Goal: Task Accomplishment & Management: Manage account settings

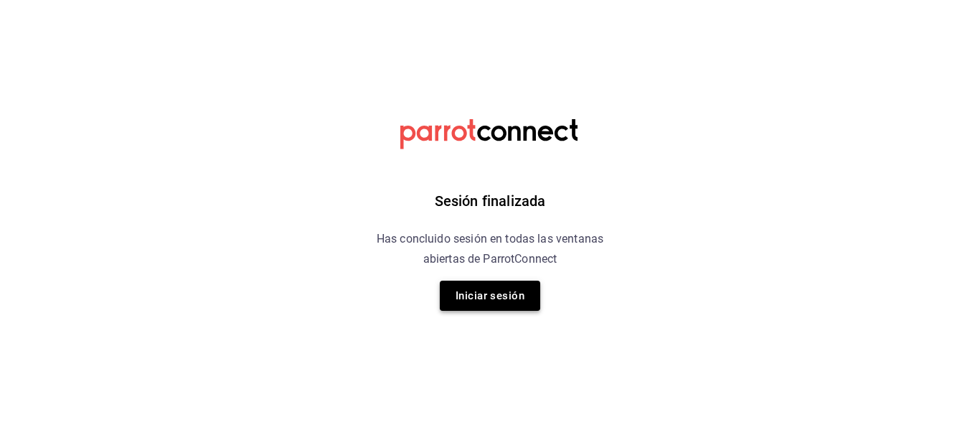
click at [474, 292] on button "Iniciar sesión" at bounding box center [490, 296] width 100 height 30
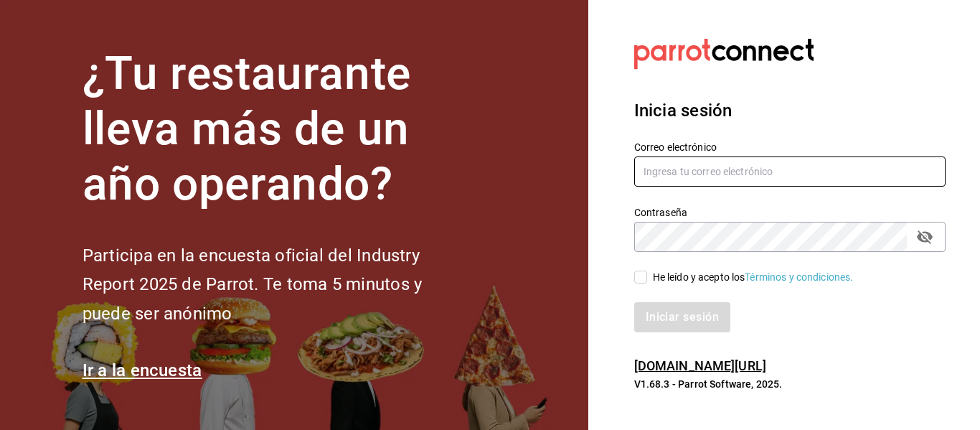
click at [736, 174] on input "text" at bounding box center [789, 171] width 311 height 30
type input "a"
click at [739, 174] on input "abagarzamartinez@" at bounding box center [789, 171] width 311 height 30
type input "abagarzamartinez@gmail.com"
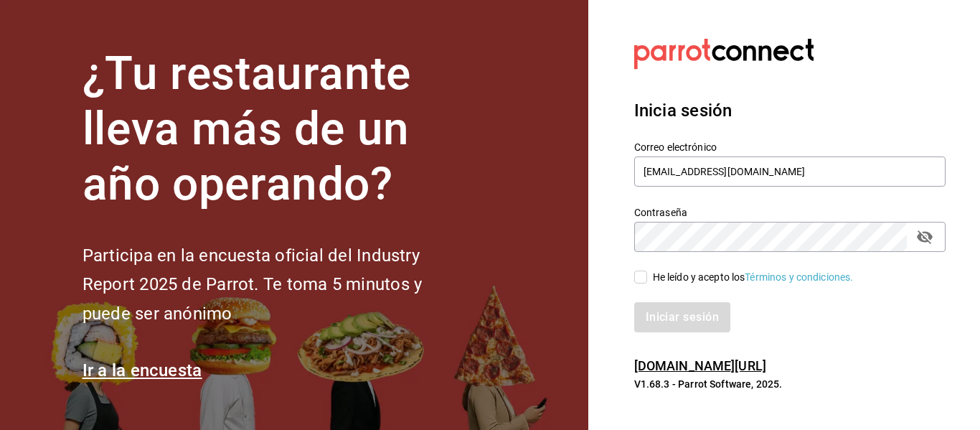
click at [642, 273] on input "He leído y acepto los Términos y condiciones." at bounding box center [640, 277] width 13 height 13
checkbox input "true"
click at [690, 319] on button "Iniciar sesión" at bounding box center [683, 317] width 98 height 30
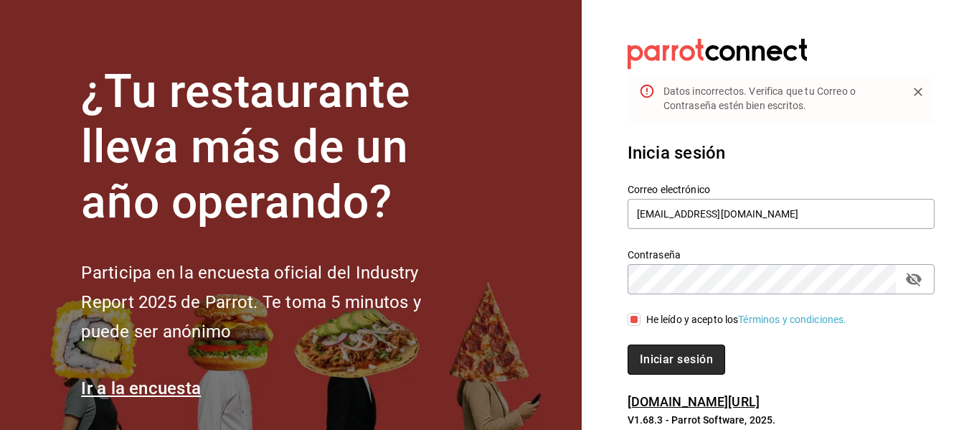
click at [666, 357] on button "Iniciar sesión" at bounding box center [677, 359] width 98 height 30
click at [911, 278] on icon "passwordField" at bounding box center [914, 279] width 17 height 17
click at [677, 365] on button "Iniciar sesión" at bounding box center [677, 359] width 98 height 30
click at [651, 210] on input "abagarzamartinez@gmail.com" at bounding box center [781, 214] width 307 height 30
type input "anagarzamartinez@gmail.com"
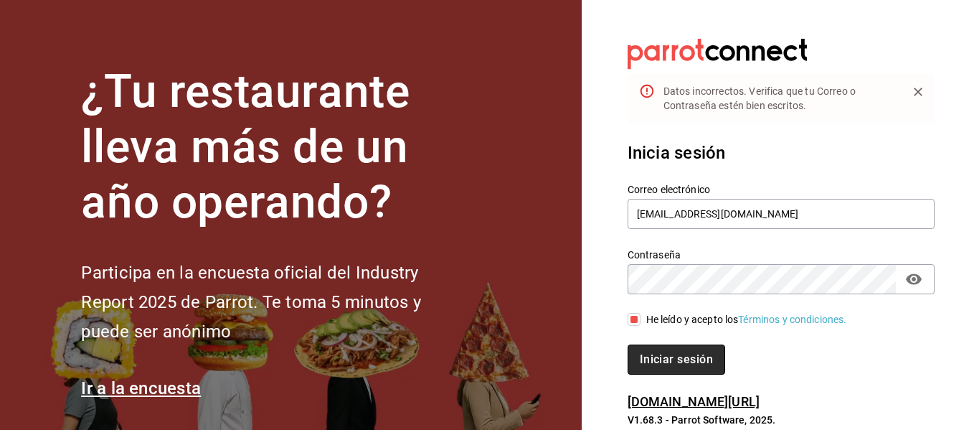
click at [689, 357] on button "Iniciar sesión" at bounding box center [677, 359] width 98 height 30
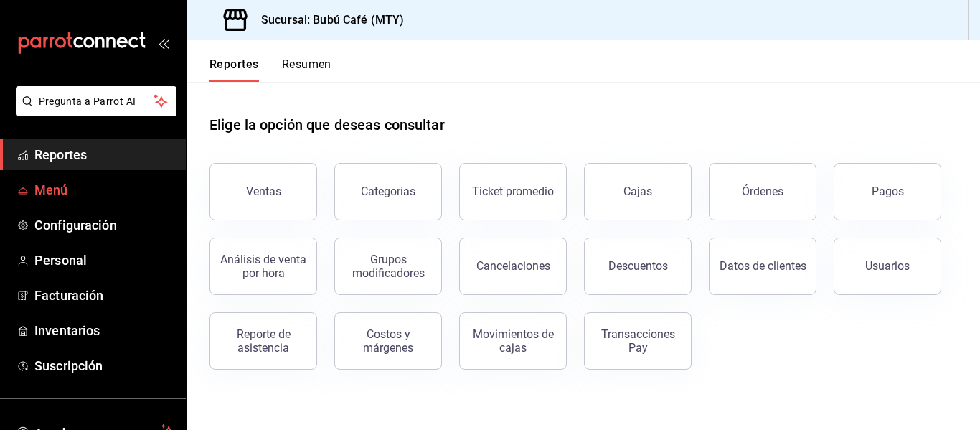
click at [52, 187] on span "Menú" at bounding box center [104, 189] width 140 height 19
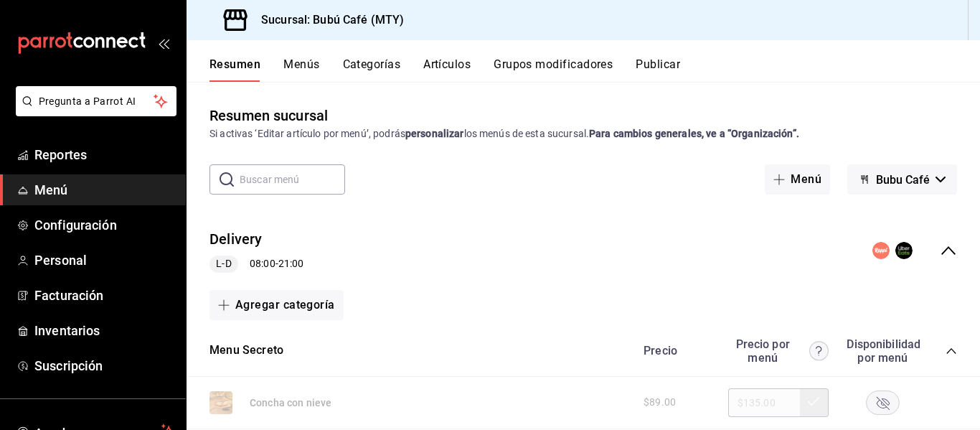
click at [873, 253] on circle "collapse-menu-row" at bounding box center [881, 250] width 17 height 17
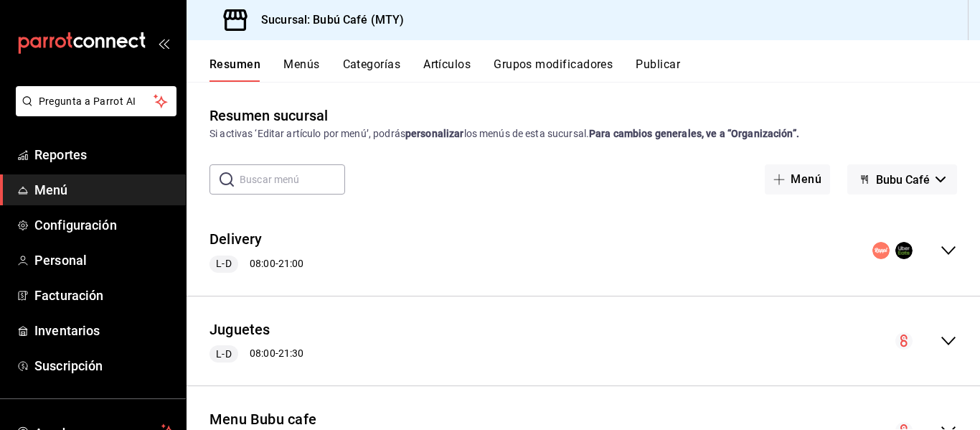
click at [873, 253] on circle "collapse-menu-row" at bounding box center [881, 250] width 17 height 17
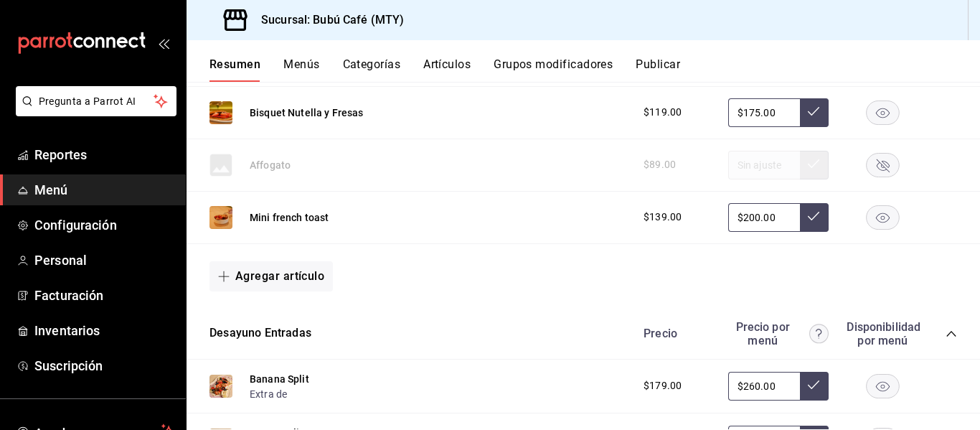
scroll to position [431, 0]
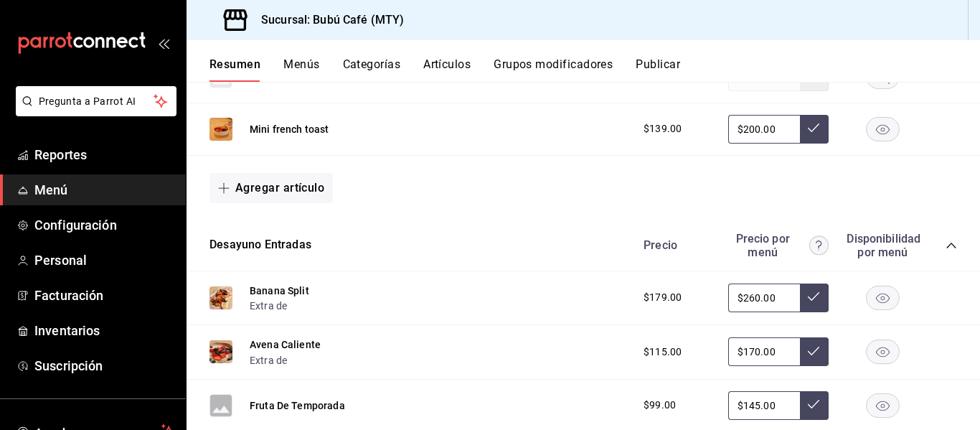
click at [868, 293] on rect "button" at bounding box center [883, 298] width 33 height 24
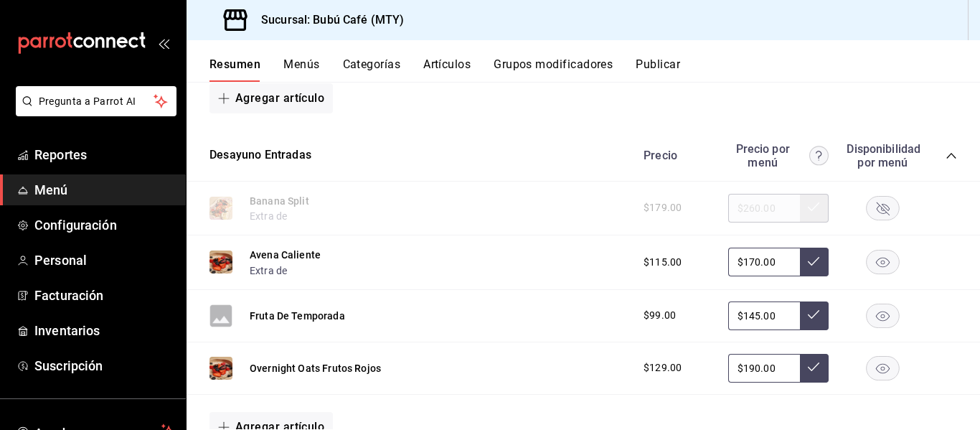
scroll to position [574, 0]
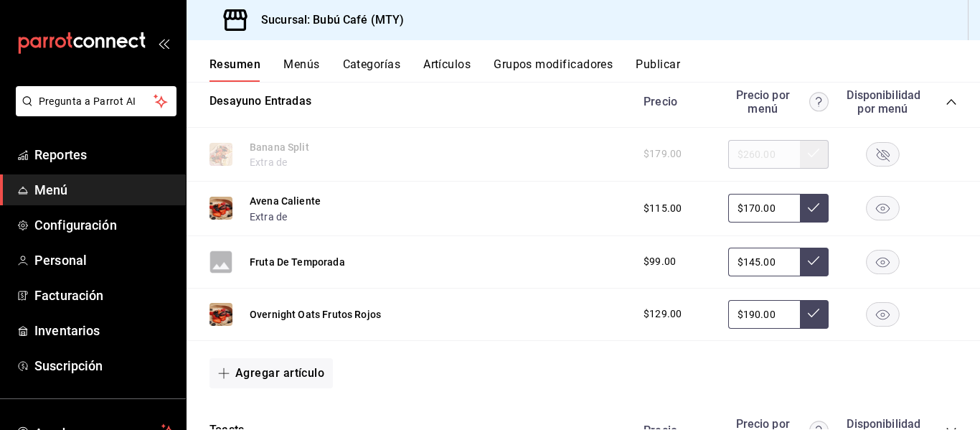
click at [771, 210] on input "$170.00" at bounding box center [764, 208] width 72 height 29
click at [914, 202] on div "$115.00 $170.00" at bounding box center [793, 208] width 328 height 29
click at [867, 201] on rect "button" at bounding box center [883, 209] width 33 height 24
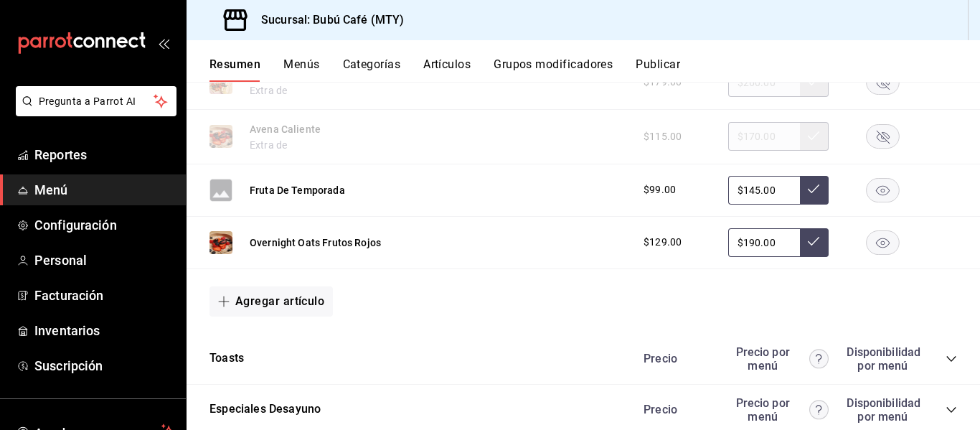
scroll to position [718, 0]
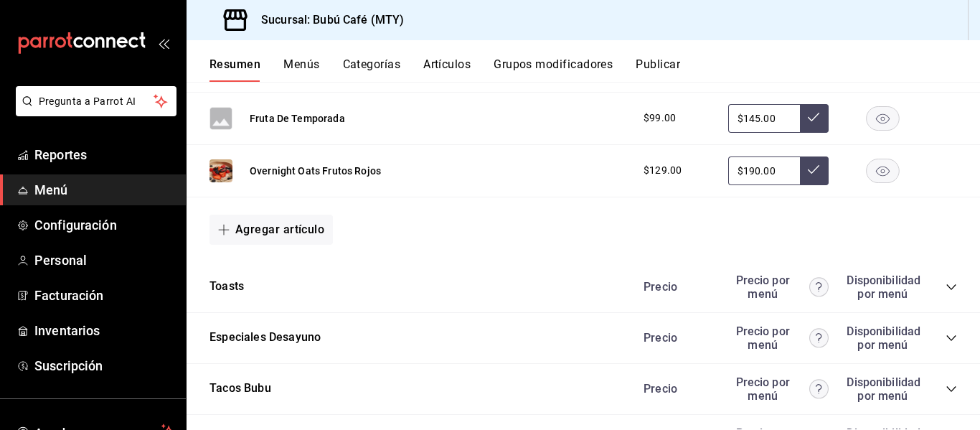
click at [946, 286] on icon "collapse-category-row" at bounding box center [951, 286] width 11 height 11
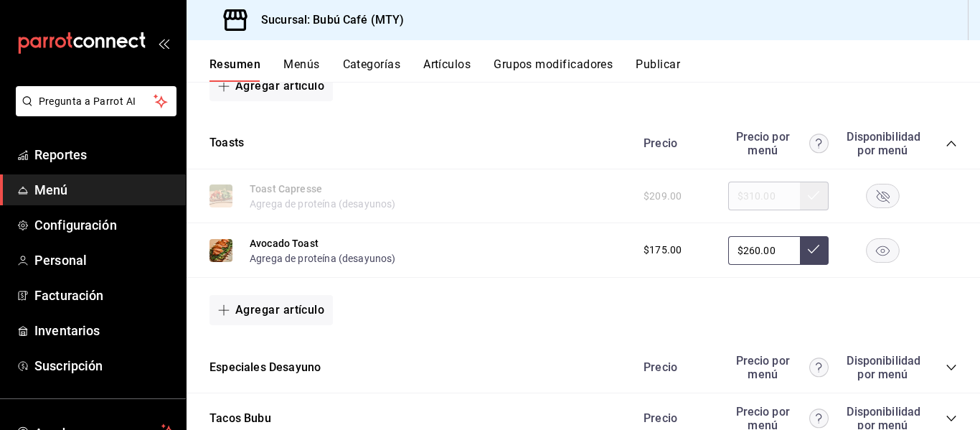
scroll to position [1005, 0]
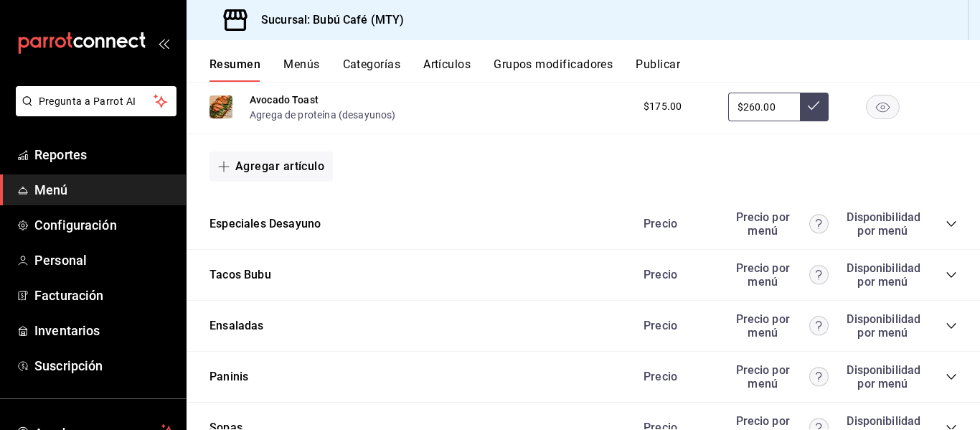
click at [934, 220] on div "Precio Precio por menú Disponibilidad por menú" at bounding box center [793, 223] width 328 height 27
click at [946, 221] on icon "collapse-category-row" at bounding box center [951, 223] width 11 height 11
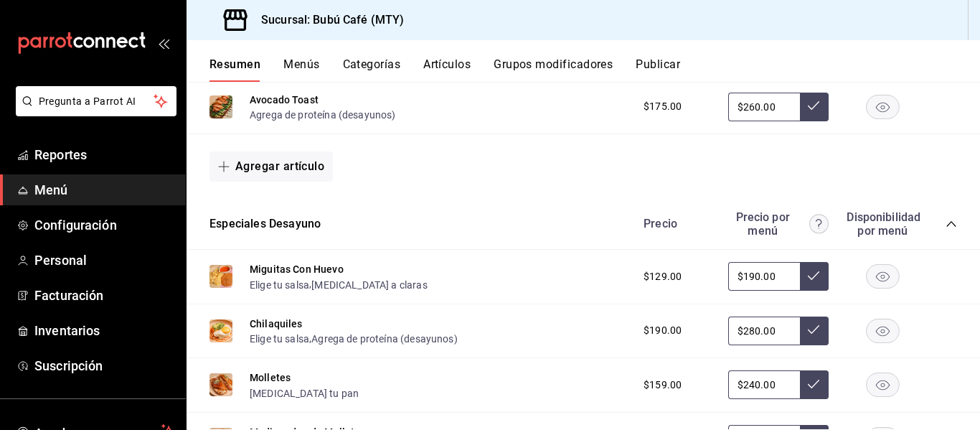
scroll to position [1076, 0]
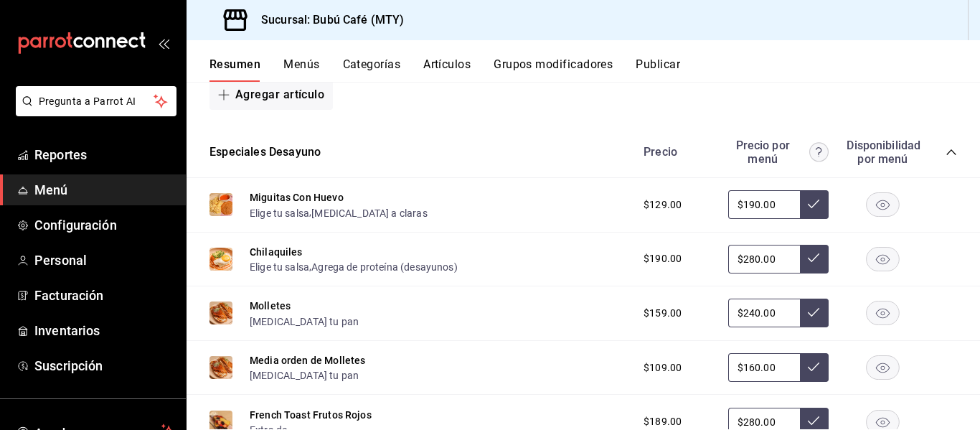
click at [220, 207] on img at bounding box center [221, 204] width 23 height 23
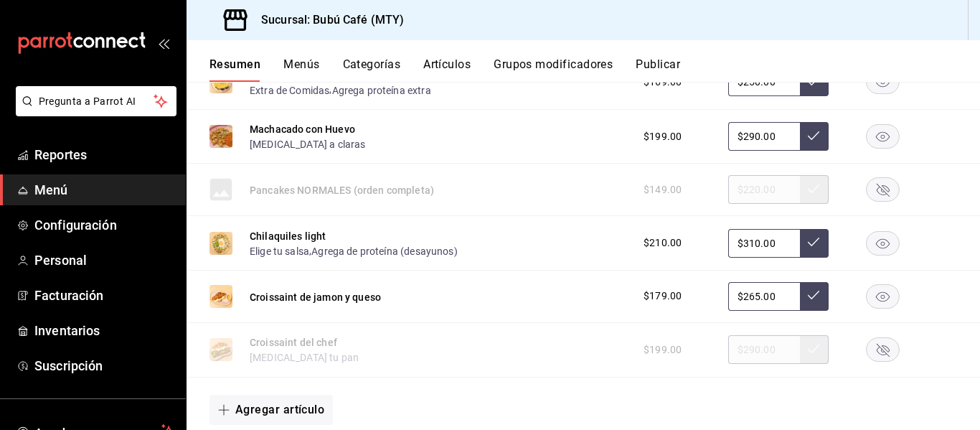
scroll to position [1794, 0]
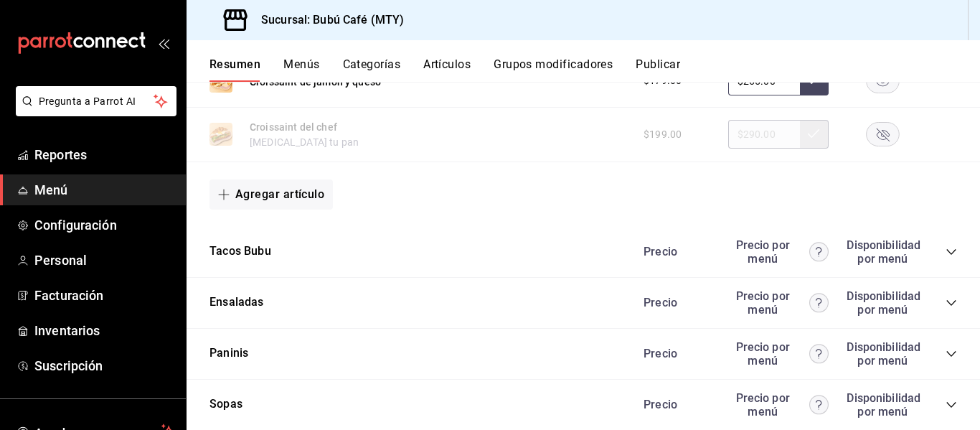
click at [947, 250] on div "Tacos Bubu Precio Precio por menú Disponibilidad por menú" at bounding box center [584, 252] width 794 height 51
click at [947, 252] on icon "collapse-category-row" at bounding box center [951, 252] width 9 height 6
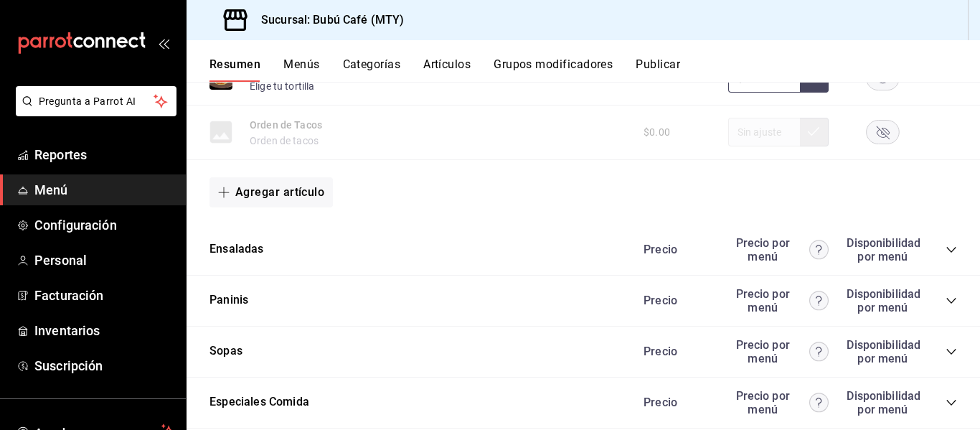
scroll to position [2296, 0]
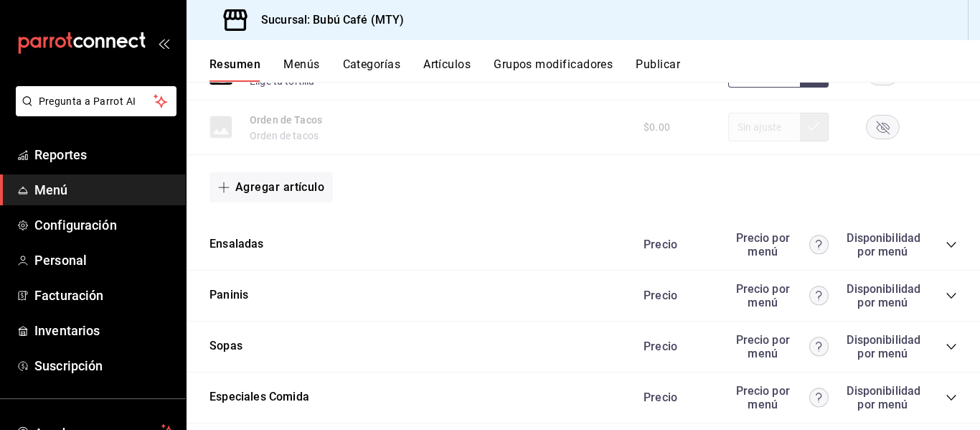
click at [947, 244] on icon "collapse-category-row" at bounding box center [951, 245] width 9 height 6
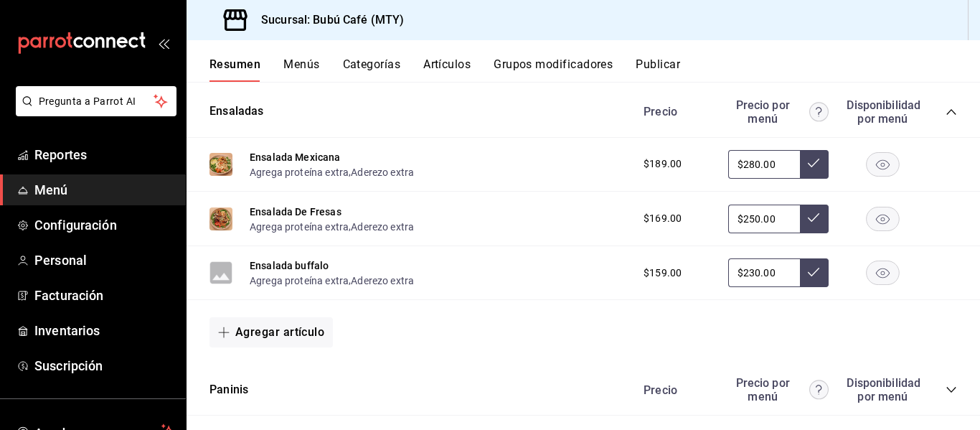
scroll to position [2440, 0]
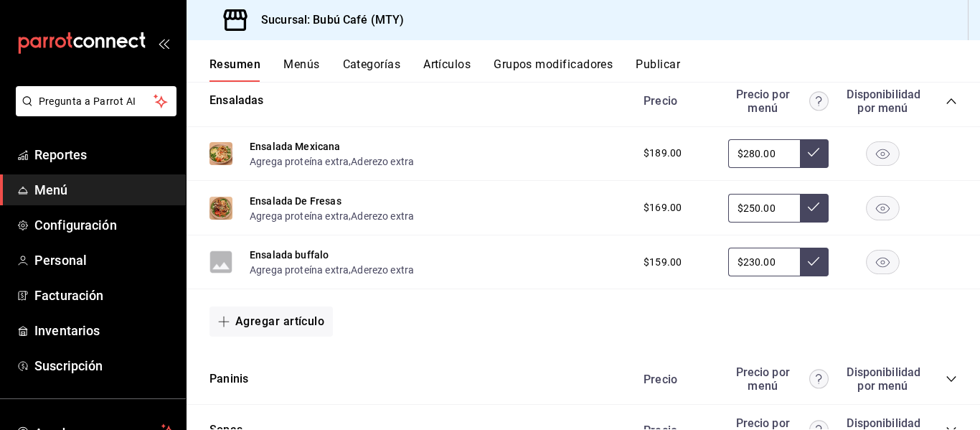
click at [868, 148] on rect "button" at bounding box center [883, 153] width 33 height 24
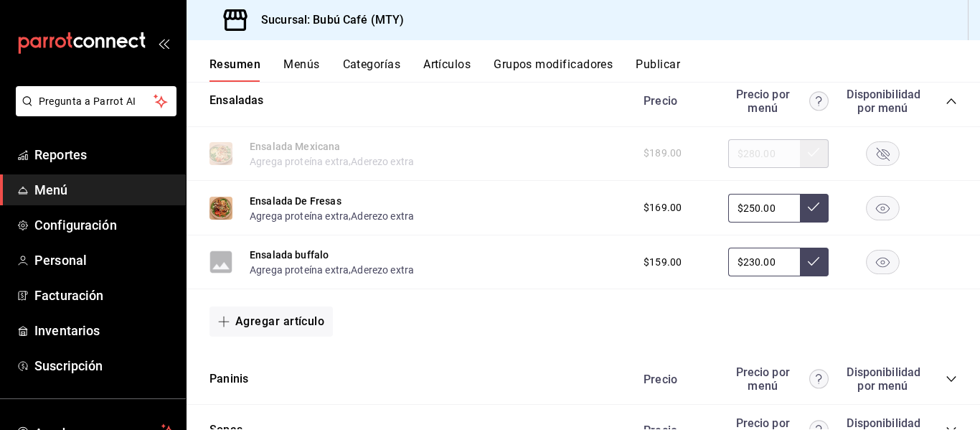
click at [946, 375] on icon "collapse-category-row" at bounding box center [951, 378] width 11 height 11
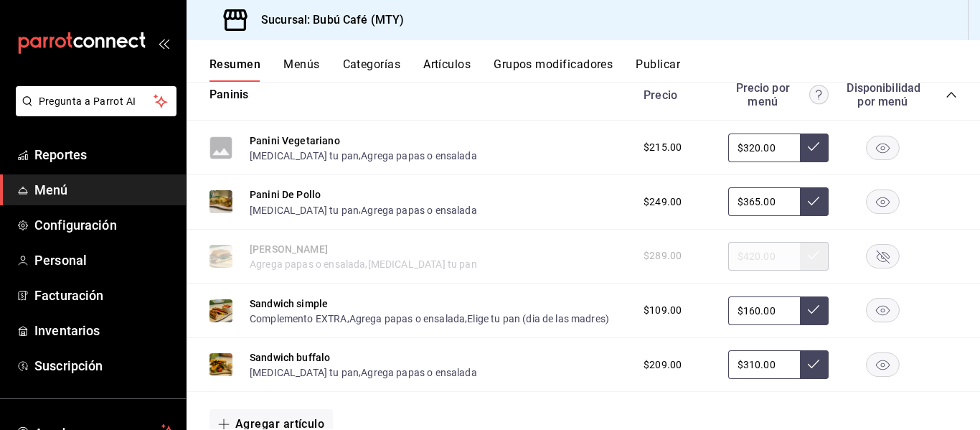
scroll to position [2727, 0]
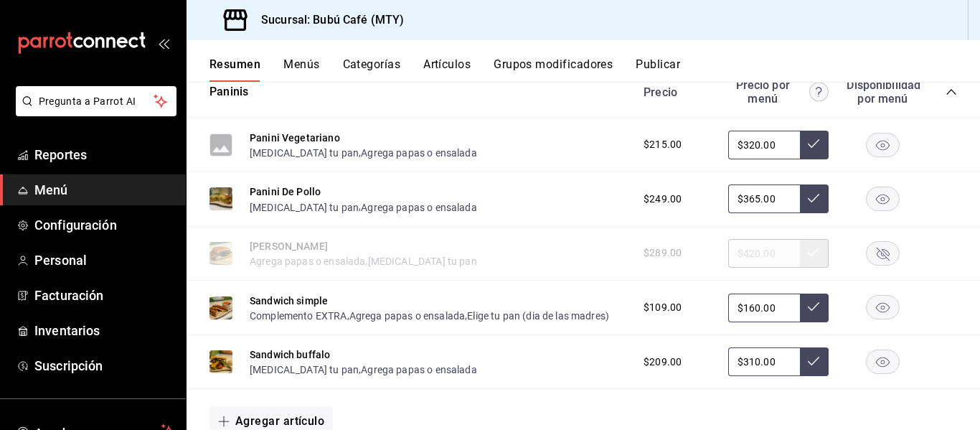
click at [773, 146] on input "$320.00" at bounding box center [764, 145] width 72 height 29
click at [765, 200] on input "$365.00" at bounding box center [764, 198] width 72 height 29
type input "$320.00"
type input "$3.00"
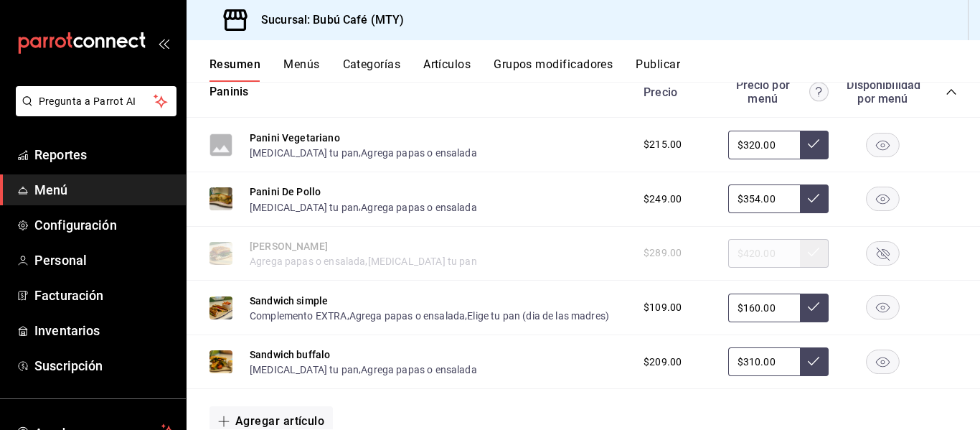
click at [666, 255] on div "$289.00 $420.00" at bounding box center [793, 253] width 328 height 29
type input "$365.00"
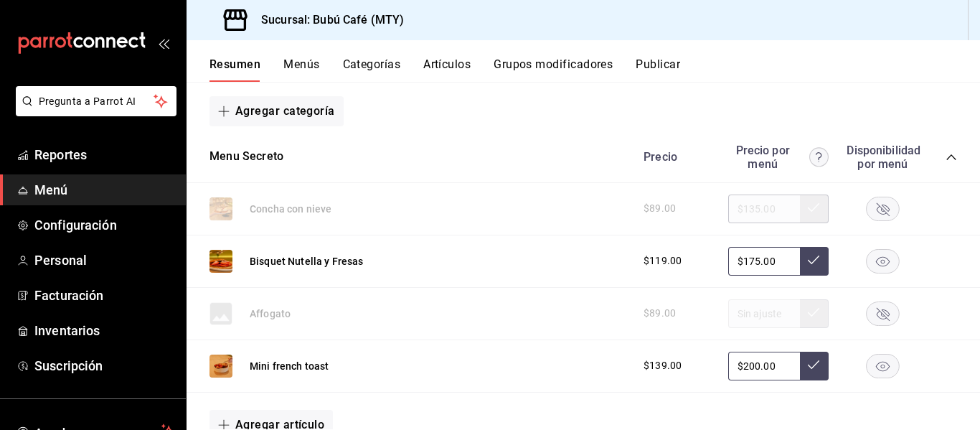
scroll to position [0, 0]
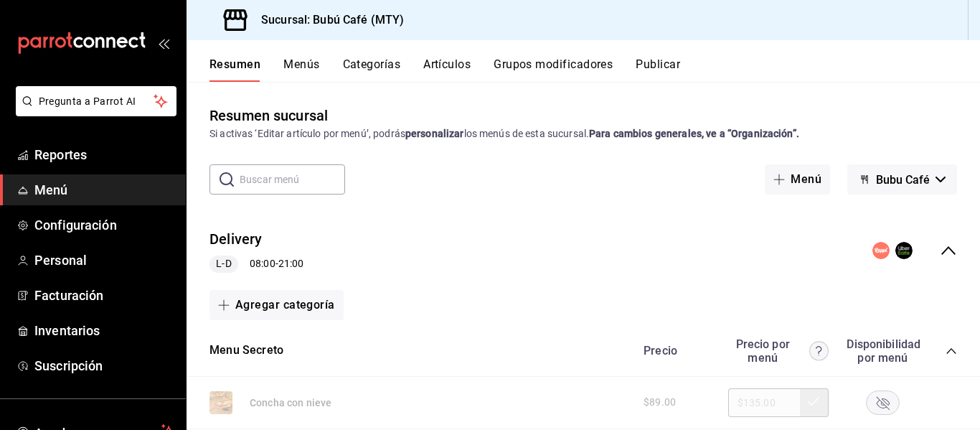
click at [873, 246] on circle "collapse-menu-row" at bounding box center [881, 250] width 17 height 17
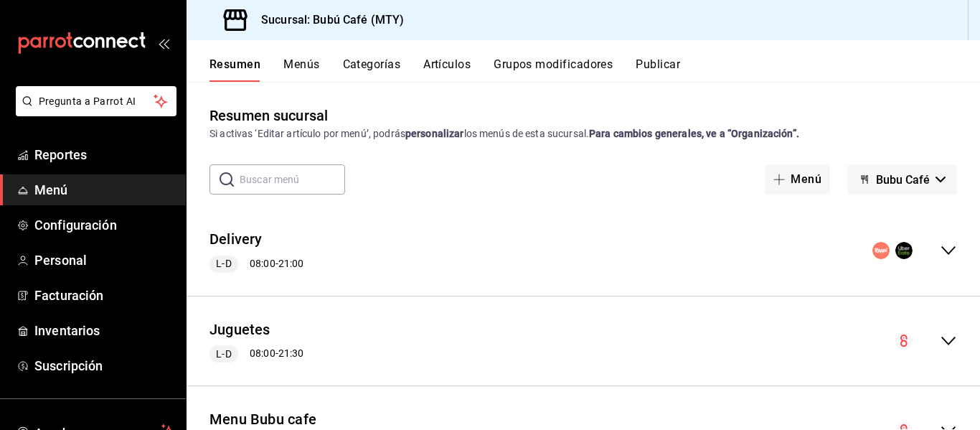
click at [893, 177] on span "Bubu Café" at bounding box center [903, 180] width 54 height 14
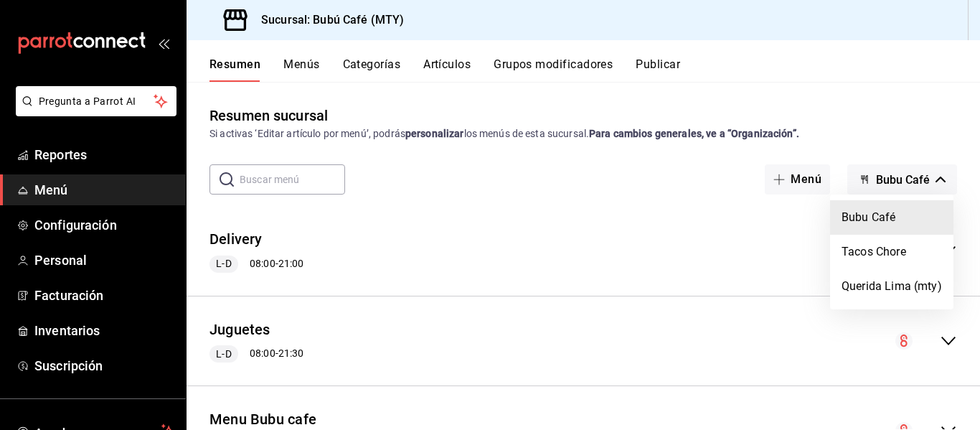
click at [866, 220] on li "Bubu Café" at bounding box center [891, 217] width 123 height 34
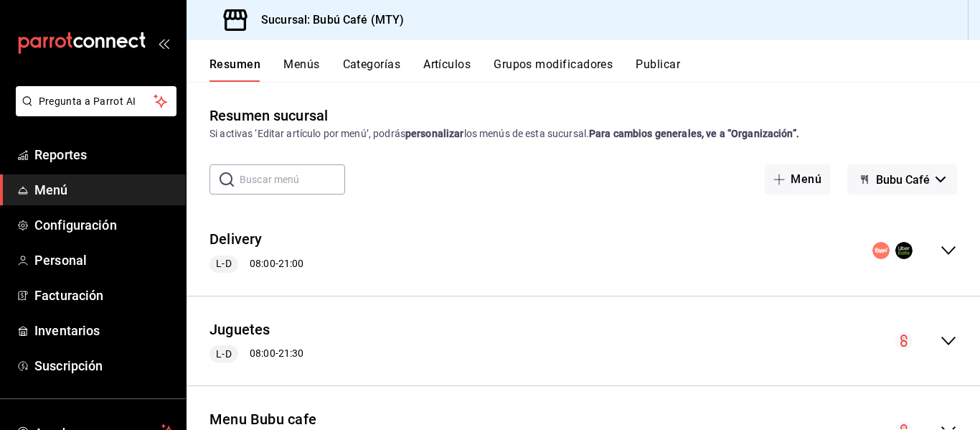
scroll to position [76, 0]
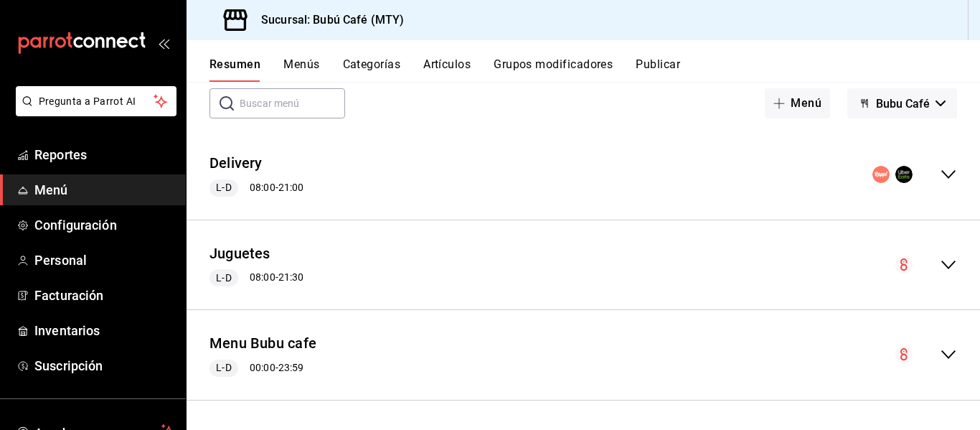
click at [940, 265] on icon "collapse-menu-row" at bounding box center [948, 264] width 17 height 17
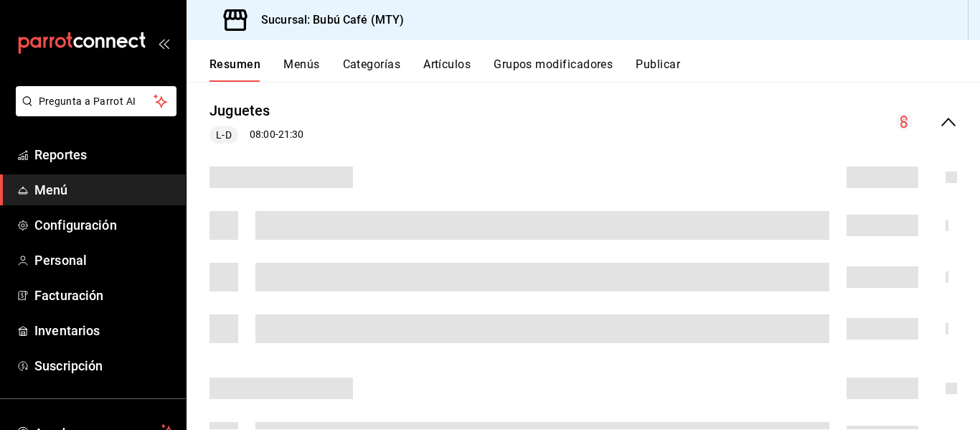
scroll to position [220, 0]
click at [940, 113] on icon "collapse-menu-row" at bounding box center [948, 121] width 17 height 17
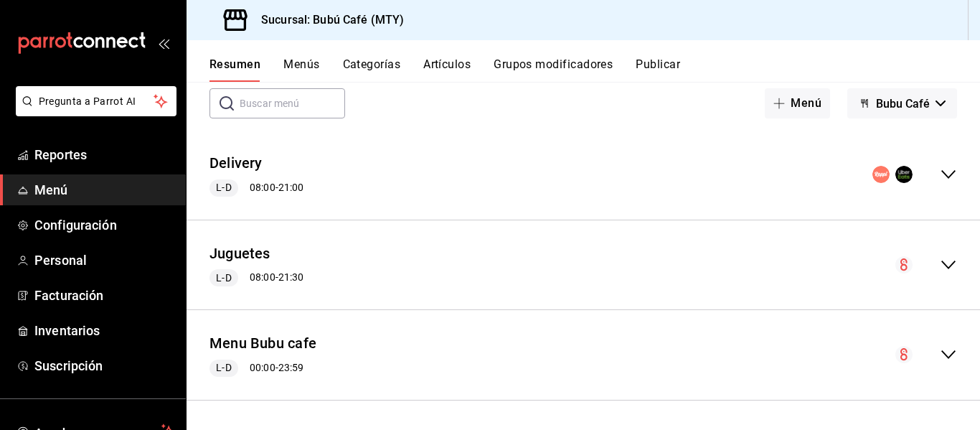
scroll to position [76, 0]
click at [873, 169] on circle "collapse-menu-row" at bounding box center [881, 174] width 17 height 17
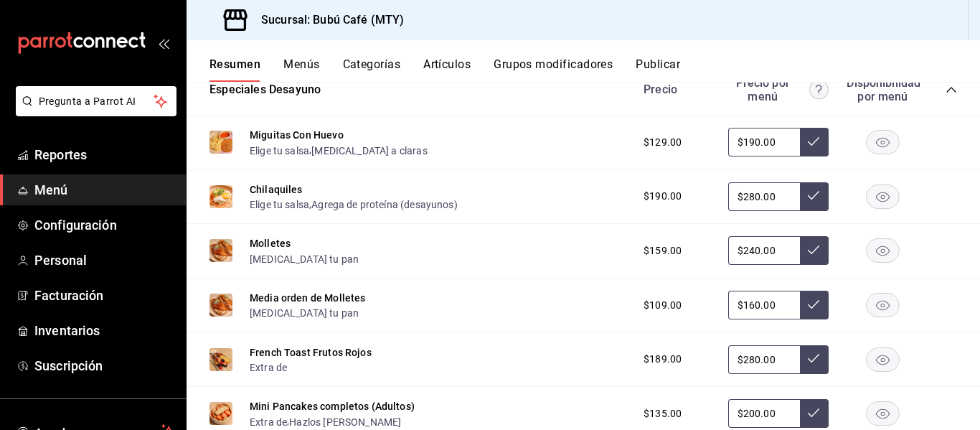
scroll to position [1148, 0]
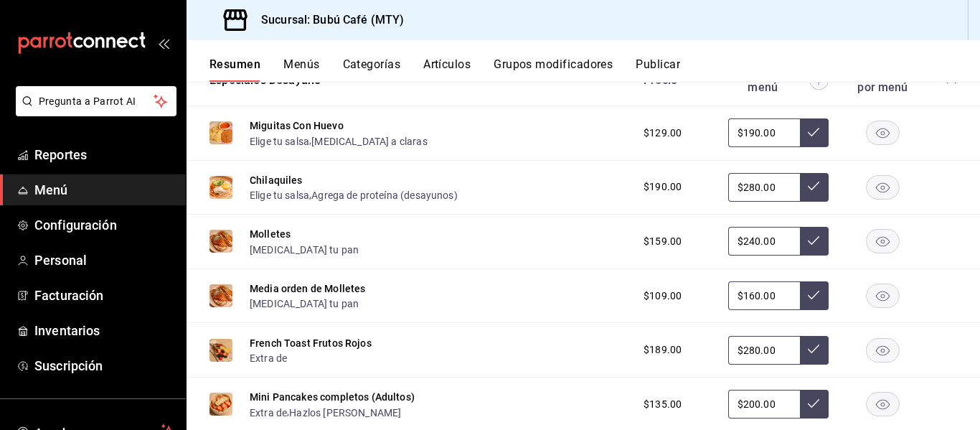
click at [929, 168] on div "Chilaquiles Elige tu salsa , Agrega de proteína (desayunos) $190.00 $280.00" at bounding box center [584, 188] width 794 height 55
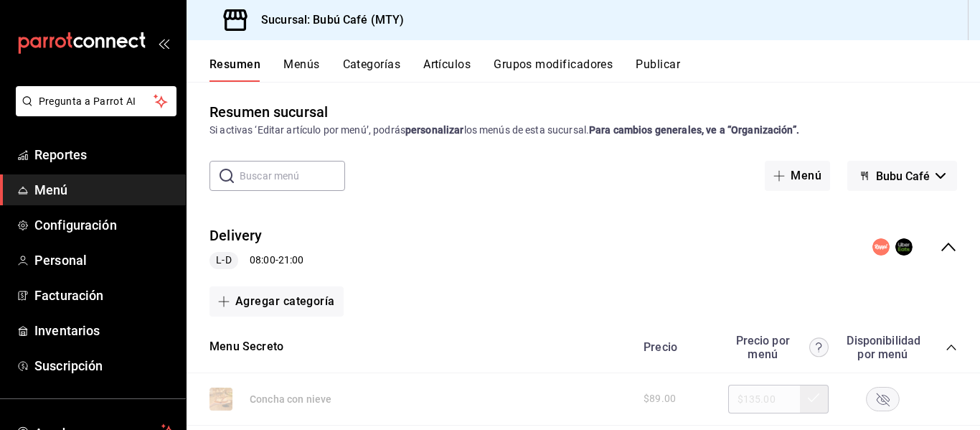
scroll to position [0, 0]
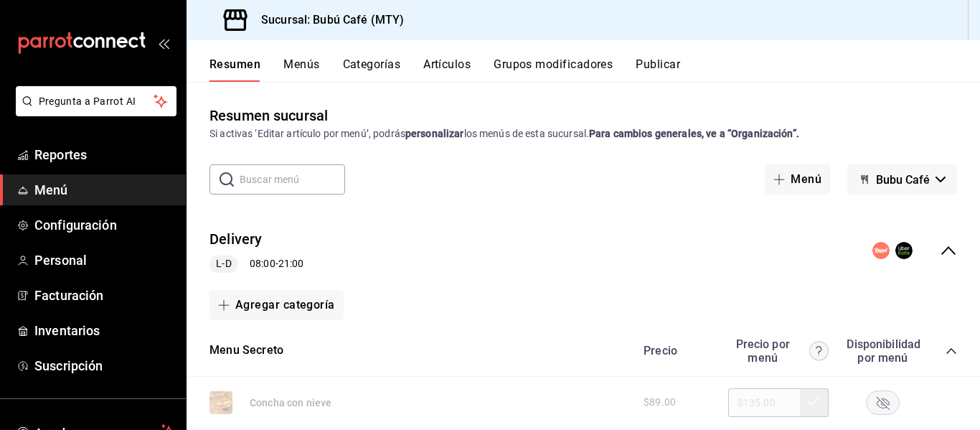
click at [222, 262] on span "L-D" at bounding box center [223, 263] width 27 height 15
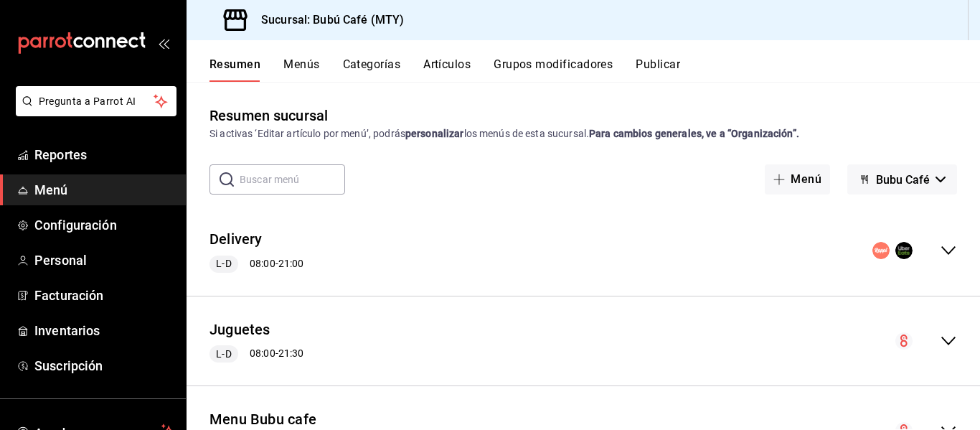
click at [252, 264] on div "L-D 08:00 - 21:00" at bounding box center [257, 263] width 94 height 17
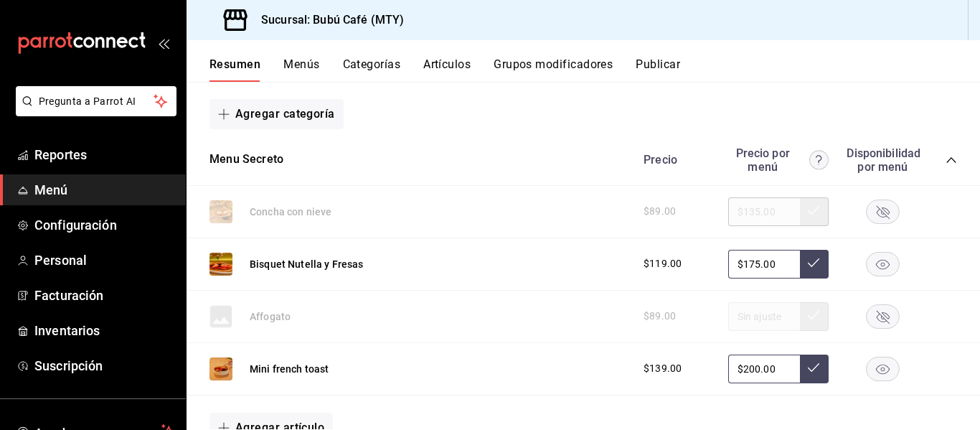
scroll to position [215, 0]
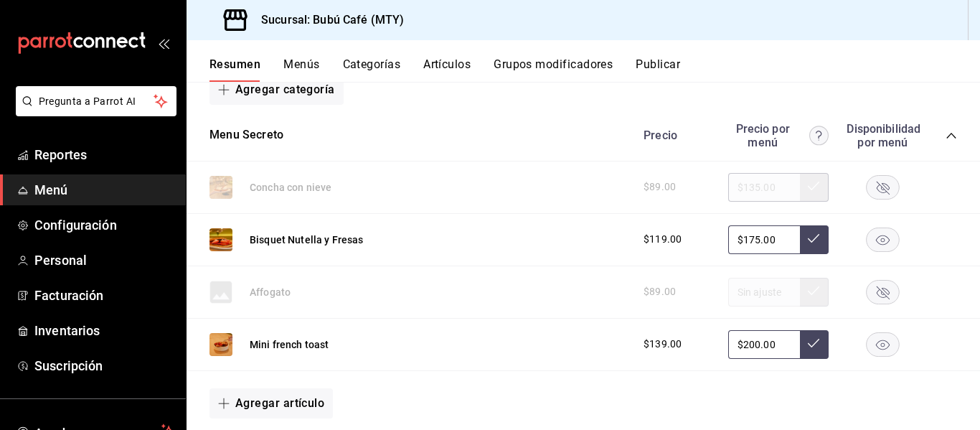
click at [872, 342] on rect "button" at bounding box center [883, 344] width 33 height 24
click at [768, 240] on input "$175.00" at bounding box center [764, 239] width 72 height 29
type input "$1.00"
click at [720, 268] on div "Affogato $89.00" at bounding box center [584, 292] width 794 height 52
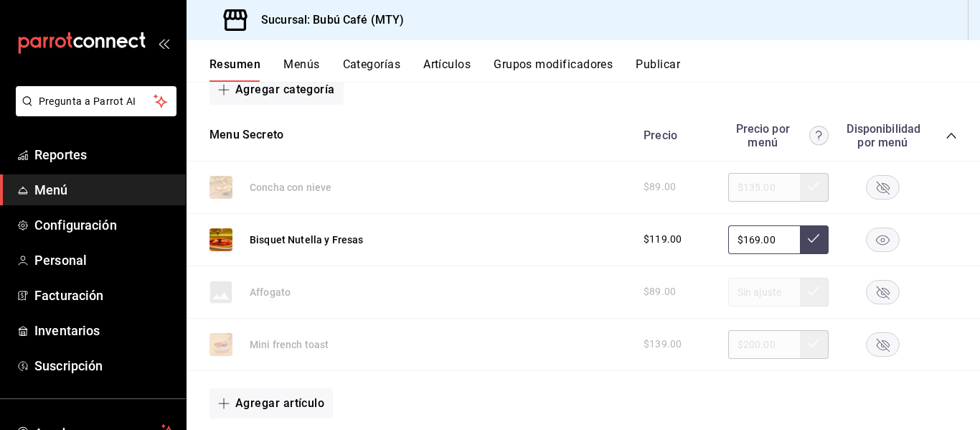
type input "$175.00"
click at [941, 278] on div "$89.00" at bounding box center [793, 292] width 328 height 29
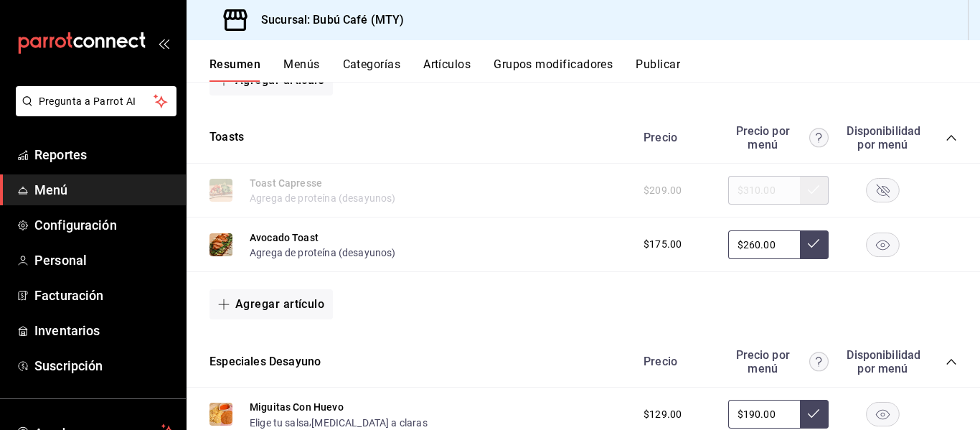
scroll to position [1005, 0]
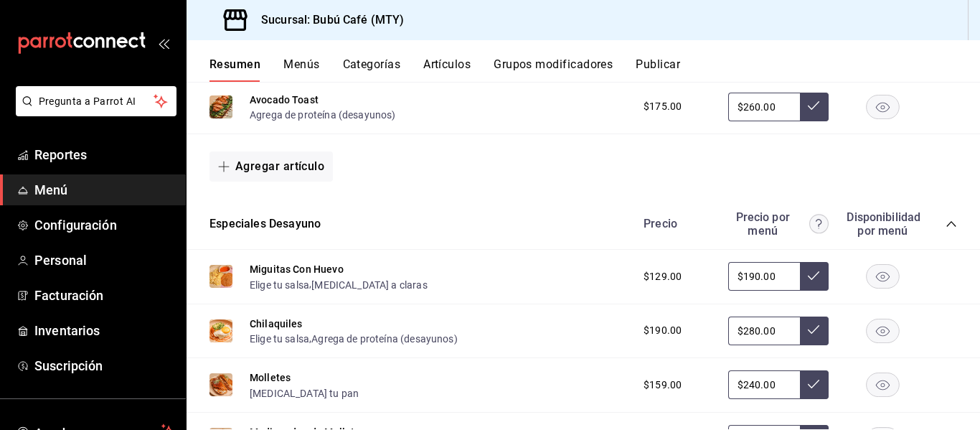
click at [913, 321] on div "$190.00 $280.00" at bounding box center [793, 330] width 328 height 29
click at [765, 277] on input "$190.00" at bounding box center [764, 276] width 72 height 29
click at [431, 267] on div "Miguitas Con Huevo Elige tu salsa , Cambia a claras $129.00 $190.00" at bounding box center [584, 277] width 794 height 55
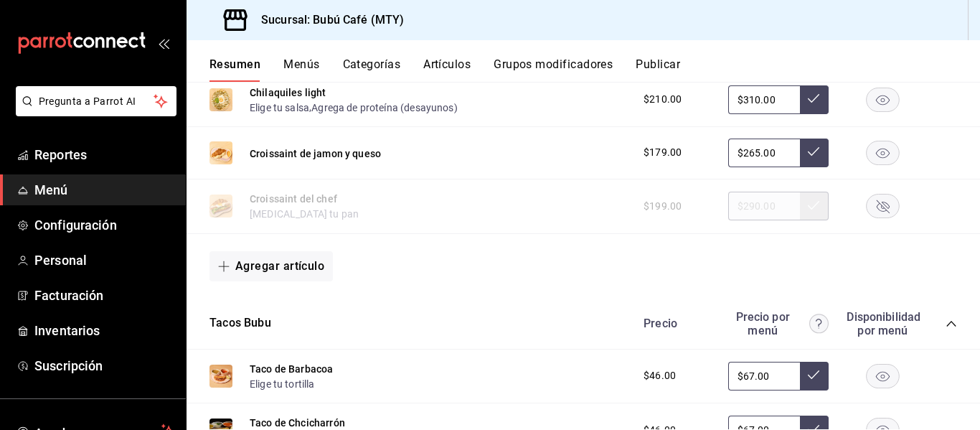
scroll to position [1794, 0]
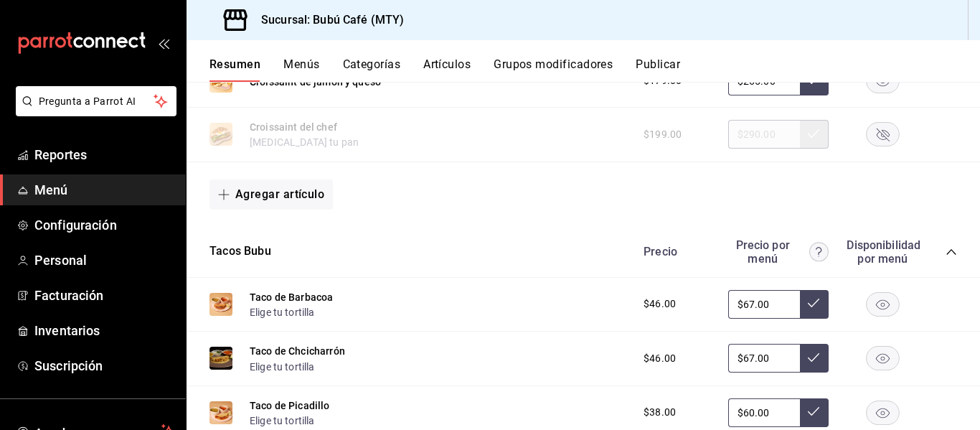
click at [646, 300] on span "$46.00" at bounding box center [660, 303] width 32 height 15
click at [564, 265] on div "Tacos Bubu Precio Precio por menú Disponibilidad por menú" at bounding box center [584, 252] width 794 height 51
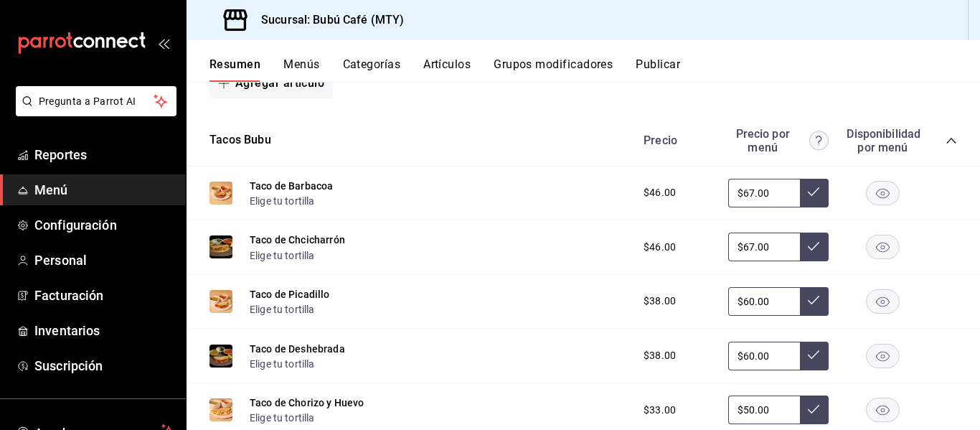
scroll to position [1938, 0]
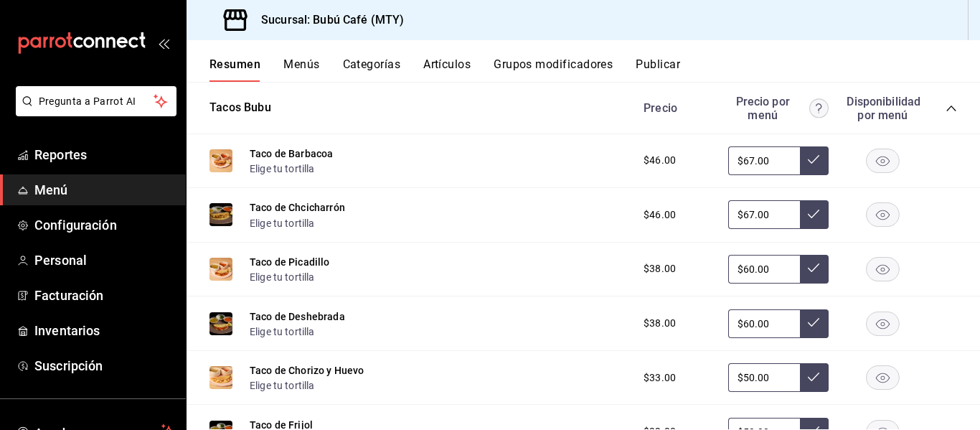
click at [761, 164] on input "$67.00" at bounding box center [764, 160] width 72 height 29
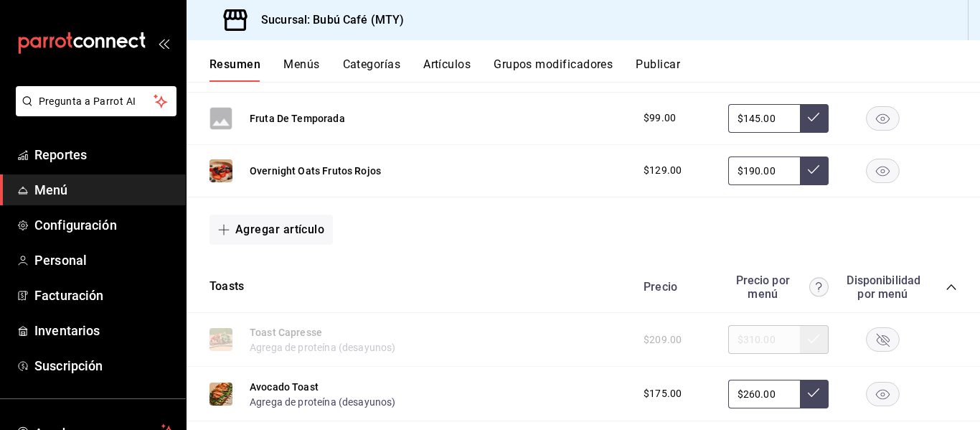
scroll to position [646, 0]
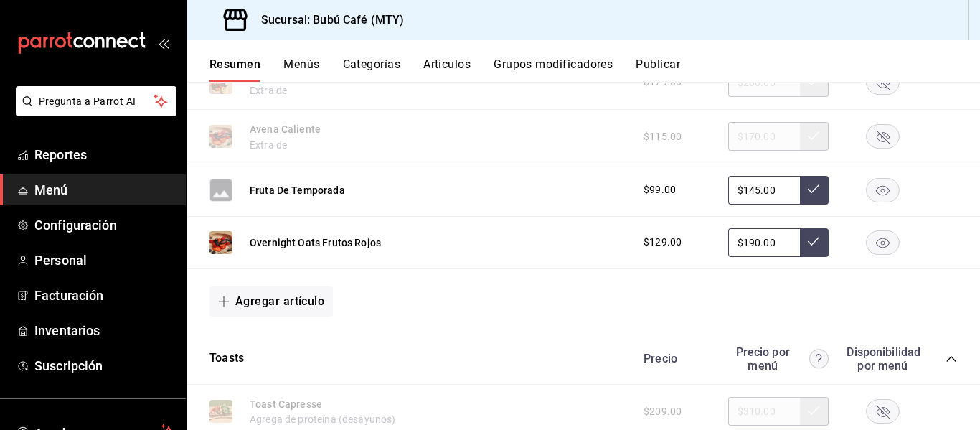
click at [537, 63] on button "Grupos modificadores" at bounding box center [553, 69] width 119 height 24
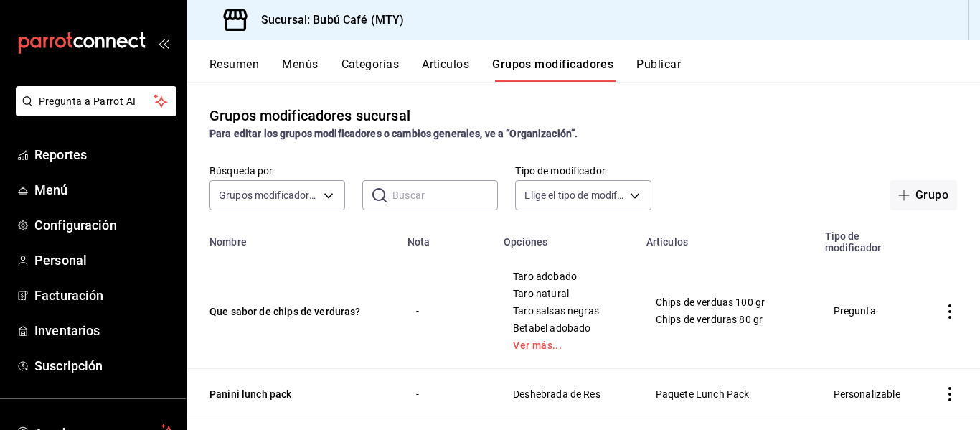
click at [442, 66] on button "Artículos" at bounding box center [445, 69] width 47 height 24
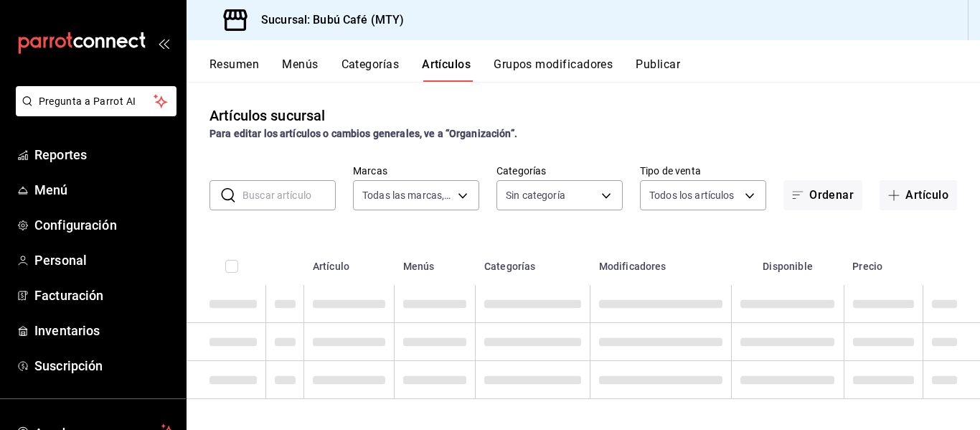
type input "80b59e88-aa3a-497f-ab7c-bcc7cc244fb1,49bbd9e9-8b48-46d9-8f2b-7c268dd84d4f,b77f9…"
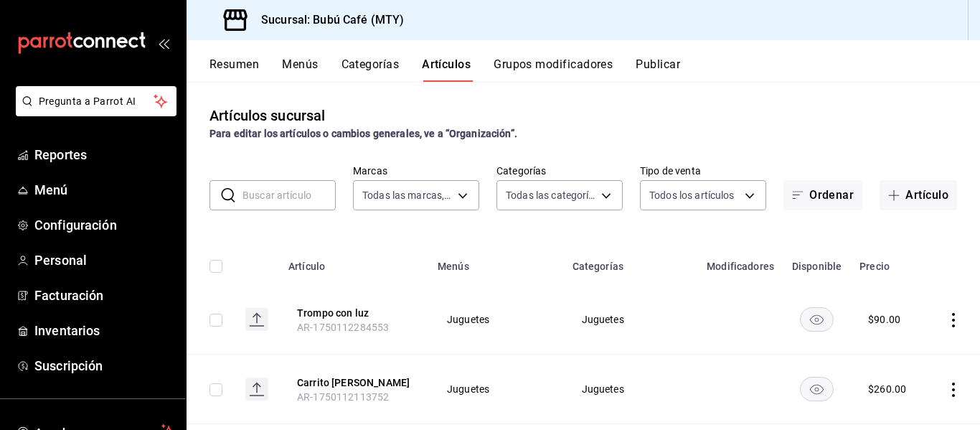
type input "d0ca03d5-3be6-470f-8f56-766e01c5f306,a83e7f59-bc64-4a59-97bc-9f72e74aa050,80ab3…"
click at [359, 55] on div "Resumen Menús Categorías Artículos Grupos modificadores Publicar" at bounding box center [584, 61] width 794 height 42
click at [360, 67] on button "Categorías" at bounding box center [371, 69] width 58 height 24
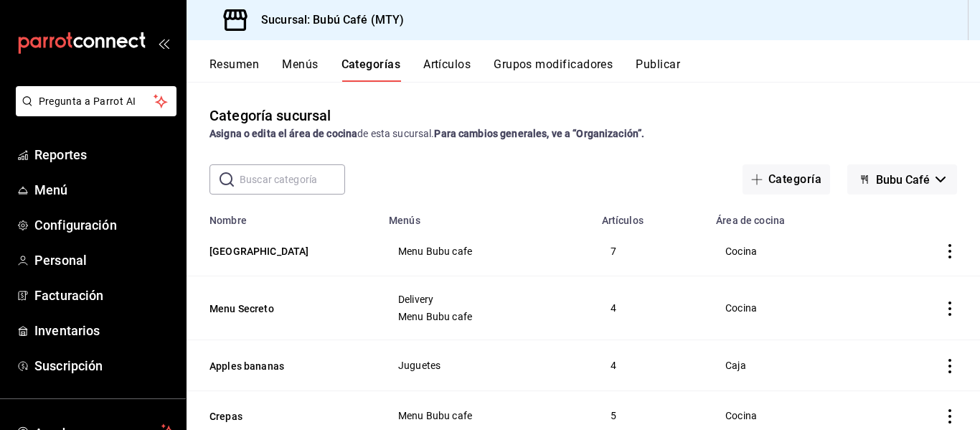
click at [299, 64] on button "Menús" at bounding box center [300, 69] width 36 height 24
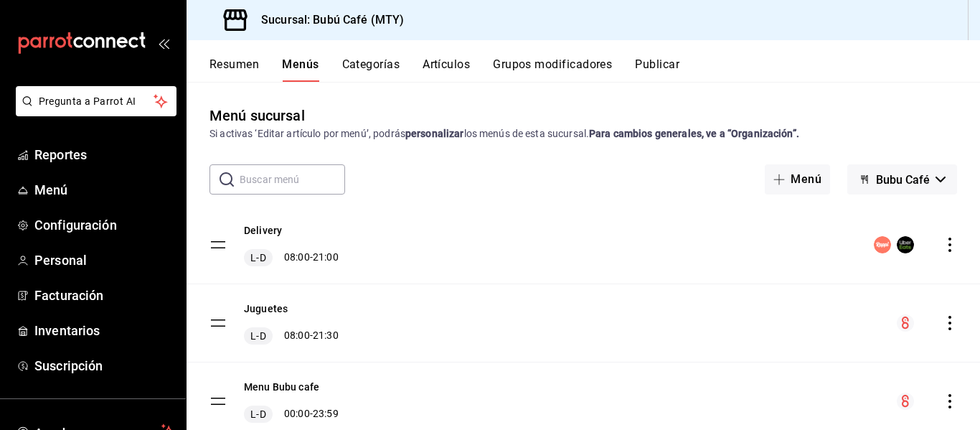
click at [874, 243] on circle "menu-maker-table" at bounding box center [882, 244] width 17 height 17
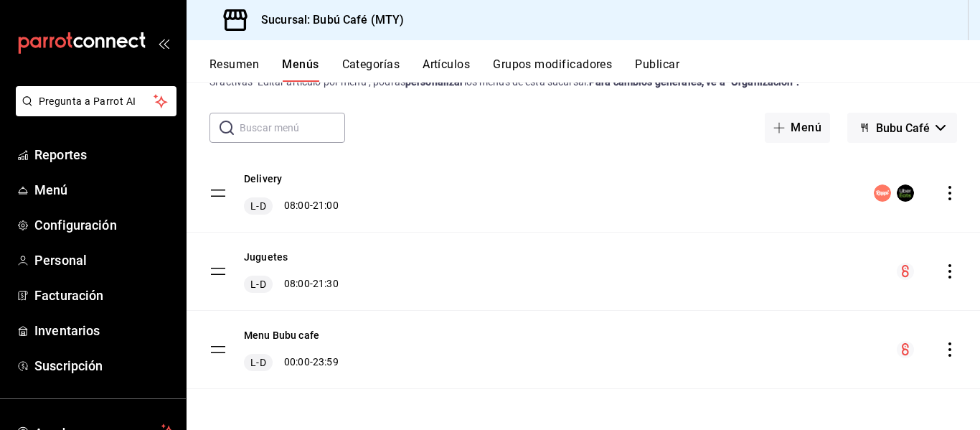
click at [943, 193] on icon "actions" at bounding box center [950, 193] width 14 height 14
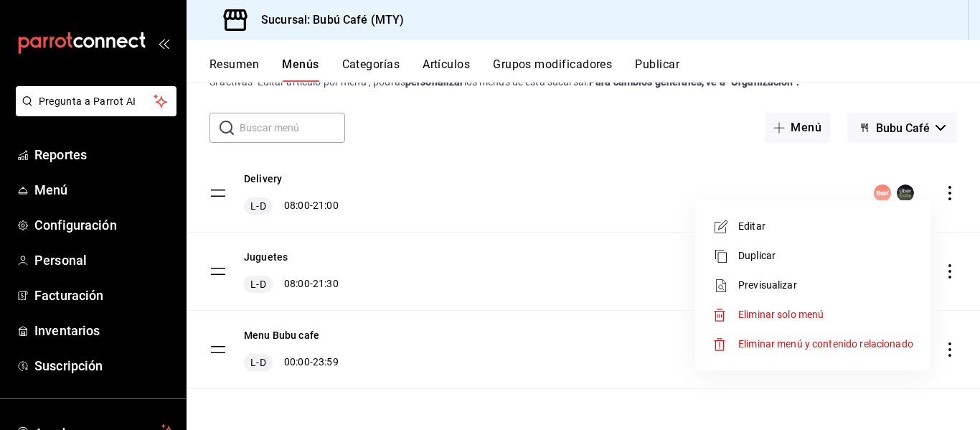
click at [743, 219] on span "Editar" at bounding box center [825, 226] width 175 height 15
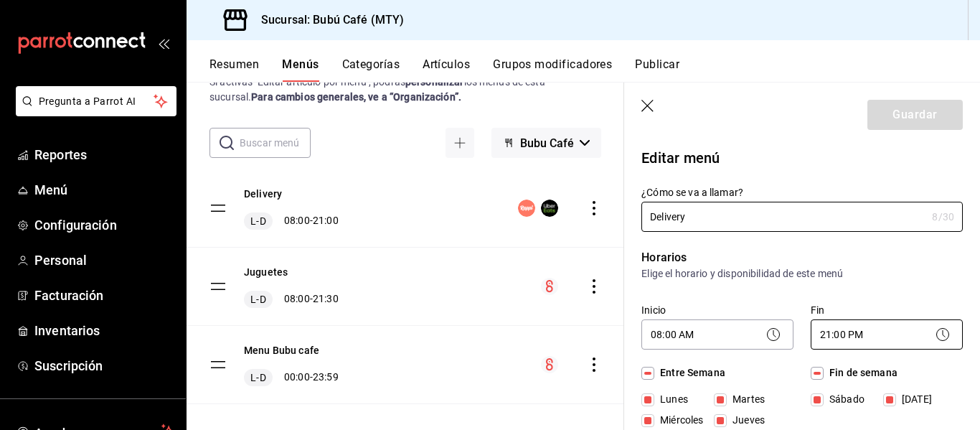
click at [860, 329] on body "Pregunta a Parrot AI Reportes Menú Configuración Personal Facturación Inventari…" at bounding box center [490, 215] width 980 height 430
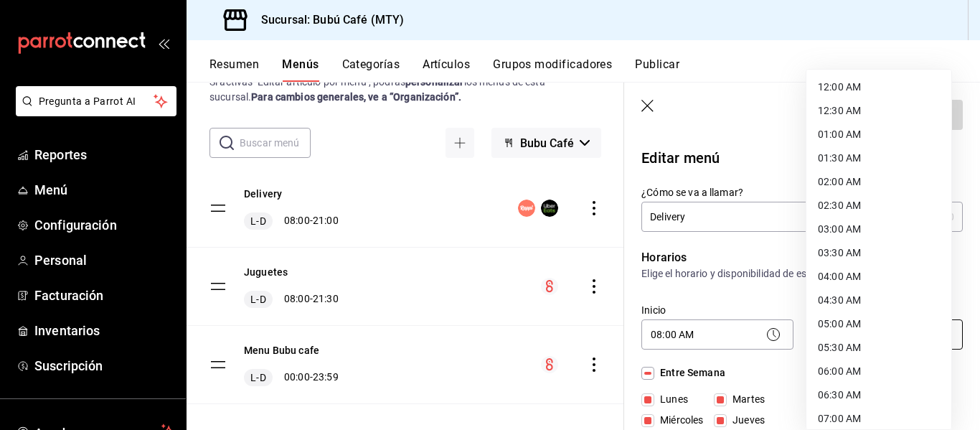
scroll to position [812, 0]
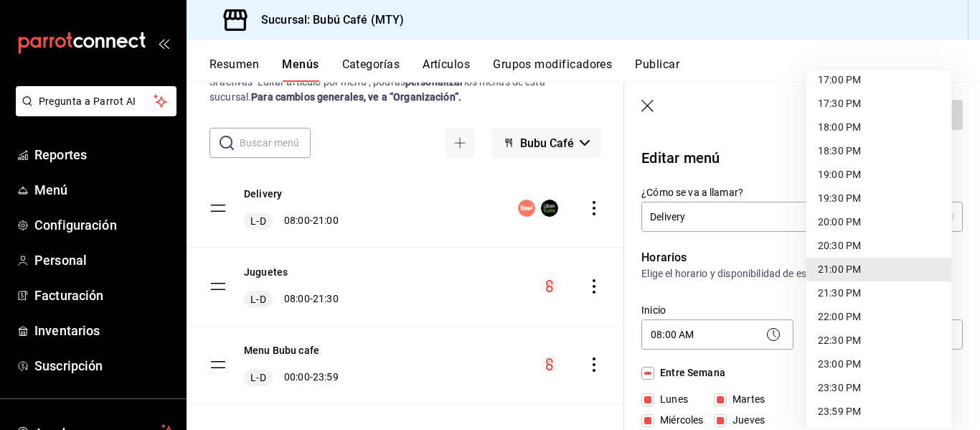
click at [829, 122] on li "18:00 PM" at bounding box center [879, 128] width 145 height 24
type input "18:00"
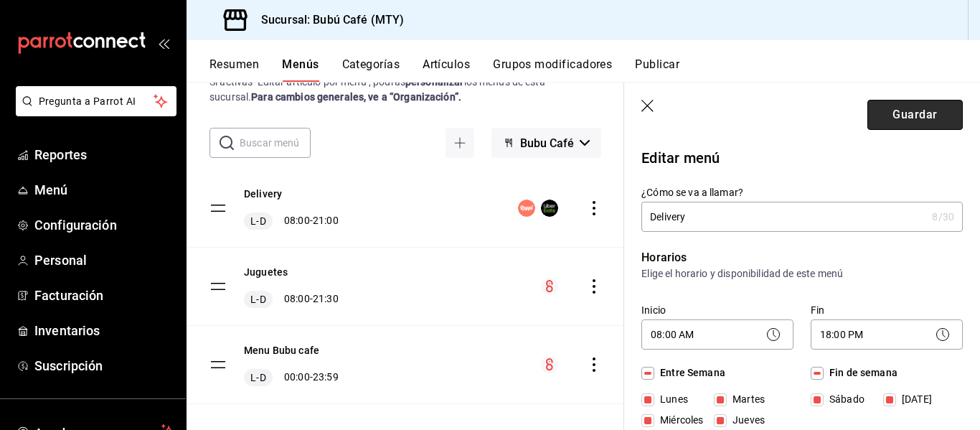
click at [889, 105] on button "Guardar" at bounding box center [915, 115] width 95 height 30
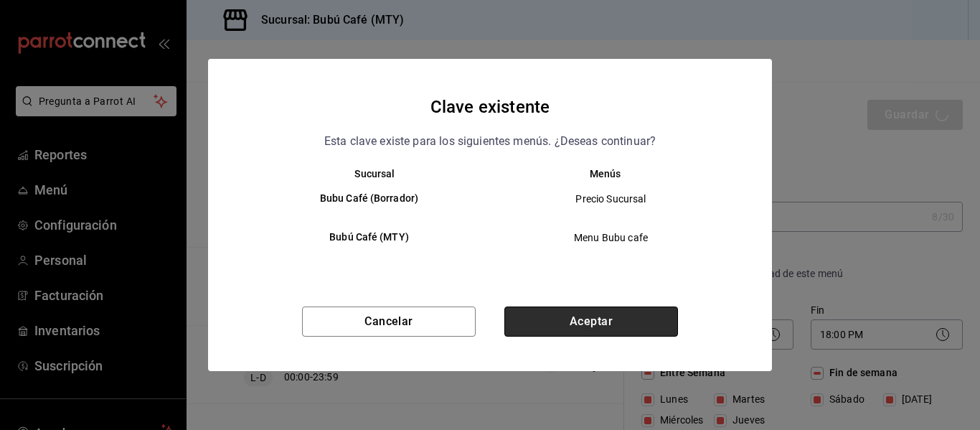
click at [596, 314] on button "Aceptar" at bounding box center [591, 321] width 174 height 30
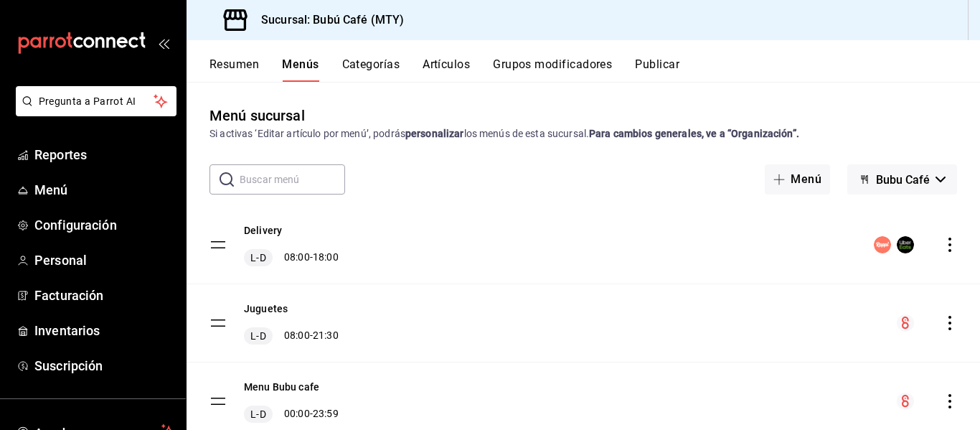
click at [292, 61] on button "Menús" at bounding box center [300, 69] width 37 height 24
click at [93, 179] on link "Menú" at bounding box center [93, 189] width 186 height 31
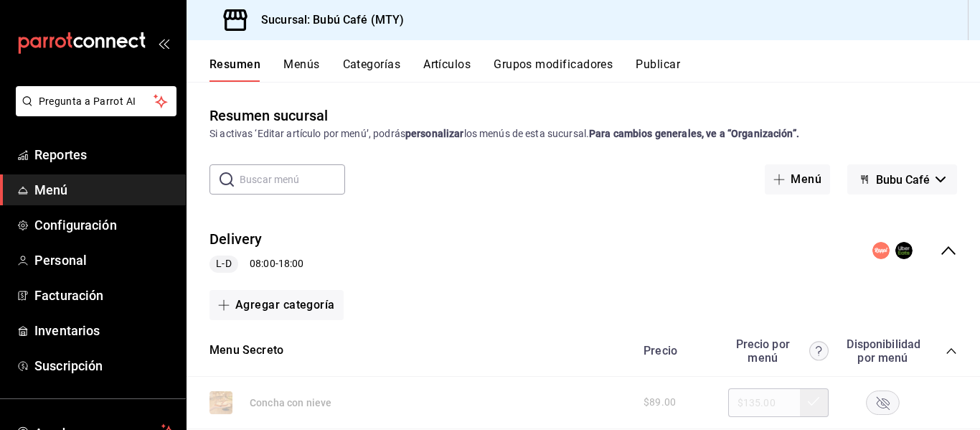
scroll to position [72, 0]
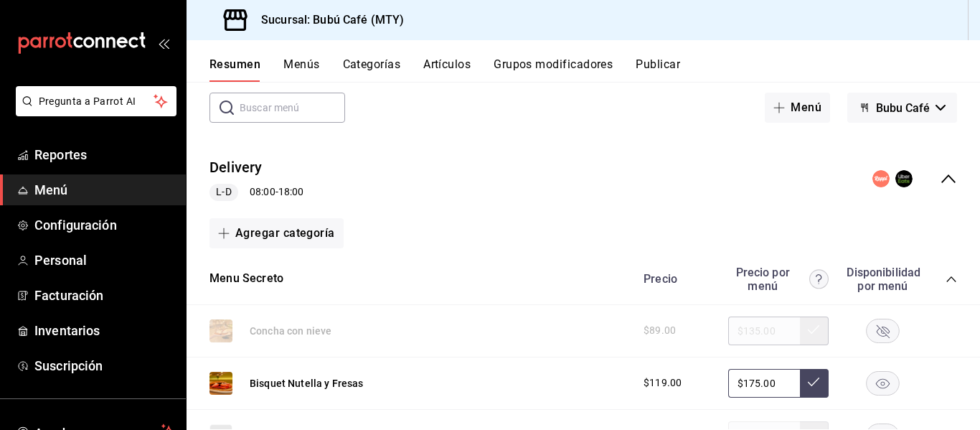
click at [662, 63] on button "Publicar" at bounding box center [658, 69] width 44 height 24
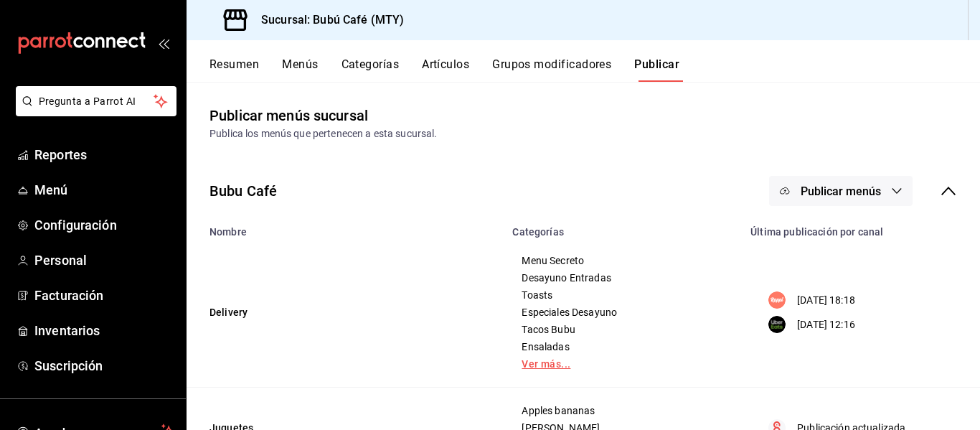
click at [541, 361] on link "Ver más..." at bounding box center [623, 364] width 202 height 10
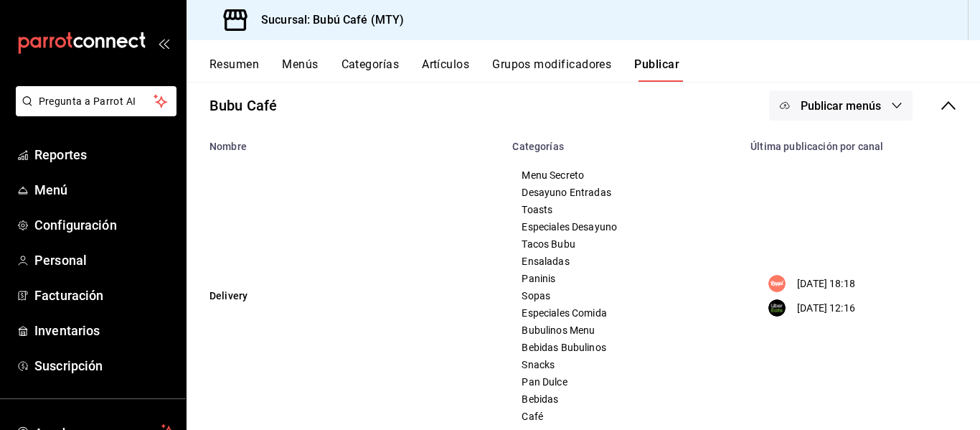
scroll to position [73, 0]
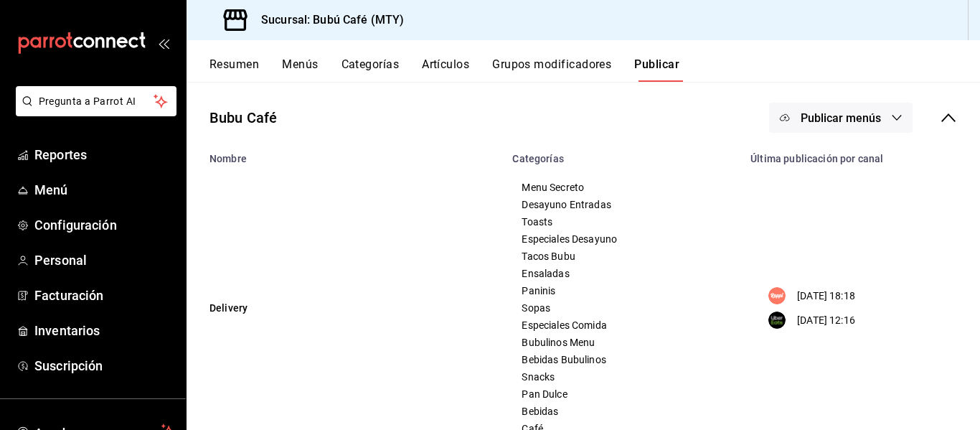
click at [775, 299] on circle "menu maker table for brand" at bounding box center [777, 295] width 17 height 17
click at [295, 63] on button "Menús" at bounding box center [300, 69] width 36 height 24
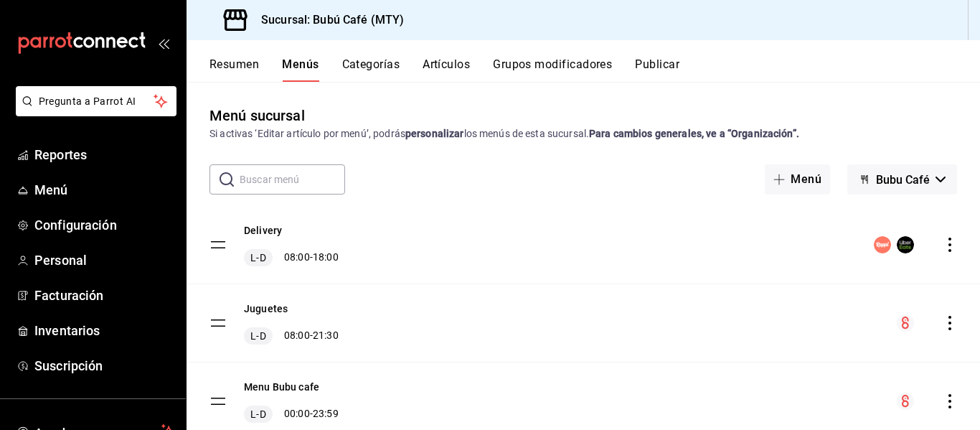
scroll to position [52, 0]
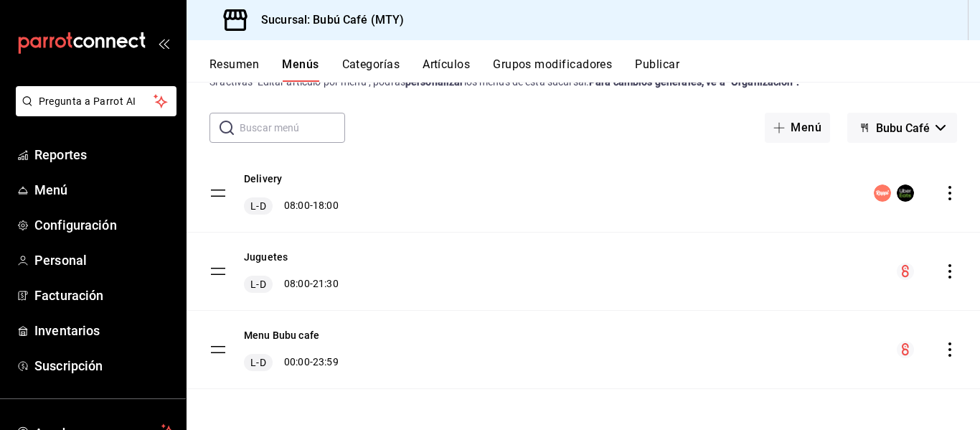
click at [943, 268] on icon "actions" at bounding box center [950, 271] width 14 height 14
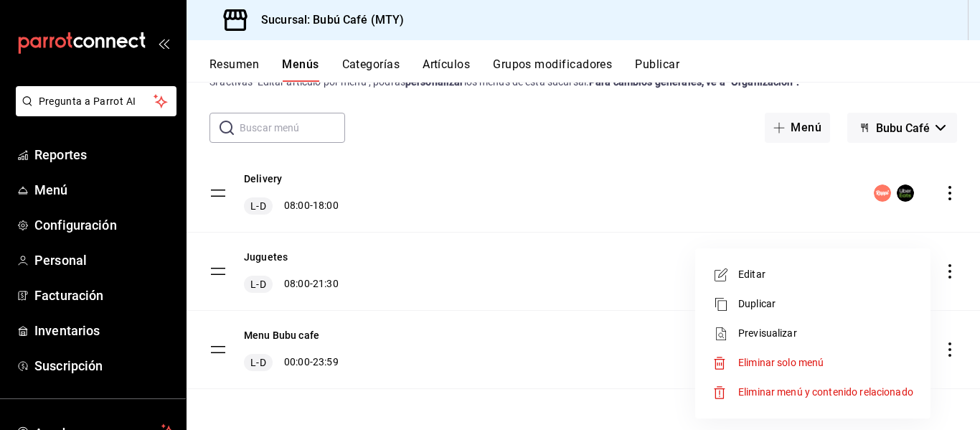
click at [582, 271] on div at bounding box center [490, 215] width 980 height 430
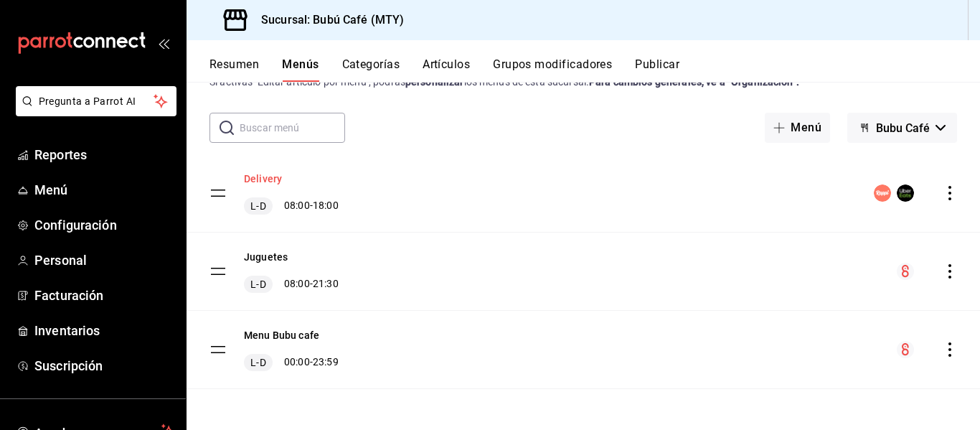
click at [263, 176] on button "Delivery" at bounding box center [263, 179] width 38 height 14
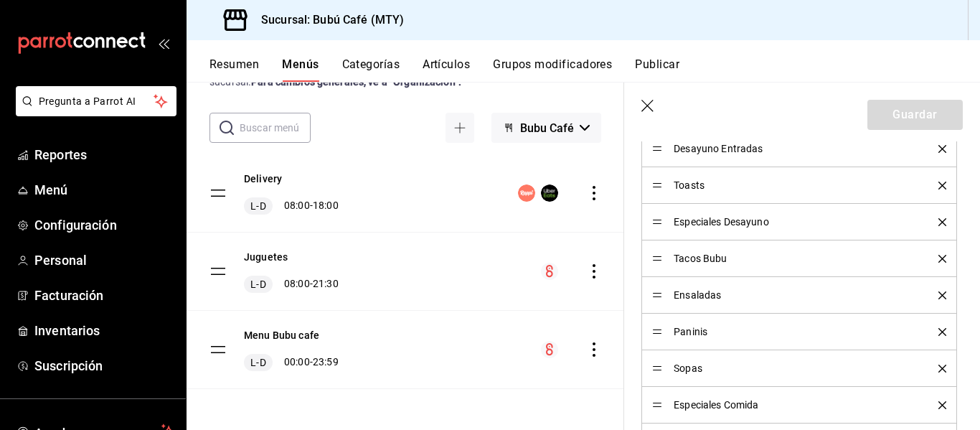
scroll to position [502, 0]
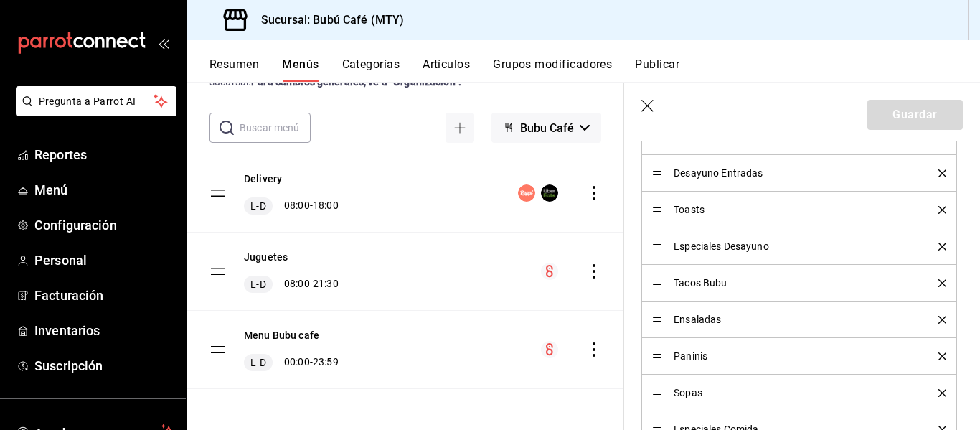
click at [653, 105] on icon "button" at bounding box center [649, 107] width 14 height 14
checkbox input "false"
type input "1755717242762"
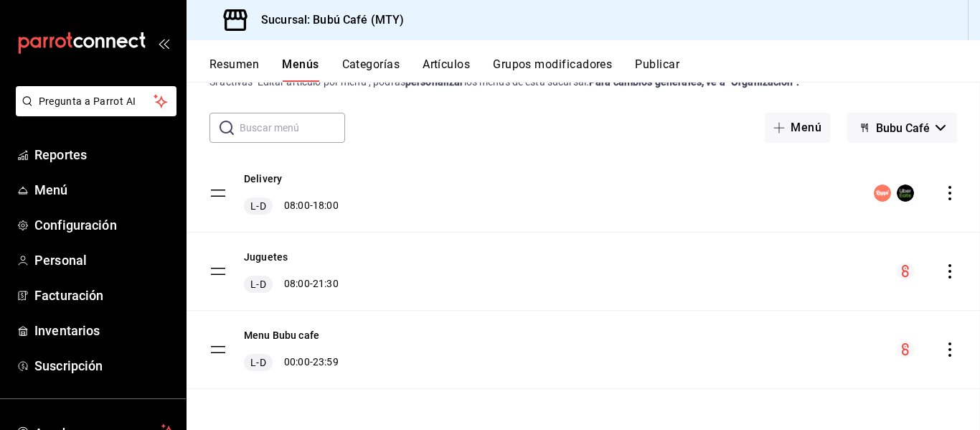
checkbox input "false"
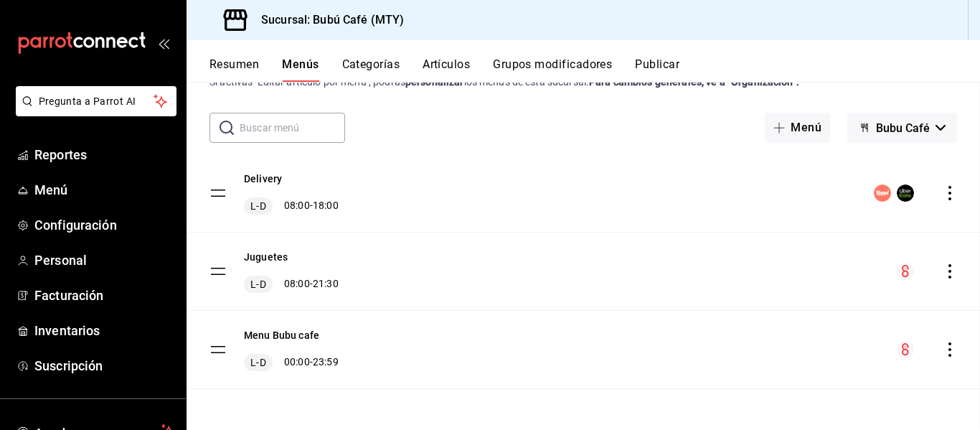
checkbox input "false"
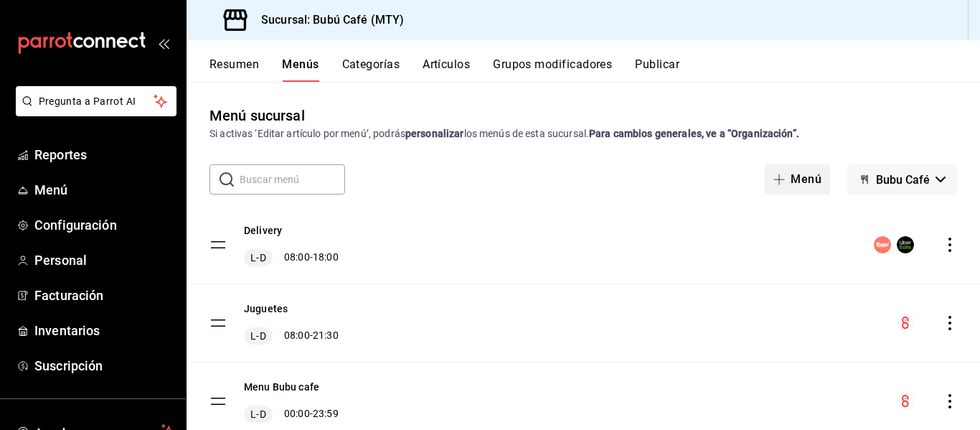
click at [792, 174] on button "Menú" at bounding box center [797, 179] width 65 height 30
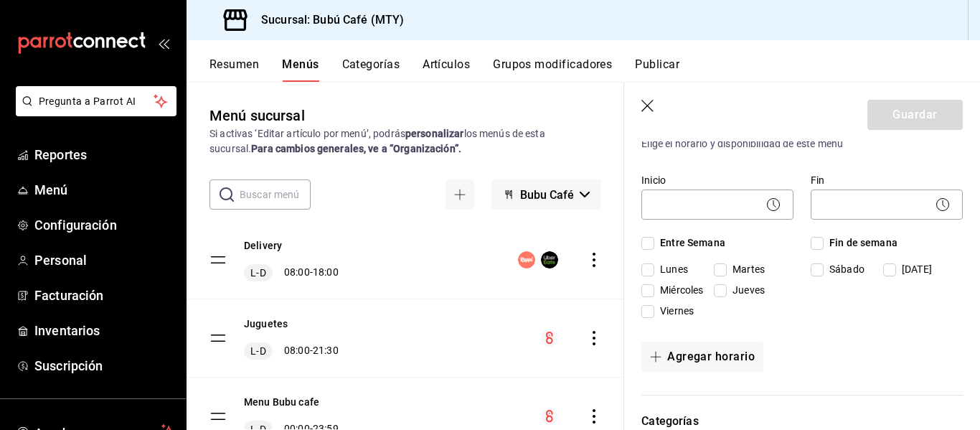
scroll to position [144, 0]
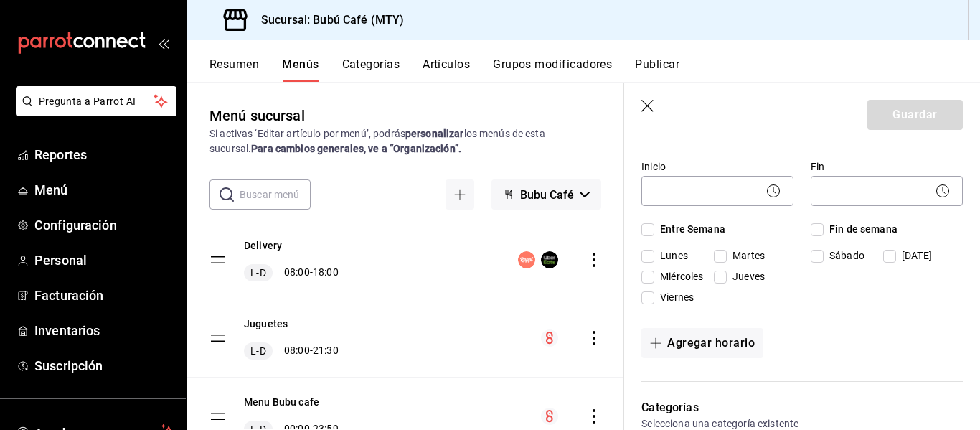
click at [646, 103] on icon "button" at bounding box center [648, 106] width 12 height 12
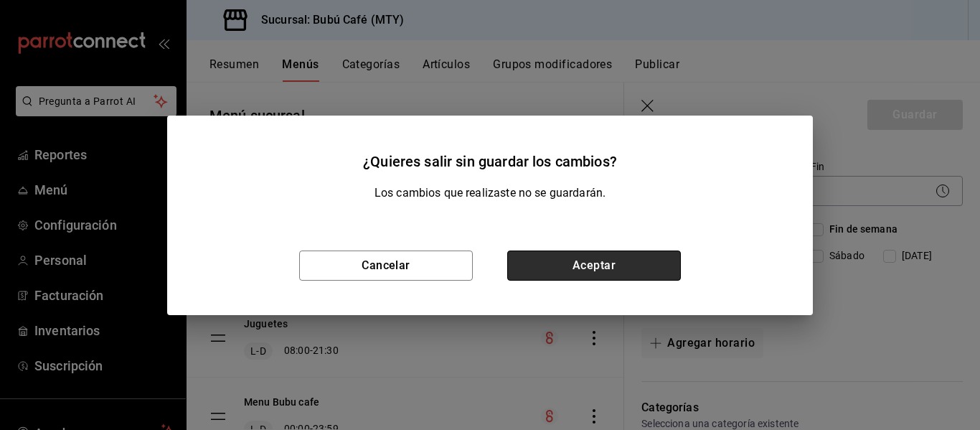
click at [542, 261] on button "Aceptar" at bounding box center [594, 265] width 174 height 30
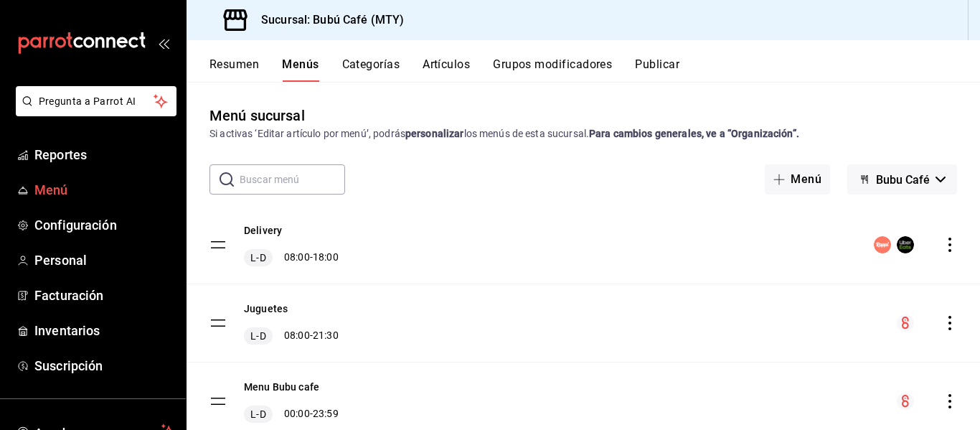
click at [49, 189] on span "Menú" at bounding box center [104, 189] width 140 height 19
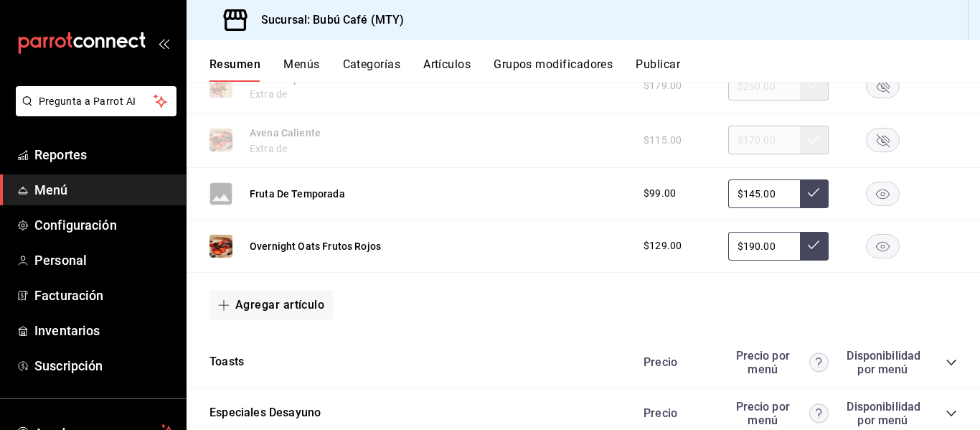
scroll to position [789, 0]
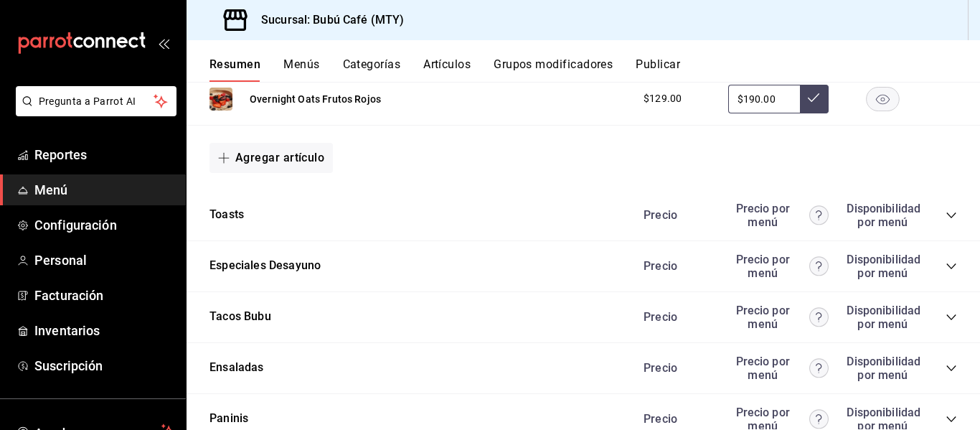
click at [946, 212] on icon "collapse-category-row" at bounding box center [951, 215] width 11 height 11
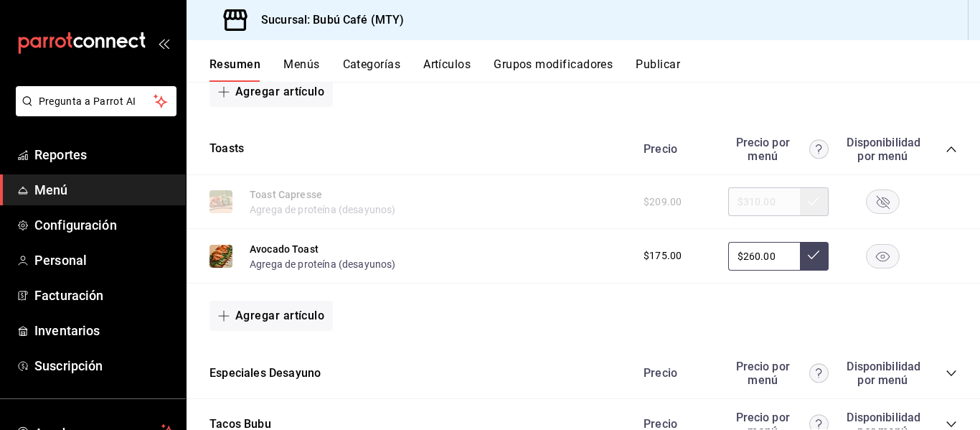
scroll to position [933, 0]
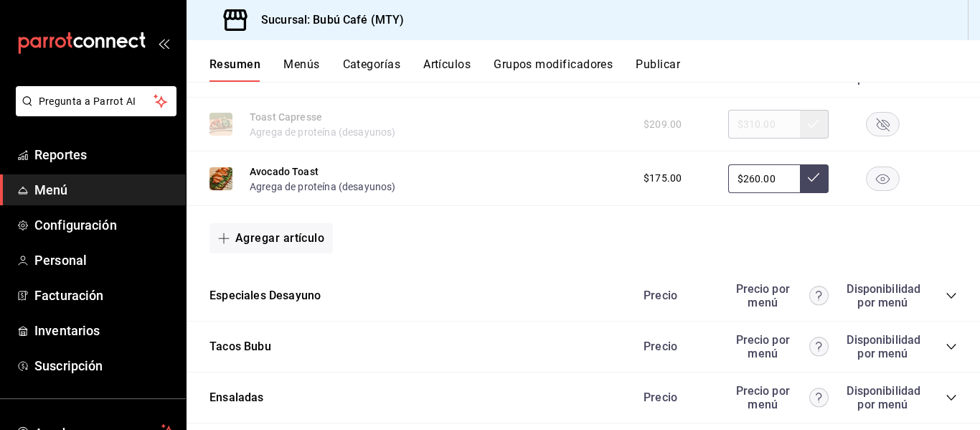
click at [946, 292] on icon "collapse-category-row" at bounding box center [951, 295] width 11 height 11
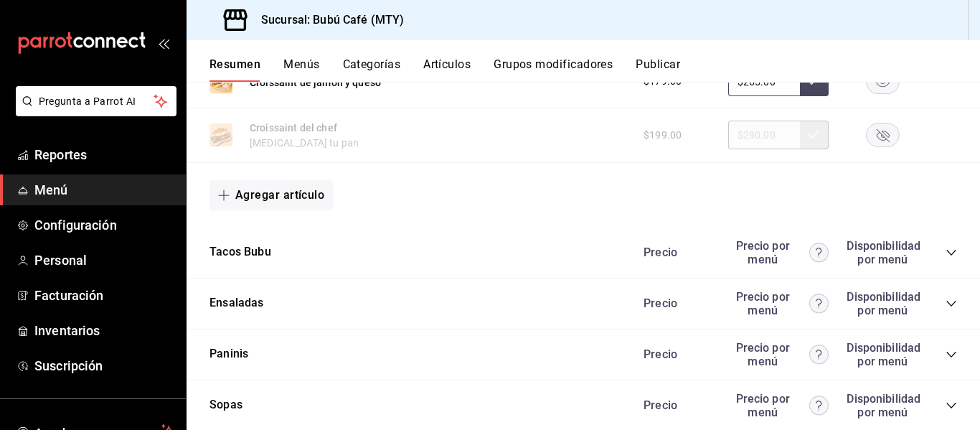
scroll to position [1794, 0]
click at [946, 253] on icon "collapse-category-row" at bounding box center [951, 251] width 11 height 11
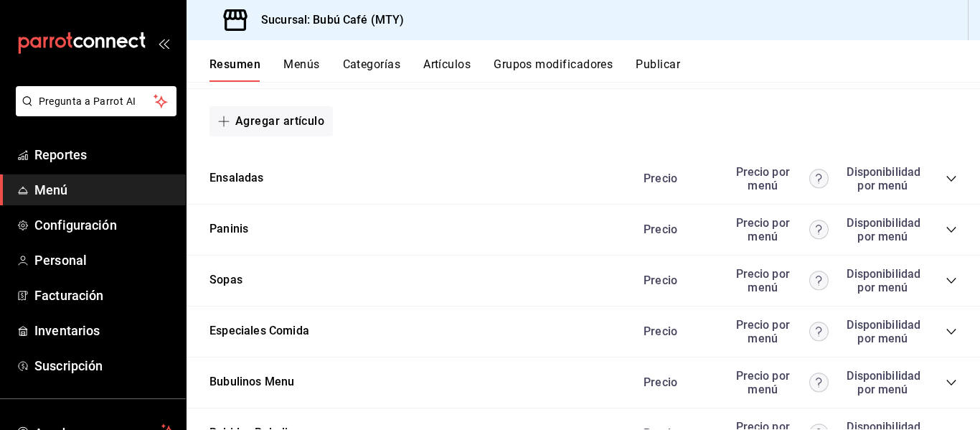
scroll to position [2368, 0]
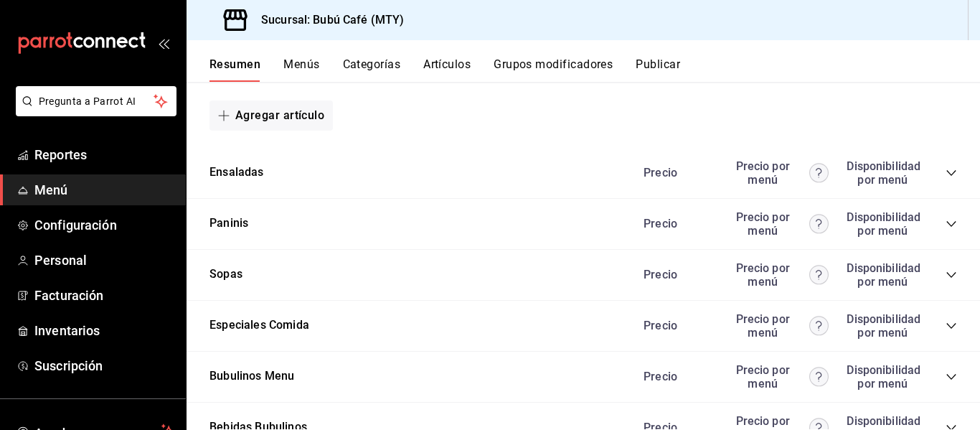
click at [946, 173] on icon "collapse-category-row" at bounding box center [951, 172] width 11 height 11
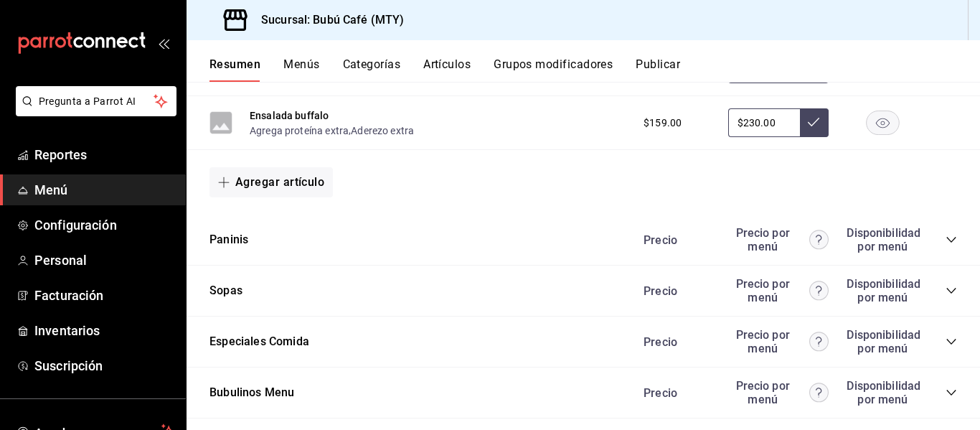
scroll to position [2583, 0]
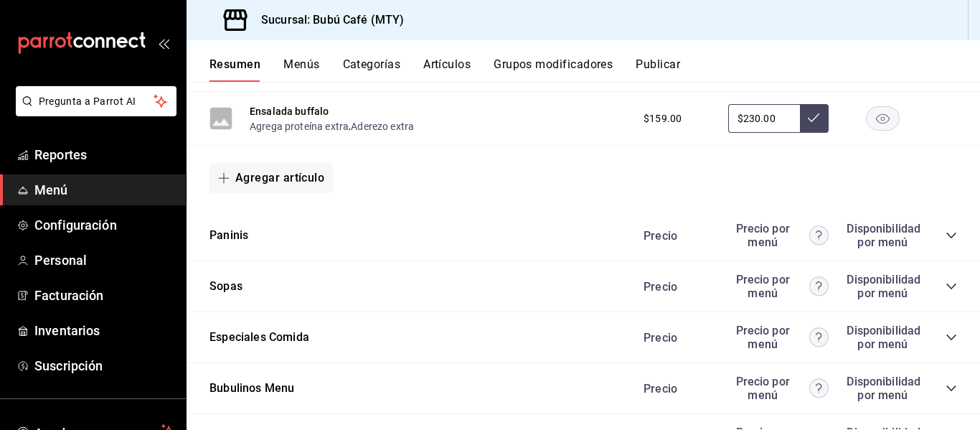
click at [947, 235] on icon "collapse-category-row" at bounding box center [951, 236] width 9 height 6
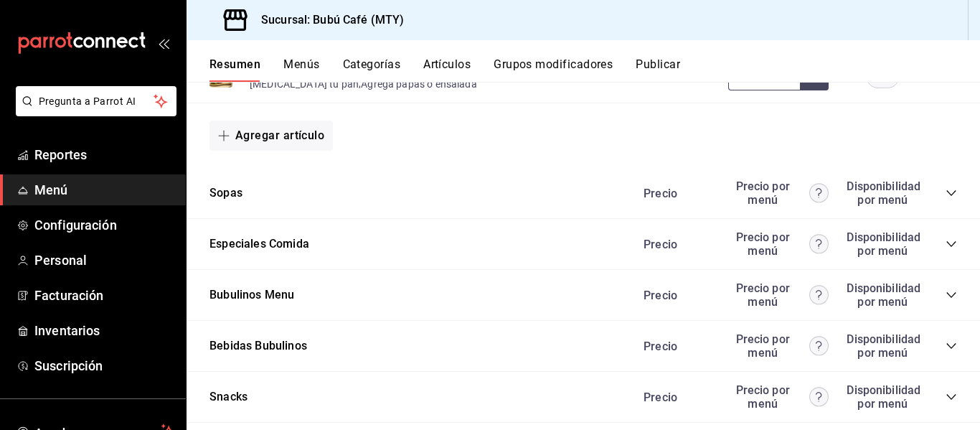
scroll to position [3014, 0]
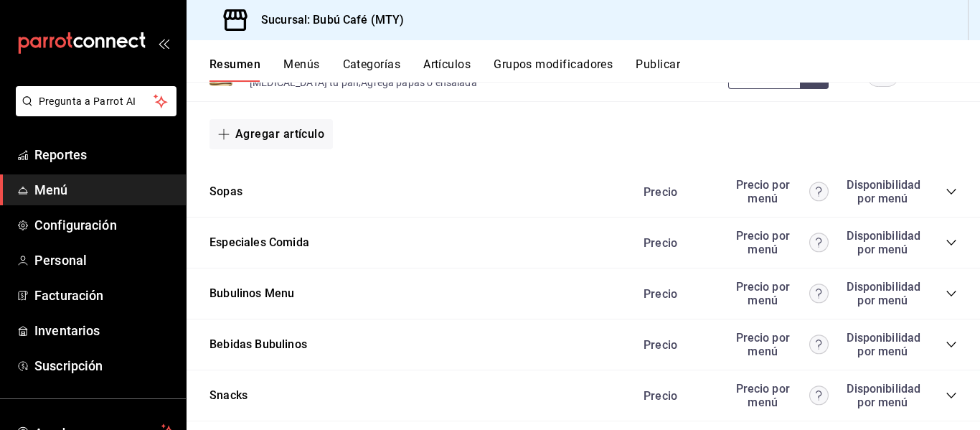
click at [946, 194] on icon "collapse-category-row" at bounding box center [951, 191] width 11 height 11
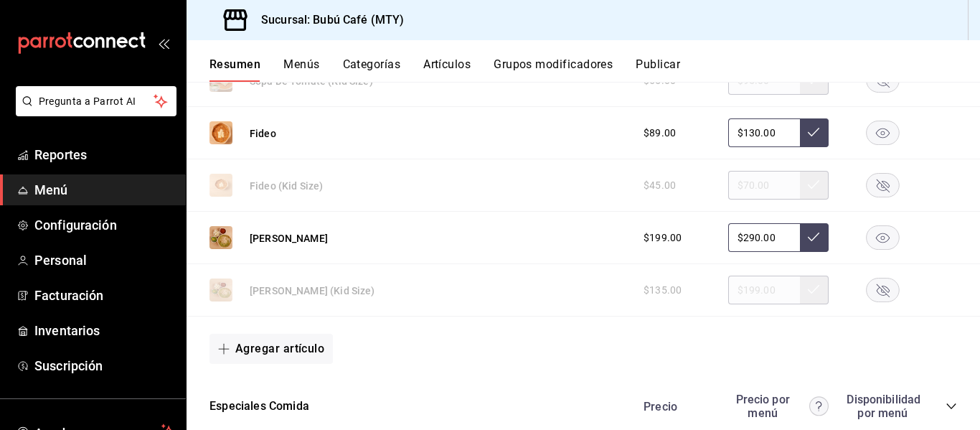
scroll to position [3373, 0]
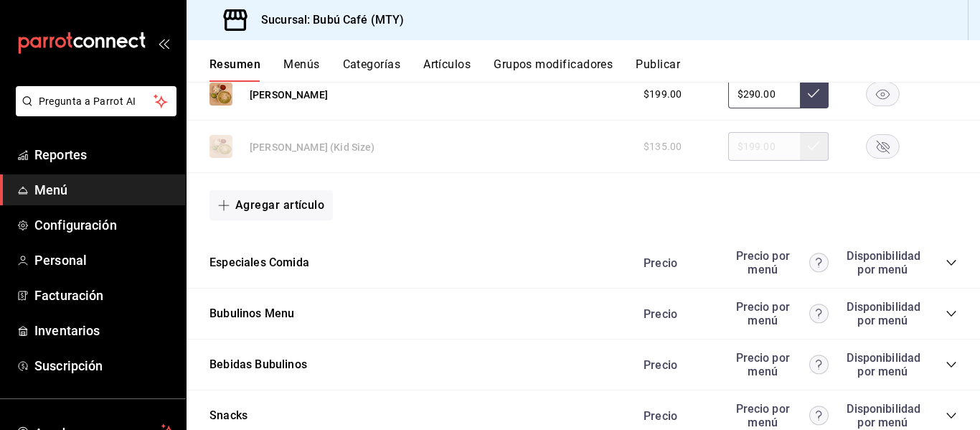
click at [946, 259] on icon "collapse-category-row" at bounding box center [951, 262] width 11 height 11
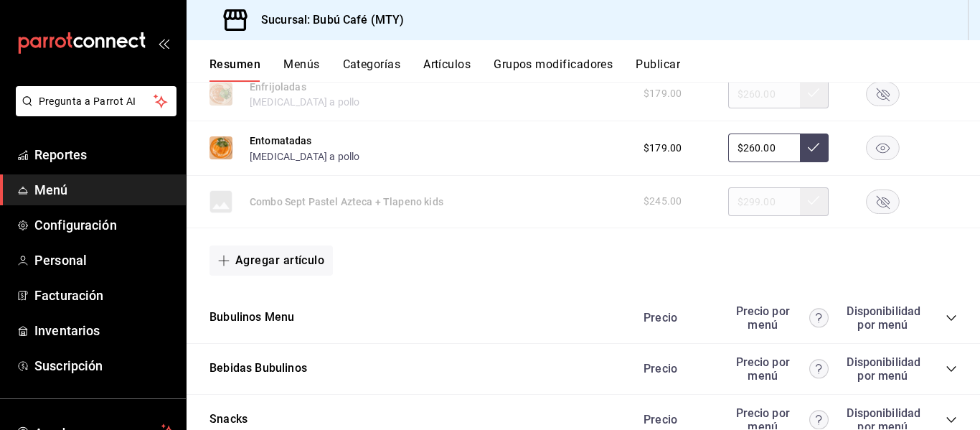
scroll to position [3771, 0]
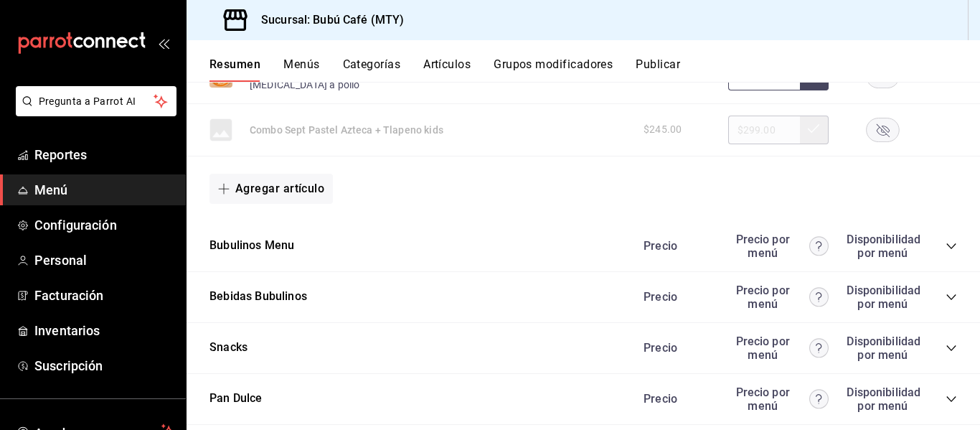
click at [946, 245] on icon "collapse-category-row" at bounding box center [951, 245] width 11 height 11
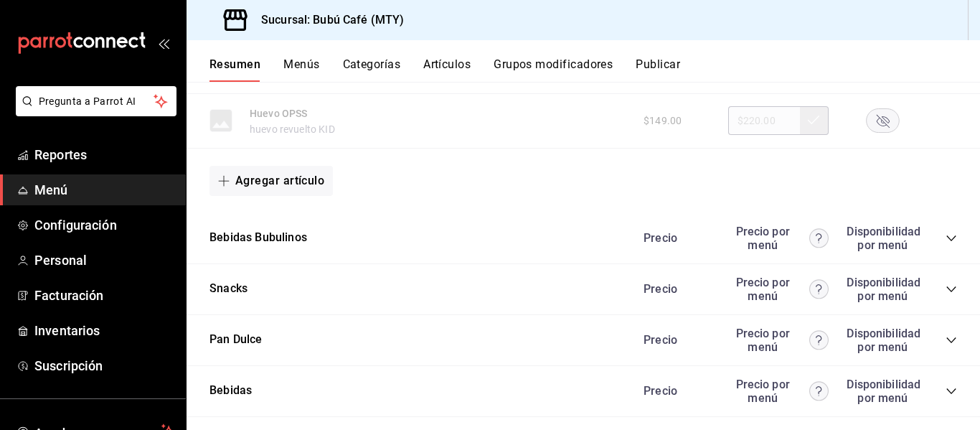
scroll to position [5350, 0]
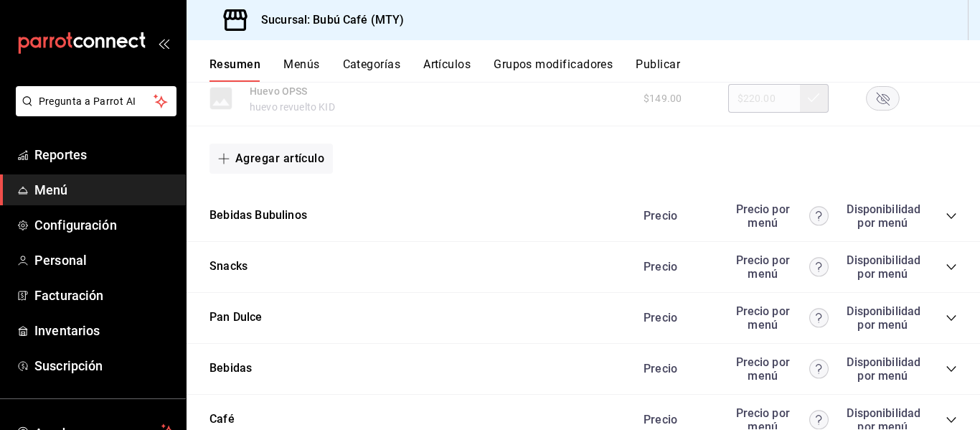
click at [946, 212] on icon "collapse-category-row" at bounding box center [951, 215] width 11 height 11
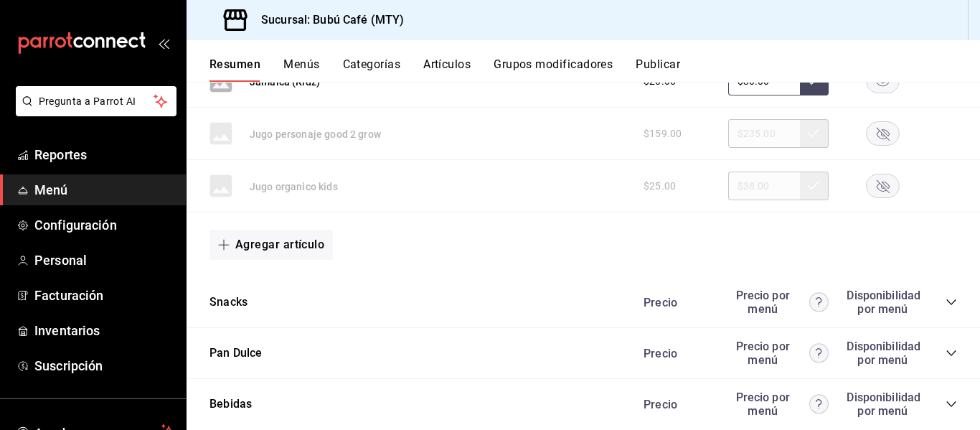
scroll to position [5924, 0]
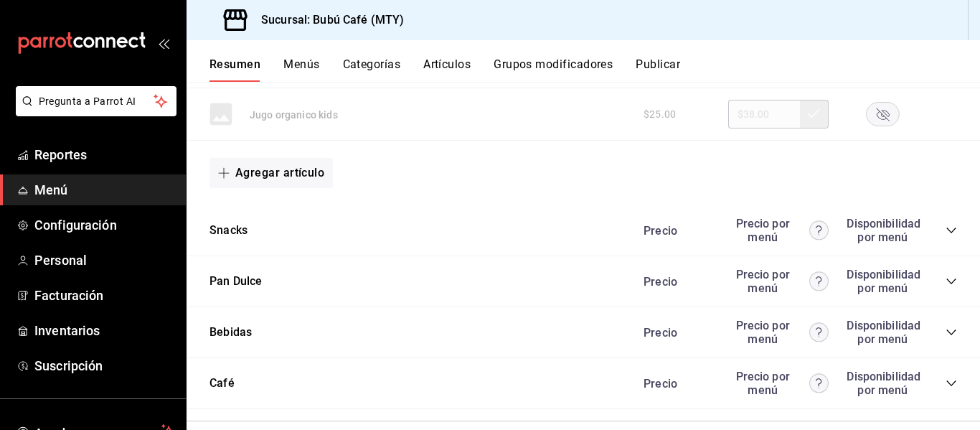
click at [947, 230] on icon "collapse-category-row" at bounding box center [951, 230] width 9 height 6
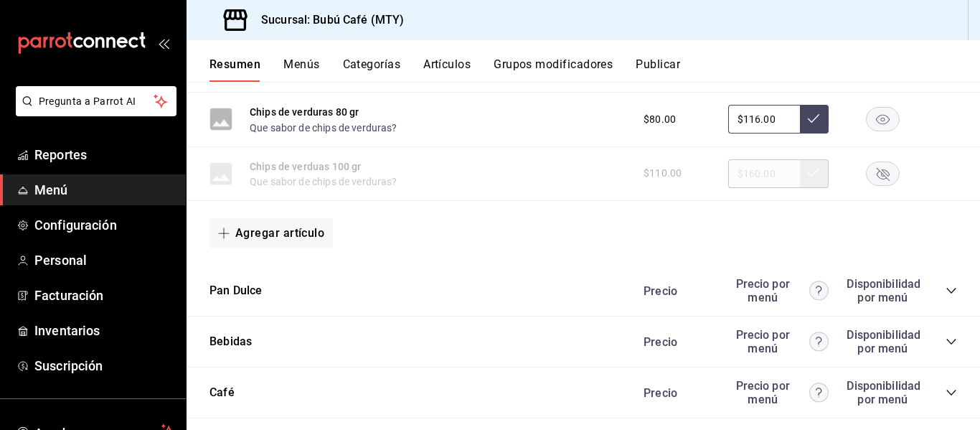
scroll to position [7072, 0]
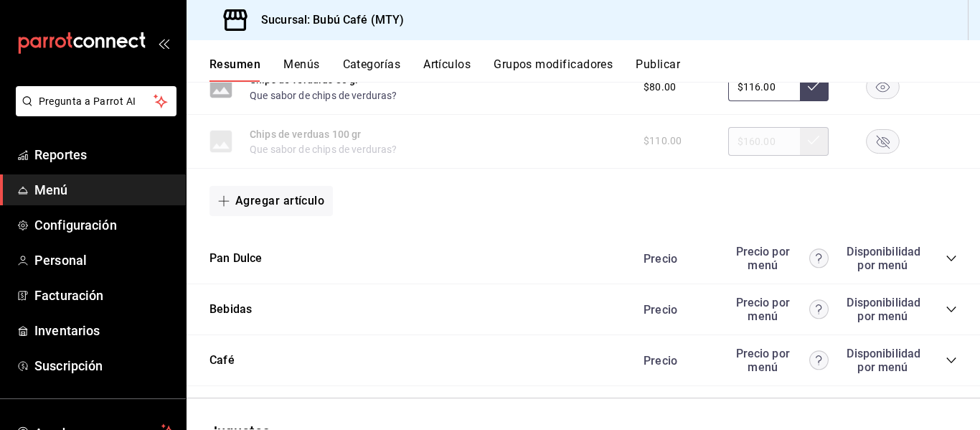
click at [946, 260] on icon "collapse-category-row" at bounding box center [951, 258] width 11 height 11
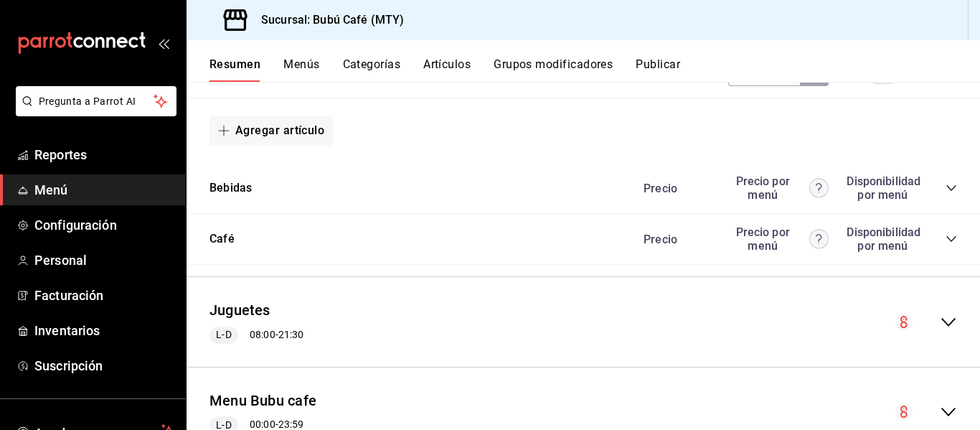
scroll to position [8364, 0]
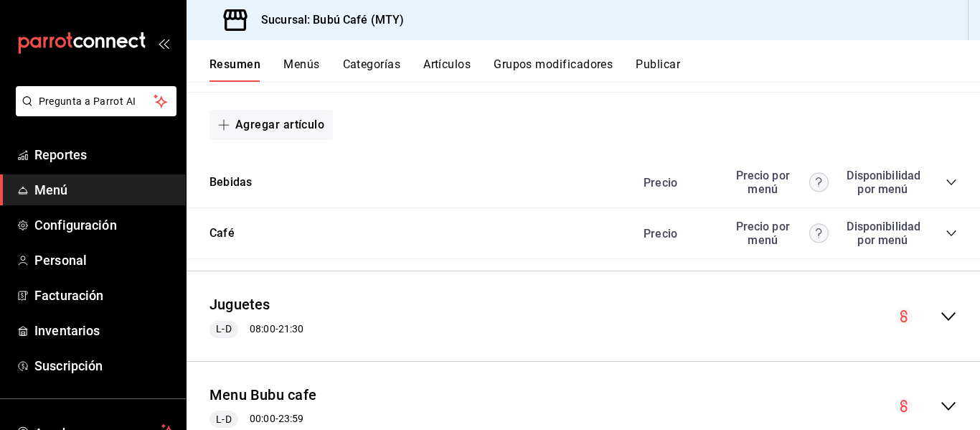
click at [946, 183] on icon "collapse-category-row" at bounding box center [951, 182] width 11 height 11
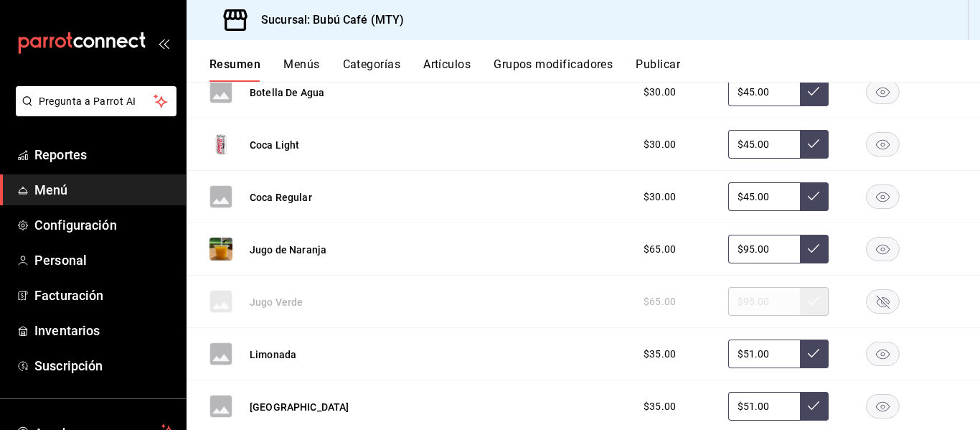
scroll to position [8507, 0]
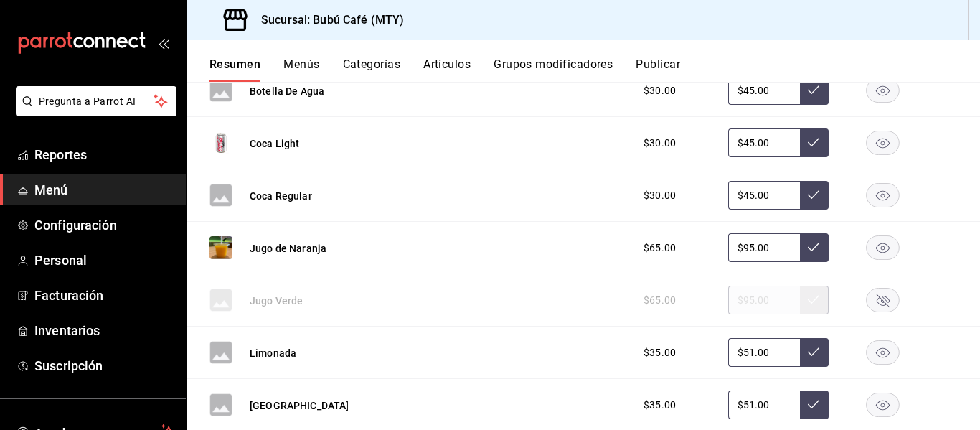
click at [875, 245] on rect "button" at bounding box center [883, 248] width 33 height 24
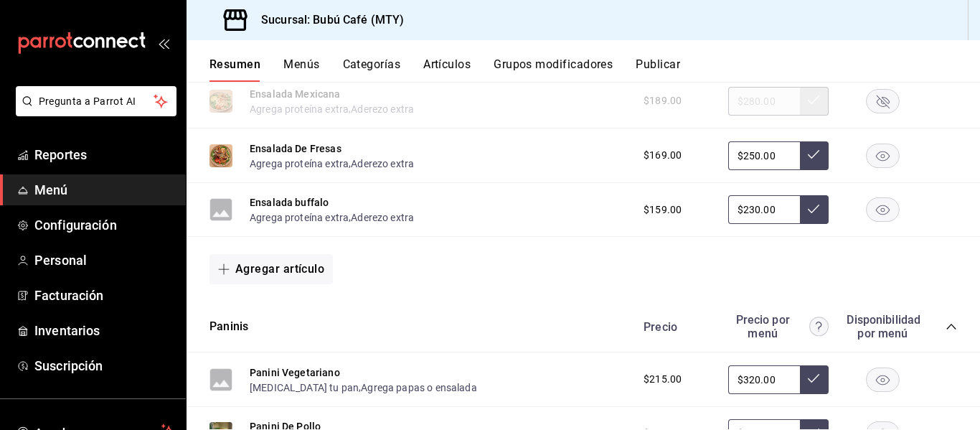
scroll to position [2368, 0]
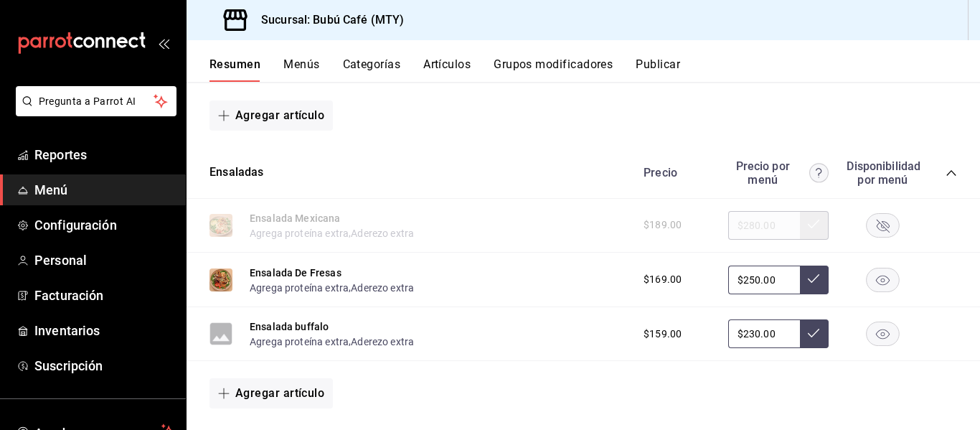
click at [647, 55] on div "Resumen Menús Categorías Artículos Grupos modificadores Publicar" at bounding box center [584, 61] width 794 height 42
click at [647, 57] on div "Resumen Menús Categorías Artículos Grupos modificadores Publicar" at bounding box center [584, 61] width 794 height 42
click at [649, 60] on button "Publicar" at bounding box center [658, 69] width 44 height 24
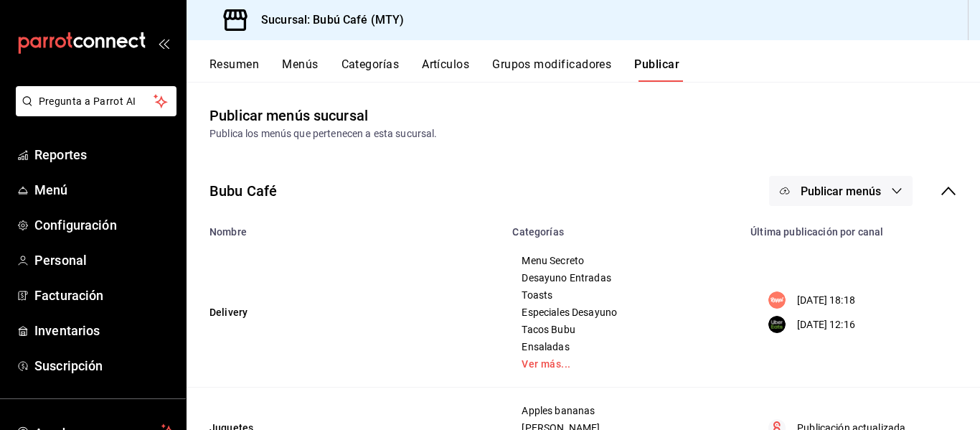
click at [815, 189] on span "Publicar menús" at bounding box center [841, 191] width 80 height 14
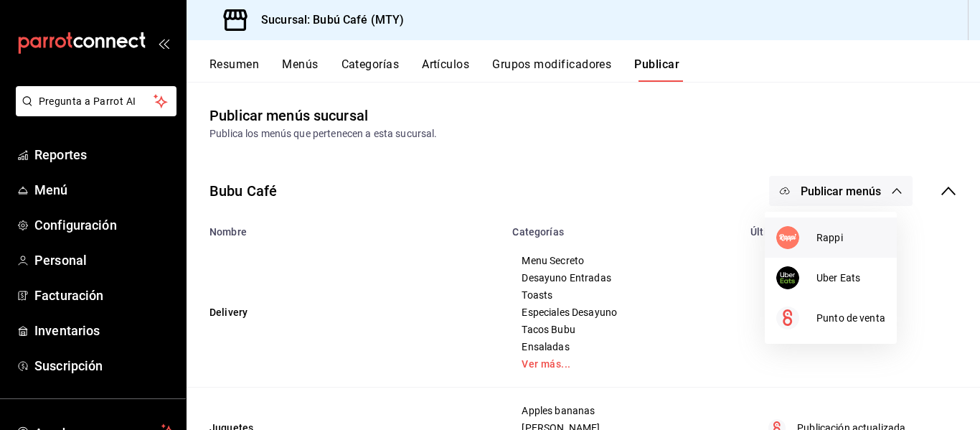
click at [831, 234] on span "Rappi" at bounding box center [851, 237] width 69 height 15
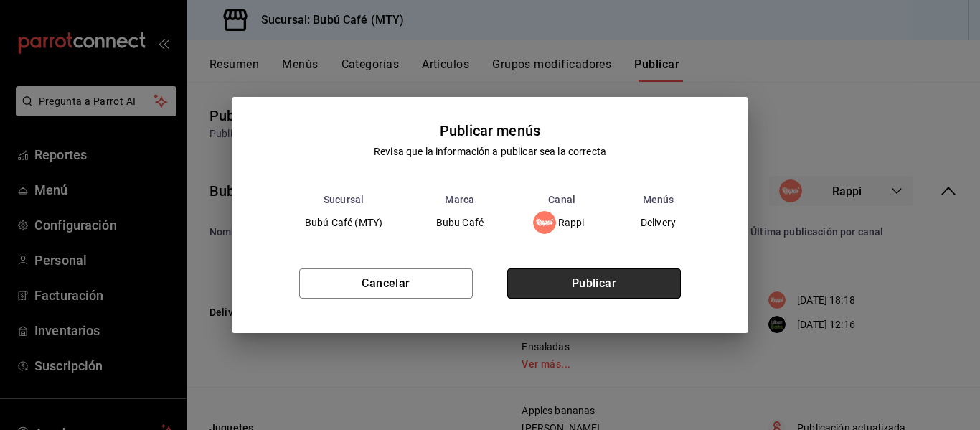
click at [553, 284] on button "Publicar" at bounding box center [594, 283] width 174 height 30
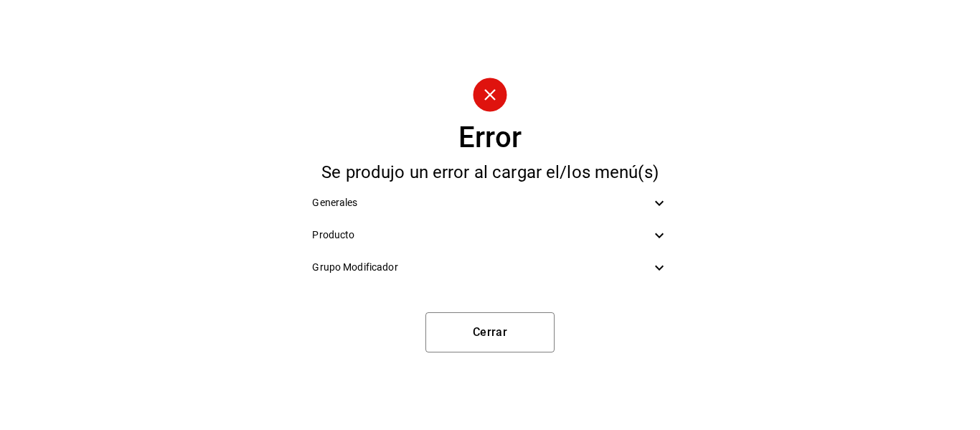
click at [659, 199] on icon at bounding box center [659, 202] width 17 height 17
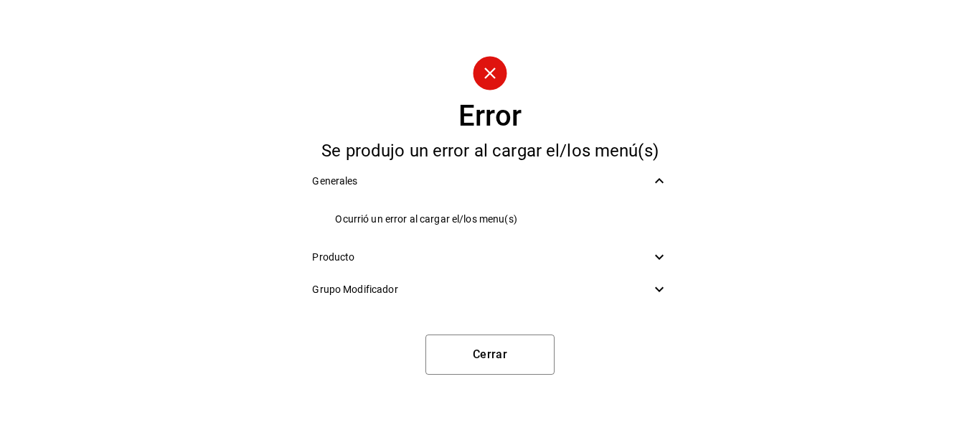
click at [659, 256] on icon at bounding box center [659, 256] width 17 height 17
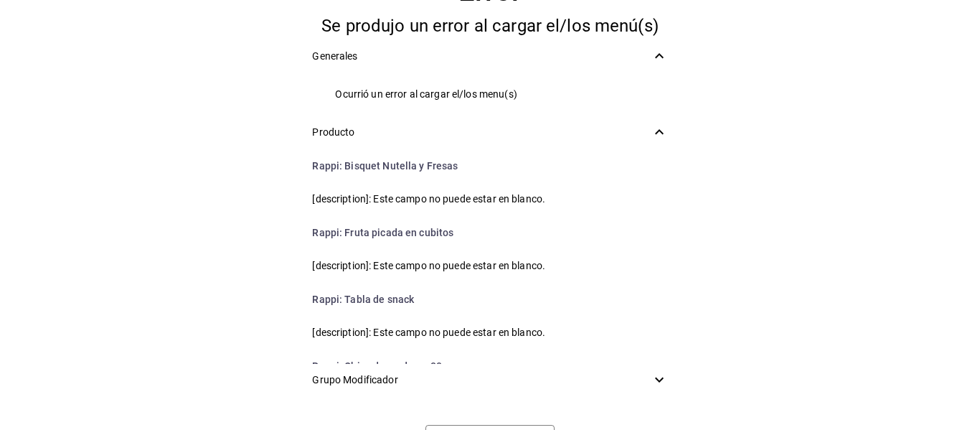
click at [651, 47] on icon at bounding box center [659, 55] width 17 height 17
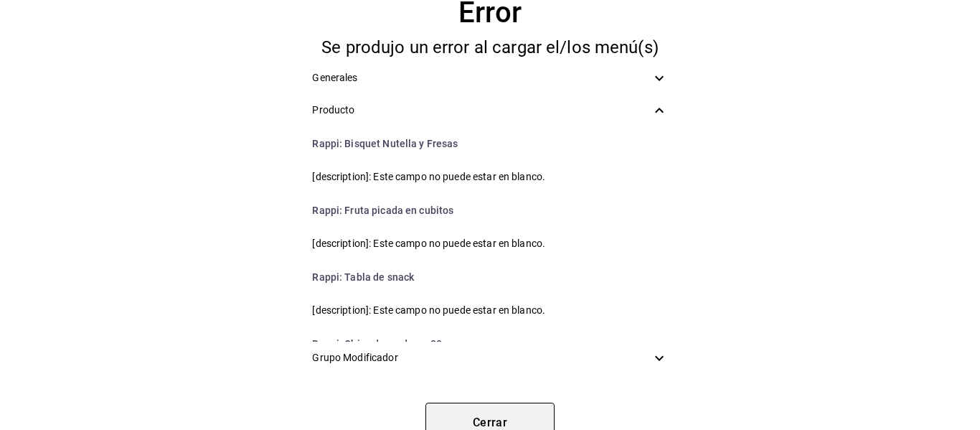
click at [489, 422] on button "Cerrar" at bounding box center [490, 423] width 129 height 40
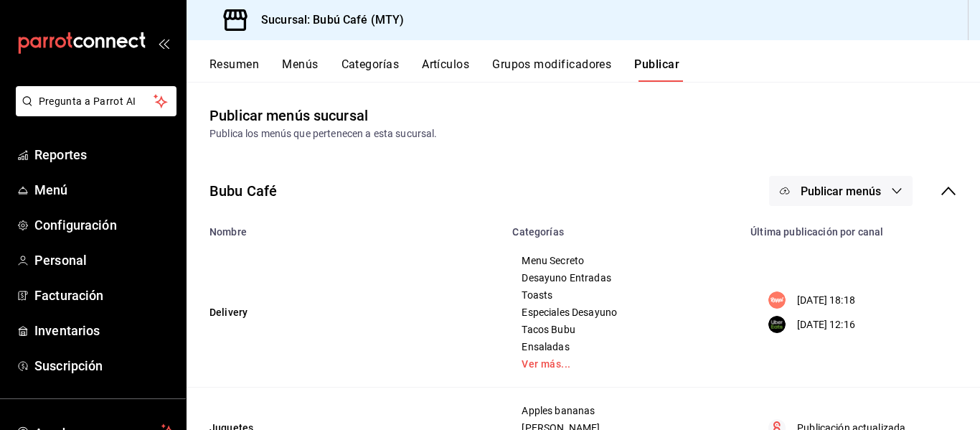
click at [286, 59] on button "Menús" at bounding box center [300, 69] width 36 height 24
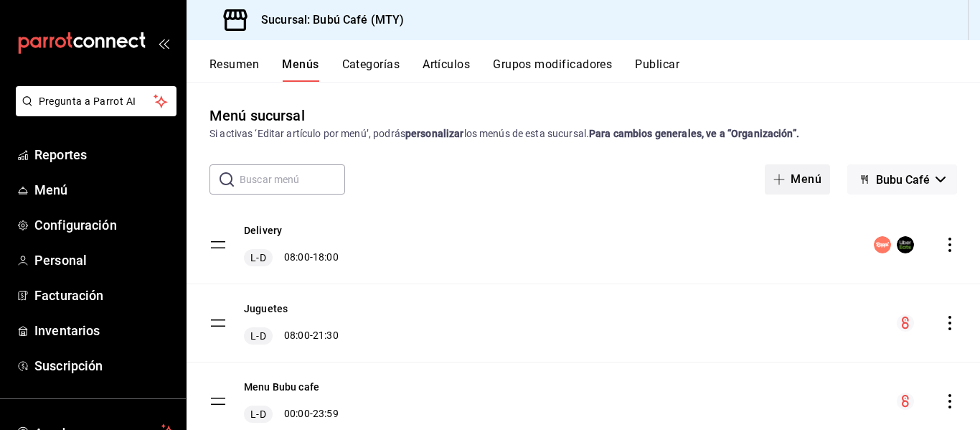
click at [806, 179] on button "Menú" at bounding box center [797, 179] width 65 height 30
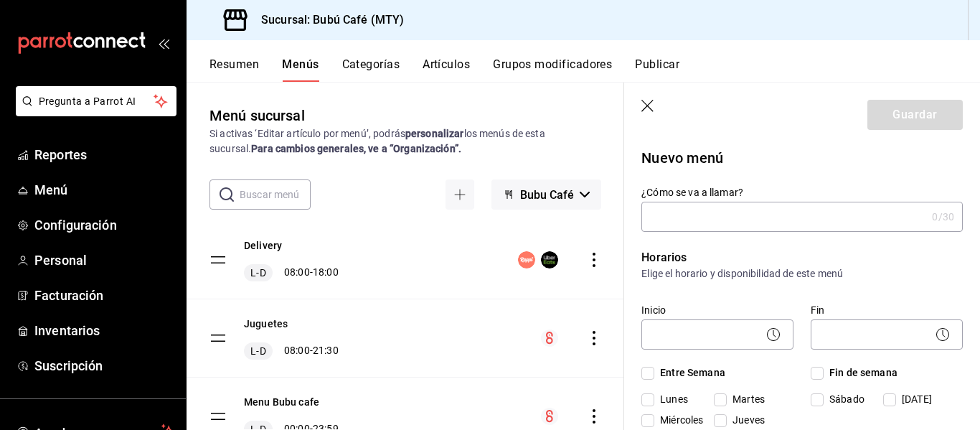
click at [645, 101] on icon "button" at bounding box center [649, 107] width 14 height 14
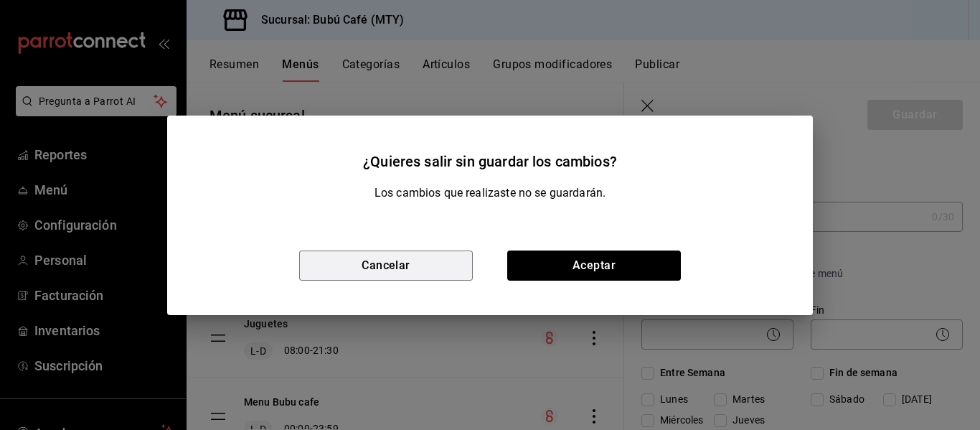
click at [372, 260] on button "Cancelar" at bounding box center [386, 265] width 174 height 30
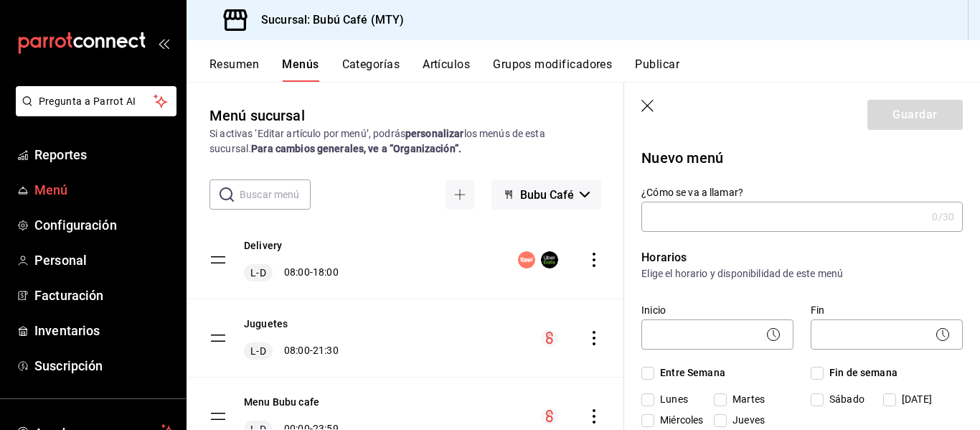
click at [44, 187] on span "Menú" at bounding box center [104, 189] width 140 height 19
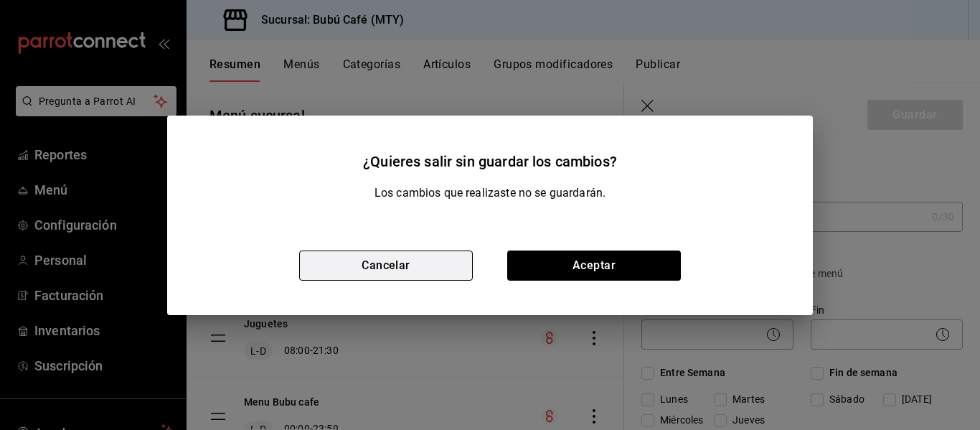
click at [410, 260] on button "Cancelar" at bounding box center [386, 265] width 174 height 30
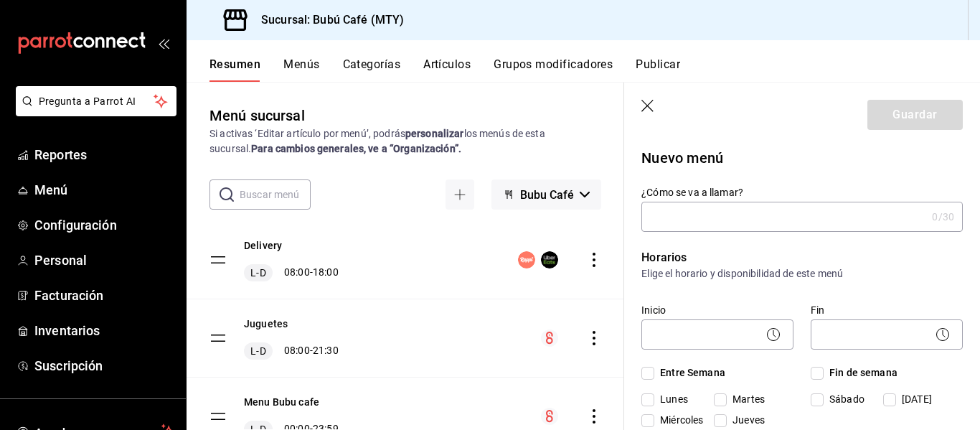
scroll to position [67, 0]
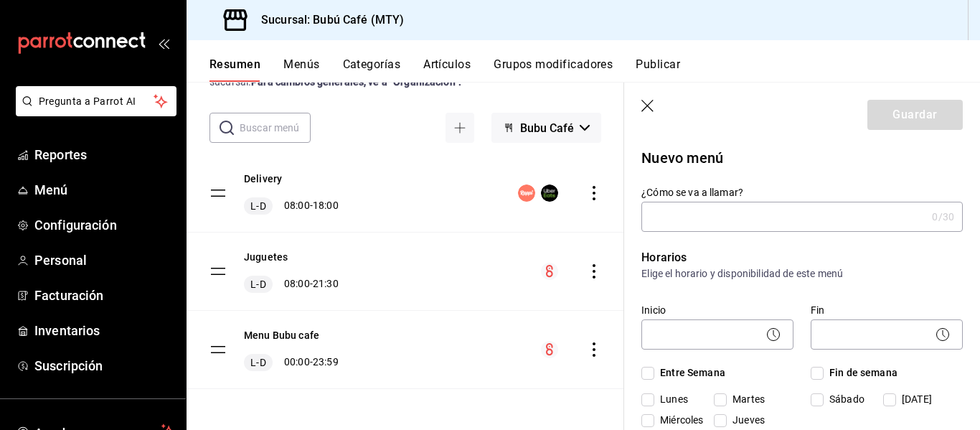
click at [518, 192] on circle "menu-maker-table" at bounding box center [526, 192] width 17 height 17
click at [52, 186] on span "Menú" at bounding box center [104, 189] width 140 height 19
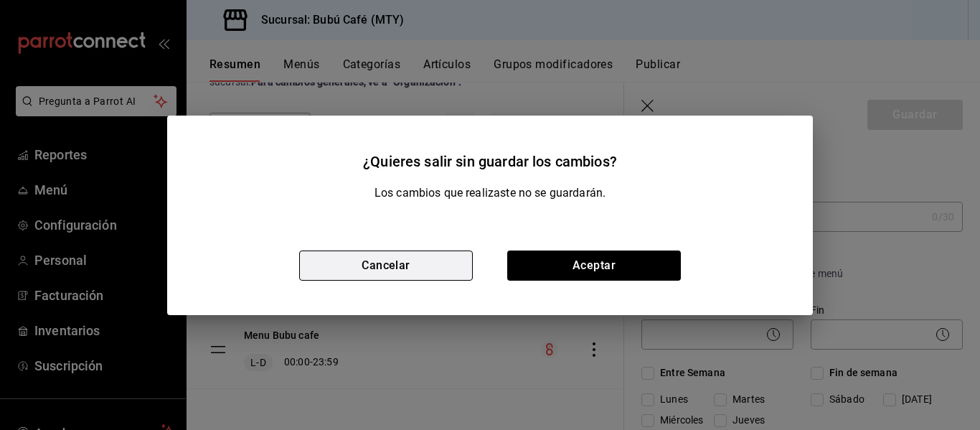
click at [370, 266] on button "Cancelar" at bounding box center [386, 265] width 174 height 30
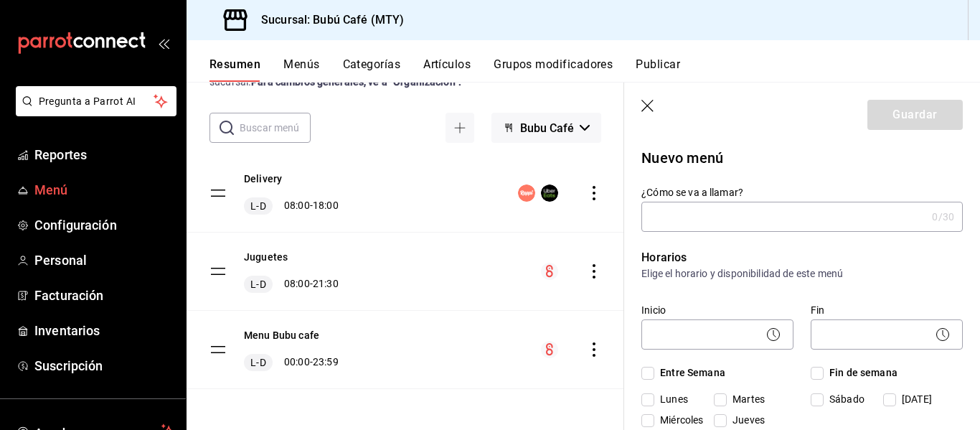
click at [60, 190] on span "Menú" at bounding box center [104, 189] width 140 height 19
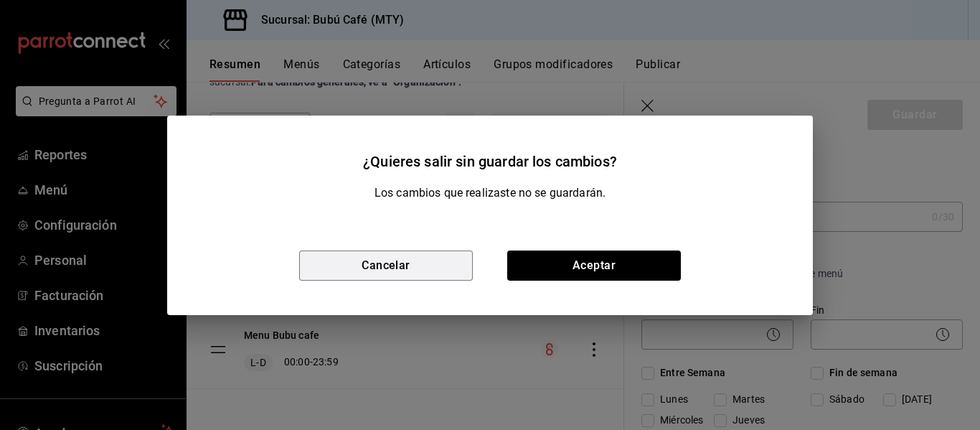
click at [445, 272] on button "Cancelar" at bounding box center [386, 265] width 174 height 30
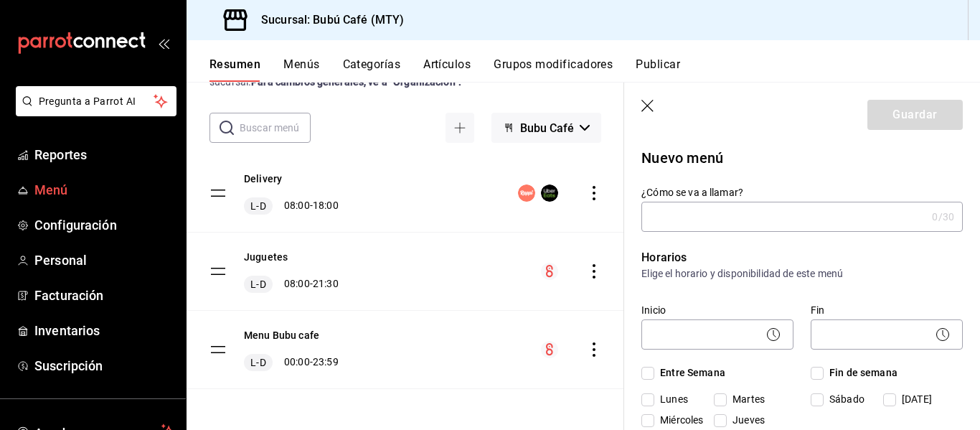
click at [68, 187] on span "Menú" at bounding box center [104, 189] width 140 height 19
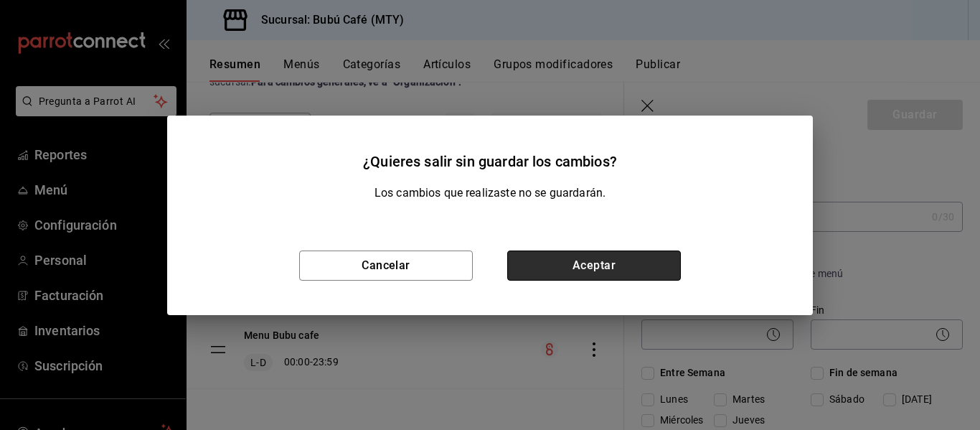
click at [638, 276] on button "Aceptar" at bounding box center [594, 265] width 174 height 30
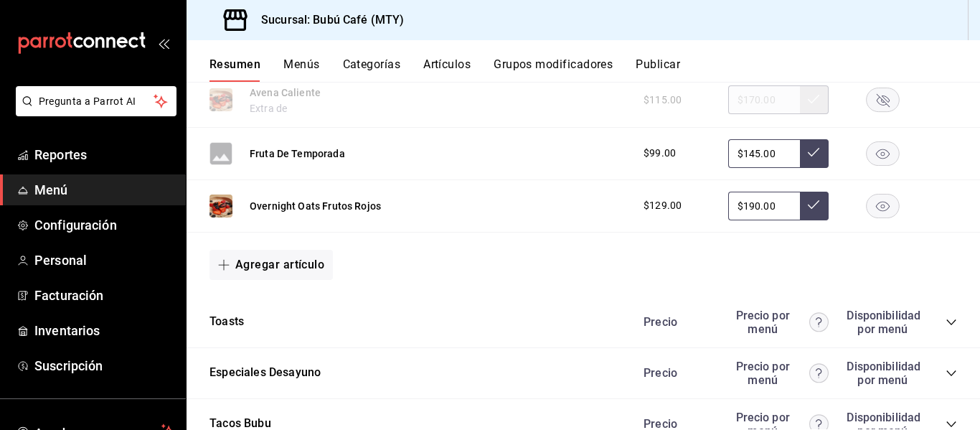
scroll to position [718, 0]
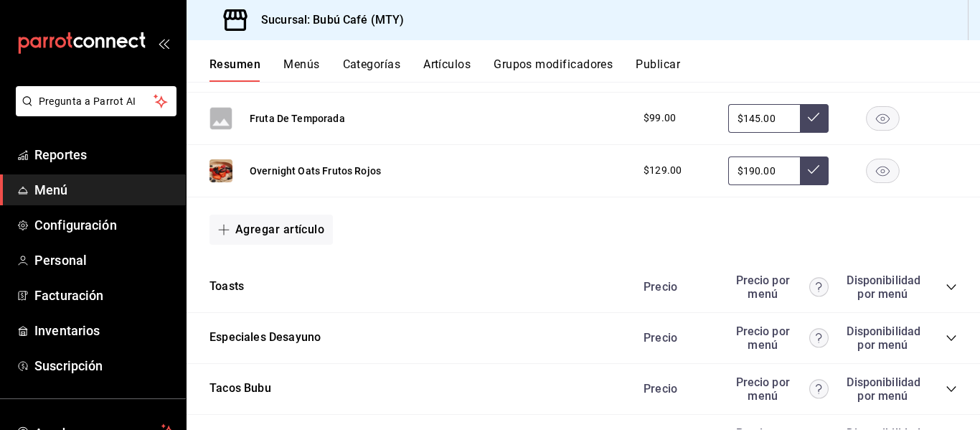
click at [946, 288] on icon "collapse-category-row" at bounding box center [951, 286] width 11 height 11
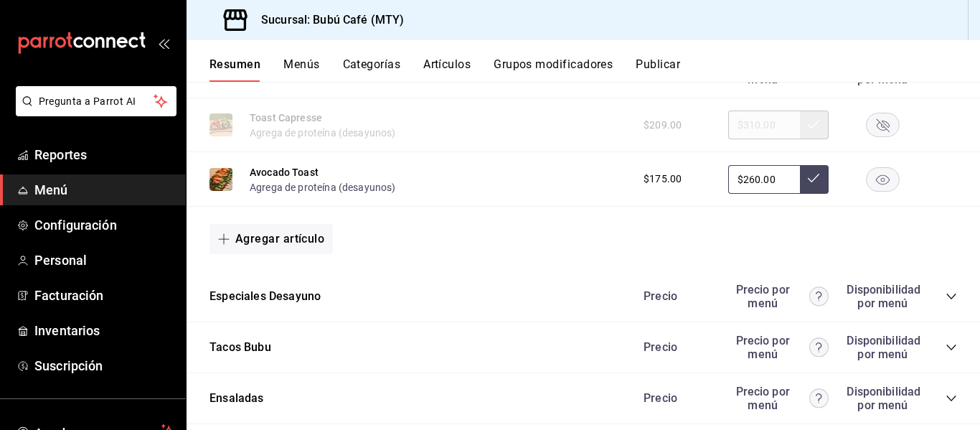
scroll to position [933, 0]
click at [946, 296] on icon "collapse-category-row" at bounding box center [951, 295] width 11 height 11
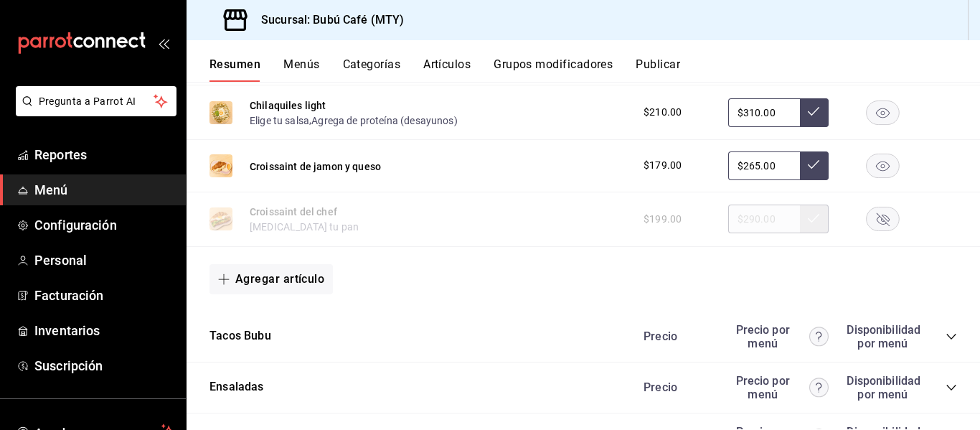
scroll to position [1722, 0]
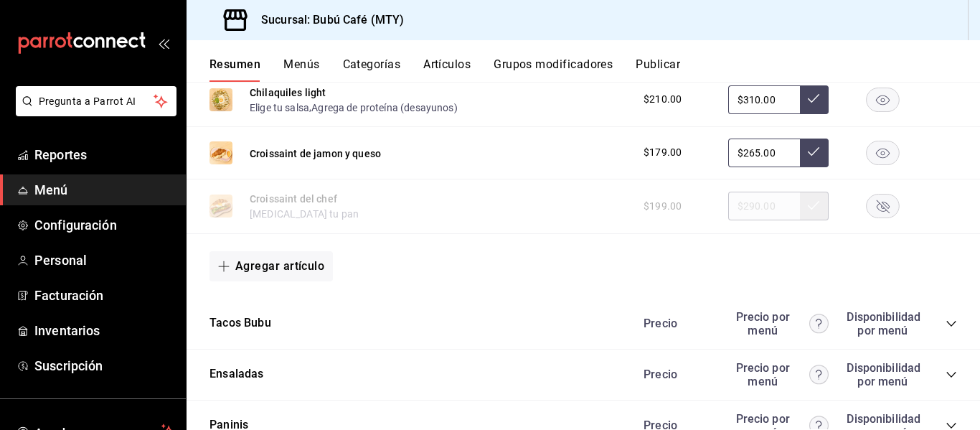
click at [946, 320] on icon "collapse-category-row" at bounding box center [951, 323] width 11 height 11
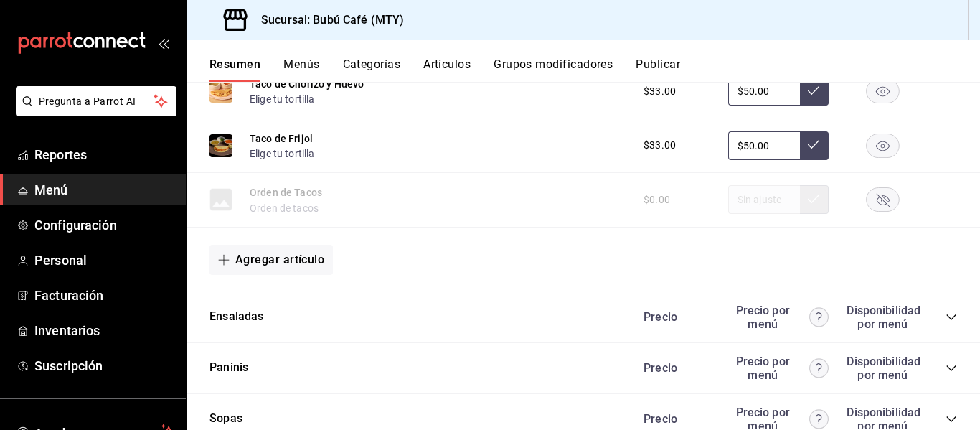
scroll to position [2225, 0]
click at [946, 316] on icon "collapse-category-row" at bounding box center [951, 316] width 11 height 11
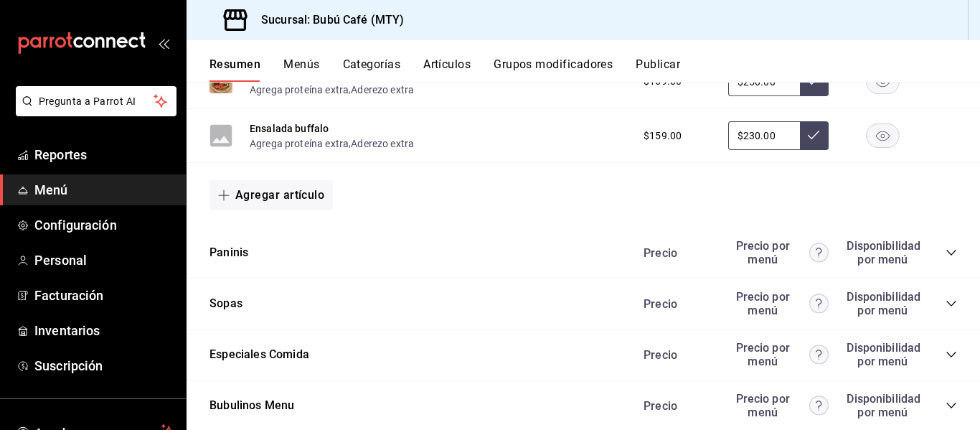
scroll to position [2583, 0]
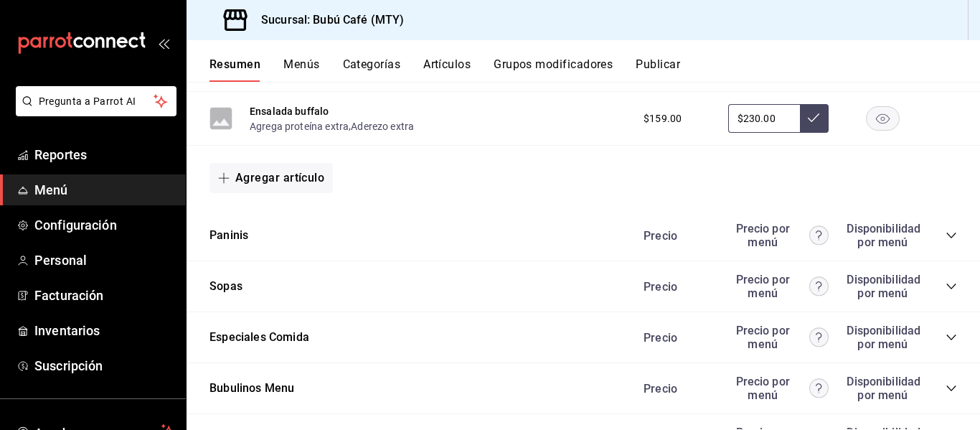
click at [946, 236] on icon "collapse-category-row" at bounding box center [951, 235] width 11 height 11
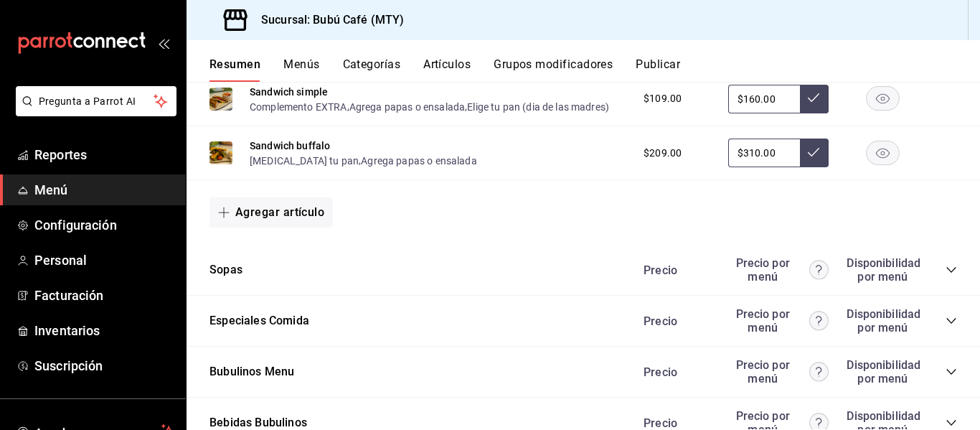
scroll to position [2942, 0]
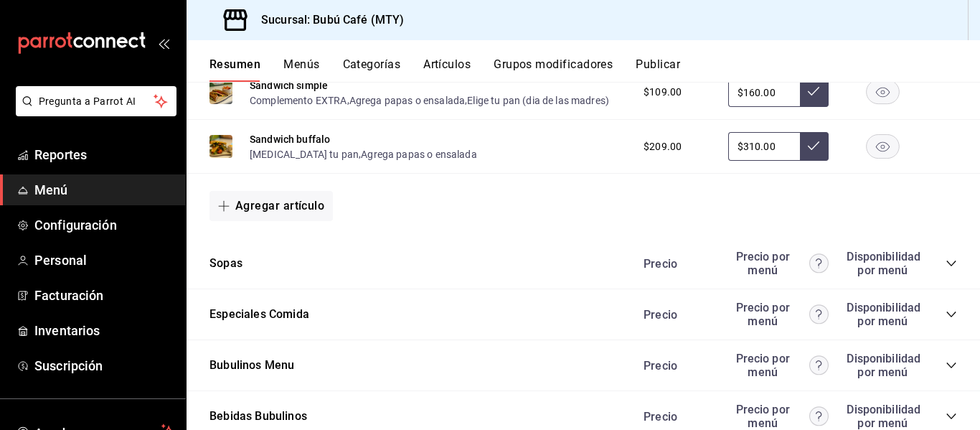
click at [946, 259] on icon "collapse-category-row" at bounding box center [951, 263] width 11 height 11
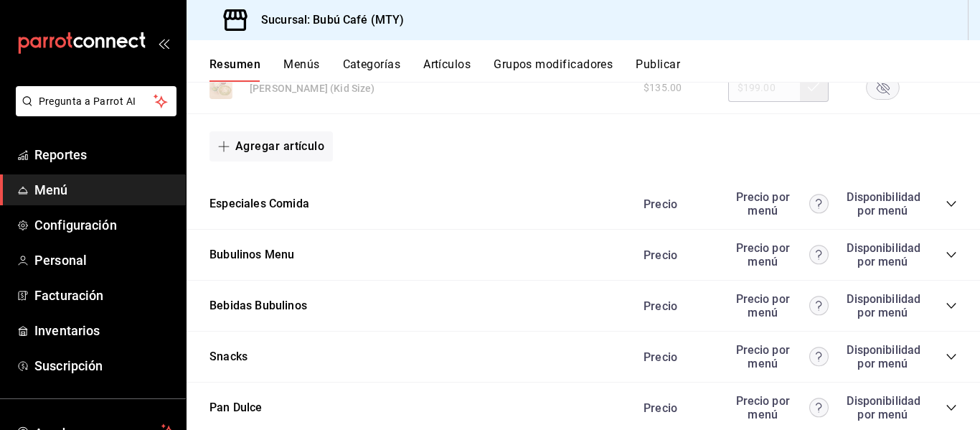
scroll to position [3444, 0]
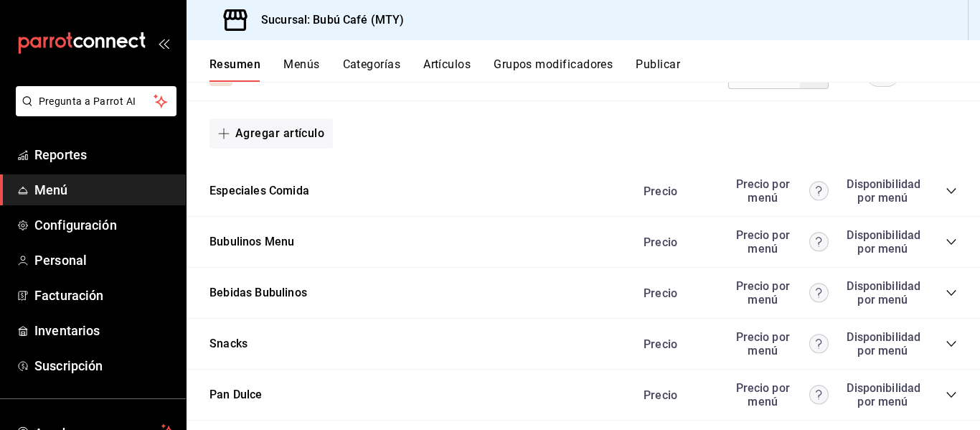
click at [946, 189] on icon "collapse-category-row" at bounding box center [951, 190] width 11 height 11
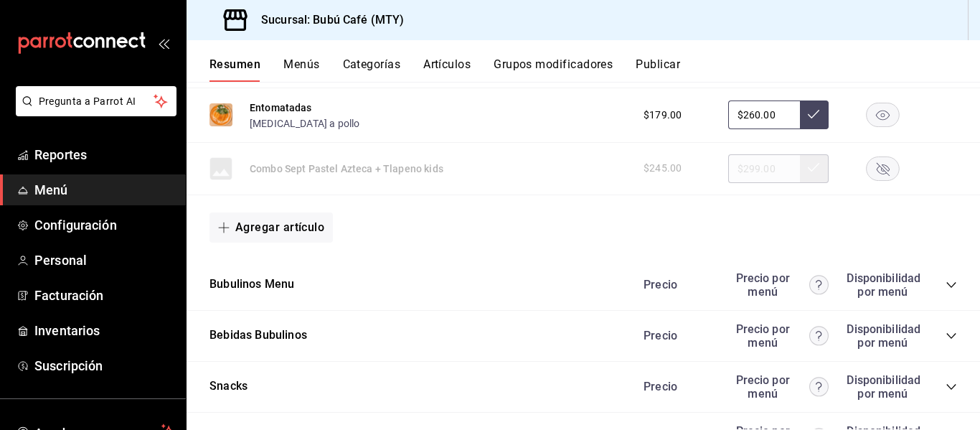
scroll to position [3803, 0]
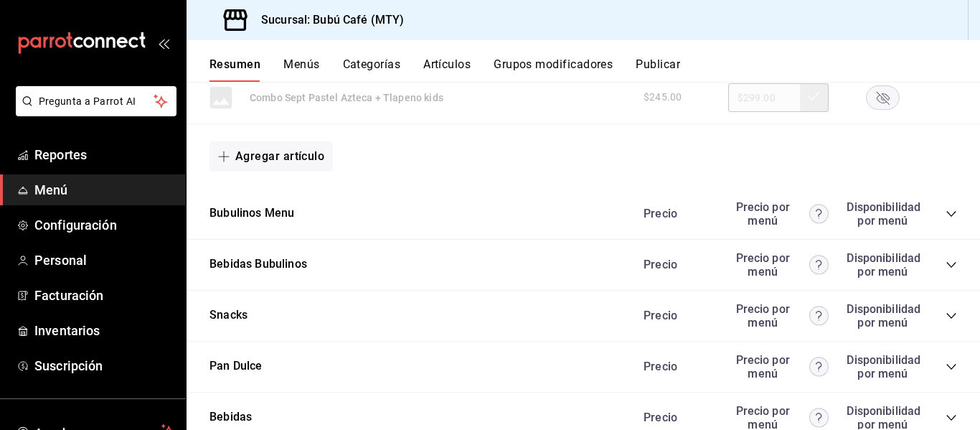
click at [946, 209] on icon "collapse-category-row" at bounding box center [951, 213] width 11 height 11
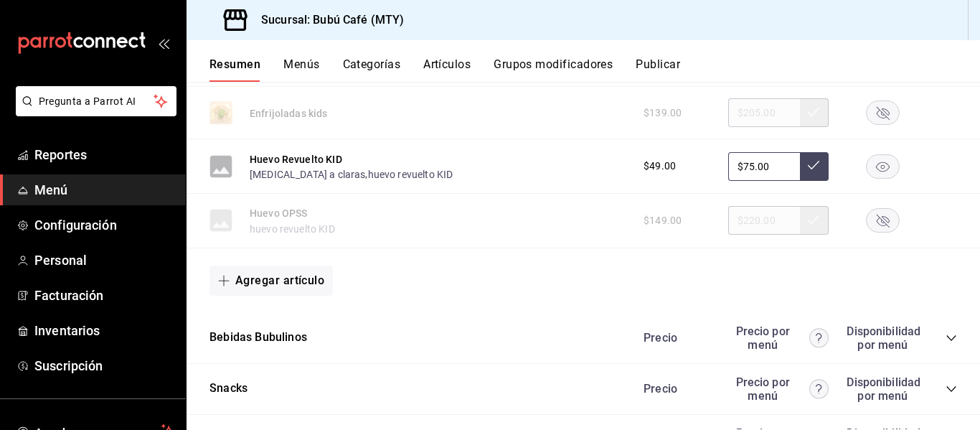
scroll to position [5310, 0]
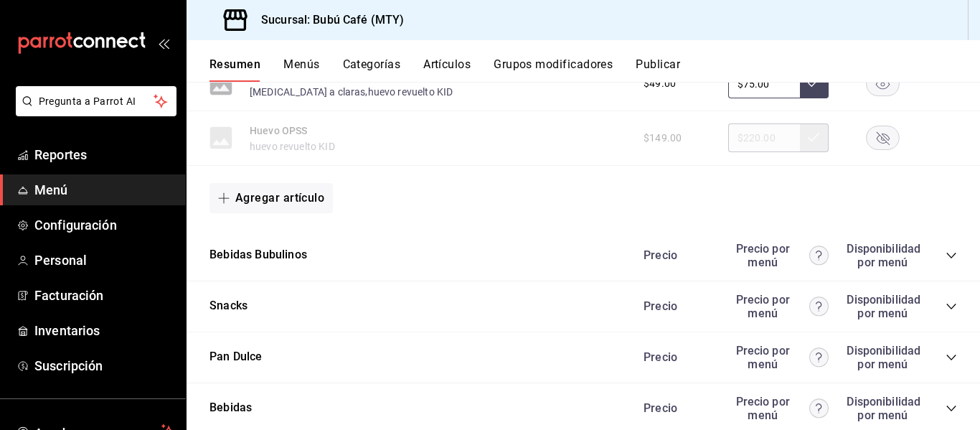
click at [946, 253] on icon "collapse-category-row" at bounding box center [951, 255] width 11 height 11
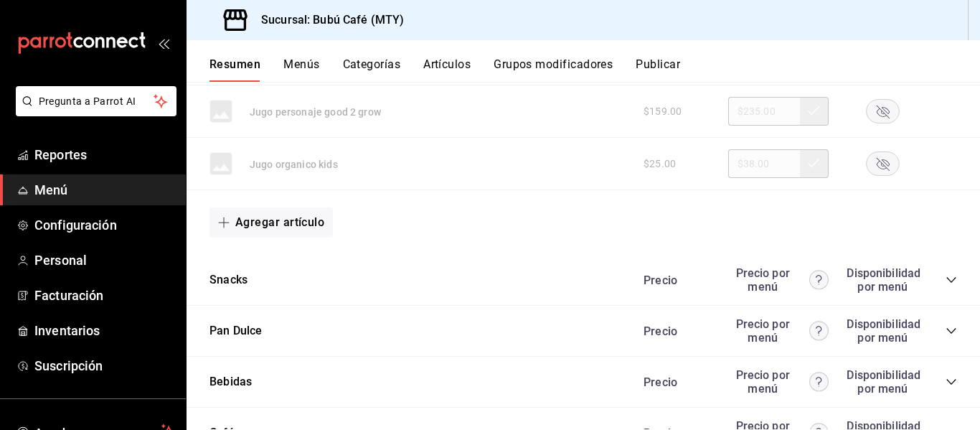
scroll to position [5884, 0]
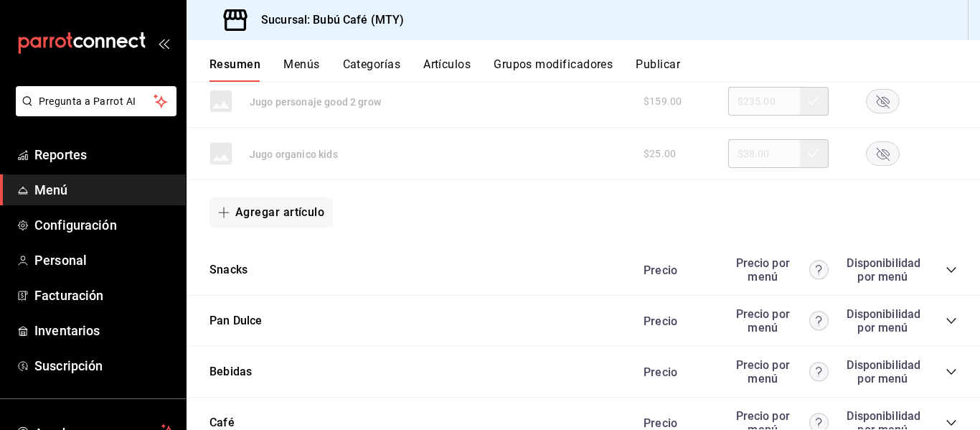
click at [946, 268] on icon "collapse-category-row" at bounding box center [951, 269] width 11 height 11
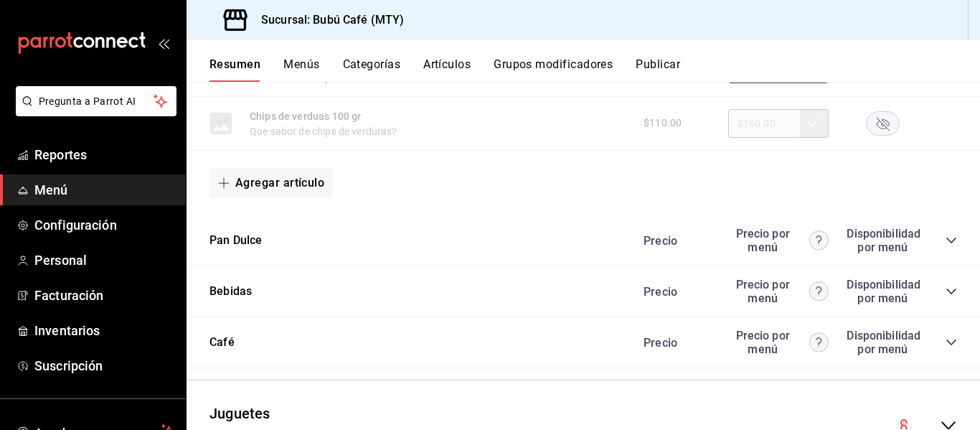
scroll to position [7104, 0]
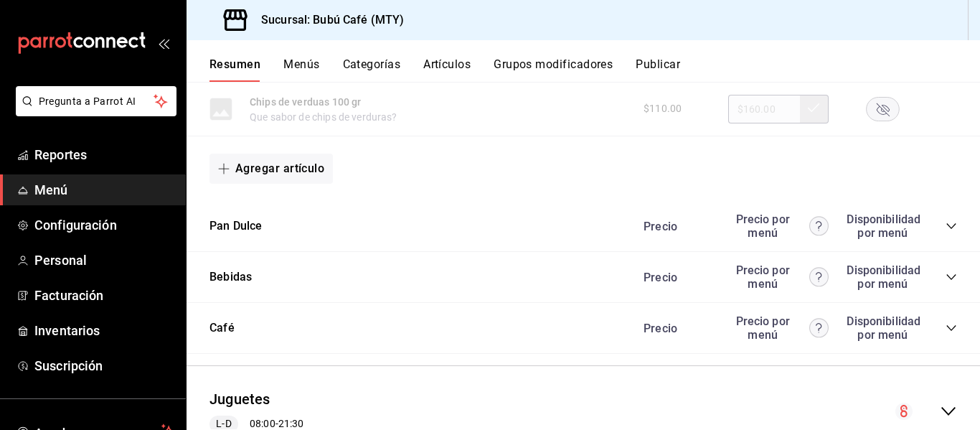
click at [947, 227] on icon "collapse-category-row" at bounding box center [951, 226] width 9 height 6
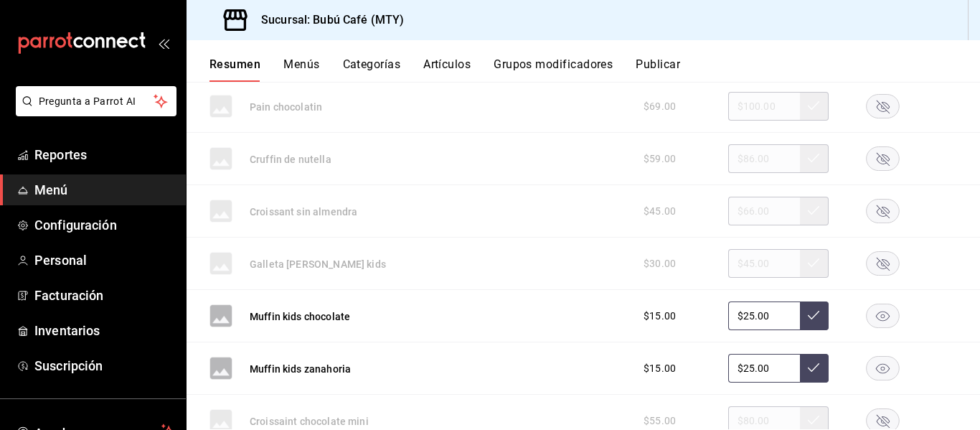
scroll to position [7822, 0]
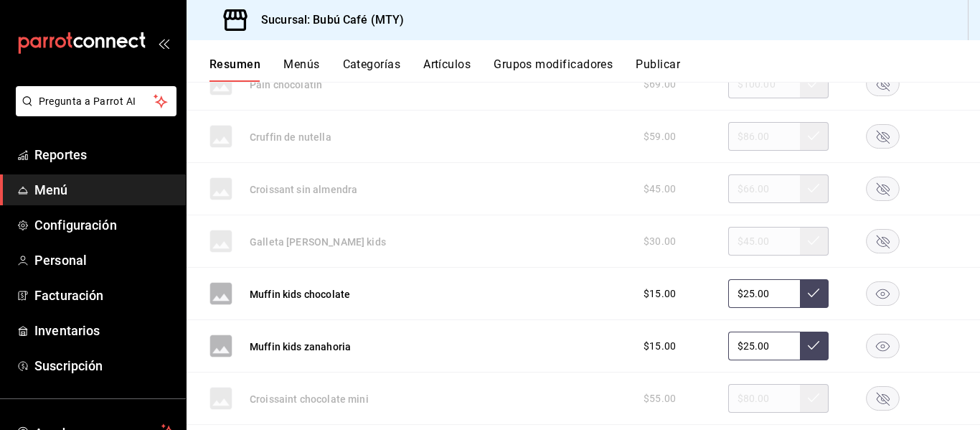
click at [869, 290] on rect "button" at bounding box center [883, 294] width 33 height 24
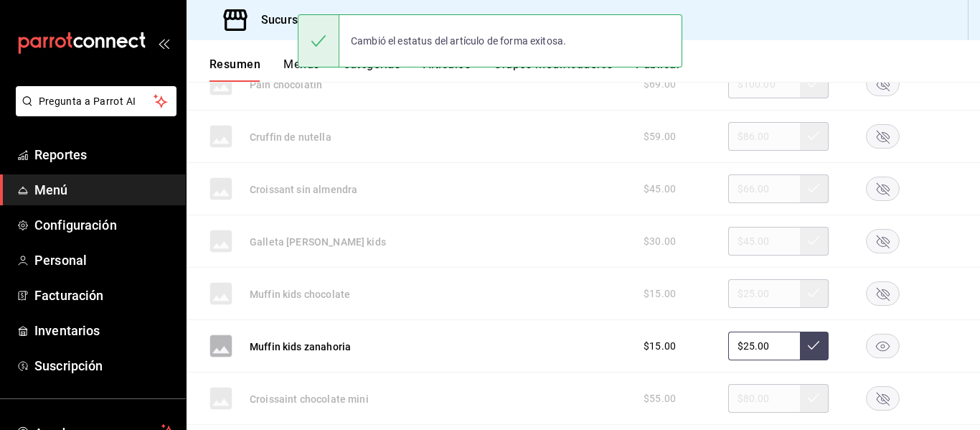
click at [868, 342] on rect "button" at bounding box center [883, 346] width 33 height 24
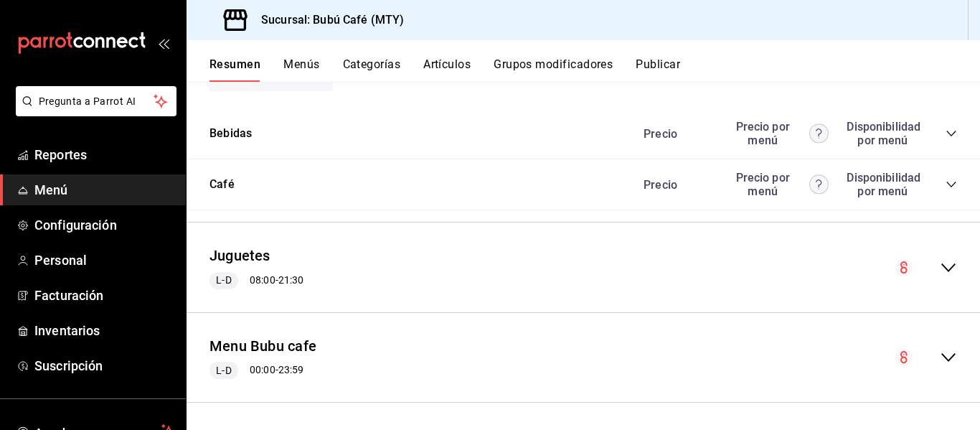
scroll to position [8414, 0]
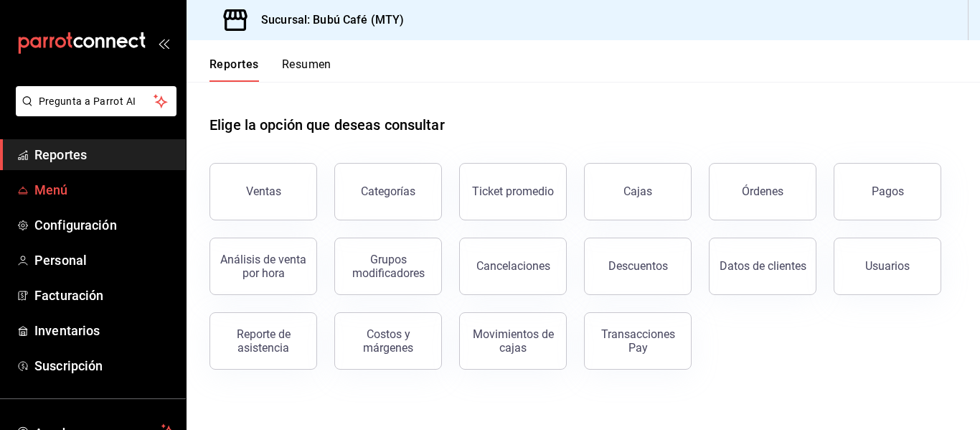
click at [66, 189] on span "Menú" at bounding box center [104, 189] width 140 height 19
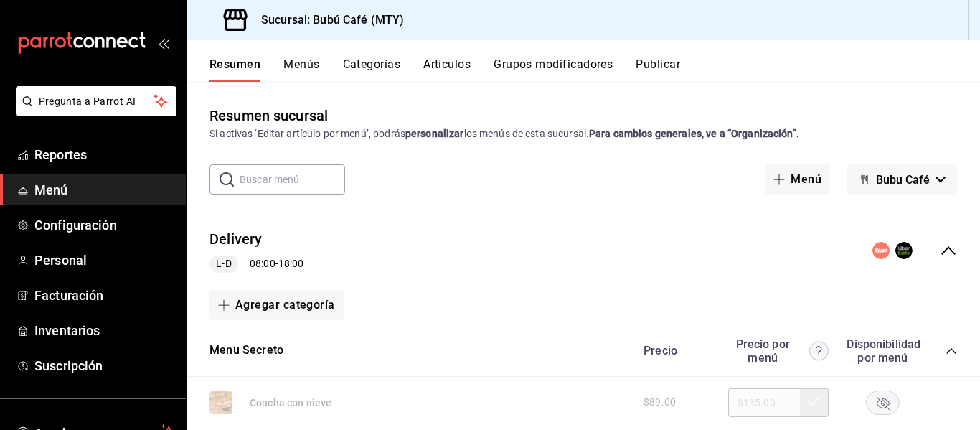
click at [662, 65] on button "Publicar" at bounding box center [658, 69] width 44 height 24
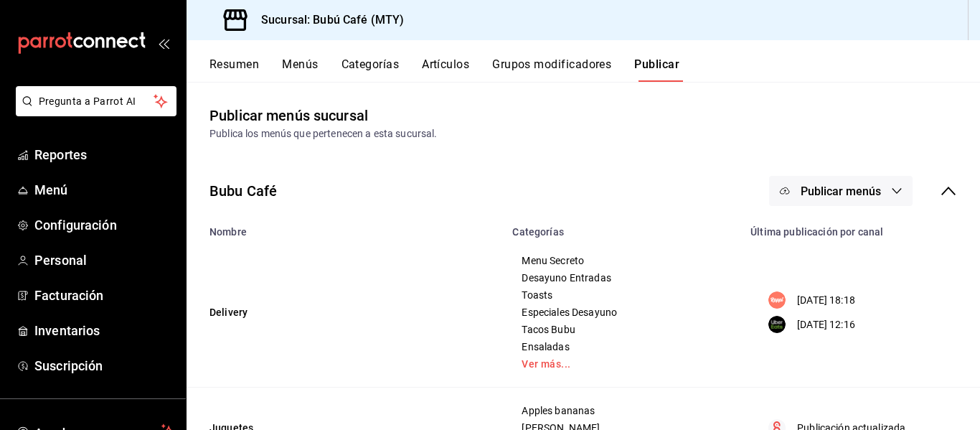
click at [850, 187] on span "Publicar menús" at bounding box center [841, 191] width 80 height 14
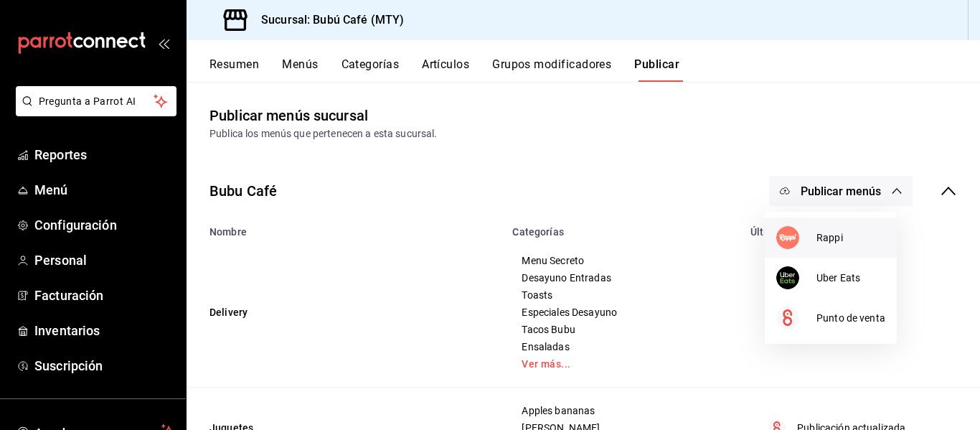
click at [816, 234] on div at bounding box center [796, 237] width 40 height 23
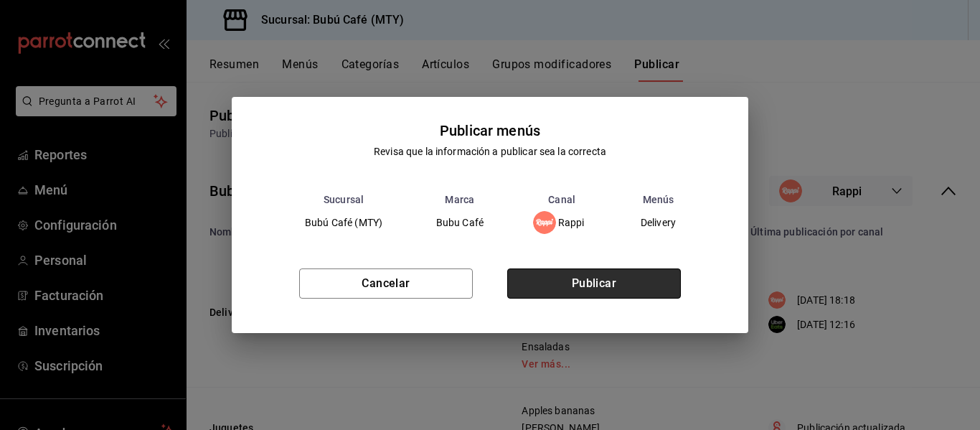
click at [611, 280] on button "Publicar" at bounding box center [594, 283] width 174 height 30
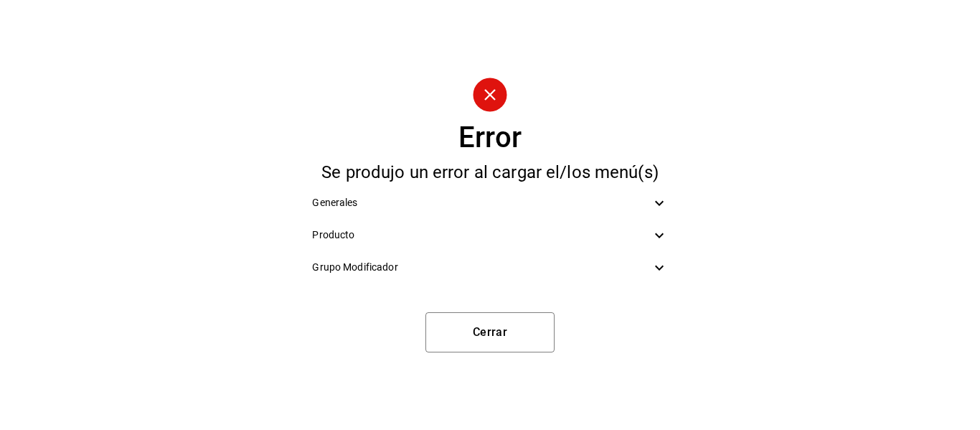
click at [661, 269] on icon at bounding box center [659, 267] width 17 height 17
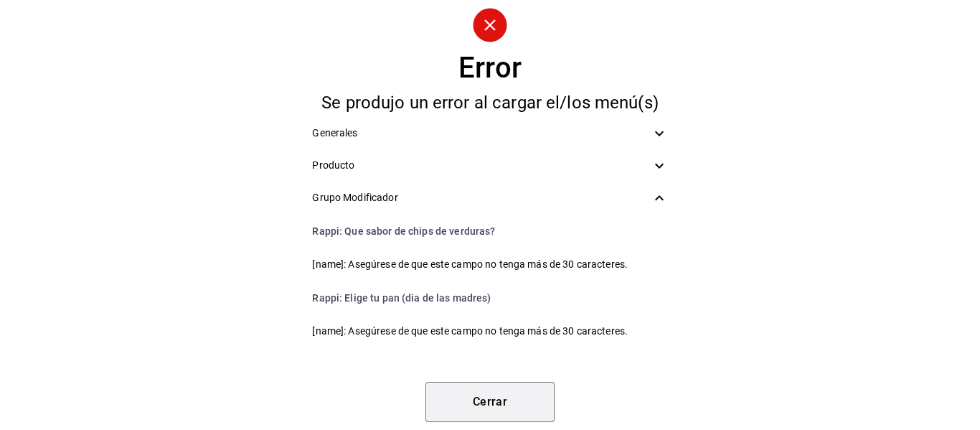
click at [476, 398] on button "Cerrar" at bounding box center [490, 402] width 129 height 40
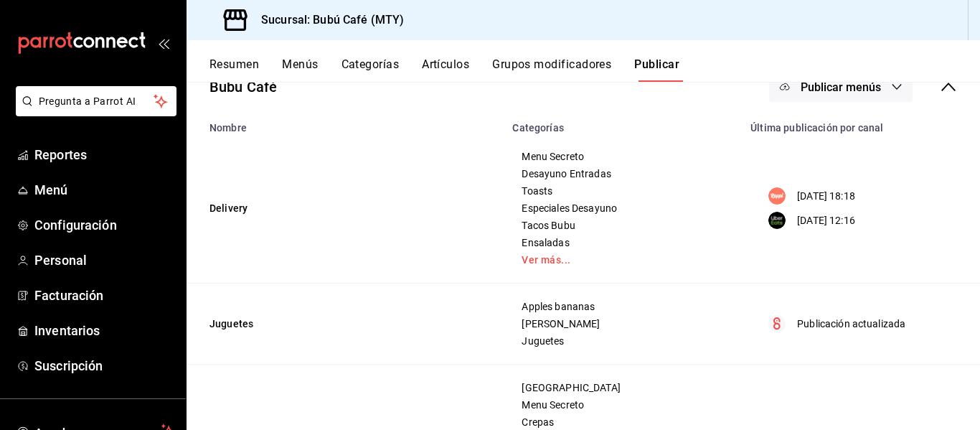
scroll to position [79, 0]
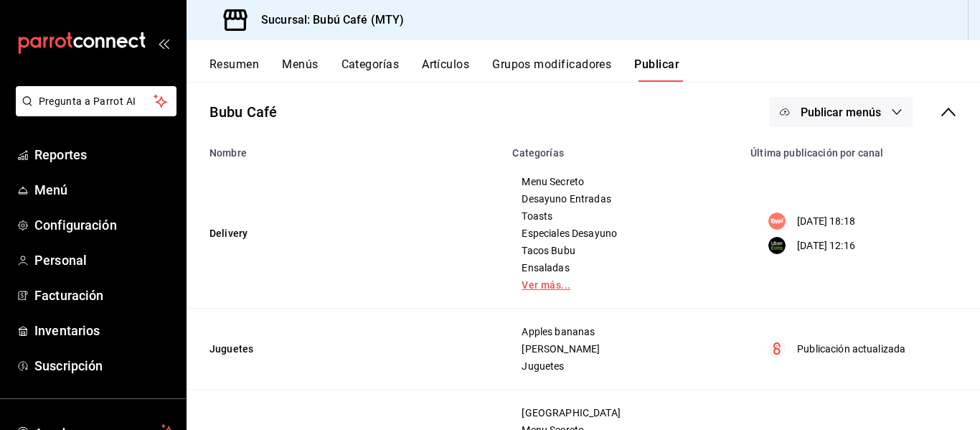
click at [525, 285] on link "Ver más..." at bounding box center [623, 285] width 202 height 10
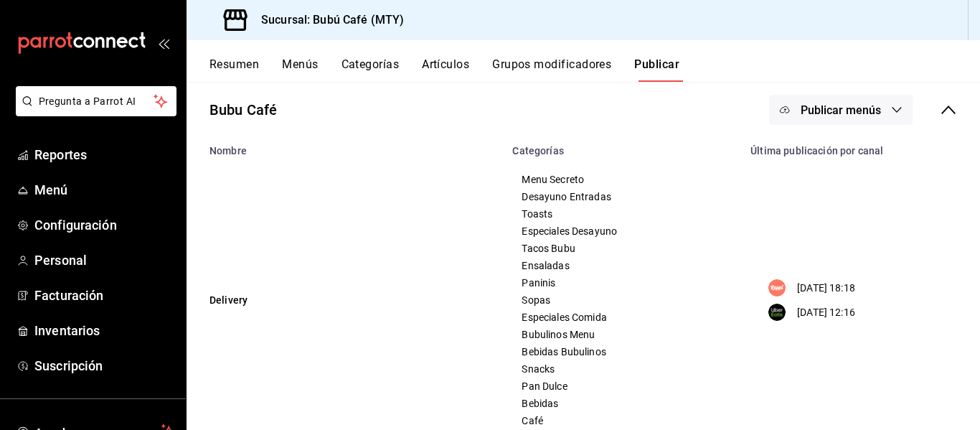
scroll to position [0, 0]
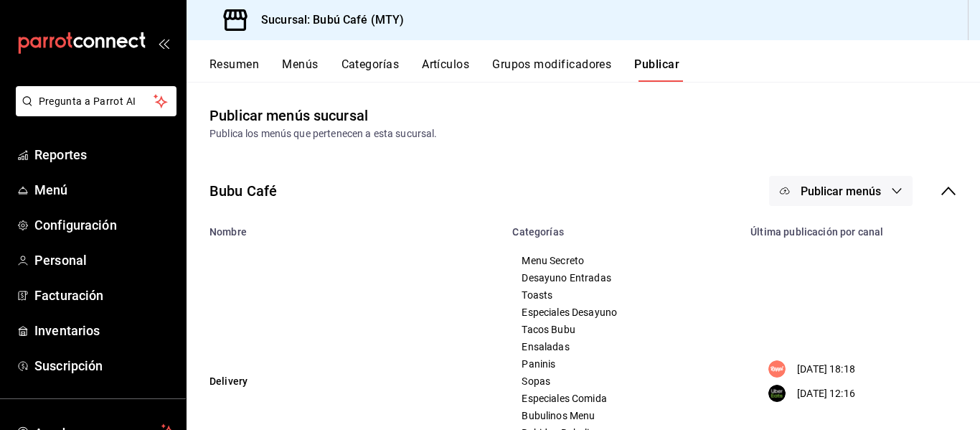
click at [288, 65] on button "Menús" at bounding box center [300, 69] width 36 height 24
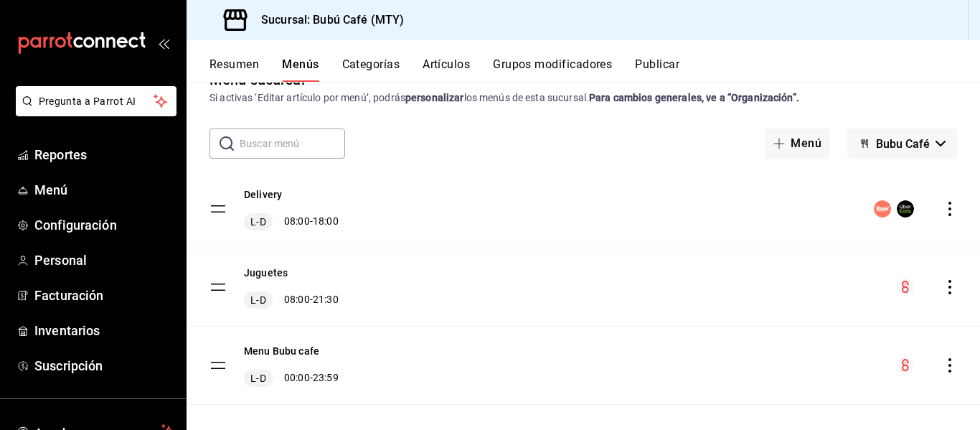
scroll to position [52, 0]
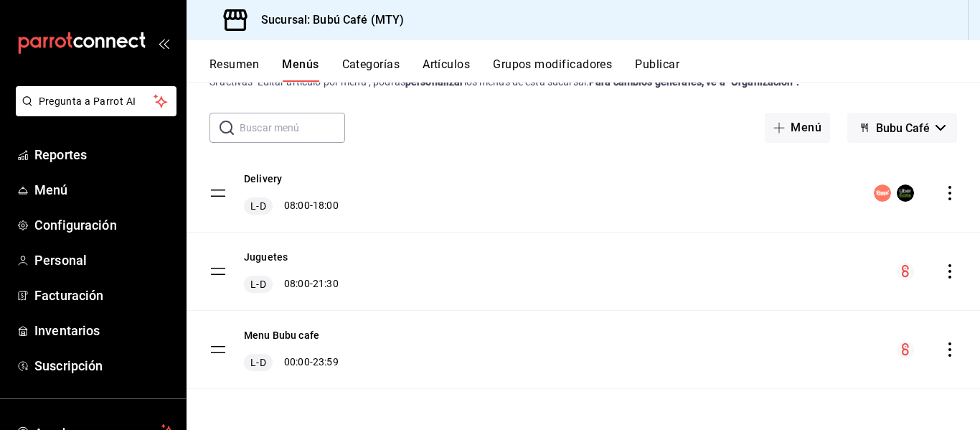
click at [886, 125] on span "Bubu Café" at bounding box center [903, 128] width 54 height 14
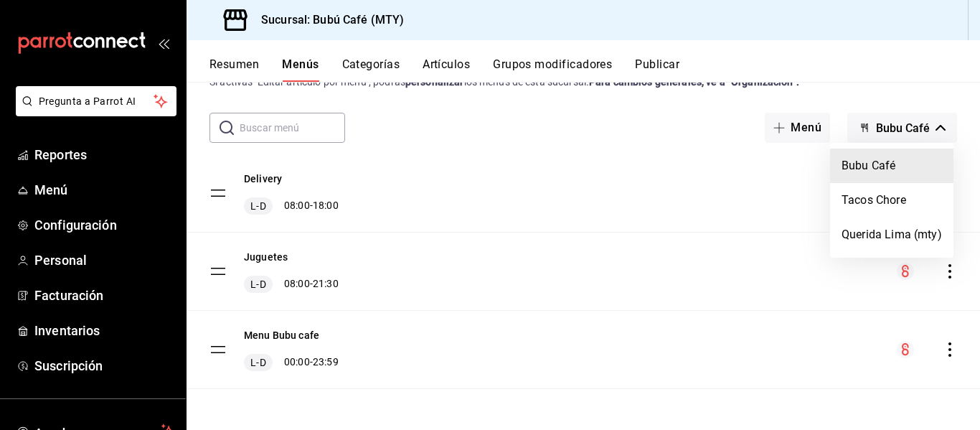
click at [866, 166] on li "Bubu Café" at bounding box center [891, 166] width 123 height 34
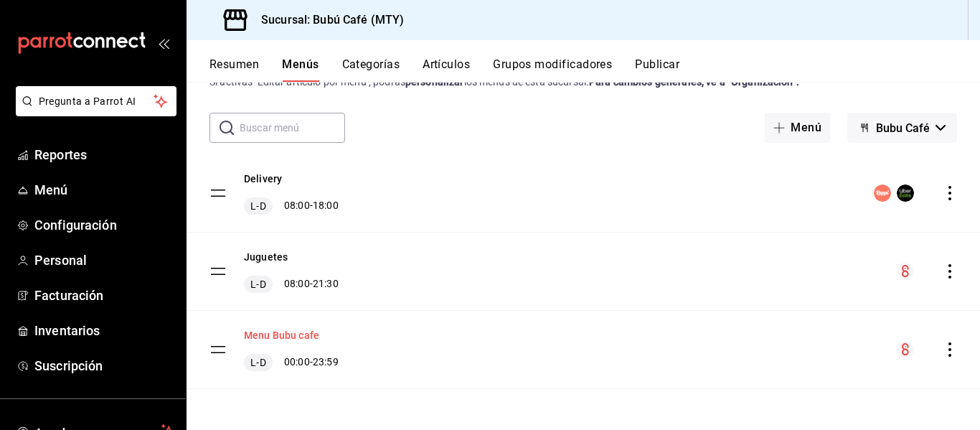
click at [310, 330] on button "Menu Bubu cafe" at bounding box center [281, 335] width 75 height 14
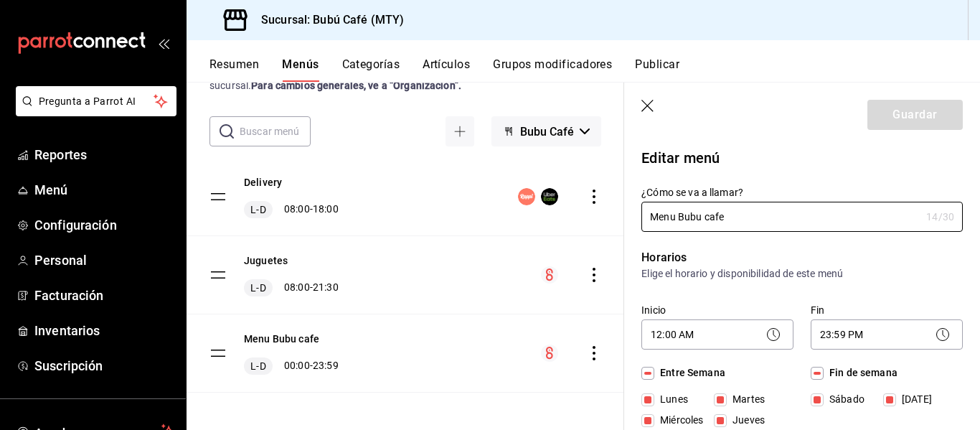
scroll to position [67, 0]
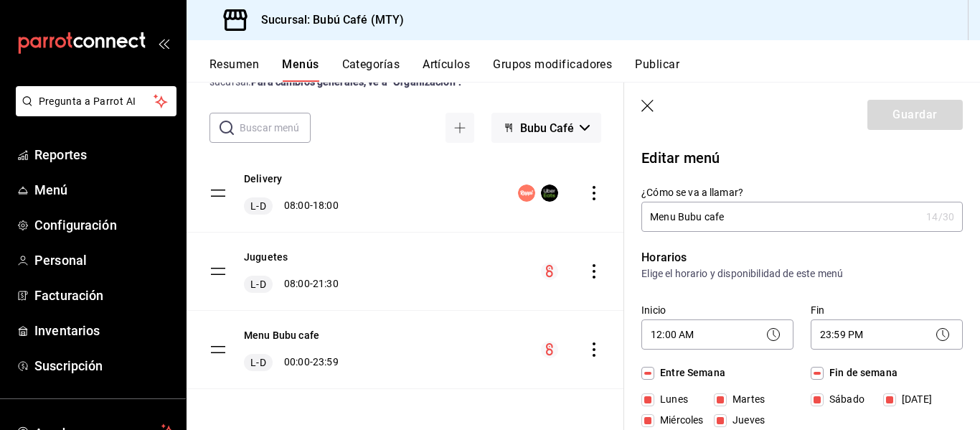
click at [587, 194] on icon "actions" at bounding box center [594, 193] width 14 height 14
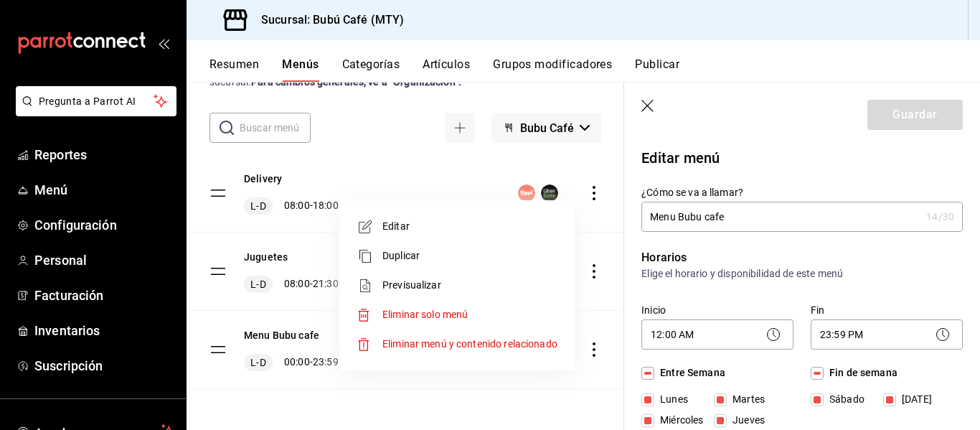
click at [413, 229] on span "Editar" at bounding box center [469, 226] width 175 height 15
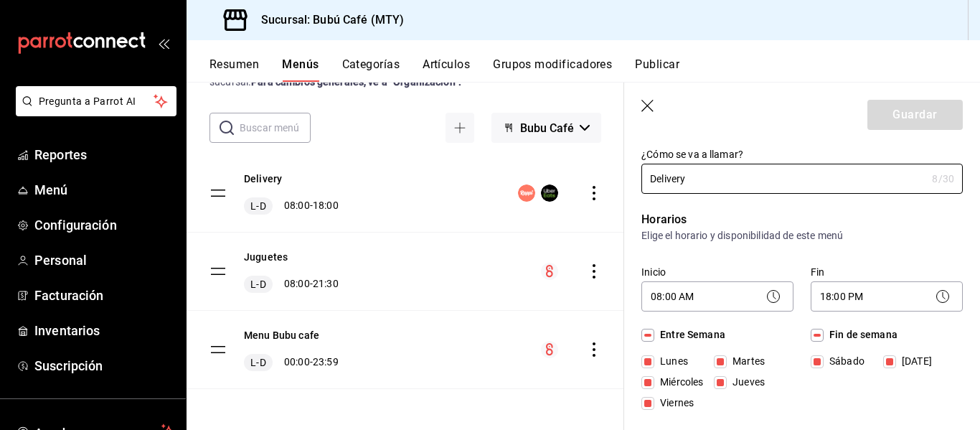
scroll to position [72, 0]
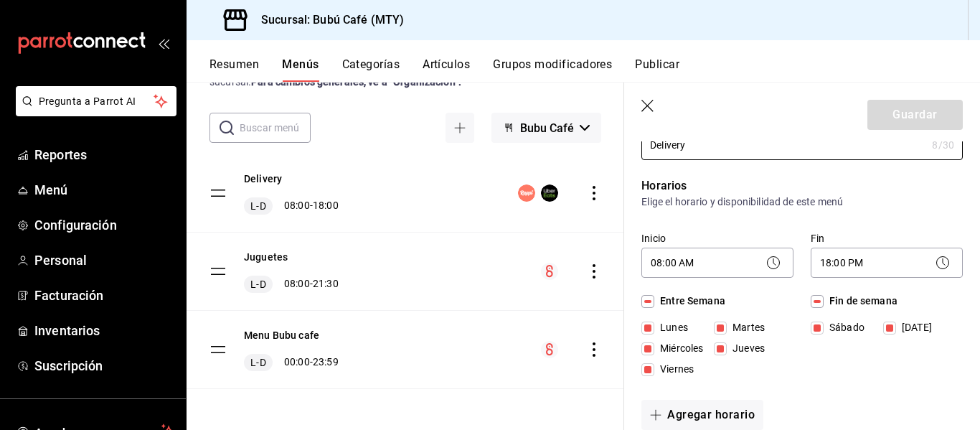
click at [887, 324] on input "Domingo" at bounding box center [889, 327] width 13 height 13
checkbox input "false"
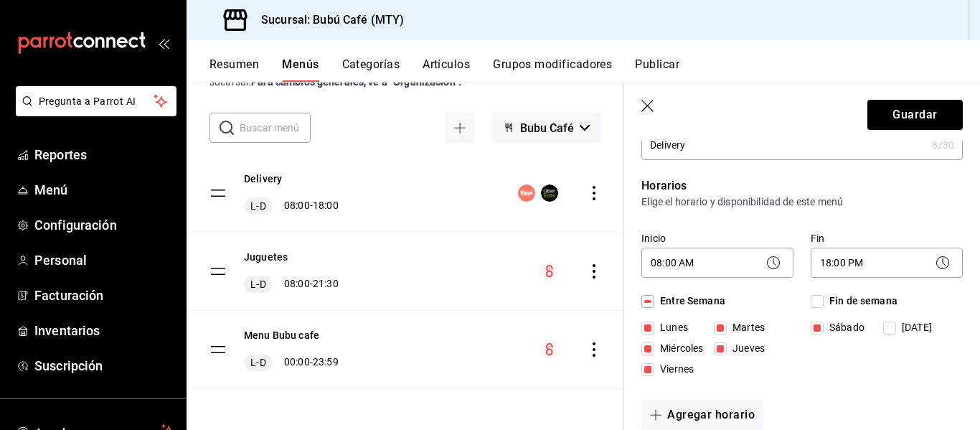
click at [838, 362] on div "Fin de semana Sábado Domingo" at bounding box center [887, 337] width 152 height 89
click at [886, 109] on button "Guardar" at bounding box center [915, 115] width 95 height 30
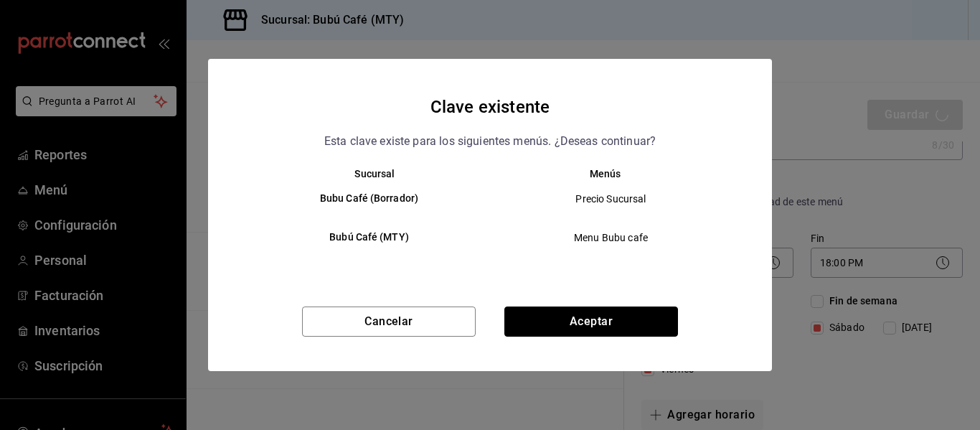
drag, startPoint x: 568, startPoint y: 309, endPoint x: 556, endPoint y: 322, distance: 18.3
click at [565, 313] on button "Aceptar" at bounding box center [591, 321] width 174 height 30
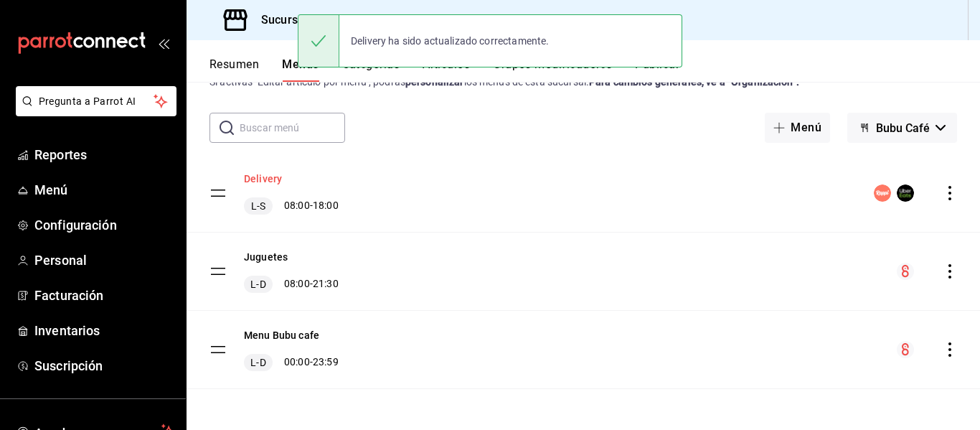
click at [255, 177] on button "Delivery" at bounding box center [263, 179] width 38 height 14
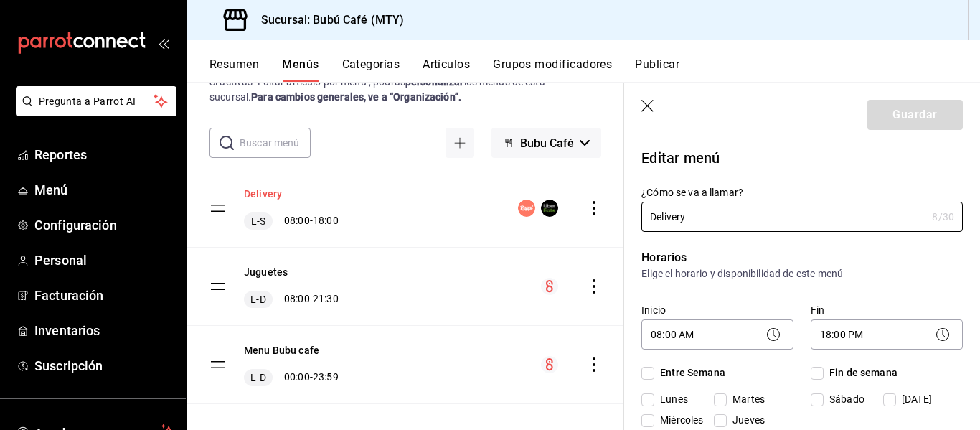
checkbox input "true"
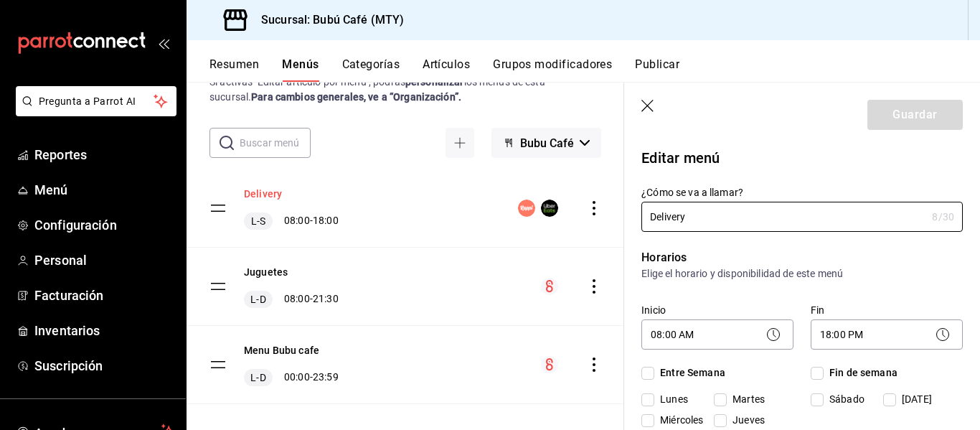
checkbox input "true"
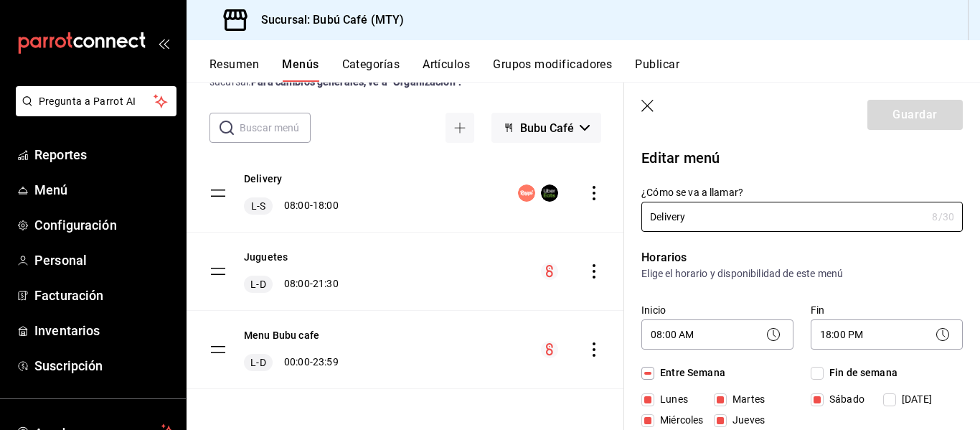
scroll to position [72, 0]
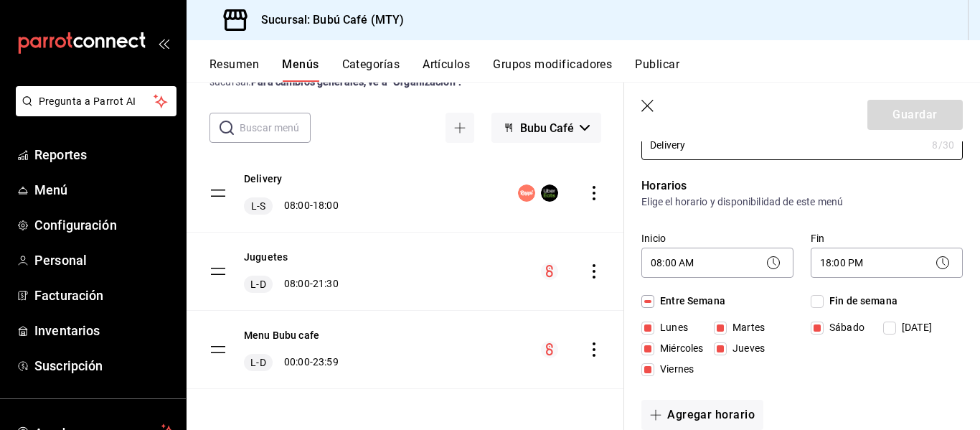
click at [587, 268] on icon "actions" at bounding box center [594, 271] width 14 height 14
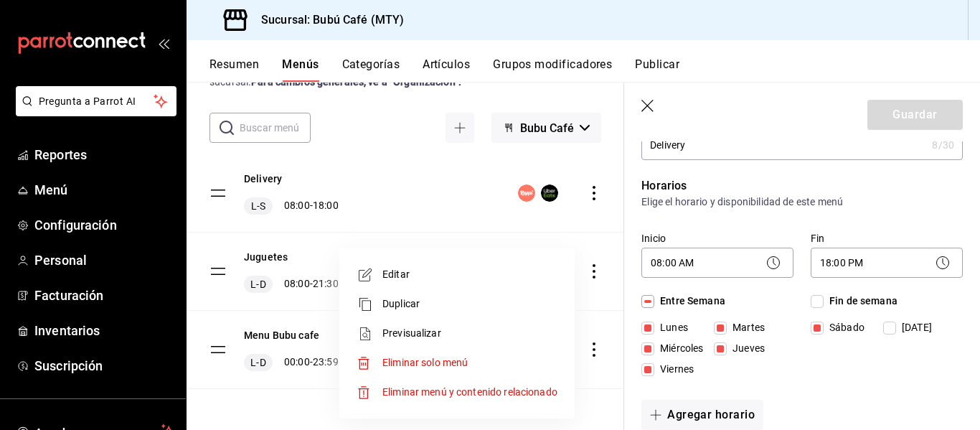
click at [394, 272] on span "Editar" at bounding box center [469, 274] width 175 height 15
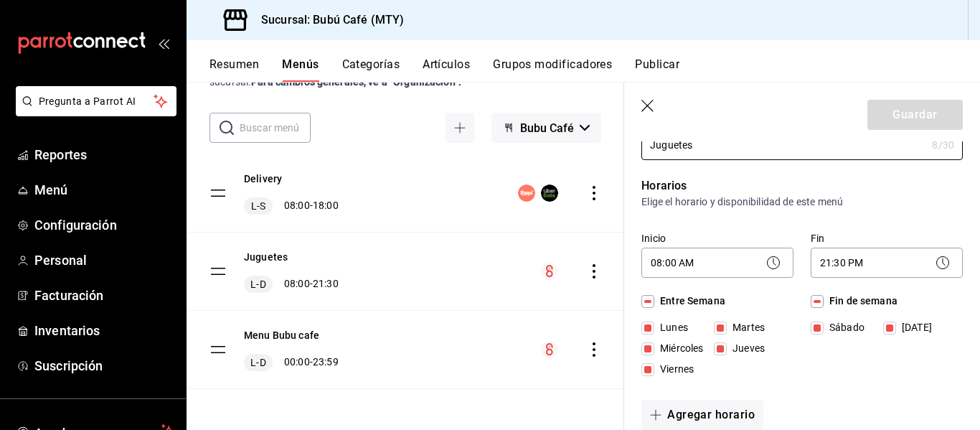
click at [811, 326] on input "Sábado" at bounding box center [817, 327] width 13 height 13
checkbox input "false"
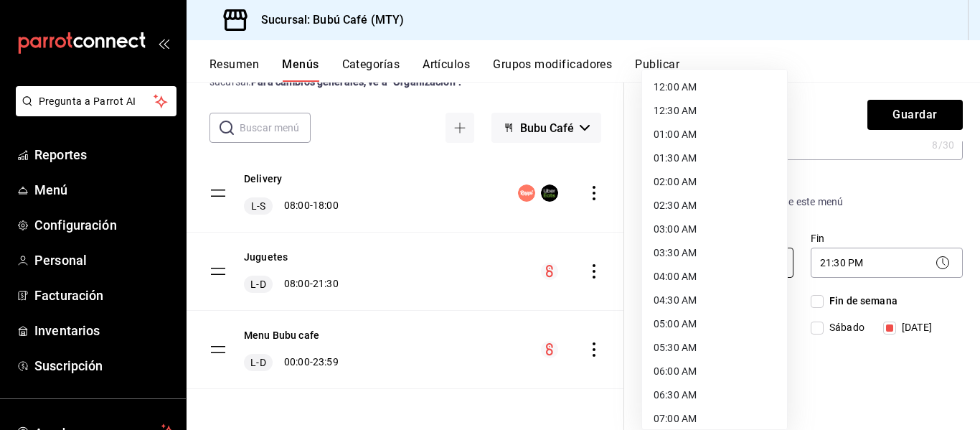
click at [724, 263] on body "Pregunta a Parrot AI Reportes Menú Configuración Personal Facturación Inventari…" at bounding box center [490, 215] width 980 height 430
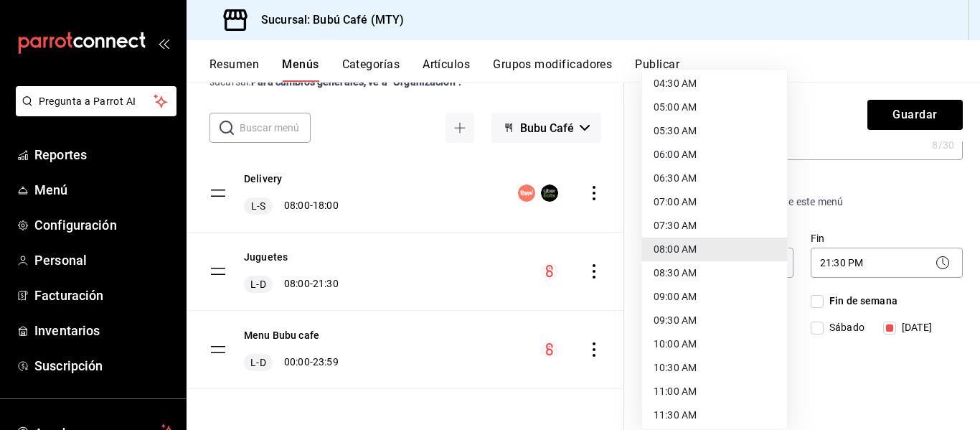
click at [872, 259] on div at bounding box center [490, 215] width 980 height 430
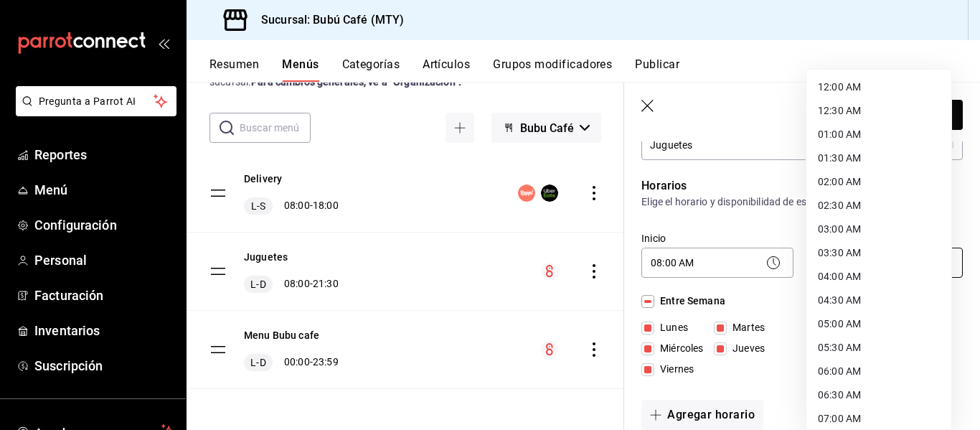
click at [864, 259] on body "Pregunta a Parrot AI Reportes Menú Configuración Personal Facturación Inventari…" at bounding box center [490, 215] width 980 height 430
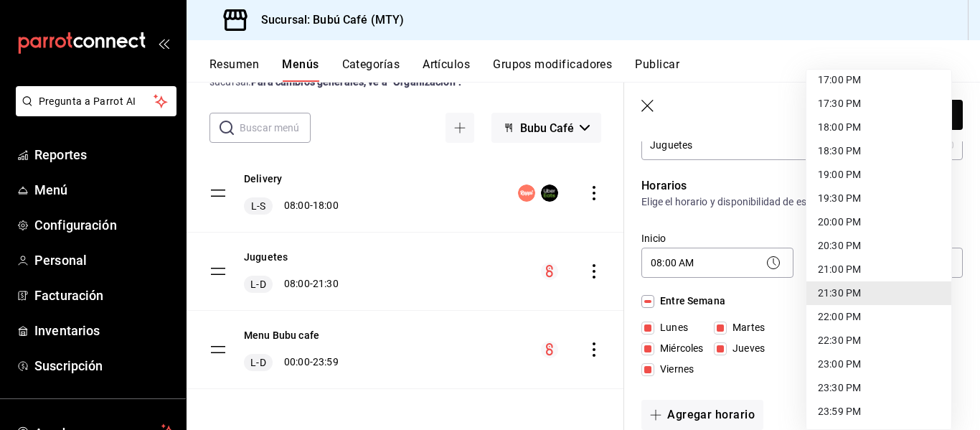
click at [827, 121] on li "18:00 PM" at bounding box center [879, 128] width 145 height 24
type input "18:00"
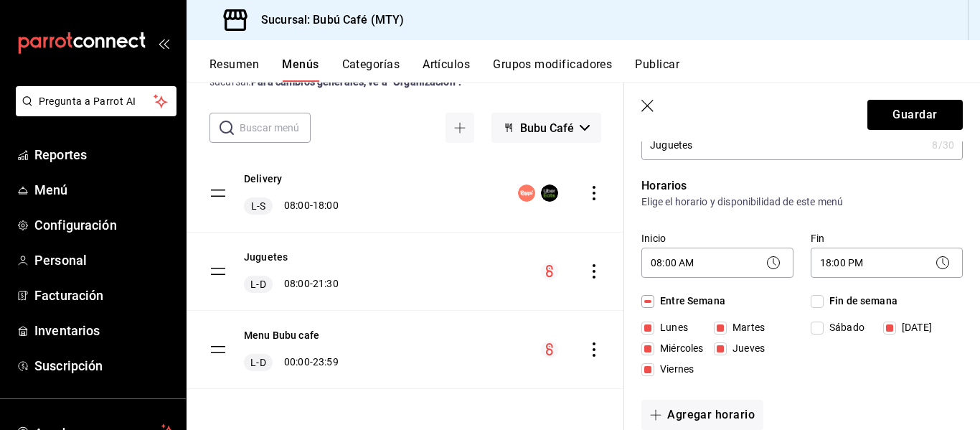
click at [827, 192] on li "18:00 PM" at bounding box center [861, 199] width 109 height 14
click at [880, 109] on button "Guardar" at bounding box center [915, 115] width 95 height 30
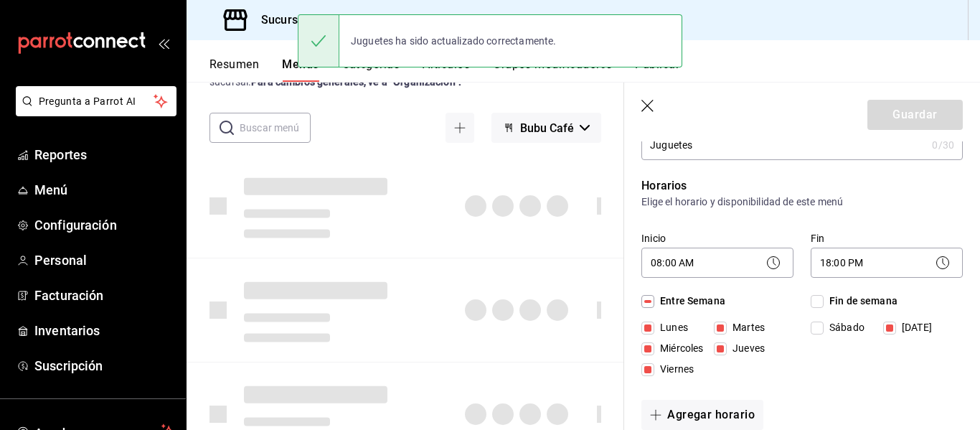
checkbox input "false"
type input "1755718536883"
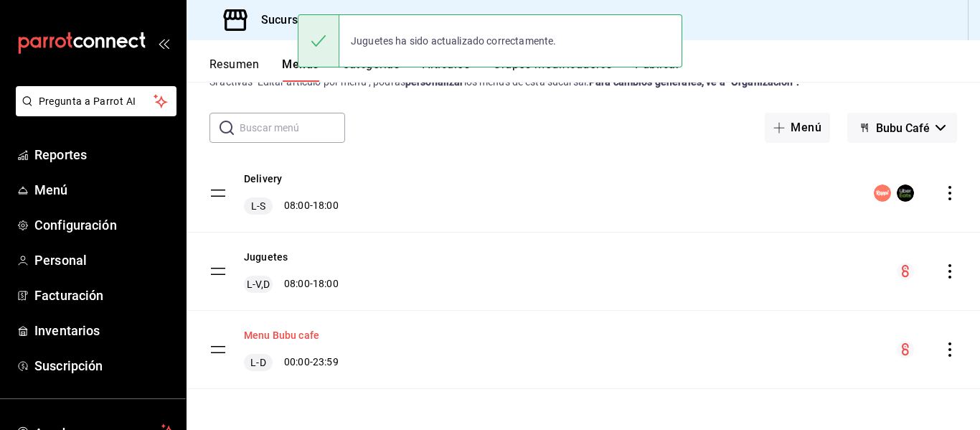
click at [283, 332] on button "Menu Bubu cafe" at bounding box center [281, 335] width 75 height 14
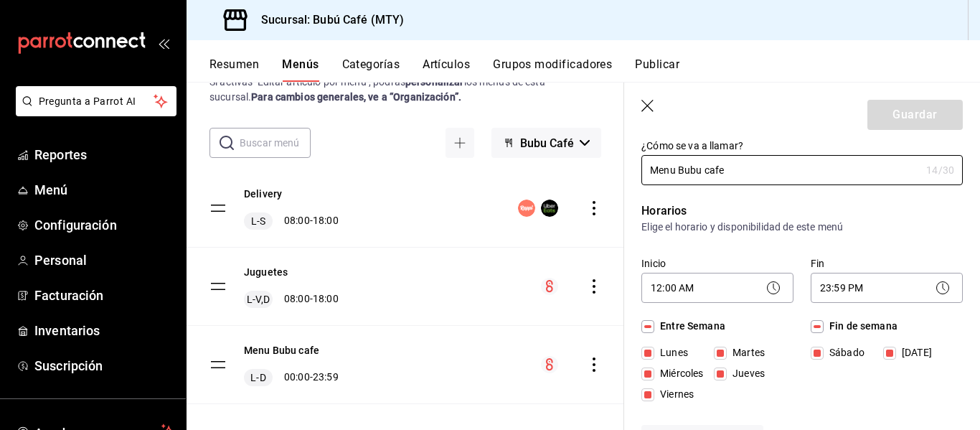
scroll to position [72, 0]
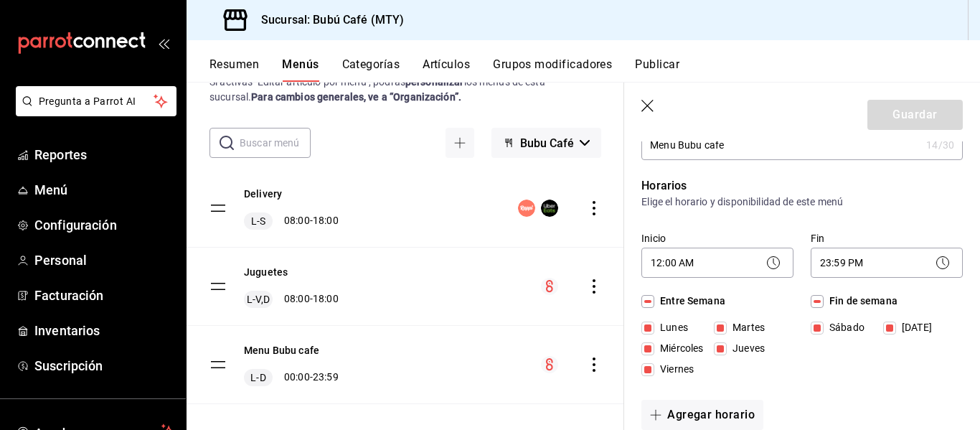
click at [891, 326] on input "Domingo" at bounding box center [889, 327] width 13 height 13
checkbox input "false"
click at [934, 264] on icon at bounding box center [942, 262] width 17 height 17
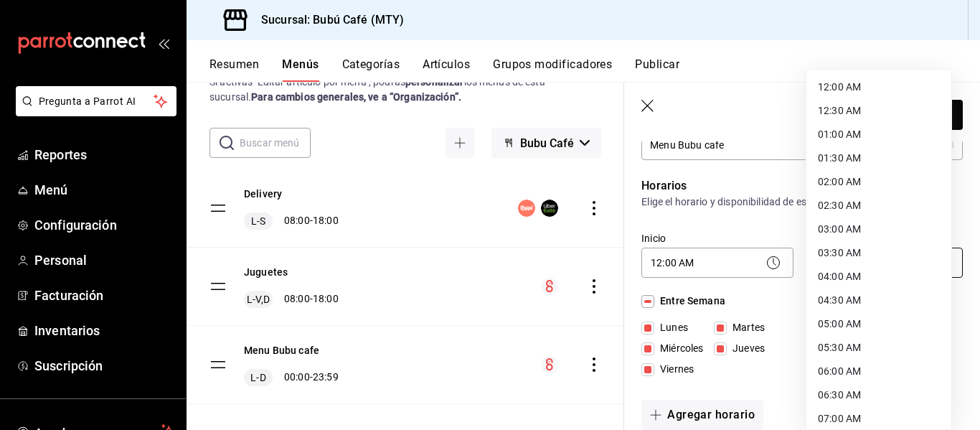
click at [879, 260] on body "Pregunta a Parrot AI Reportes Menú Configuración Personal Facturación Inventari…" at bounding box center [490, 215] width 980 height 430
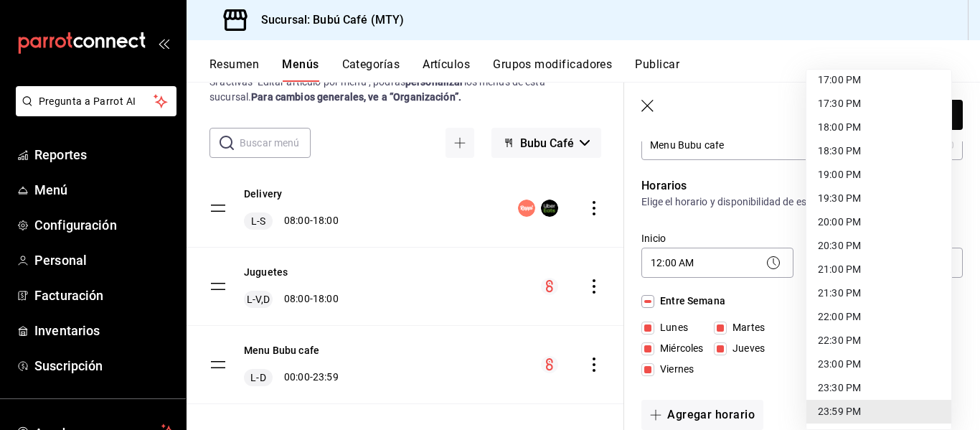
click at [822, 125] on li "18:00 PM" at bounding box center [879, 128] width 145 height 24
type input "18:00"
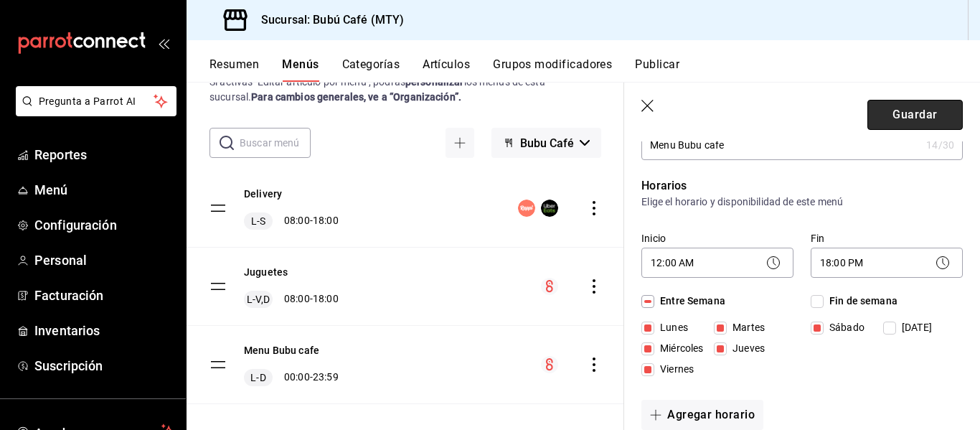
click at [895, 106] on button "Guardar" at bounding box center [915, 115] width 95 height 30
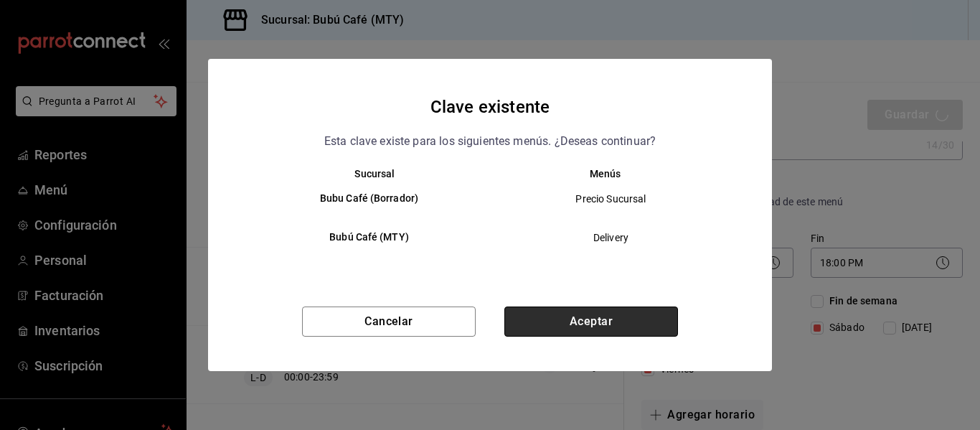
click at [550, 309] on button "Aceptar" at bounding box center [591, 321] width 174 height 30
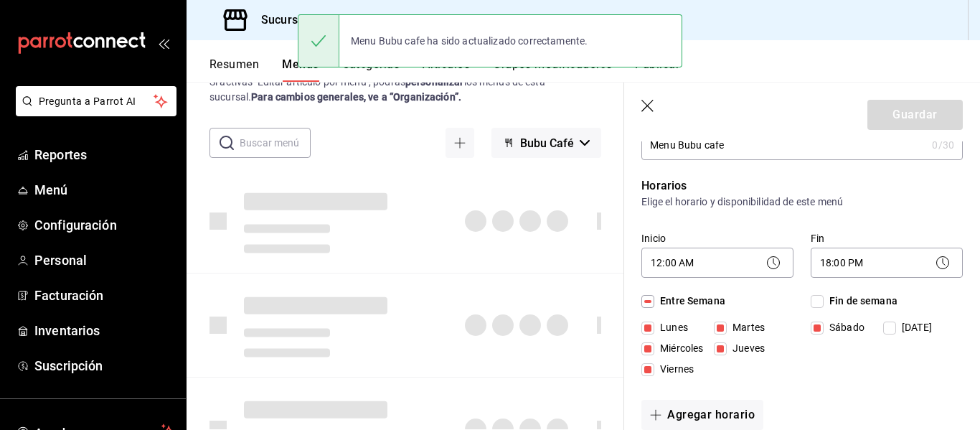
checkbox input "false"
type input "1755718555454"
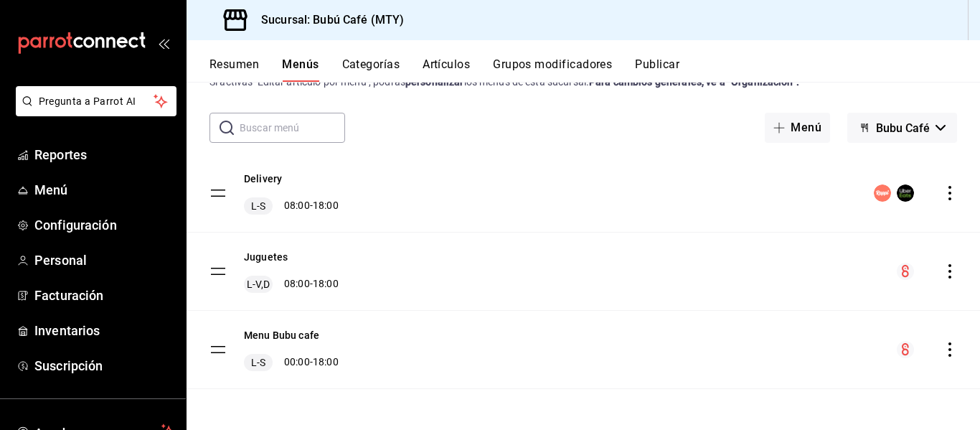
click at [943, 266] on icon "actions" at bounding box center [950, 271] width 14 height 14
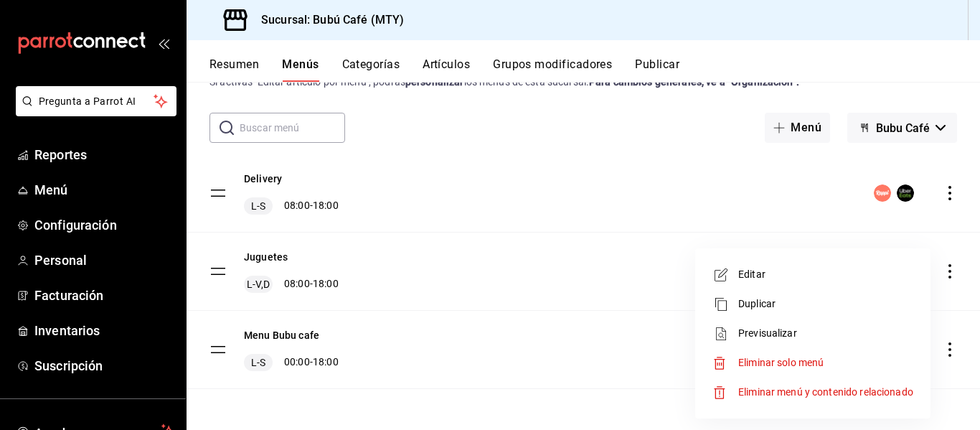
click at [739, 272] on span "Editar" at bounding box center [825, 274] width 175 height 15
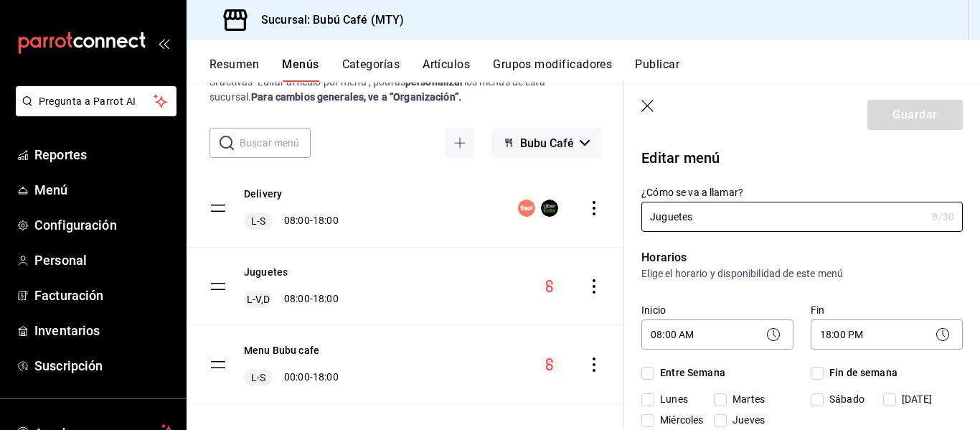
checkbox input "true"
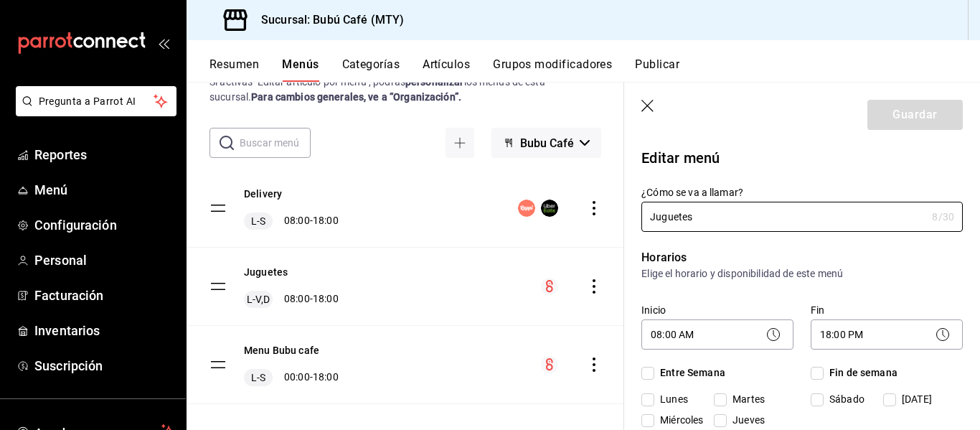
checkbox input "true"
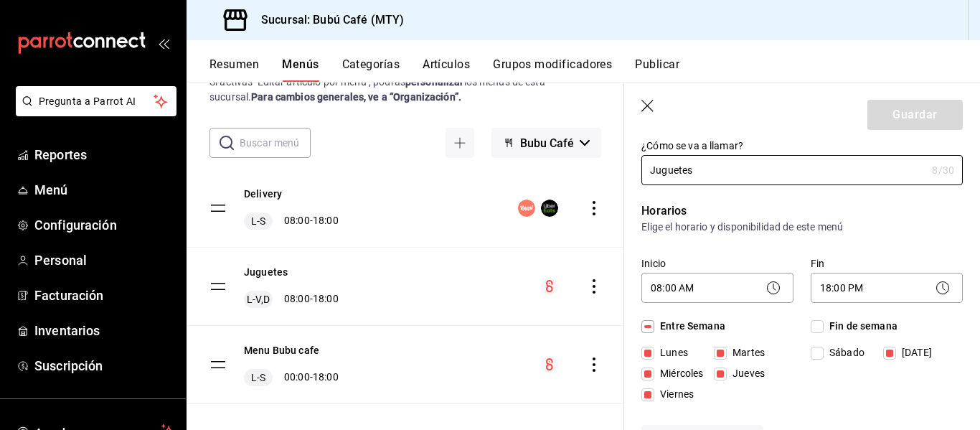
scroll to position [72, 0]
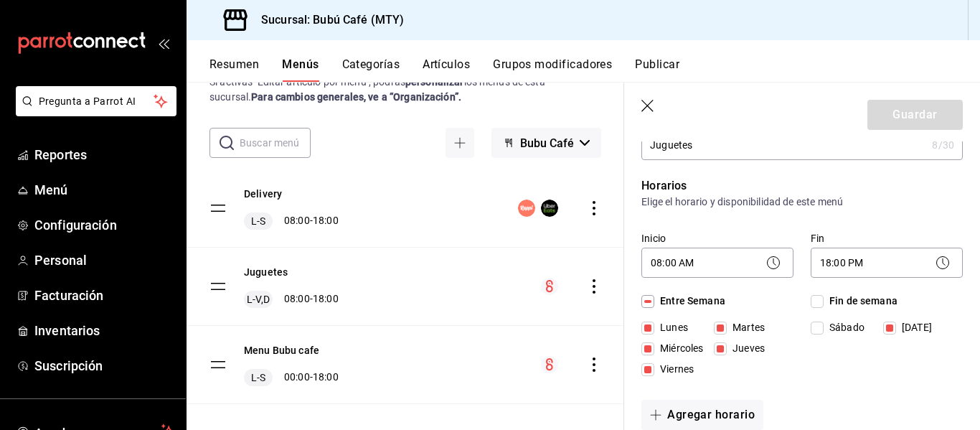
click at [814, 324] on input "Sábado" at bounding box center [817, 327] width 13 height 13
checkbox input "true"
click at [887, 324] on input "Domingo" at bounding box center [889, 327] width 13 height 13
checkbox input "false"
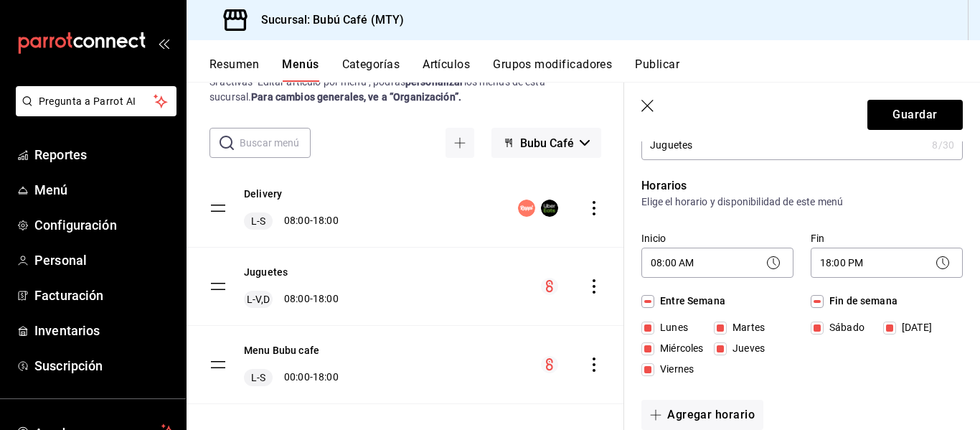
checkbox input "false"
click at [836, 361] on div "Fin de semana Sábado Domingo" at bounding box center [887, 337] width 152 height 89
click at [898, 113] on button "Guardar" at bounding box center [915, 115] width 95 height 30
checkbox input "false"
type input "1755718573235"
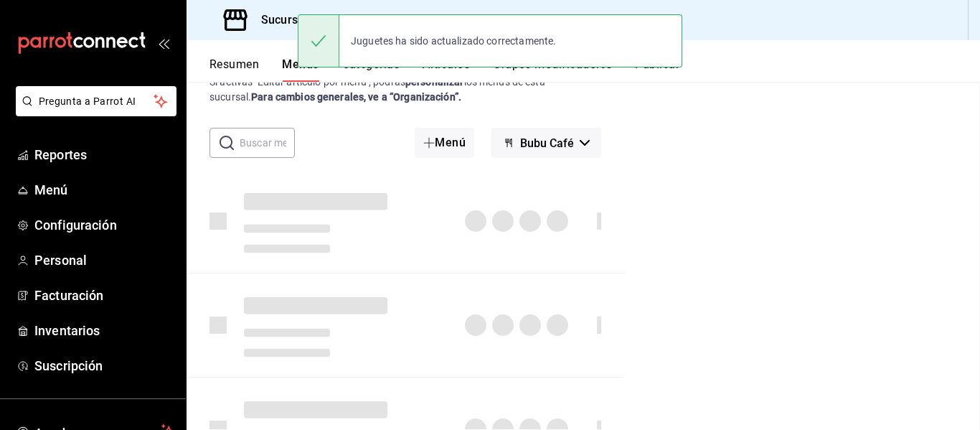
checkbox input "false"
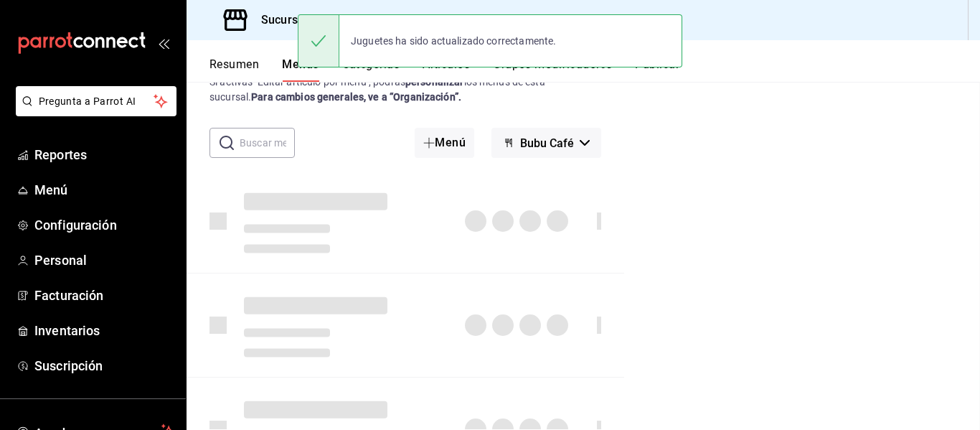
checkbox input "false"
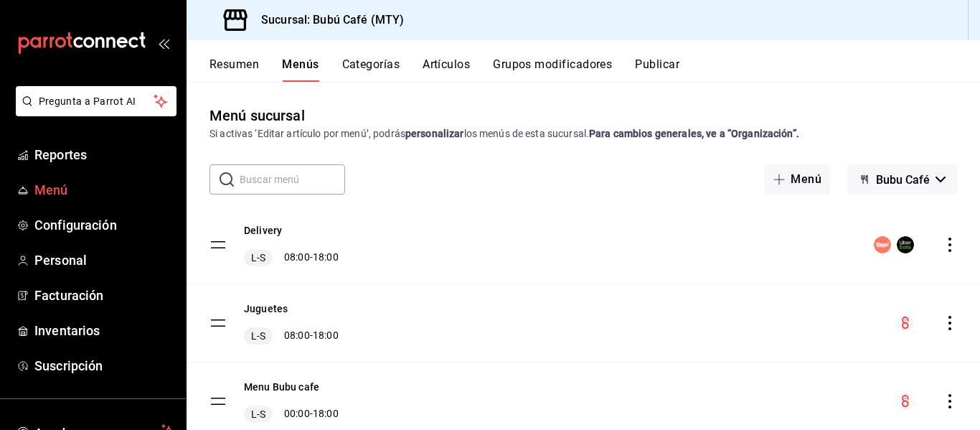
drag, startPoint x: 74, startPoint y: 189, endPoint x: 83, endPoint y: 191, distance: 9.4
click at [74, 189] on span "Menú" at bounding box center [104, 189] width 140 height 19
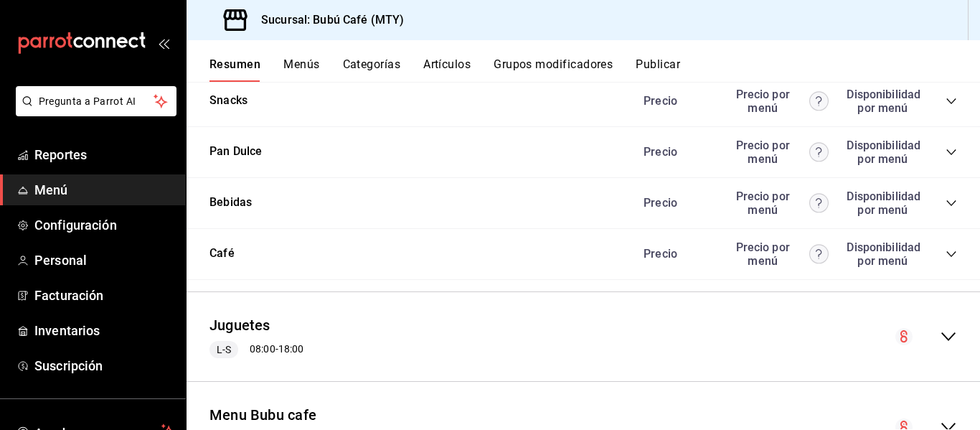
scroll to position [1290, 0]
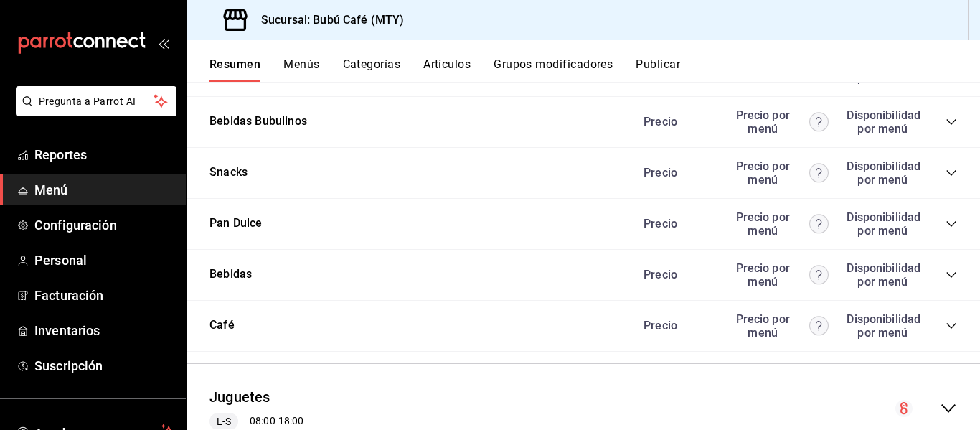
click at [946, 170] on icon "collapse-category-row" at bounding box center [951, 172] width 11 height 11
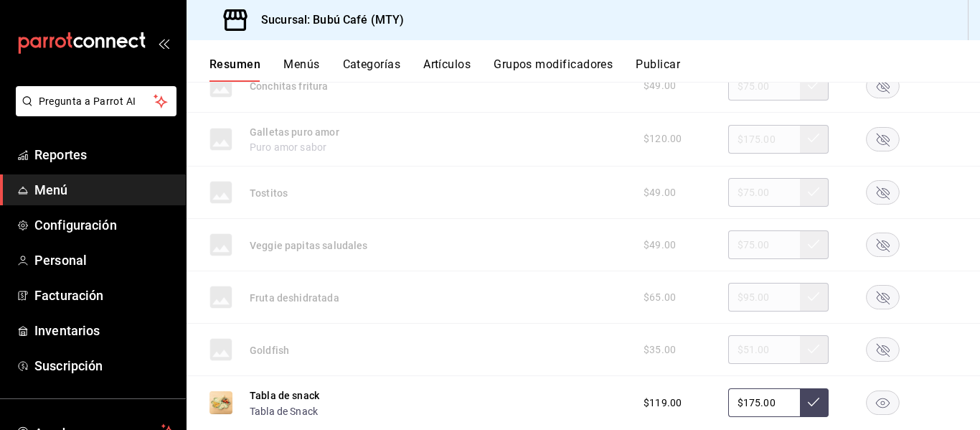
scroll to position [2151, 0]
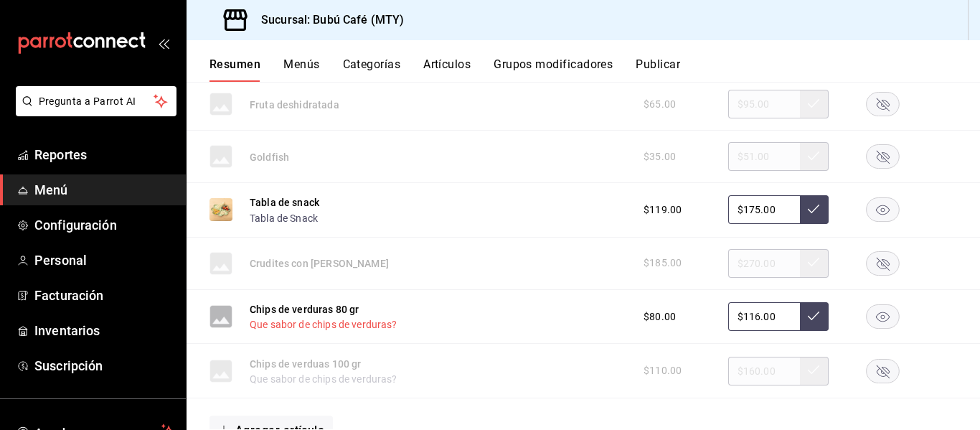
click at [281, 322] on button "Que sabor de chips de verduras?" at bounding box center [324, 324] width 148 height 14
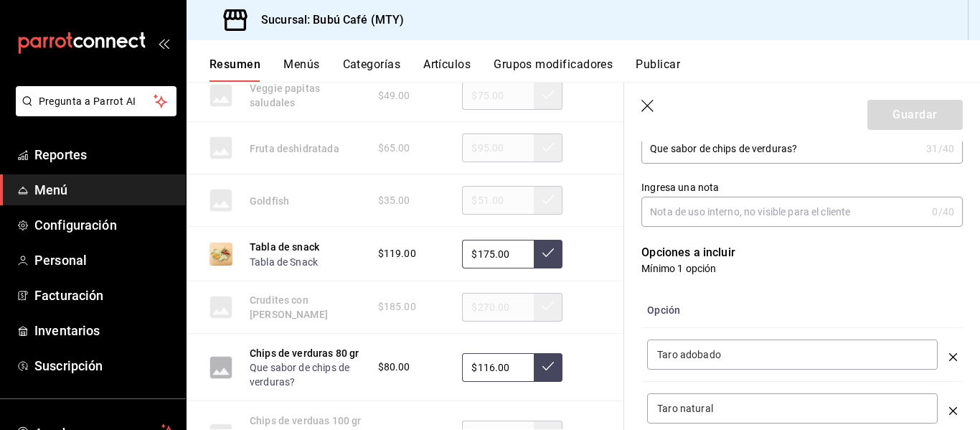
scroll to position [359, 0]
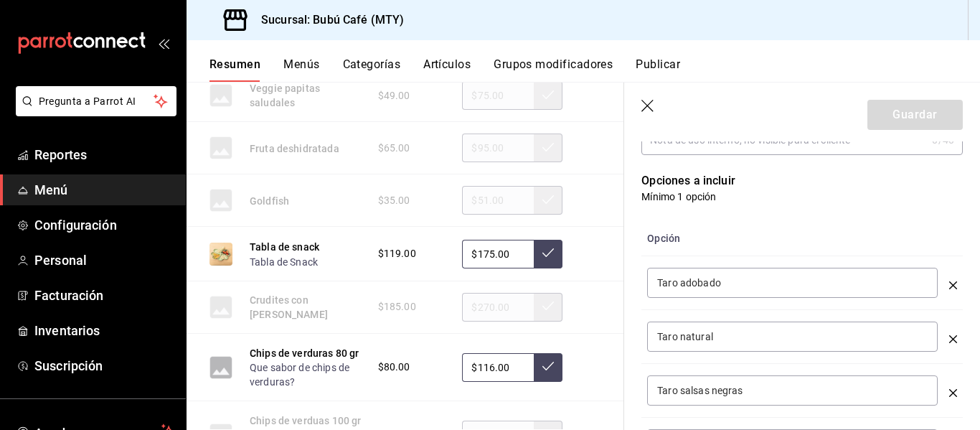
click at [736, 281] on input "Taro adobado" at bounding box center [792, 283] width 271 height 14
click at [736, 237] on th "Opción" at bounding box center [793, 238] width 302 height 35
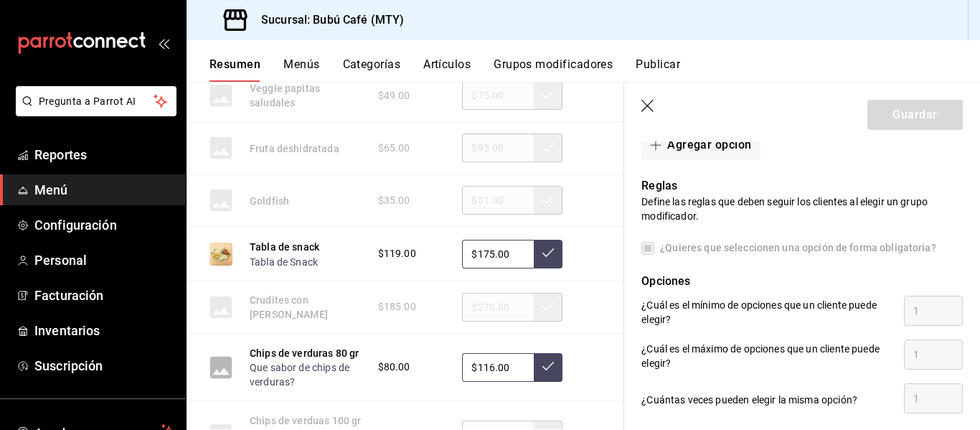
scroll to position [861, 0]
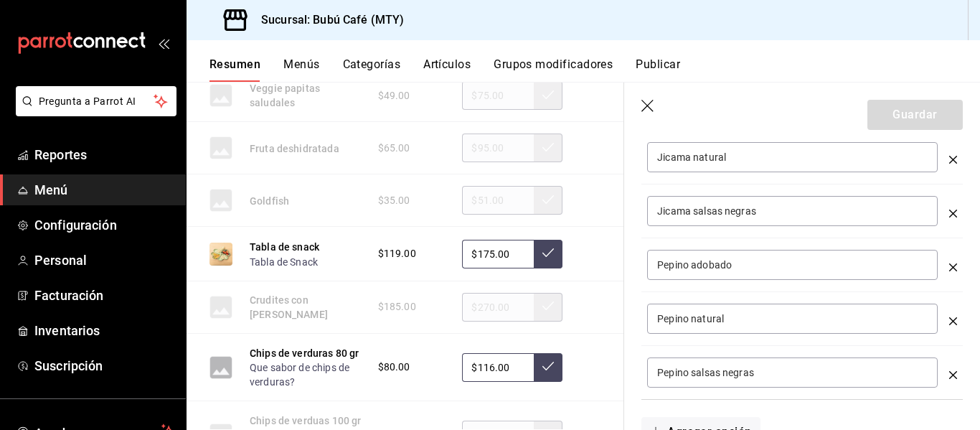
click at [644, 101] on icon "button" at bounding box center [649, 107] width 14 height 14
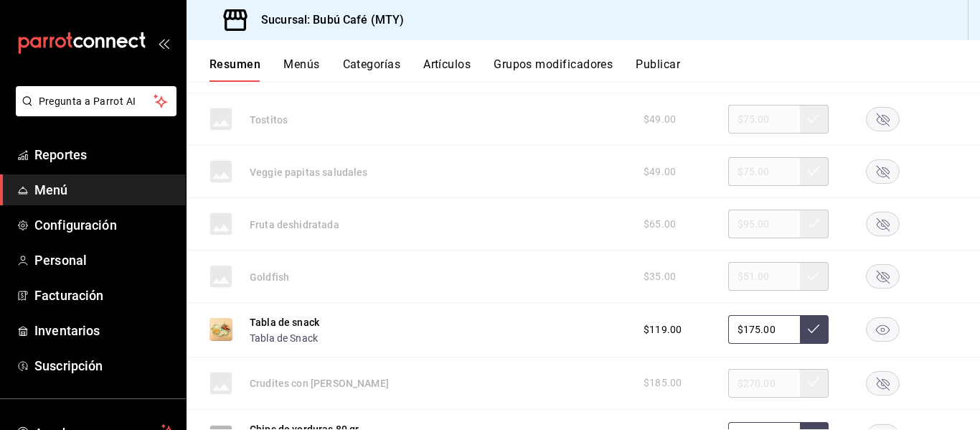
scroll to position [2319, 0]
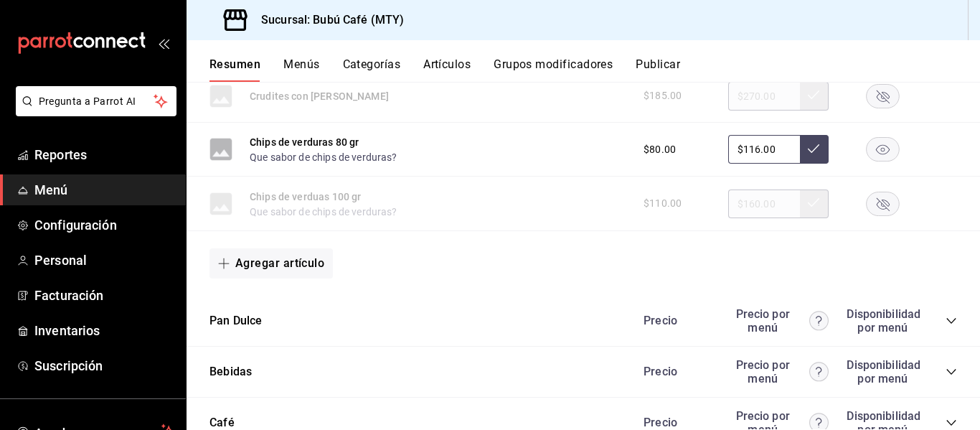
click at [872, 146] on rect "button" at bounding box center [883, 150] width 33 height 24
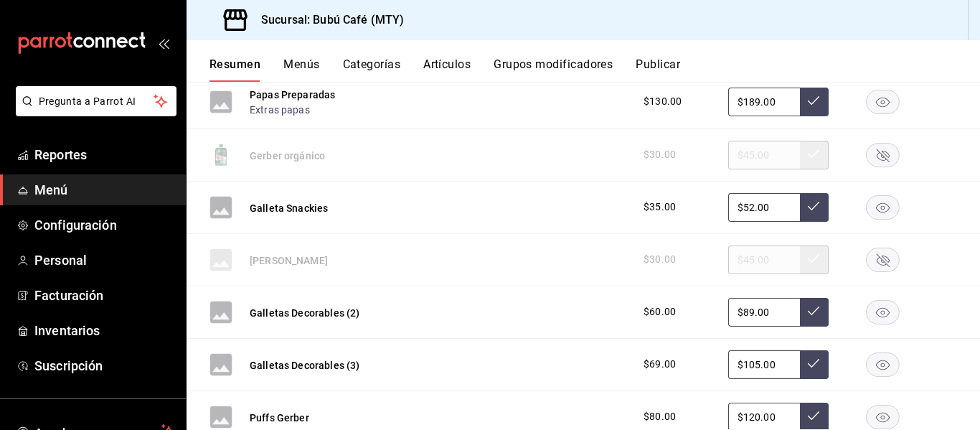
scroll to position [1314, 0]
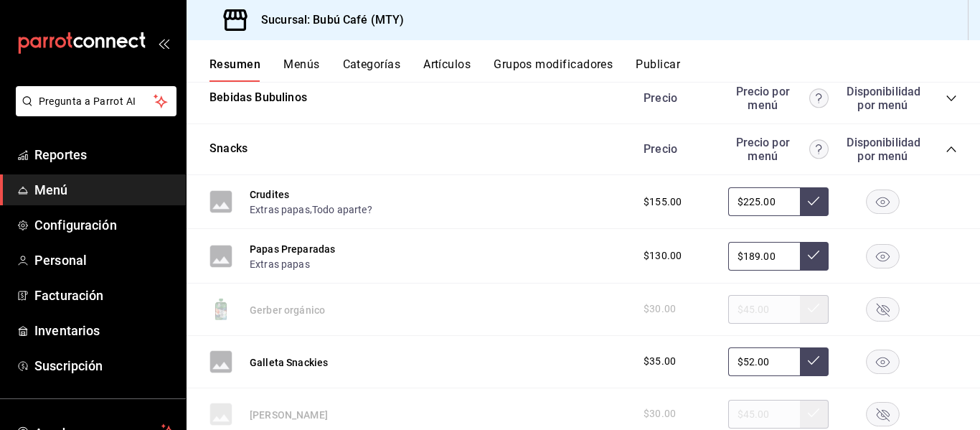
click at [298, 62] on button "Menús" at bounding box center [301, 69] width 36 height 24
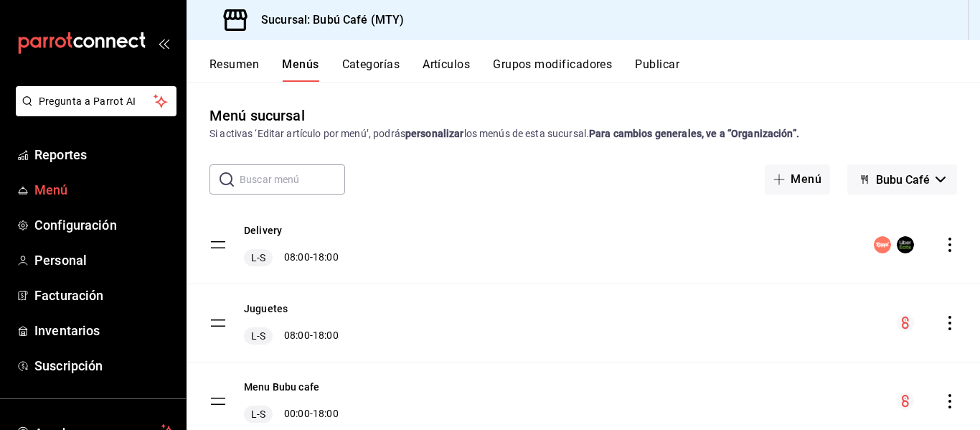
click at [60, 186] on span "Menú" at bounding box center [104, 189] width 140 height 19
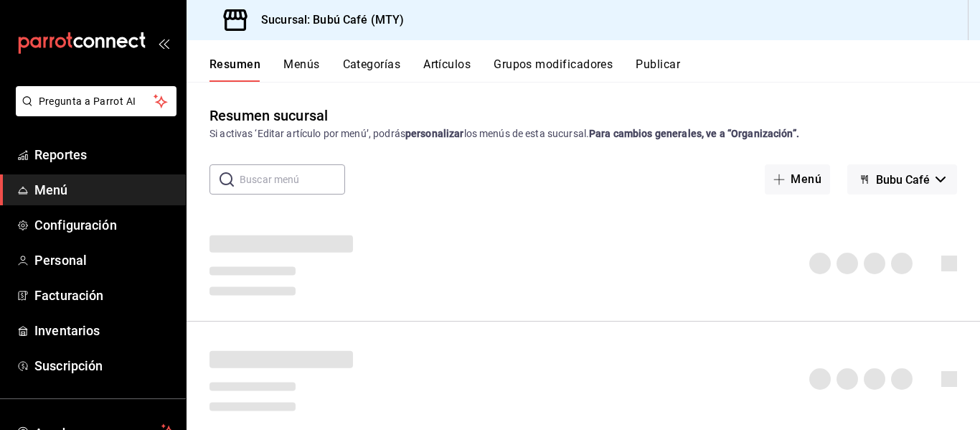
click at [650, 56] on div "Resumen Menús Categorías Artículos Grupos modificadores Publicar" at bounding box center [584, 61] width 794 height 42
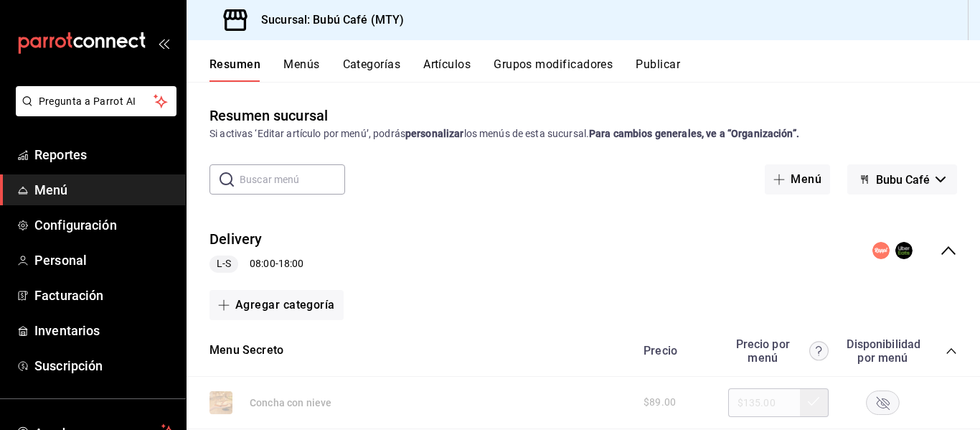
click at [873, 247] on circle "collapse-menu-row" at bounding box center [881, 250] width 17 height 17
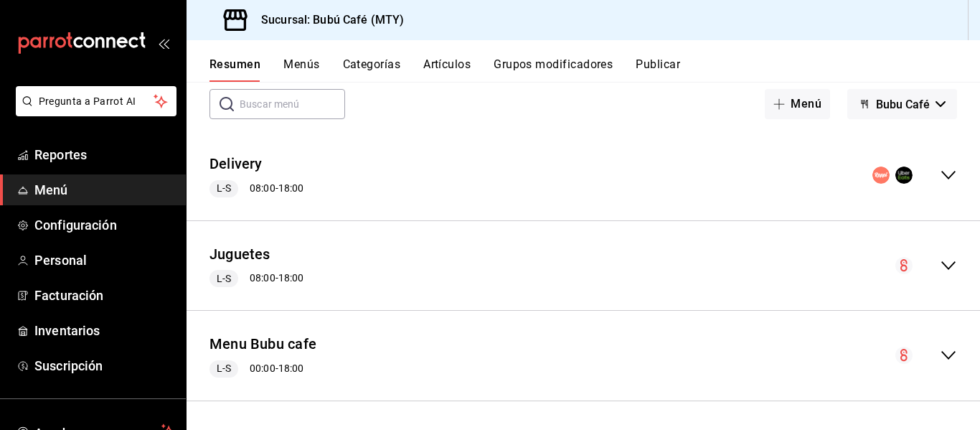
scroll to position [76, 0]
click at [886, 103] on span "Bubu Café" at bounding box center [903, 104] width 54 height 14
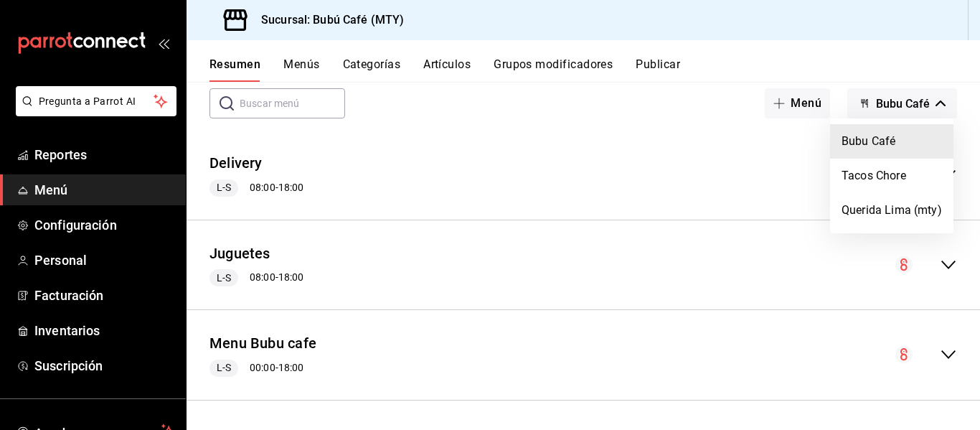
click at [864, 141] on li "Bubu Café" at bounding box center [891, 141] width 123 height 34
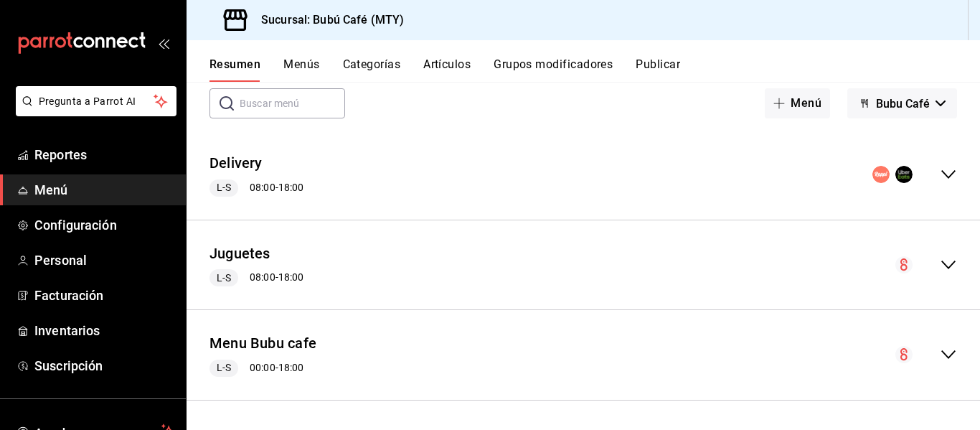
click at [873, 170] on circle "collapse-menu-row" at bounding box center [881, 174] width 17 height 17
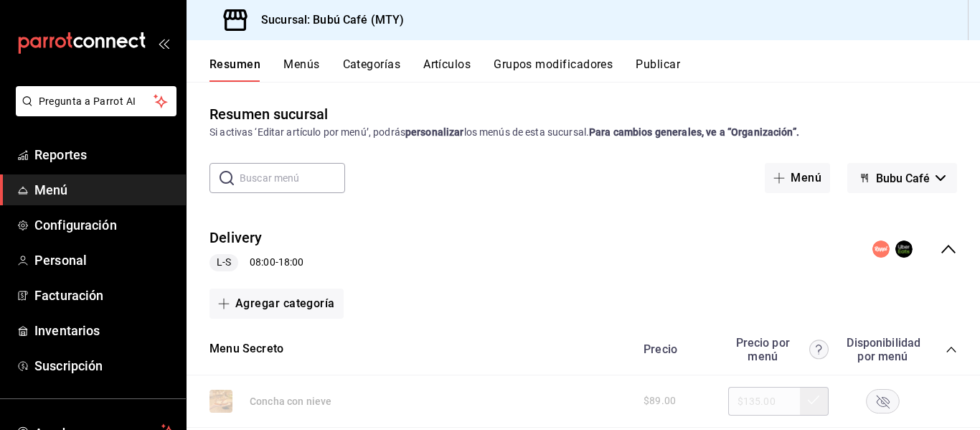
scroll to position [0, 0]
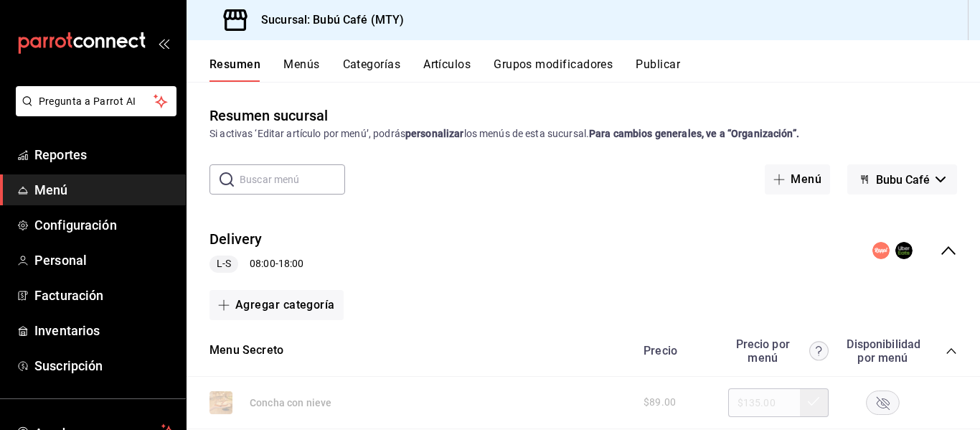
click at [655, 60] on button "Publicar" at bounding box center [658, 69] width 44 height 24
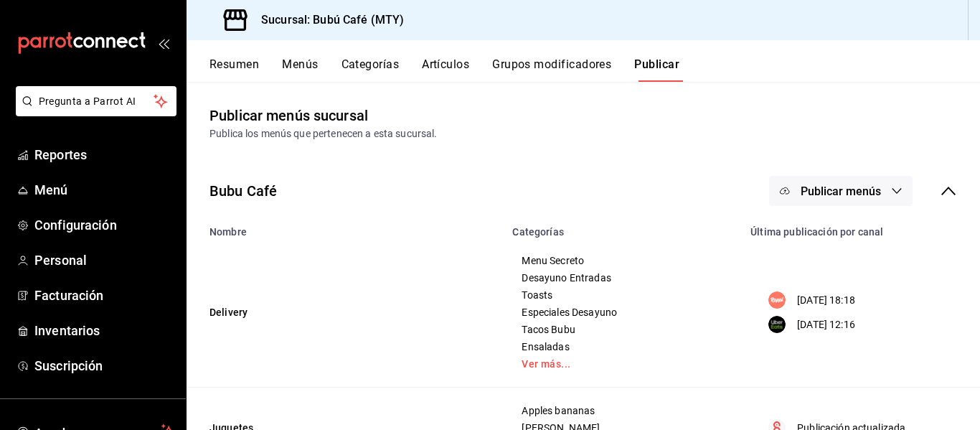
click at [830, 189] on span "Publicar menús" at bounding box center [841, 191] width 80 height 14
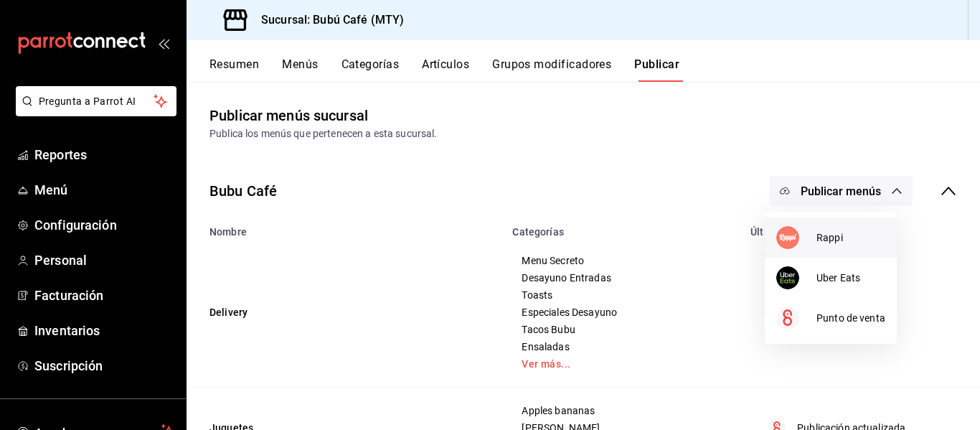
click at [785, 236] on img at bounding box center [787, 237] width 23 height 23
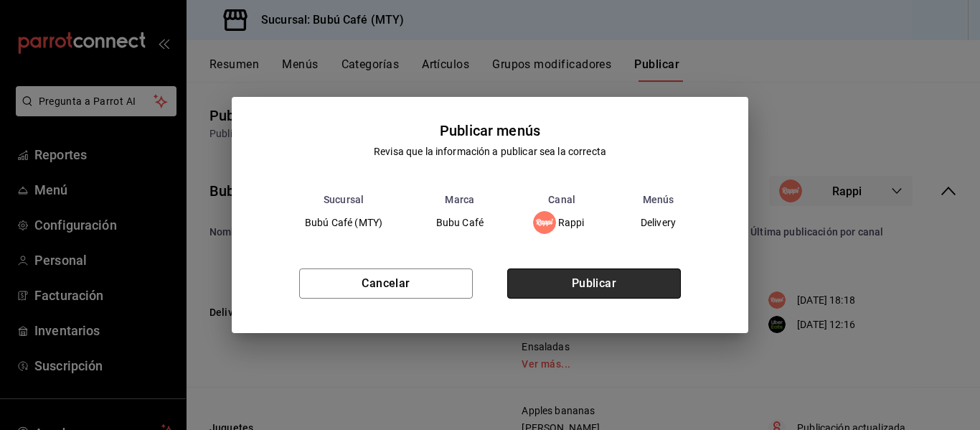
click at [583, 278] on button "Publicar" at bounding box center [594, 283] width 174 height 30
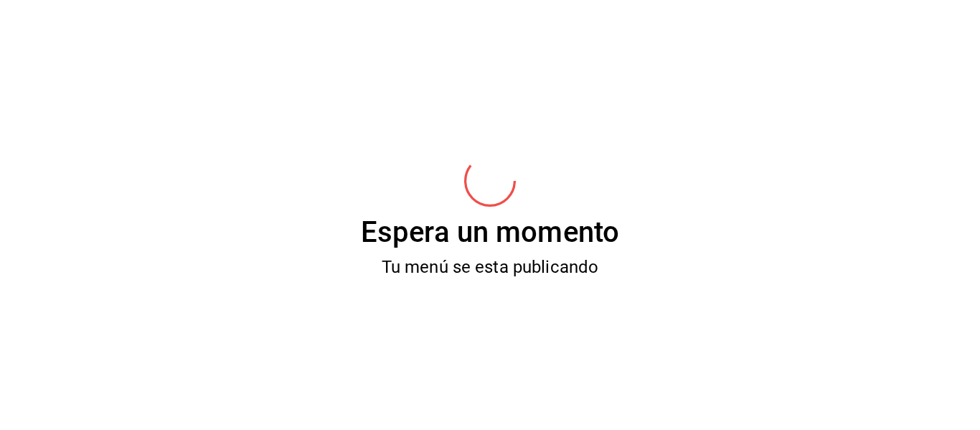
click at [583, 278] on div "Espera un momento Tu menú se esta publicando" at bounding box center [490, 215] width 980 height 430
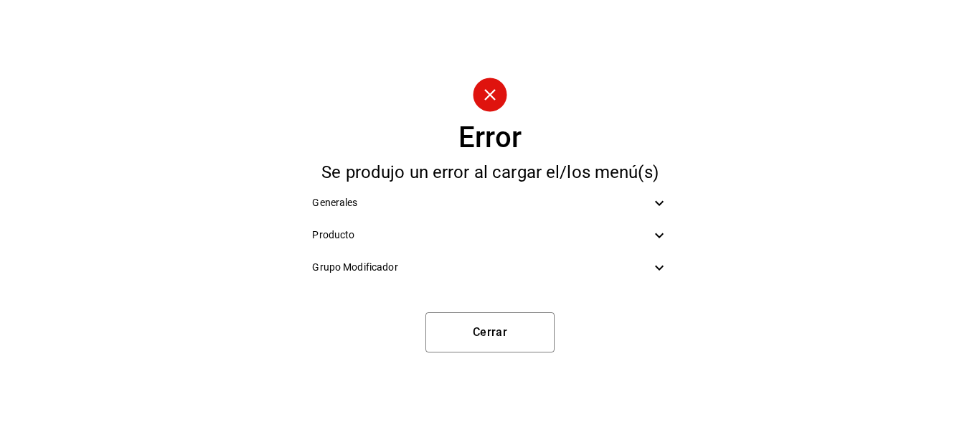
click at [660, 202] on icon at bounding box center [659, 202] width 17 height 17
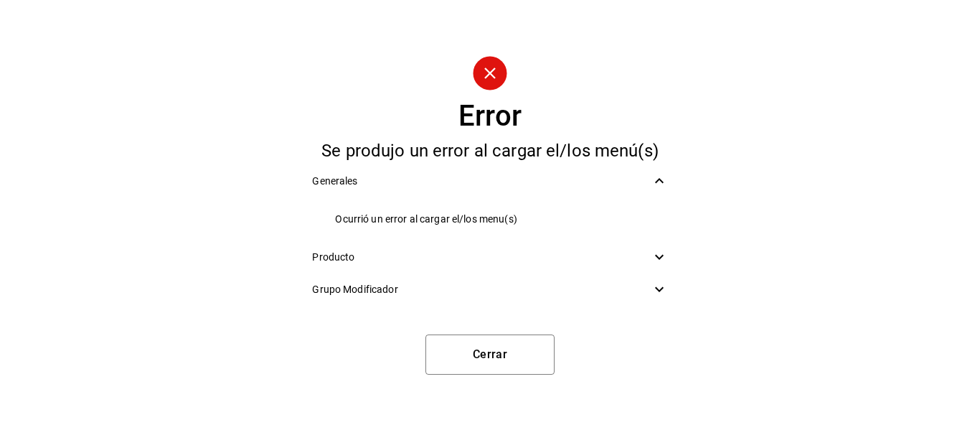
click at [654, 258] on icon at bounding box center [659, 256] width 17 height 17
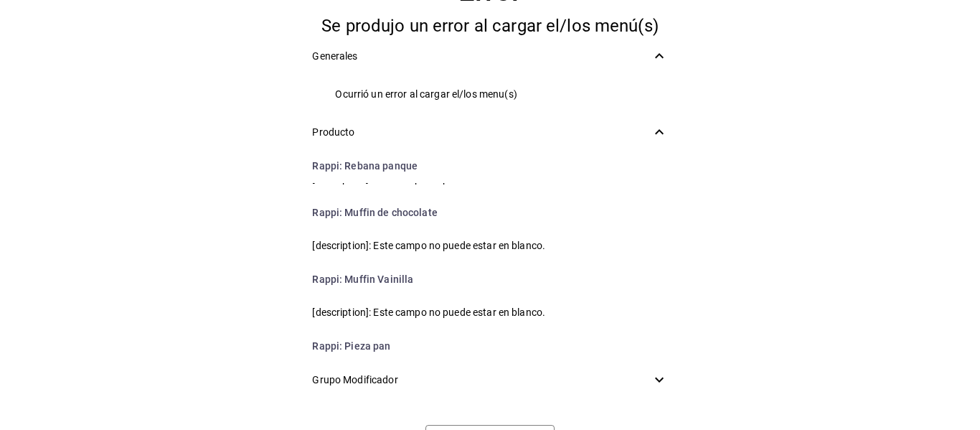
click at [195, 99] on div "Error Se produjo un error al cargar el/los menú(s) Generales Ocurrió un error a…" at bounding box center [490, 215] width 980 height 430
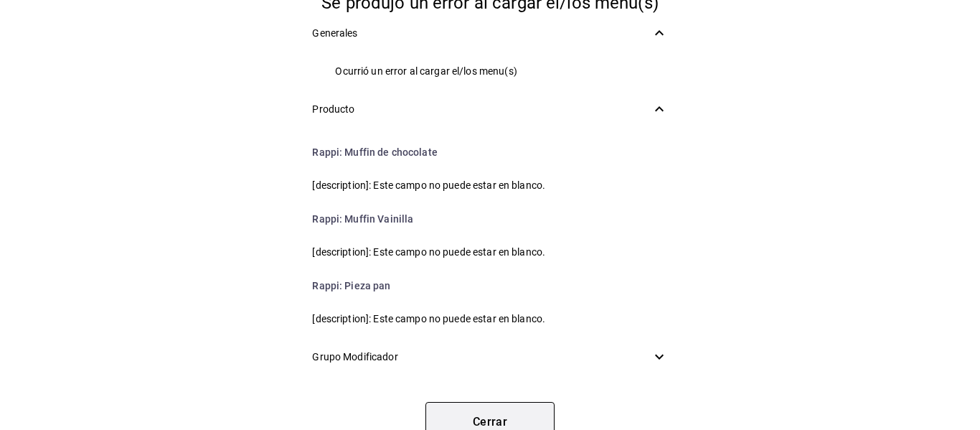
scroll to position [35, 0]
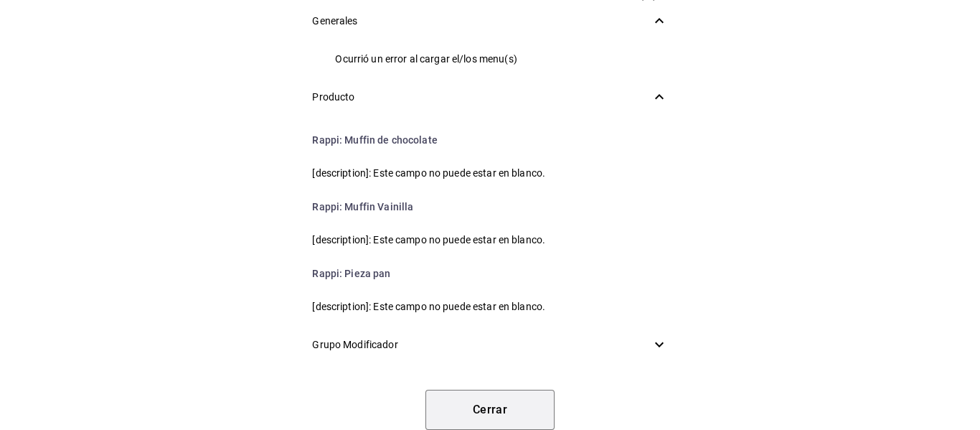
click at [487, 406] on button "Cerrar" at bounding box center [490, 410] width 129 height 40
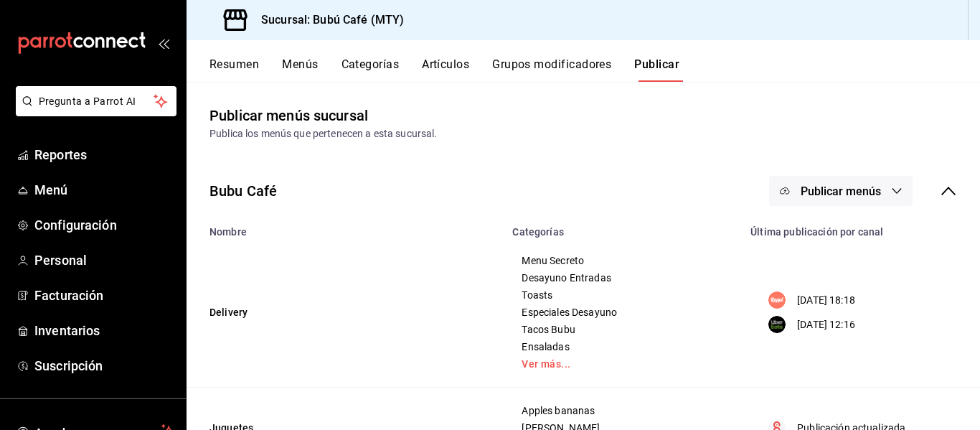
click at [487, 406] on div at bounding box center [490, 215] width 980 height 430
click at [55, 185] on span "Menú" at bounding box center [104, 189] width 140 height 19
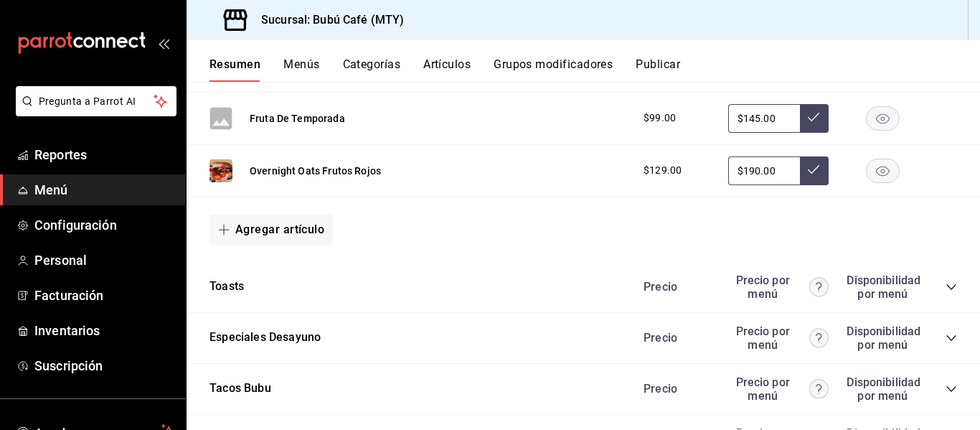
scroll to position [646, 0]
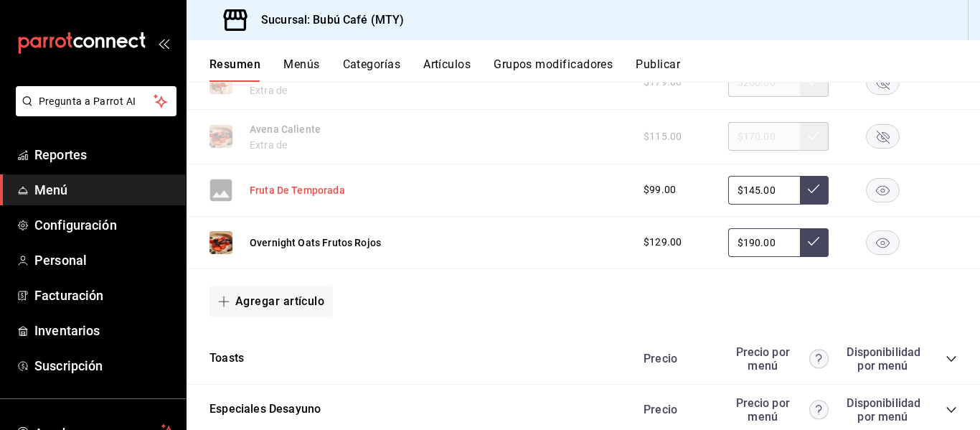
click at [286, 184] on button "Fruta De Temporada" at bounding box center [297, 190] width 95 height 14
click at [286, 184] on div "Fruta De Temporada $99.00 $145.00" at bounding box center [584, 190] width 794 height 52
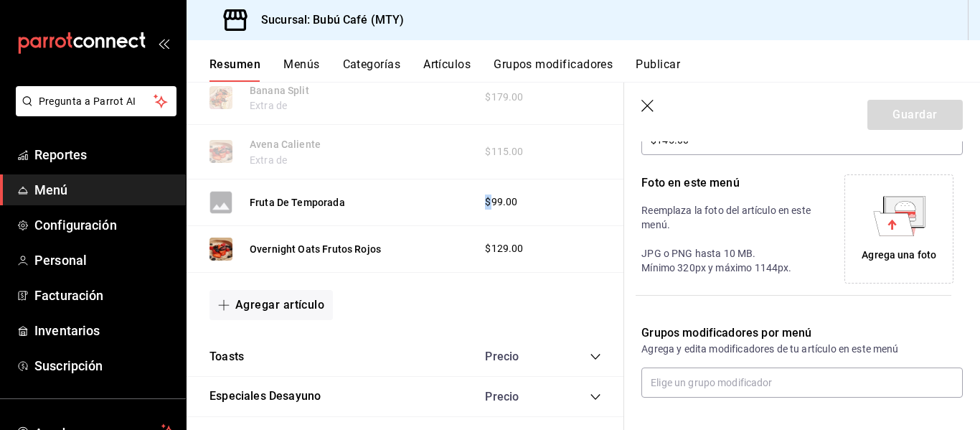
scroll to position [348, 0]
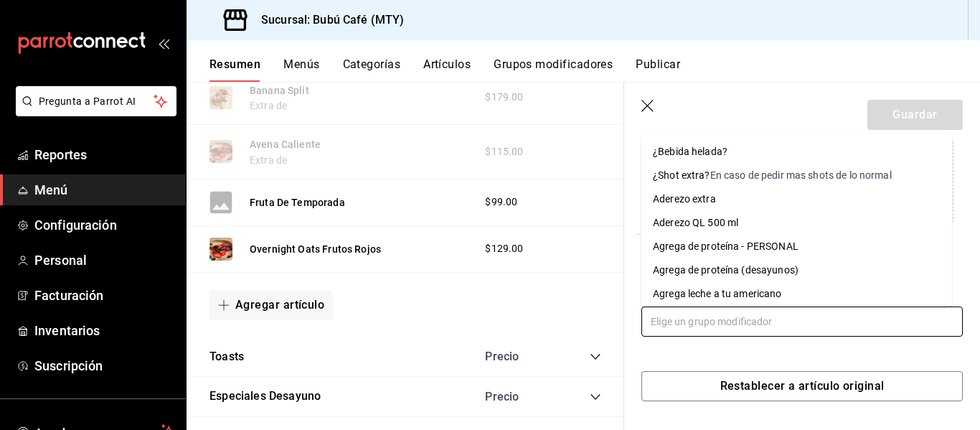
click at [725, 319] on input "text" at bounding box center [802, 321] width 321 height 30
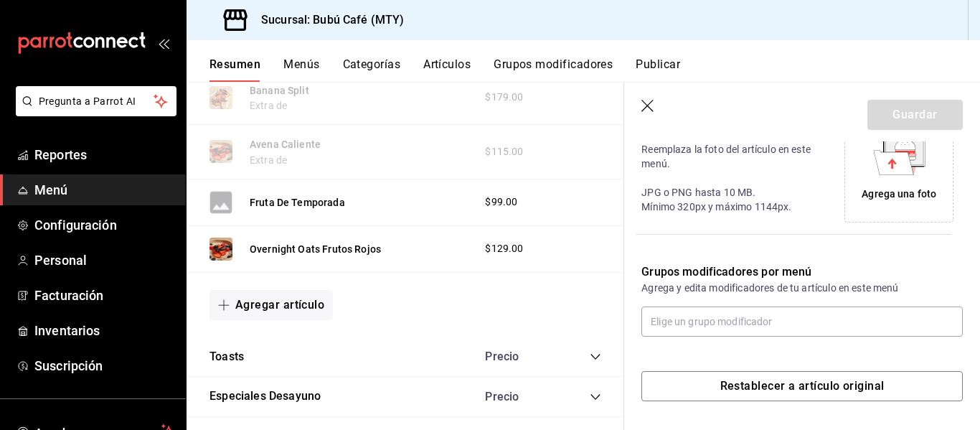
click at [648, 105] on icon "button" at bounding box center [648, 106] width 12 height 12
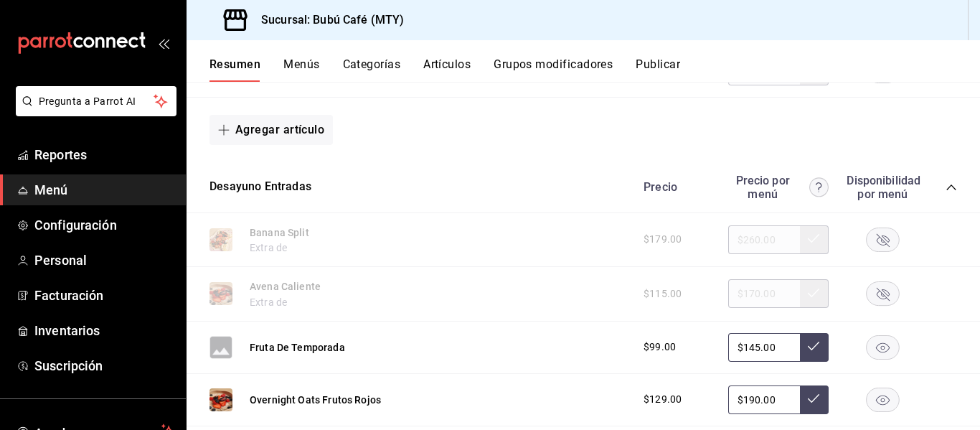
scroll to position [571, 0]
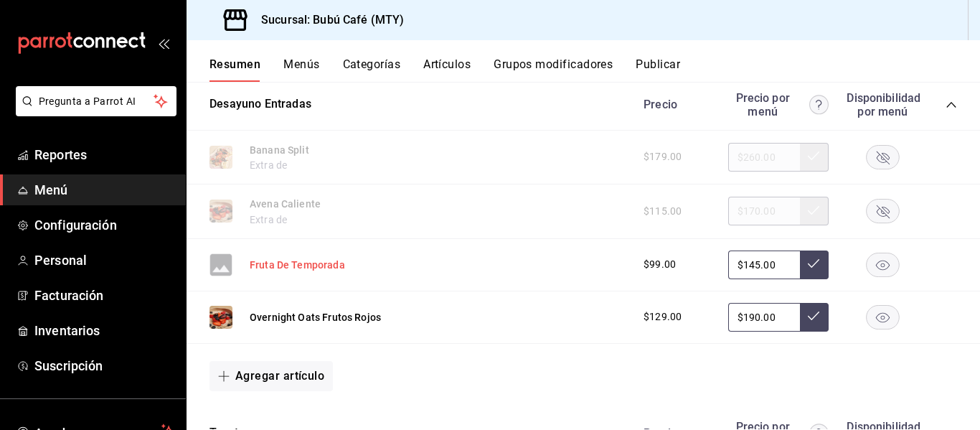
click at [271, 266] on button "Fruta De Temporada" at bounding box center [297, 265] width 95 height 14
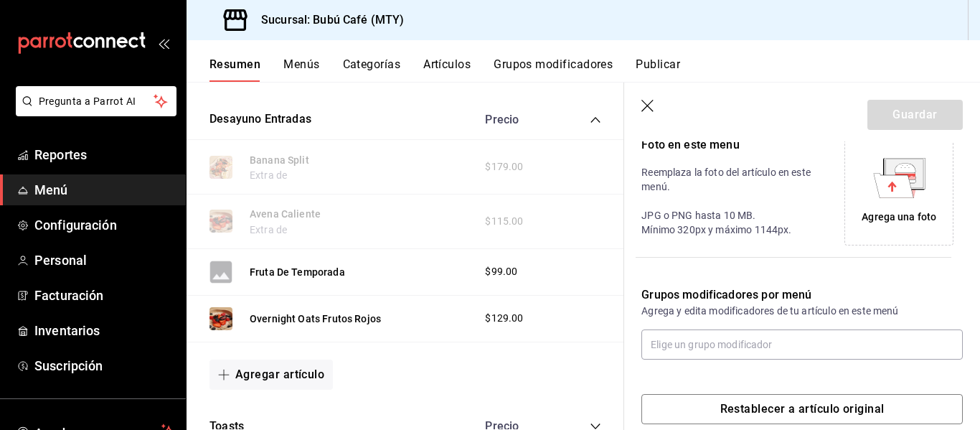
scroll to position [348, 0]
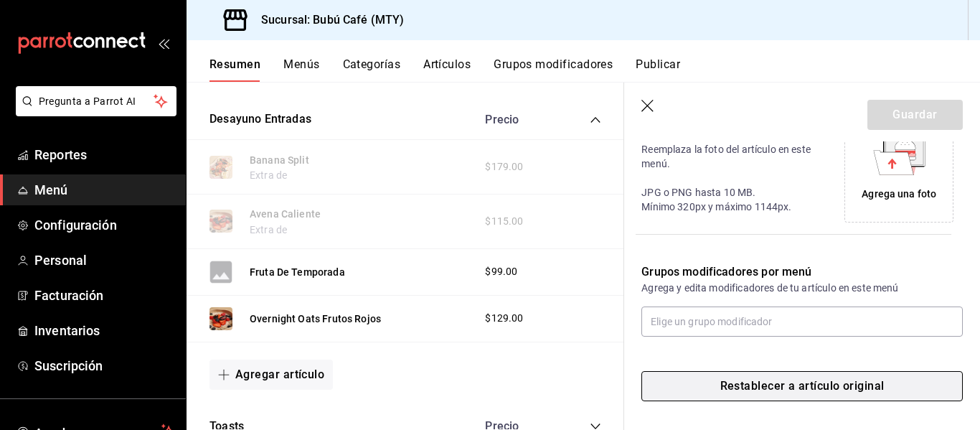
click at [785, 384] on button "Restablecer a artículo original" at bounding box center [802, 386] width 321 height 30
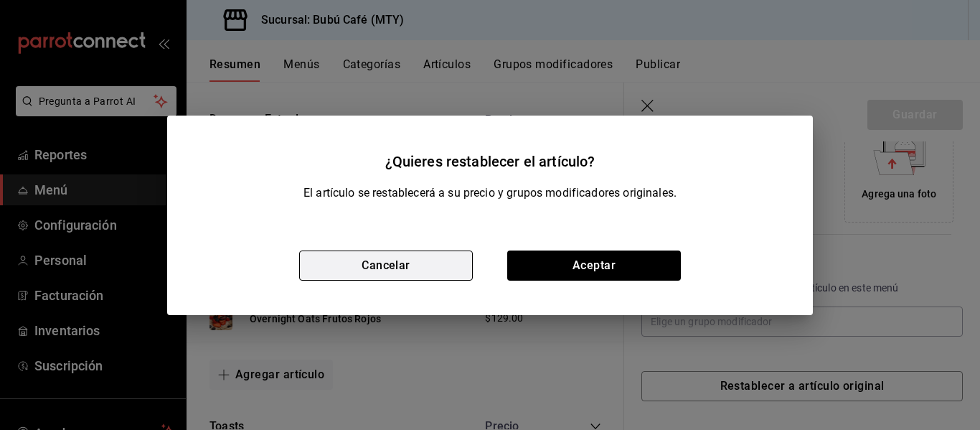
click at [389, 264] on button "Cancelar" at bounding box center [386, 265] width 174 height 30
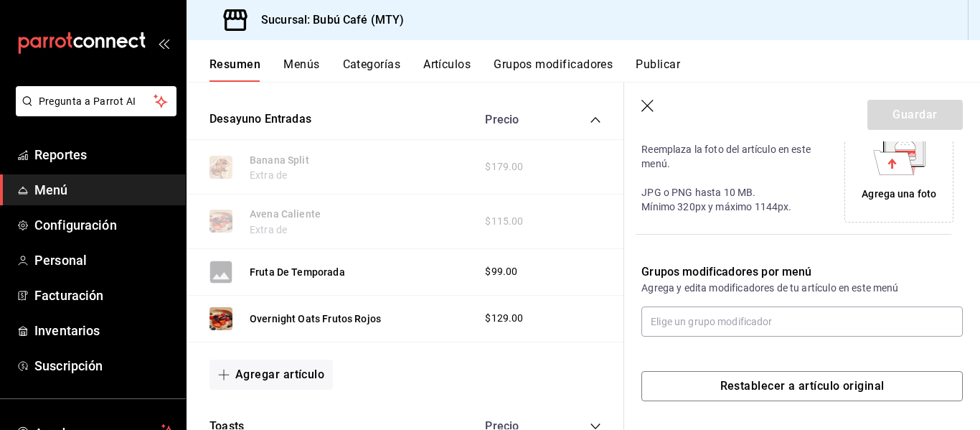
click at [649, 106] on icon "button" at bounding box center [649, 107] width 14 height 14
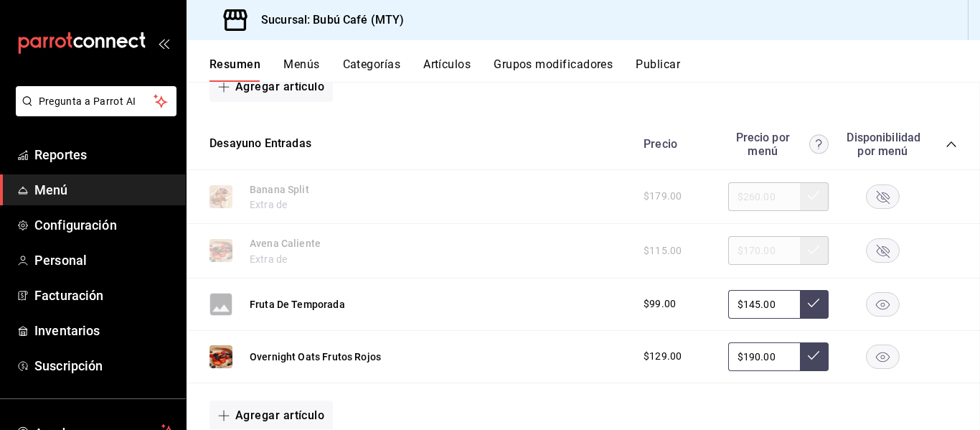
scroll to position [629, 0]
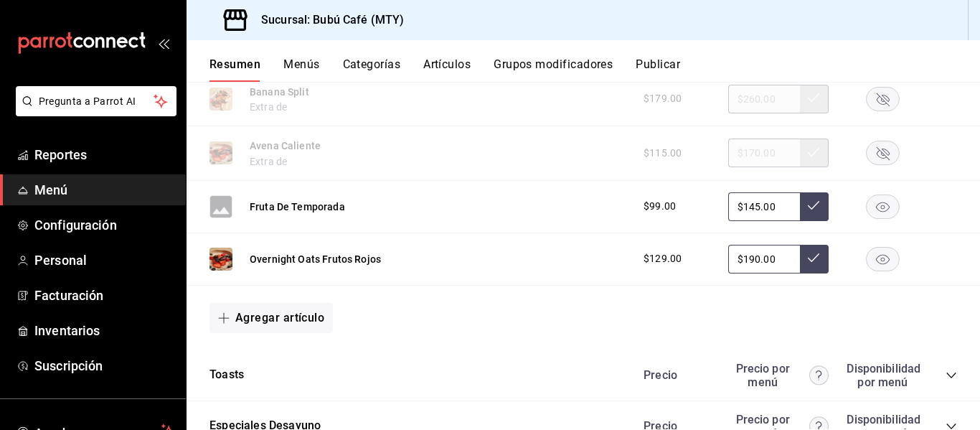
click at [873, 200] on rect "button" at bounding box center [883, 206] width 33 height 24
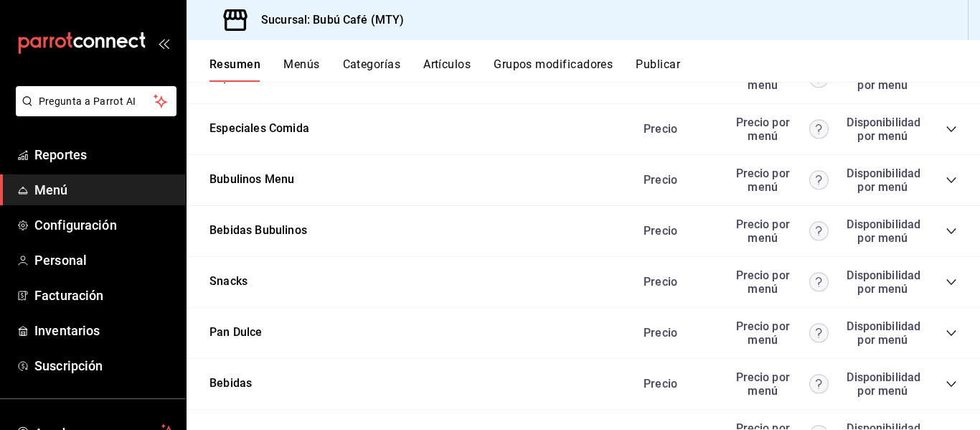
scroll to position [1203, 0]
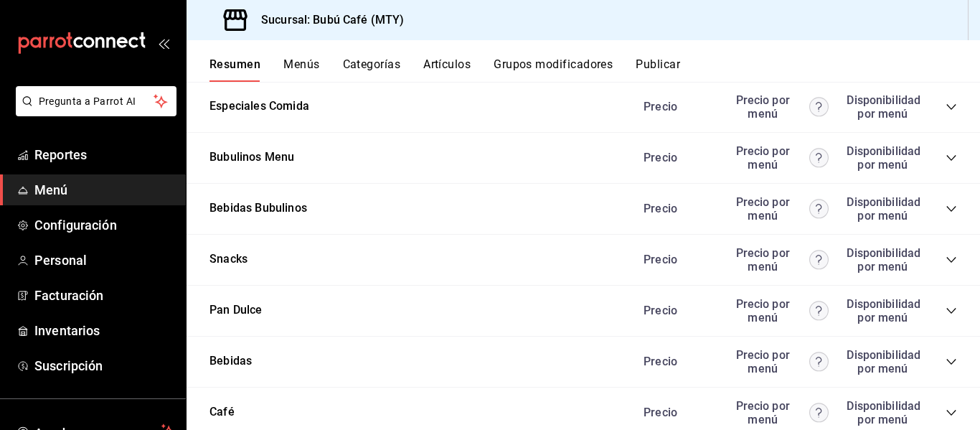
click at [946, 309] on icon "collapse-category-row" at bounding box center [951, 310] width 11 height 11
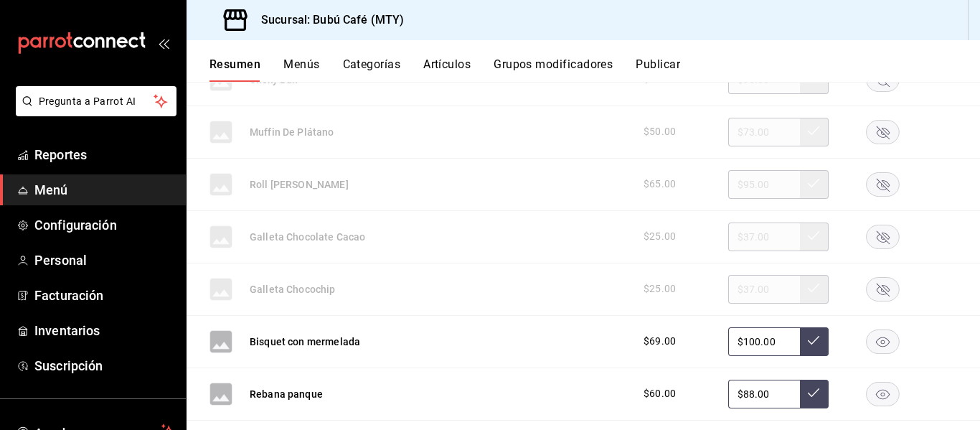
scroll to position [1634, 0]
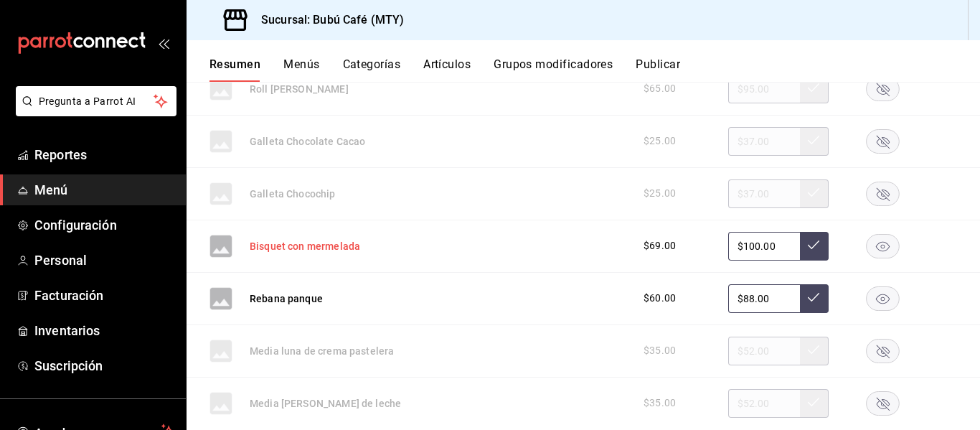
click at [304, 249] on button "Bisquet con mermelada" at bounding box center [305, 246] width 111 height 14
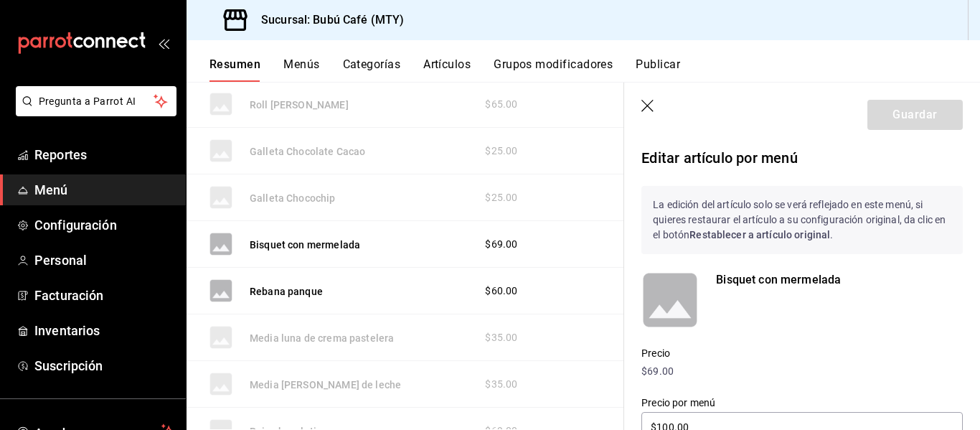
click at [696, 216] on p "La edición del artículo solo se verá reflejado en este menú, si quieres restaur…" at bounding box center [802, 220] width 321 height 68
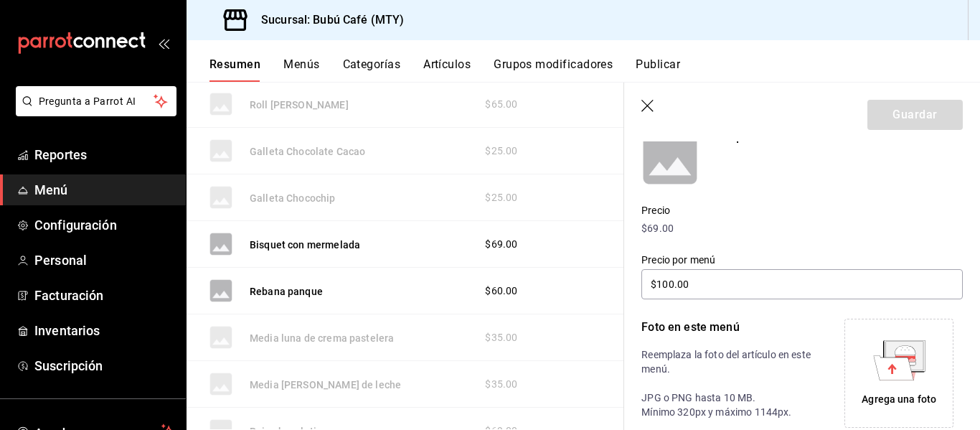
scroll to position [144, 0]
click at [732, 285] on input "$100.00" at bounding box center [802, 283] width 321 height 30
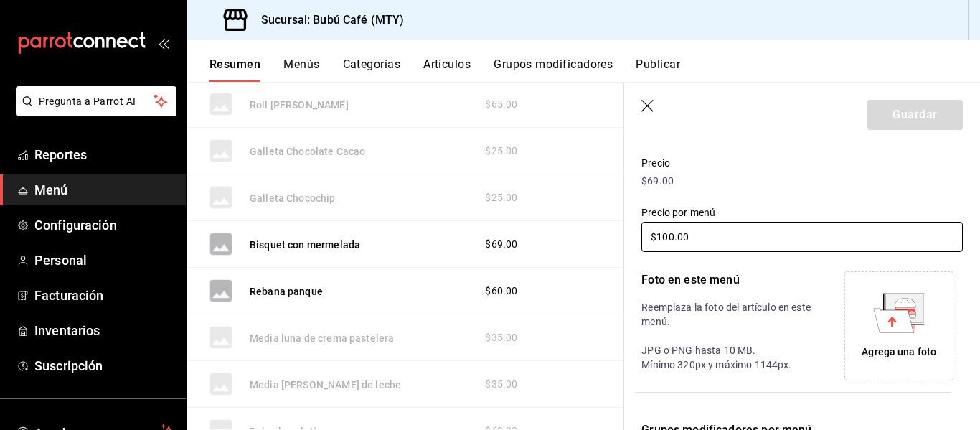
scroll to position [215, 0]
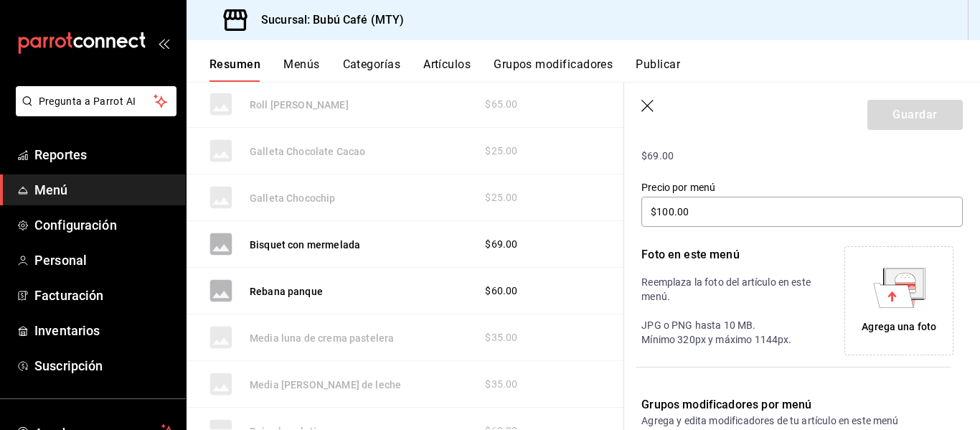
click at [737, 299] on p "Reemplaza la foto del artículo en este menú. JPG o PNG hasta 10 MB. Mínimo 320p…" at bounding box center [730, 311] width 177 height 72
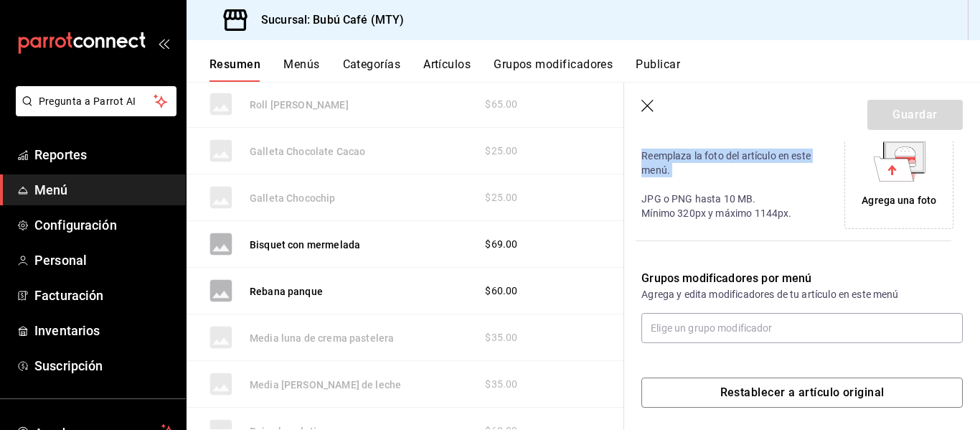
scroll to position [348, 0]
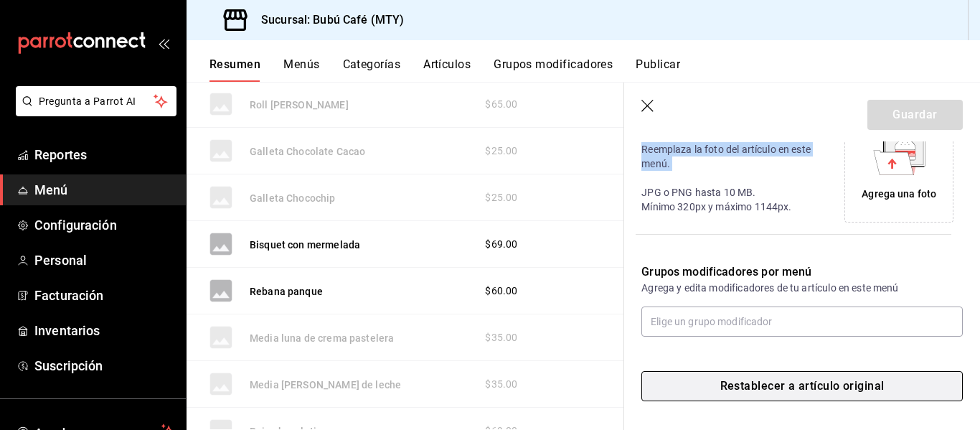
click at [746, 382] on button "Restablecer a artículo original" at bounding box center [802, 386] width 321 height 30
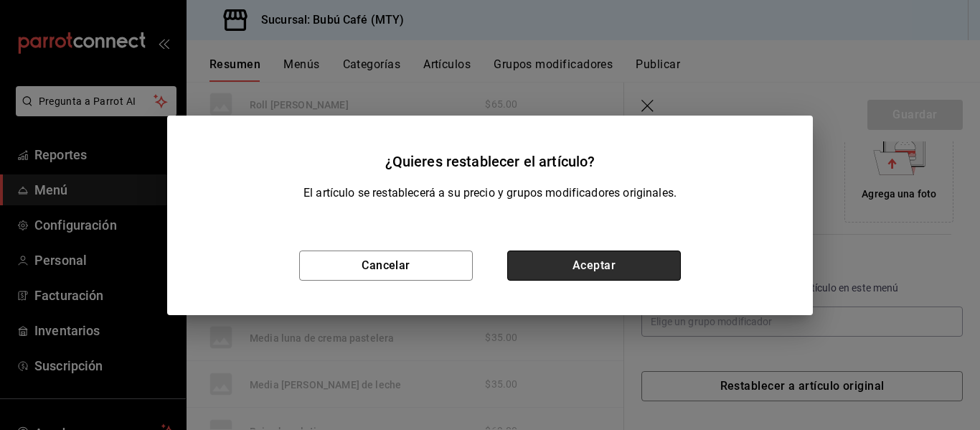
click at [576, 267] on button "Aceptar" at bounding box center [594, 265] width 174 height 30
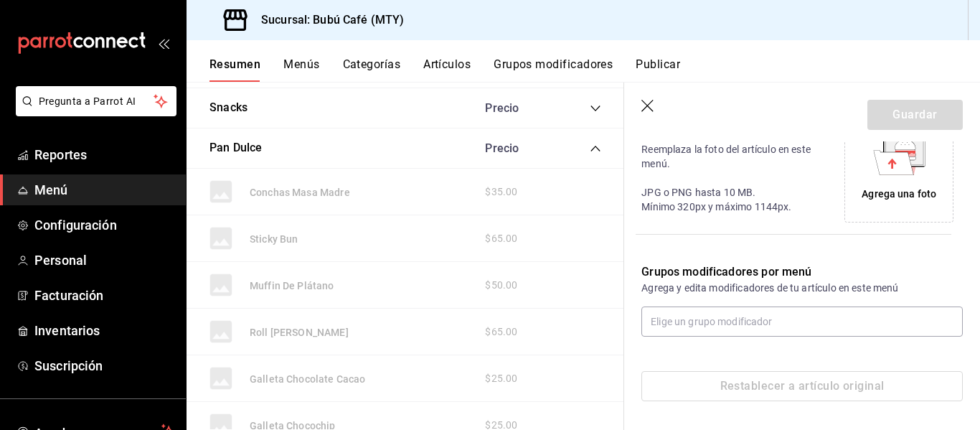
scroll to position [1366, 0]
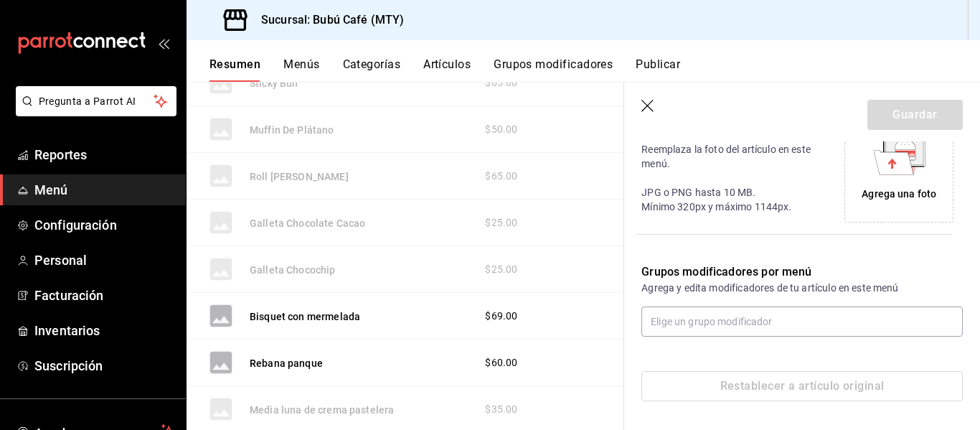
click at [646, 101] on icon "button" at bounding box center [649, 107] width 14 height 14
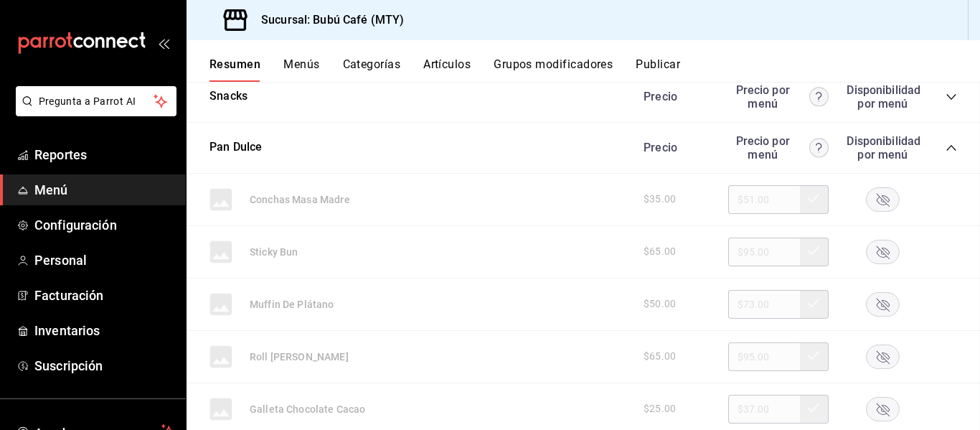
scroll to position [1731, 0]
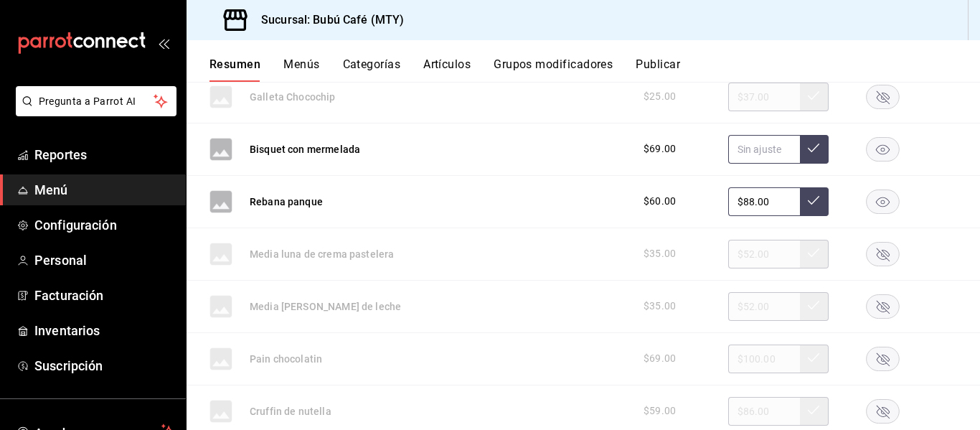
click at [804, 141] on button at bounding box center [814, 149] width 29 height 29
click at [872, 149] on rect "button" at bounding box center [883, 149] width 33 height 24
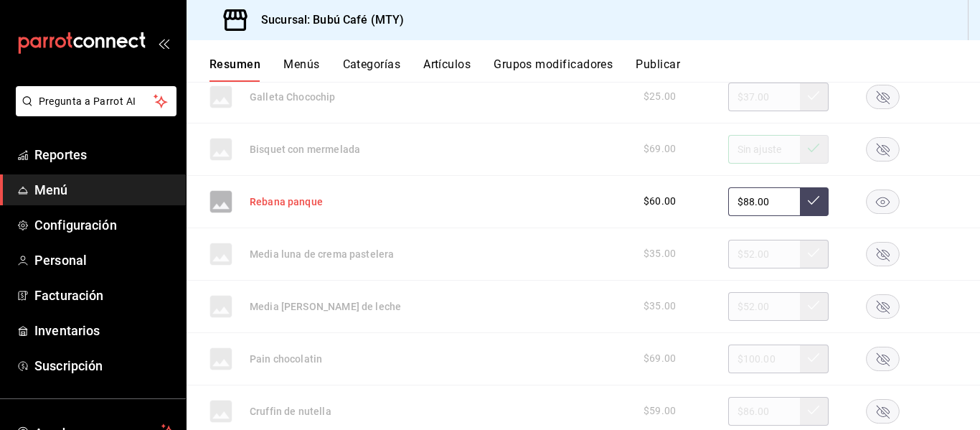
click at [258, 203] on button "Rebana panque" at bounding box center [286, 201] width 73 height 14
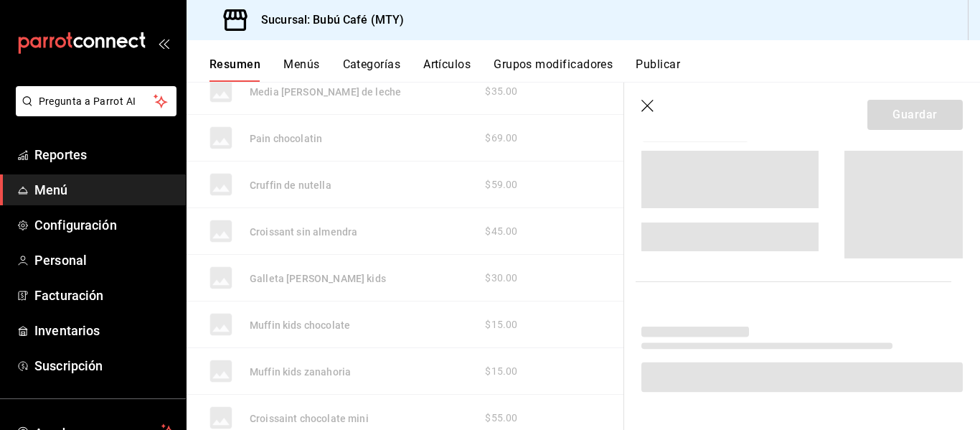
scroll to position [1523, 0]
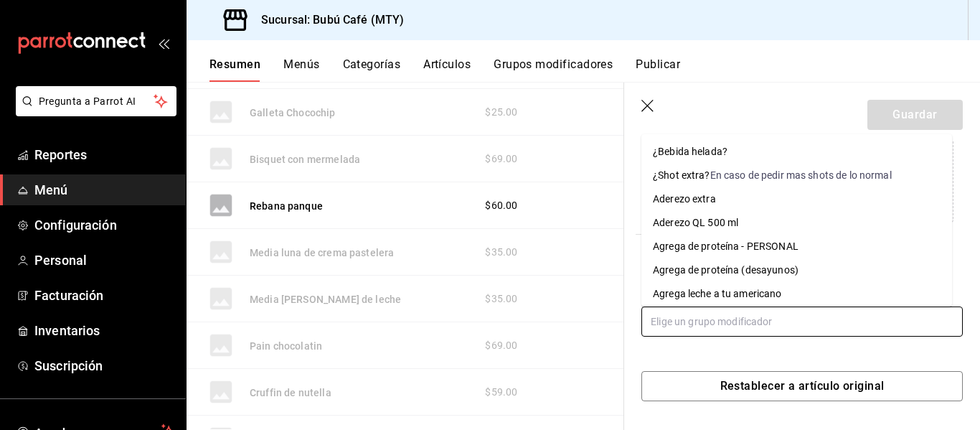
click at [715, 326] on input "text" at bounding box center [802, 321] width 321 height 30
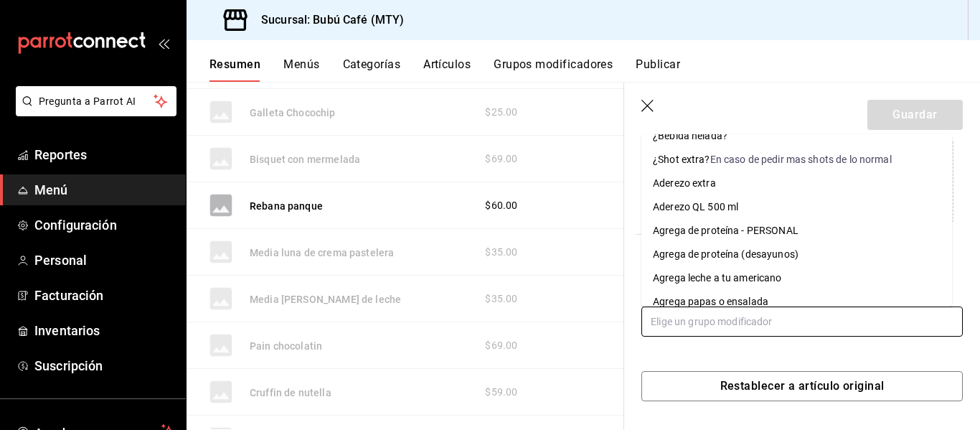
scroll to position [0, 0]
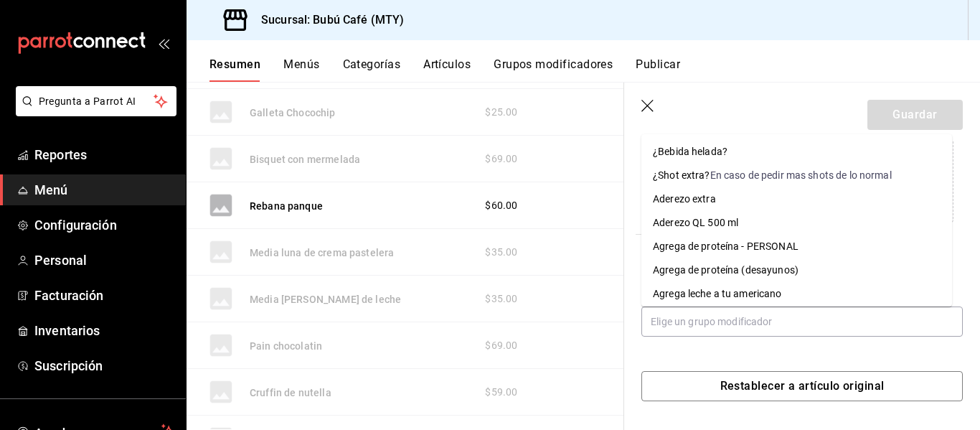
click at [646, 102] on icon "button" at bounding box center [649, 107] width 14 height 14
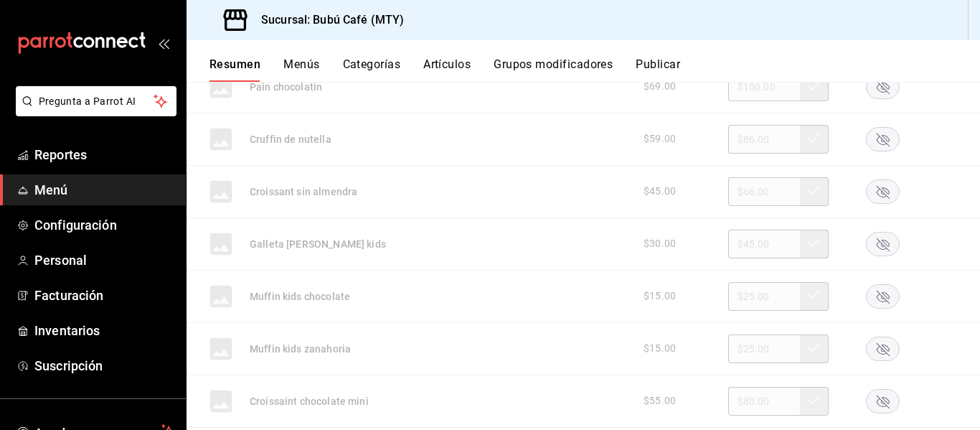
scroll to position [2146, 0]
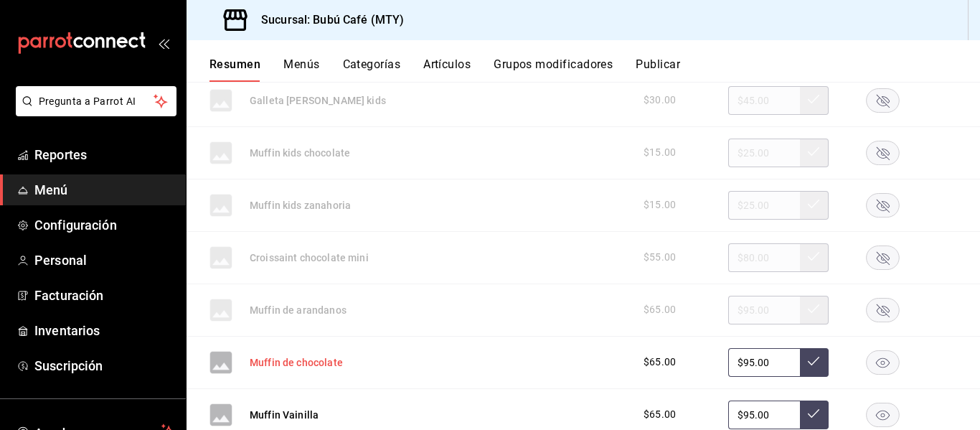
click at [327, 359] on button "Muffin de chocolate" at bounding box center [296, 362] width 93 height 14
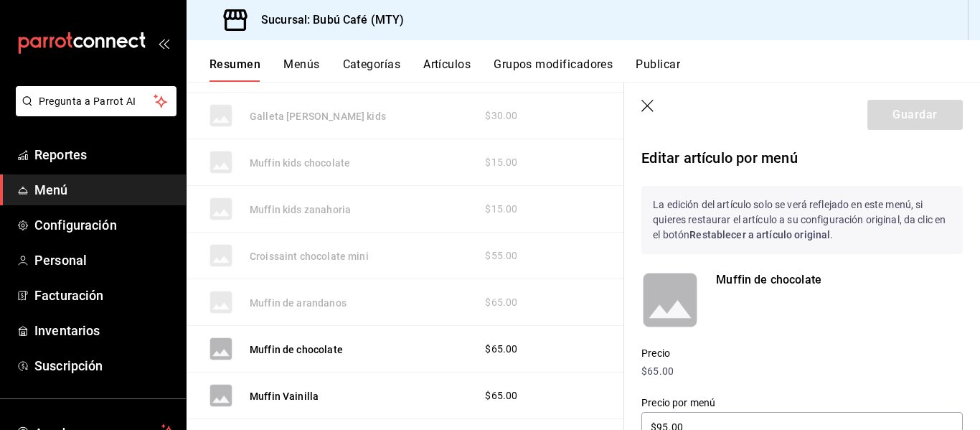
click at [698, 148] on p "Editar artículo por menú" at bounding box center [802, 158] width 321 height 22
click at [703, 160] on p "Editar artículo por menú" at bounding box center [802, 158] width 321 height 22
click at [738, 283] on p "Muffin de chocolate" at bounding box center [839, 279] width 247 height 17
click at [782, 269] on div "Muffin de chocolate" at bounding box center [793, 291] width 339 height 75
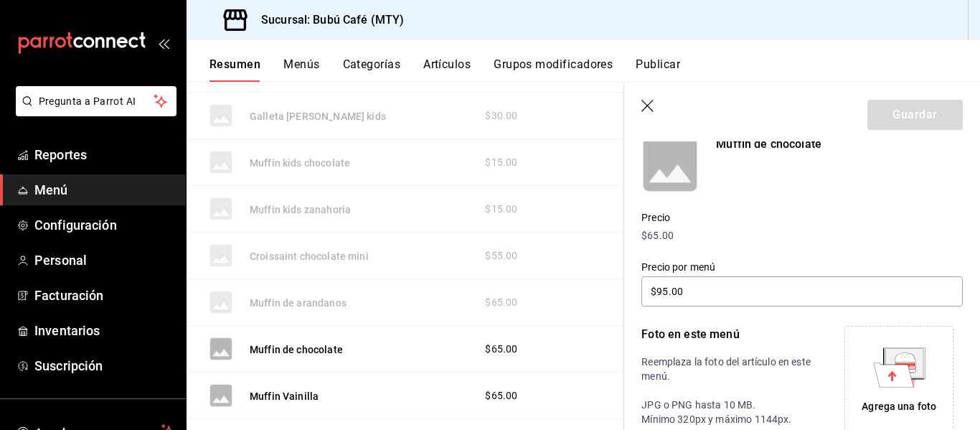
scroll to position [144, 0]
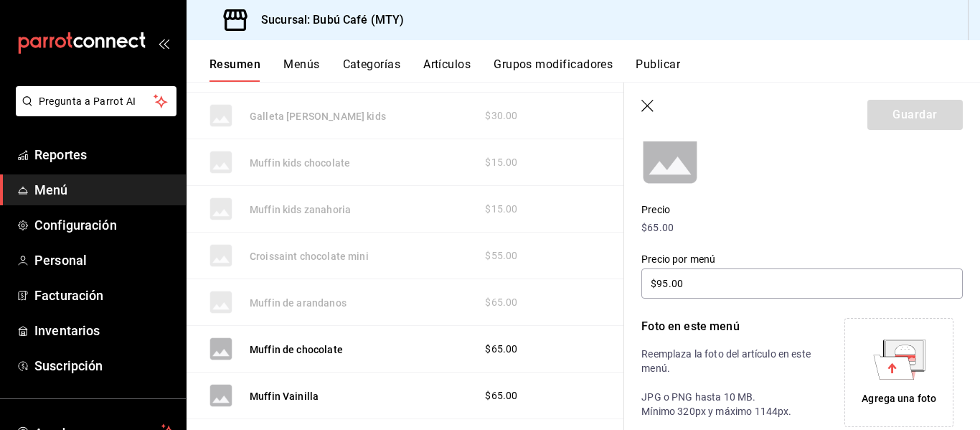
click at [709, 360] on p "Reemplaza la foto del artículo en este menú. JPG o PNG hasta 10 MB. Mínimo 320p…" at bounding box center [730, 383] width 177 height 72
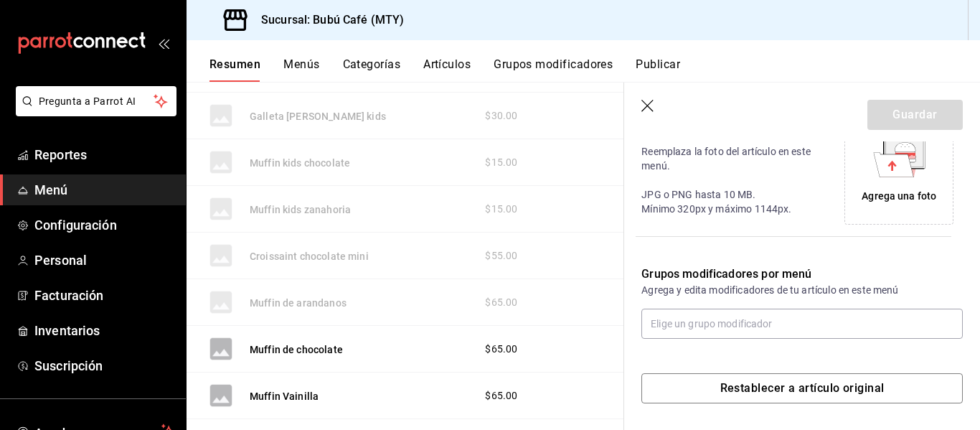
scroll to position [348, 0]
click at [881, 160] on icon at bounding box center [893, 162] width 40 height 24
click at [408, 329] on div "Muffin de chocolate $65.00" at bounding box center [406, 349] width 438 height 47
click at [648, 105] on icon "button" at bounding box center [649, 107] width 14 height 14
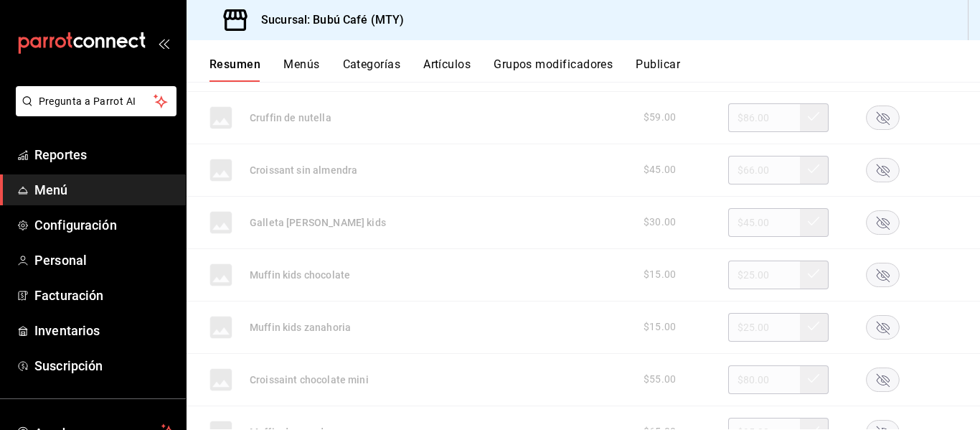
scroll to position [2240, 0]
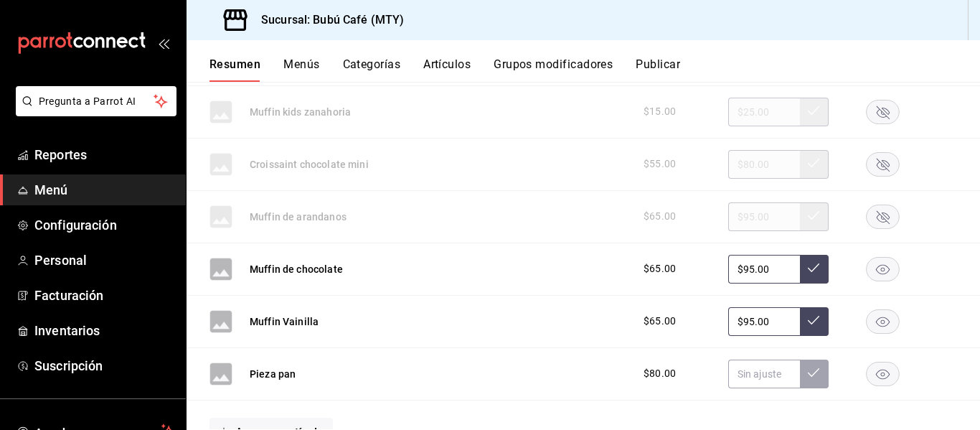
click at [867, 262] on rect "button" at bounding box center [883, 269] width 33 height 24
click at [865, 262] on div at bounding box center [883, 269] width 72 height 24
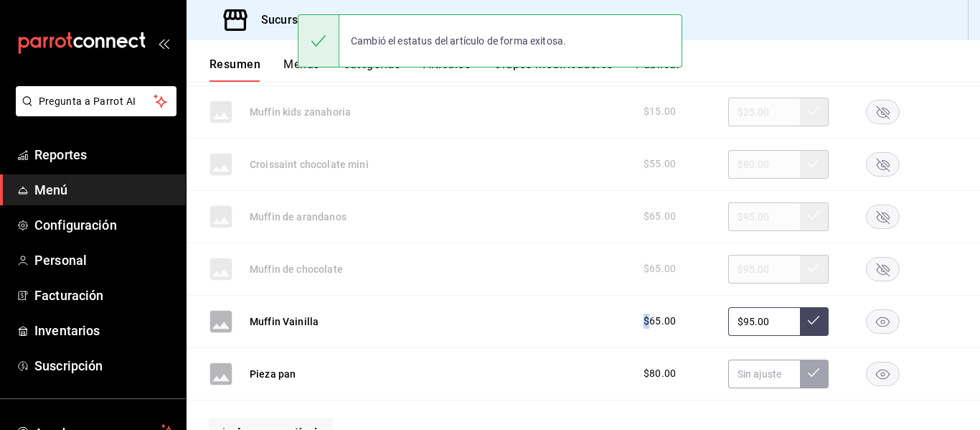
click at [867, 319] on rect "button" at bounding box center [883, 321] width 33 height 24
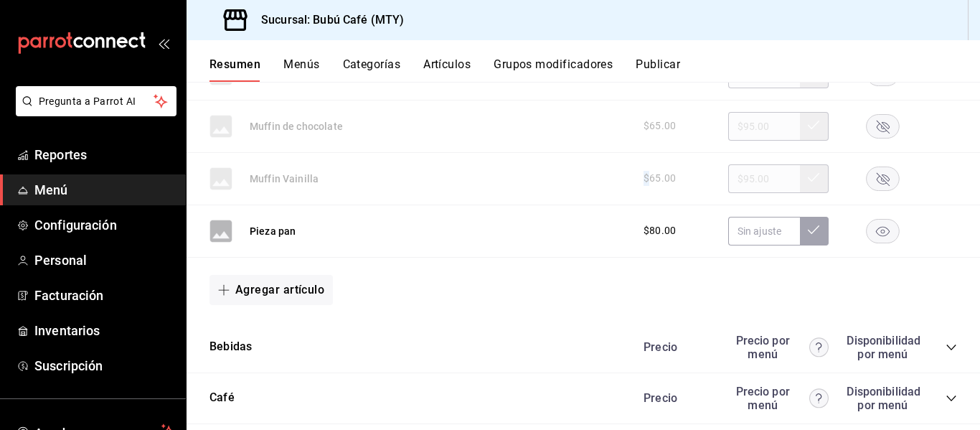
scroll to position [2383, 0]
click at [870, 231] on rect "button" at bounding box center [883, 230] width 33 height 24
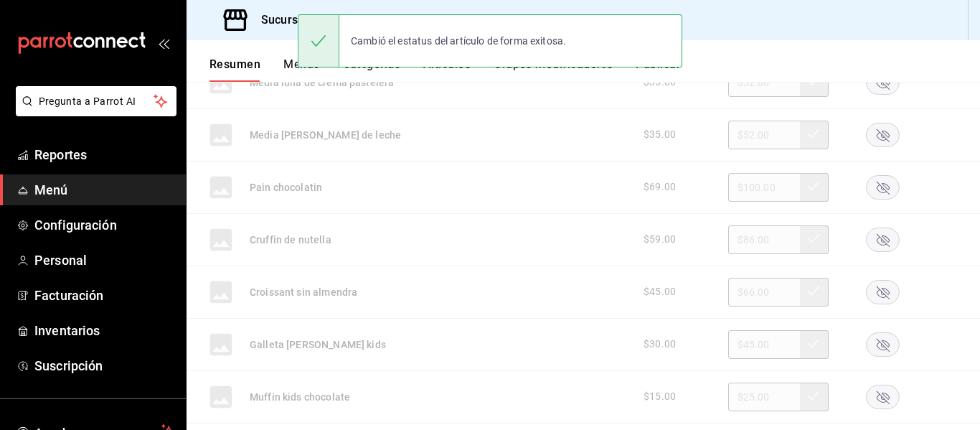
scroll to position [1737, 0]
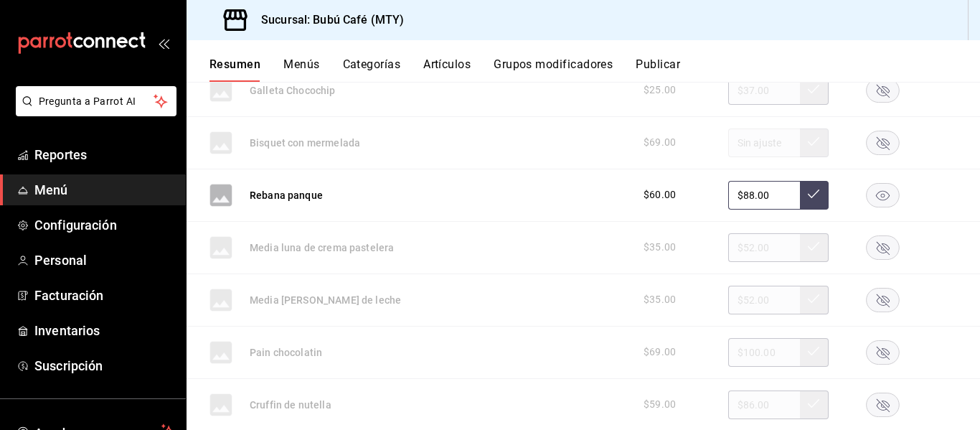
click at [867, 197] on rect "button" at bounding box center [883, 195] width 33 height 24
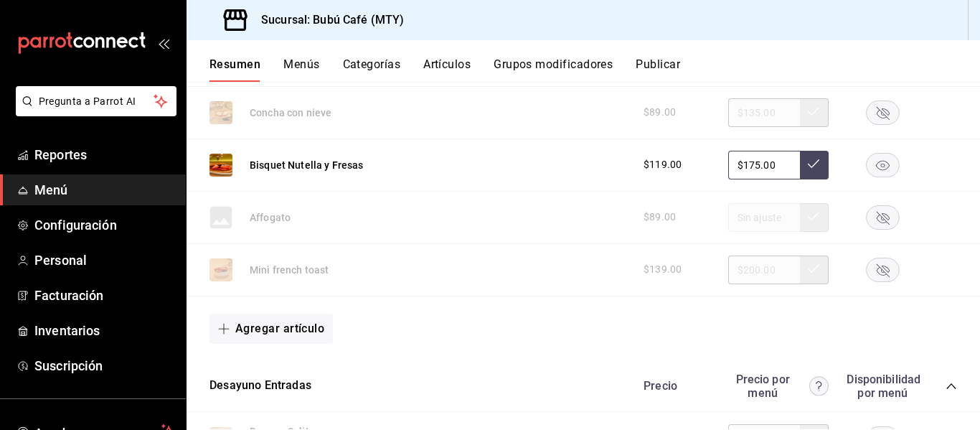
scroll to position [159, 0]
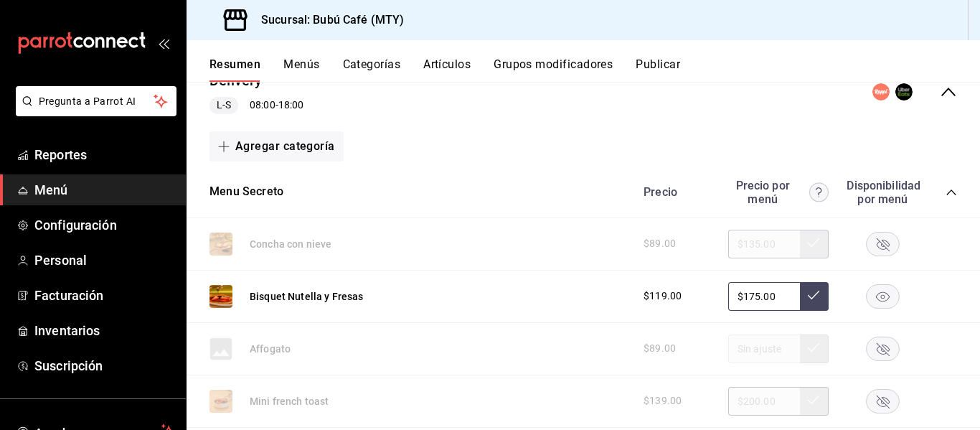
click at [866, 299] on icon "button" at bounding box center [883, 296] width 34 height 24
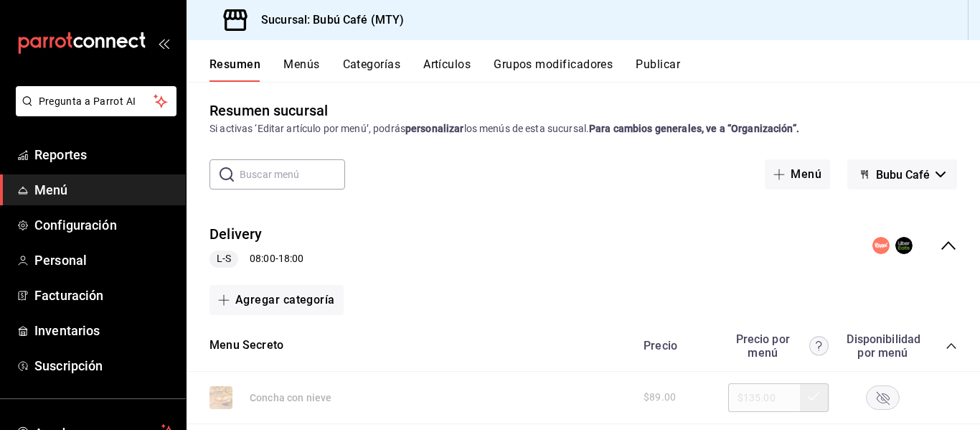
scroll to position [0, 0]
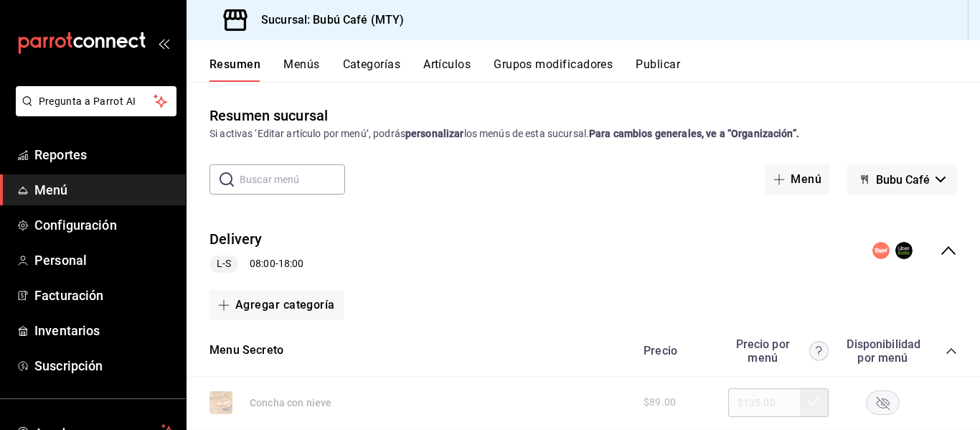
click at [662, 60] on button "Publicar" at bounding box center [658, 69] width 44 height 24
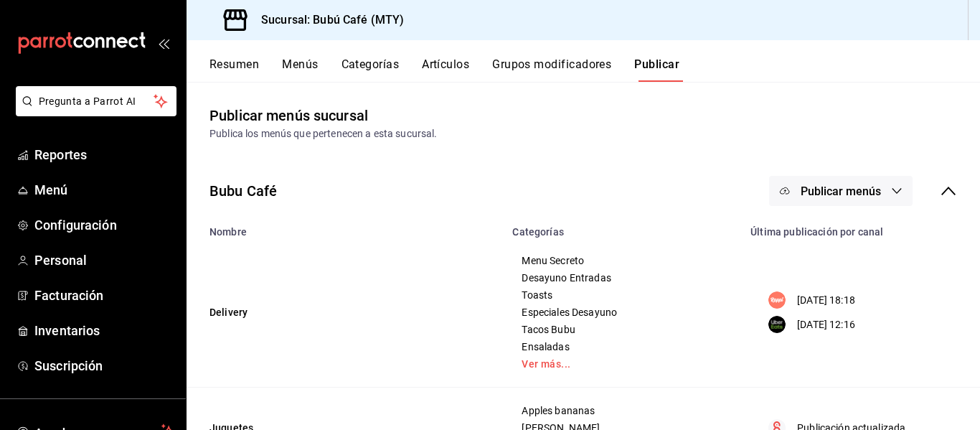
click at [808, 186] on span "Publicar menús" at bounding box center [841, 191] width 80 height 14
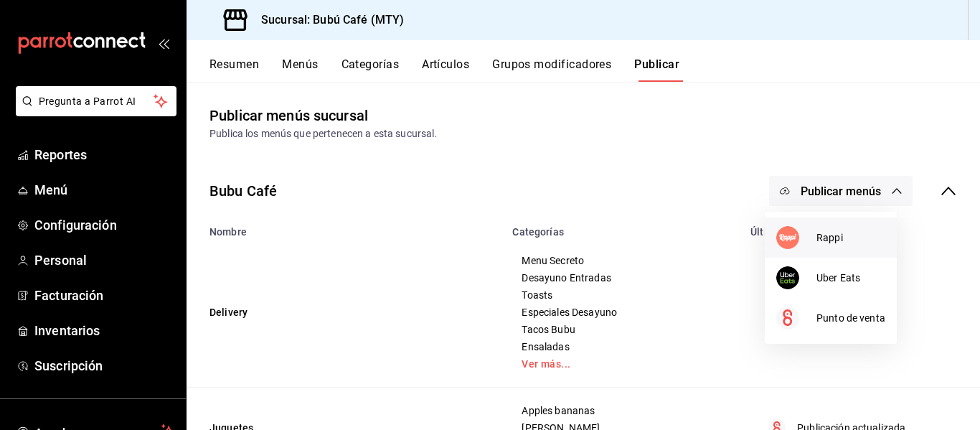
click at [825, 235] on span "Rappi" at bounding box center [851, 237] width 69 height 15
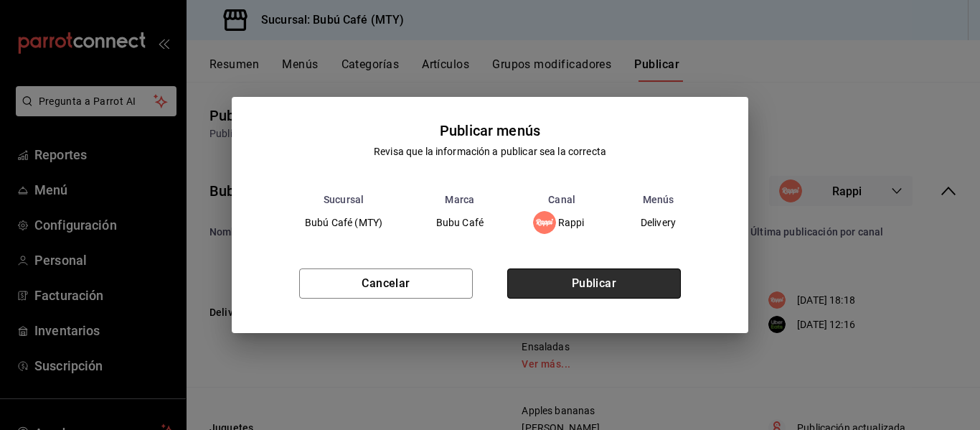
click at [616, 286] on button "Publicar" at bounding box center [594, 283] width 174 height 30
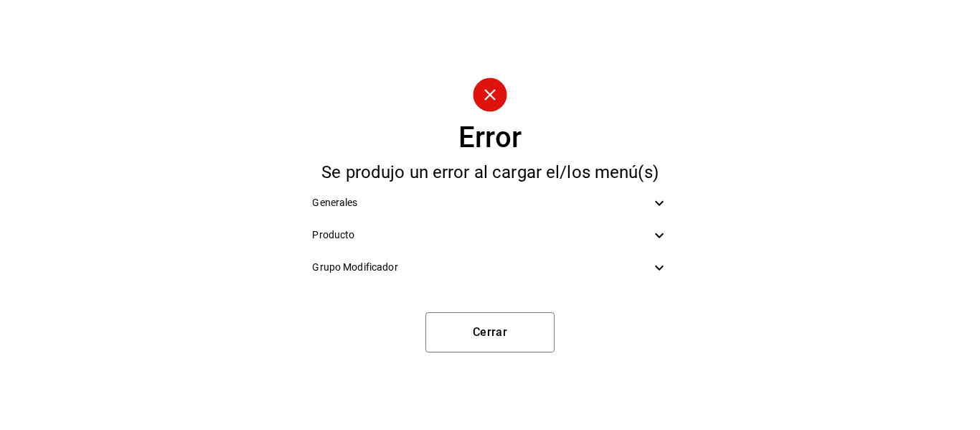
click at [659, 199] on icon at bounding box center [659, 202] width 17 height 17
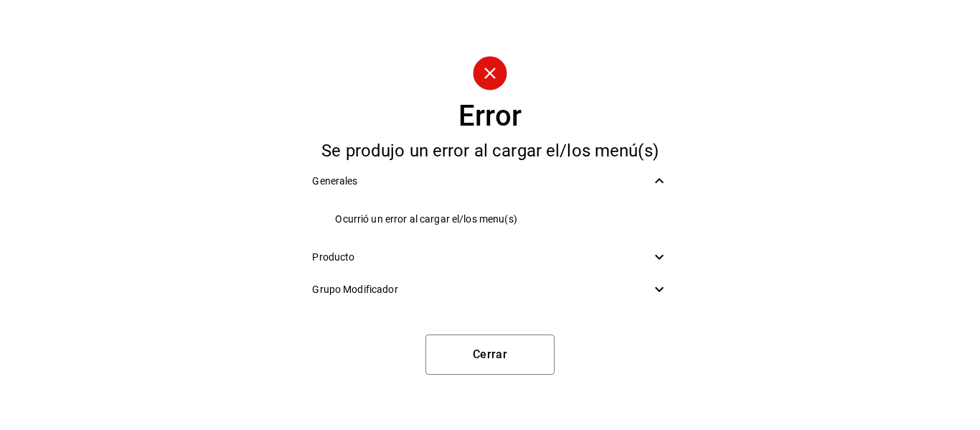
click at [659, 189] on icon at bounding box center [659, 180] width 17 height 17
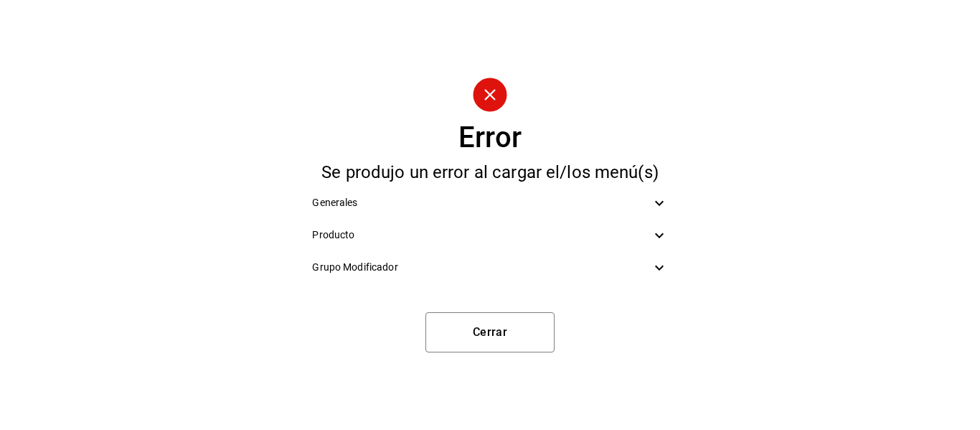
click at [654, 234] on icon at bounding box center [659, 235] width 17 height 17
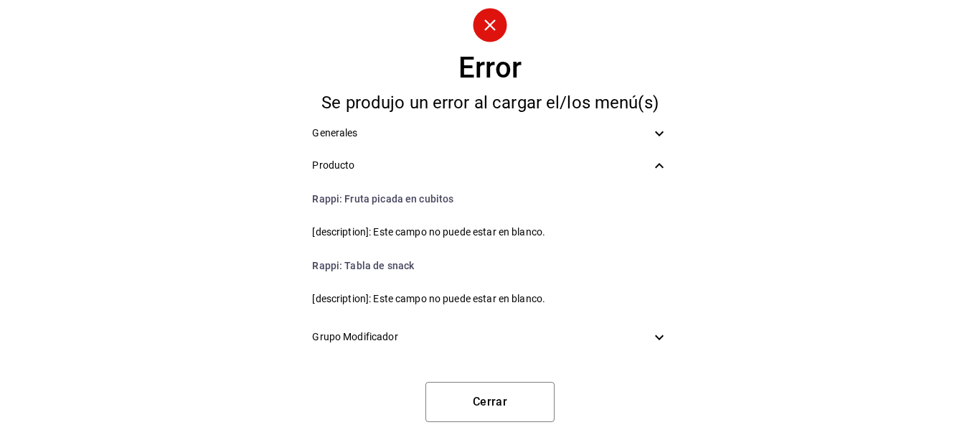
click at [656, 333] on icon at bounding box center [659, 337] width 17 height 17
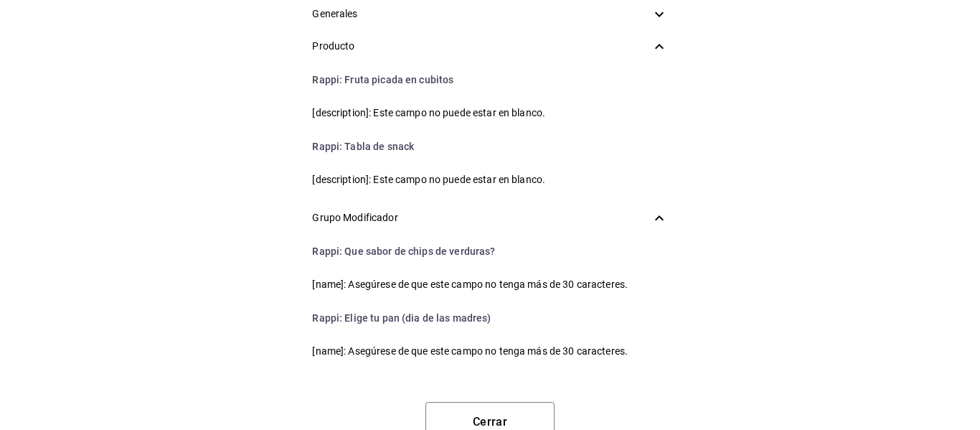
scroll to position [44, 0]
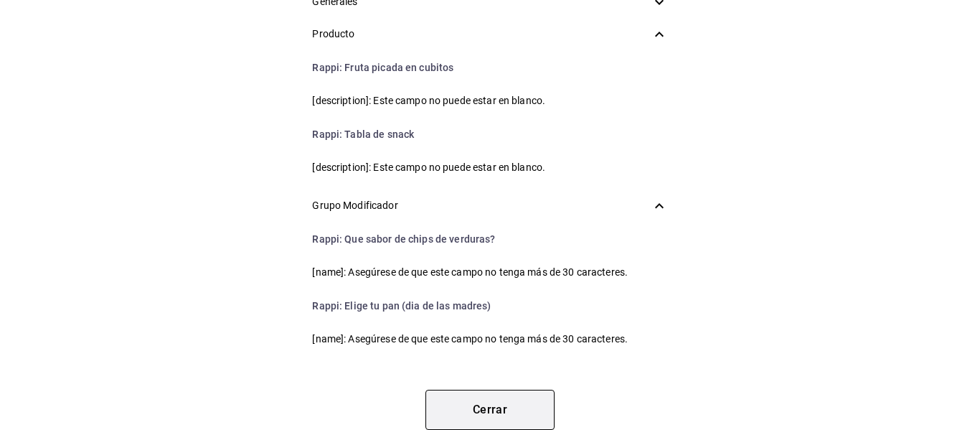
click at [473, 413] on button "Cerrar" at bounding box center [490, 410] width 129 height 40
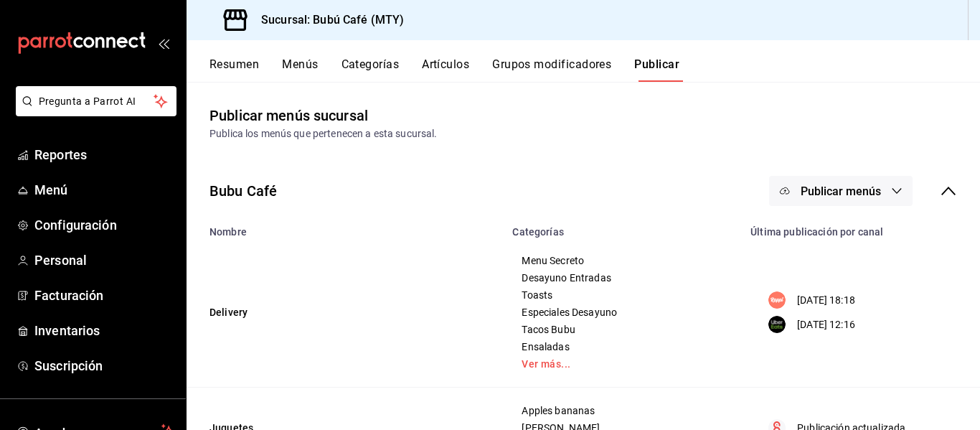
scroll to position [0, 0]
click at [60, 188] on span "Menú" at bounding box center [104, 189] width 140 height 19
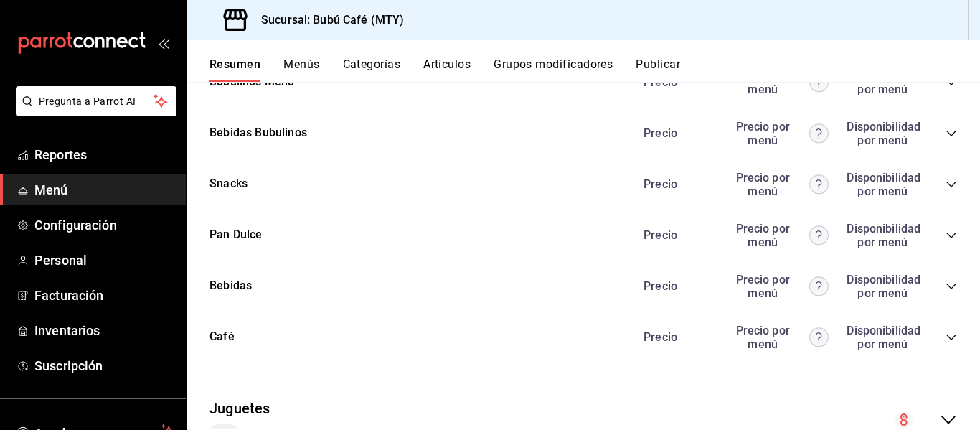
scroll to position [1292, 0]
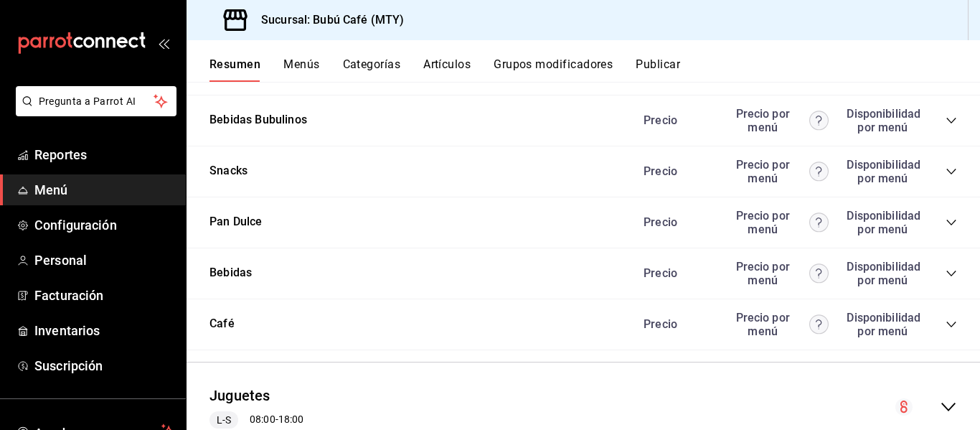
click at [946, 168] on icon "collapse-category-row" at bounding box center [951, 171] width 11 height 11
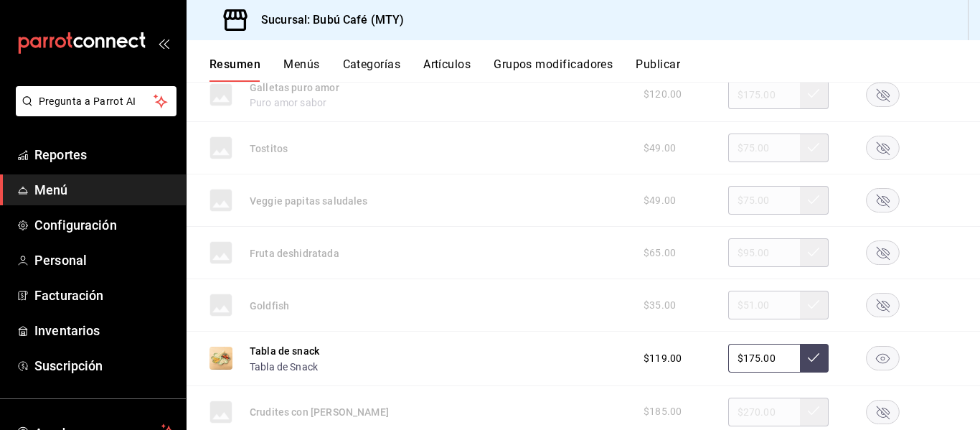
scroll to position [2081, 0]
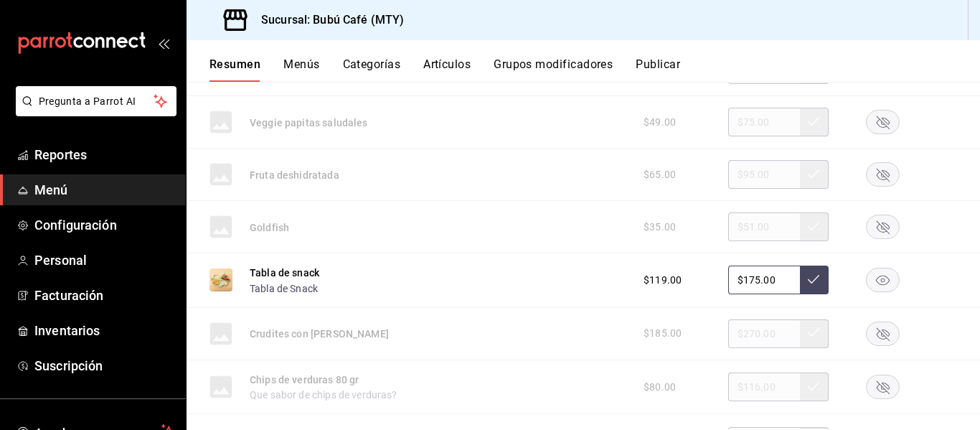
click at [870, 279] on rect "button" at bounding box center [883, 280] width 33 height 24
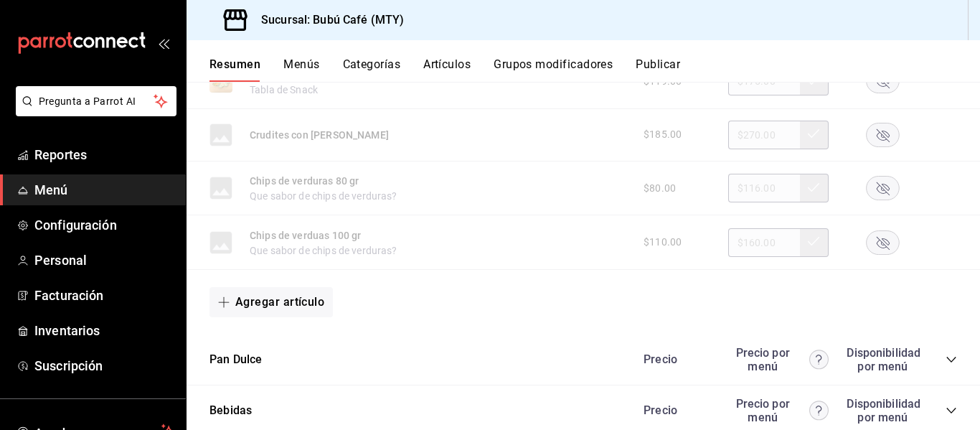
scroll to position [2368, 0]
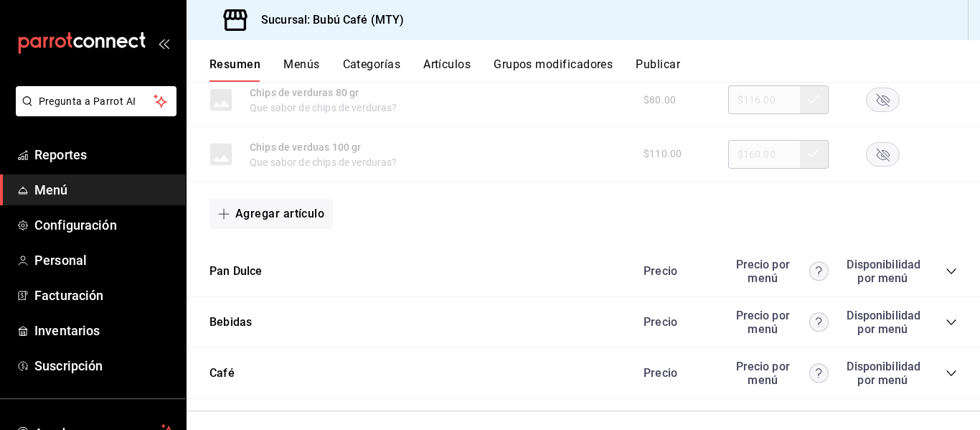
click at [946, 276] on icon "collapse-category-row" at bounding box center [951, 271] width 11 height 11
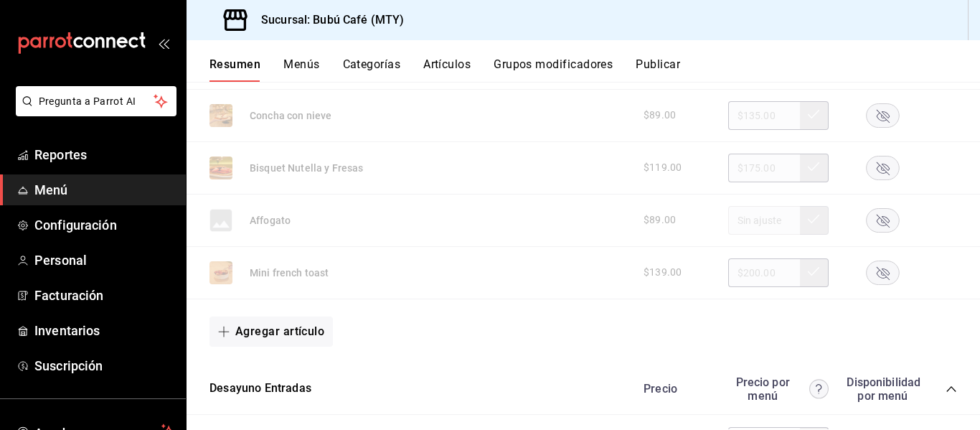
scroll to position [431, 0]
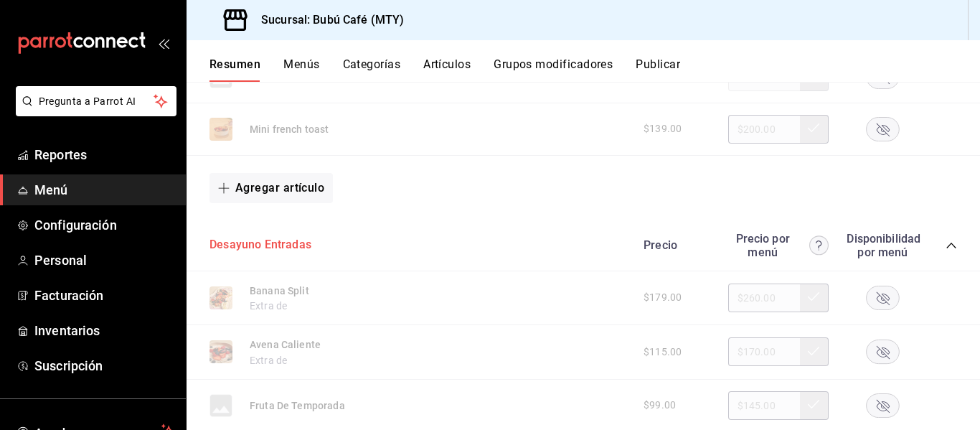
click at [278, 245] on button "Desayuno Entradas" at bounding box center [261, 245] width 102 height 17
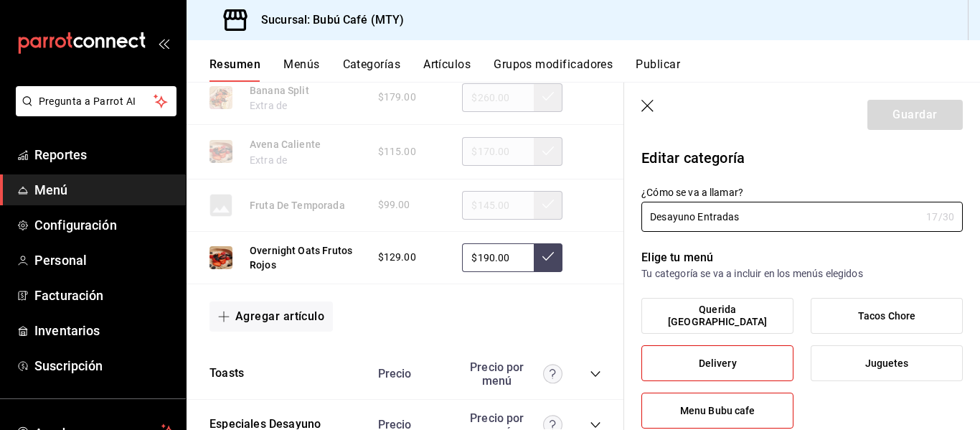
type input "98fb960d-c79b-4521-93a4-938d4260140a"
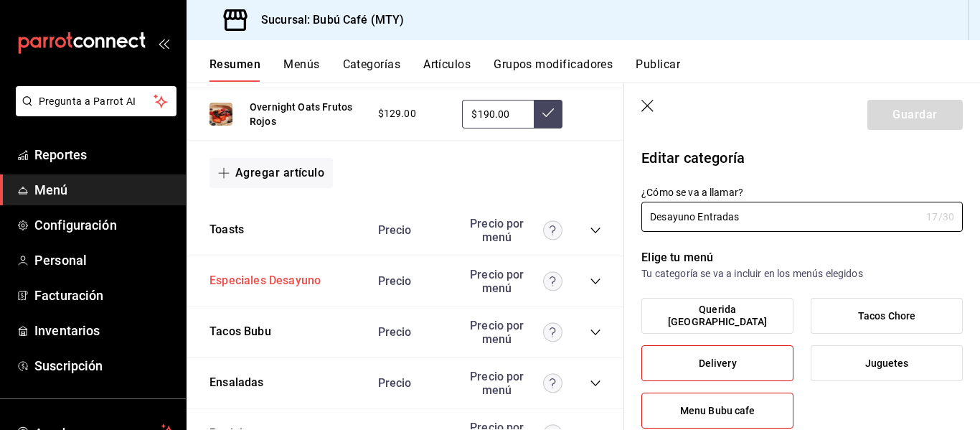
click at [233, 280] on button "Especiales Desayuno" at bounding box center [265, 281] width 111 height 17
type input "98fb960d-c79b-4521-93a4-938d4260140a"
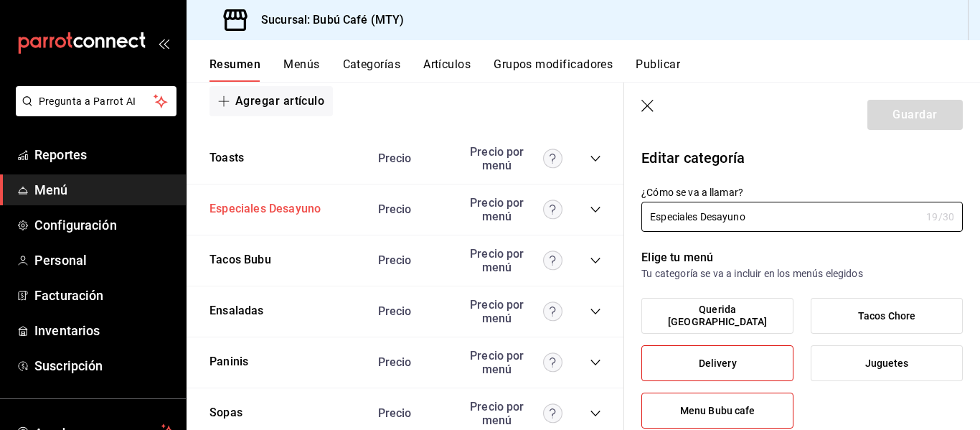
scroll to position [933, 0]
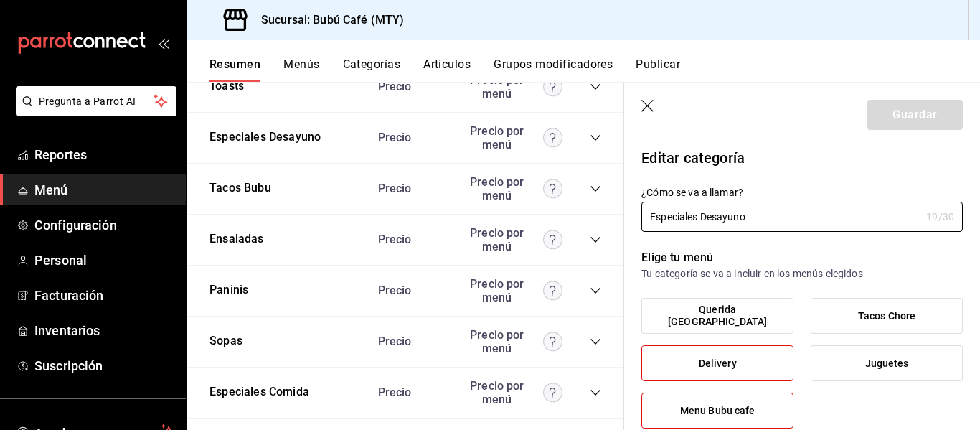
click at [590, 138] on icon "collapse-category-row" at bounding box center [595, 137] width 11 height 11
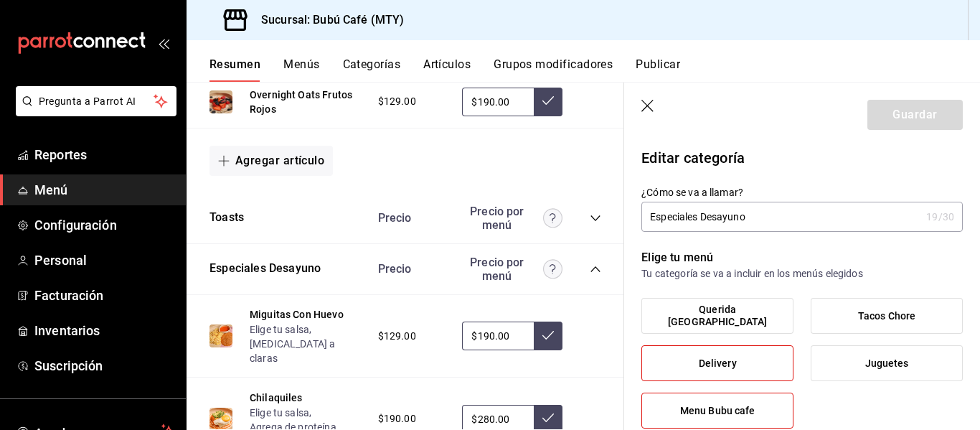
scroll to position [789, 0]
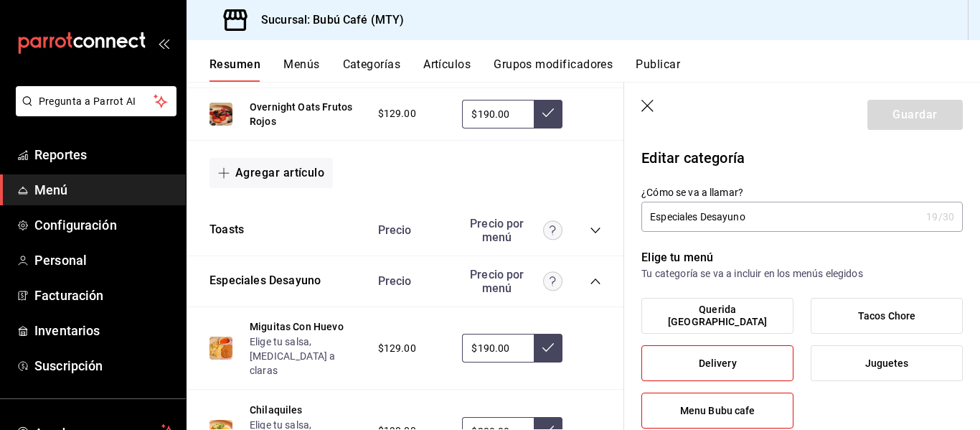
click at [642, 101] on icon "button" at bounding box center [649, 107] width 14 height 14
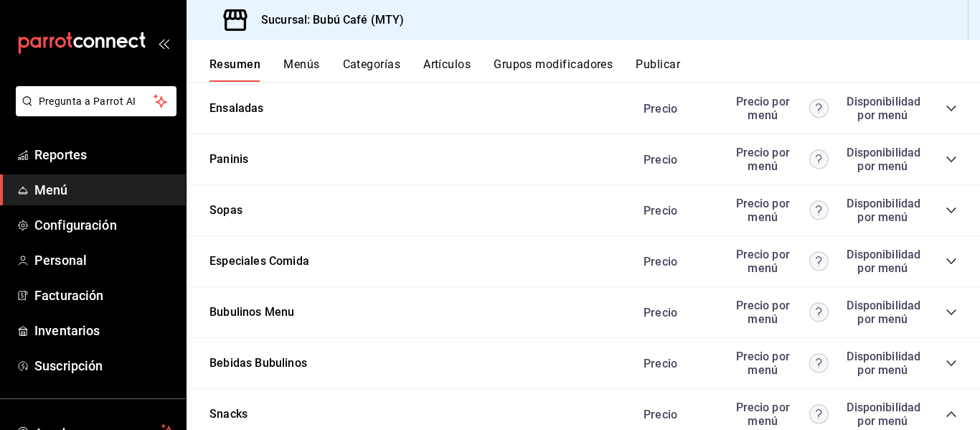
scroll to position [1831, 0]
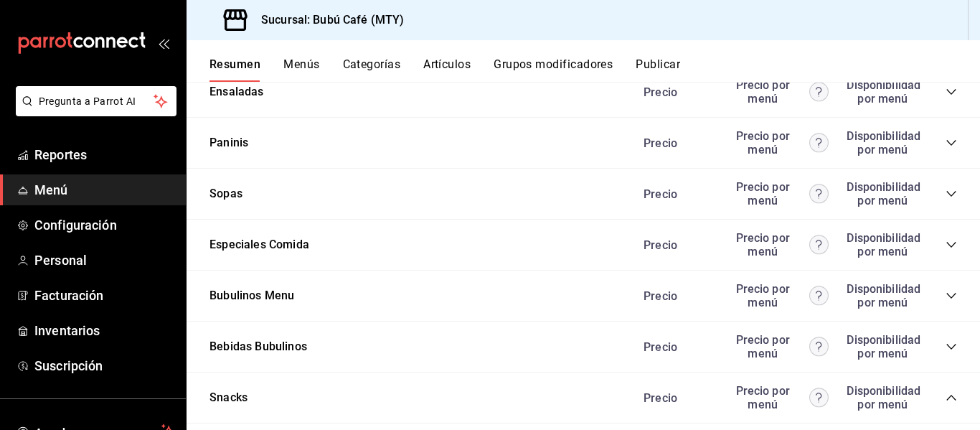
click at [946, 298] on icon "collapse-category-row" at bounding box center [951, 295] width 11 height 11
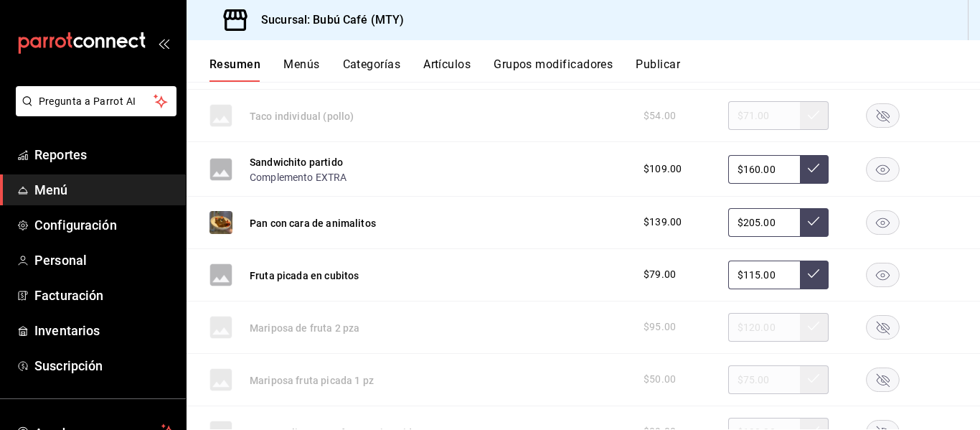
scroll to position [2764, 0]
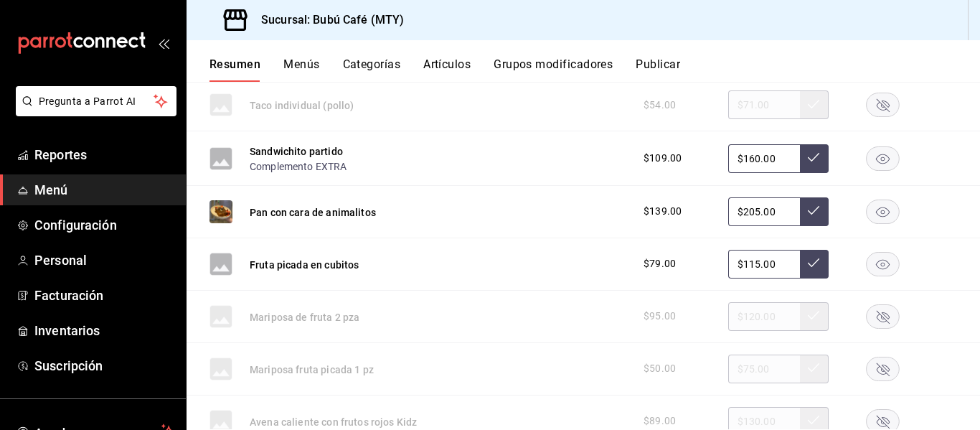
click at [876, 265] on icon "button" at bounding box center [883, 265] width 14 height 10
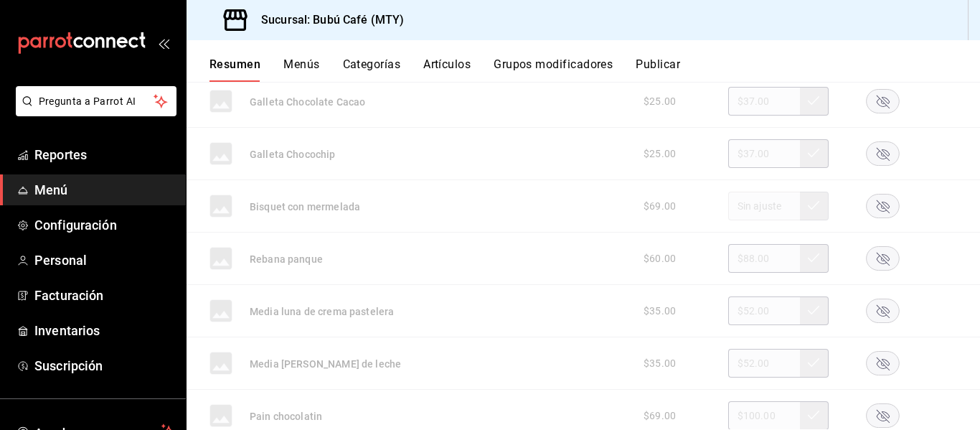
scroll to position [5060, 0]
click at [47, 190] on span "Menú" at bounding box center [104, 189] width 140 height 19
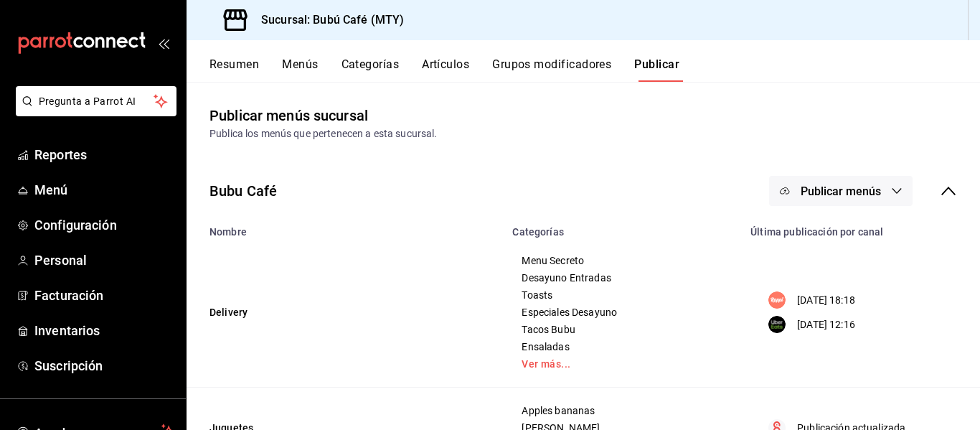
click at [837, 194] on span "Publicar menús" at bounding box center [841, 191] width 80 height 14
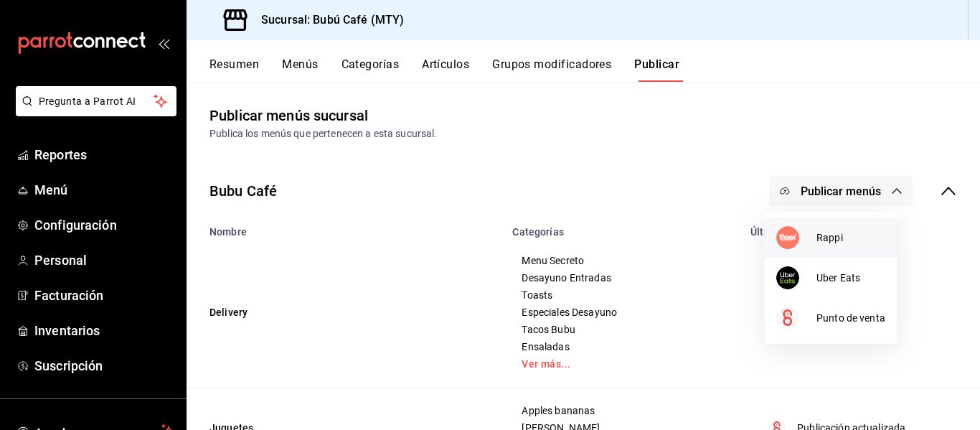
click at [803, 238] on div at bounding box center [796, 237] width 40 height 23
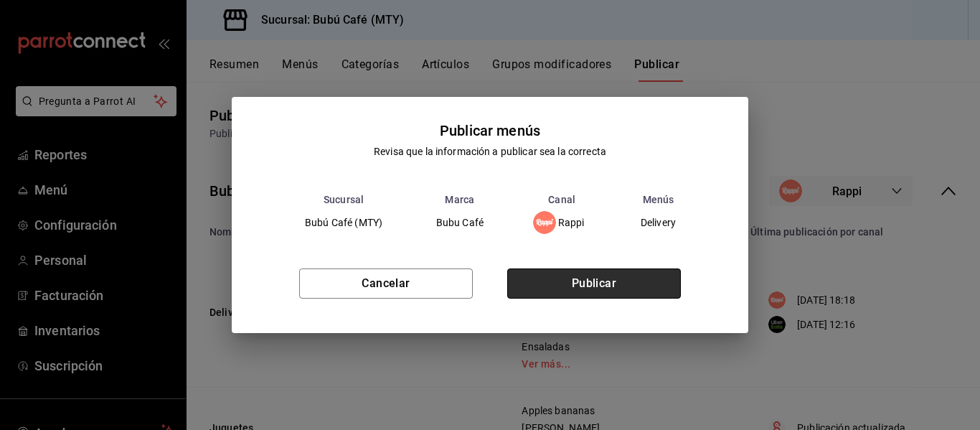
click at [553, 277] on button "Publicar" at bounding box center [594, 283] width 174 height 30
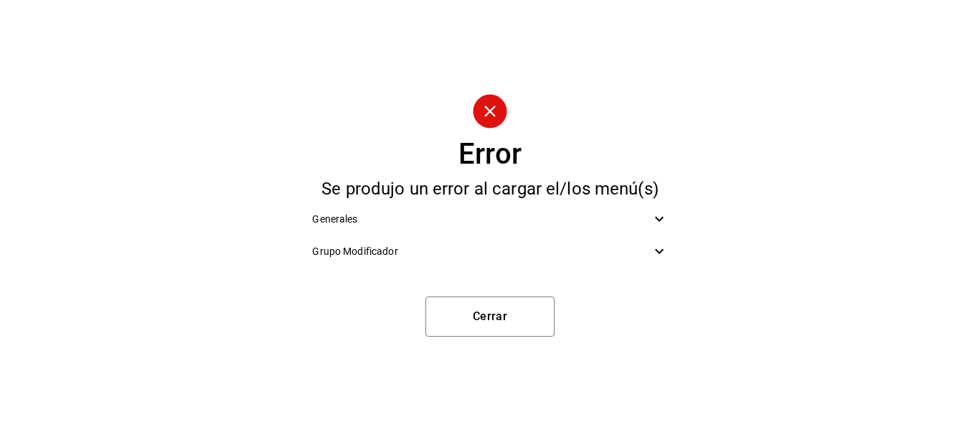
click at [657, 217] on icon at bounding box center [659, 218] width 17 height 17
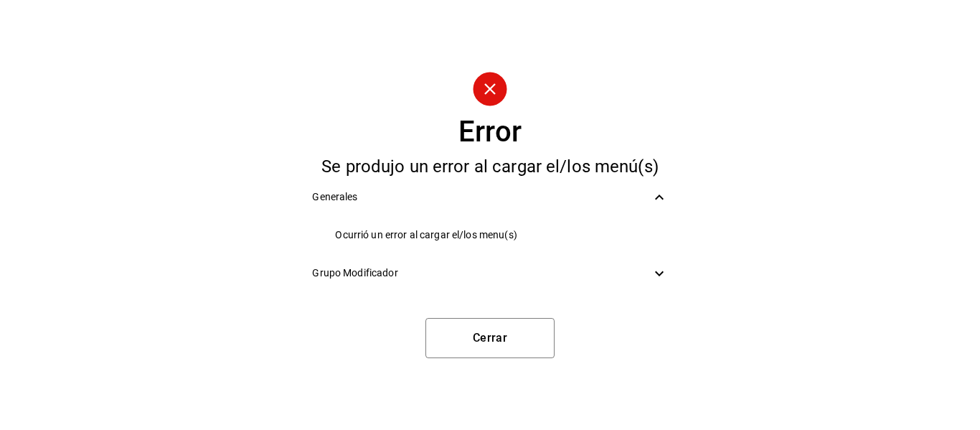
click at [657, 273] on icon at bounding box center [659, 273] width 9 height 5
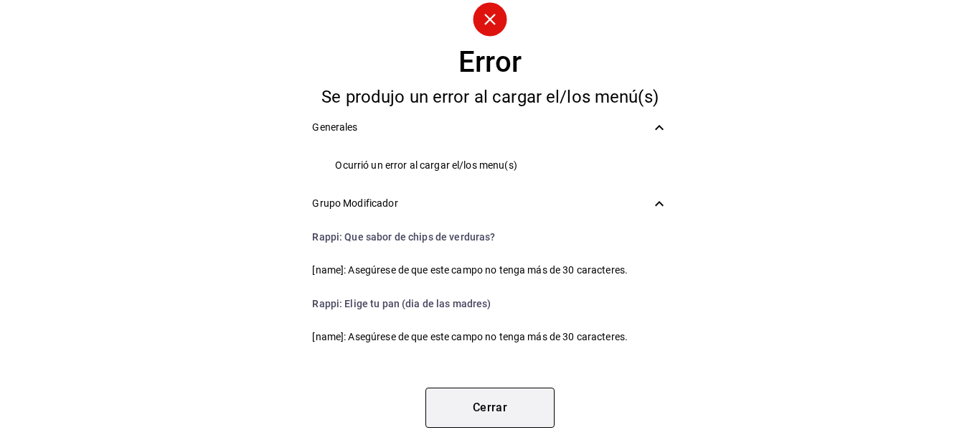
click at [496, 405] on button "Cerrar" at bounding box center [490, 408] width 129 height 40
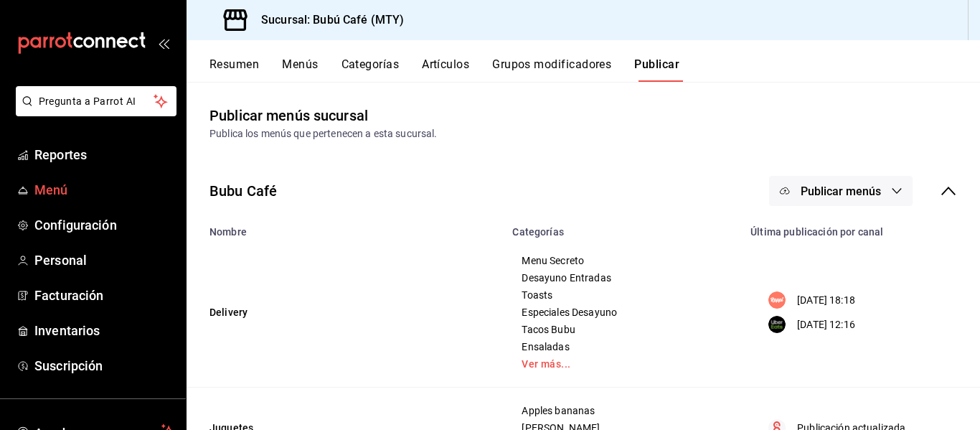
click at [42, 183] on span "Menú" at bounding box center [104, 189] width 140 height 19
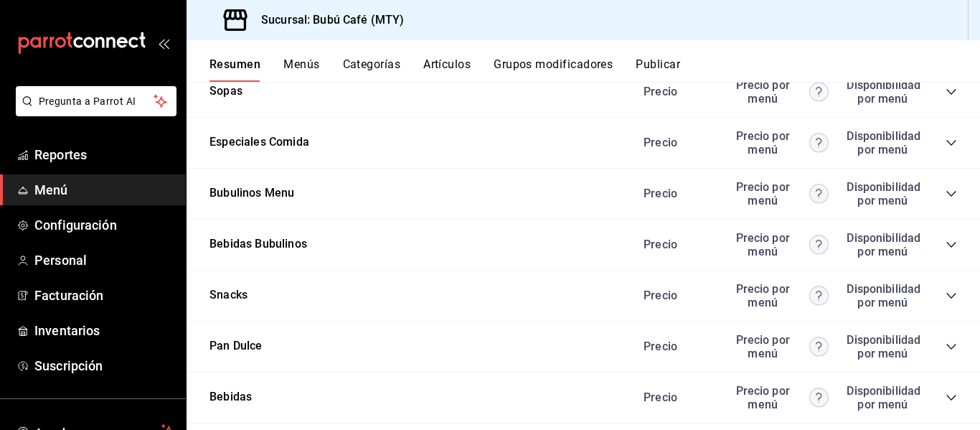
scroll to position [1148, 0]
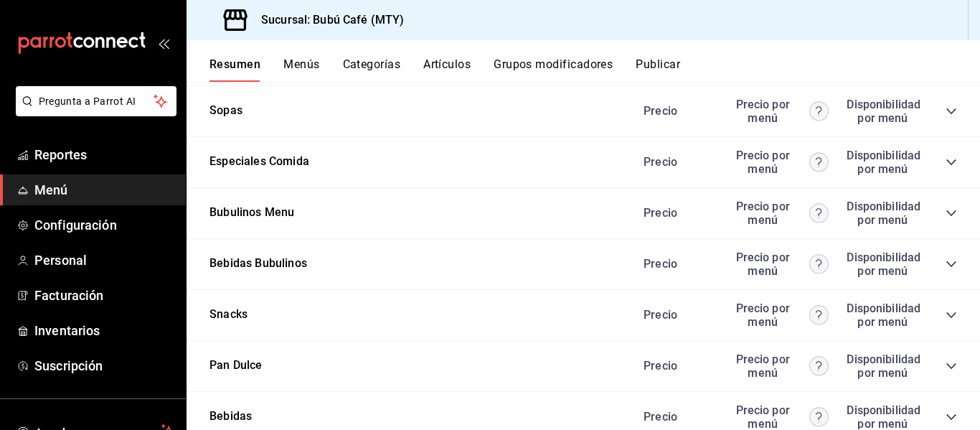
click at [946, 314] on icon "collapse-category-row" at bounding box center [951, 314] width 11 height 11
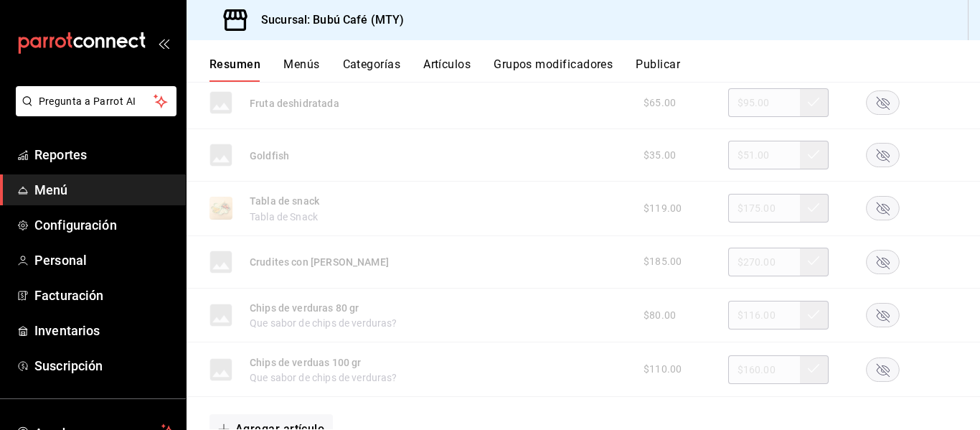
scroll to position [2225, 0]
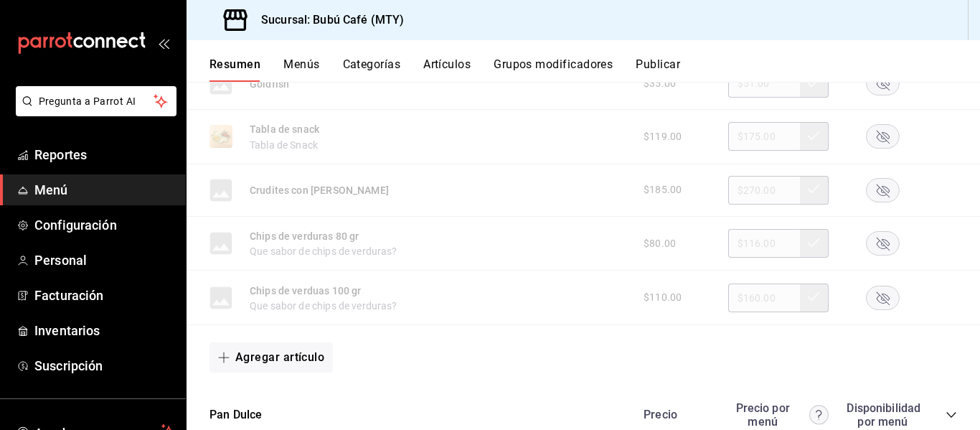
click at [870, 243] on rect "button" at bounding box center [883, 244] width 33 height 24
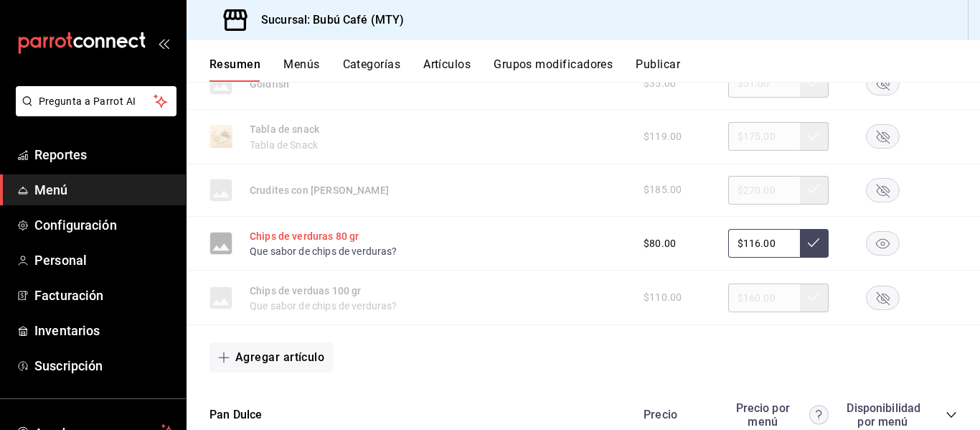
click at [289, 235] on button "Chips de verduras 80 gr" at bounding box center [304, 236] width 109 height 14
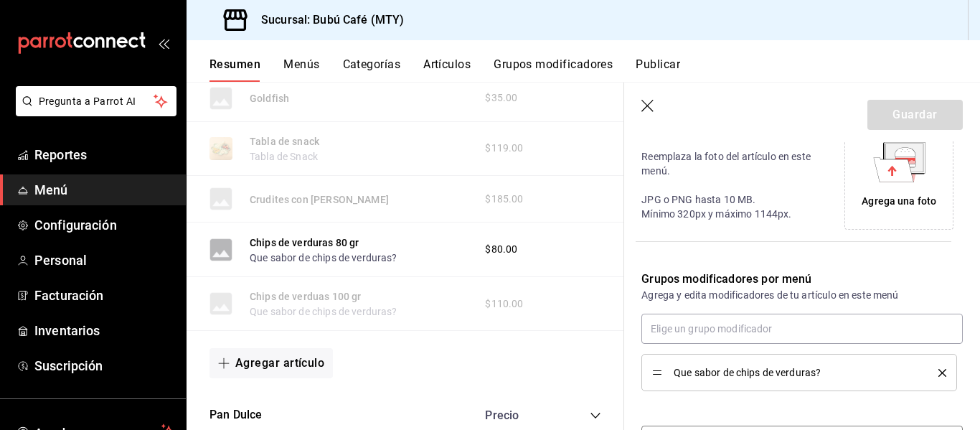
scroll to position [359, 0]
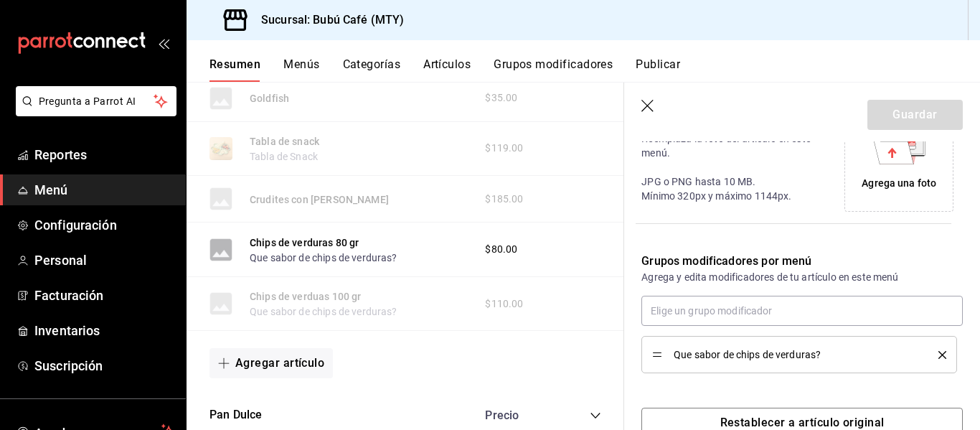
click at [939, 357] on icon "delete" at bounding box center [943, 355] width 8 height 8
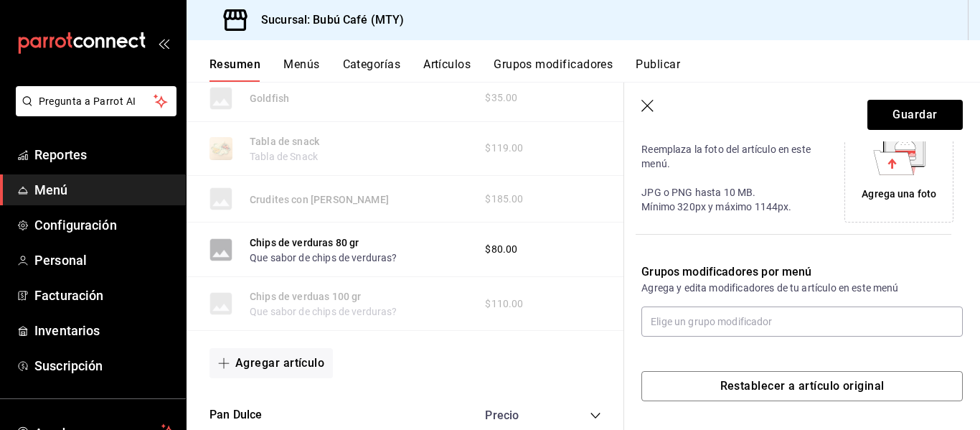
scroll to position [348, 0]
click at [906, 106] on button "Guardar" at bounding box center [915, 115] width 95 height 30
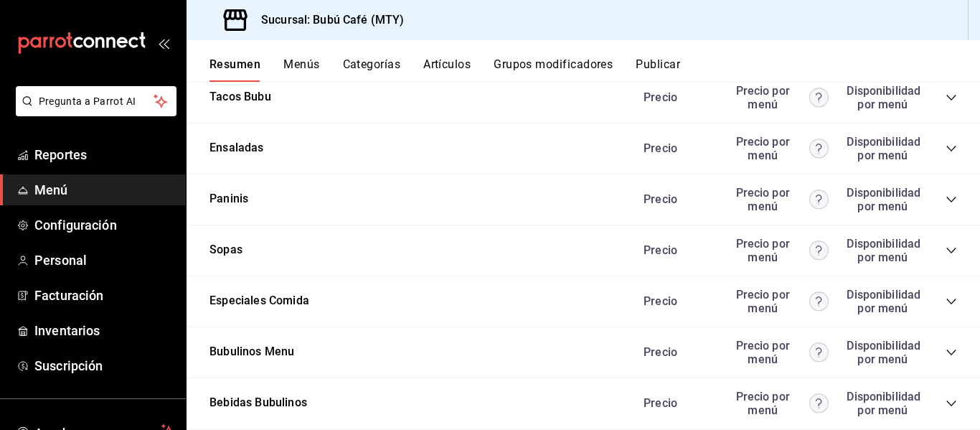
scroll to position [1144, 0]
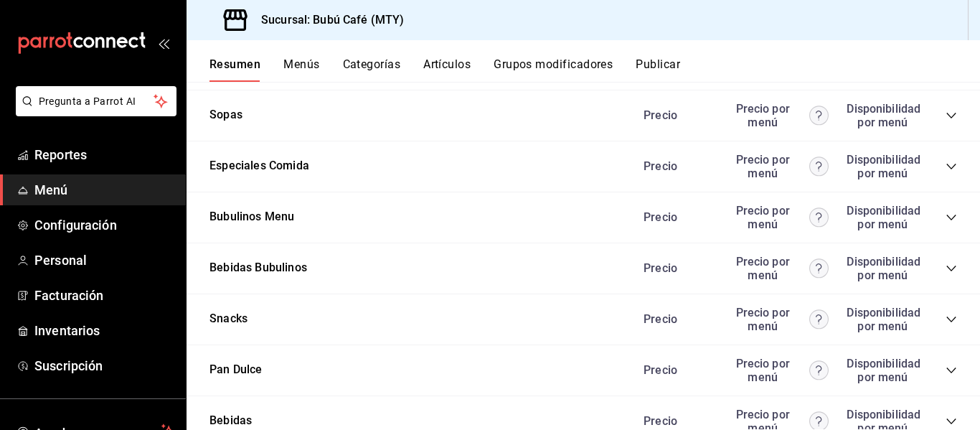
click at [940, 312] on div "Precio Precio por menú Disponibilidad por menú" at bounding box center [793, 319] width 328 height 27
click at [946, 316] on icon "collapse-category-row" at bounding box center [951, 319] width 11 height 11
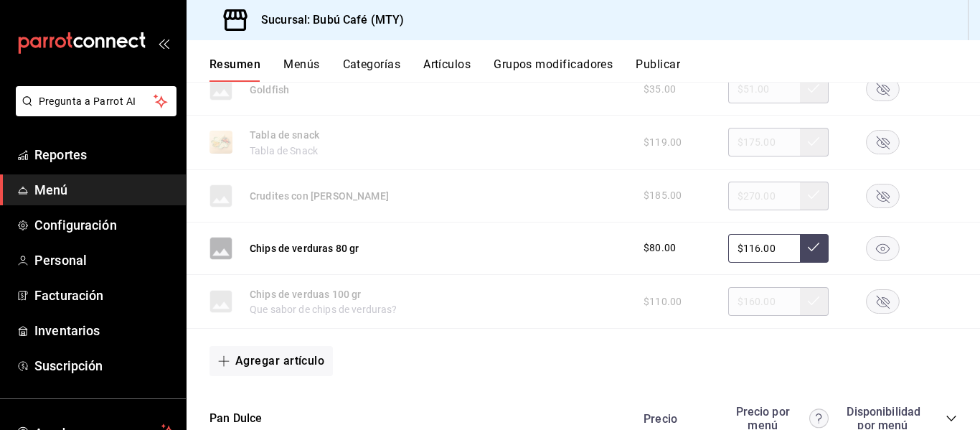
scroll to position [2220, 0]
click at [876, 250] on icon "button" at bounding box center [883, 247] width 14 height 10
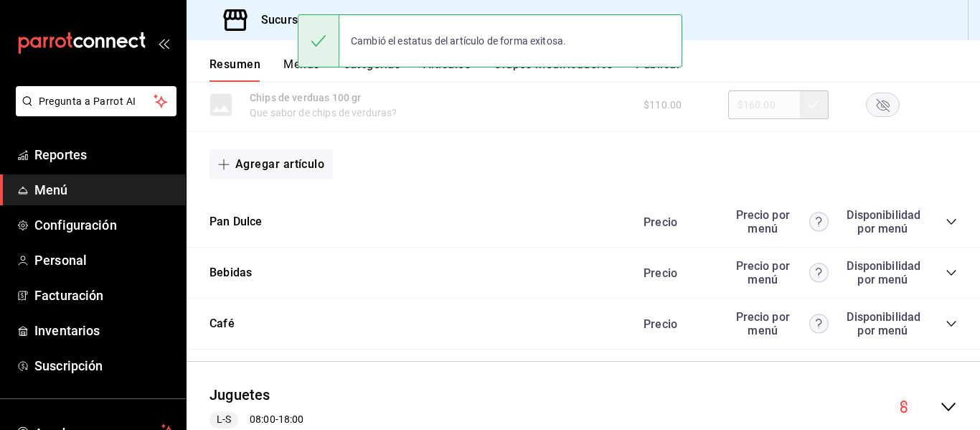
scroll to position [2436, 0]
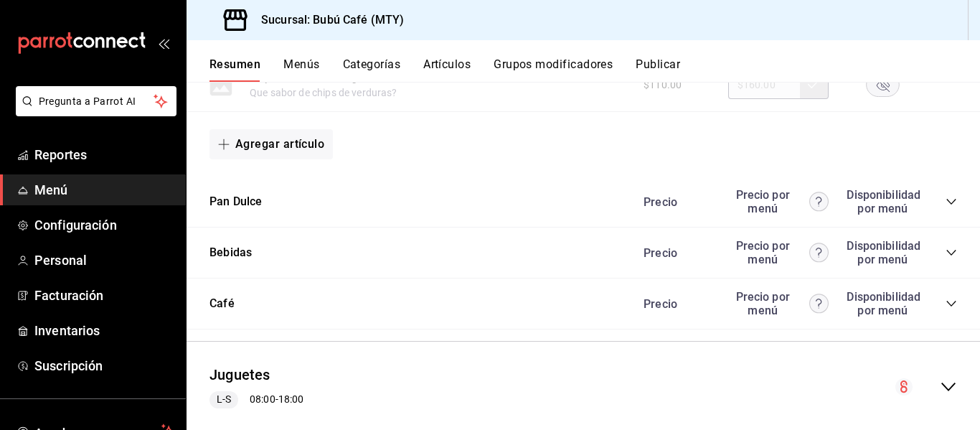
click at [946, 197] on icon "collapse-category-row" at bounding box center [951, 201] width 11 height 11
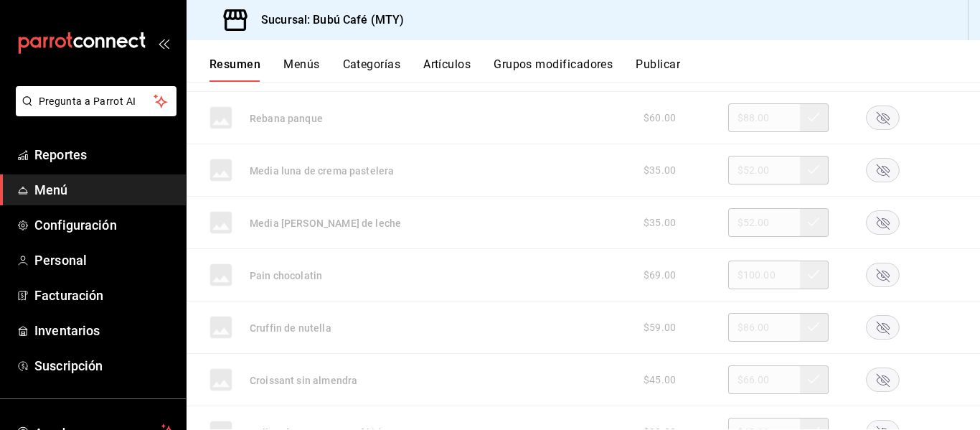
scroll to position [2866, 0]
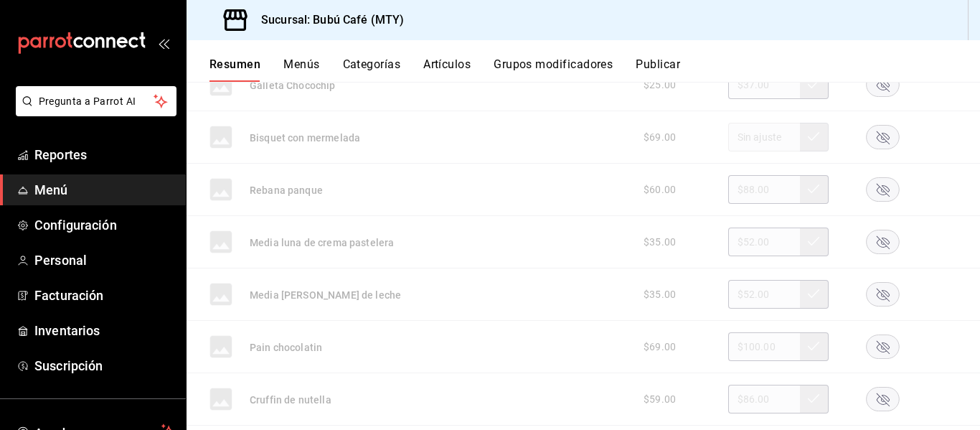
click at [871, 185] on rect "button" at bounding box center [883, 190] width 33 height 24
click at [271, 188] on button "Rebana panque" at bounding box center [286, 190] width 73 height 14
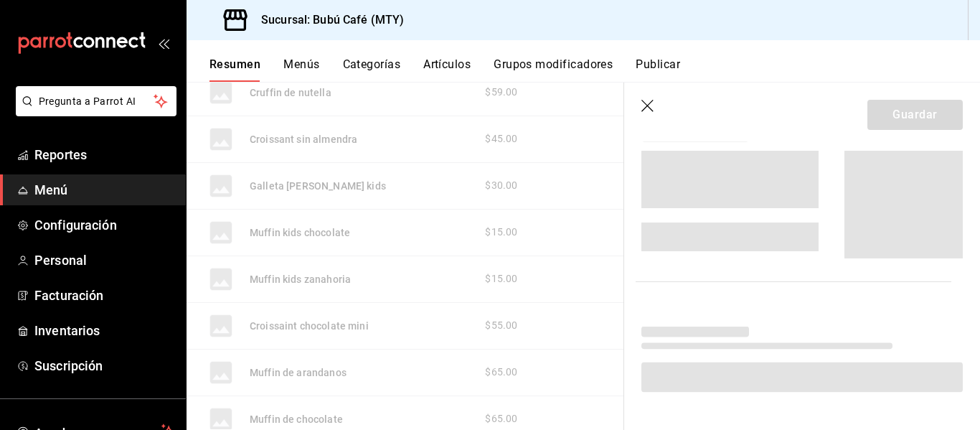
scroll to position [2579, 0]
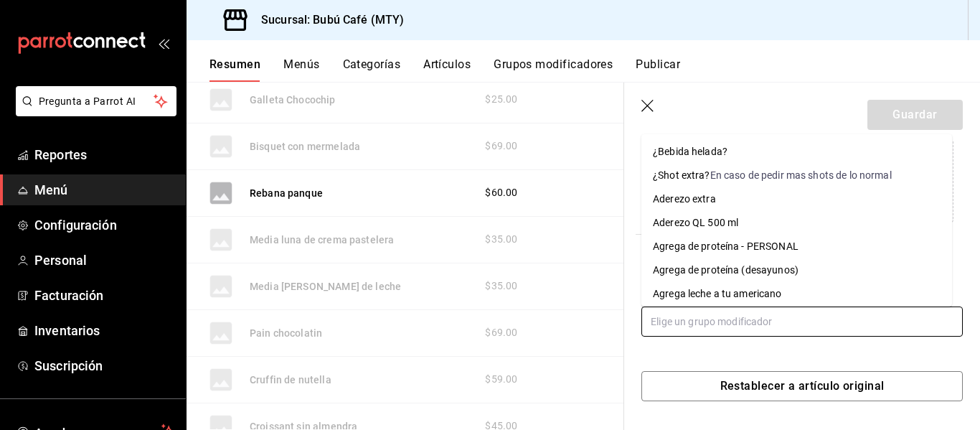
click at [713, 319] on input "text" at bounding box center [802, 321] width 321 height 30
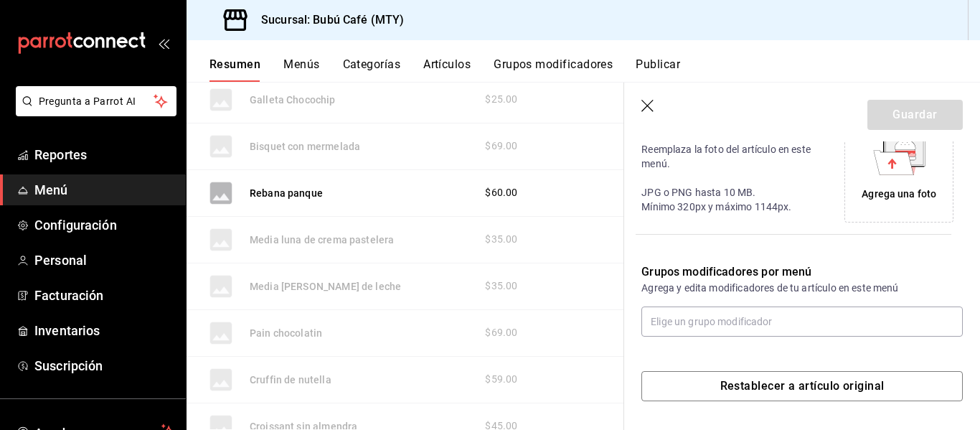
click at [646, 104] on icon "button" at bounding box center [648, 106] width 12 height 12
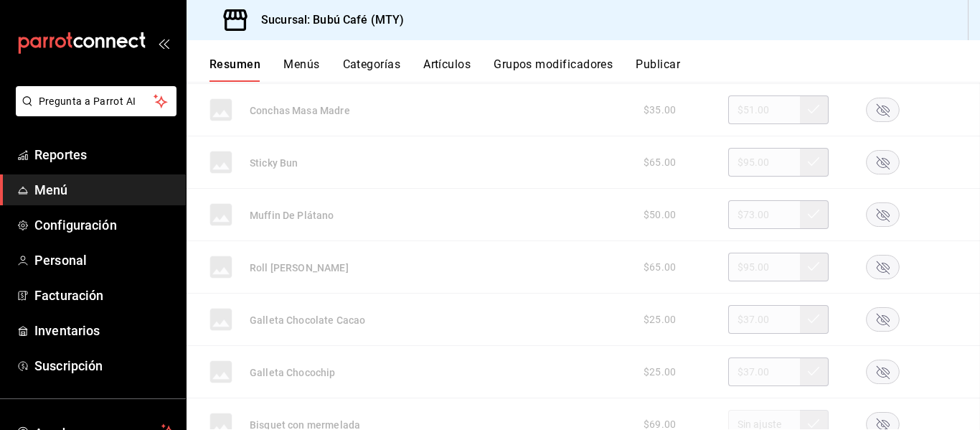
scroll to position [3508, 0]
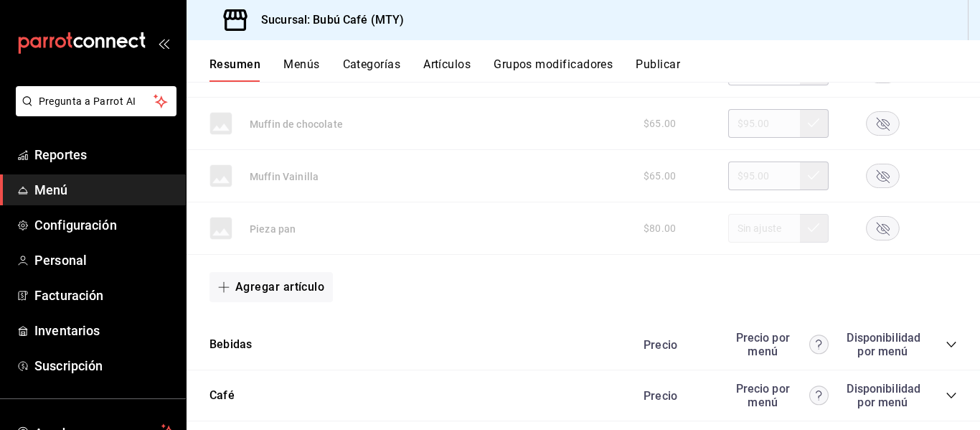
click at [646, 104] on div "Muffin de chocolate $65.00 $95.00" at bounding box center [584, 124] width 794 height 52
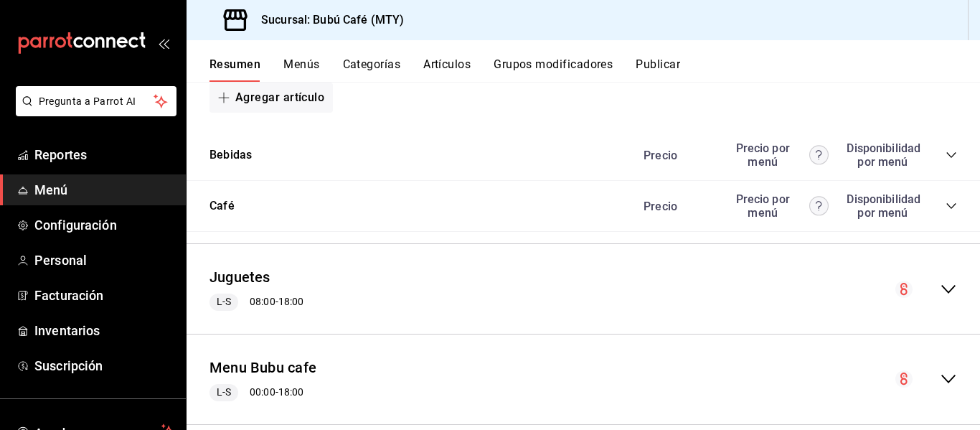
scroll to position [3722, 0]
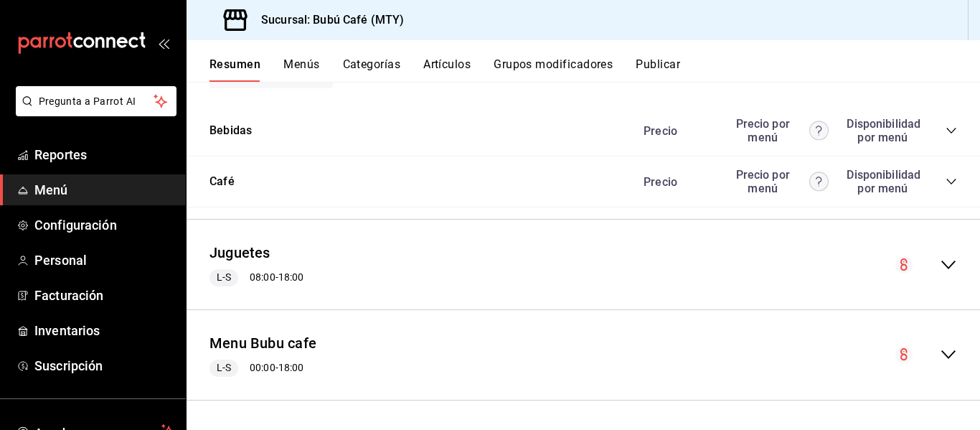
click at [46, 183] on span "Menú" at bounding box center [104, 189] width 140 height 19
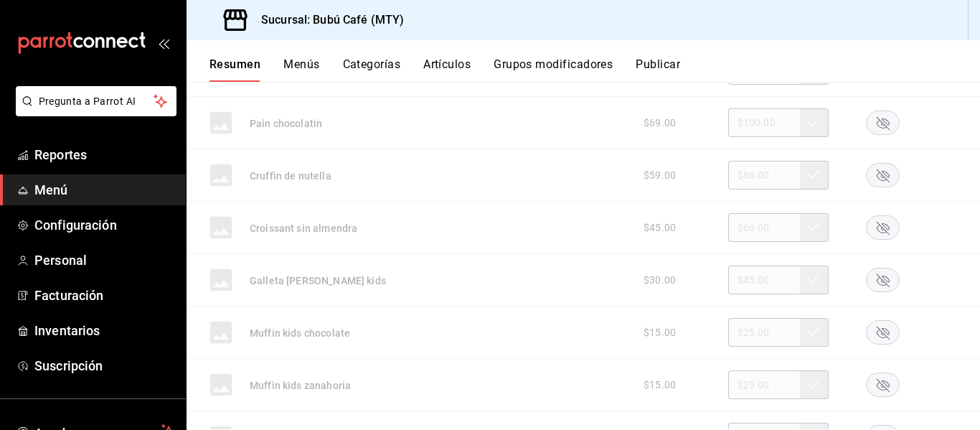
scroll to position [2789, 0]
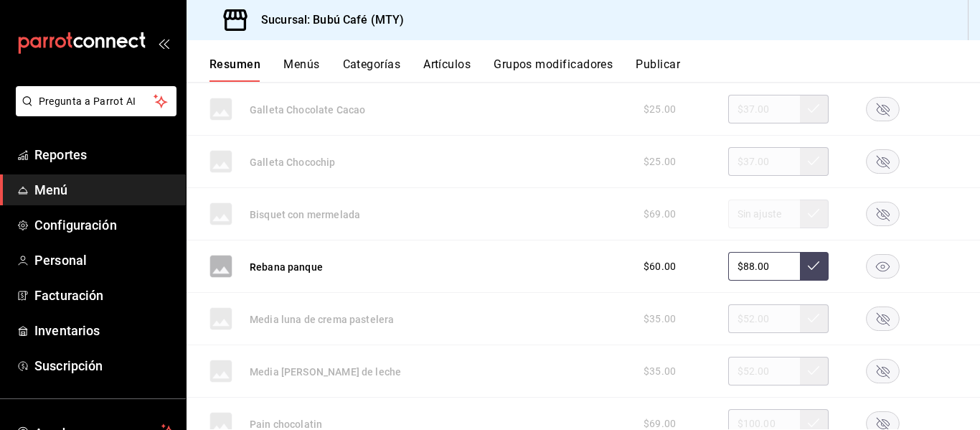
click at [657, 60] on button "Publicar" at bounding box center [658, 69] width 44 height 24
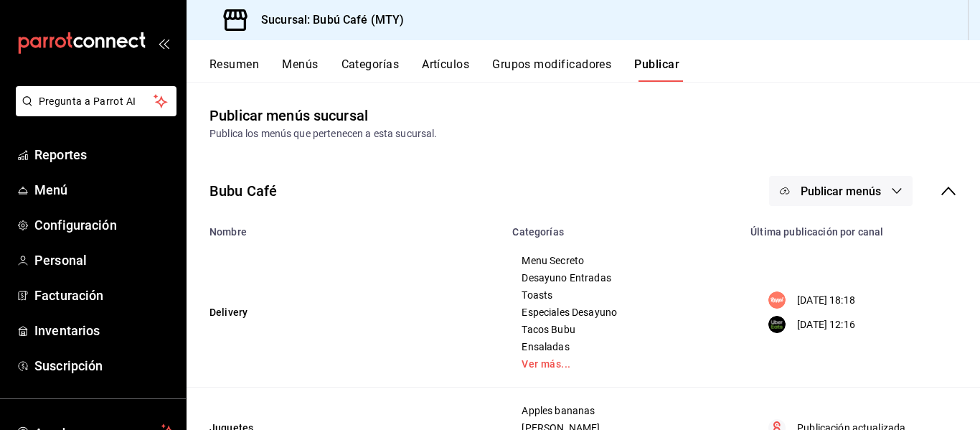
click at [839, 185] on span "Publicar menús" at bounding box center [841, 191] width 80 height 14
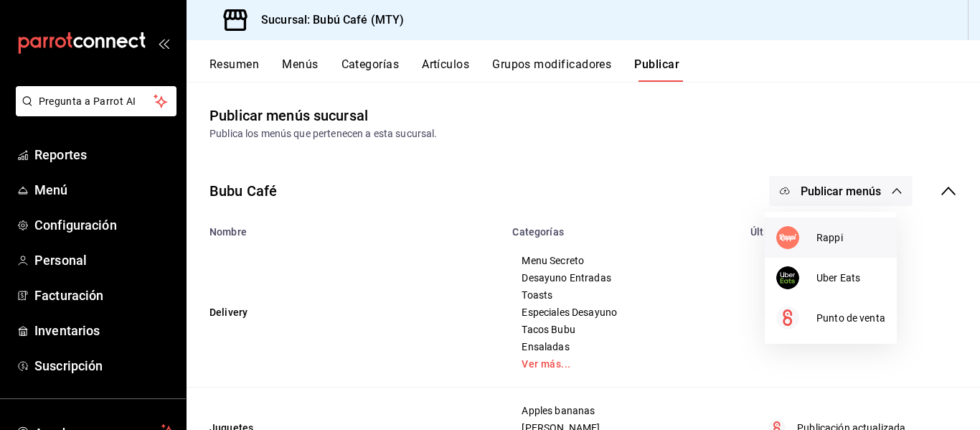
click at [817, 235] on span "Rappi" at bounding box center [851, 237] width 69 height 15
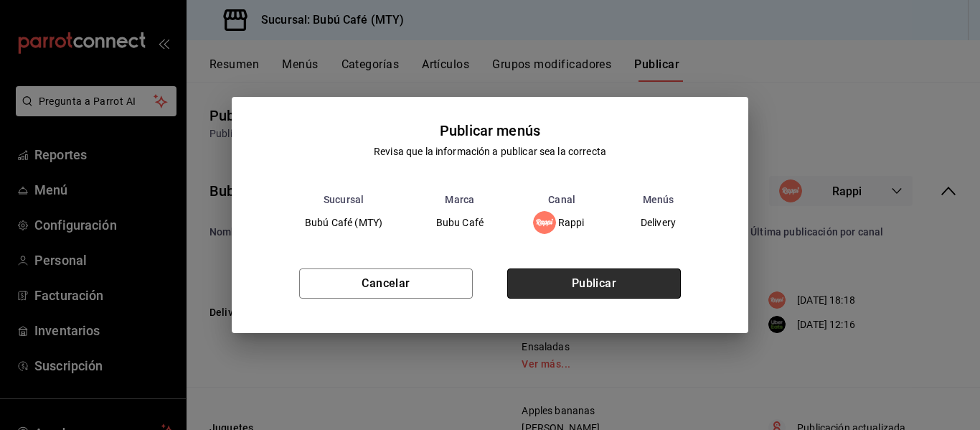
click at [568, 282] on button "Publicar" at bounding box center [594, 283] width 174 height 30
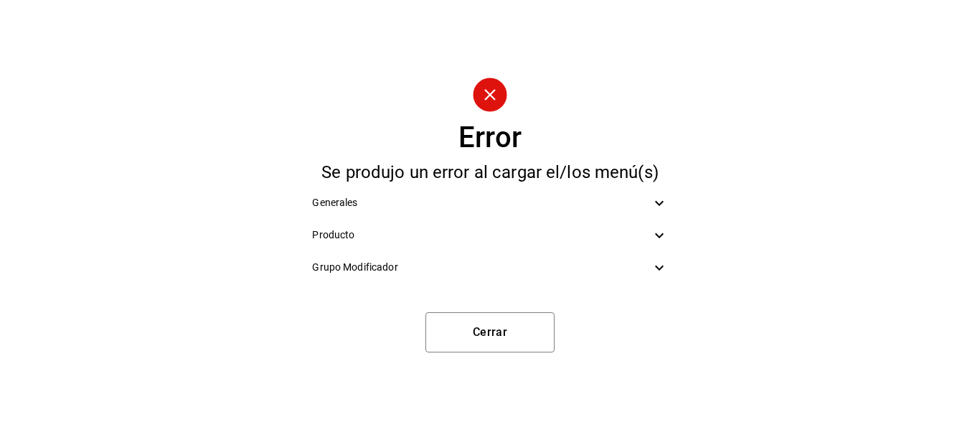
click at [662, 204] on icon at bounding box center [659, 202] width 17 height 17
click at [662, 204] on div "Generales" at bounding box center [490, 203] width 378 height 32
click at [657, 233] on icon at bounding box center [659, 235] width 17 height 17
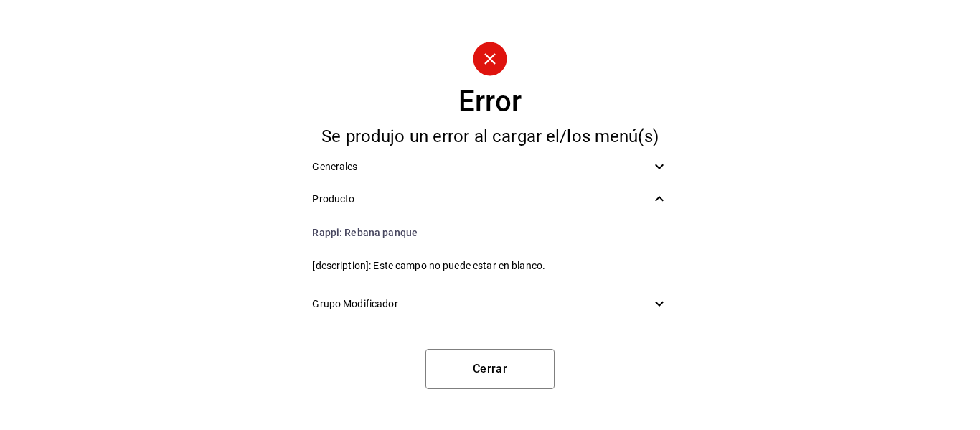
click at [654, 303] on icon at bounding box center [659, 303] width 17 height 17
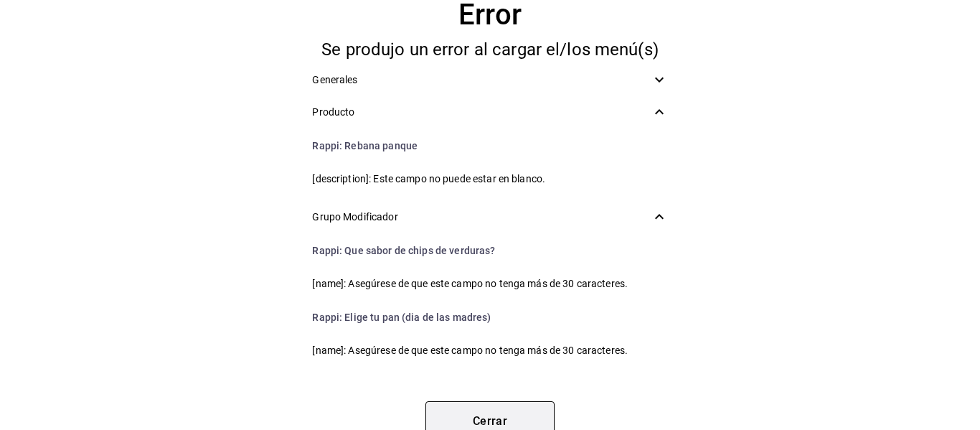
click at [471, 417] on button "Cerrar" at bounding box center [490, 421] width 129 height 40
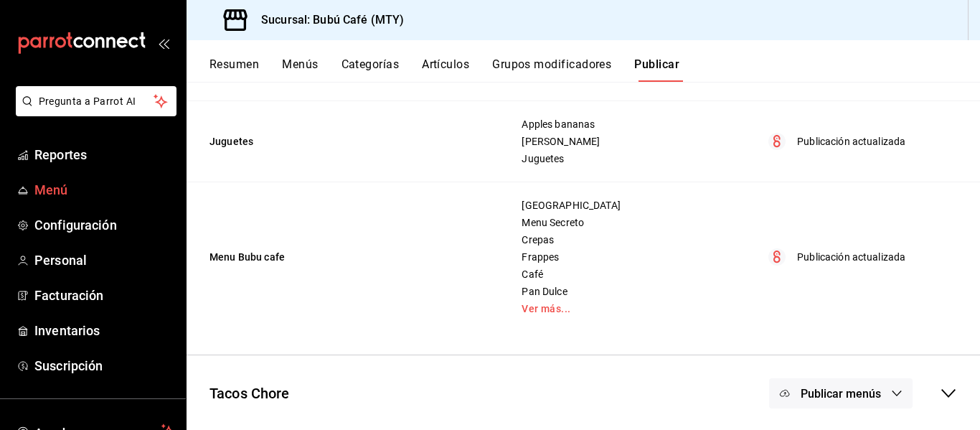
scroll to position [222, 0]
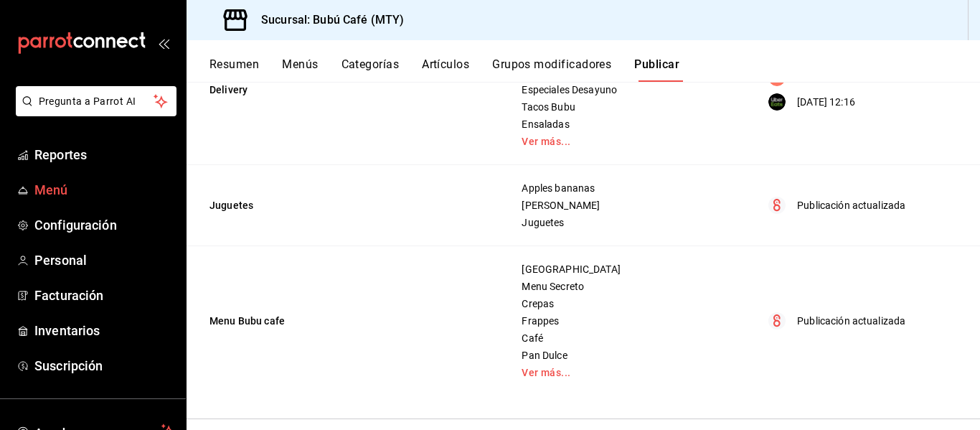
click at [62, 185] on span "Menú" at bounding box center [104, 189] width 140 height 19
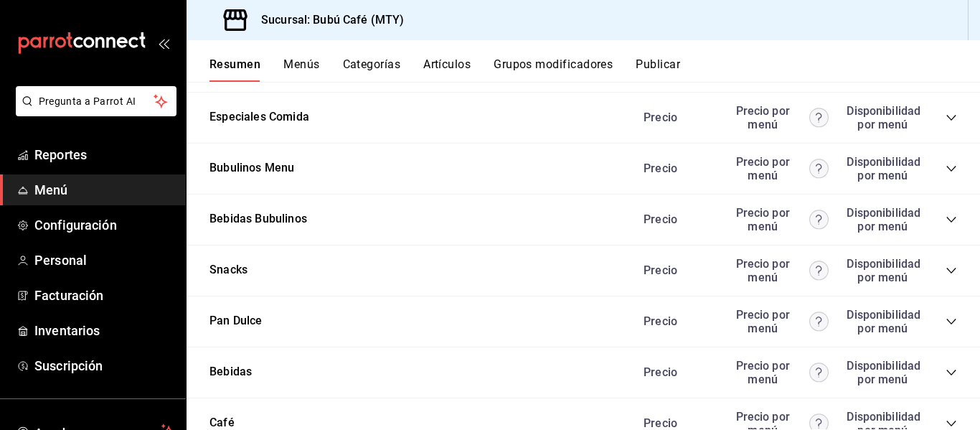
scroll to position [1220, 0]
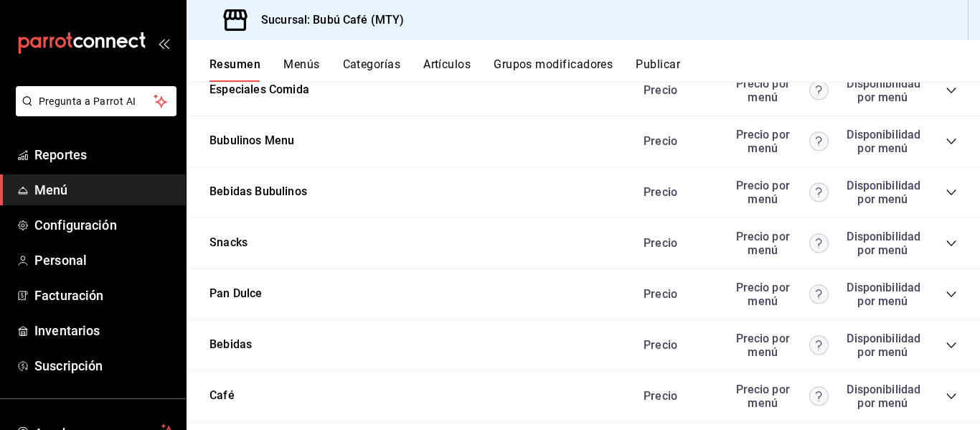
click at [946, 293] on icon "collapse-category-row" at bounding box center [951, 293] width 11 height 11
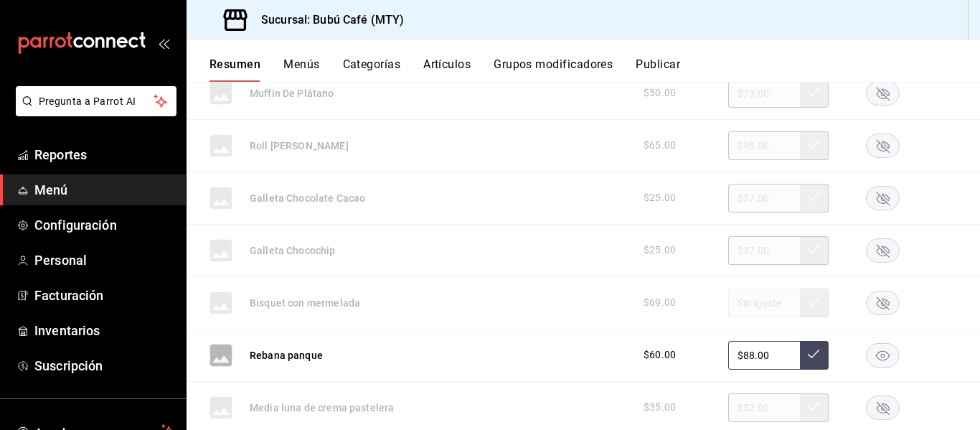
scroll to position [1579, 0]
click at [884, 352] on rect "button" at bounding box center [883, 354] width 33 height 24
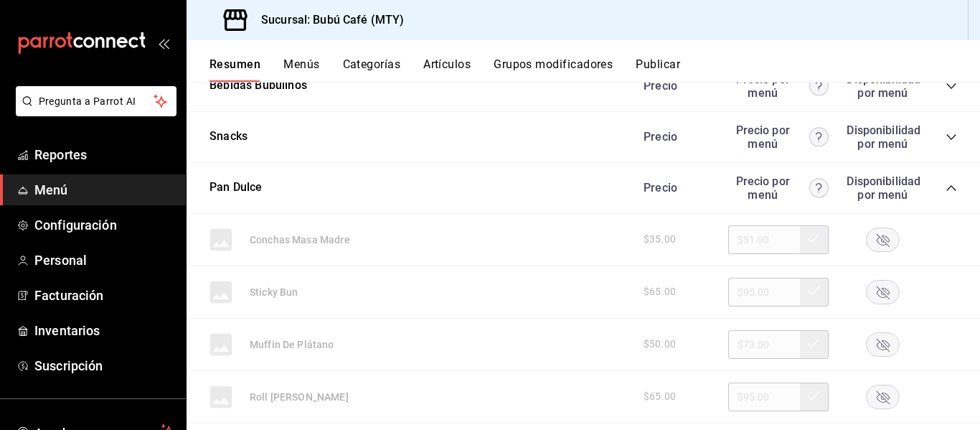
scroll to position [1292, 0]
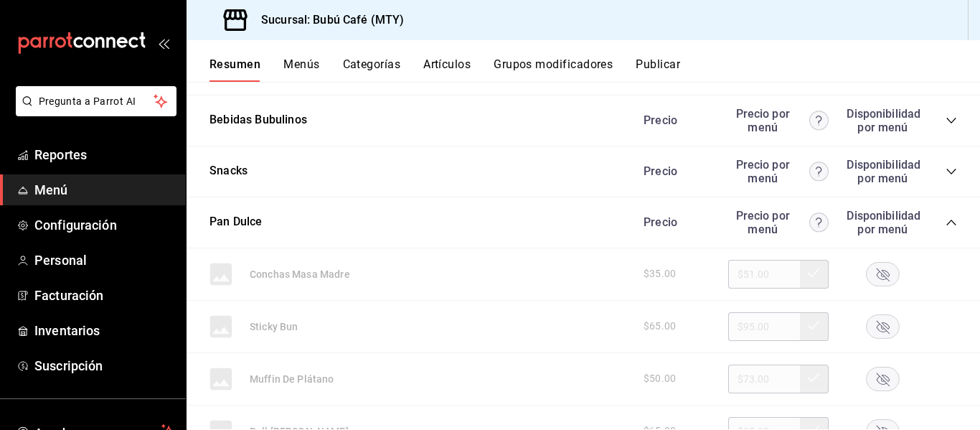
click at [946, 170] on icon "collapse-category-row" at bounding box center [951, 171] width 11 height 11
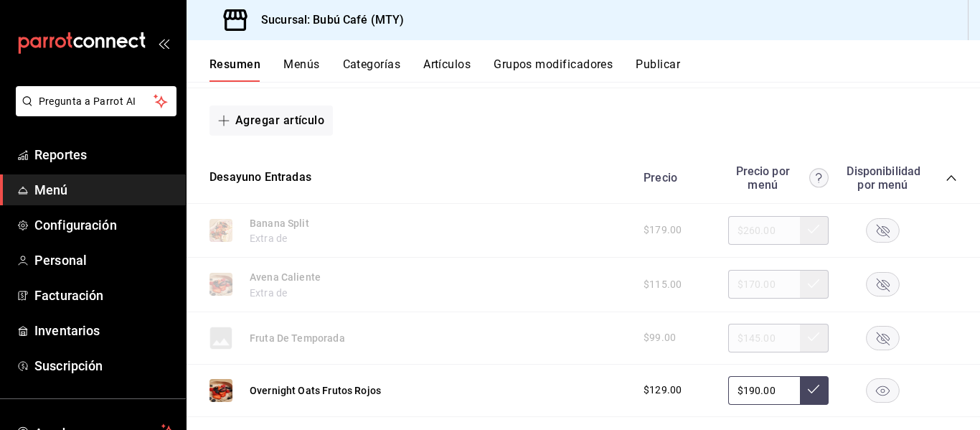
scroll to position [421, 0]
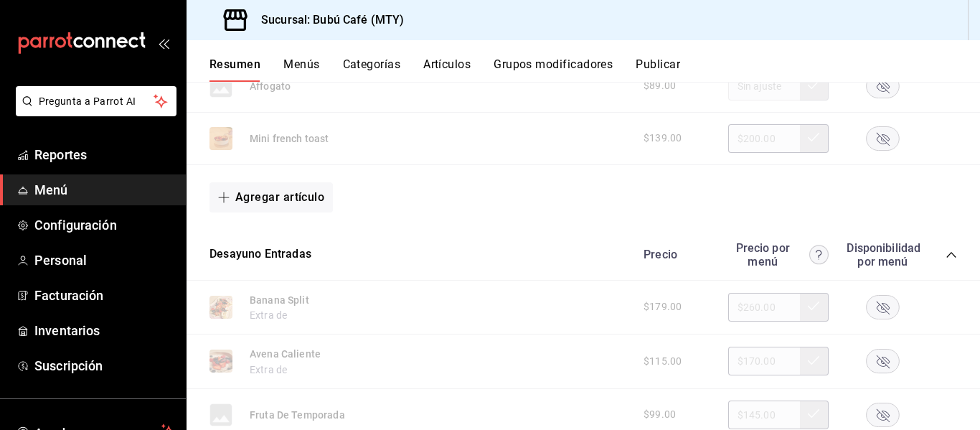
click at [371, 65] on button "Categorías" at bounding box center [372, 69] width 58 height 24
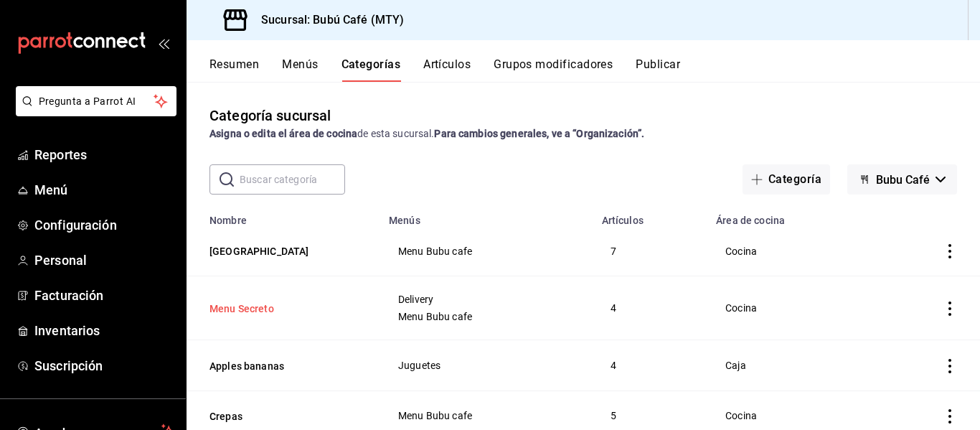
click at [253, 308] on button "Menu Secreto" at bounding box center [282, 308] width 144 height 14
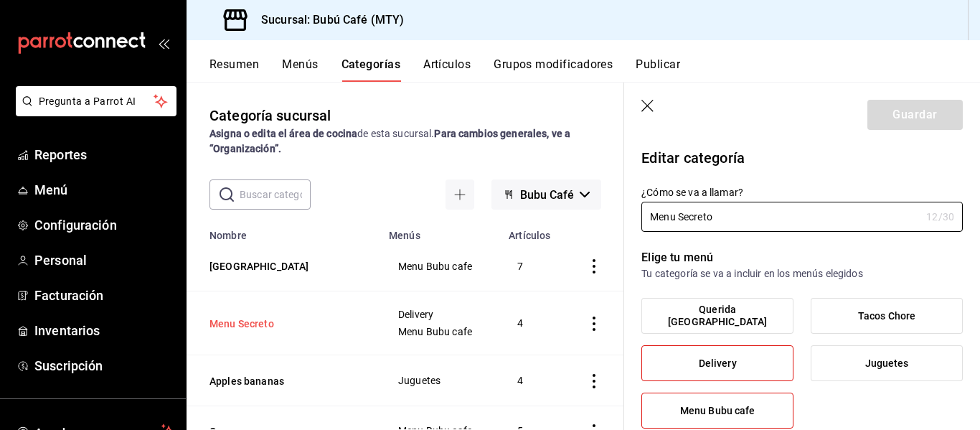
type input "98fb960d-c79b-4521-93a4-938d4260140a"
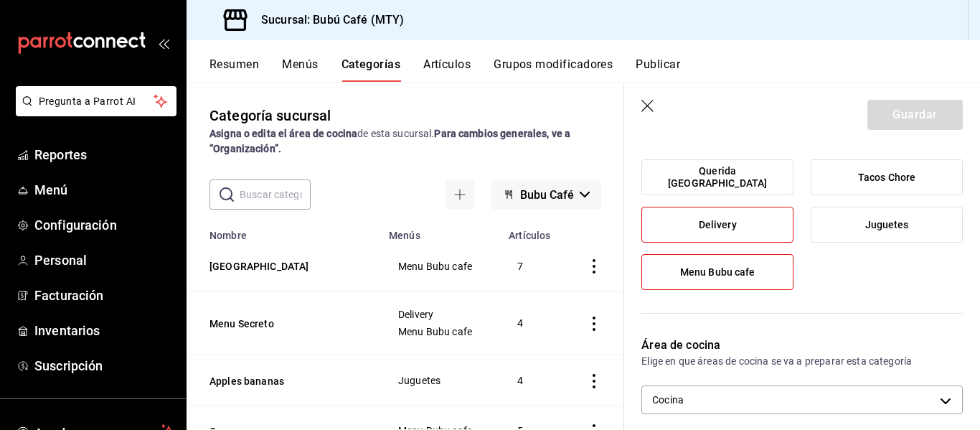
scroll to position [144, 0]
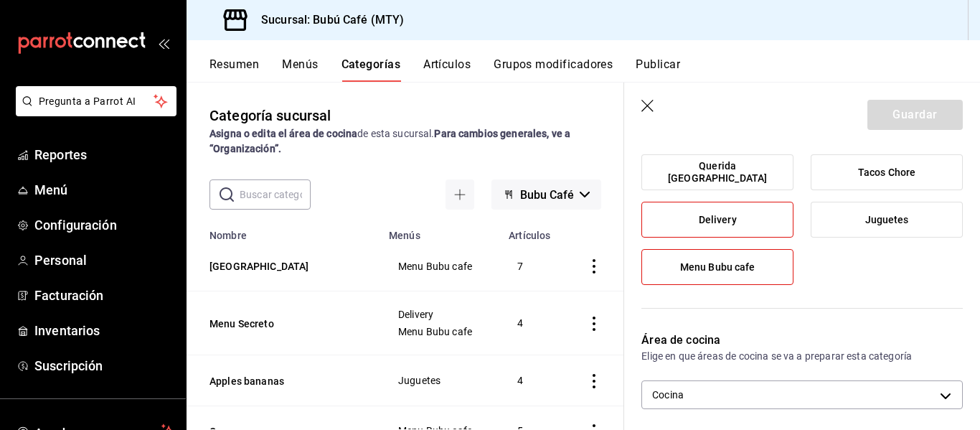
click at [719, 269] on span "Menu Bubu cafe" at bounding box center [717, 267] width 75 height 12
click at [0, 0] on input "Menu Bubu cafe" at bounding box center [0, 0] width 0 height 0
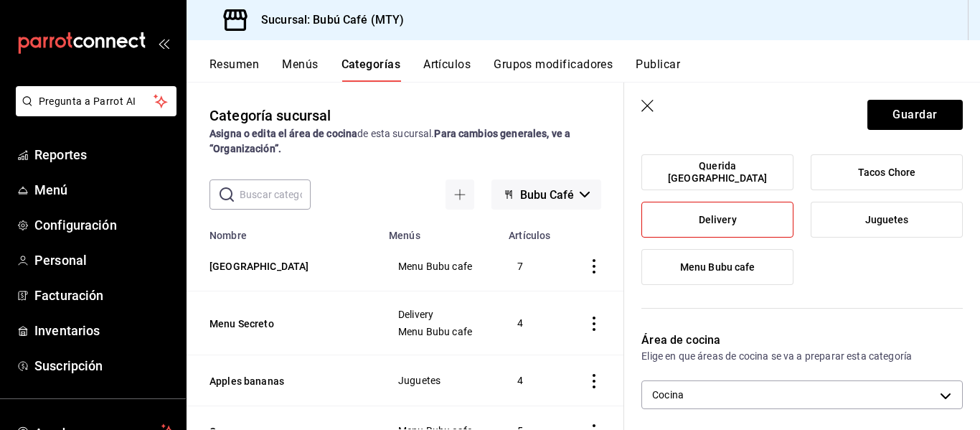
scroll to position [0, 0]
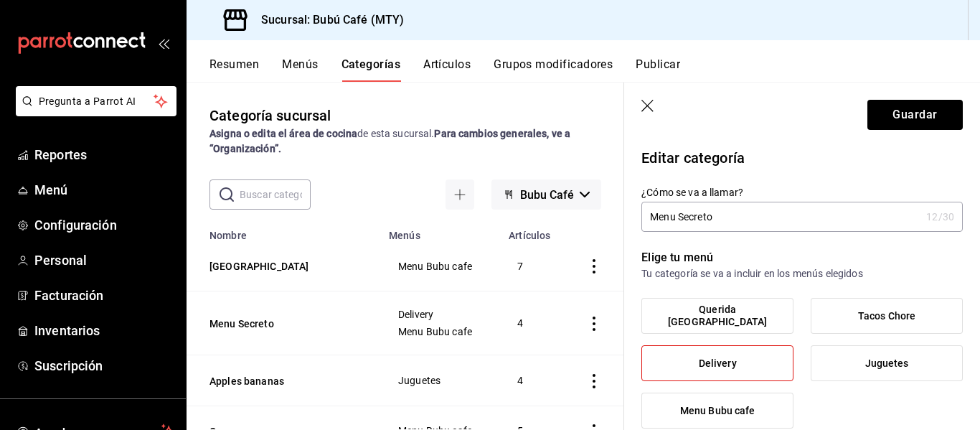
click at [648, 106] on icon "button" at bounding box center [649, 107] width 14 height 14
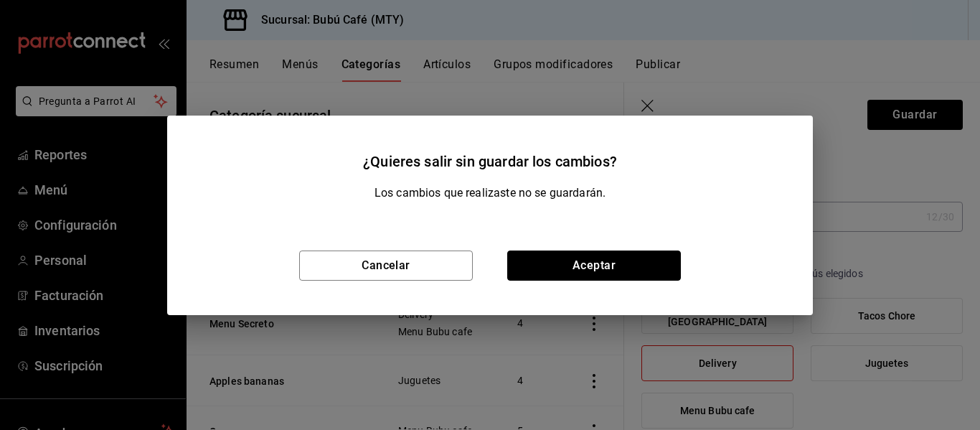
click at [513, 261] on button "Aceptar" at bounding box center [594, 265] width 174 height 30
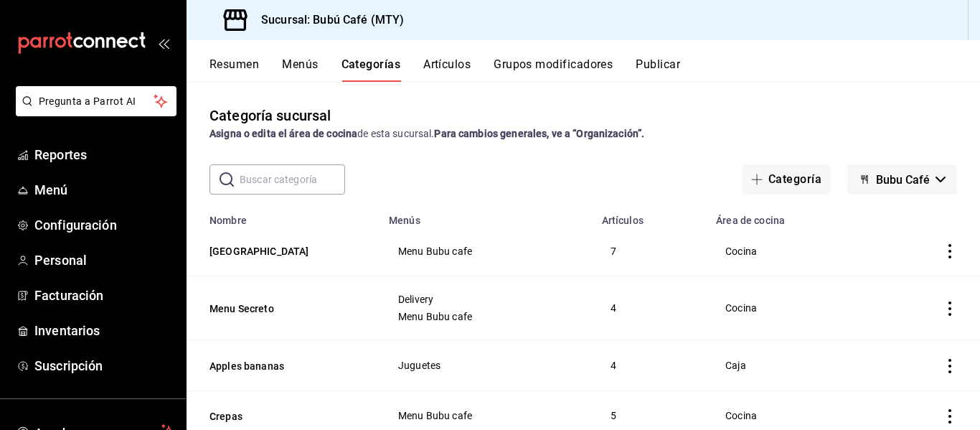
click at [434, 65] on button "Artículos" at bounding box center [446, 69] width 47 height 24
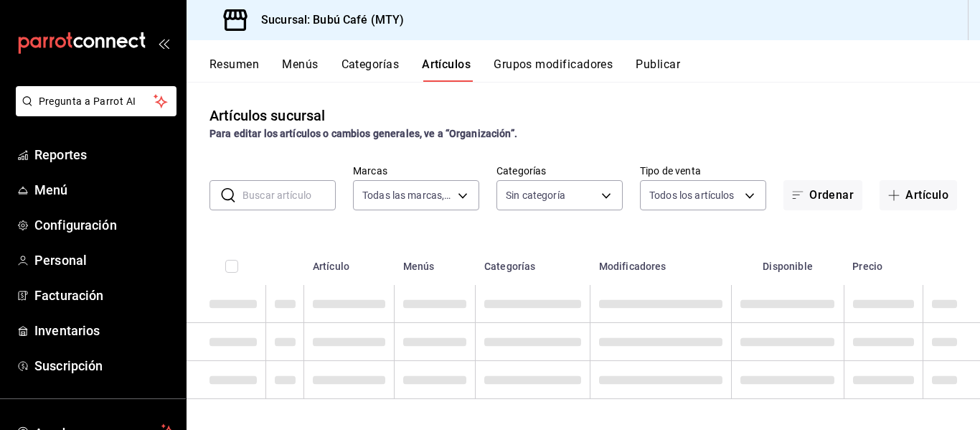
type input "80b59e88-aa3a-497f-ab7c-bcc7cc244fb1,49bbd9e9-8b48-46d9-8f2b-7c268dd84d4f,b77f9…"
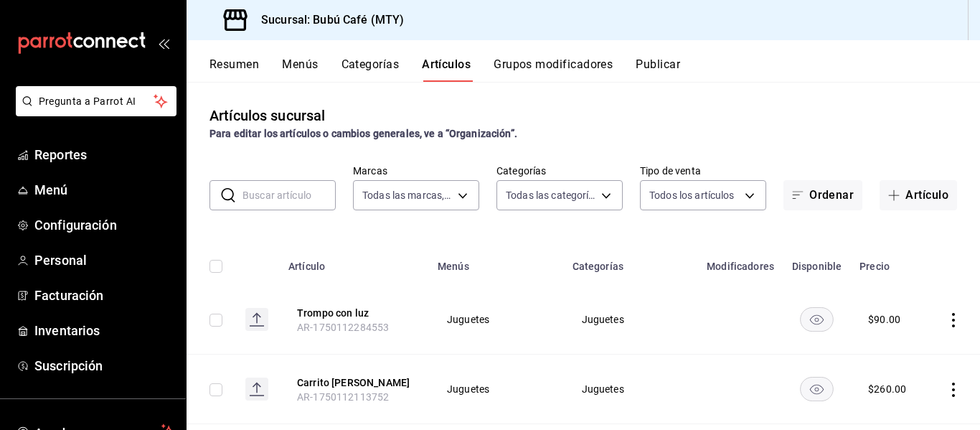
type input "d0ca03d5-3be6-470f-8f56-766e01c5f306,a83e7f59-bc64-4a59-97bc-9f72e74aa050,80ab3…"
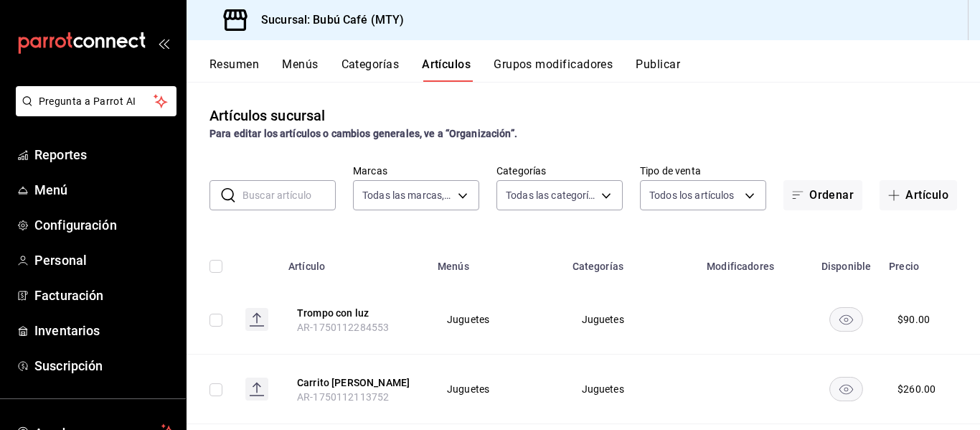
click at [283, 192] on input "text" at bounding box center [289, 195] width 93 height 29
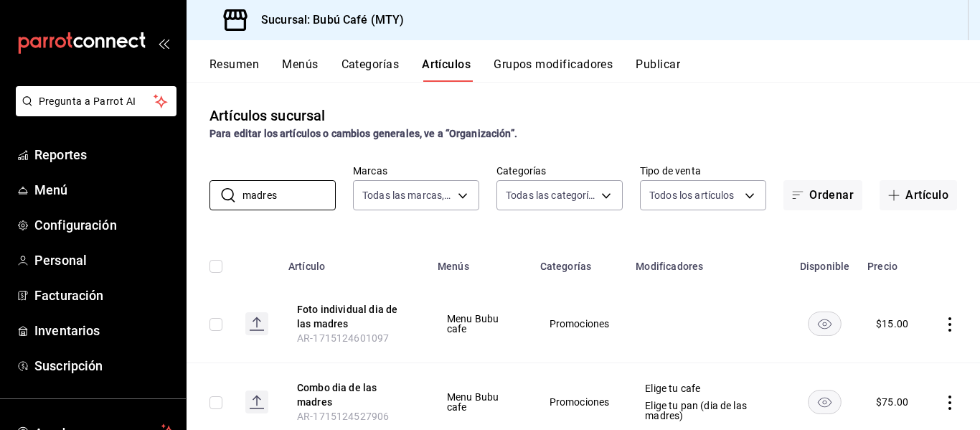
scroll to position [46, 0]
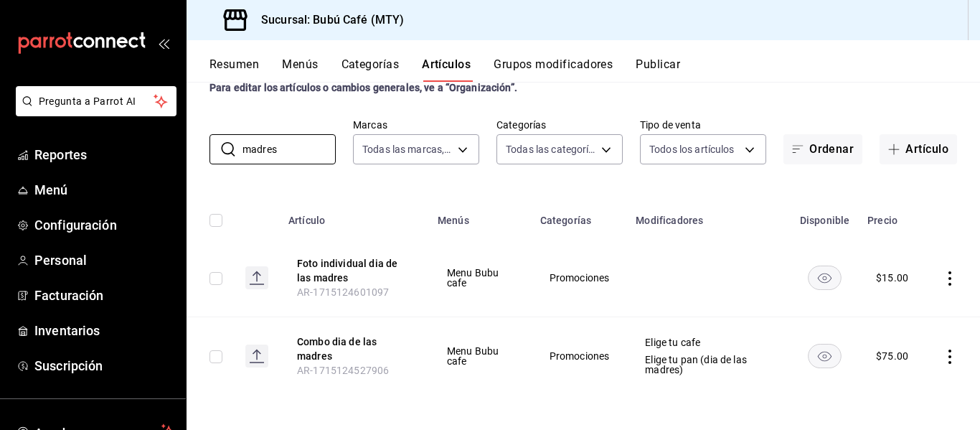
type input "madres"
click at [301, 59] on button "Menús" at bounding box center [300, 69] width 36 height 24
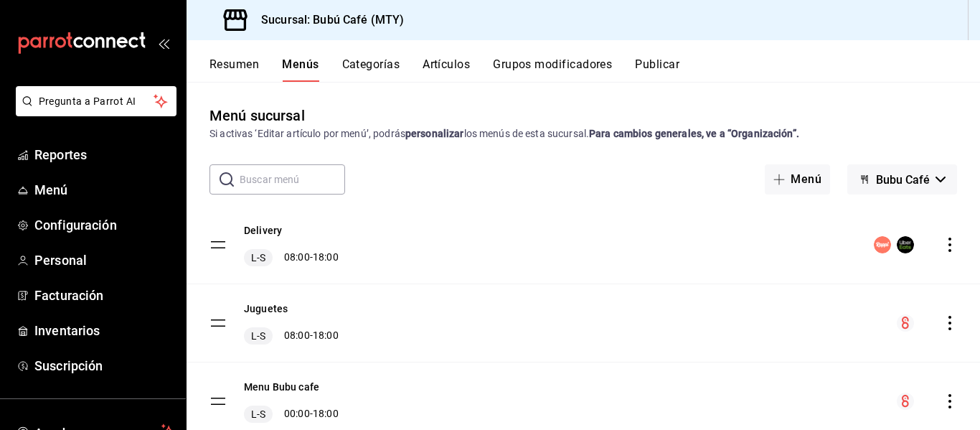
scroll to position [52, 0]
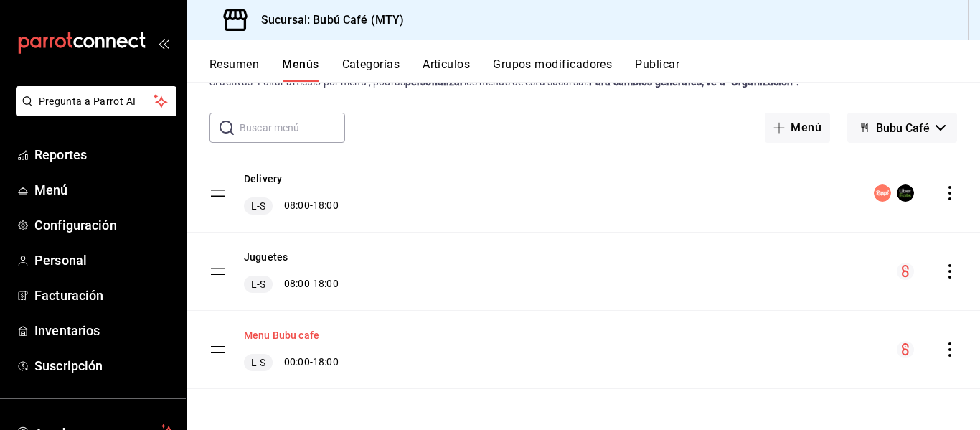
click at [278, 328] on button "Menu Bubu cafe" at bounding box center [281, 335] width 75 height 14
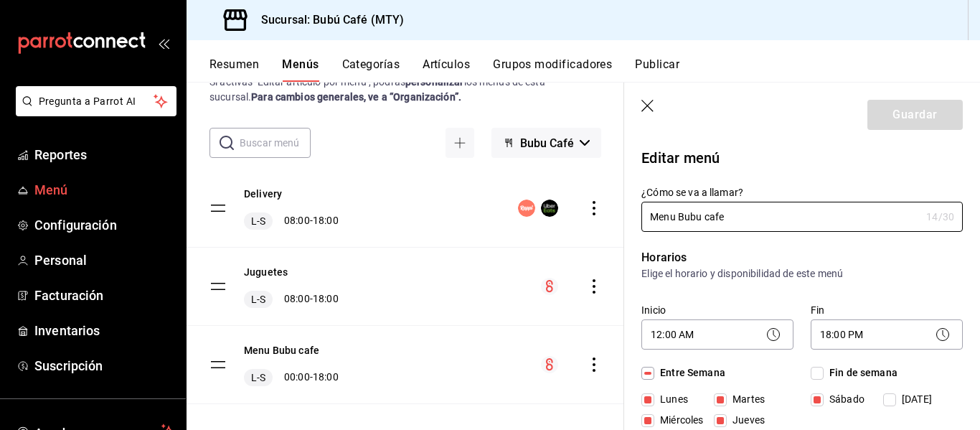
click at [57, 183] on span "Menú" at bounding box center [104, 189] width 140 height 19
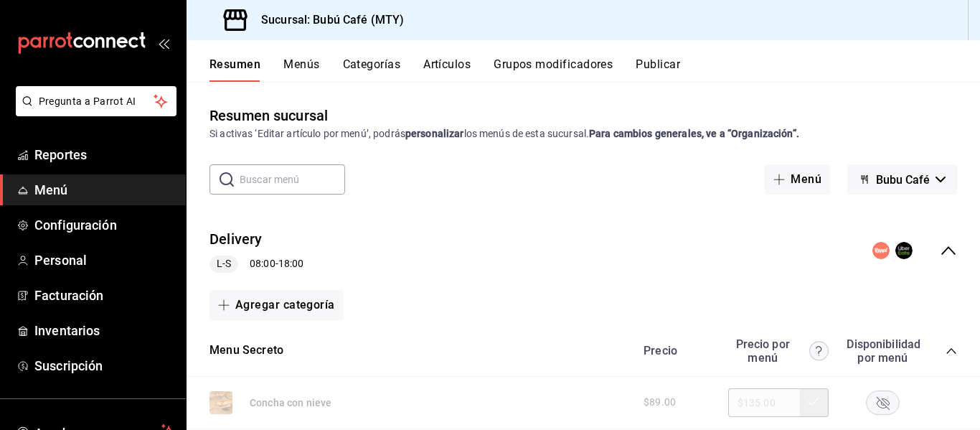
click at [316, 177] on input "text" at bounding box center [292, 179] width 105 height 29
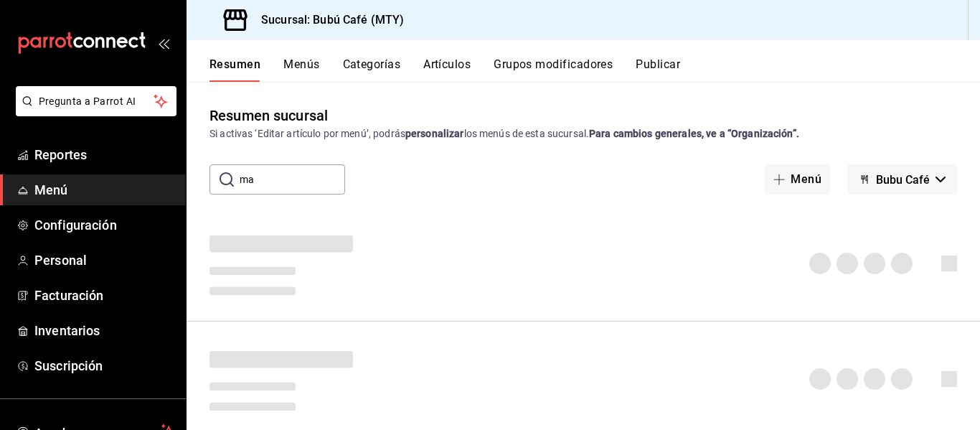
type input "m"
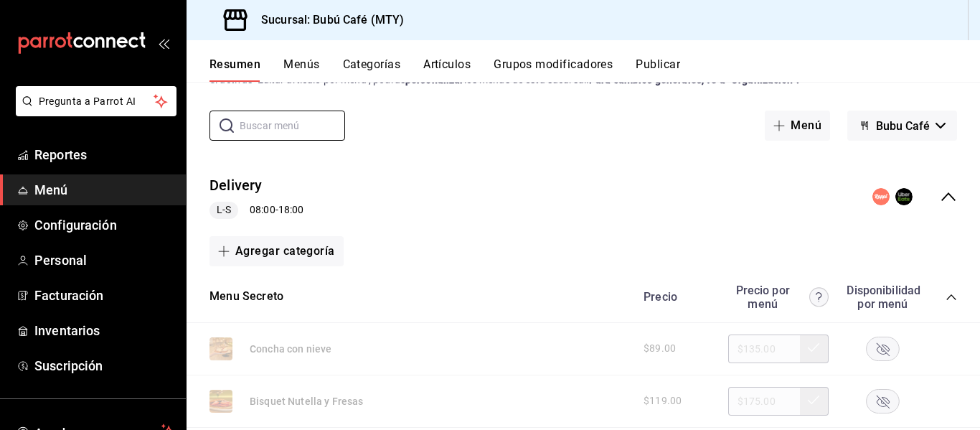
scroll to position [144, 0]
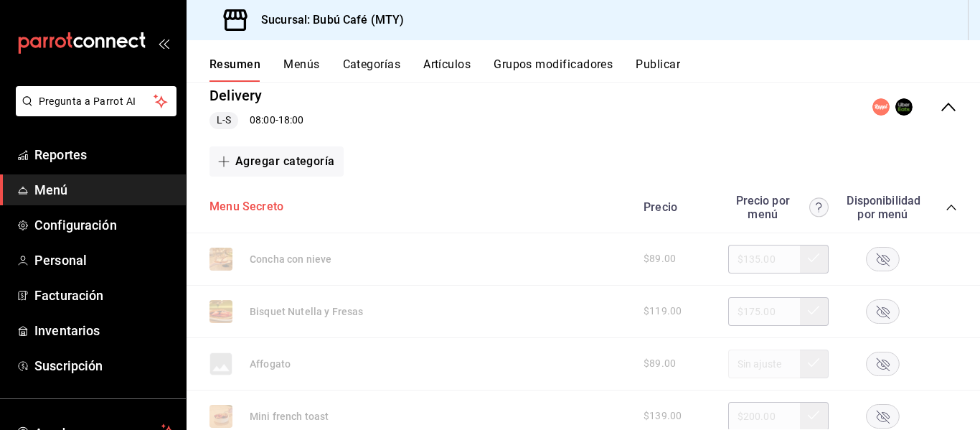
click at [271, 207] on button "Menu Secreto" at bounding box center [247, 207] width 74 height 17
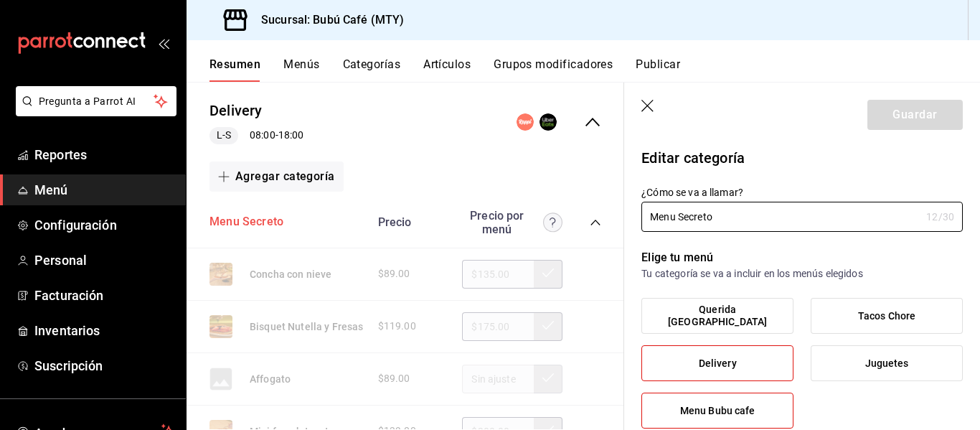
type input "98fb960d-c79b-4521-93a4-938d4260140a"
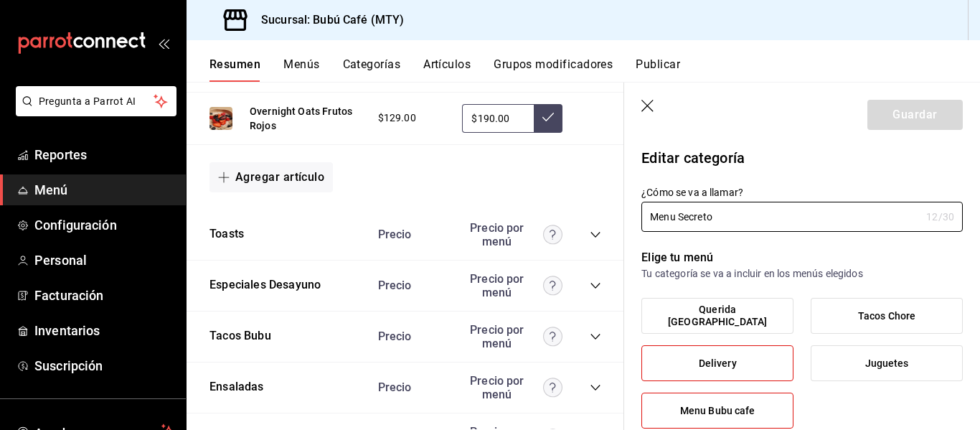
scroll to position [789, 0]
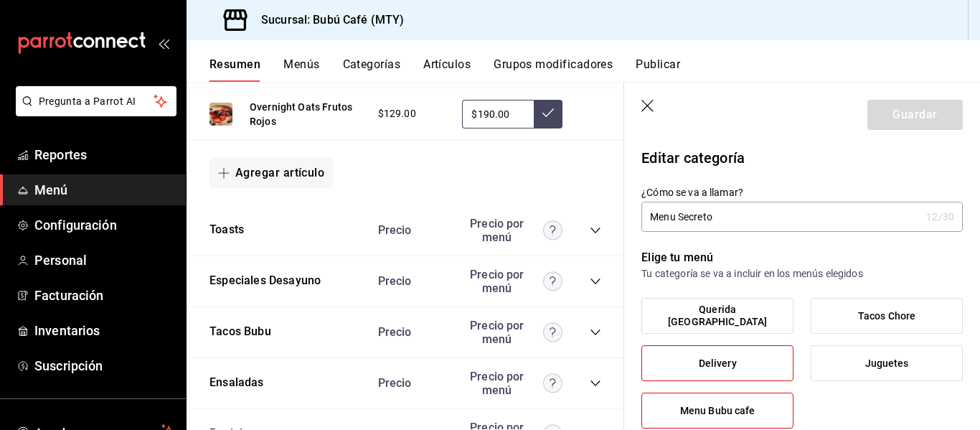
click at [590, 227] on icon "collapse-category-row" at bounding box center [595, 230] width 11 height 11
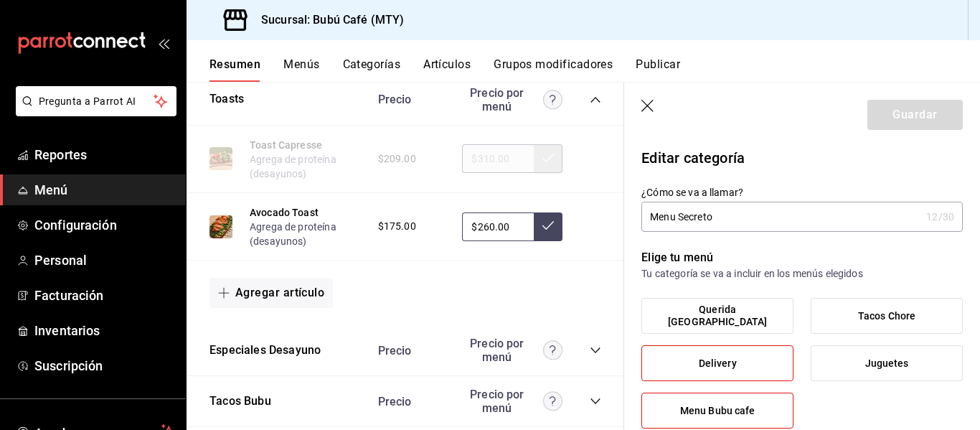
scroll to position [1005, 0]
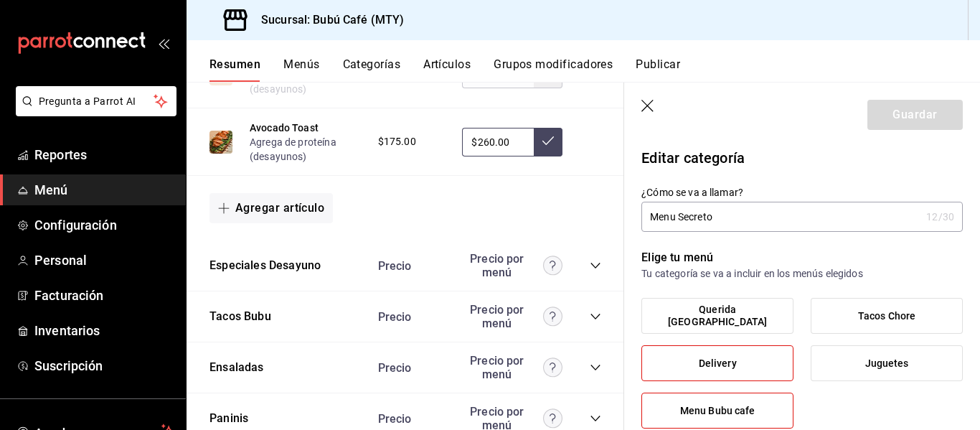
click at [591, 267] on icon "collapse-category-row" at bounding box center [595, 266] width 9 height 6
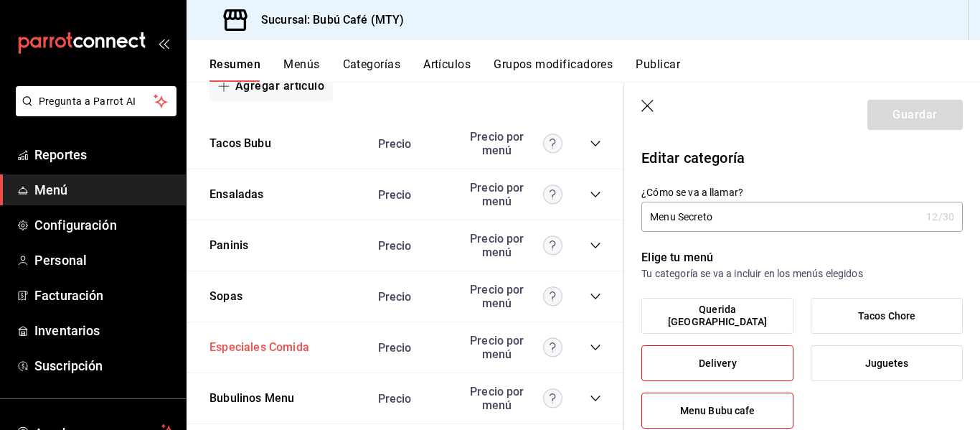
scroll to position [2153, 0]
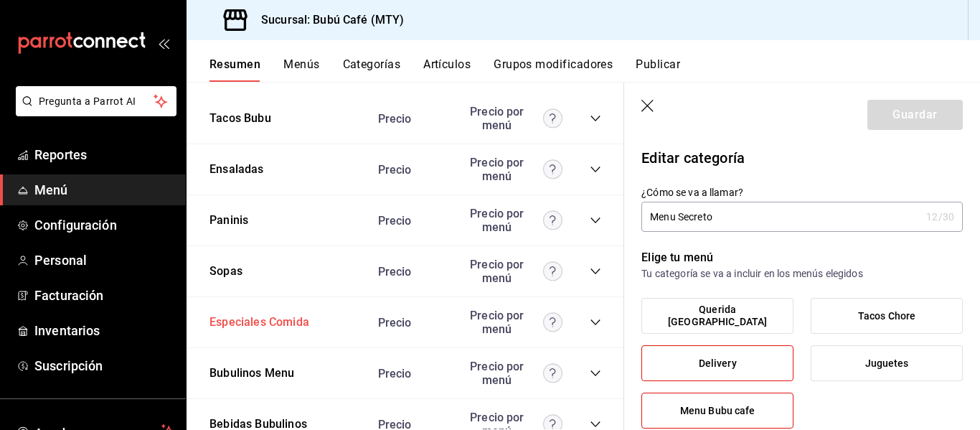
click at [248, 314] on button "Especiales Comida" at bounding box center [260, 322] width 100 height 17
click at [590, 316] on icon "collapse-category-row" at bounding box center [595, 321] width 11 height 11
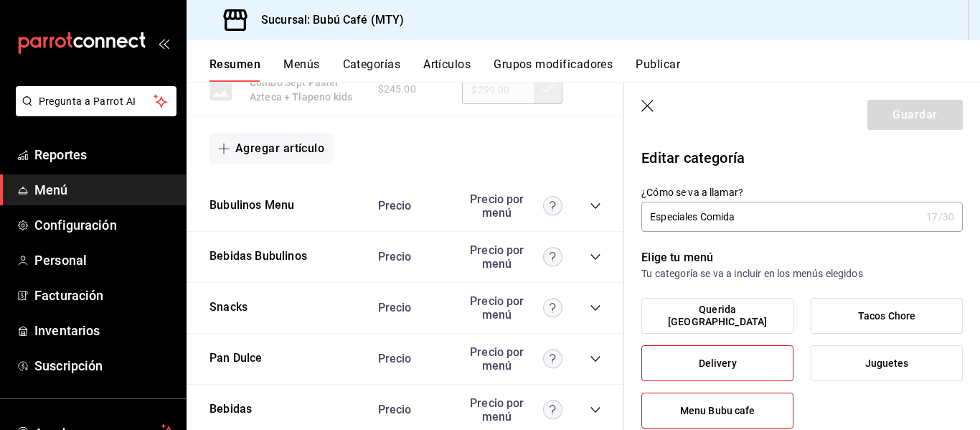
scroll to position [2655, 0]
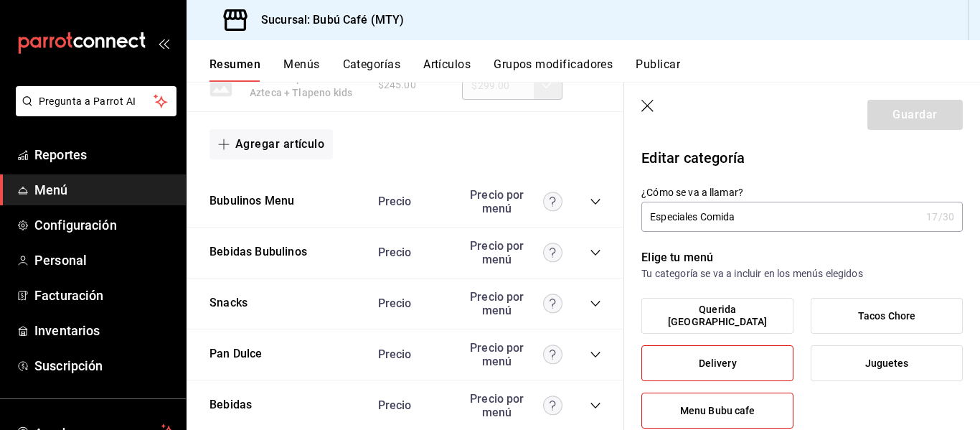
click at [590, 349] on icon "collapse-category-row" at bounding box center [595, 354] width 11 height 11
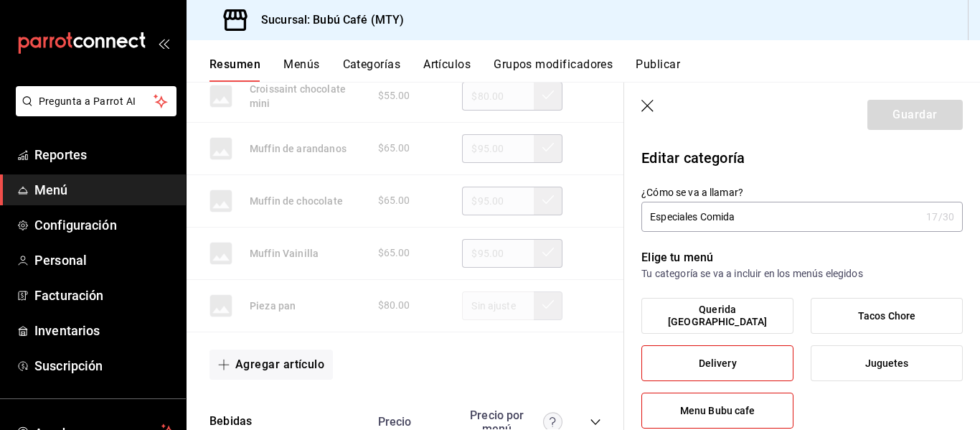
scroll to position [3875, 0]
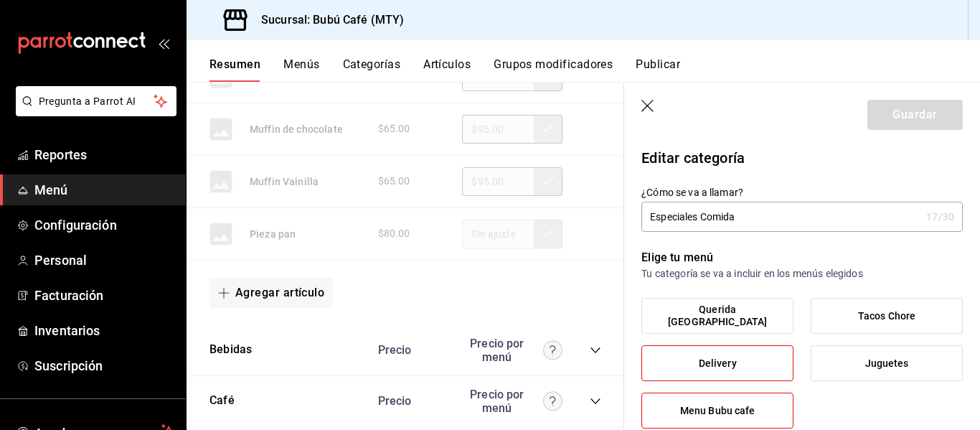
click at [590, 344] on icon "collapse-category-row" at bounding box center [595, 349] width 11 height 11
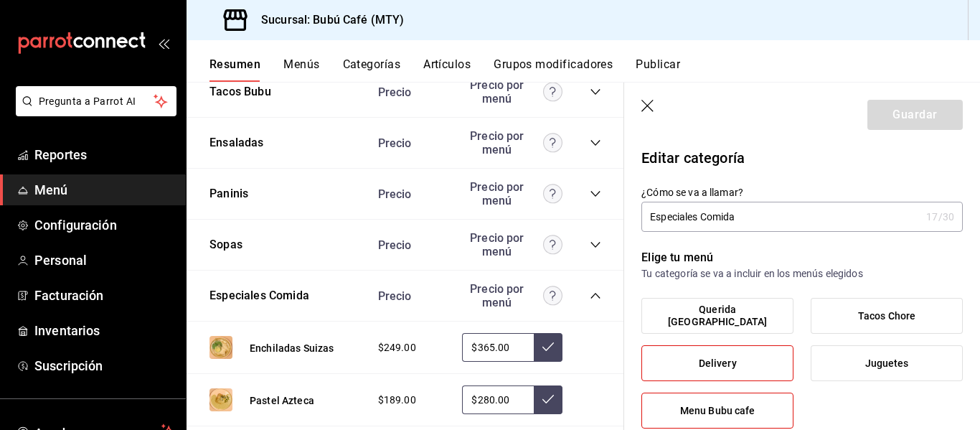
scroll to position [2105, 0]
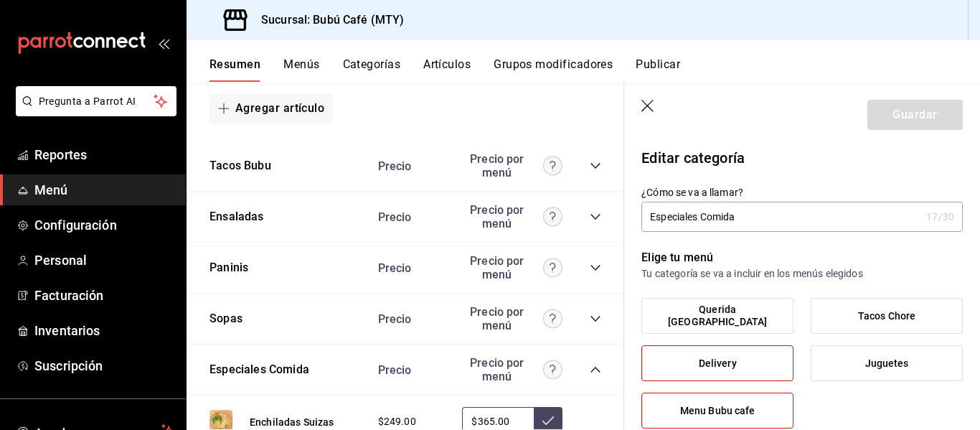
click at [815, 29] on div "Sucursal: Bubú Café (MTY)" at bounding box center [584, 20] width 794 height 40
click at [824, 13] on div "Sucursal: Bubú Café (MTY)" at bounding box center [584, 20] width 794 height 40
click at [712, 355] on label "Delivery" at bounding box center [717, 363] width 151 height 34
click at [0, 0] on input "Delivery" at bounding box center [0, 0] width 0 height 0
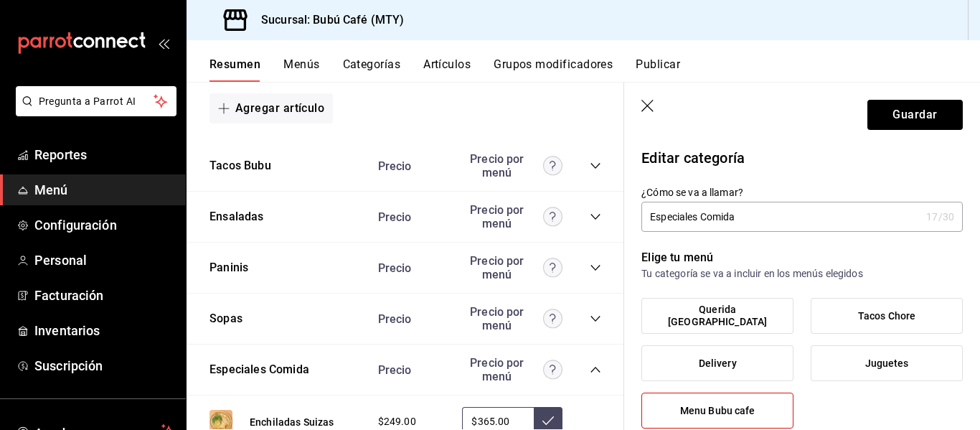
click at [699, 410] on span "Menu Bubu cafe" at bounding box center [717, 411] width 75 height 12
click at [0, 0] on input "Menu Bubu cafe" at bounding box center [0, 0] width 0 height 0
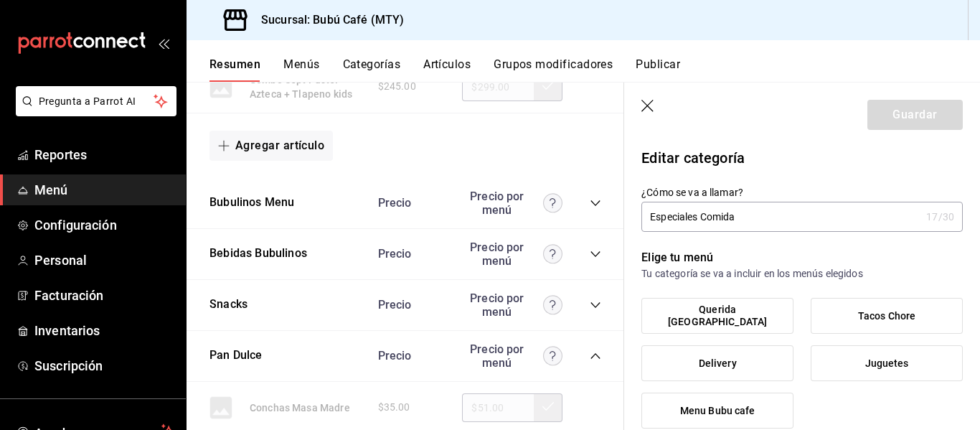
scroll to position [2679, 0]
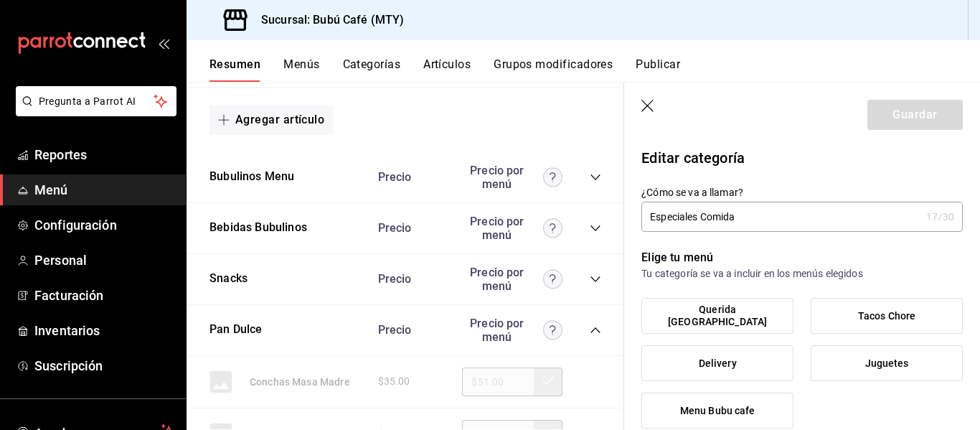
click at [590, 324] on icon "collapse-category-row" at bounding box center [595, 329] width 11 height 11
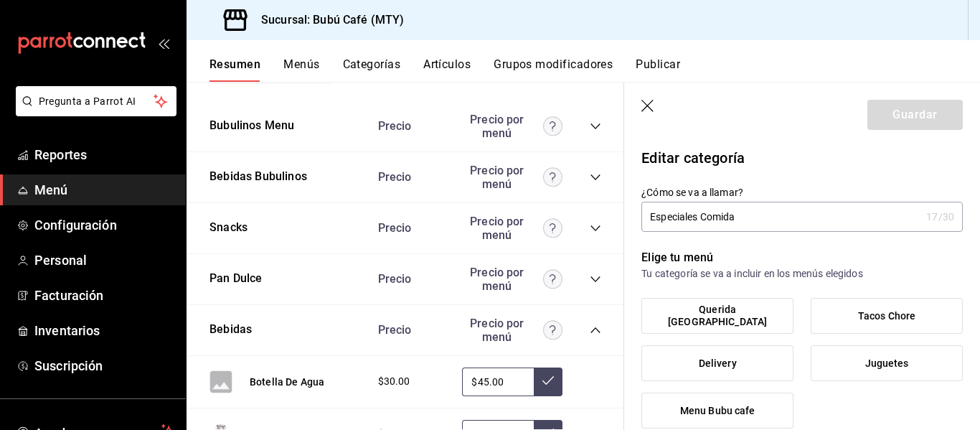
scroll to position [2751, 0]
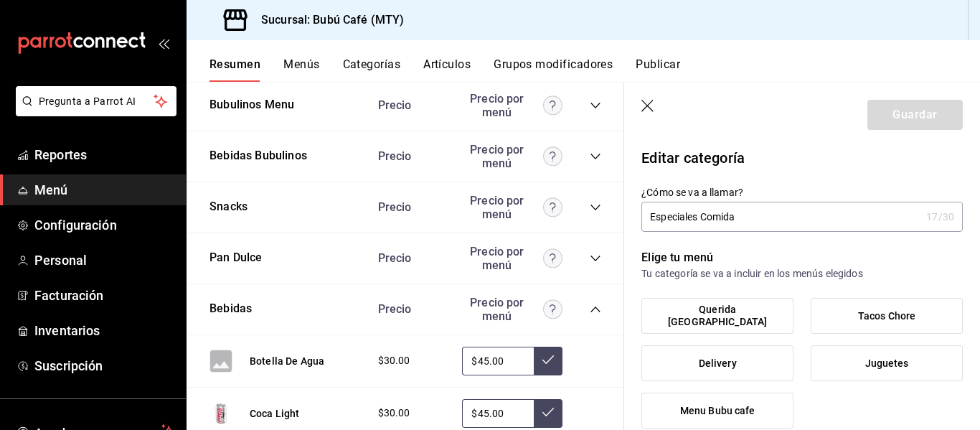
click at [590, 253] on icon "collapse-category-row" at bounding box center [595, 258] width 11 height 11
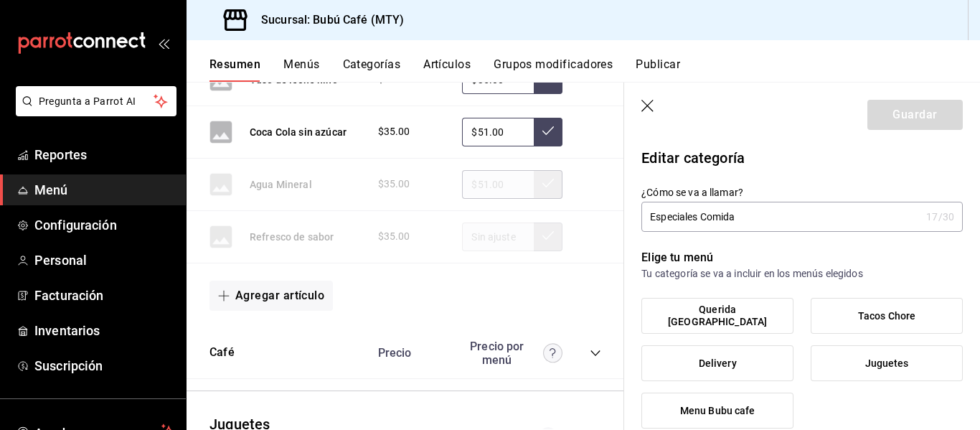
scroll to position [4617, 0]
click at [590, 347] on icon "collapse-category-row" at bounding box center [595, 352] width 11 height 11
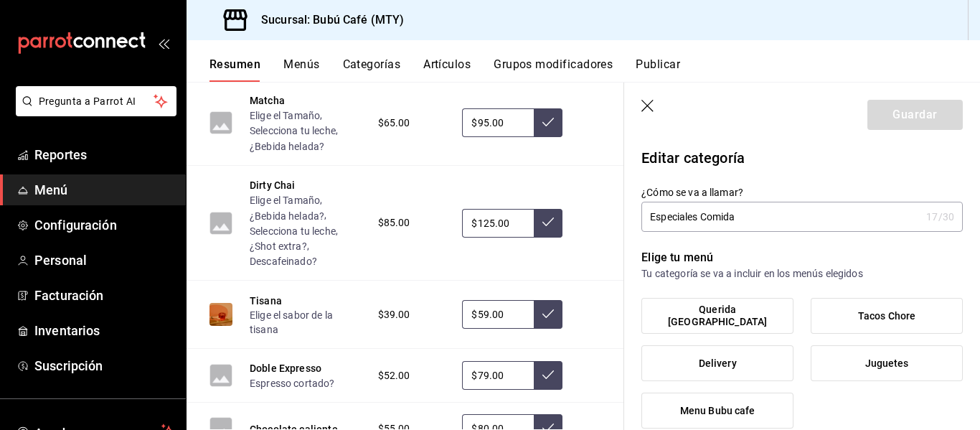
scroll to position [5550, 0]
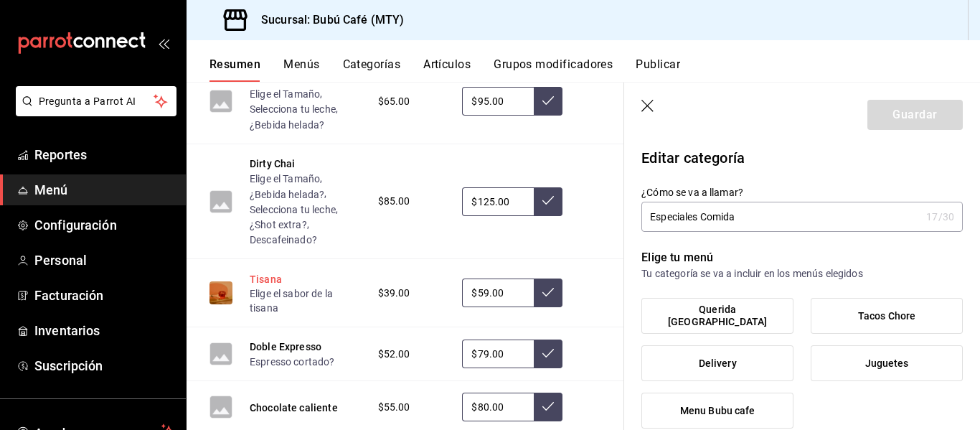
click at [276, 272] on button "Tisana" at bounding box center [266, 279] width 32 height 14
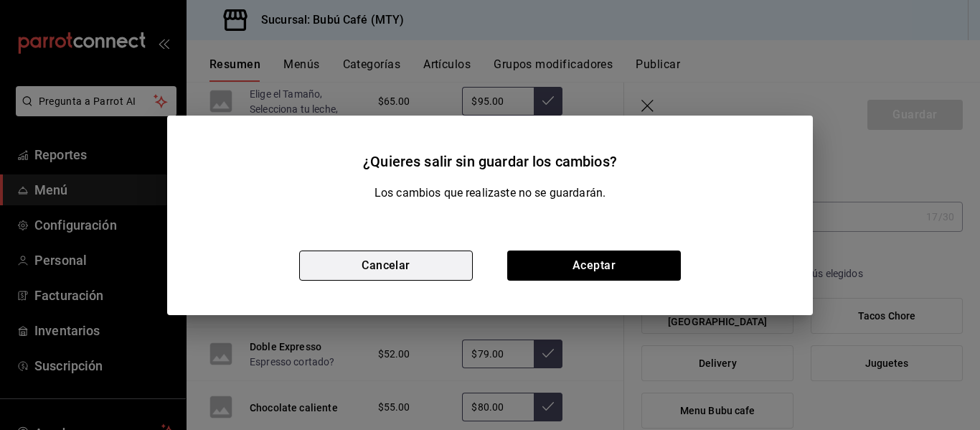
click at [393, 265] on button "Cancelar" at bounding box center [386, 265] width 174 height 30
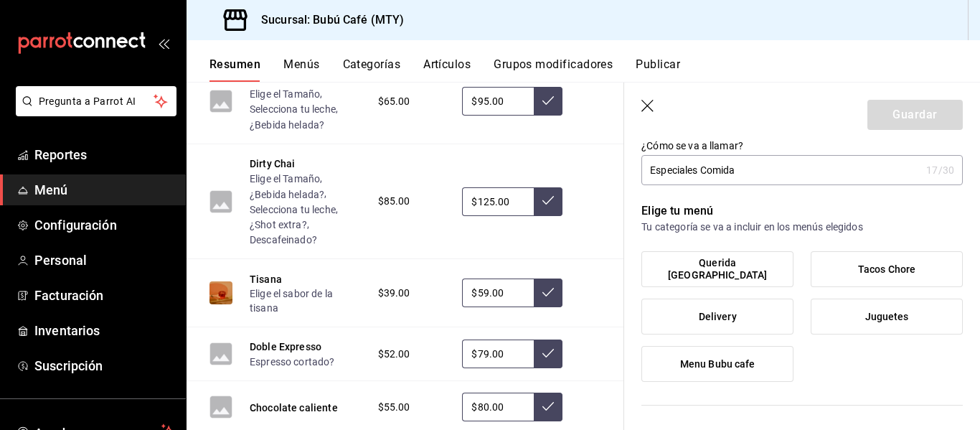
scroll to position [72, 0]
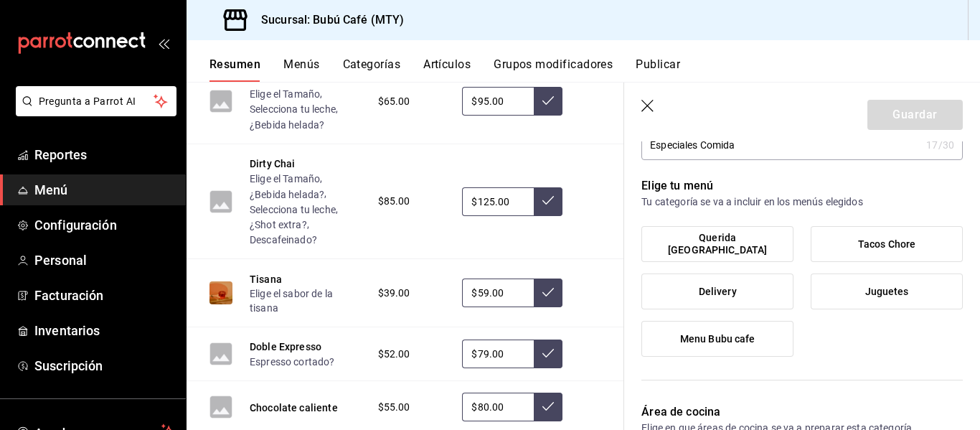
click at [751, 334] on span "Menu Bubu cafe" at bounding box center [717, 339] width 75 height 12
click at [0, 0] on input "Menu Bubu cafe" at bounding box center [0, 0] width 0 height 0
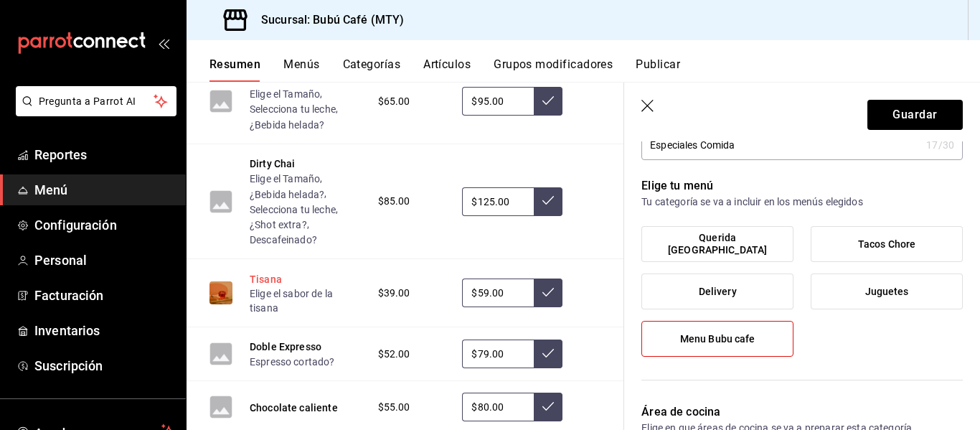
click at [259, 272] on button "Tisana" at bounding box center [266, 279] width 32 height 14
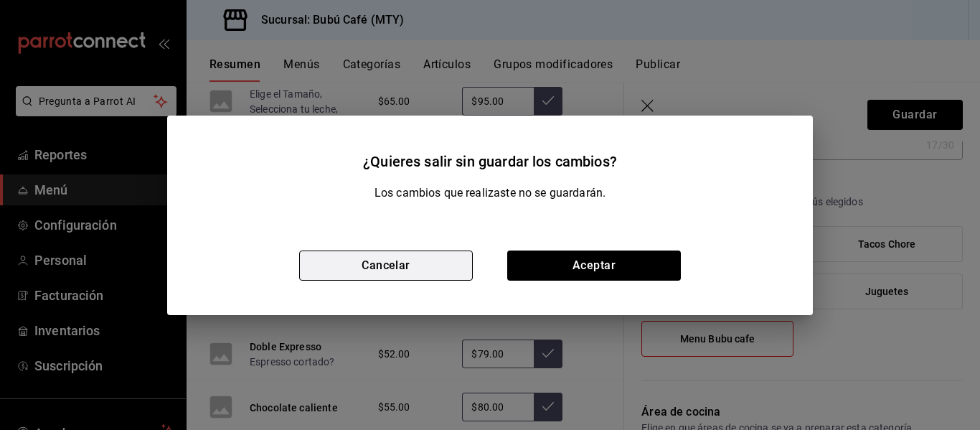
click at [361, 262] on button "Cancelar" at bounding box center [386, 265] width 174 height 30
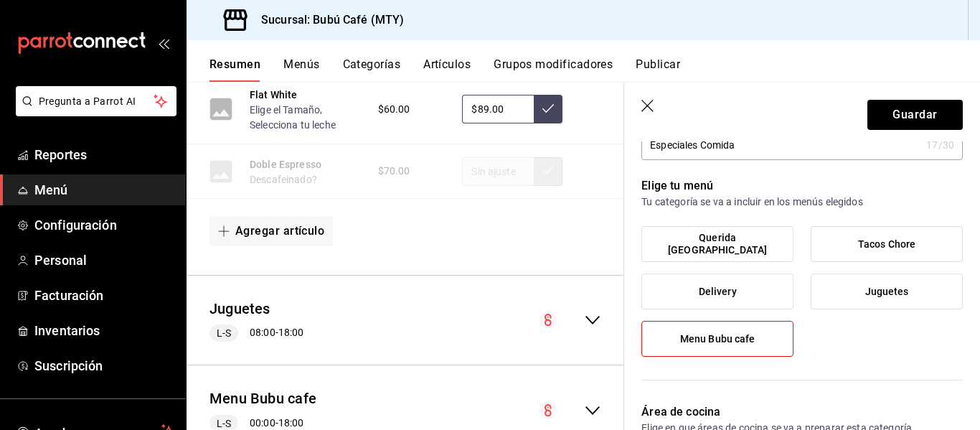
scroll to position [5937, 0]
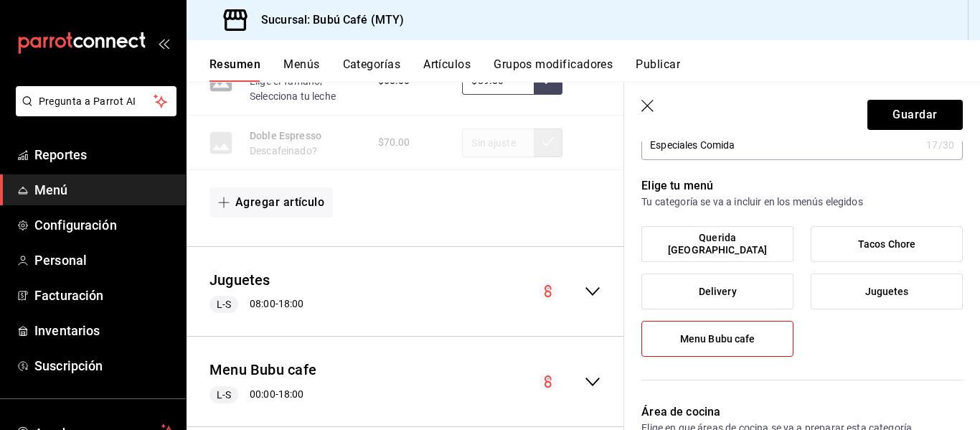
click at [584, 373] on icon "collapse-menu-row" at bounding box center [592, 381] width 17 height 17
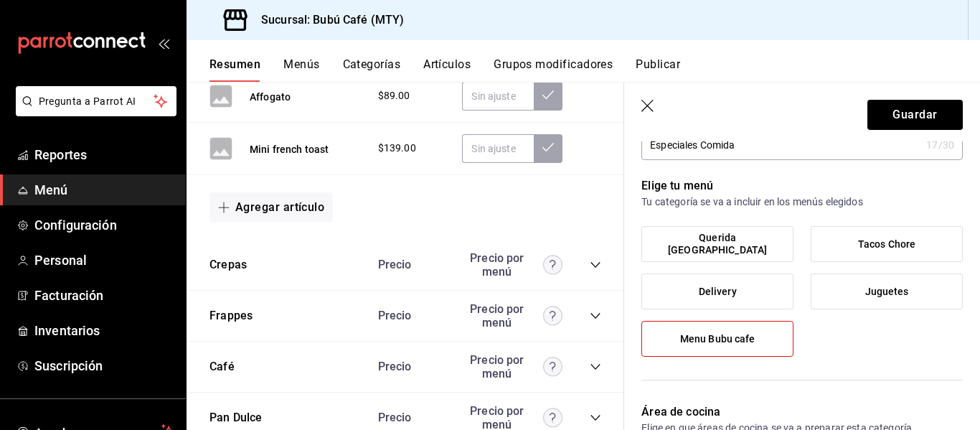
scroll to position [7086, 0]
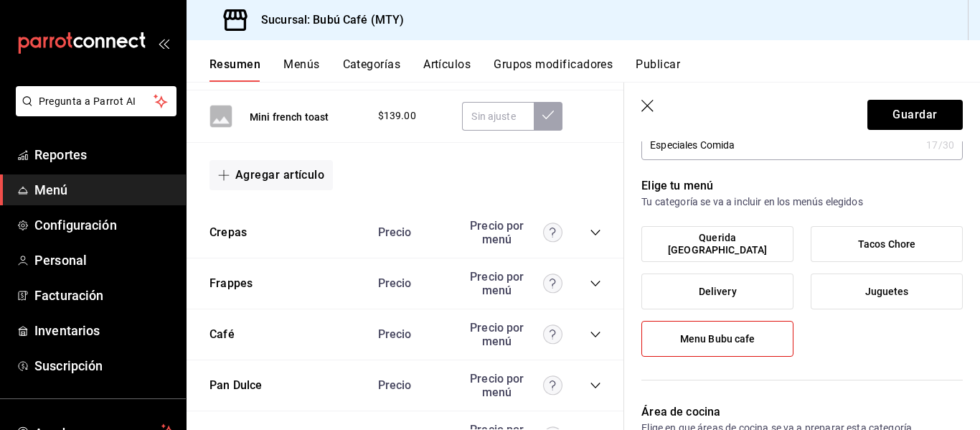
click at [590, 227] on icon "collapse-category-row" at bounding box center [595, 232] width 11 height 11
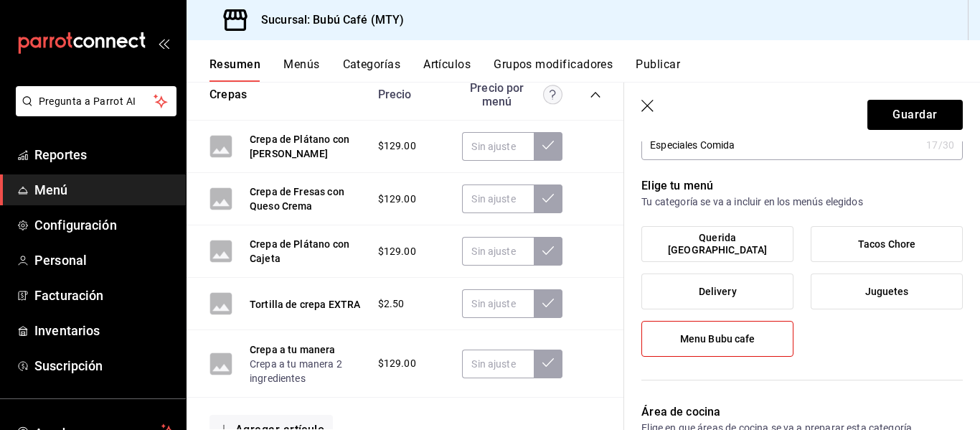
scroll to position [7229, 0]
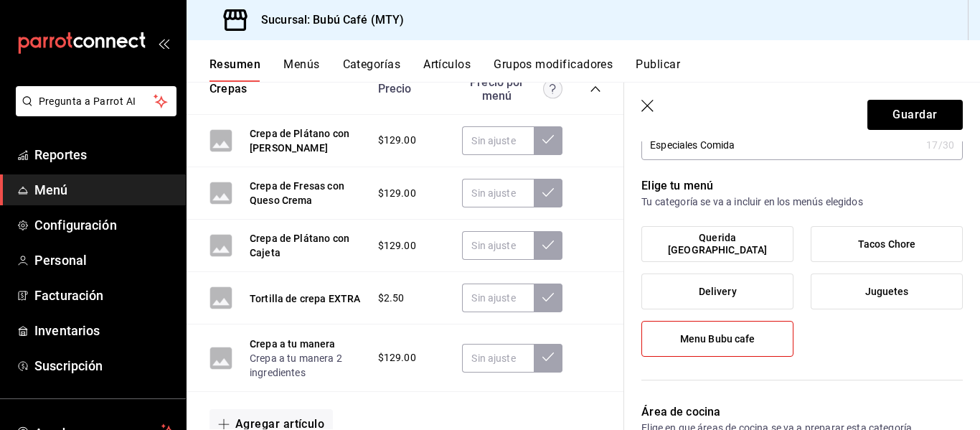
click at [649, 105] on icon "button" at bounding box center [649, 107] width 14 height 14
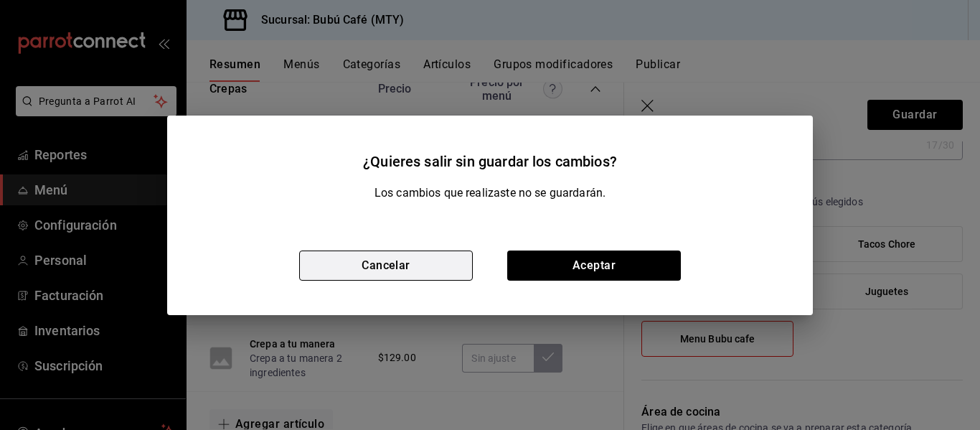
click at [416, 266] on button "Cancelar" at bounding box center [386, 265] width 174 height 30
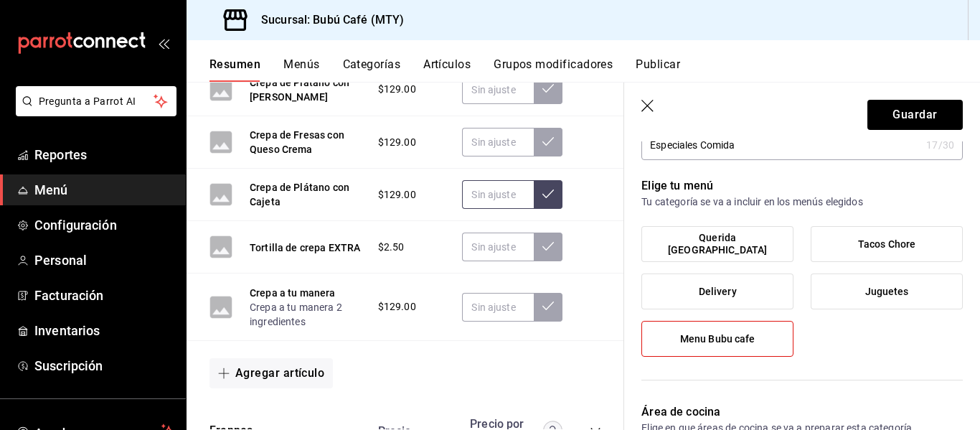
scroll to position [7444, 0]
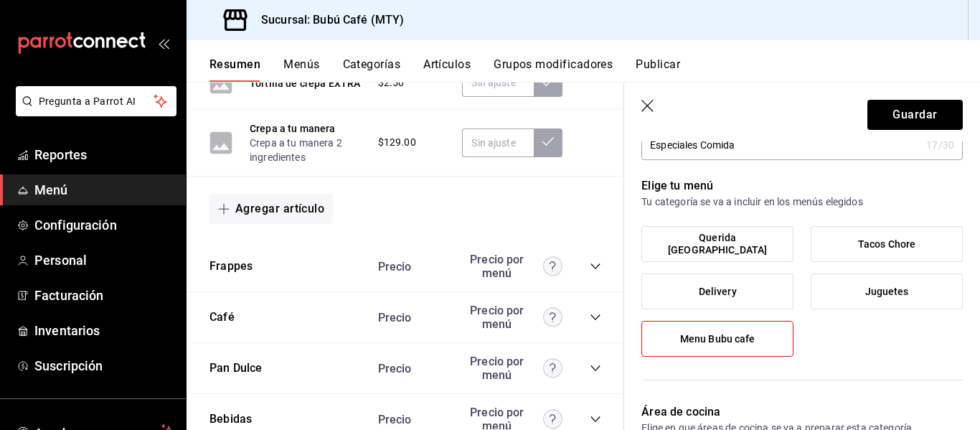
click at [299, 66] on button "Menús" at bounding box center [301, 69] width 36 height 24
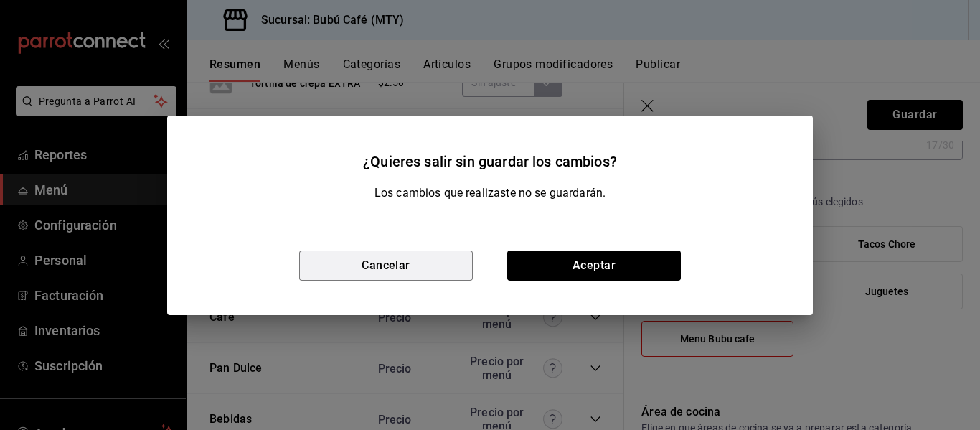
click at [415, 271] on button "Cancelar" at bounding box center [386, 265] width 174 height 30
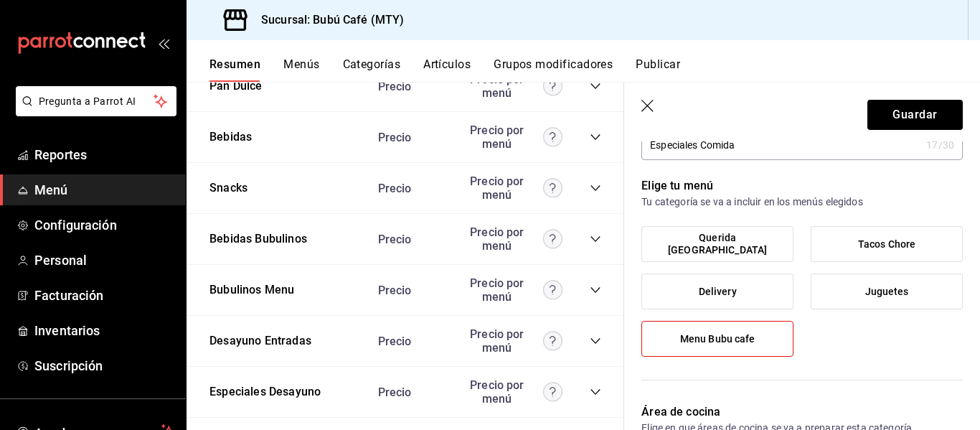
scroll to position [7731, 0]
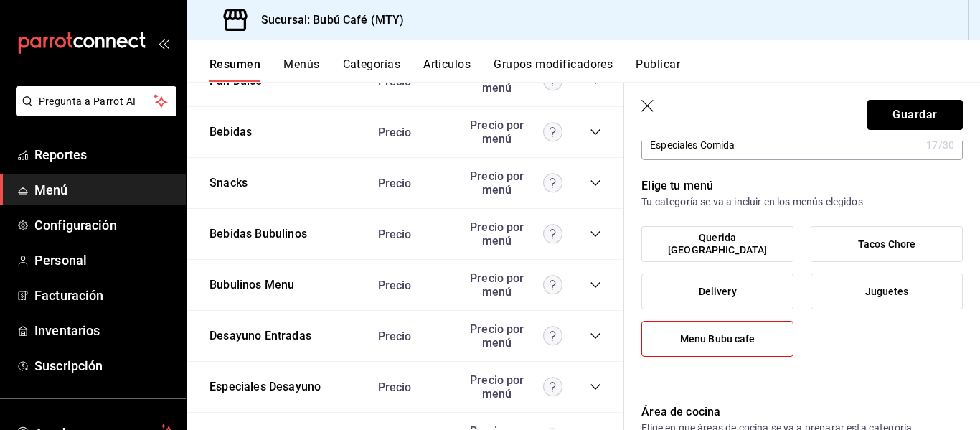
click at [48, 186] on span "Menú" at bounding box center [104, 189] width 140 height 19
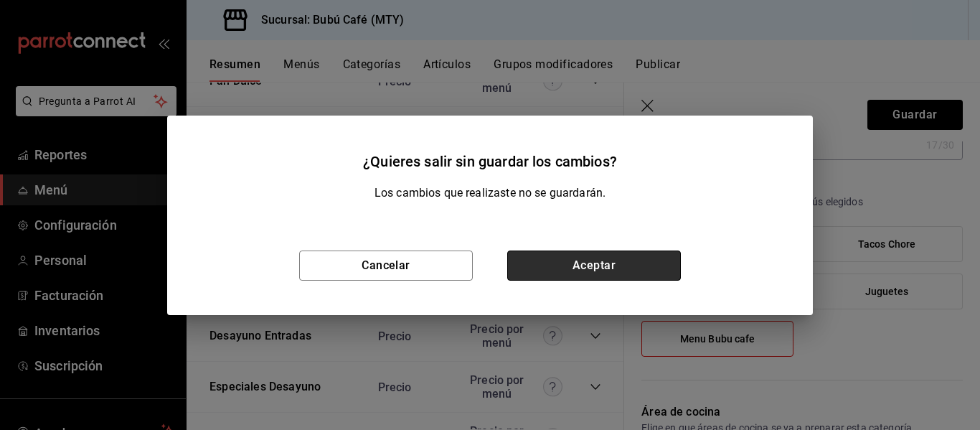
click at [566, 264] on button "Aceptar" at bounding box center [594, 265] width 174 height 30
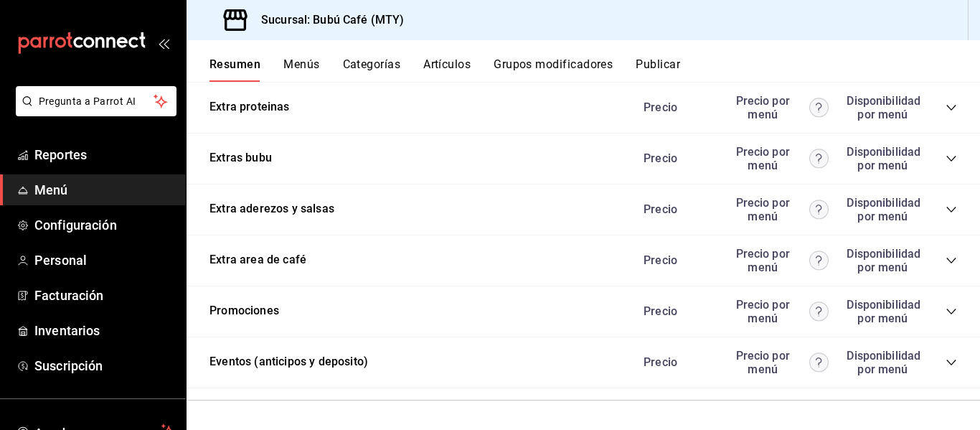
click at [54, 183] on span "Menú" at bounding box center [104, 189] width 140 height 19
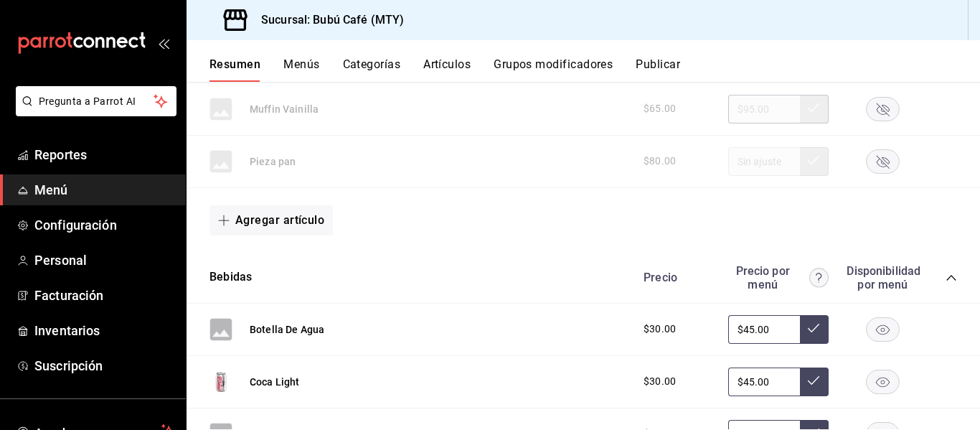
scroll to position [3573, 0]
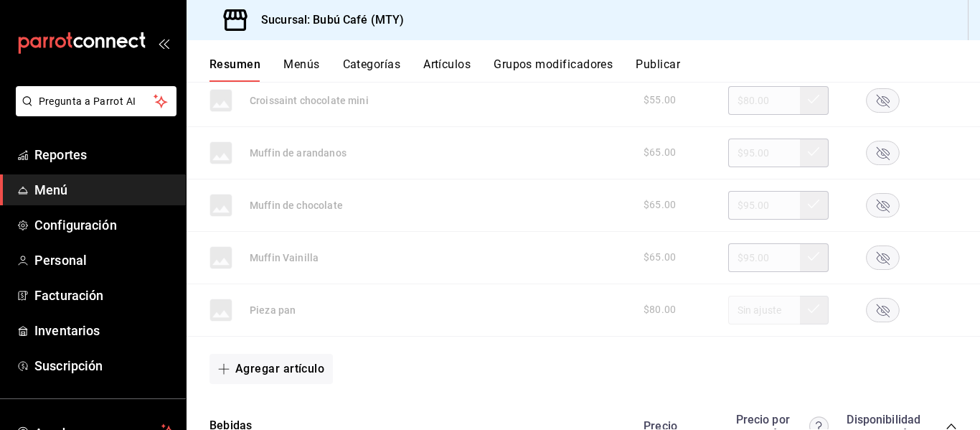
click at [954, 62] on div "Resumen Menús Categorías Artículos Grupos modificadores Publicar" at bounding box center [595, 69] width 771 height 24
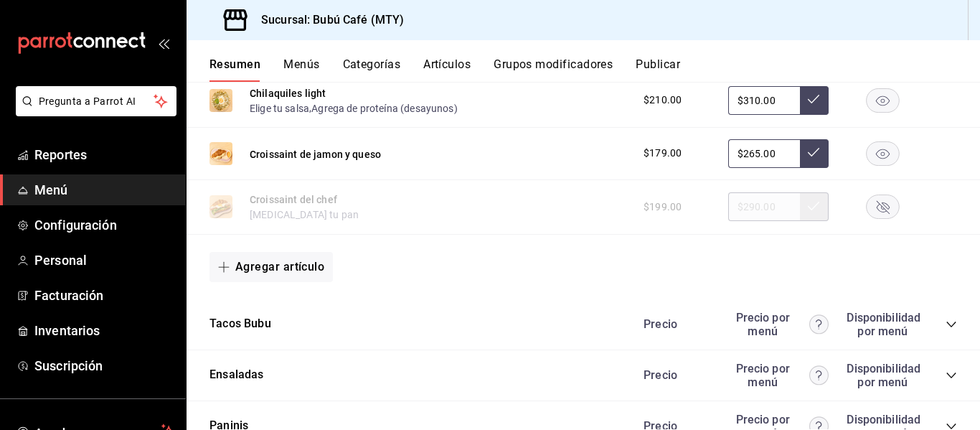
scroll to position [1722, 0]
click at [946, 324] on icon "collapse-category-row" at bounding box center [951, 323] width 11 height 11
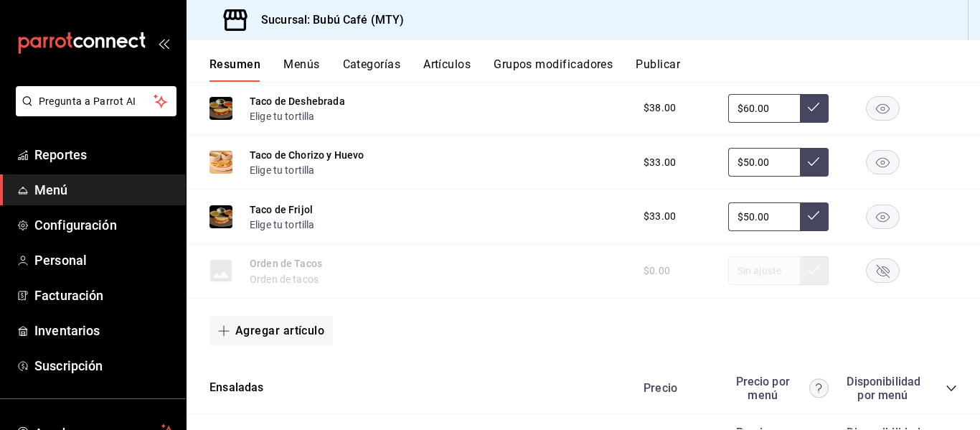
scroll to position [2225, 0]
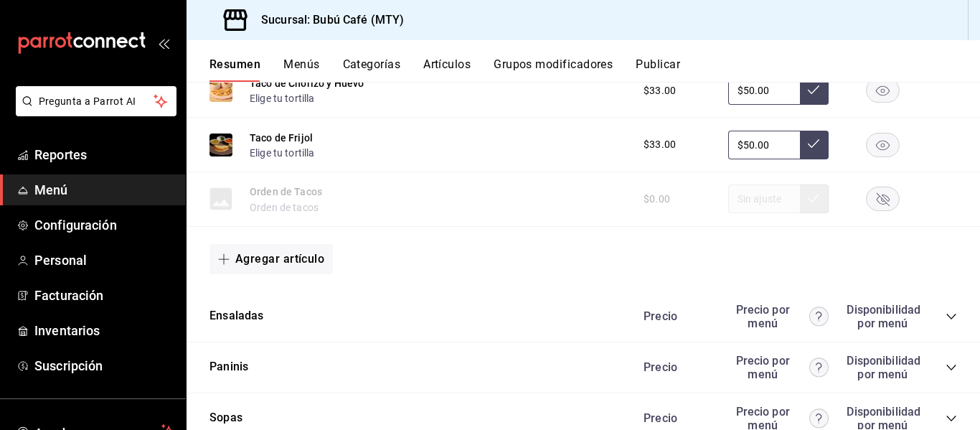
click at [939, 309] on div "Precio Precio por menú Disponibilidad por menú" at bounding box center [793, 316] width 328 height 27
click at [947, 316] on icon "collapse-category-row" at bounding box center [951, 317] width 9 height 6
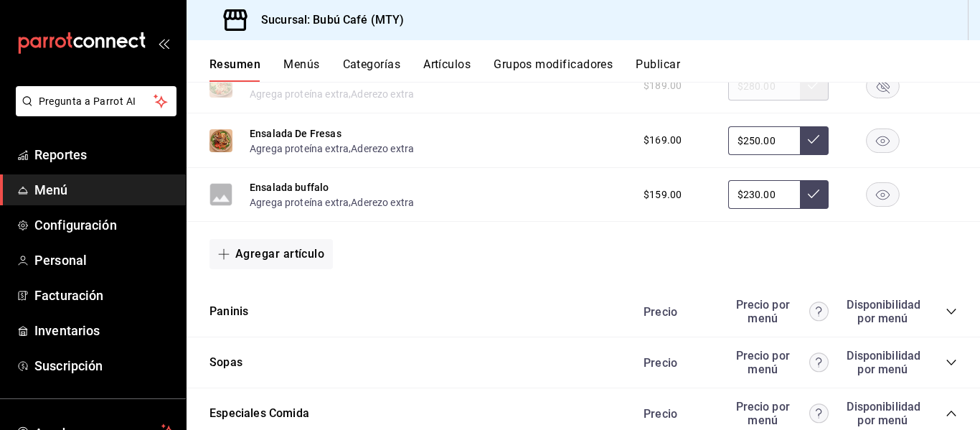
scroll to position [2512, 0]
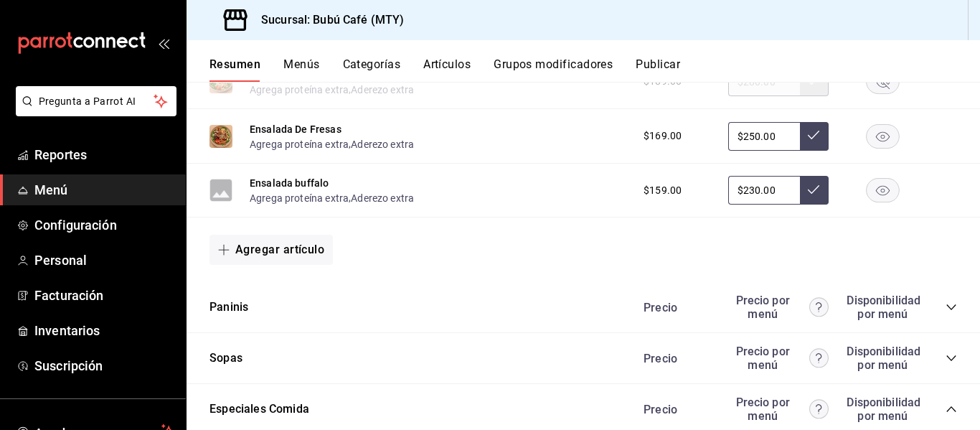
click at [941, 300] on div "Precio Precio por menú Disponibilidad por menú" at bounding box center [793, 306] width 328 height 27
click at [946, 308] on icon "collapse-category-row" at bounding box center [951, 306] width 11 height 11
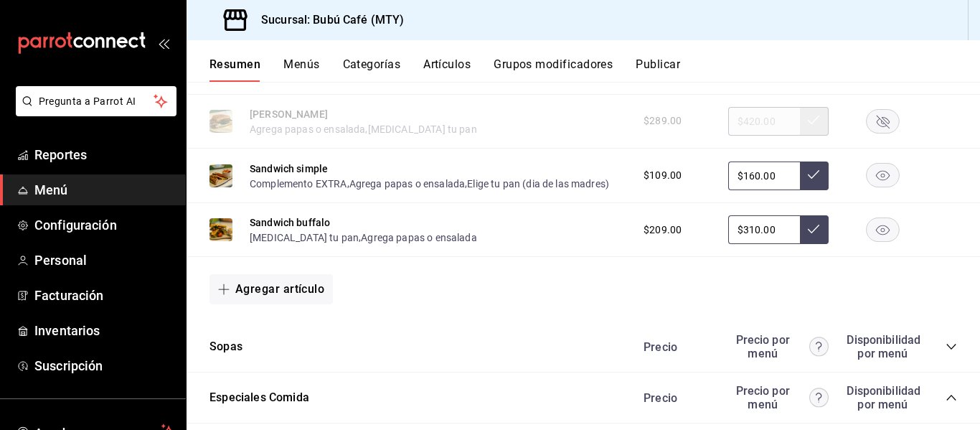
scroll to position [2870, 0]
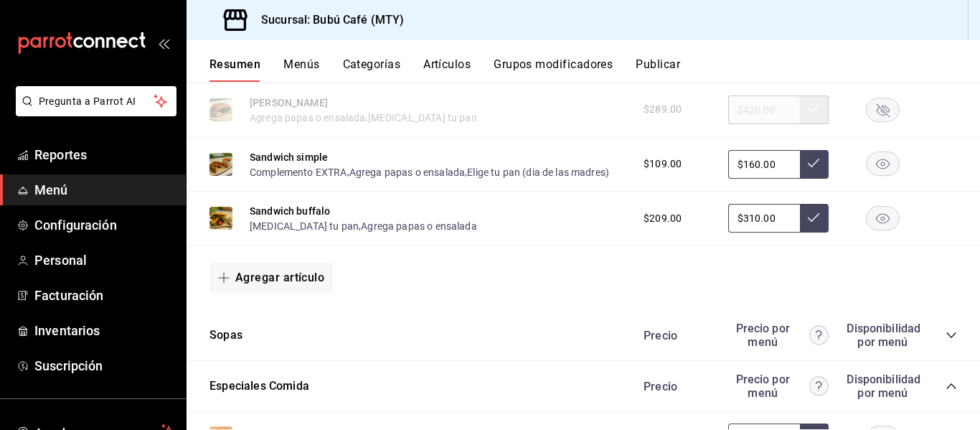
click at [947, 335] on icon "collapse-category-row" at bounding box center [951, 335] width 9 height 6
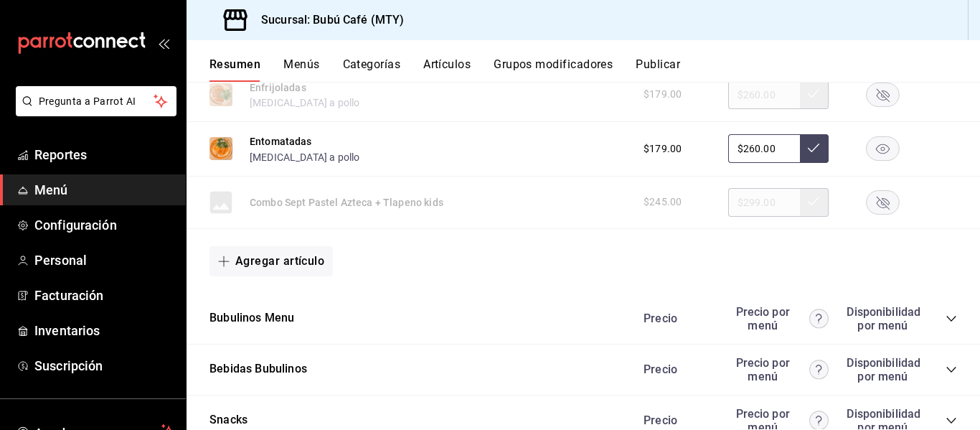
scroll to position [3731, 0]
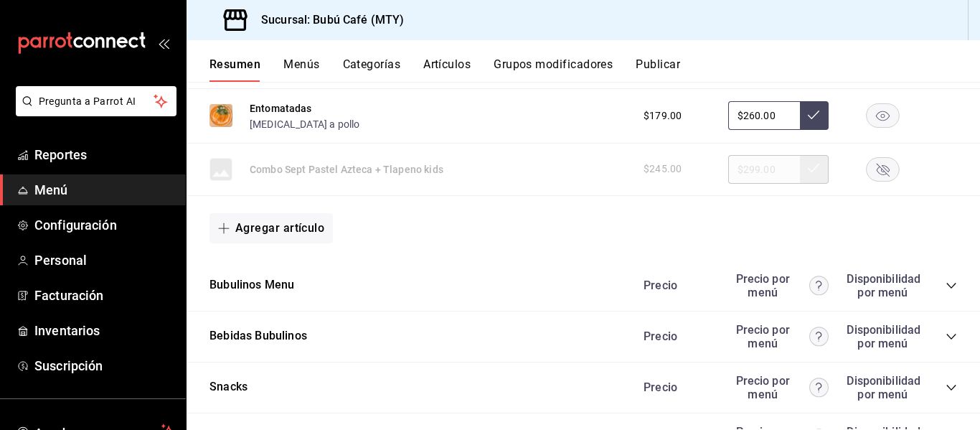
click at [946, 283] on icon "collapse-category-row" at bounding box center [951, 285] width 11 height 11
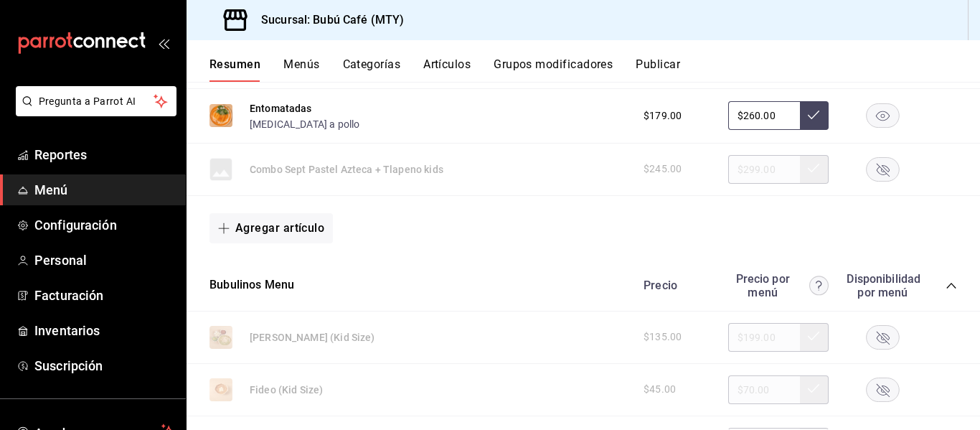
scroll to position [3803, 0]
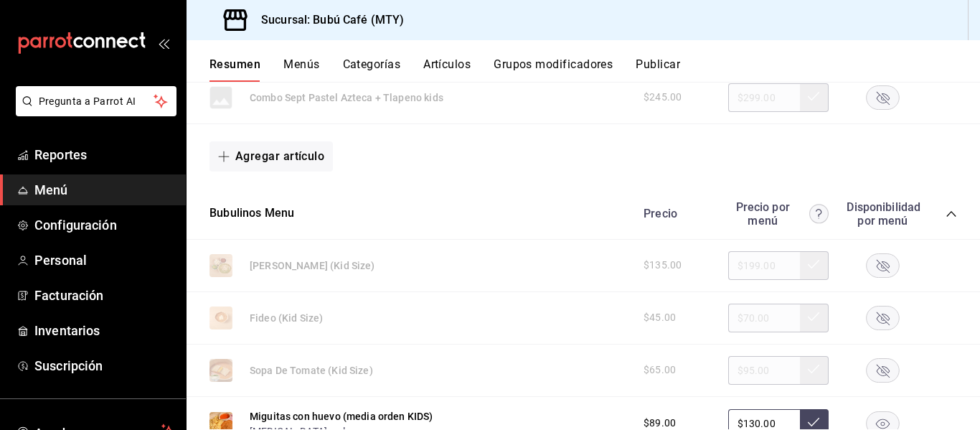
click at [877, 316] on icon "button" at bounding box center [883, 317] width 13 height 13
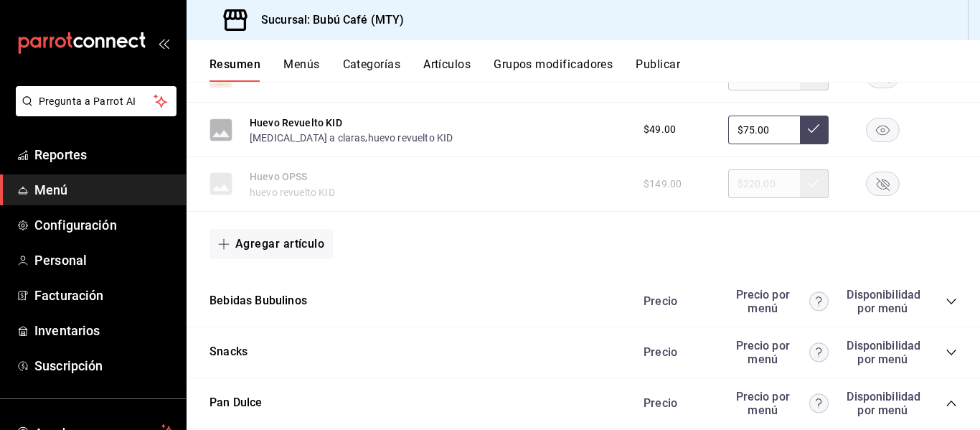
scroll to position [5310, 0]
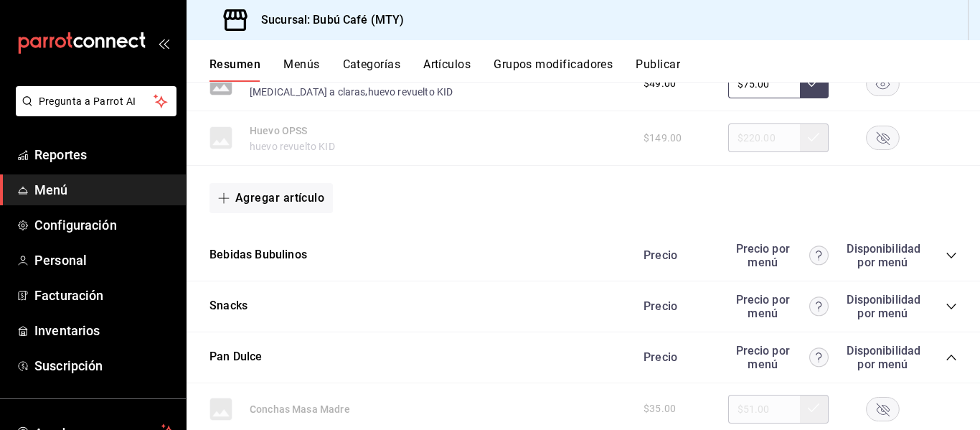
click at [946, 253] on icon "collapse-category-row" at bounding box center [951, 255] width 11 height 11
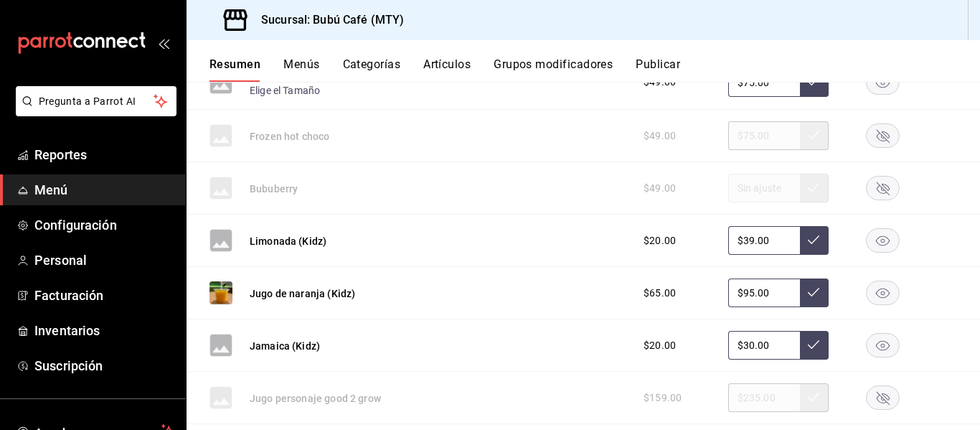
scroll to position [5597, 0]
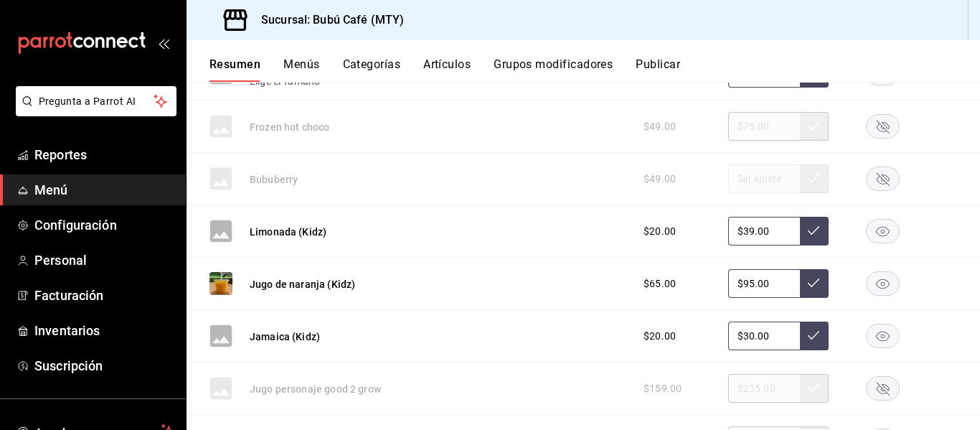
click at [875, 281] on rect "button" at bounding box center [883, 284] width 33 height 24
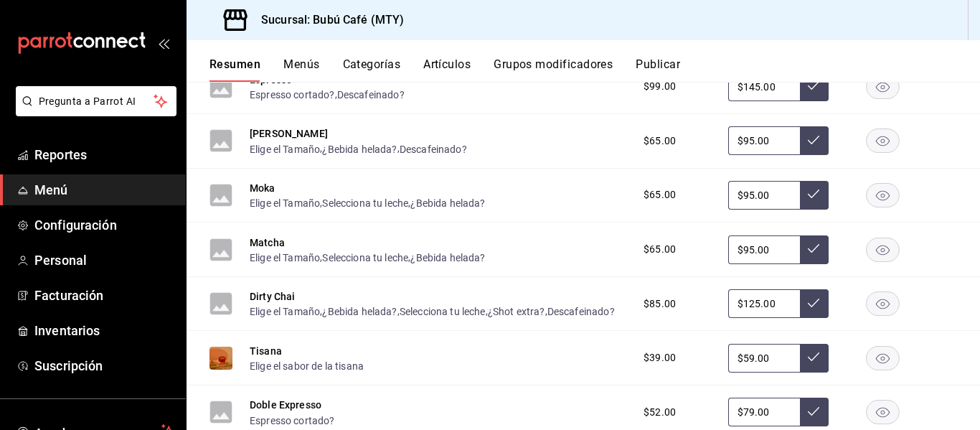
scroll to position [8396, 0]
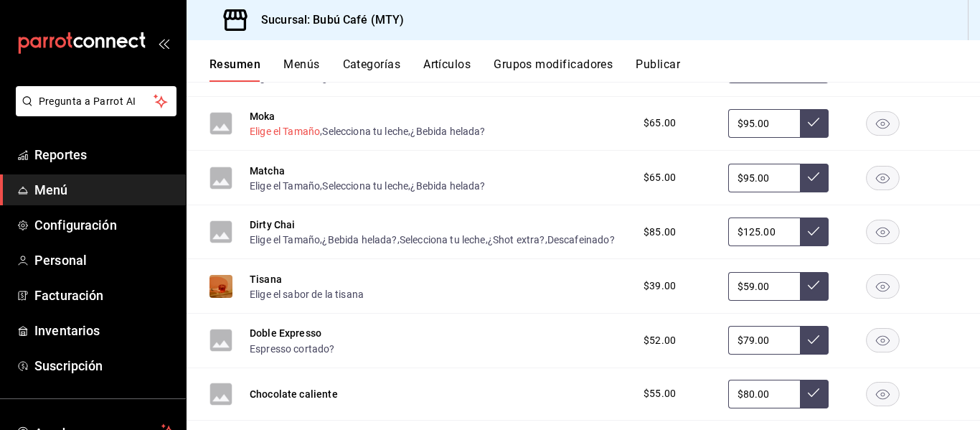
click at [260, 286] on button "Tisana" at bounding box center [266, 279] width 32 height 14
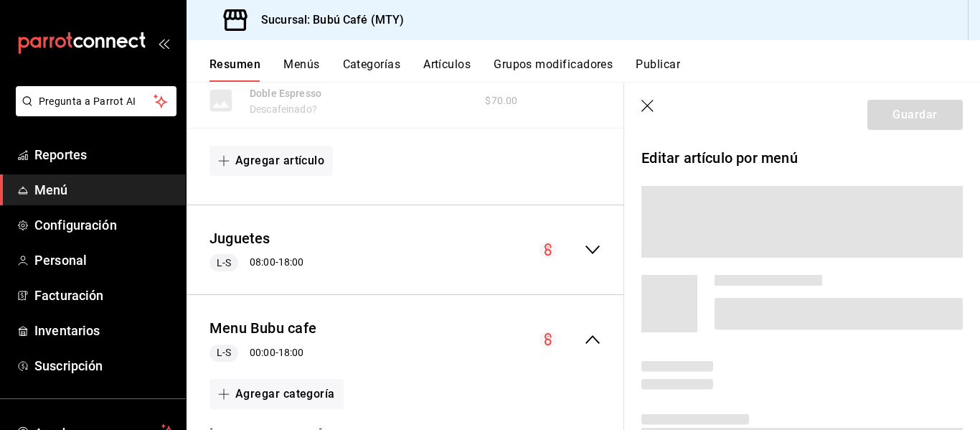
scroll to position [7772, 0]
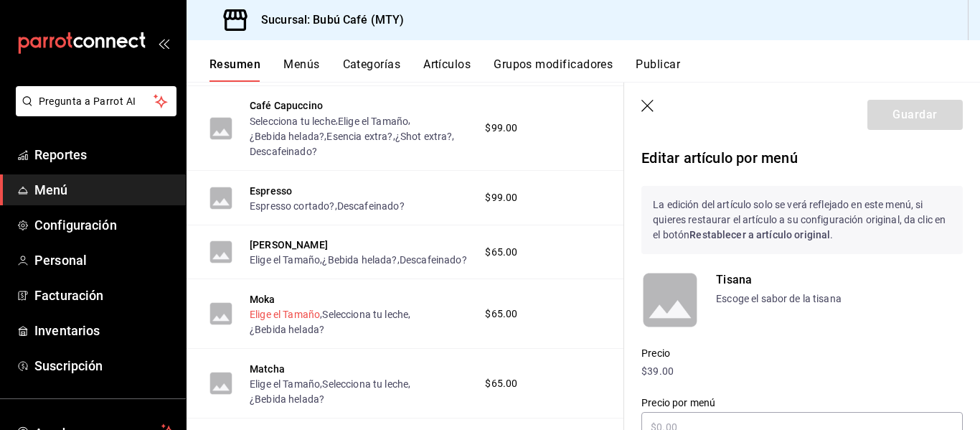
type input "$59.00"
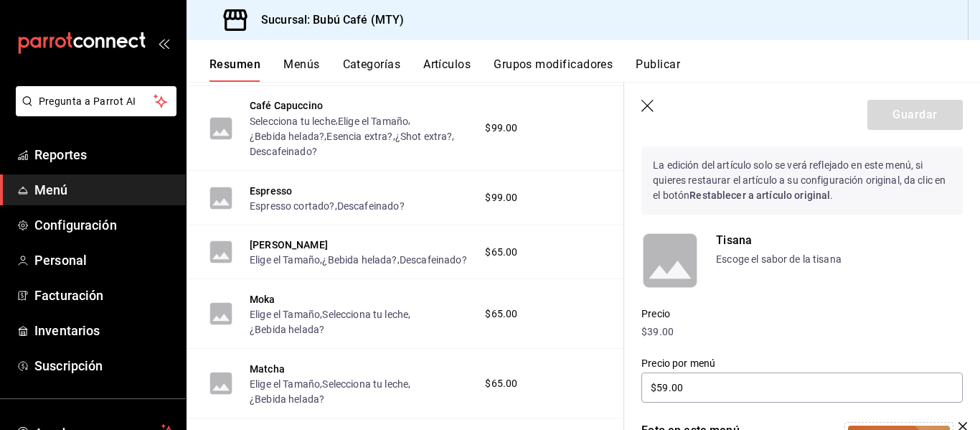
scroll to position [72, 0]
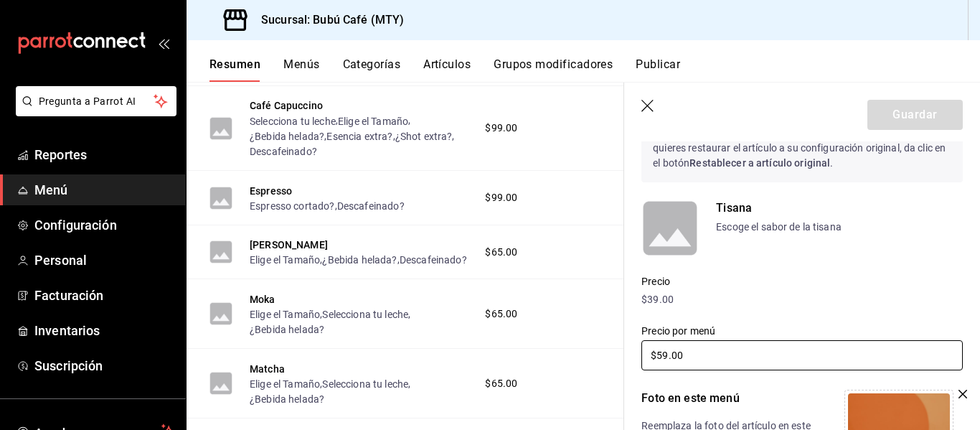
click at [697, 358] on input "$59.00" at bounding box center [802, 355] width 321 height 30
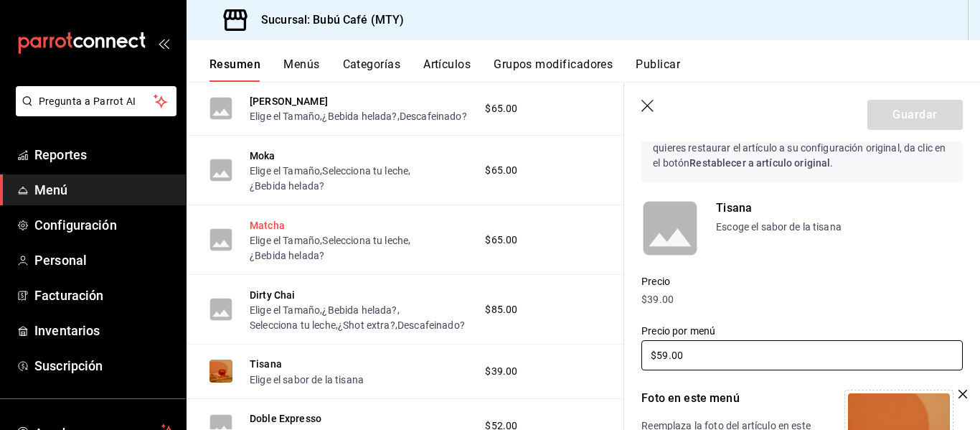
scroll to position [7988, 0]
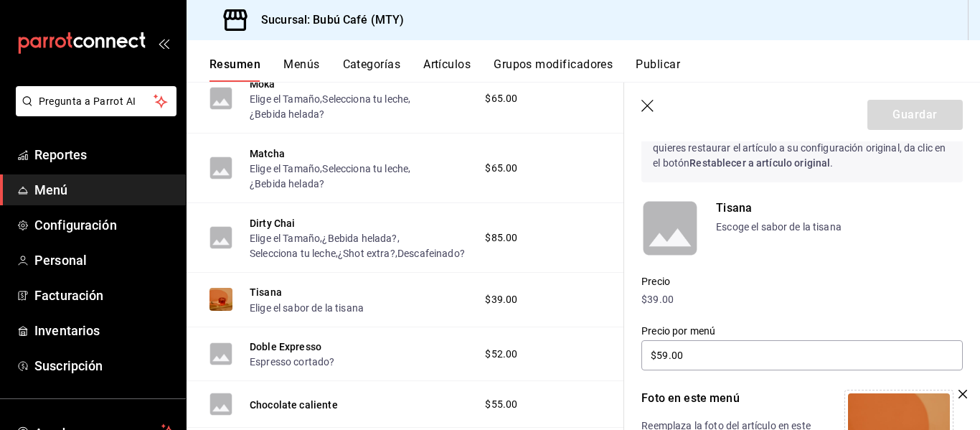
click at [530, 292] on div "$39.00" at bounding box center [517, 299] width 92 height 15
click at [649, 102] on icon "button" at bounding box center [649, 107] width 14 height 14
click at [446, 62] on button "Artículos" at bounding box center [446, 69] width 47 height 24
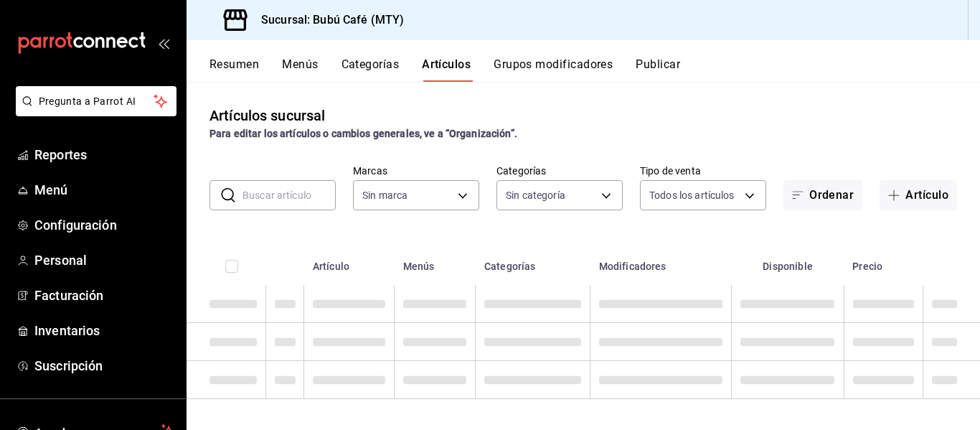
type input "80b59e88-aa3a-497f-ab7c-bcc7cc244fb1,49bbd9e9-8b48-46d9-8f2b-7c268dd84d4f,b77f9…"
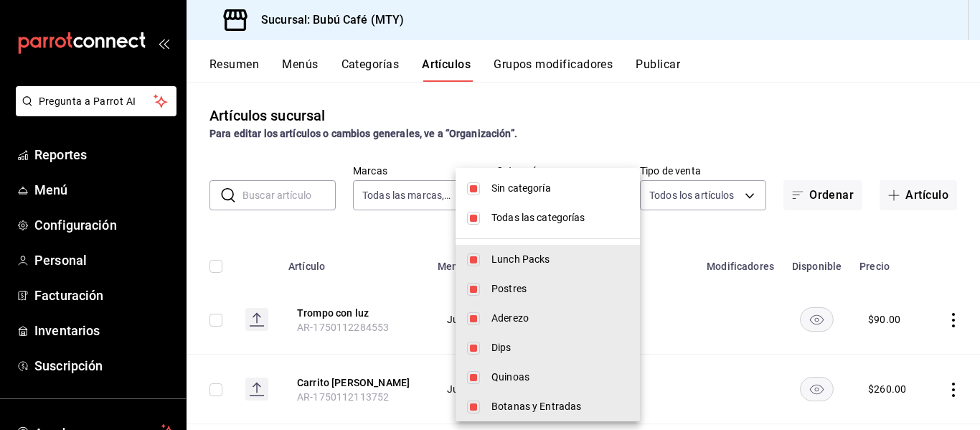
click at [593, 190] on body "Pregunta a Parrot AI Reportes Menú Configuración Personal Facturación Inventari…" at bounding box center [490, 215] width 980 height 430
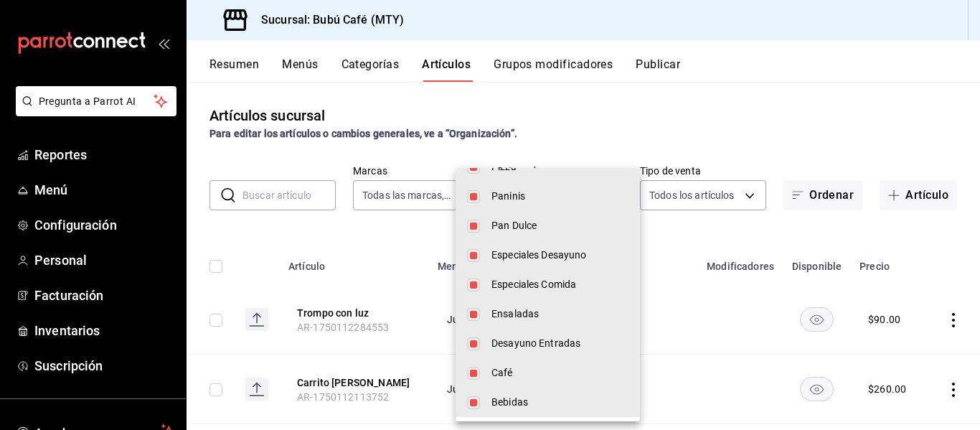
scroll to position [947, 0]
click at [517, 396] on span "Bebidas" at bounding box center [560, 400] width 137 height 15
type input "d0ca03d5-3be6-470f-8f56-766e01c5f306,a83e7f59-bc64-4a59-97bc-9f72e74aa050,80ab3…"
checkbox input "false"
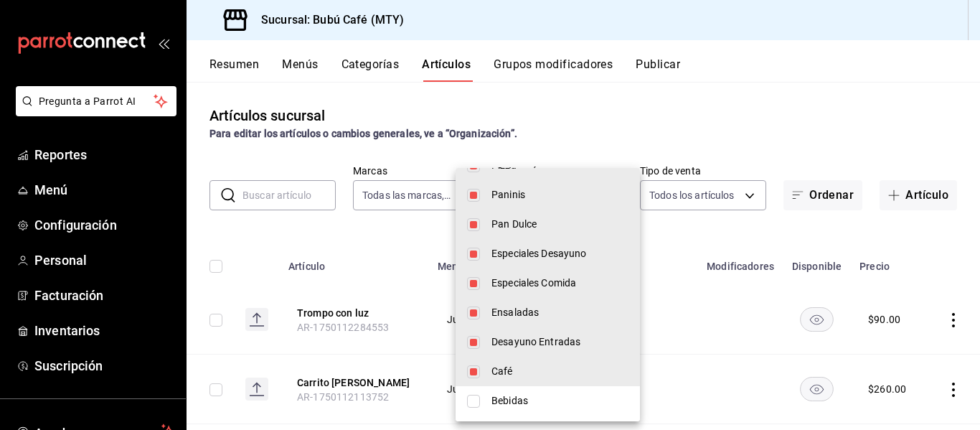
click at [753, 232] on div at bounding box center [490, 215] width 980 height 430
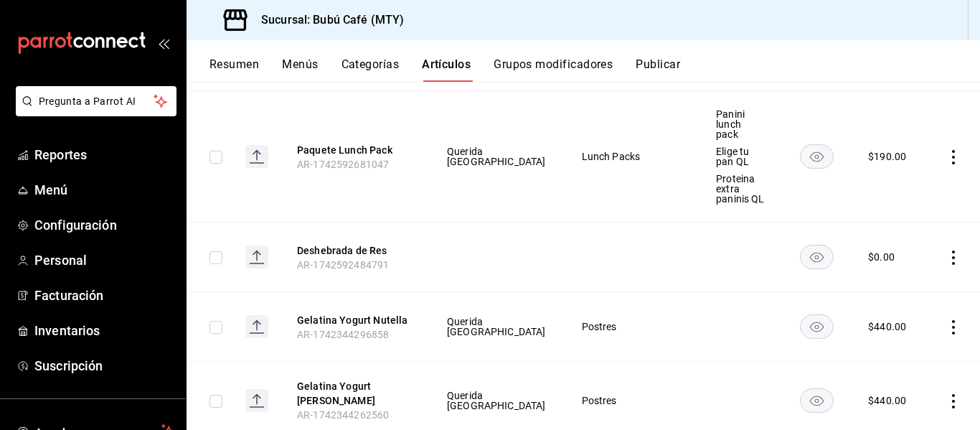
scroll to position [1148, 0]
click at [296, 67] on button "Menús" at bounding box center [300, 69] width 36 height 24
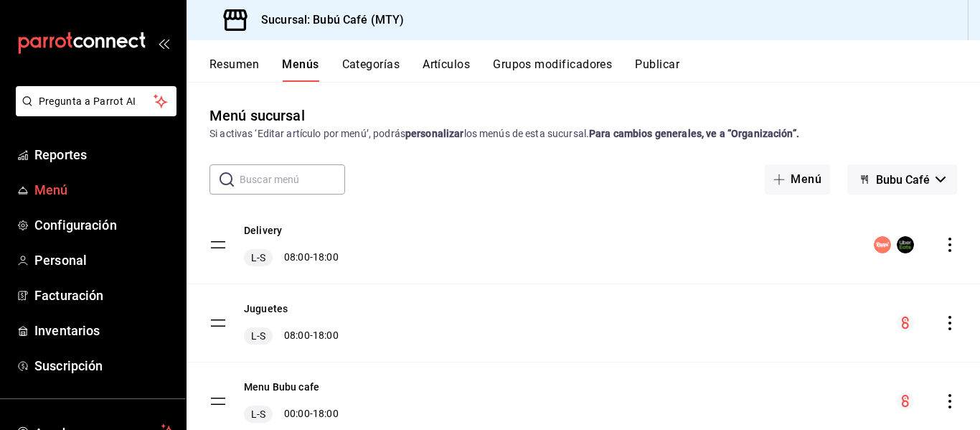
click at [51, 184] on span "Menú" at bounding box center [104, 189] width 140 height 19
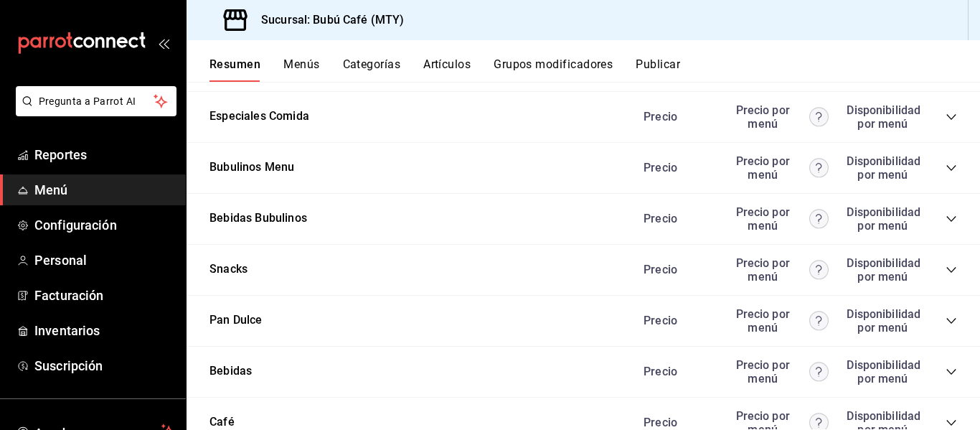
scroll to position [1218, 0]
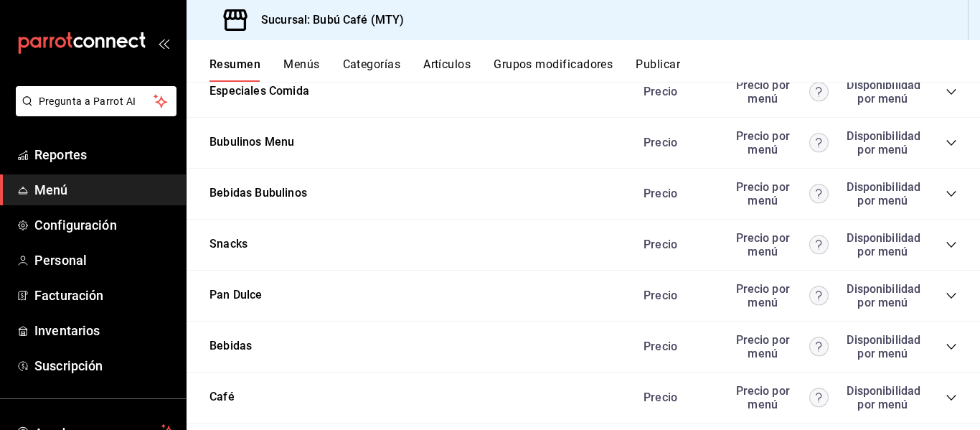
click at [256, 349] on div "Bebidas Precio Precio por menú Disponibilidad por menú" at bounding box center [584, 346] width 794 height 51
click at [947, 347] on icon "collapse-category-row" at bounding box center [951, 347] width 9 height 6
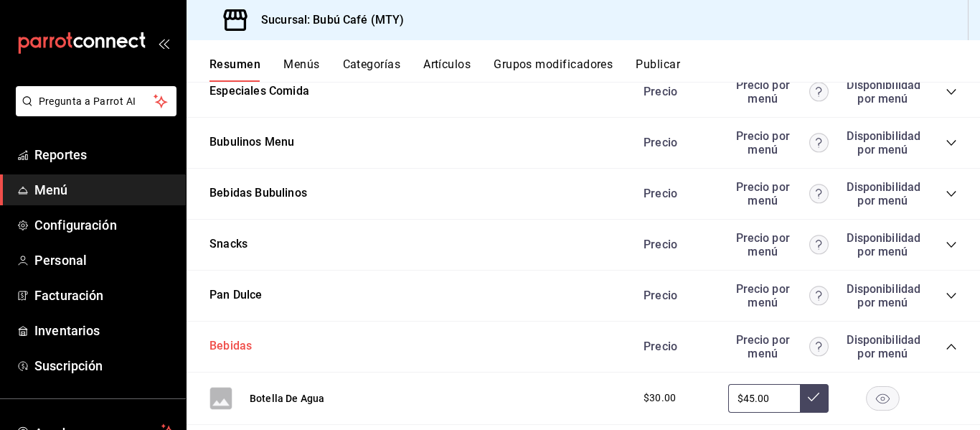
click at [229, 344] on button "Bebidas" at bounding box center [231, 346] width 42 height 17
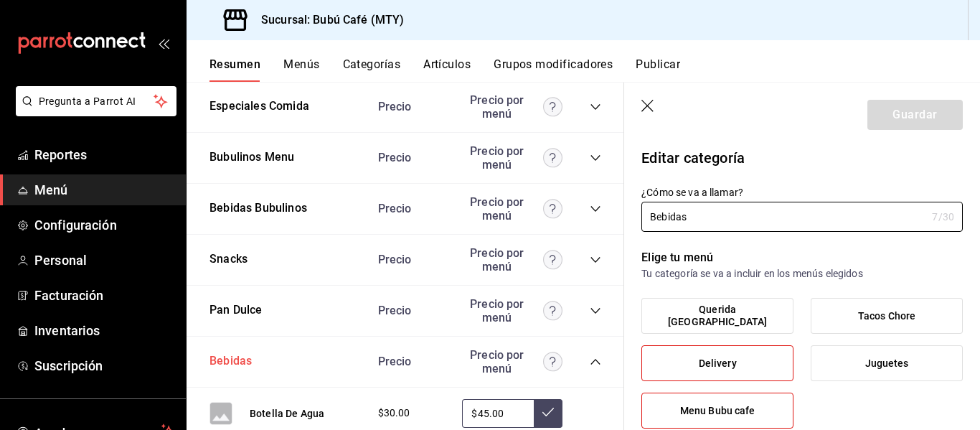
type input "ef07c6e1-1849-420a-9c97-a56034741fad"
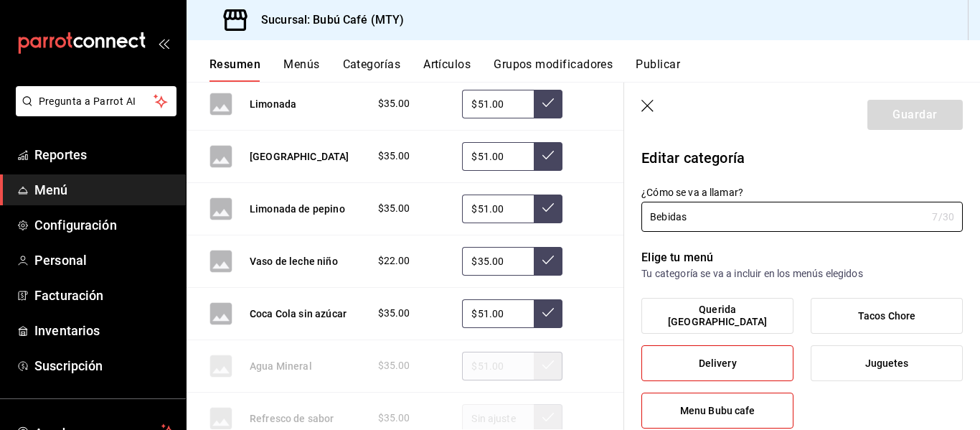
scroll to position [1783, 0]
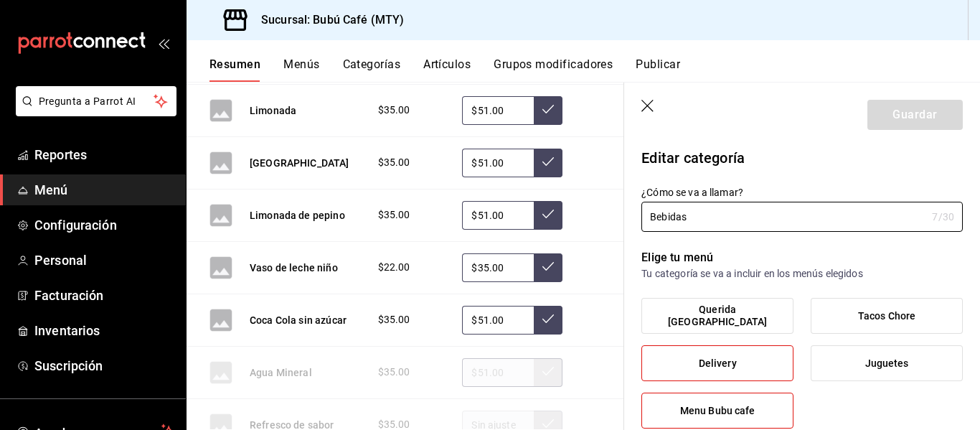
click at [673, 359] on label "Delivery" at bounding box center [717, 363] width 151 height 34
click at [0, 0] on input "Delivery" at bounding box center [0, 0] width 0 height 0
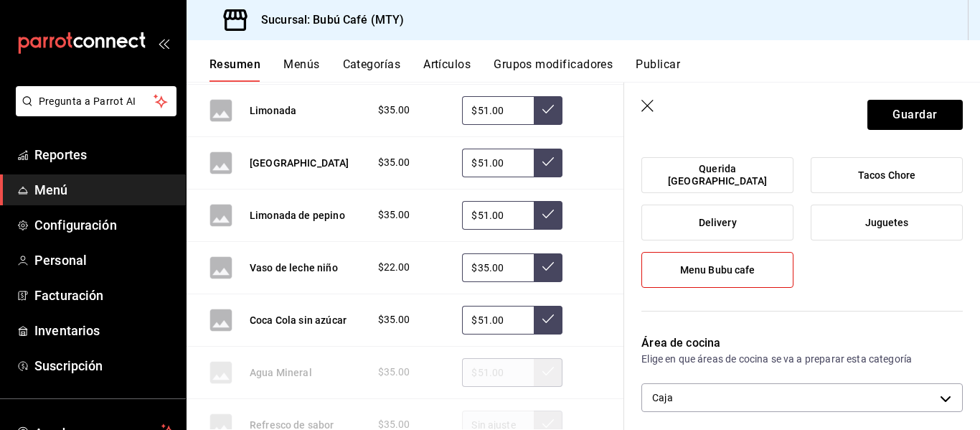
scroll to position [144, 0]
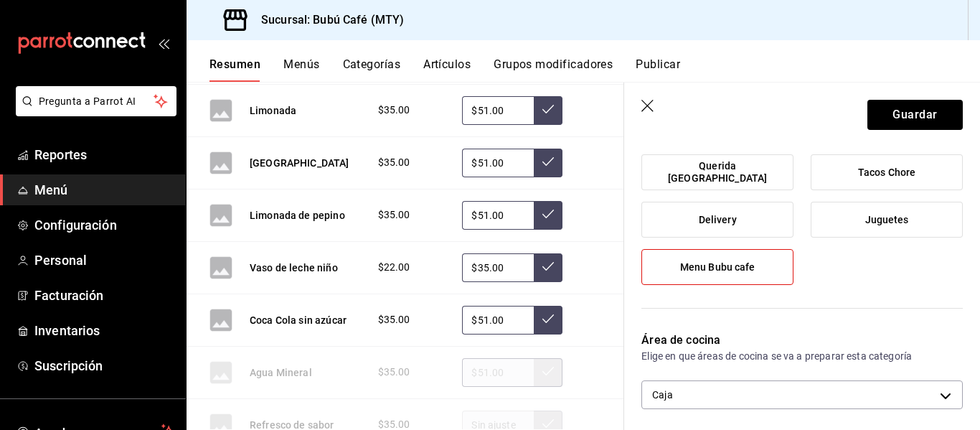
click at [677, 271] on label "Menu Bubu cafe" at bounding box center [717, 267] width 151 height 34
click at [0, 0] on input "Menu Bubu cafe" at bounding box center [0, 0] width 0 height 0
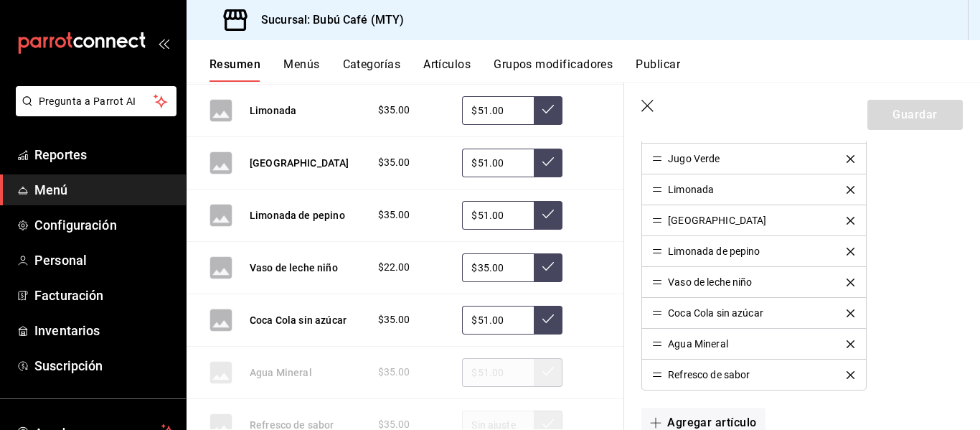
scroll to position [718, 0]
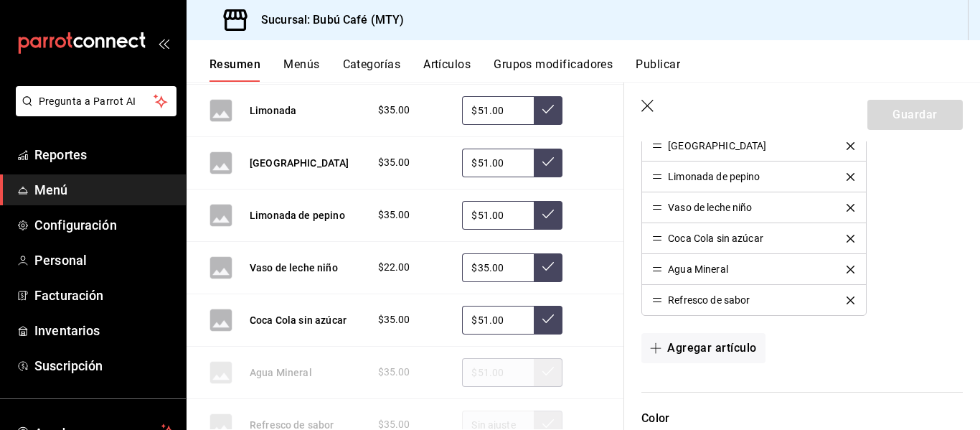
click at [647, 101] on icon "button" at bounding box center [649, 107] width 14 height 14
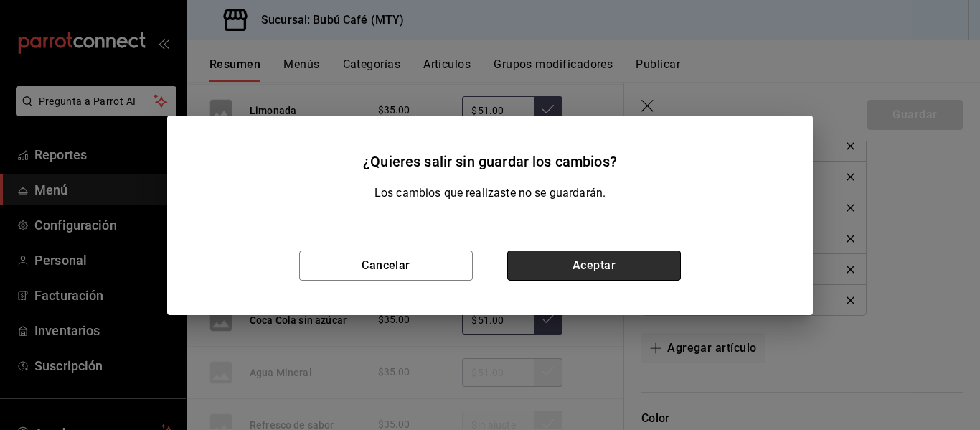
click at [554, 256] on button "Aceptar" at bounding box center [594, 265] width 174 height 30
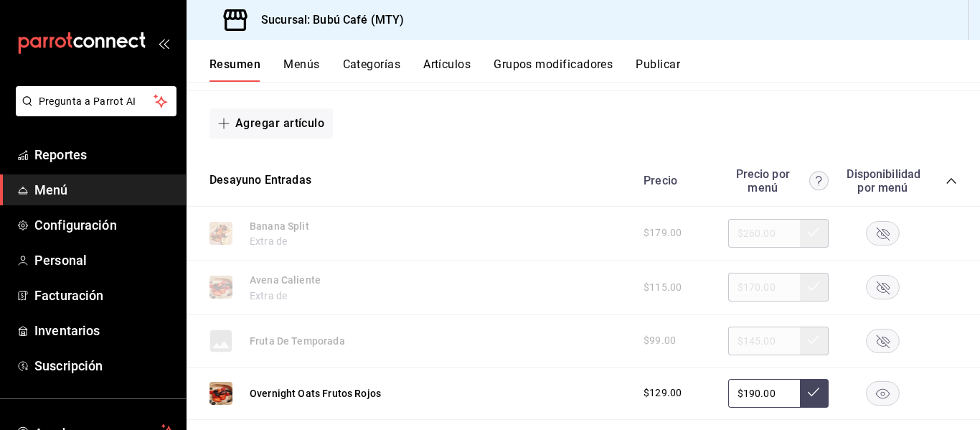
scroll to position [471, 0]
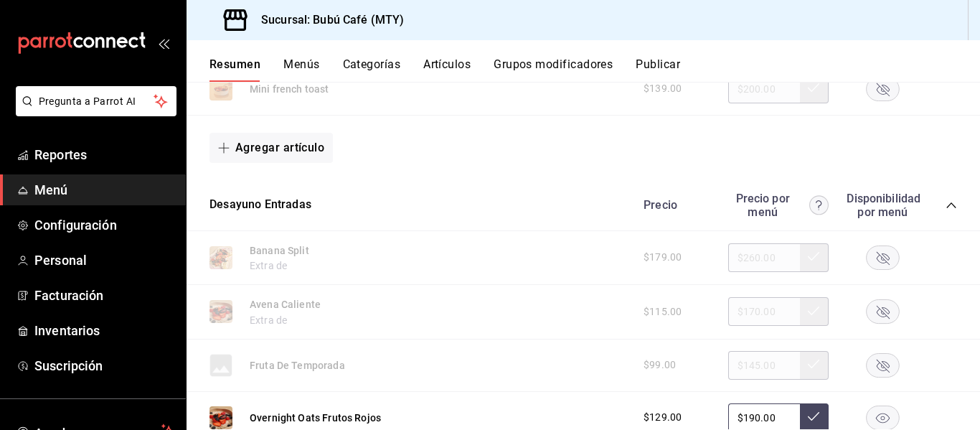
click at [293, 62] on button "Menús" at bounding box center [301, 69] width 36 height 24
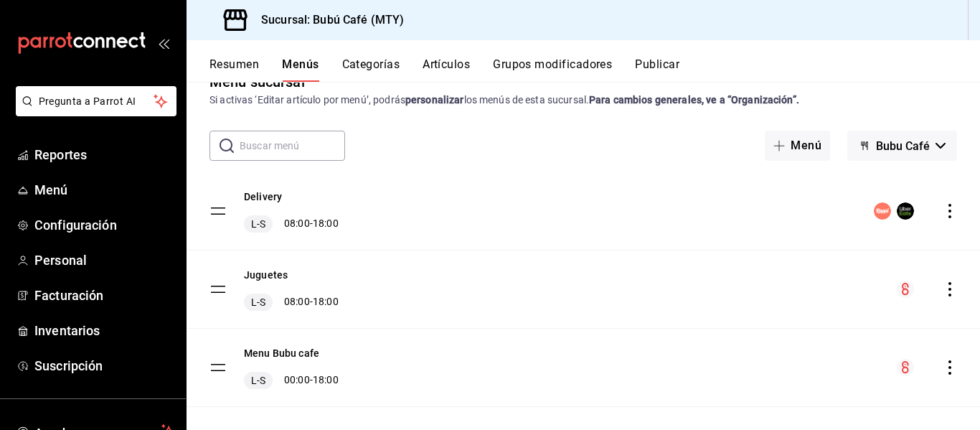
scroll to position [52, 0]
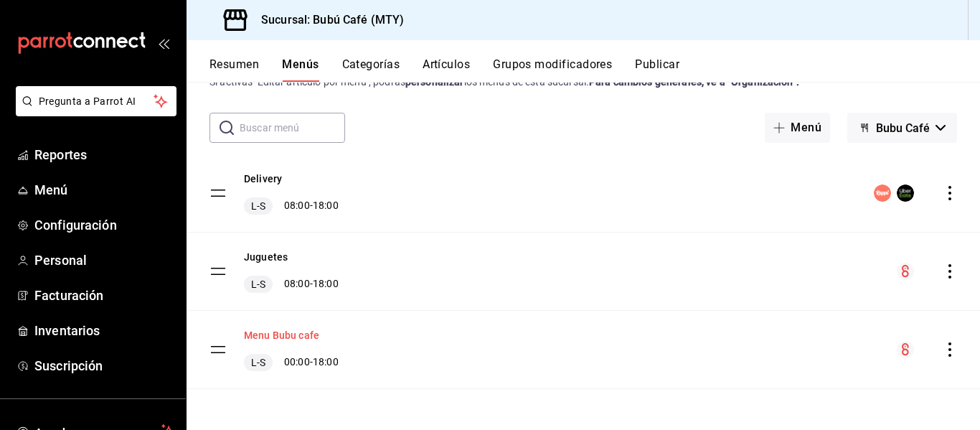
click at [293, 331] on button "Menu Bubu cafe" at bounding box center [281, 335] width 75 height 14
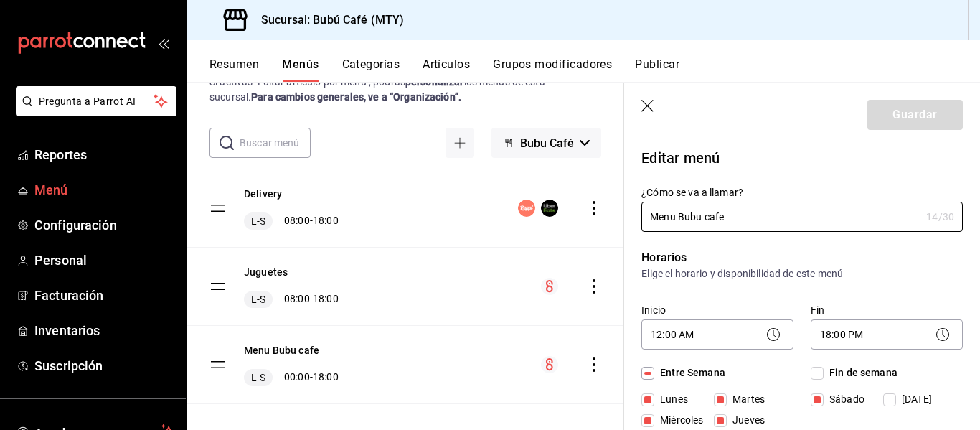
click at [31, 188] on link "Menú" at bounding box center [93, 189] width 186 height 31
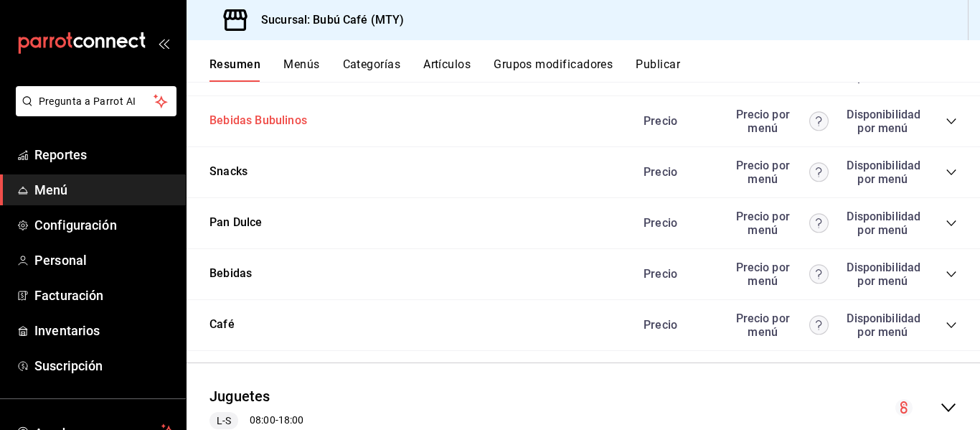
scroll to position [1292, 0]
click at [233, 321] on button "Café" at bounding box center [222, 324] width 25 height 17
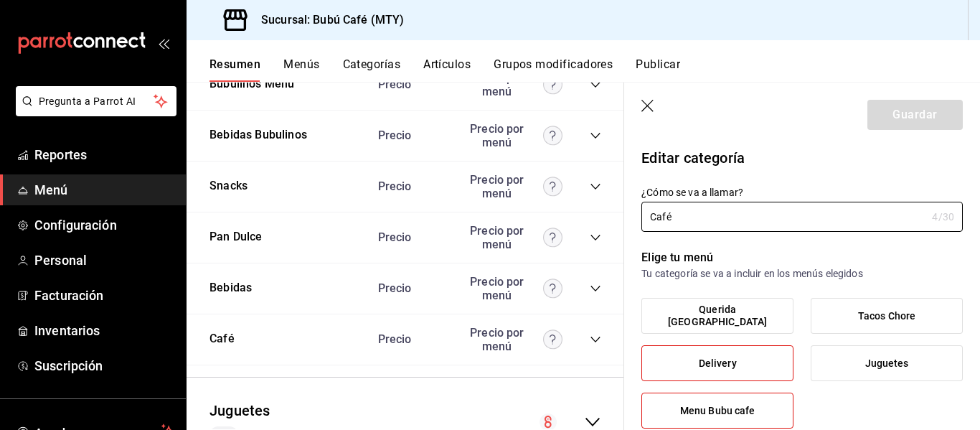
type input "ef07c6e1-1849-420a-9c97-a56034741fad"
radio input "false"
radio input "true"
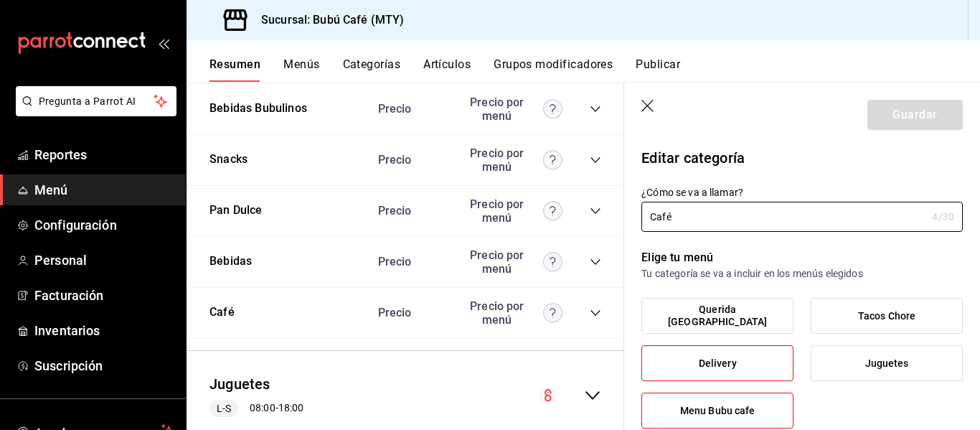
scroll to position [1305, 0]
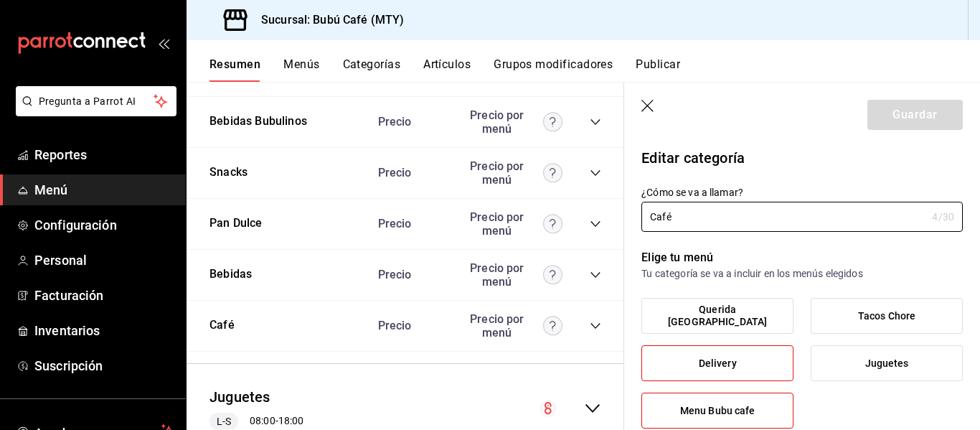
click at [591, 327] on icon "collapse-category-row" at bounding box center [595, 326] width 9 height 6
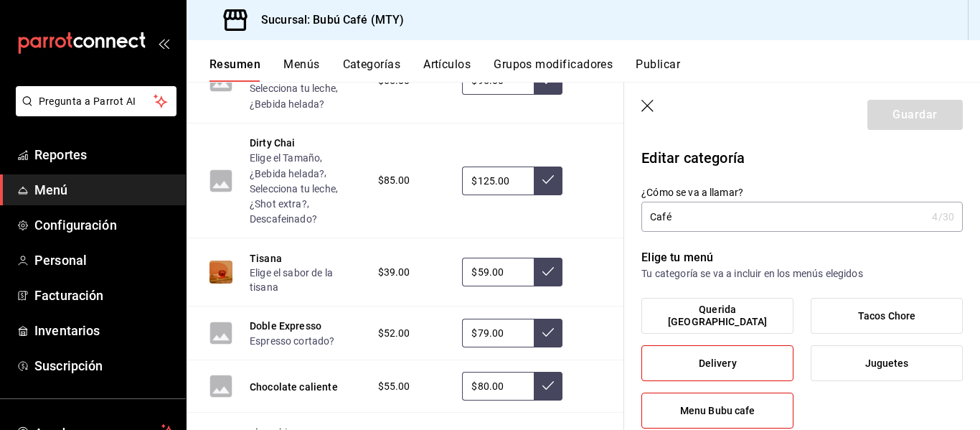
scroll to position [2238, 0]
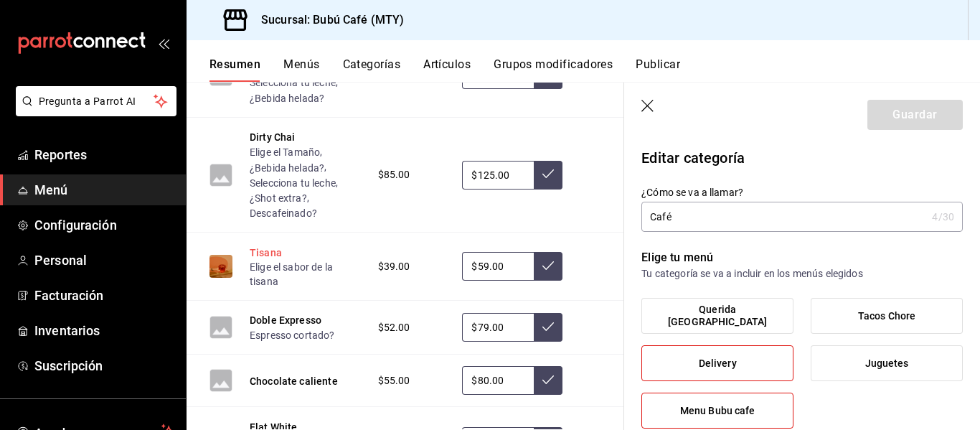
click at [261, 248] on button "Tisana" at bounding box center [266, 252] width 32 height 14
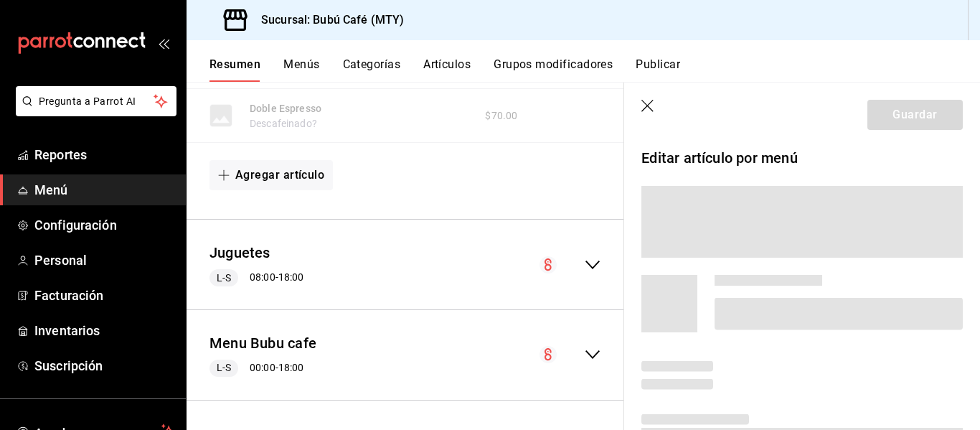
scroll to position [1851, 0]
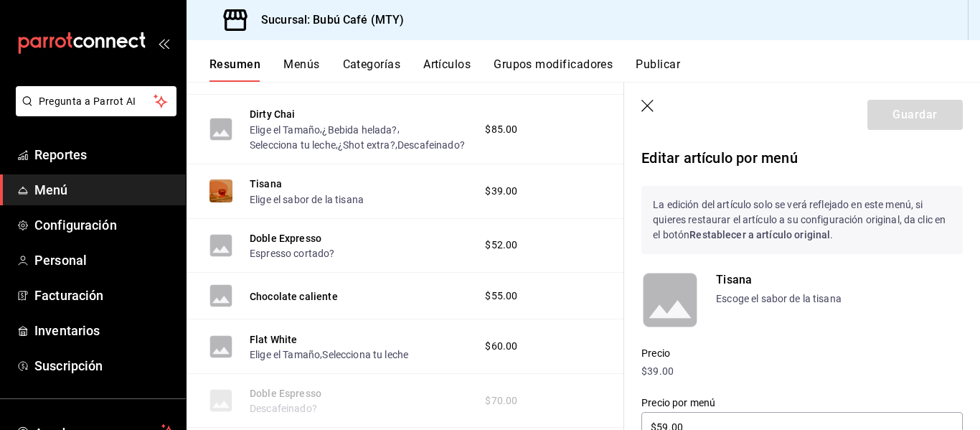
click at [674, 370] on p "$39.00" at bounding box center [802, 371] width 321 height 15
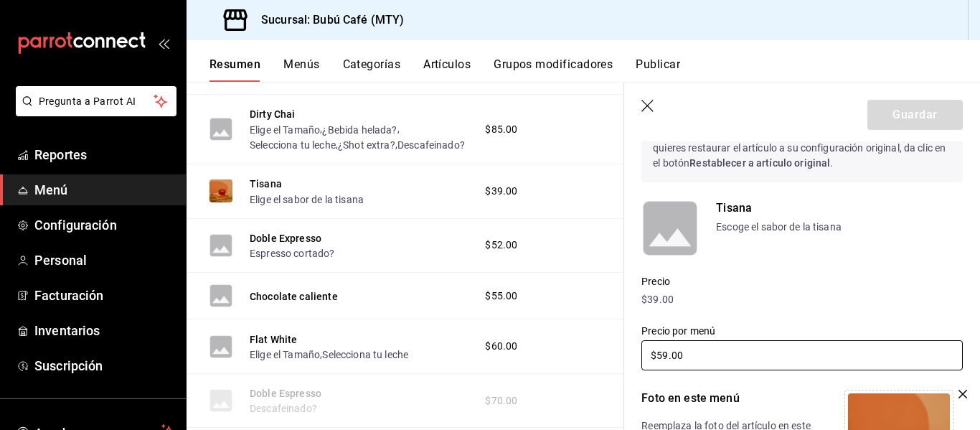
click at [690, 352] on input "$59.00" at bounding box center [802, 355] width 321 height 30
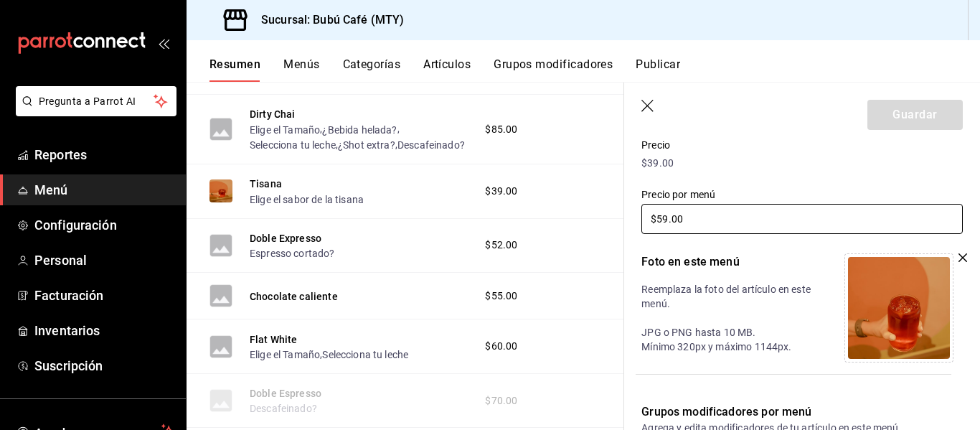
scroll to position [215, 0]
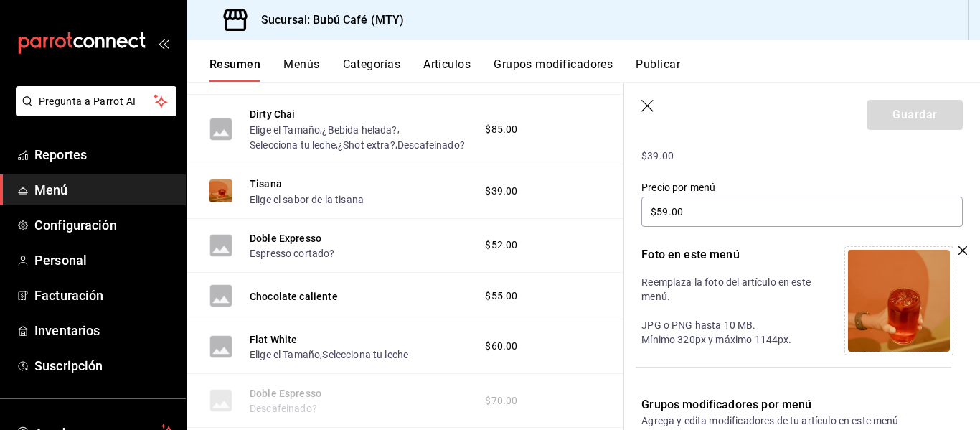
click at [650, 106] on icon "button" at bounding box center [649, 107] width 14 height 14
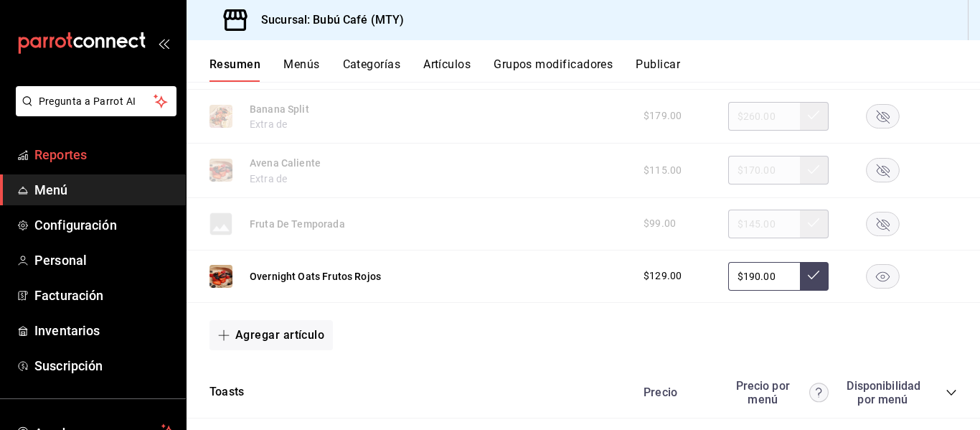
scroll to position [382, 0]
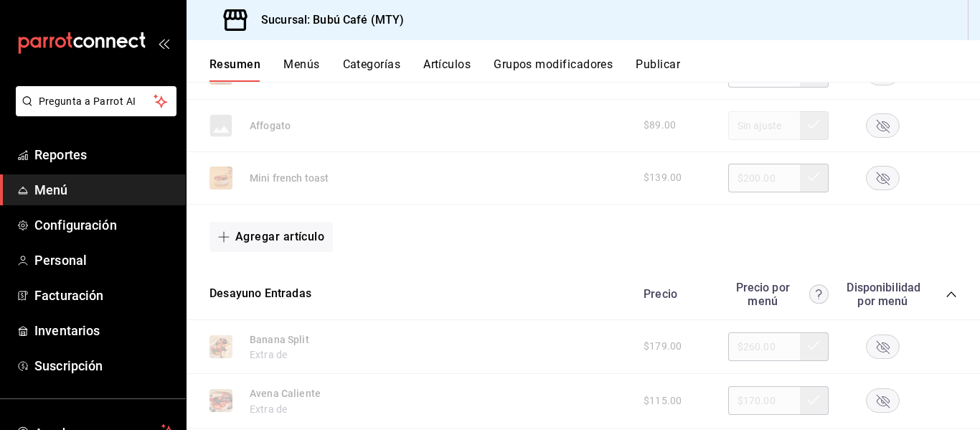
click at [55, 186] on span "Menú" at bounding box center [104, 189] width 140 height 19
click at [57, 186] on span "Menú" at bounding box center [104, 189] width 140 height 19
click at [64, 256] on span "Personal" at bounding box center [104, 259] width 140 height 19
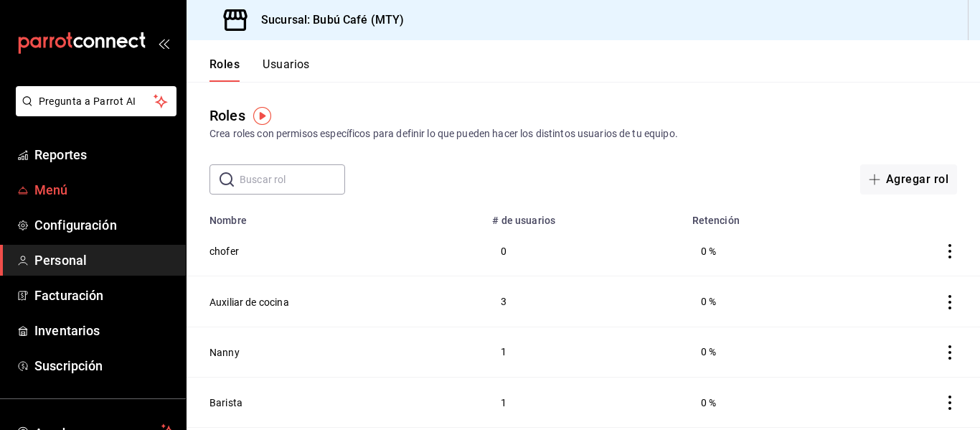
click at [64, 184] on span "Menú" at bounding box center [104, 189] width 140 height 19
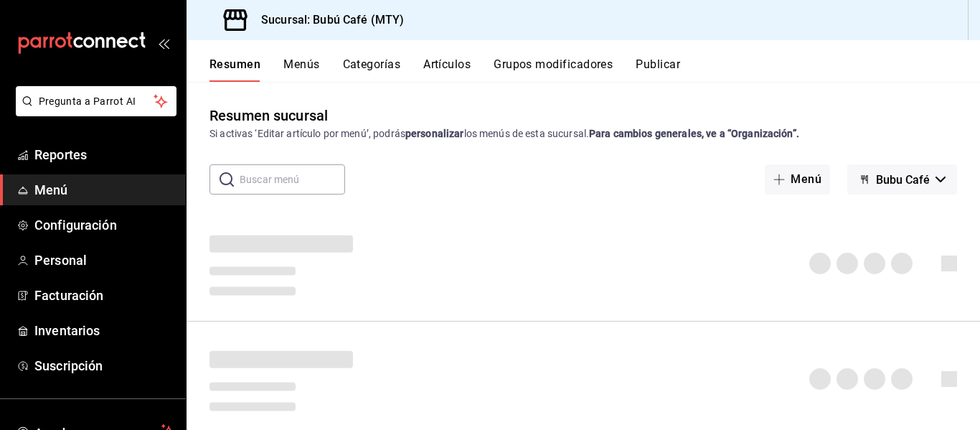
click at [680, 65] on button "Publicar" at bounding box center [658, 69] width 44 height 24
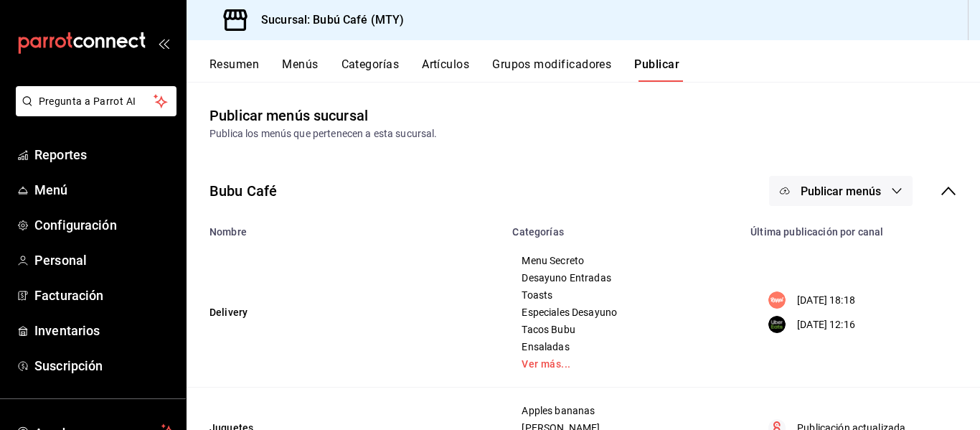
click at [891, 187] on icon "button" at bounding box center [896, 190] width 11 height 11
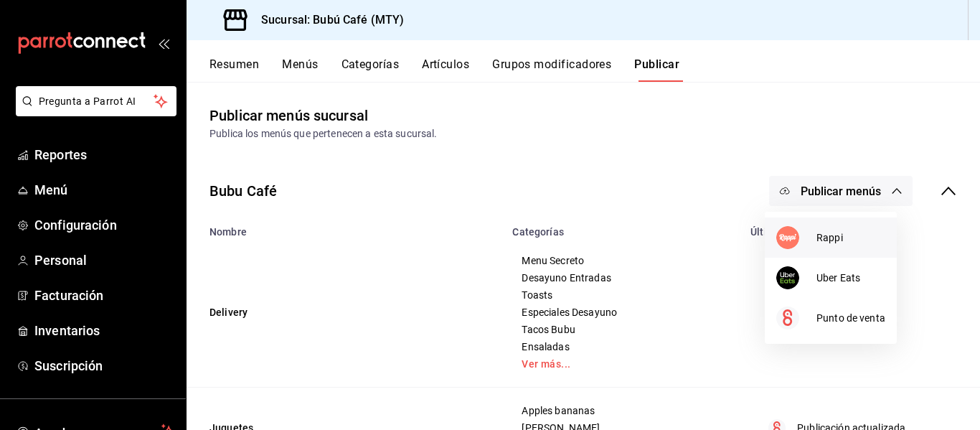
click at [817, 238] on span "Rappi" at bounding box center [851, 237] width 69 height 15
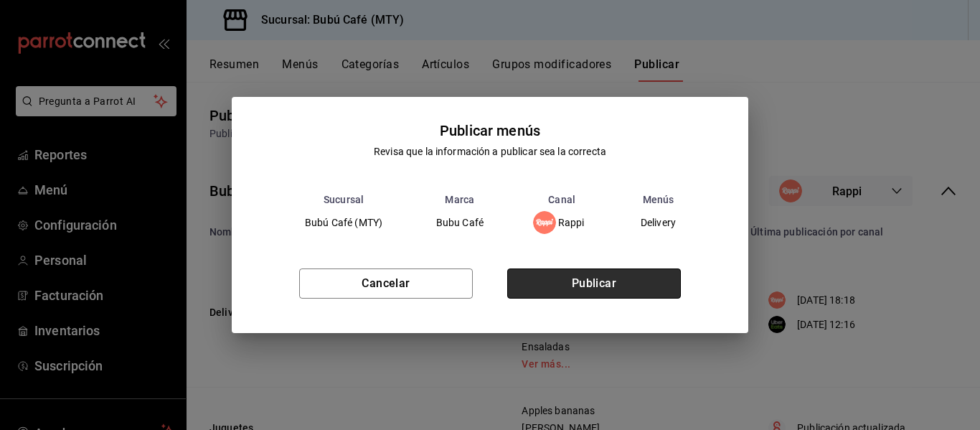
click at [553, 277] on button "Publicar" at bounding box center [594, 283] width 174 height 30
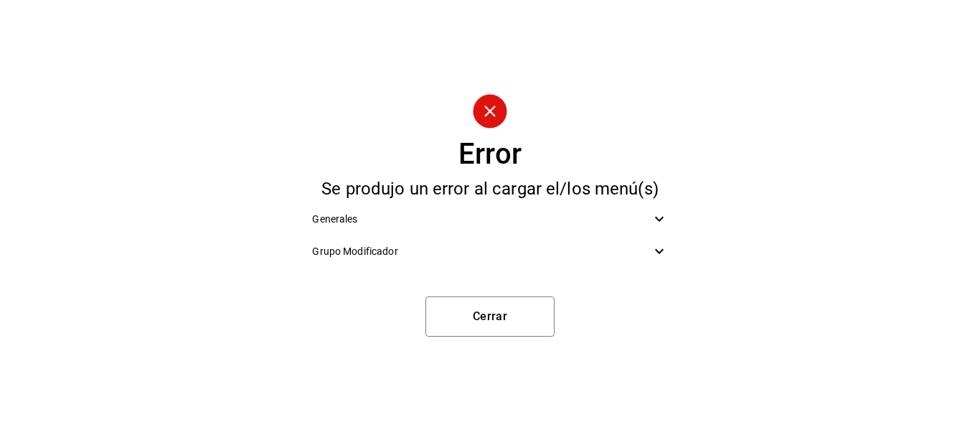
click at [663, 220] on icon at bounding box center [659, 218] width 17 height 17
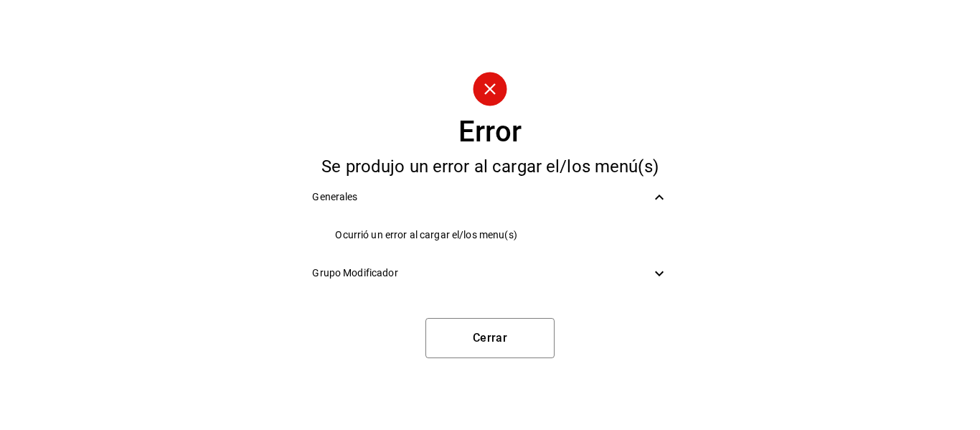
click at [657, 272] on icon at bounding box center [659, 273] width 17 height 17
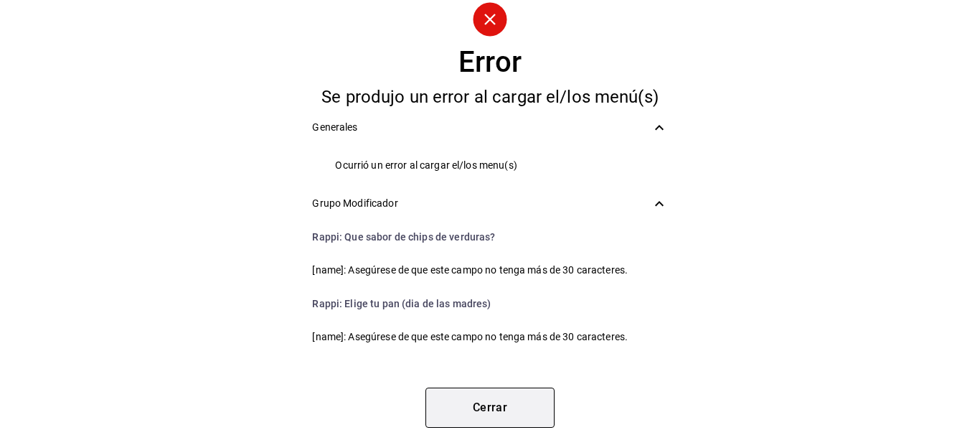
click at [490, 400] on button "Cerrar" at bounding box center [490, 408] width 129 height 40
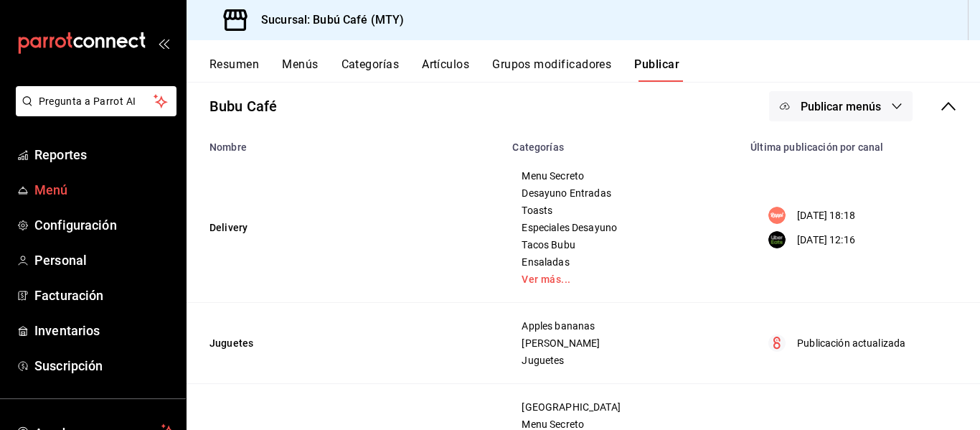
scroll to position [7, 0]
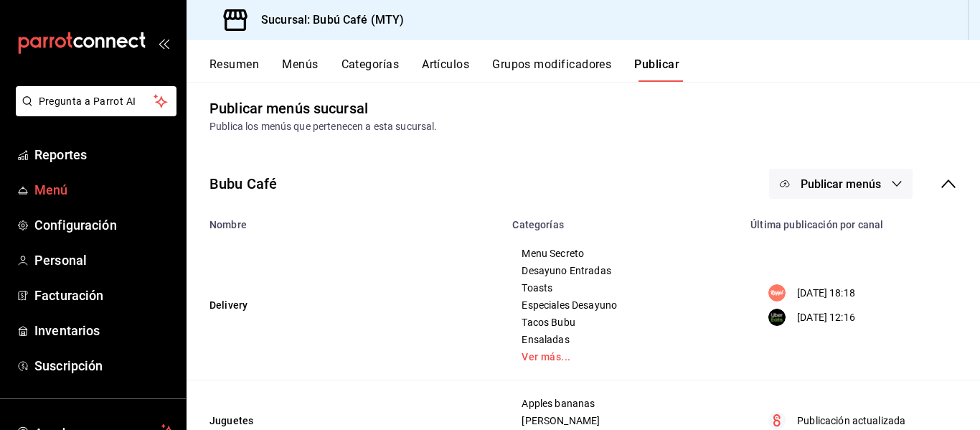
click at [57, 188] on span "Menú" at bounding box center [104, 189] width 140 height 19
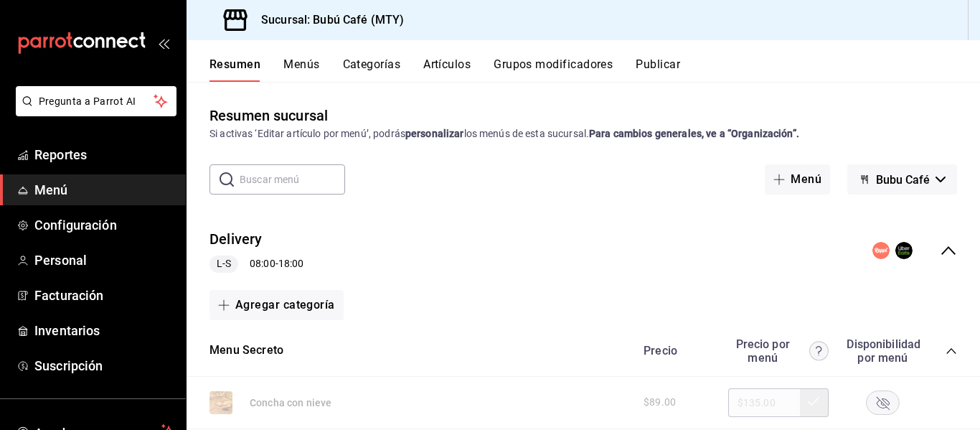
drag, startPoint x: 434, startPoint y: 305, endPoint x: 304, endPoint y: 248, distance: 142.7
click at [424, 296] on div "Agregar categoría" at bounding box center [584, 305] width 748 height 30
click at [655, 60] on button "Publicar" at bounding box center [658, 69] width 44 height 24
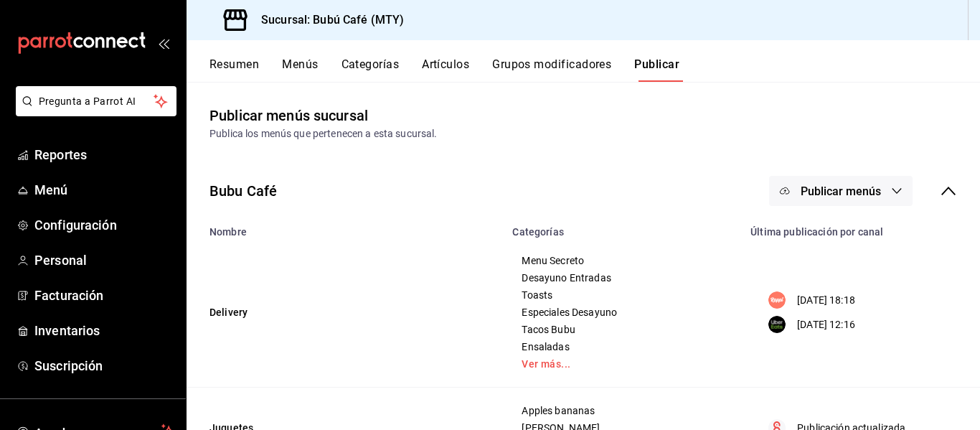
click at [886, 183] on button "Publicar menús" at bounding box center [841, 191] width 144 height 30
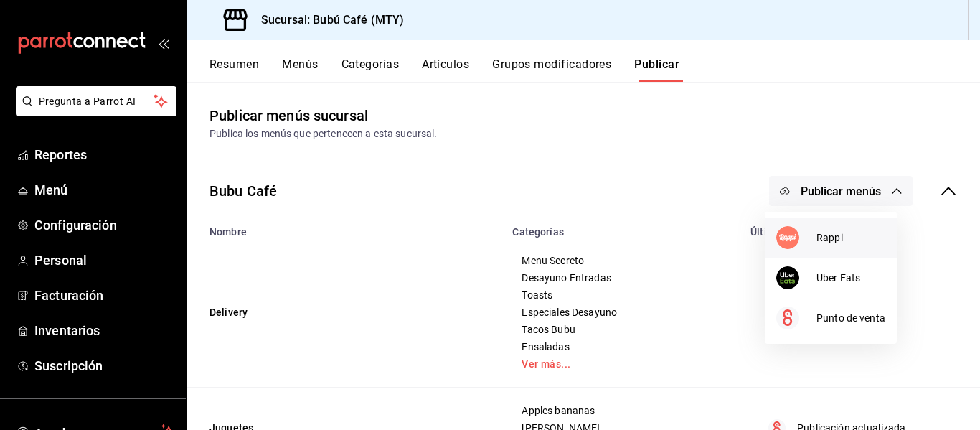
click at [828, 233] on span "Rappi" at bounding box center [851, 237] width 69 height 15
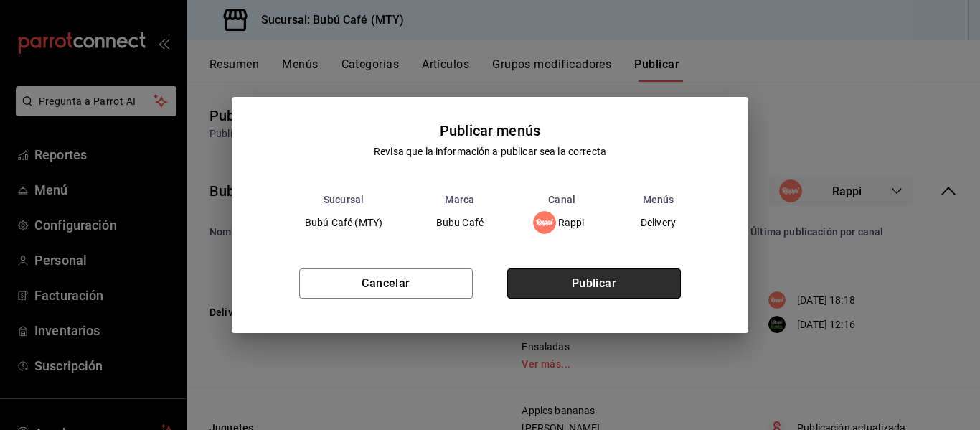
click at [547, 278] on button "Publicar" at bounding box center [594, 283] width 174 height 30
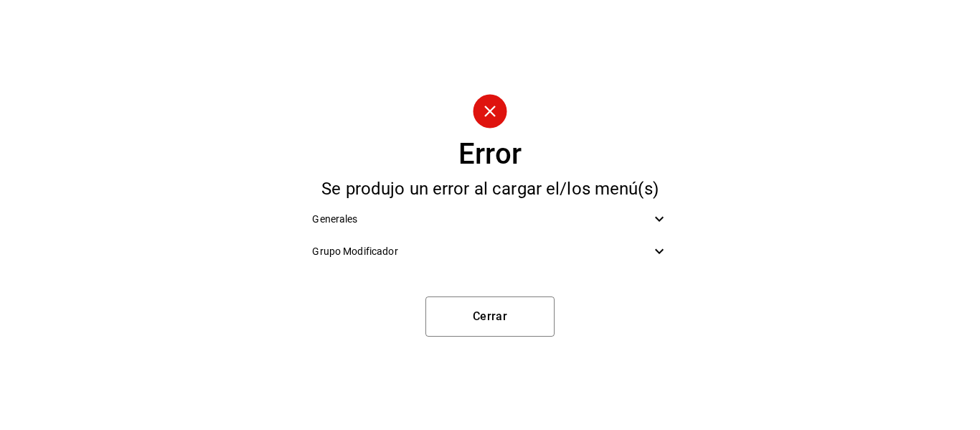
click at [662, 213] on icon at bounding box center [659, 218] width 17 height 17
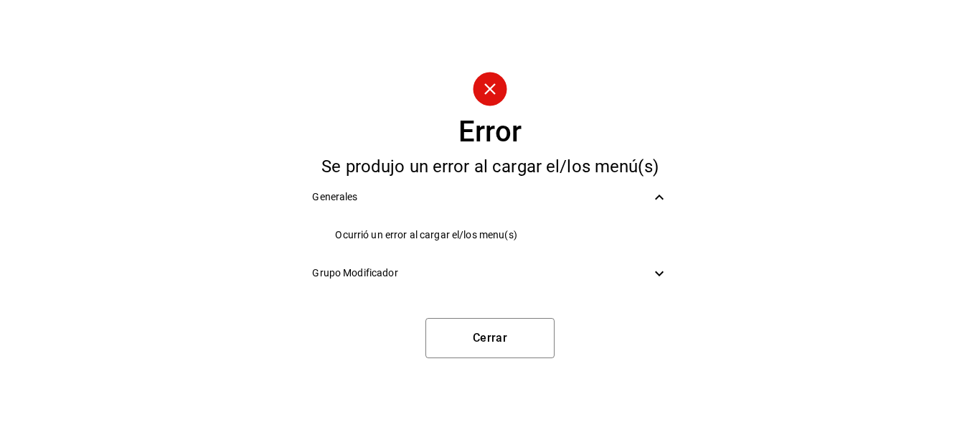
click at [654, 269] on icon at bounding box center [659, 273] width 17 height 17
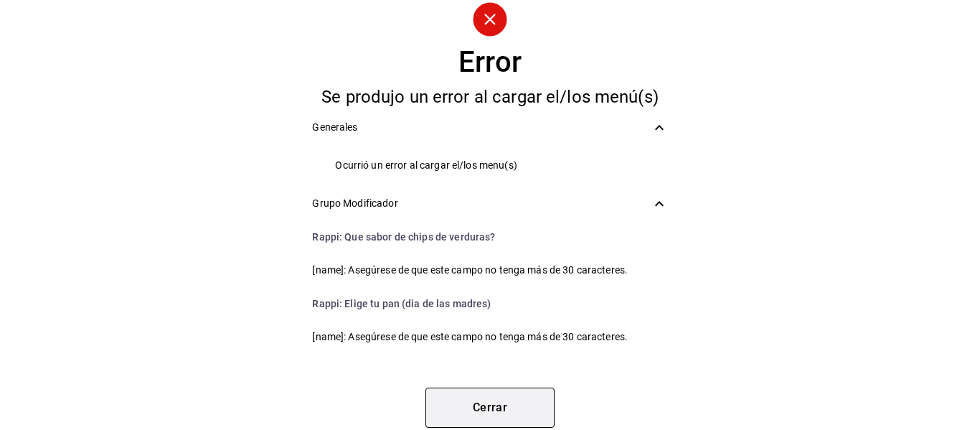
click at [482, 398] on button "Cerrar" at bounding box center [490, 408] width 129 height 40
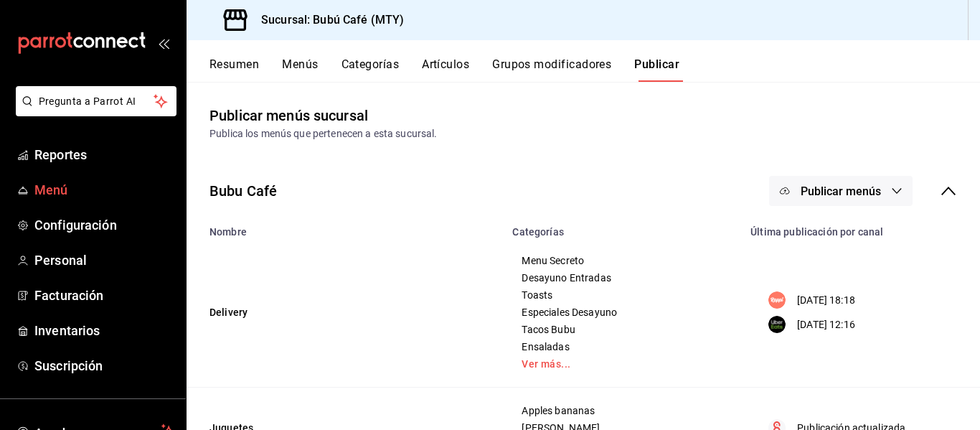
click at [55, 193] on span "Menú" at bounding box center [104, 189] width 140 height 19
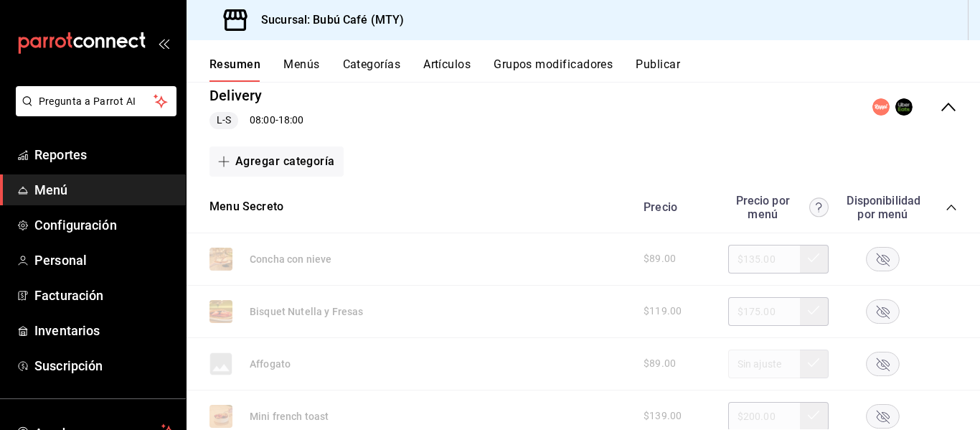
scroll to position [408, 0]
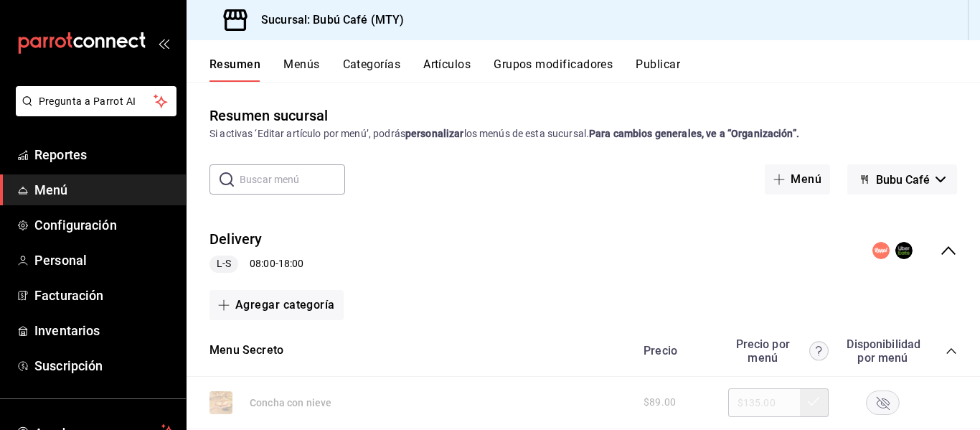
click at [314, 180] on input "text" at bounding box center [292, 179] width 105 height 29
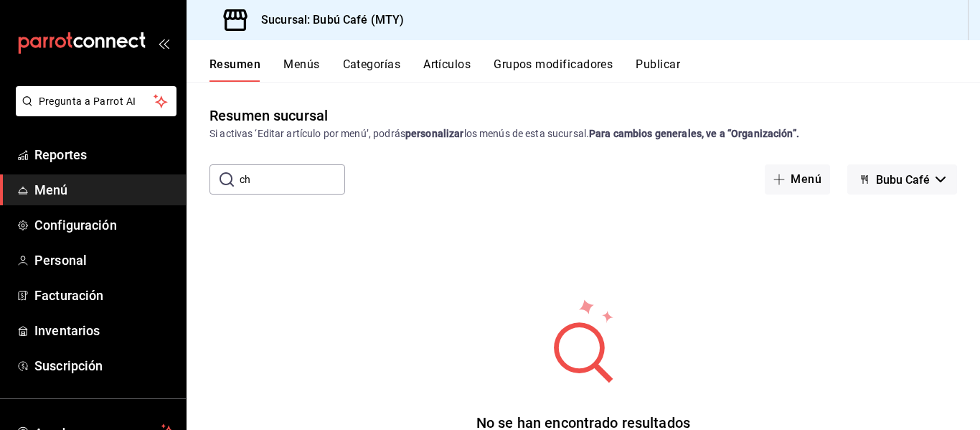
type input "c"
type input "v"
type input "s"
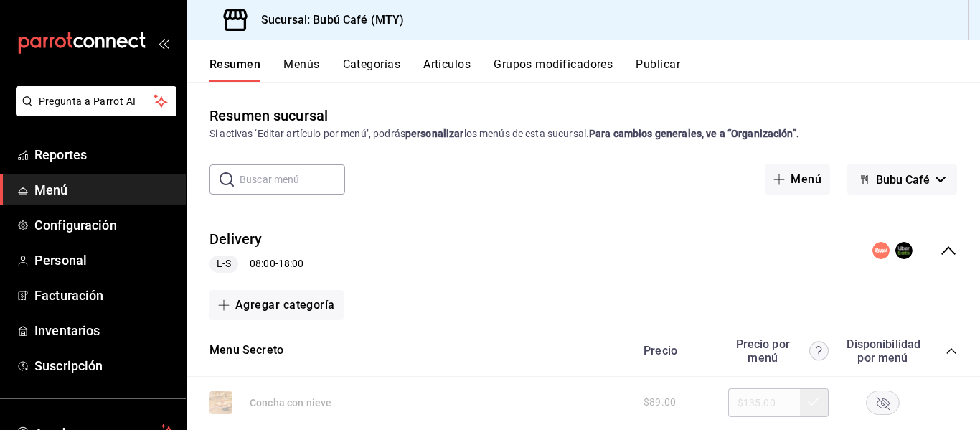
click at [52, 179] on link "Menú" at bounding box center [93, 189] width 186 height 31
click at [426, 62] on button "Artículos" at bounding box center [446, 69] width 47 height 24
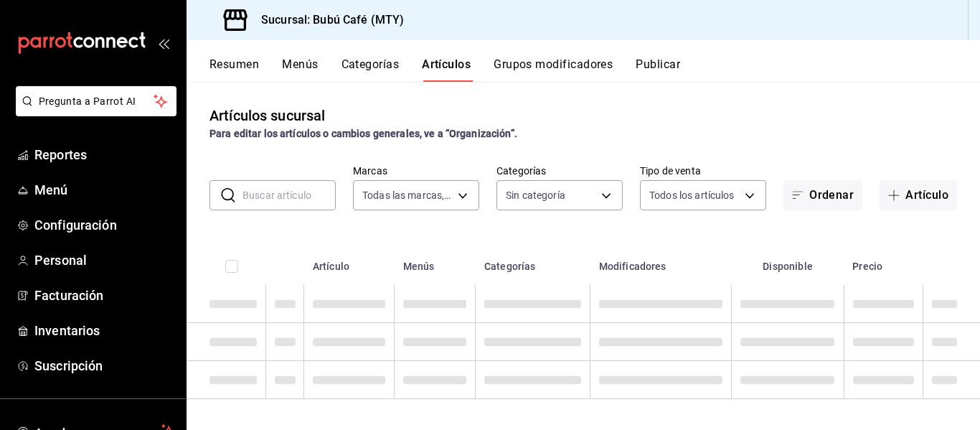
type input "80b59e88-aa3a-497f-ab7c-bcc7cc244fb1,49bbd9e9-8b48-46d9-8f2b-7c268dd84d4f,b77f9…"
type input "d0ca03d5-3be6-470f-8f56-766e01c5f306,a83e7f59-bc64-4a59-97bc-9f72e74aa050,80ab3…"
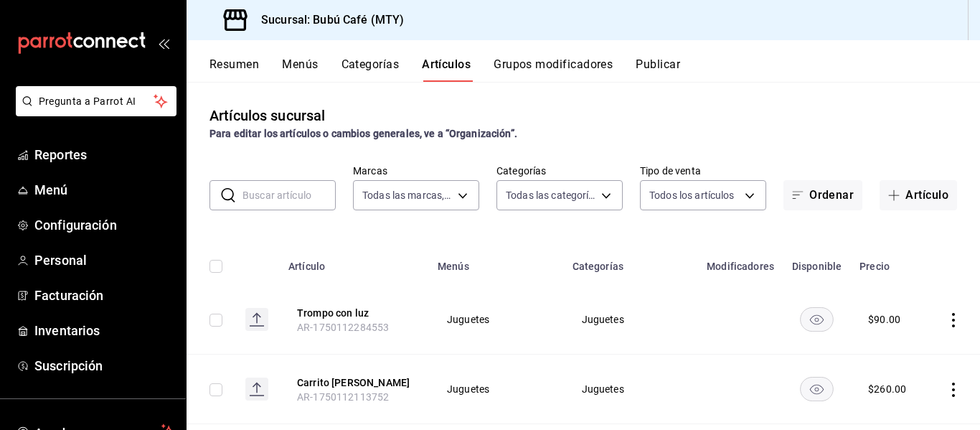
click at [277, 190] on input "text" at bounding box center [289, 195] width 93 height 29
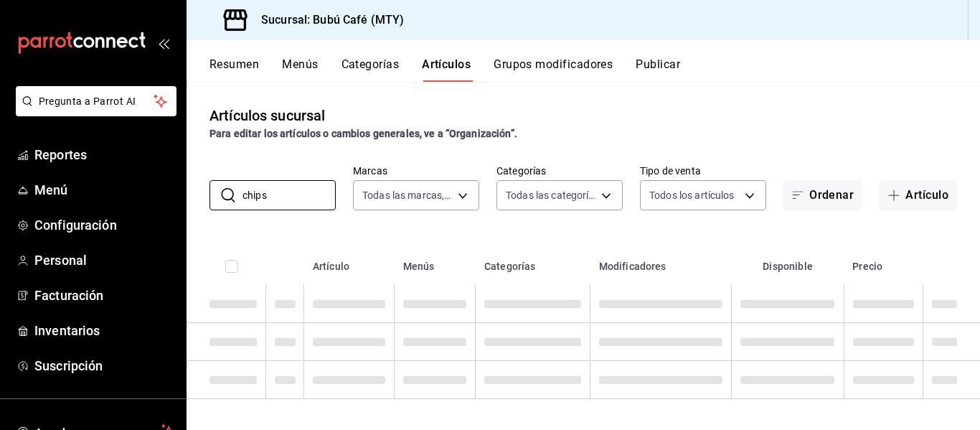
type input "chips"
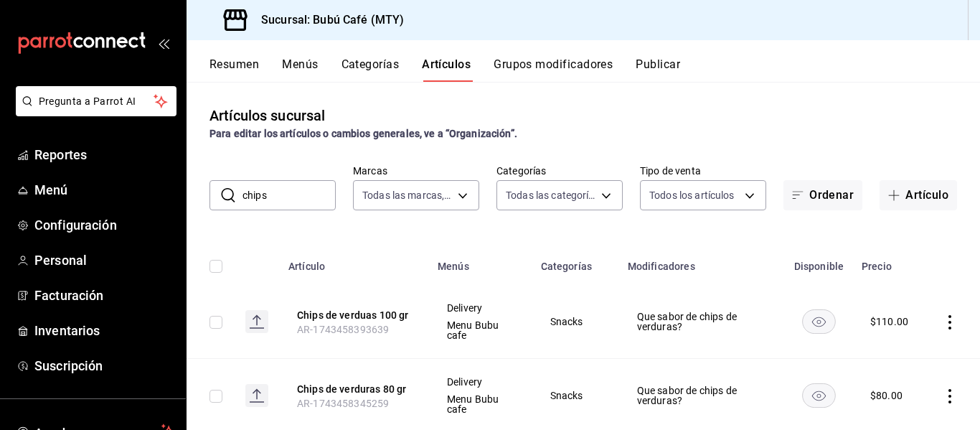
click at [943, 320] on icon "actions" at bounding box center [950, 322] width 14 height 14
click at [886, 332] on span "Editar" at bounding box center [896, 333] width 37 height 15
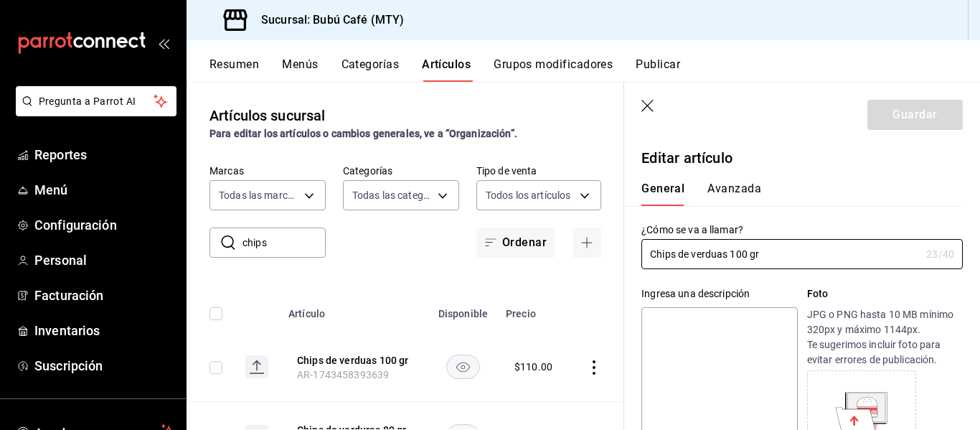
scroll to position [72, 0]
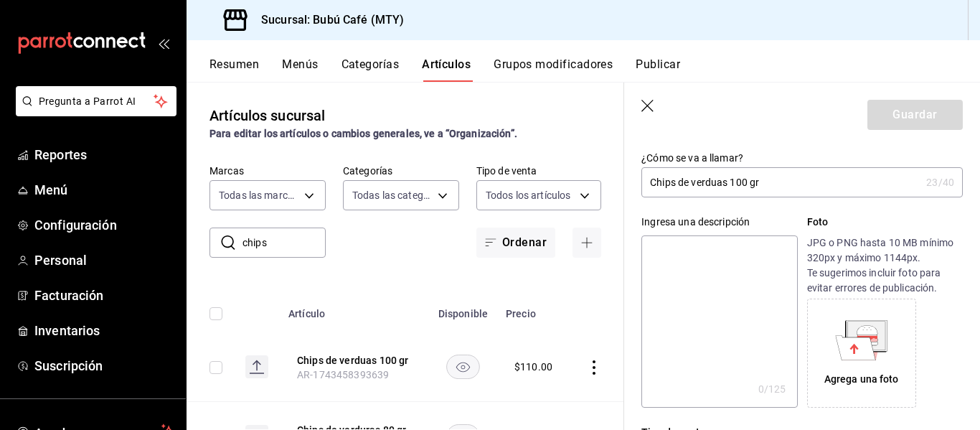
click at [704, 283] on textarea at bounding box center [720, 321] width 156 height 172
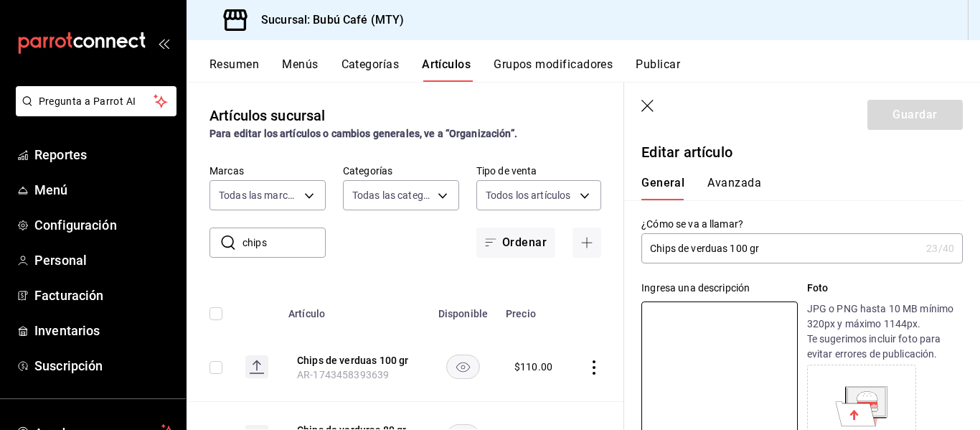
scroll to position [0, 0]
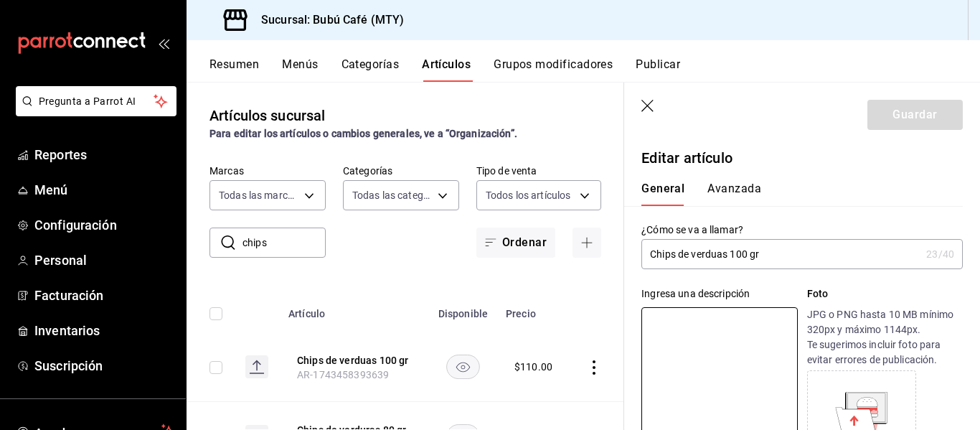
type textarea "p"
type textarea "x"
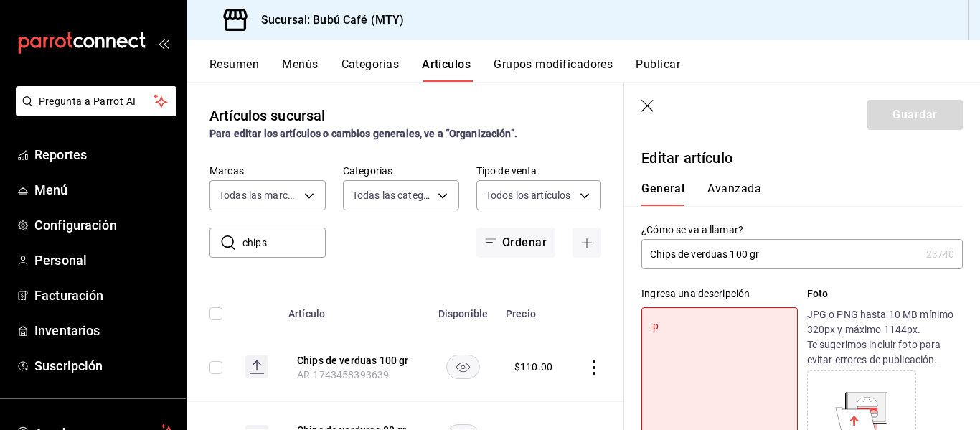
type textarea "pa"
type textarea "x"
type textarea "pap"
type textarea "x"
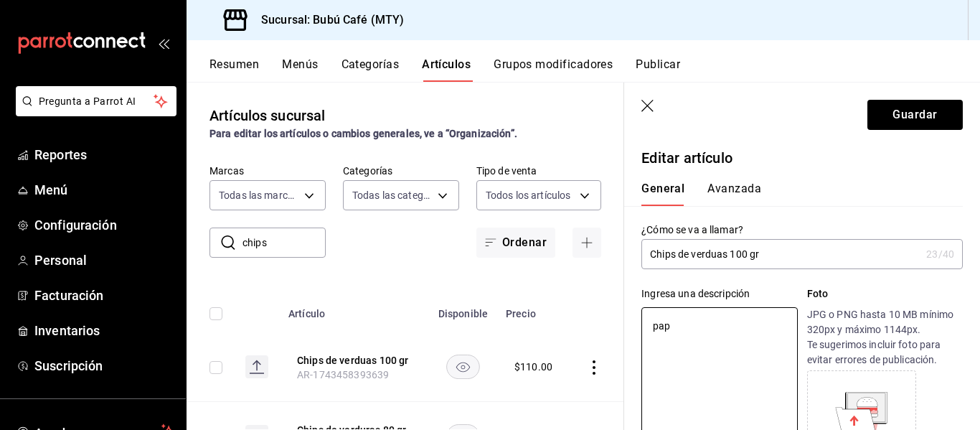
type textarea "papa"
type textarea "x"
type textarea "papas"
type textarea "x"
type textarea "papa"
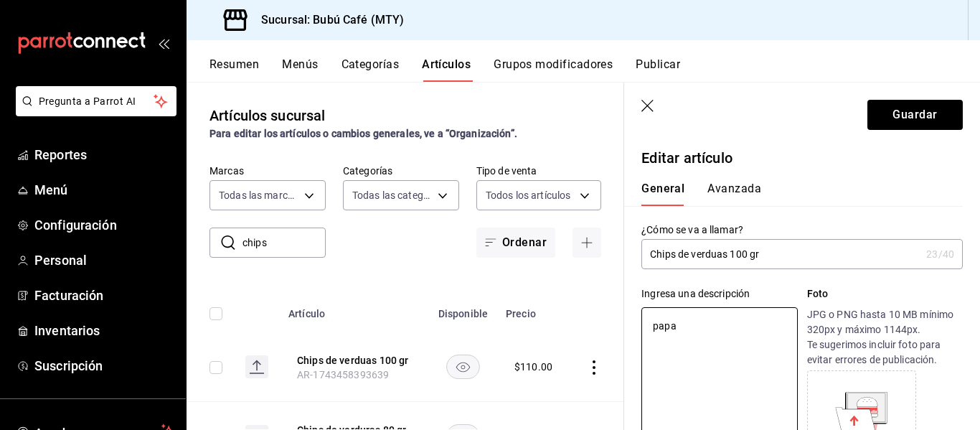
type textarea "x"
type textarea "pap"
type textarea "x"
type textarea "p"
type textarea "x"
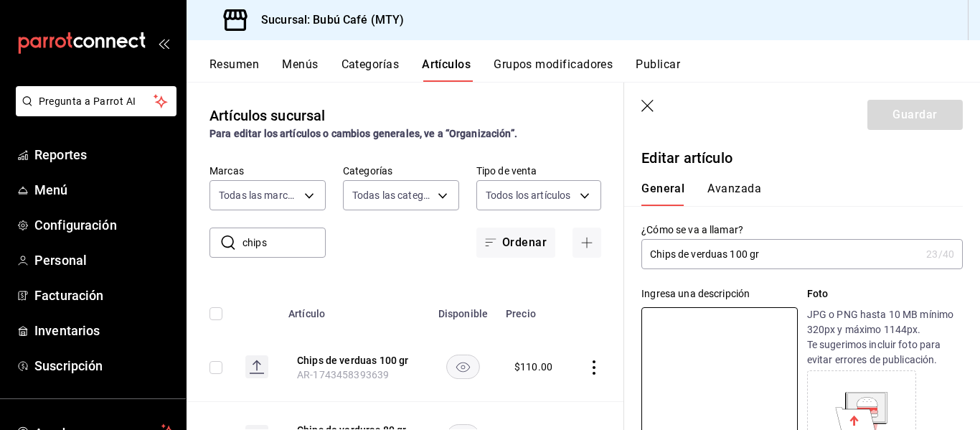
type textarea "P"
type textarea "x"
type textarea "PA"
type textarea "x"
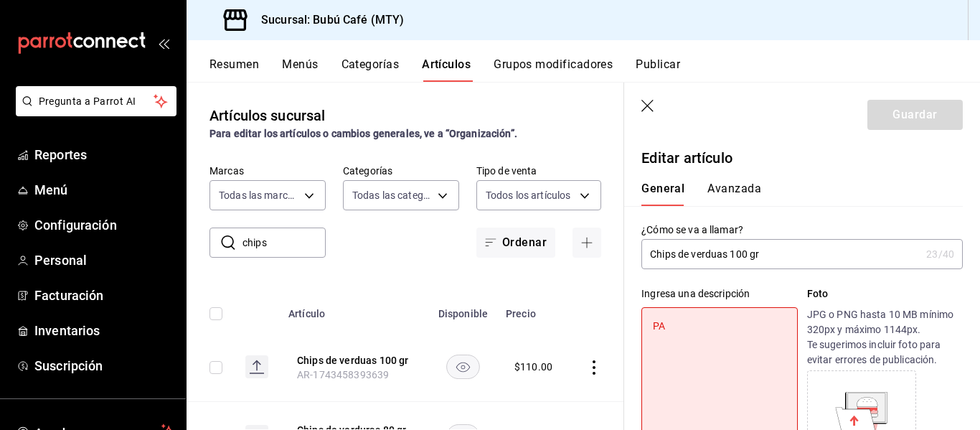
type textarea "PAP"
type textarea "x"
type textarea "PAPA"
type textarea "x"
type textarea "PAPAS"
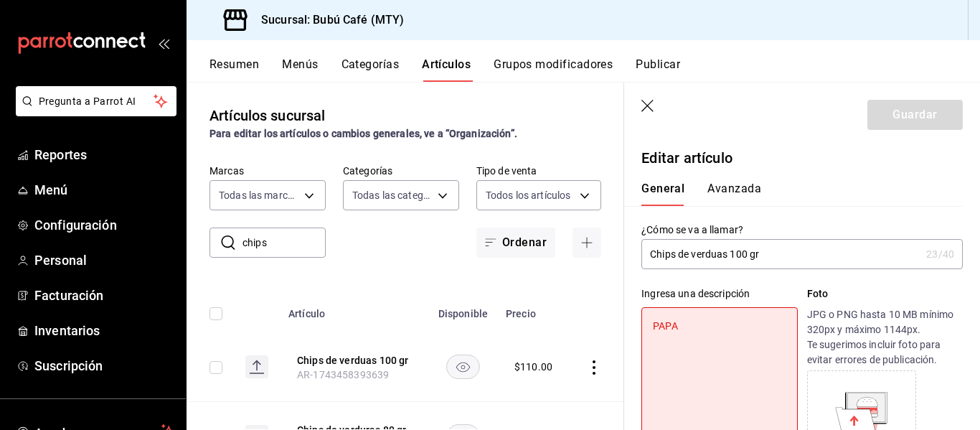
type textarea "x"
type textarea "PAPAS"
type textarea "x"
type textarea "PAPAS C"
type textarea "x"
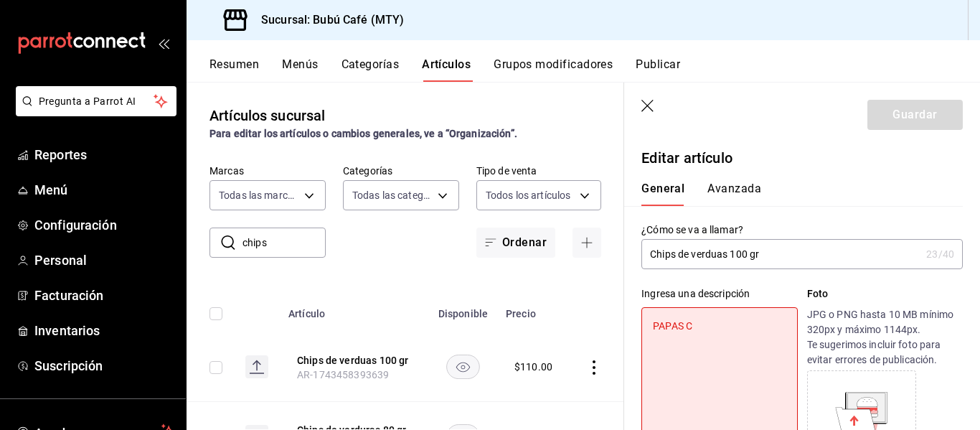
type textarea "PAPAS CH"
type textarea "x"
type textarea "PAPAS CHI"
type textarea "x"
type textarea "PAPAS CHIP"
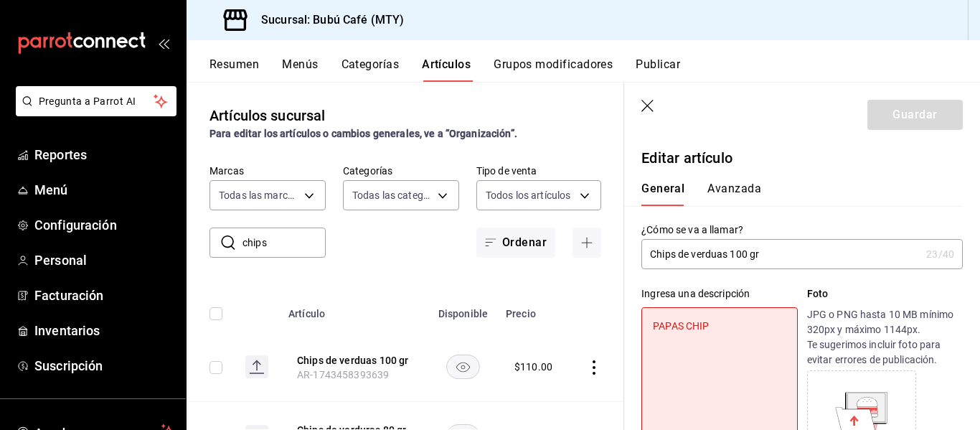
type textarea "x"
type textarea "PAPAS CHIPS"
type textarea "x"
type textarea "PAPAS CHIPS"
type textarea "x"
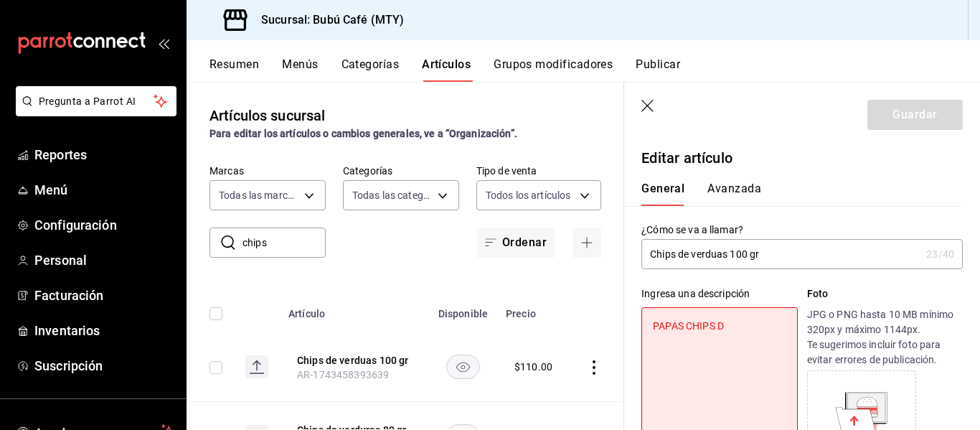
type textarea "PAPAS CHIPS DE"
type textarea "x"
type textarea "PAPAS CHIPS DE"
type textarea "x"
type textarea "PAPAS CHIPS DE V"
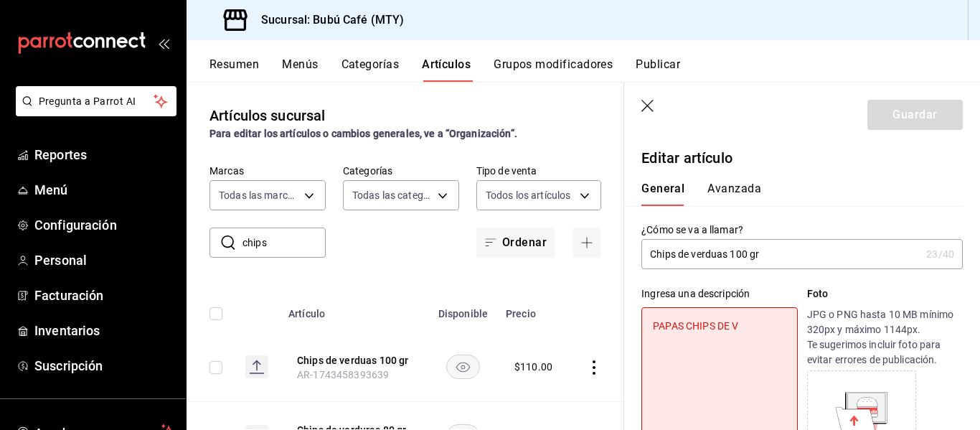
type textarea "x"
type textarea "PAPAS CHIPS DE VE"
type textarea "x"
type textarea "PAPAS CHIPS DE VER"
type textarea "x"
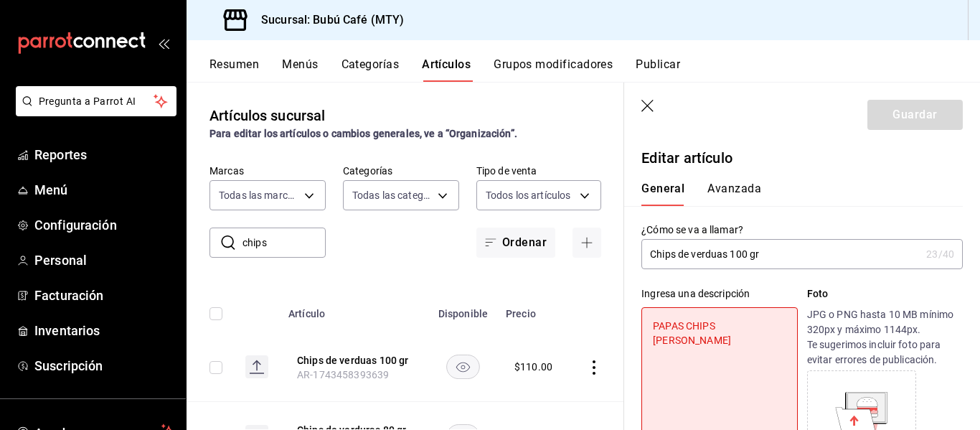
type textarea "PAPAS CHIPS DE VERDU"
type textarea "x"
type textarea "PAPAS CHIPS DE VERDURAS"
type textarea "x"
type textarea "PAPAS CHIPS DE VERDURAS DE"
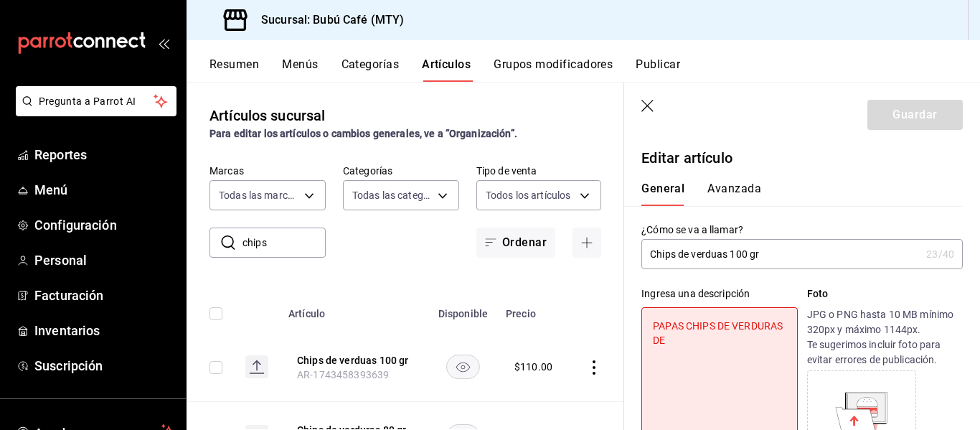
type textarea "x"
type textarea "PAPAS CHIPS DE VERDURAS DES"
type textarea "x"
type textarea "PAPAS CHIPS DE VERDURAS DESH"
type textarea "x"
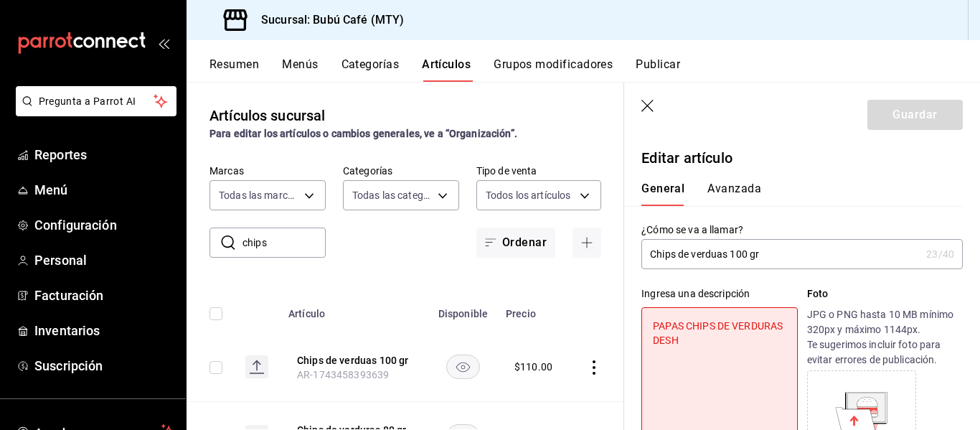
type textarea "PAPAS CHIPS DE VERDURAS DESHI"
type textarea "x"
type textarea "PAPAS CHIPS DE VERDURAS DESHID"
type textarea "x"
type textarea "PAPAS CHIPS DE VERDURAS DESHIDR"
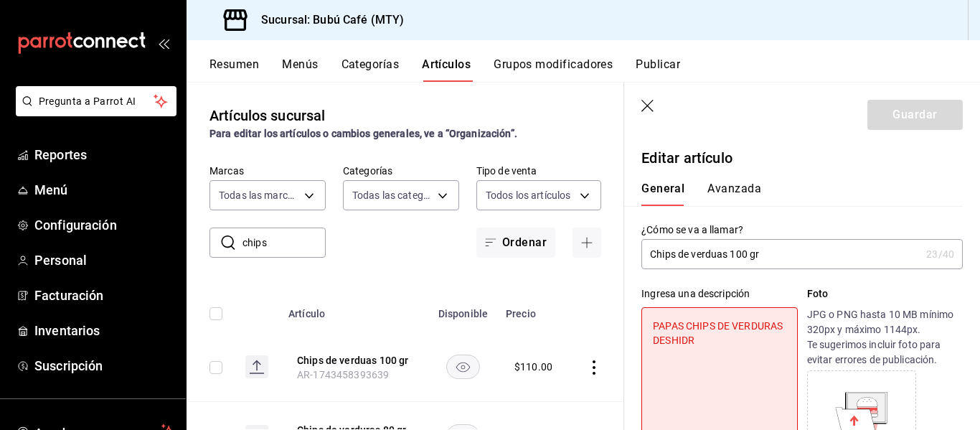
type textarea "x"
type textarea "PAPAS CHIPS DE VERDURAS DESHIDRA"
type textarea "x"
type textarea "PAPAS CHIPS DE VERDURAS DESHIDRAT"
type textarea "x"
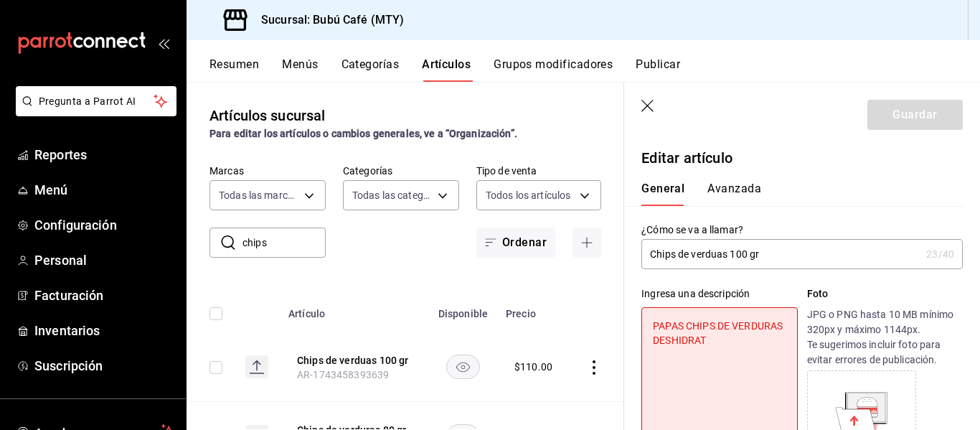
type textarea "PAPAS CHIPS DE VERDURAS DESHIDRATA"
type textarea "x"
type textarea "PAPAS CHIPS DE VERDURAS DESHIDRATAD"
type textarea "x"
type textarea "PAPAS CHIPS DE VERDURAS DESHIDRATADA"
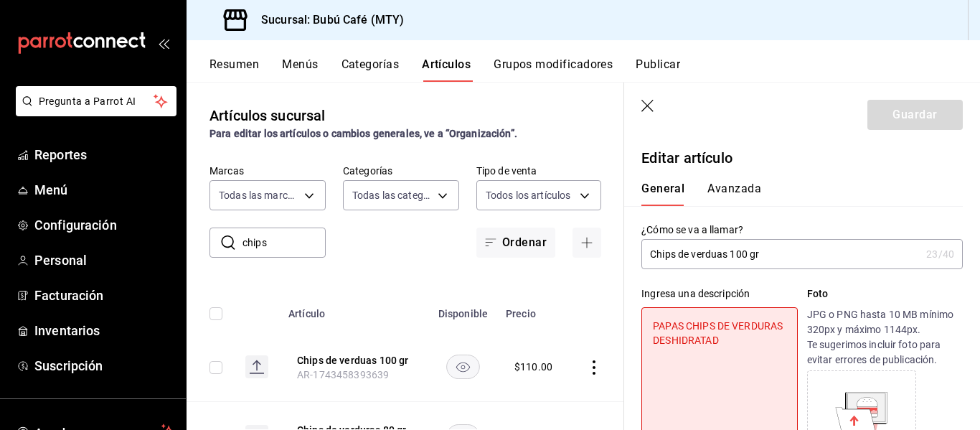
type textarea "x"
type textarea "PAPAS CHIPS DE VERDURAS DESHIDRATADAS"
type textarea "x"
type textarea "PAPAS CHIPS DE VERDURAS DESHIDRATADAS"
type textarea "x"
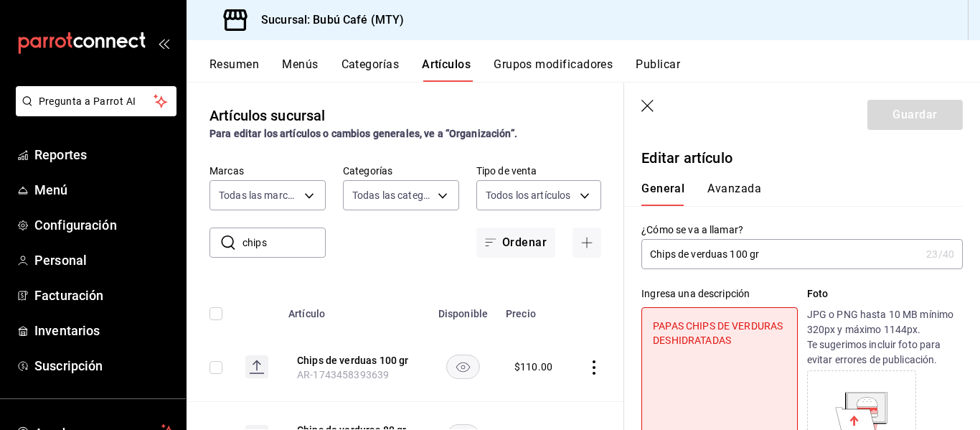
type textarea "PAPAS CHIPS DE VERDURAS DESHIDRATADAS"
type textarea "x"
type textarea "PAPAS CHIPS DE VERDURAS DESHIDRATADA"
type textarea "x"
type textarea "PAPAS CHIPS DE VERDURAS DESHIDRATAD"
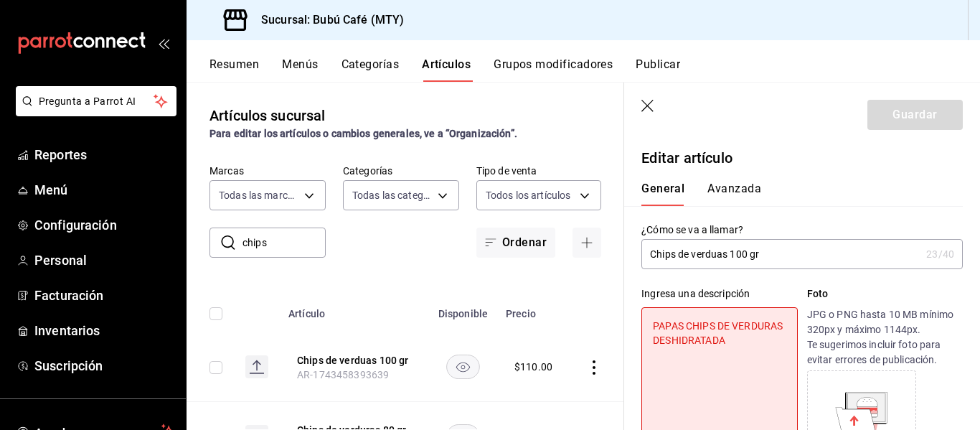
type textarea "x"
type textarea "P"
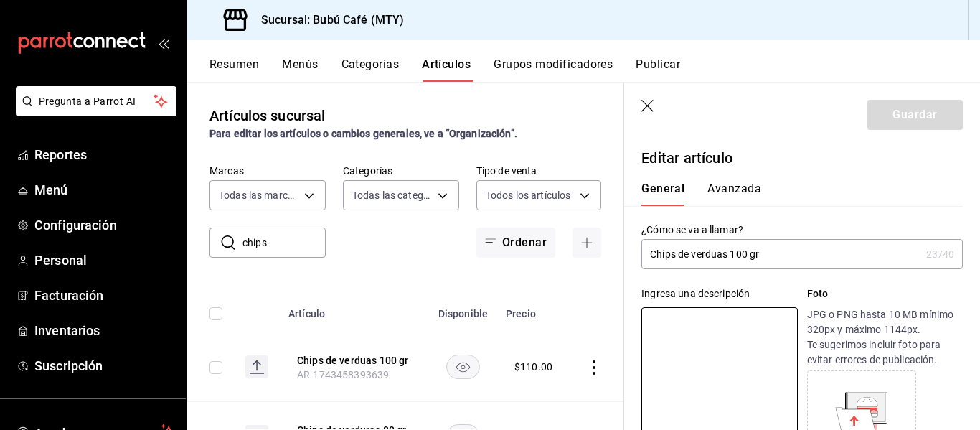
type textarea "x"
click at [690, 344] on textarea at bounding box center [720, 393] width 156 height 172
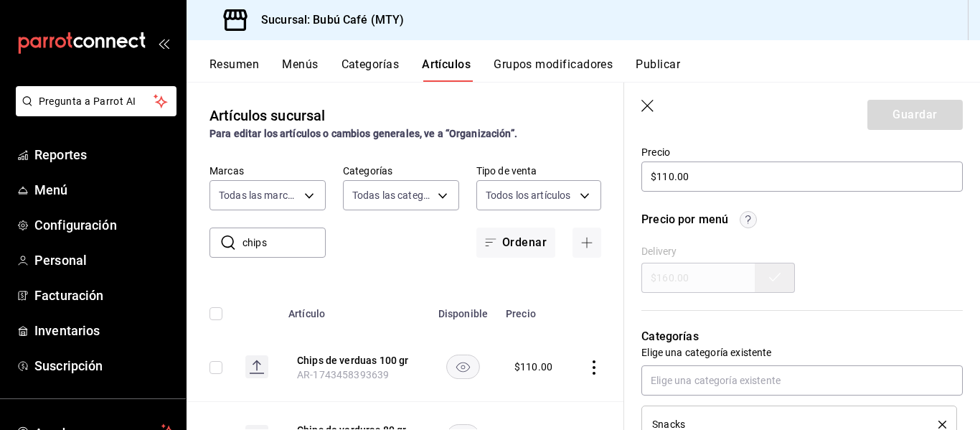
scroll to position [431, 0]
click at [678, 243] on div "Precio por menú Delivery $160.00" at bounding box center [802, 251] width 321 height 82
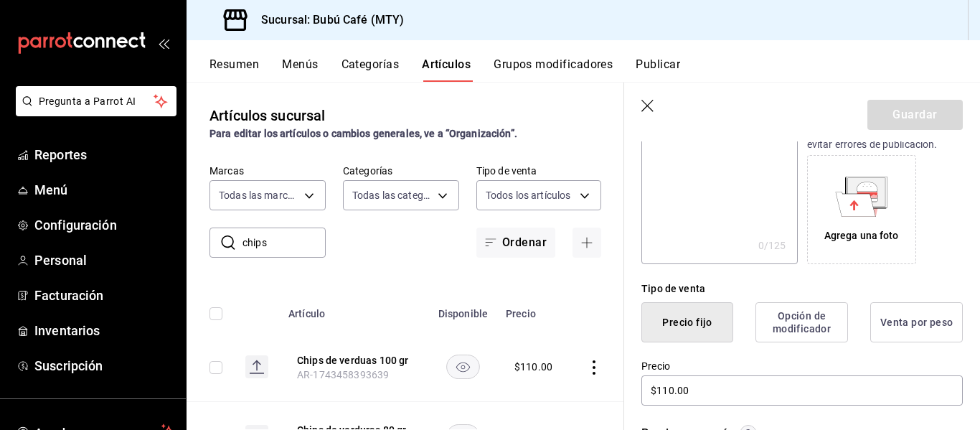
scroll to position [72, 0]
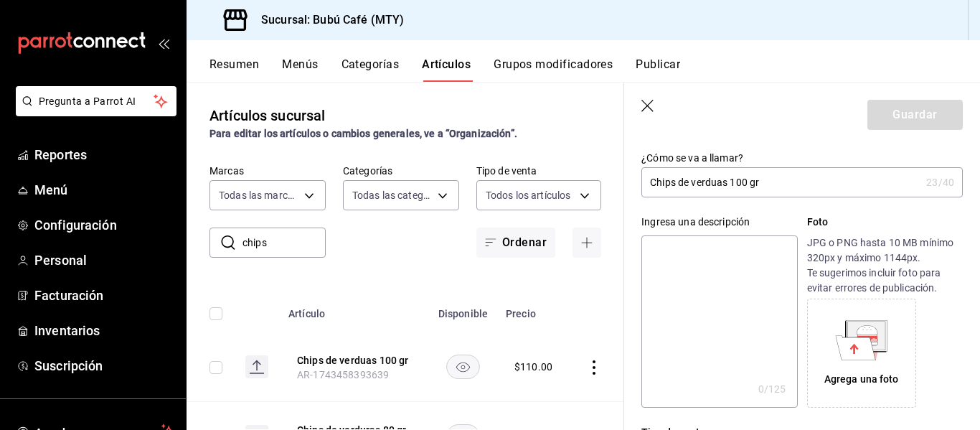
click at [682, 267] on textarea at bounding box center [720, 321] width 156 height 172
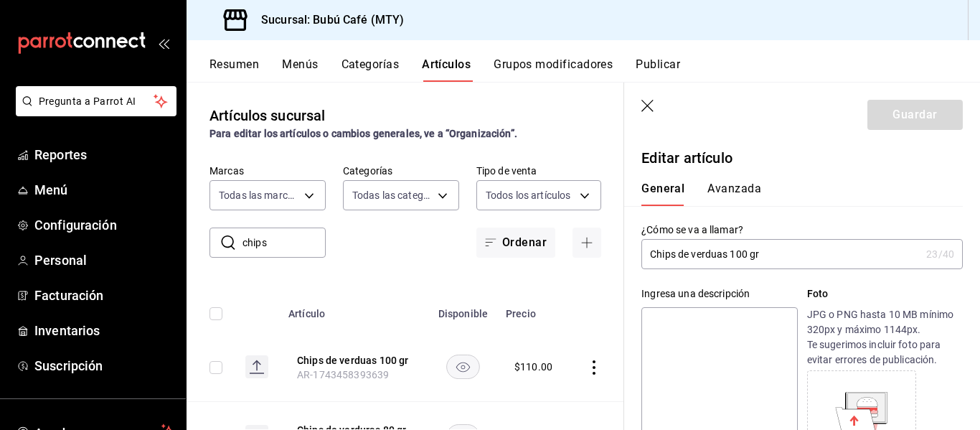
type textarea "P"
type textarea "x"
type textarea "PA"
type textarea "x"
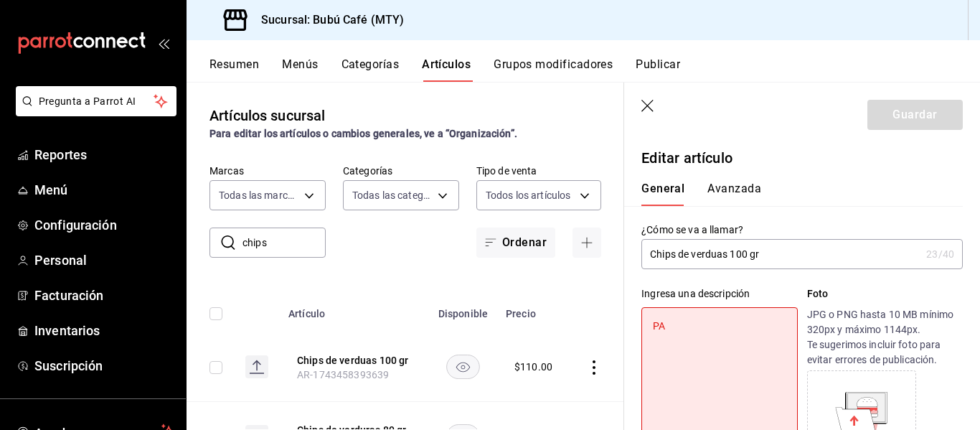
type textarea "P"
type textarea "x"
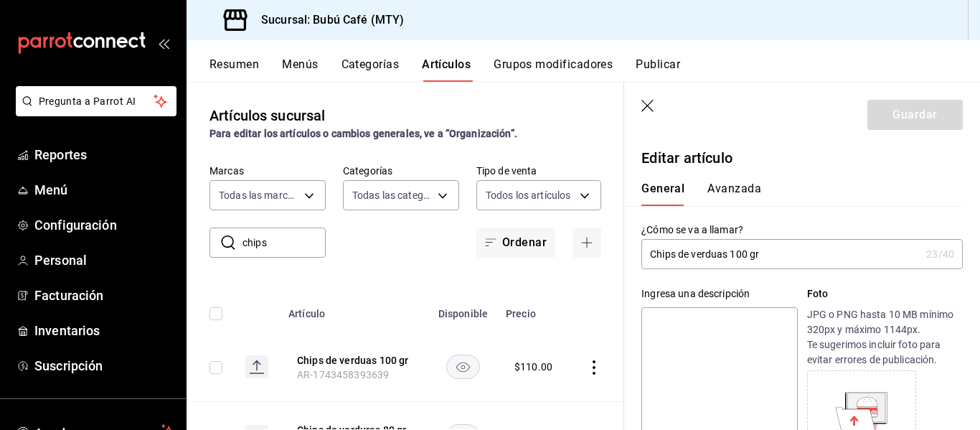
click at [760, 225] on label "¿Cómo se va a llamar?" at bounding box center [802, 230] width 321 height 10
click at [778, 256] on input "Chips de verduas 100 gr" at bounding box center [781, 254] width 279 height 29
click at [713, 325] on textarea at bounding box center [720, 393] width 156 height 172
click at [662, 164] on p "Editar artículo" at bounding box center [802, 158] width 321 height 22
click at [725, 182] on button "Avanzada" at bounding box center [735, 194] width 54 height 24
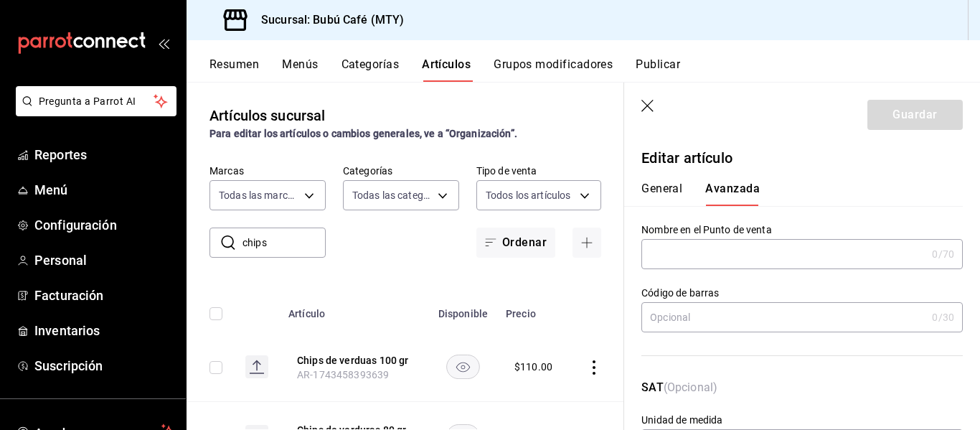
click at [657, 186] on button "General" at bounding box center [662, 194] width 41 height 24
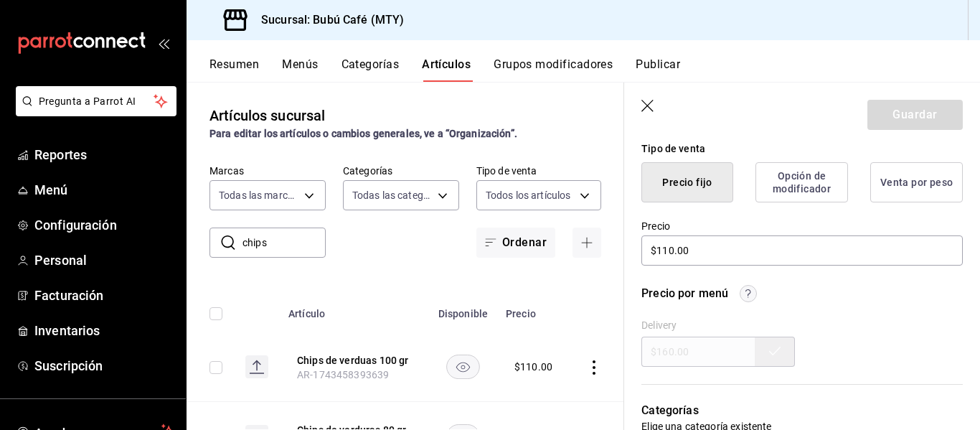
scroll to position [359, 0]
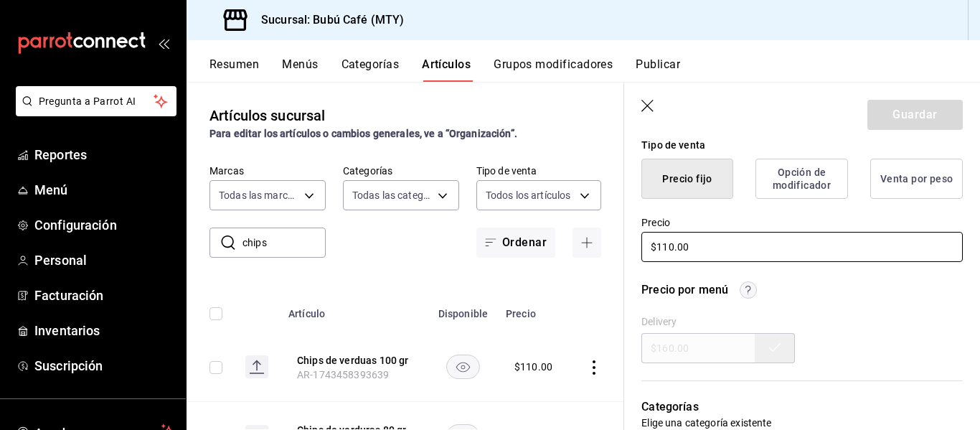
click at [699, 248] on input "$110.00" at bounding box center [802, 247] width 321 height 30
click at [677, 331] on div "Delivery $160.00" at bounding box center [802, 339] width 321 height 47
click at [687, 176] on button "Precio fijo" at bounding box center [688, 179] width 92 height 40
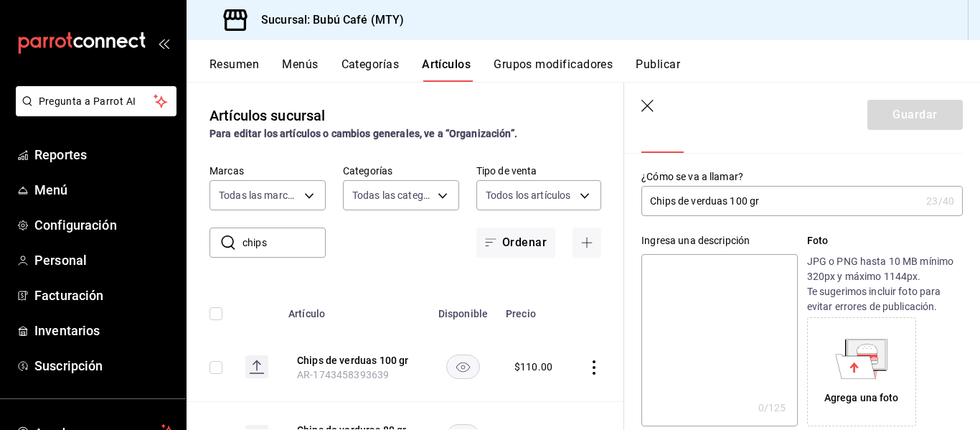
scroll to position [0, 0]
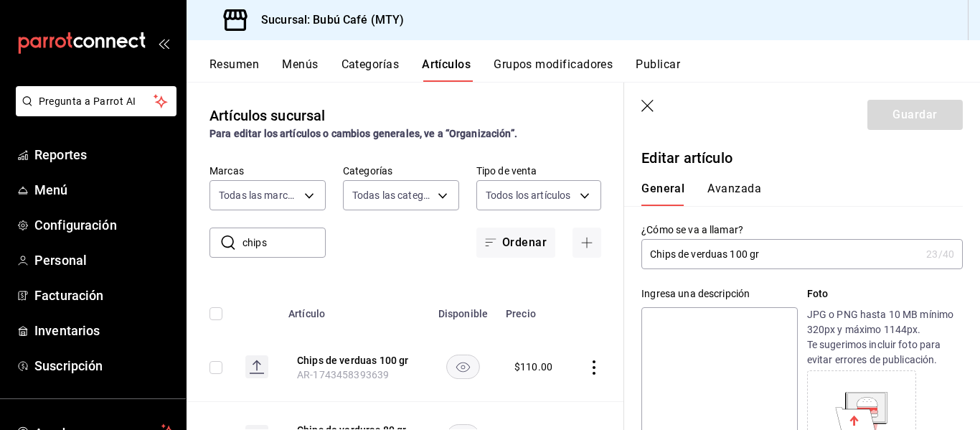
click at [664, 329] on textarea at bounding box center [720, 393] width 156 height 172
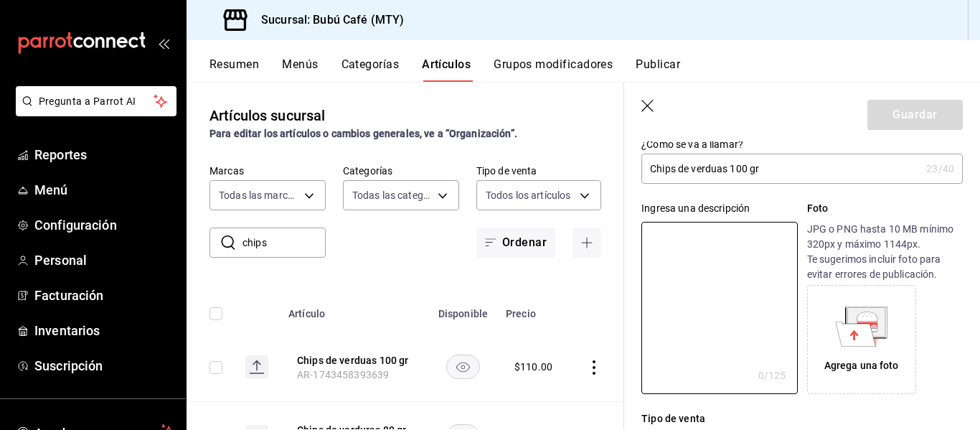
scroll to position [72, 0]
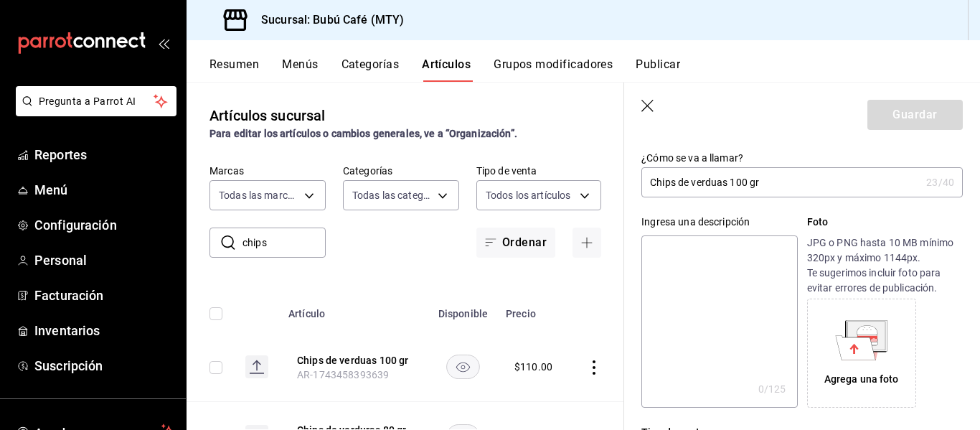
type textarea "C"
type textarea "x"
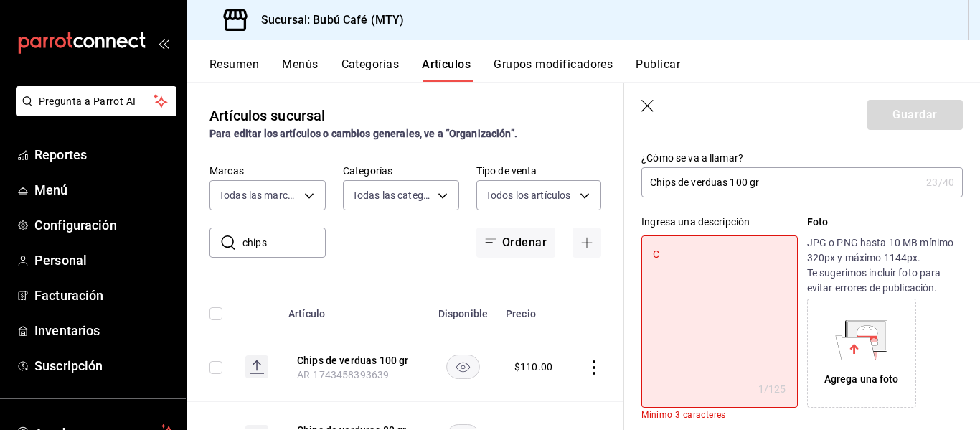
type textarea "CH"
type textarea "x"
type textarea "CHI"
type textarea "x"
type textarea "CHIP"
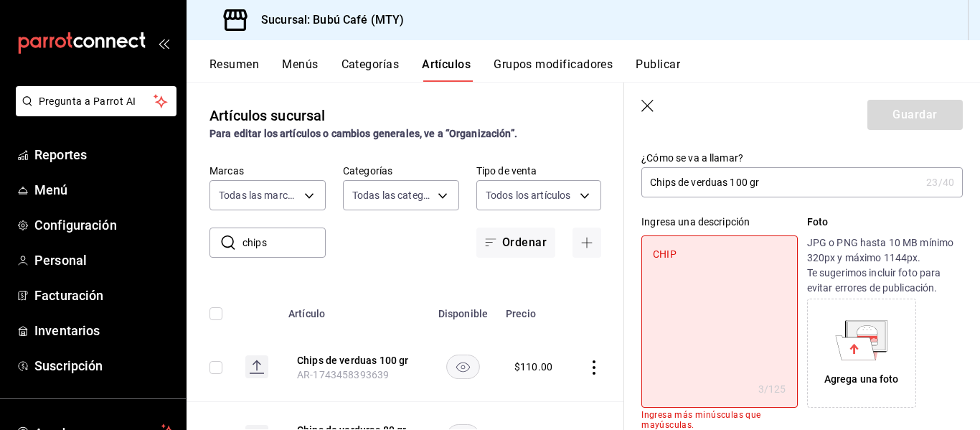
type textarea "x"
type textarea "CHIPS"
type textarea "x"
type textarea "CHIPS"
type textarea "x"
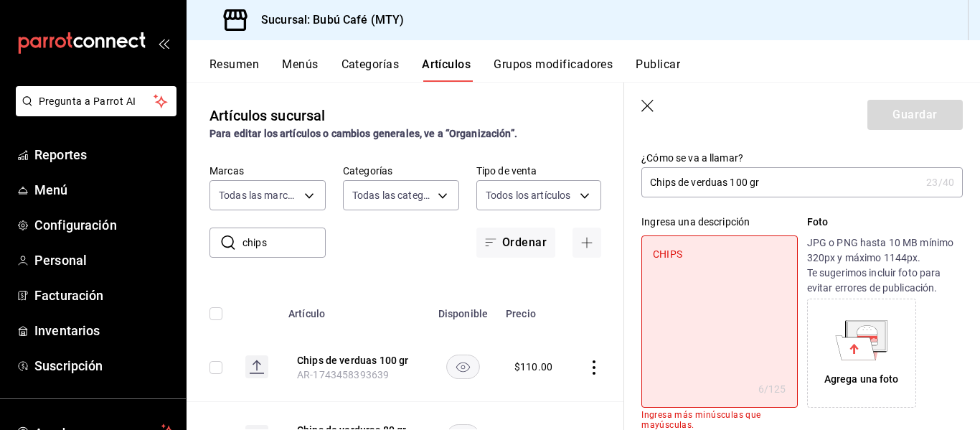
type textarea "CHIPS D"
type textarea "x"
type textarea "CHIPS DE"
type textarea "x"
type textarea "CHIPS DE PA"
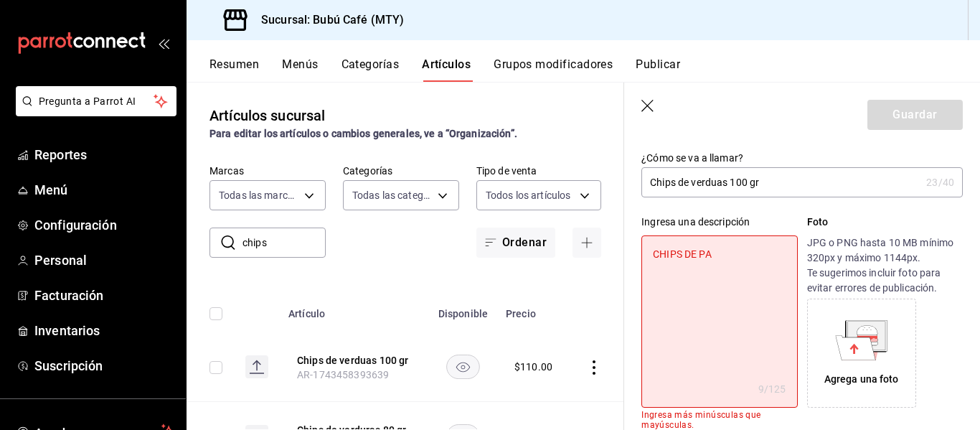
type textarea "x"
type textarea "CHIPS DE PAPAS"
type textarea "x"
type textarea "CHIPS DE PAPA"
type textarea "x"
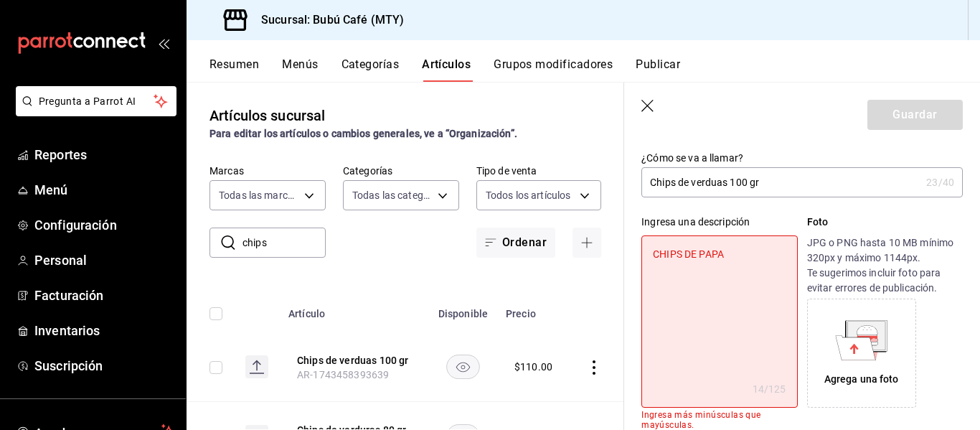
type textarea "CHIPS DE PAP"
type textarea "x"
type textarea "CHIPS DE PA"
type textarea "x"
type textarea "CHIPS DE P"
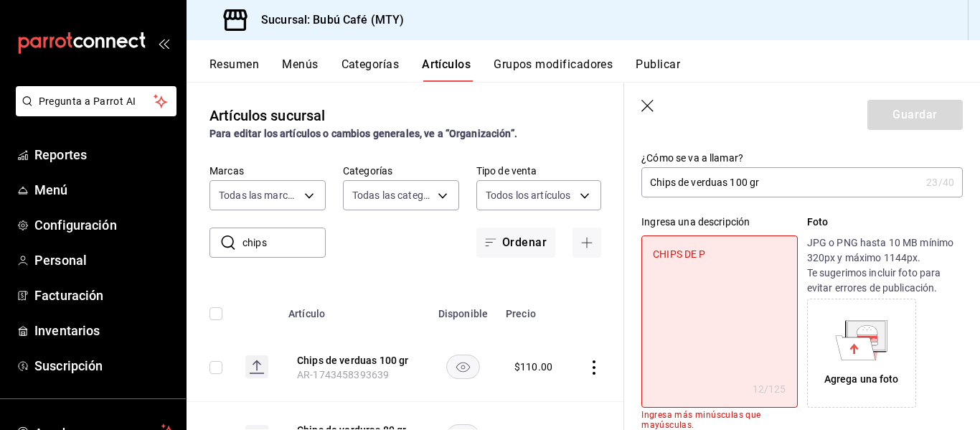
type textarea "x"
type textarea "CHIPS DE"
type textarea "x"
type textarea "CHIPS DE"
type textarea "x"
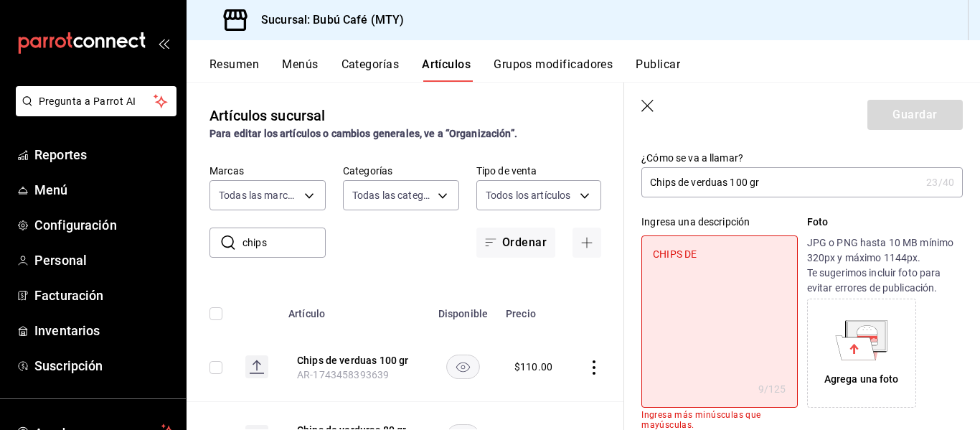
type textarea "CHIPS DE B"
type textarea "x"
type textarea "CHIPS DE BO"
type textarea "x"
type textarea "CHIPS DE BOTA"
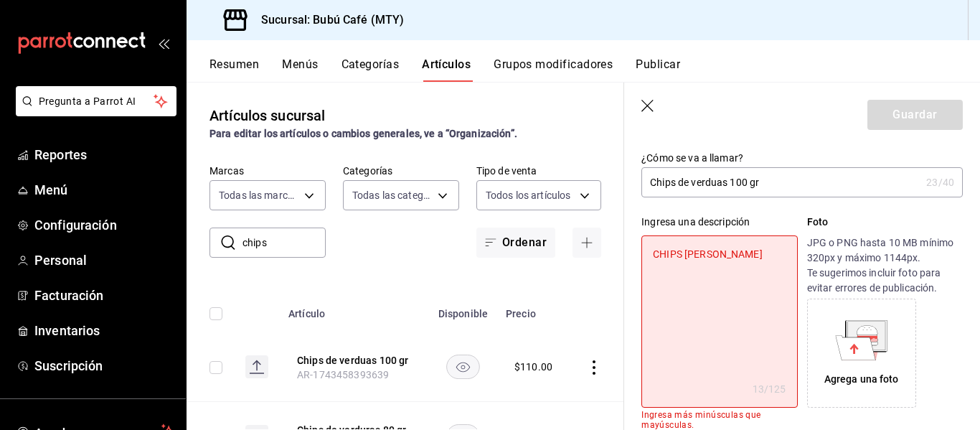
type textarea "x"
type textarea "CHIPS DE BOTANA"
type textarea "x"
type textarea "CHIPS DE BOTANA"
type textarea "x"
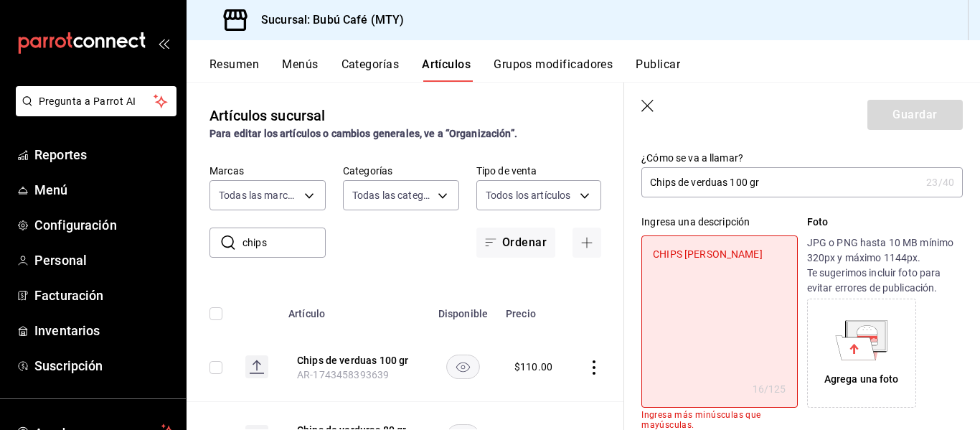
type textarea "CHIPS DE BOTANA S"
type textarea "x"
type textarea "CHIPS DE BOTANA SA"
type textarea "x"
type textarea "CHIPS DE BOTANA SAL"
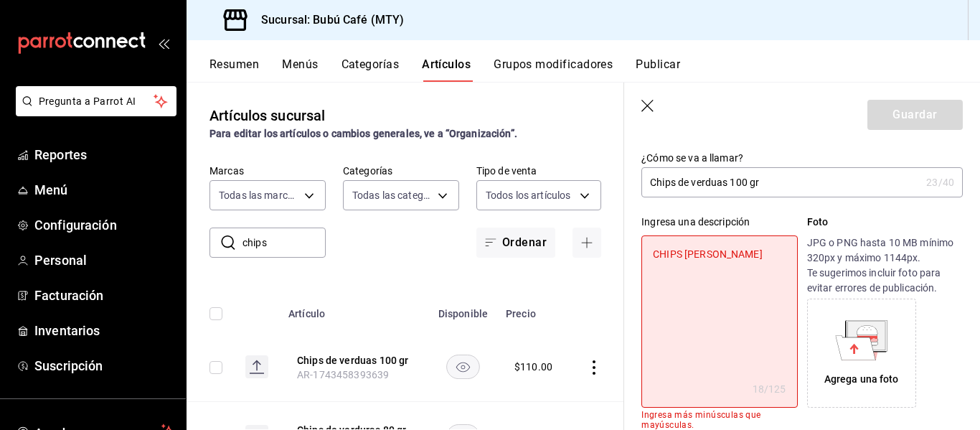
type textarea "x"
type textarea "CHIPS DE BOTANA SALU"
type textarea "x"
type textarea "CHIPS DE BOTANA SALUD"
type textarea "x"
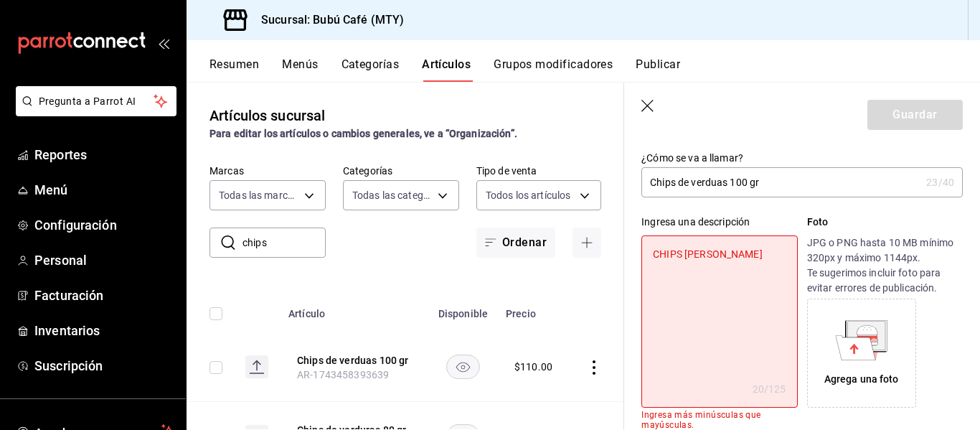
type textarea "CHIPS DE BOTANA SALUDA"
type textarea "x"
type textarea "CHIPS DE BOTANA SALUDAN"
type textarea "x"
type textarea "CHIPS DE BOTANA SALUDA"
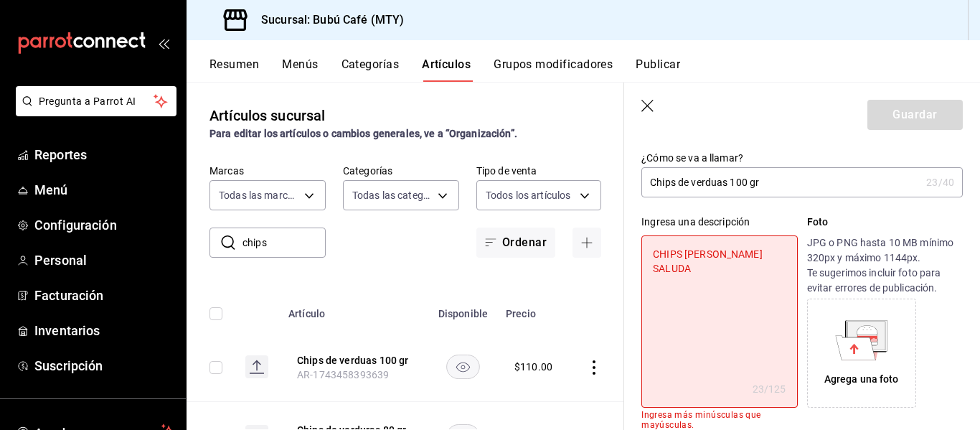
type textarea "x"
type textarea "CHIPS DE BOTANA SALUDAB"
type textarea "x"
type textarea "CHIPS DE BOTANA SALUDABL"
type textarea "x"
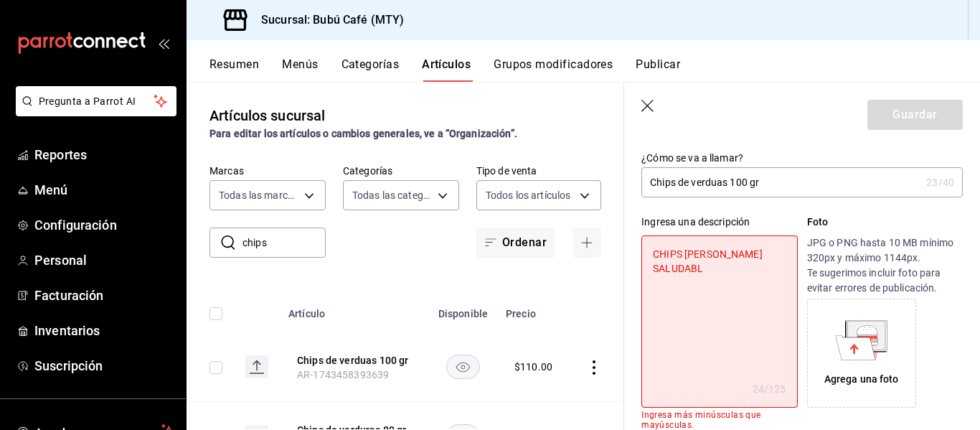
type textarea "CHIPS DE BOTANA SALUDABLE"
type textarea "x"
type textarea "CHIPS DE BOTANA SALUDABLES"
type textarea "x"
type textarea "CHIPS DE BOTANA SALUDABLES"
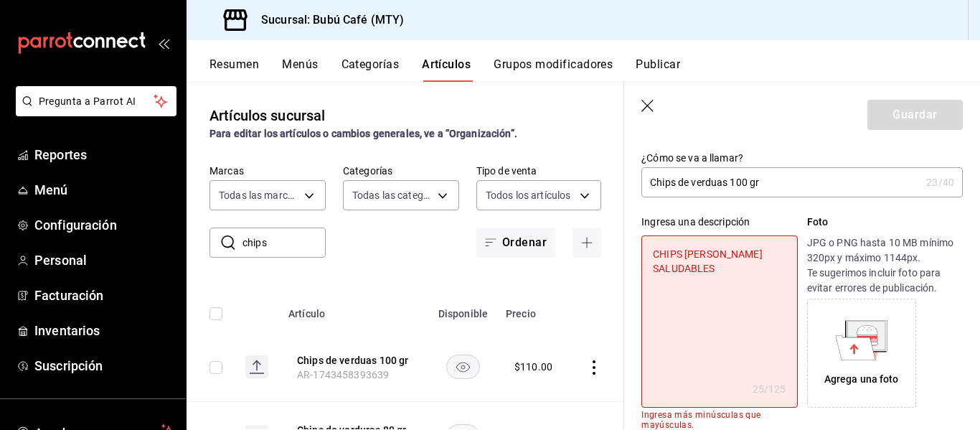
type textarea "x"
type textarea "CHIPS DE BOTANA SALUDABLES"
type textarea "x"
type textarea "CHIPS DE BOTANA SALUDABLE"
type textarea "x"
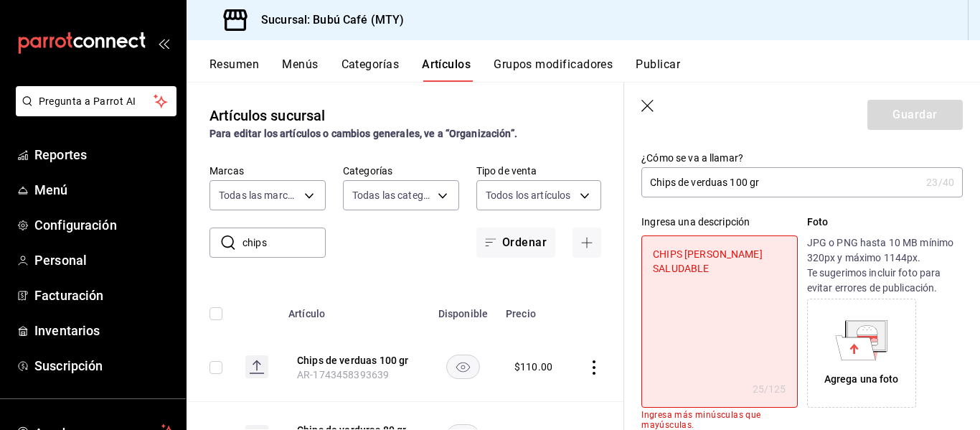
type textarea "CHIPS DE BOTANA SALUDABLE"
type textarea "x"
type textarea "CHIPS DE BOTANA SALUDABLE N"
type textarea "x"
type textarea "CHIPS DE BOTANA SALUDABLE NA"
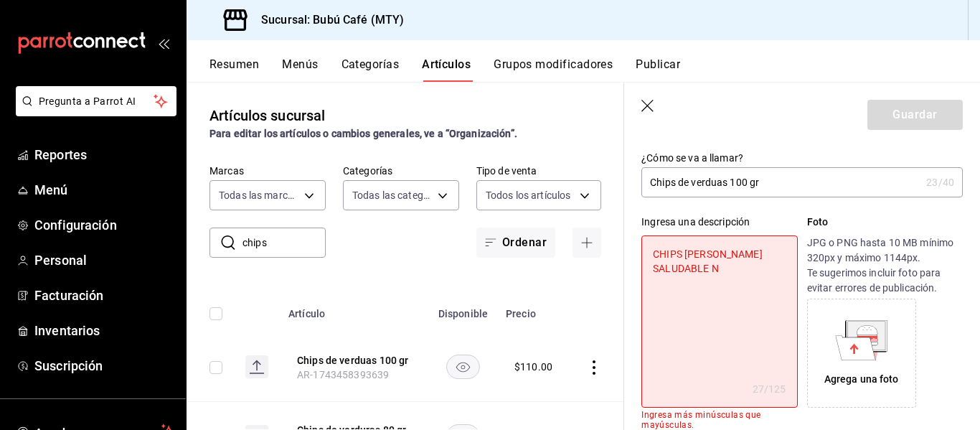
type textarea "x"
type textarea "CHIPS DE BOTANA SALUDABLE NAT"
type textarea "x"
type textarea "CHIPS DE BOTANA SALUDABLE NATU"
type textarea "x"
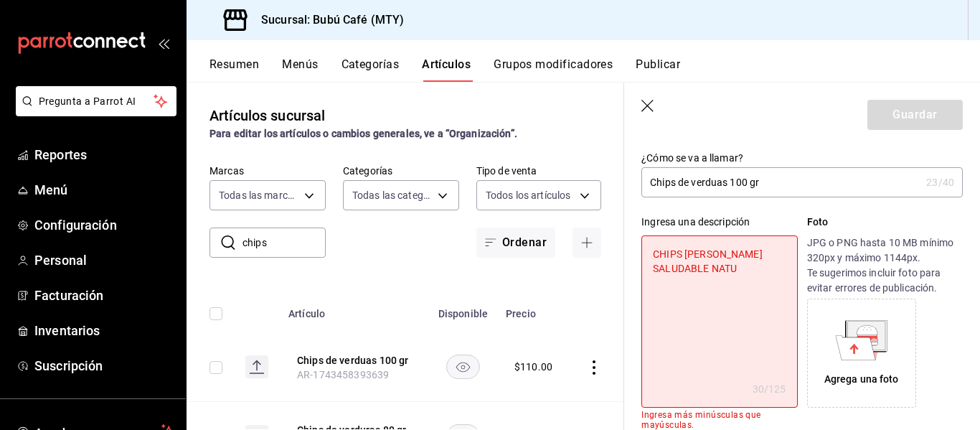
type textarea "CHIPS DE BOTANA SALUDABLE NATUR"
type textarea "x"
type textarea "CHIPS DE BOTANA SALUDABLE NATURA"
type textarea "x"
type textarea "CHIPS DE BOTANA SALUDABLE NATURAL"
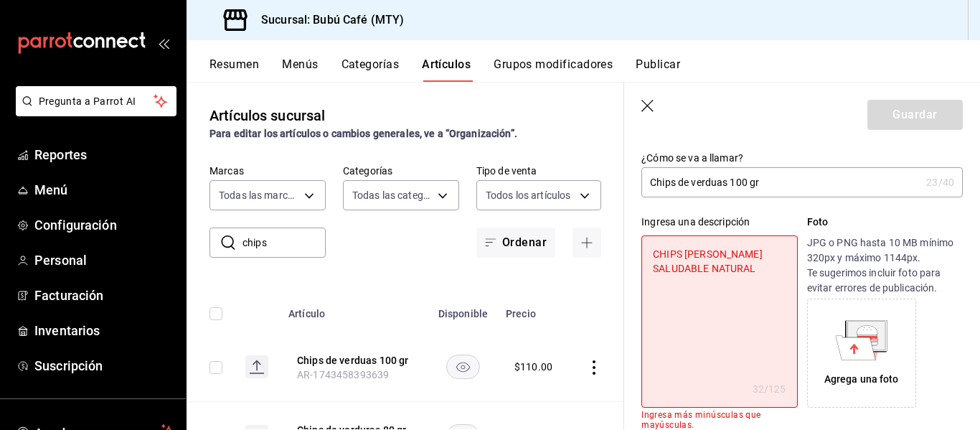
type textarea "x"
type textarea "CHIPS DE BOTANA SALUDABLE NATURAL"
type textarea "x"
type textarea "CHIPS DE BOTANA SALUDABLE NATURAL"
click at [809, 180] on input "Chips de verduas 100 gr" at bounding box center [781, 182] width 279 height 29
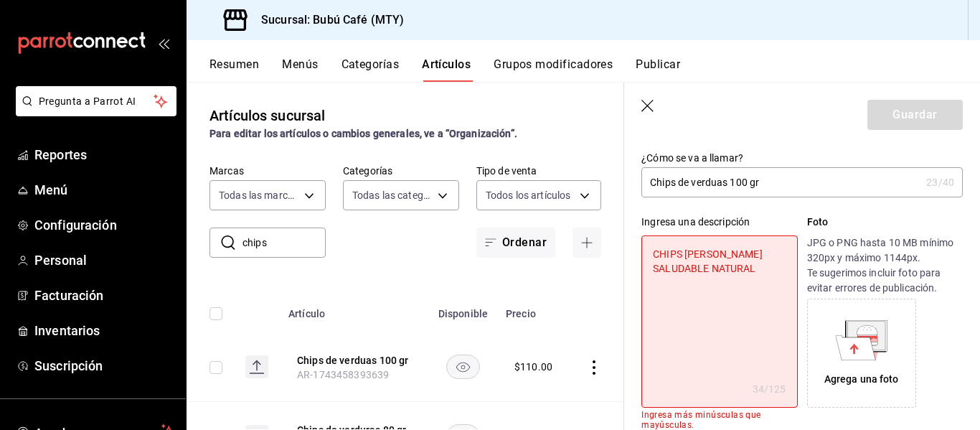
click at [781, 183] on input "Chips de verduas 100 gr" at bounding box center [781, 182] width 279 height 29
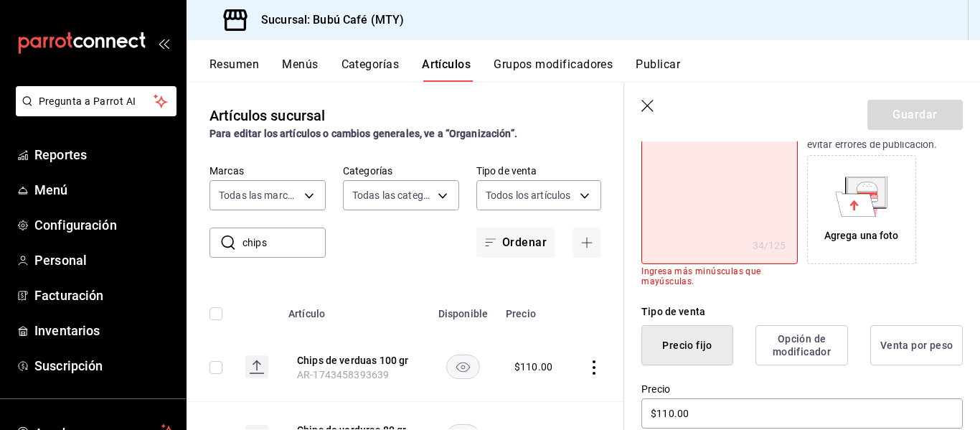
scroll to position [0, 0]
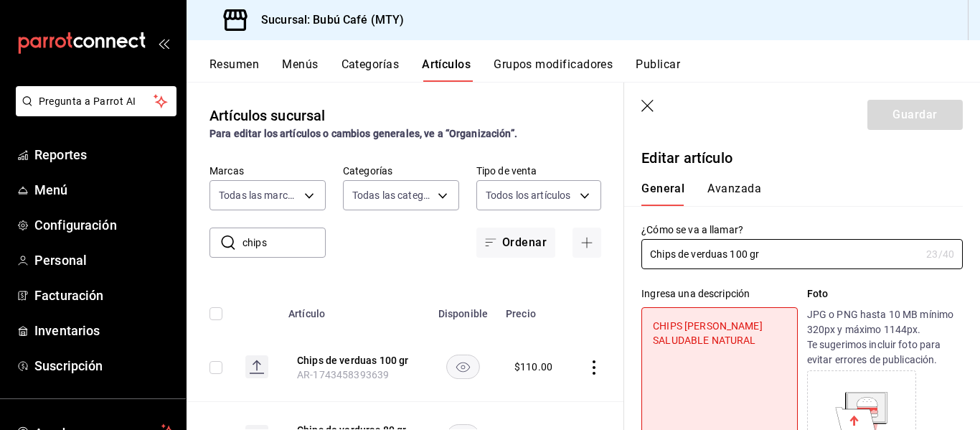
type textarea "x"
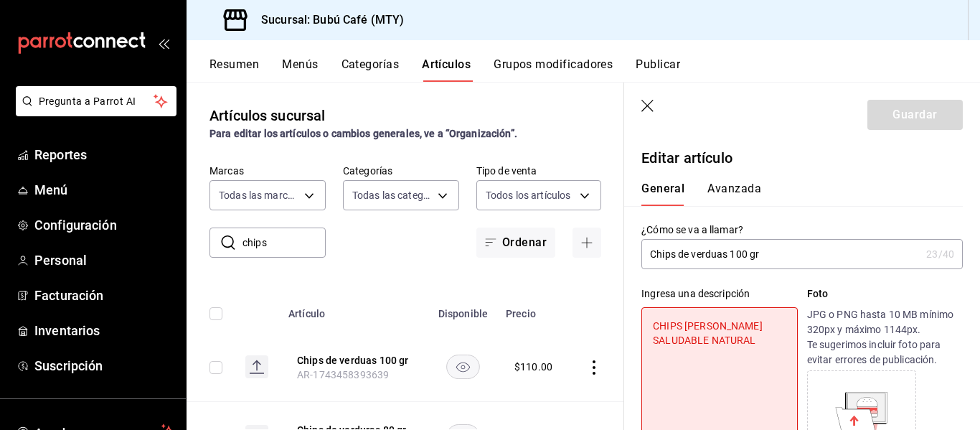
click at [757, 339] on textarea "CHIPS DE BOTANA SALUDABLE NATURAL" at bounding box center [720, 393] width 156 height 172
type textarea "CHIPS DE BOTANA SALUDABLE NATURAL"
type textarea "x"
type textarea "C"
type textarea "x"
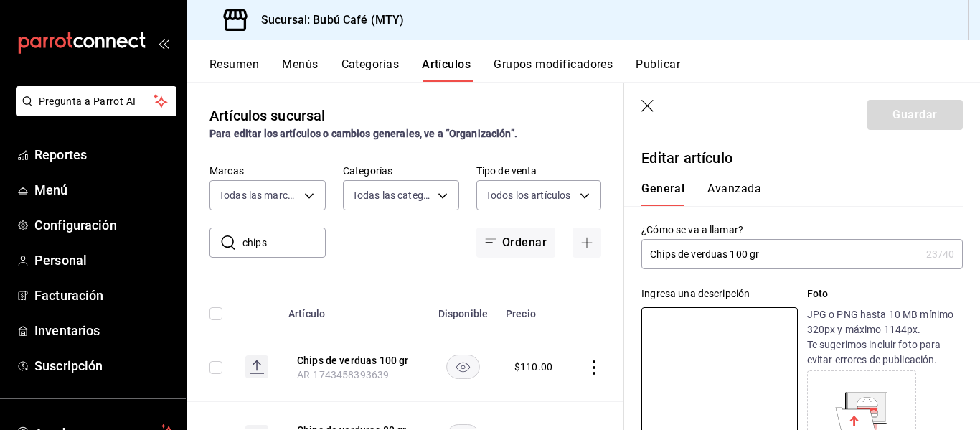
type textarea "C"
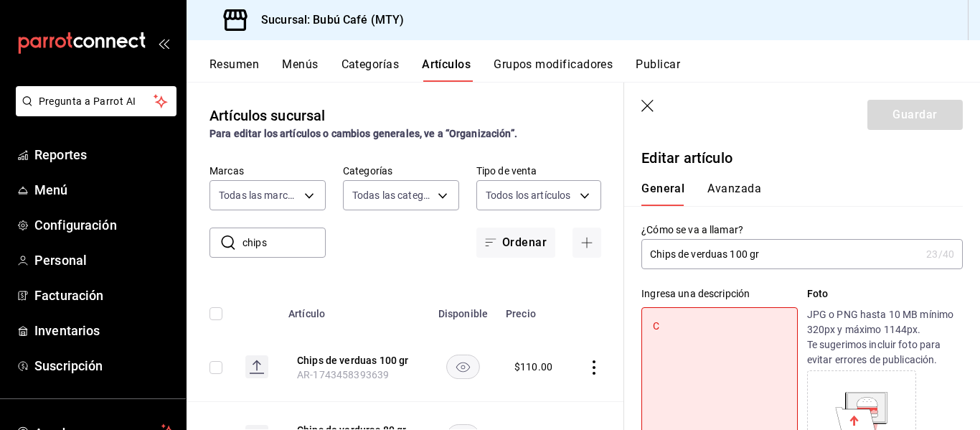
type textarea "x"
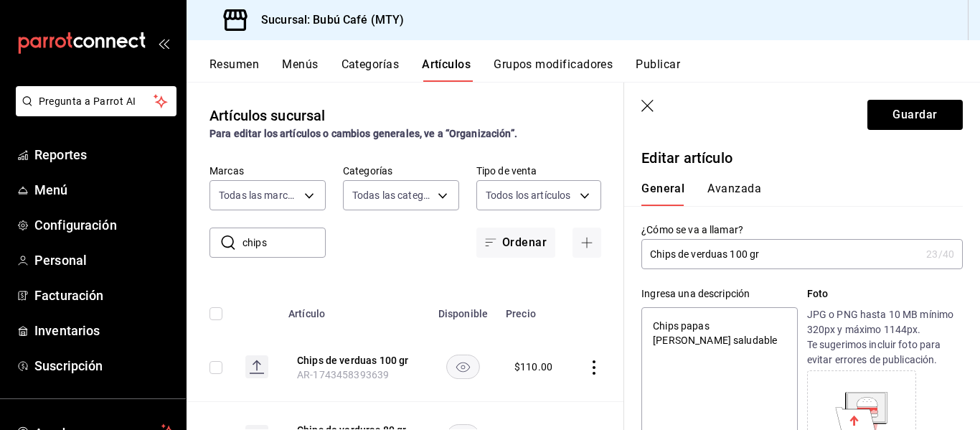
click at [710, 330] on textarea "Chips papas botana saludable" at bounding box center [720, 393] width 156 height 172
click at [890, 111] on button "Guardar" at bounding box center [915, 115] width 95 height 30
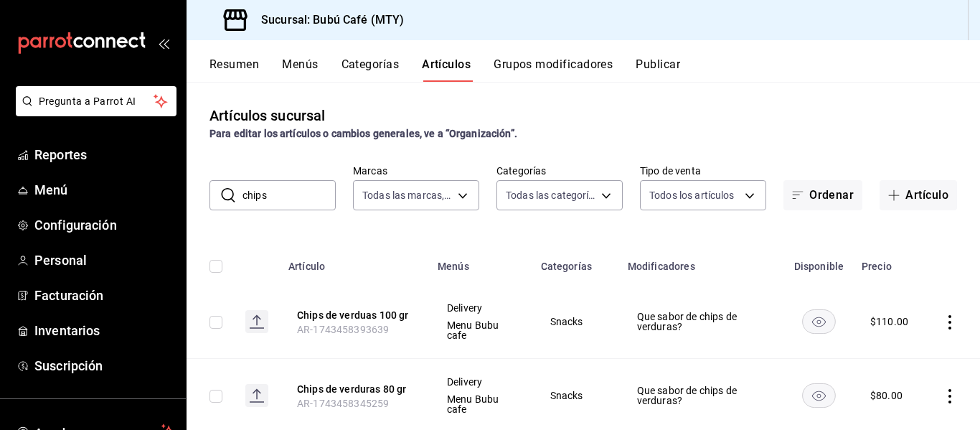
click at [282, 190] on input "chips" at bounding box center [289, 195] width 93 height 29
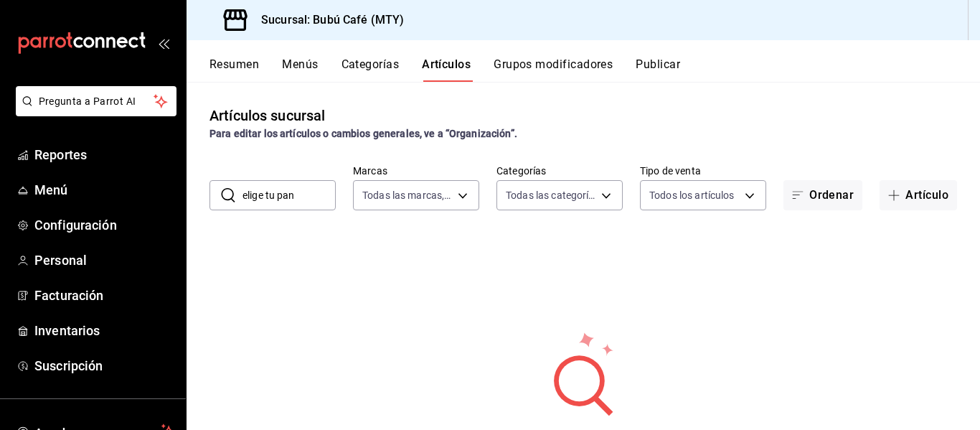
click at [436, 63] on button "Artículos" at bounding box center [446, 69] width 49 height 24
click at [353, 60] on button "Categorías" at bounding box center [371, 69] width 58 height 24
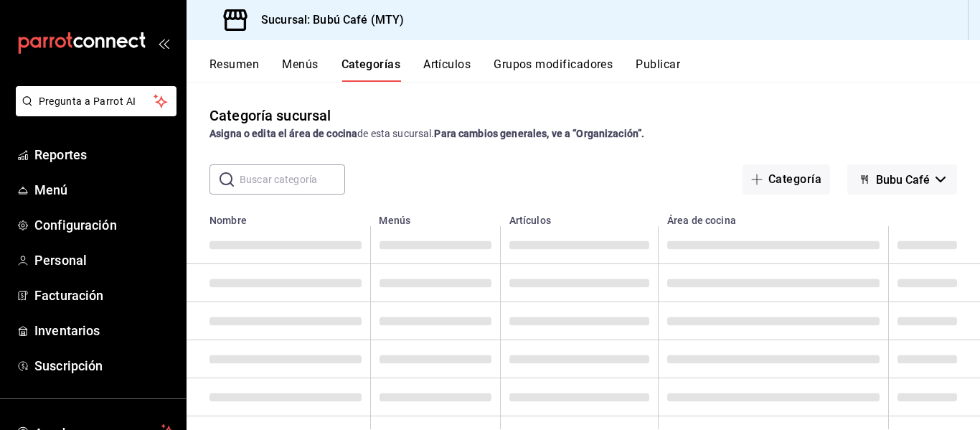
click at [258, 182] on input "text" at bounding box center [292, 179] width 105 height 29
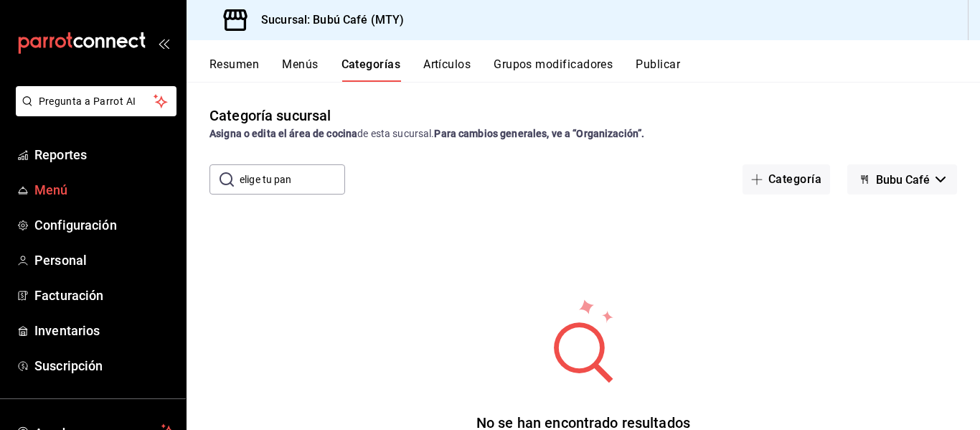
click at [63, 183] on span "Menú" at bounding box center [104, 189] width 140 height 19
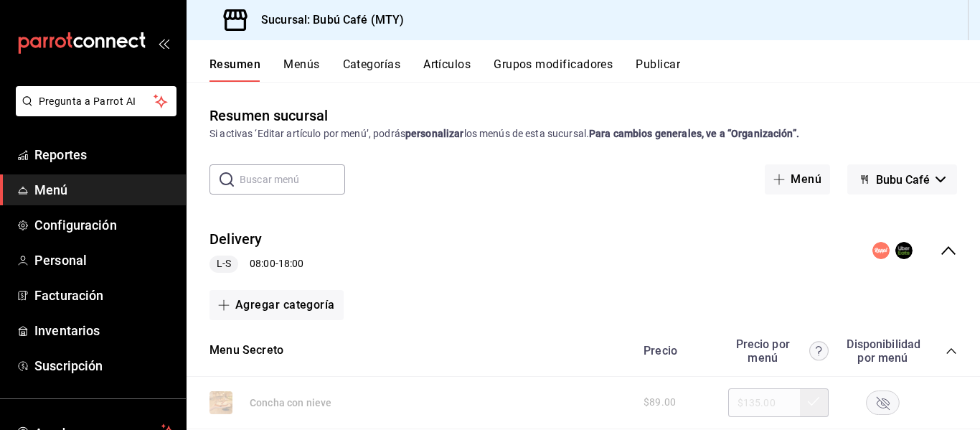
click at [873, 247] on circle "collapse-menu-row" at bounding box center [881, 250] width 17 height 17
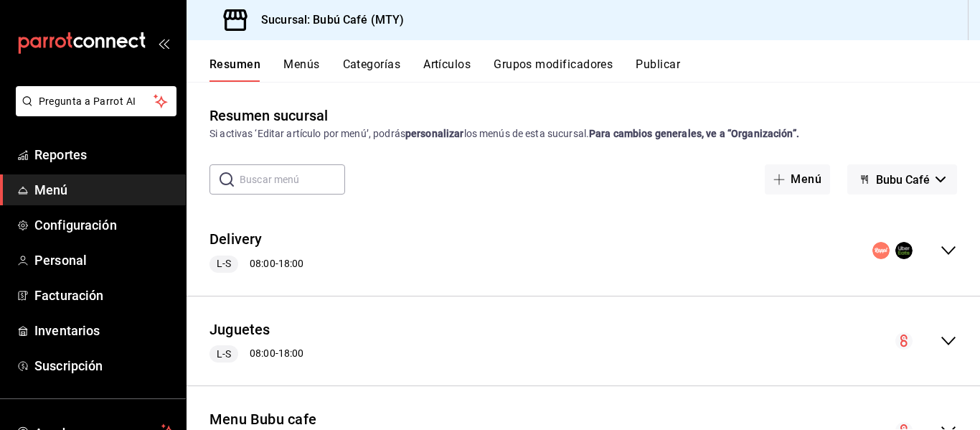
click at [667, 65] on button "Publicar" at bounding box center [658, 69] width 44 height 24
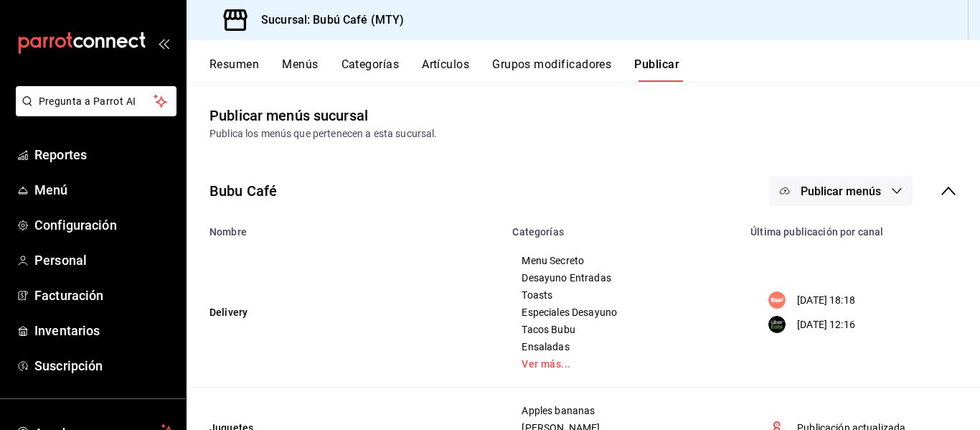
click at [838, 185] on span "Publicar menús" at bounding box center [841, 191] width 80 height 14
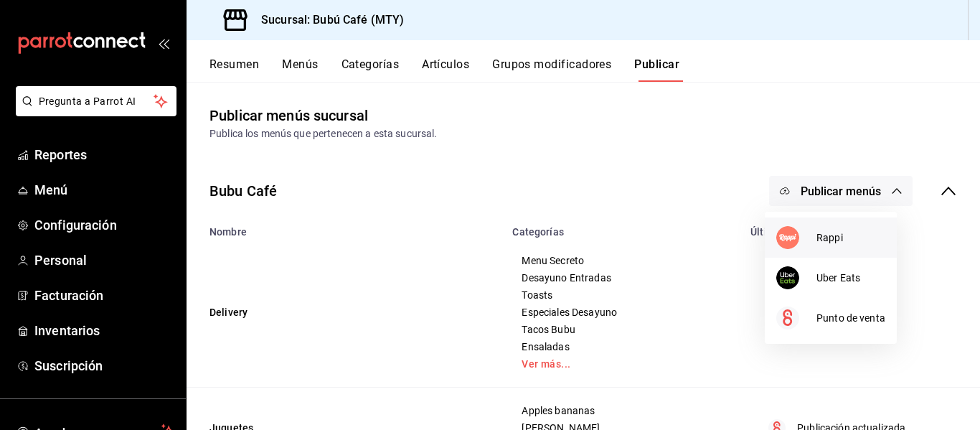
click at [807, 232] on div at bounding box center [796, 237] width 40 height 23
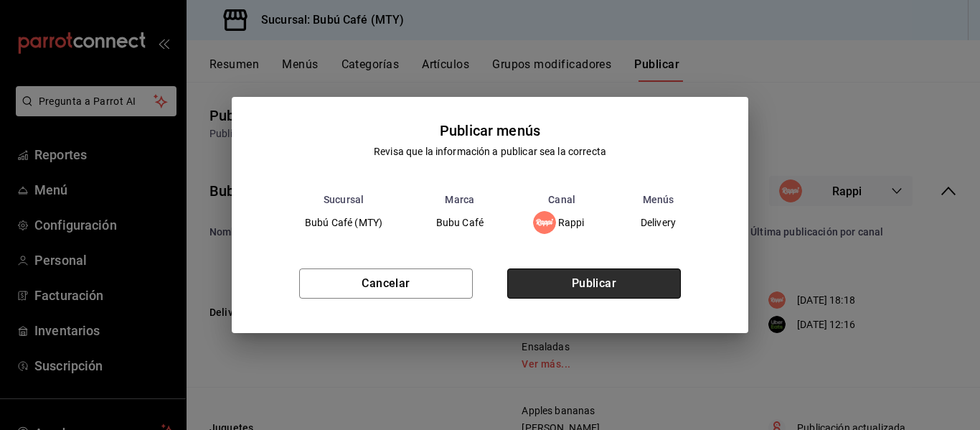
click at [581, 278] on button "Publicar" at bounding box center [594, 283] width 174 height 30
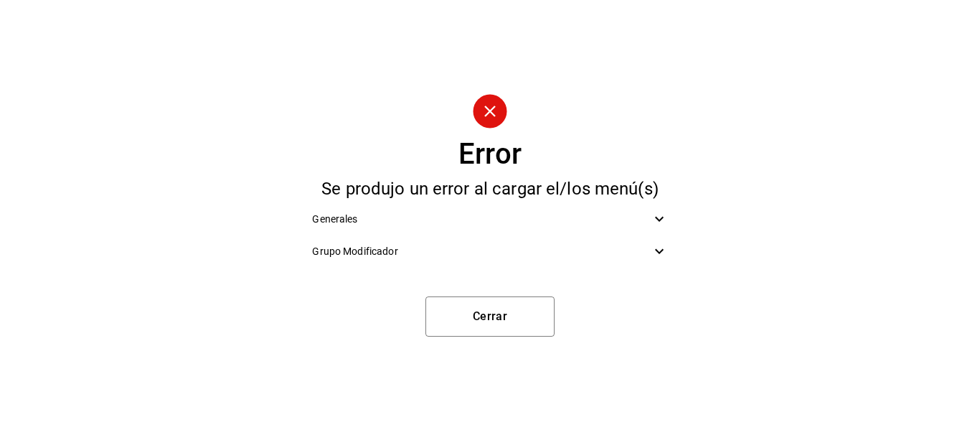
click at [657, 250] on icon at bounding box center [659, 251] width 9 height 5
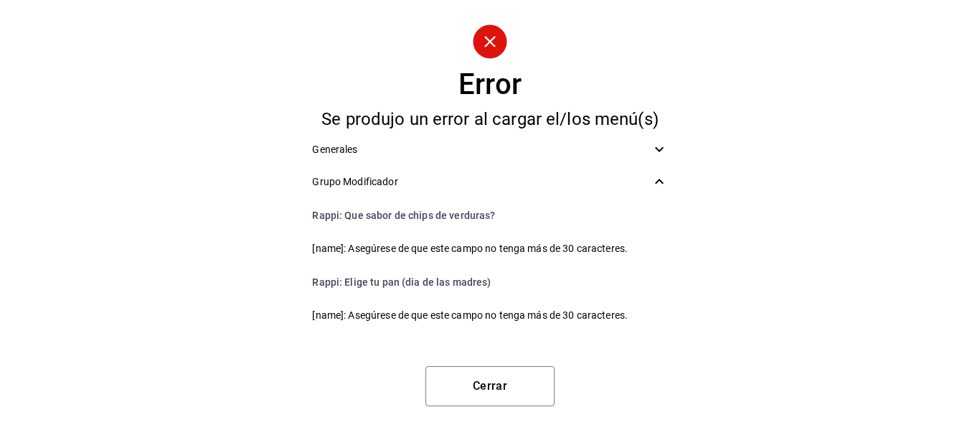
click at [464, 220] on li "Rappi : Que sabor de chips de verduras?" at bounding box center [490, 215] width 378 height 34
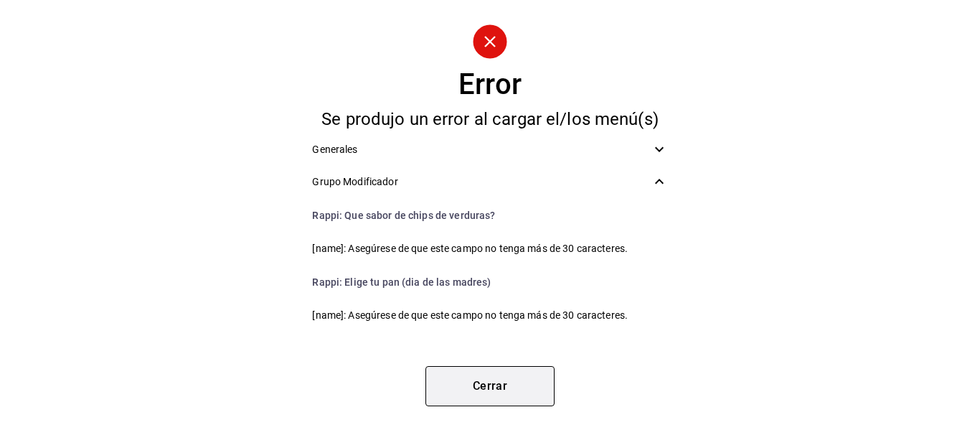
click at [501, 379] on button "Cerrar" at bounding box center [490, 386] width 129 height 40
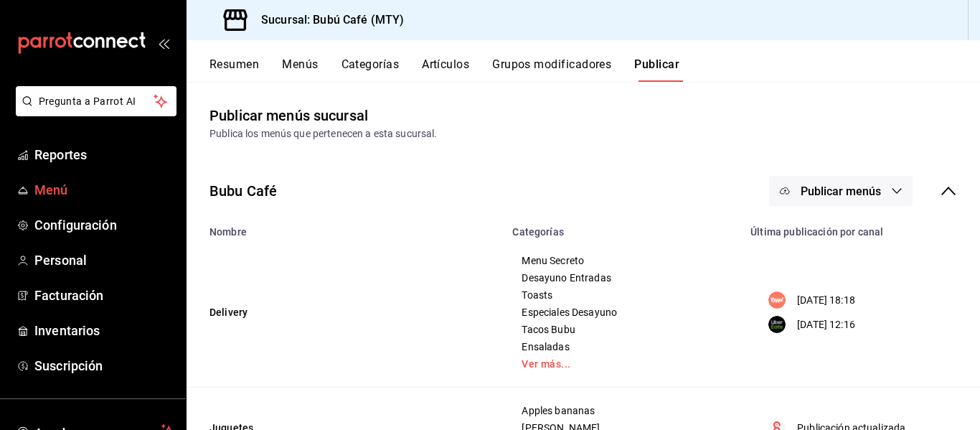
click at [50, 183] on span "Menú" at bounding box center [104, 189] width 140 height 19
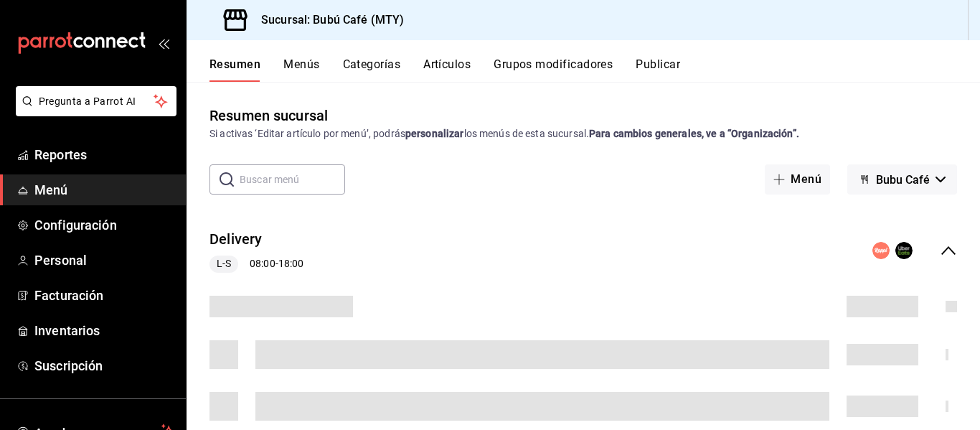
click at [305, 62] on button "Menús" at bounding box center [301, 69] width 36 height 24
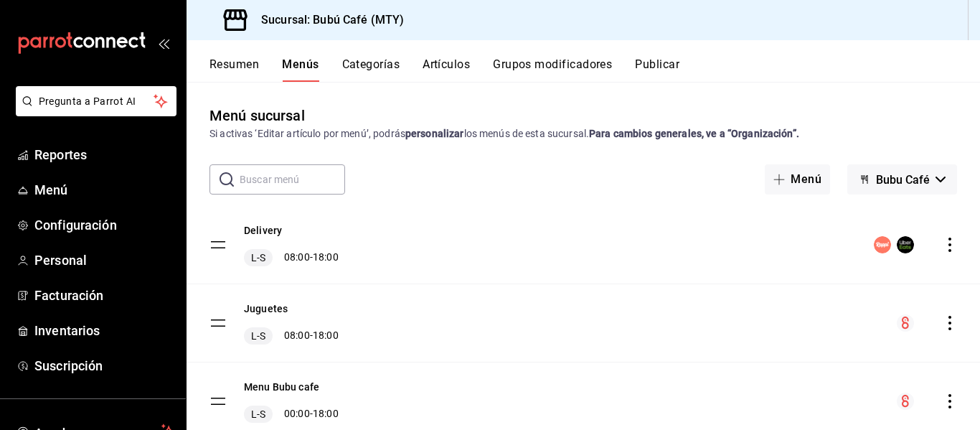
click at [299, 62] on button "Menús" at bounding box center [300, 69] width 37 height 24
click at [290, 175] on input "text" at bounding box center [292, 179] width 105 height 29
click at [51, 190] on span "Menú" at bounding box center [104, 189] width 140 height 19
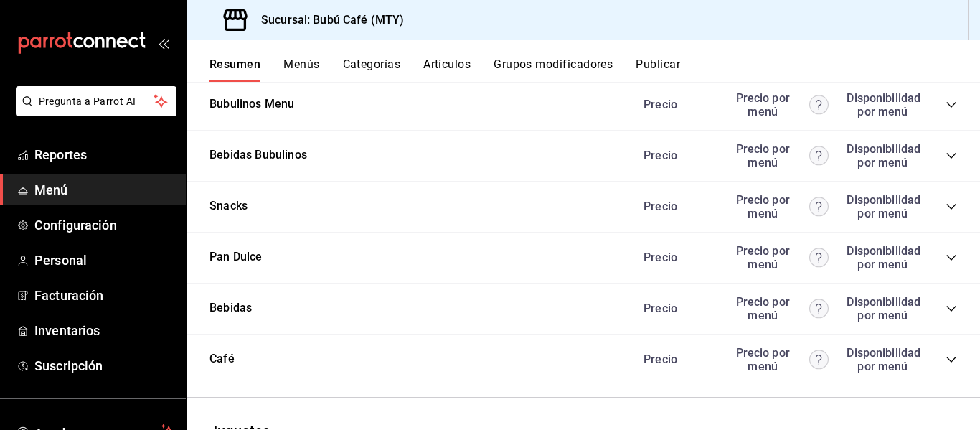
scroll to position [1292, 0]
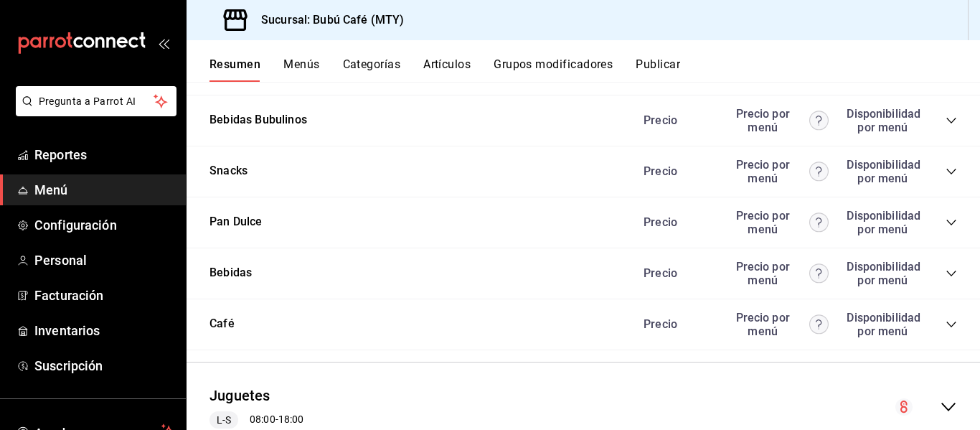
click at [946, 168] on icon "collapse-category-row" at bounding box center [951, 171] width 11 height 11
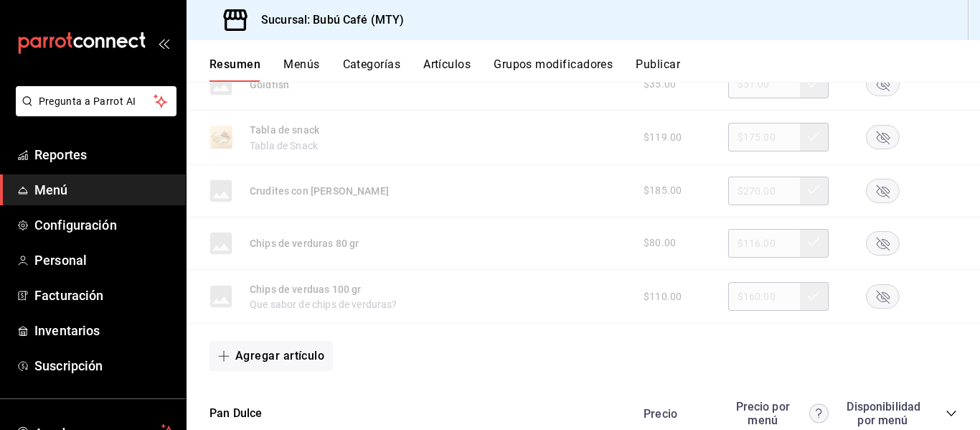
scroll to position [2199, 0]
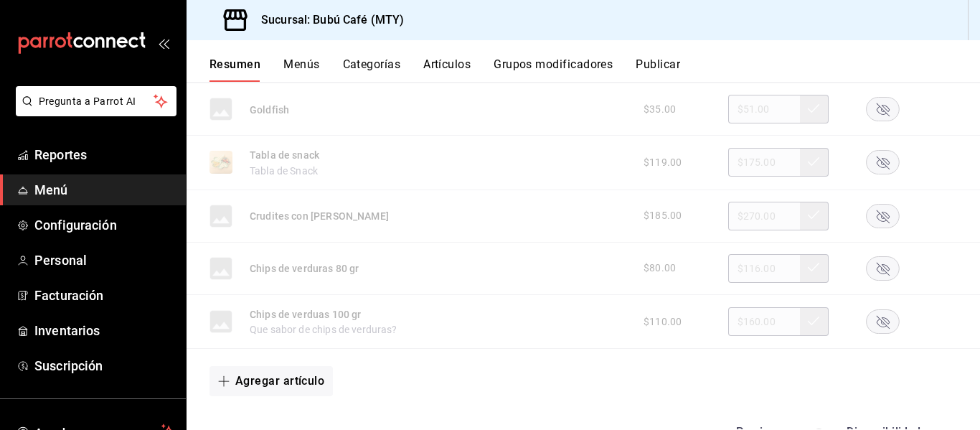
click at [871, 267] on rect "button" at bounding box center [883, 268] width 33 height 24
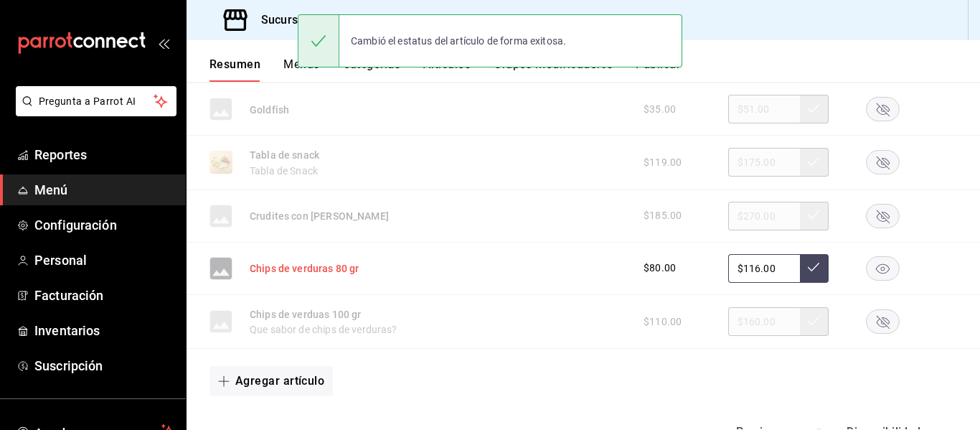
click at [314, 268] on button "Chips de verduras 80 gr" at bounding box center [304, 268] width 109 height 14
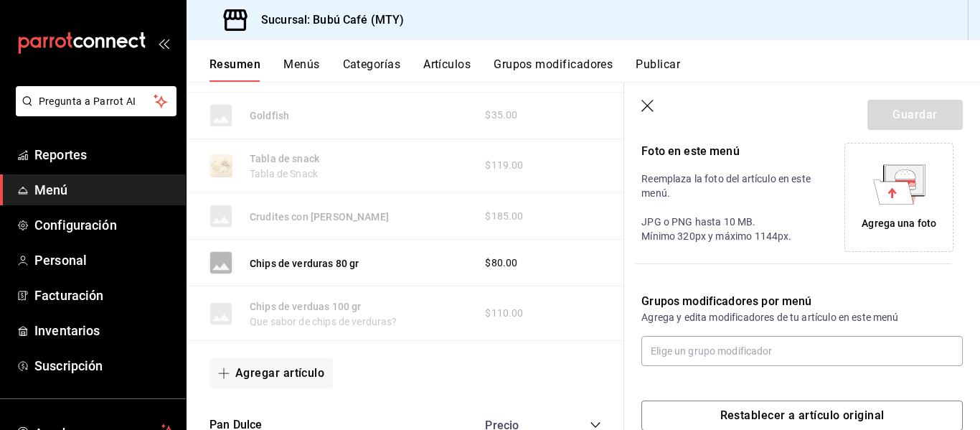
scroll to position [348, 0]
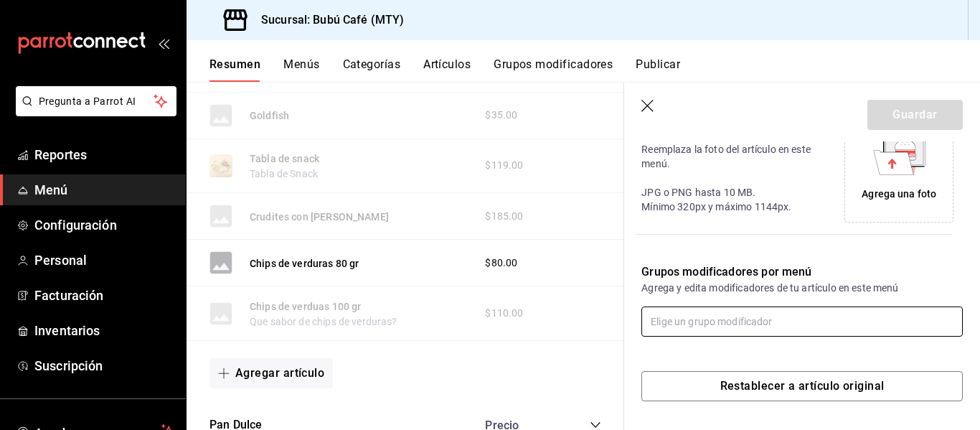
click at [807, 321] on input "text" at bounding box center [802, 321] width 321 height 30
click at [649, 103] on icon "button" at bounding box center [649, 107] width 14 height 14
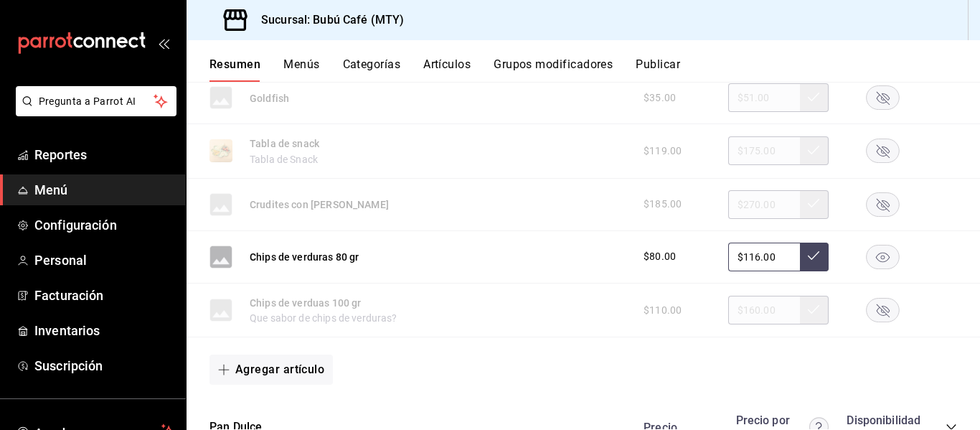
scroll to position [2199, 0]
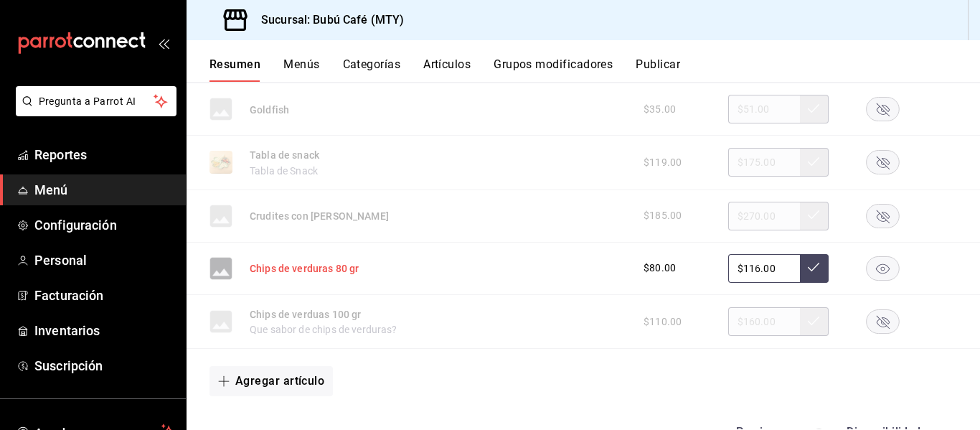
click at [327, 273] on button "Chips de verduras 80 gr" at bounding box center [304, 268] width 109 height 14
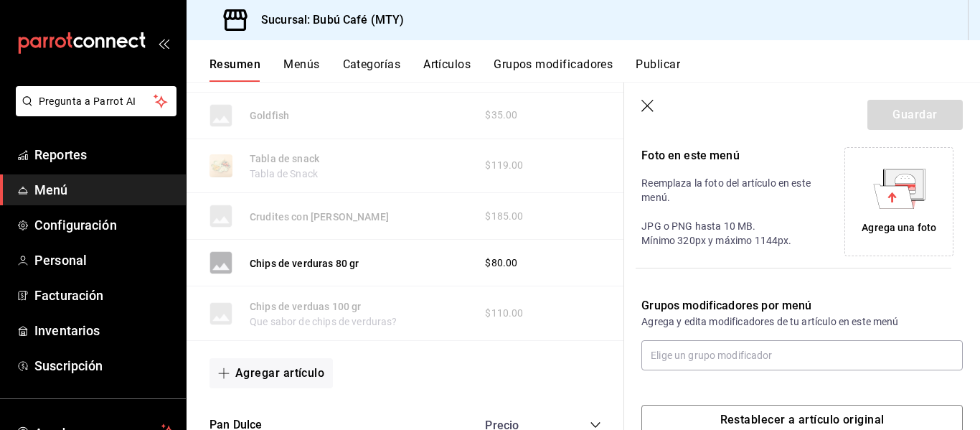
scroll to position [348, 0]
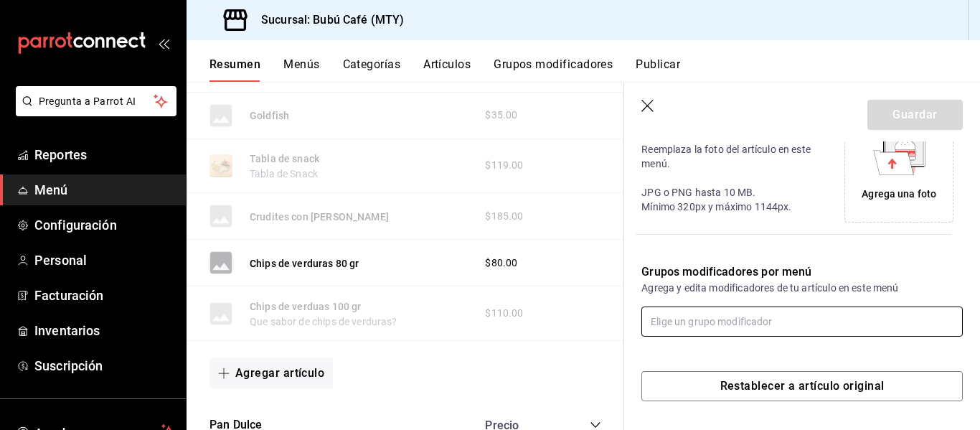
click at [832, 316] on input "text" at bounding box center [802, 321] width 321 height 30
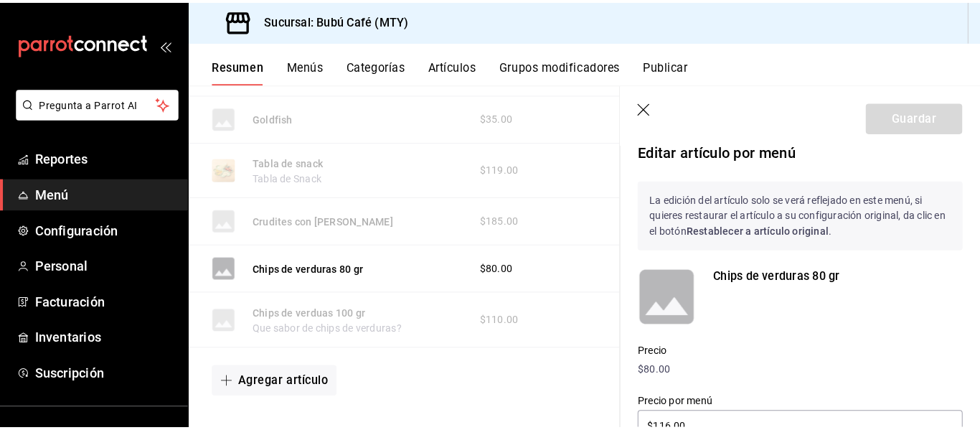
scroll to position [0, 0]
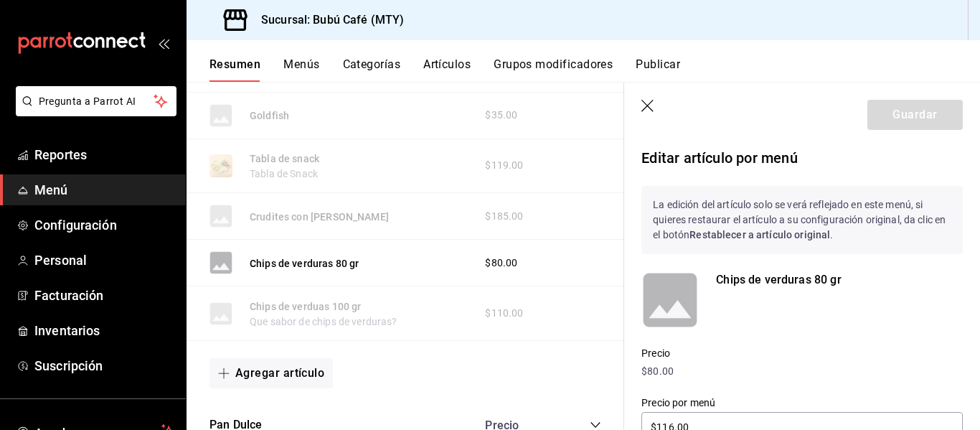
click at [635, 96] on header "Guardar" at bounding box center [802, 112] width 356 height 59
click at [645, 100] on icon "button" at bounding box center [649, 107] width 14 height 14
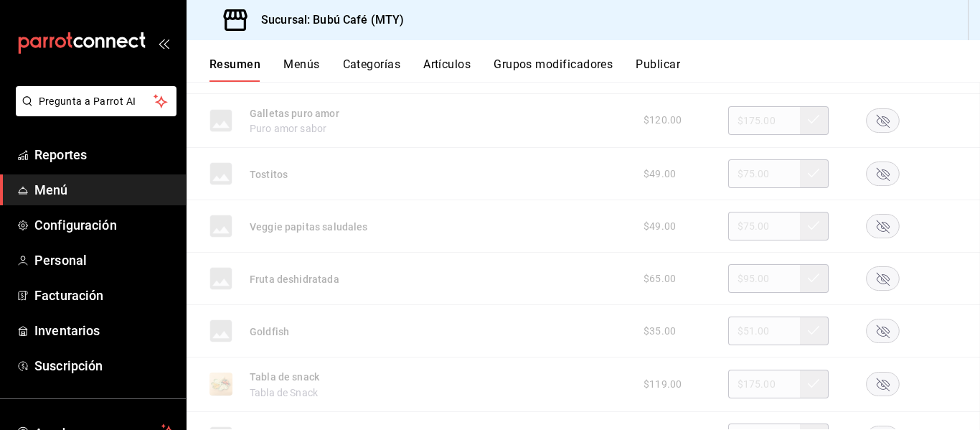
scroll to position [2558, 0]
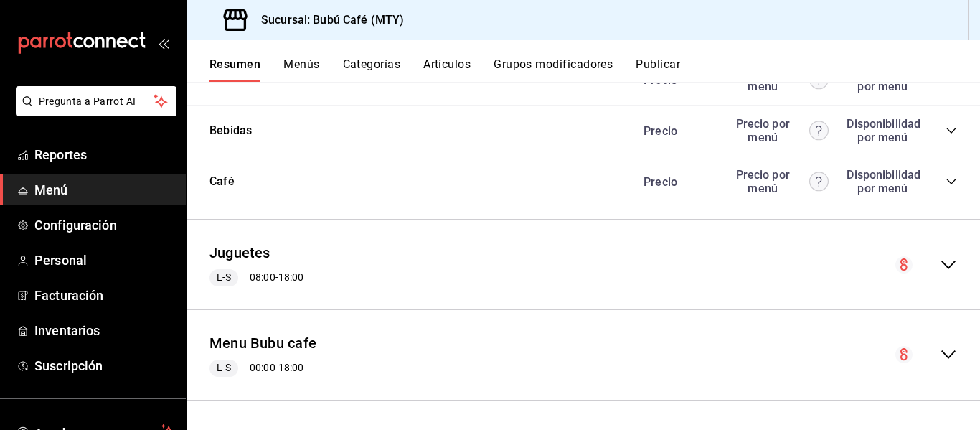
click at [47, 189] on span "Menú" at bounding box center [104, 189] width 140 height 19
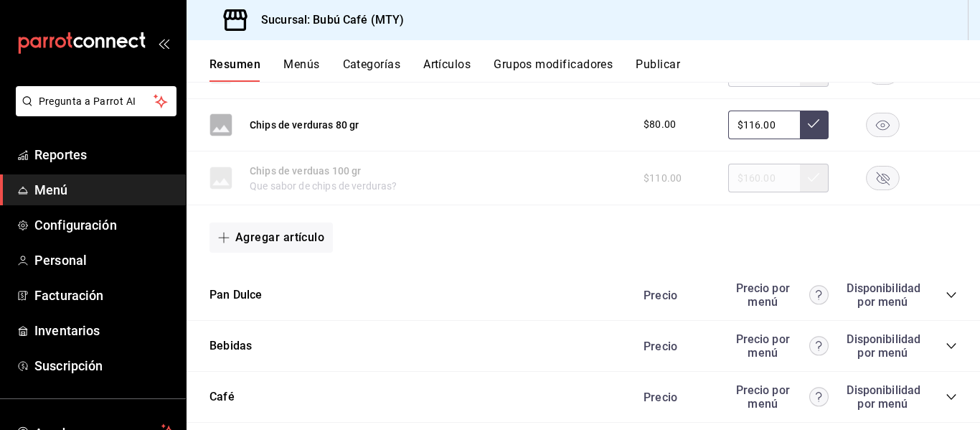
click at [867, 124] on rect "button" at bounding box center [883, 125] width 33 height 24
click at [870, 167] on rect "button" at bounding box center [883, 178] width 33 height 24
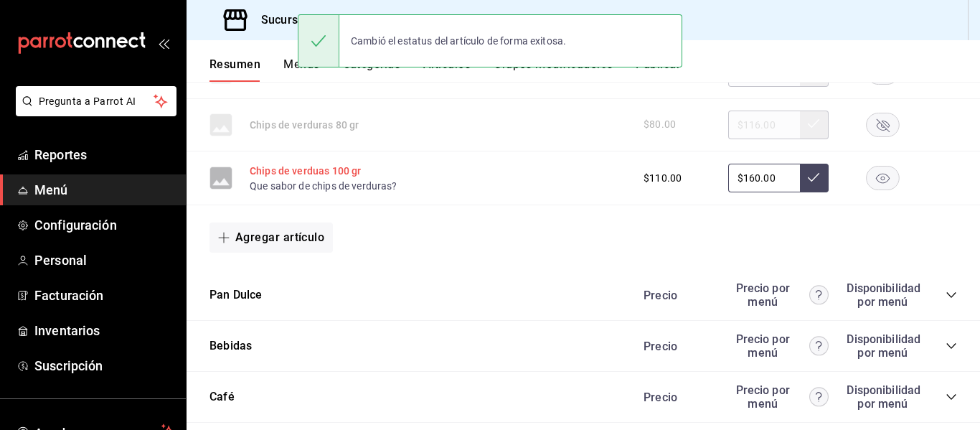
click at [342, 169] on button "Chips de verduas 100 gr" at bounding box center [305, 171] width 111 height 14
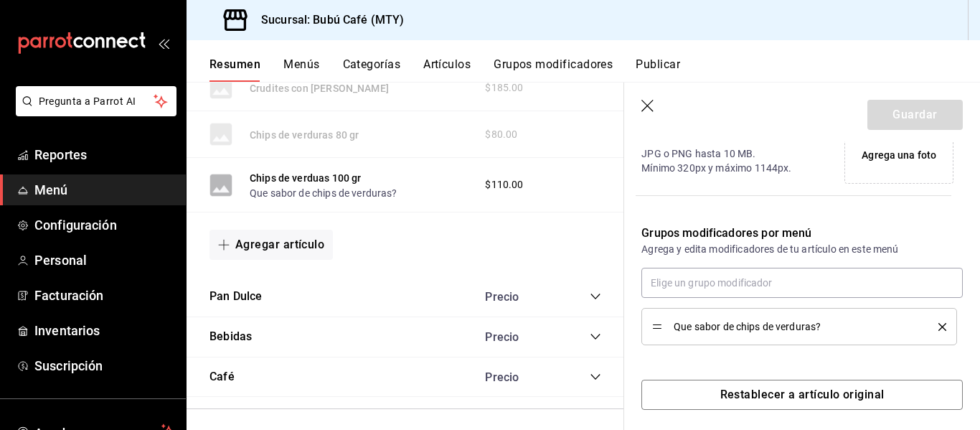
scroll to position [395, 0]
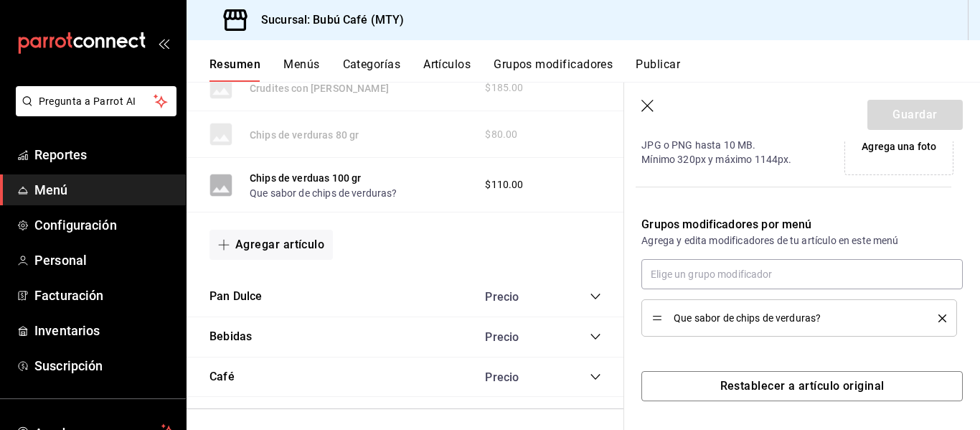
click at [939, 317] on icon "delete" at bounding box center [943, 318] width 8 height 8
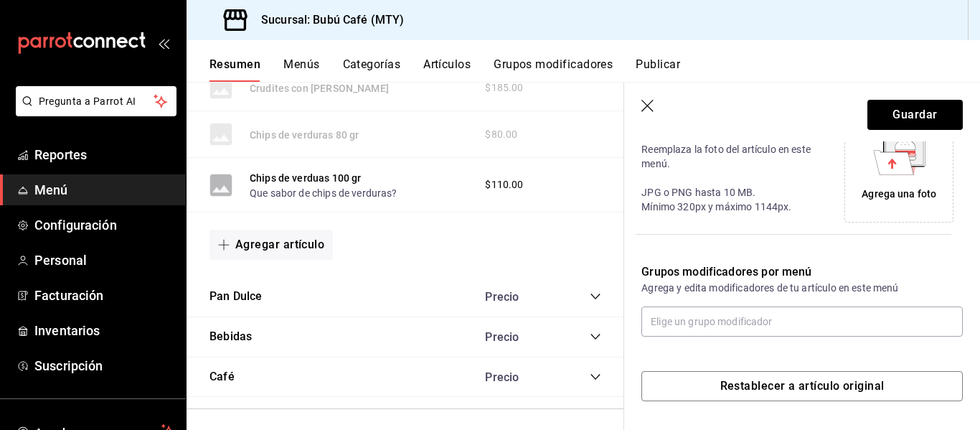
scroll to position [348, 0]
click at [868, 109] on button "Guardar" at bounding box center [915, 115] width 95 height 30
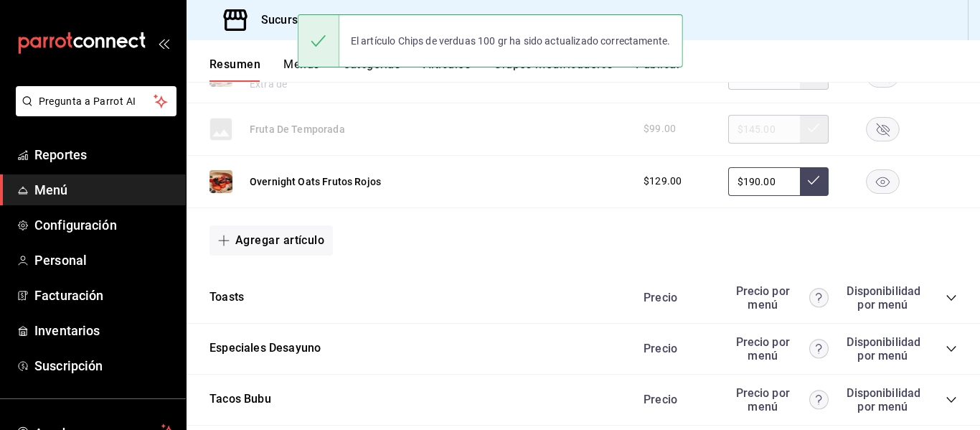
scroll to position [498, 0]
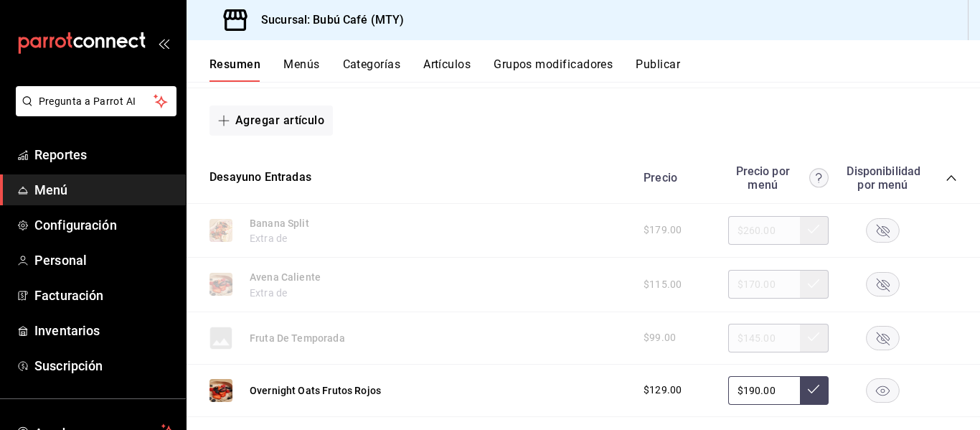
click at [43, 184] on span "Menú" at bounding box center [104, 189] width 140 height 19
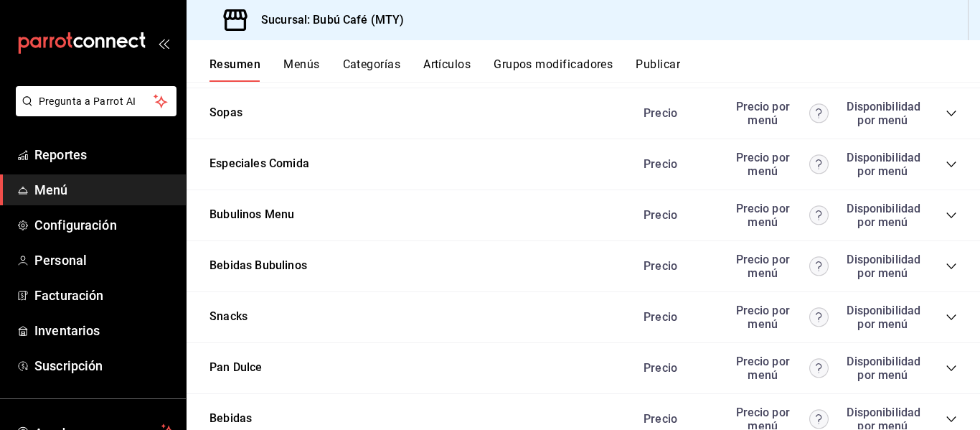
scroll to position [1287, 0]
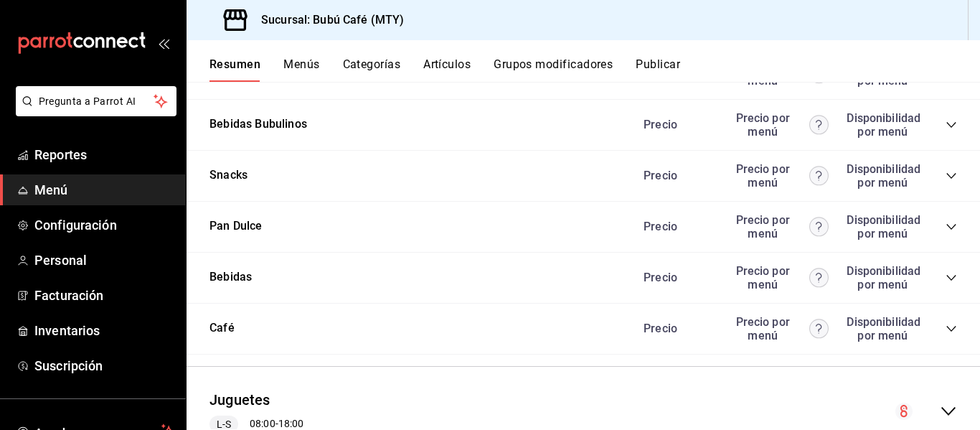
click at [946, 224] on icon "collapse-category-row" at bounding box center [951, 226] width 11 height 11
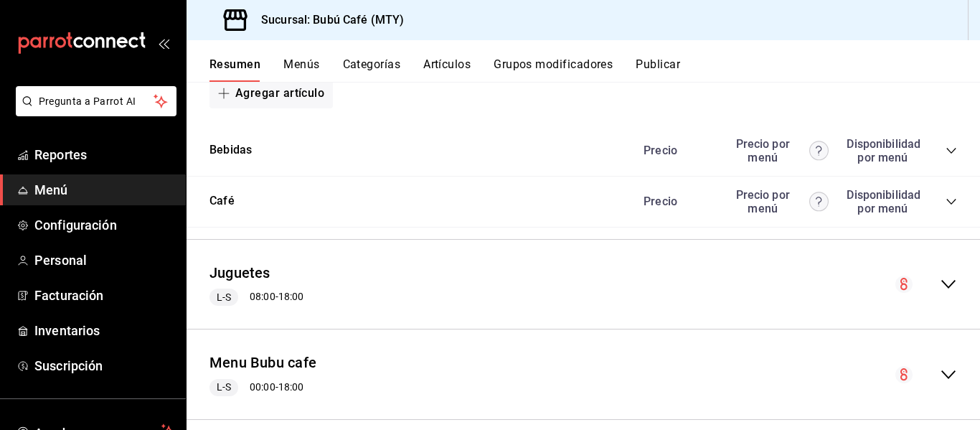
scroll to position [2598, 0]
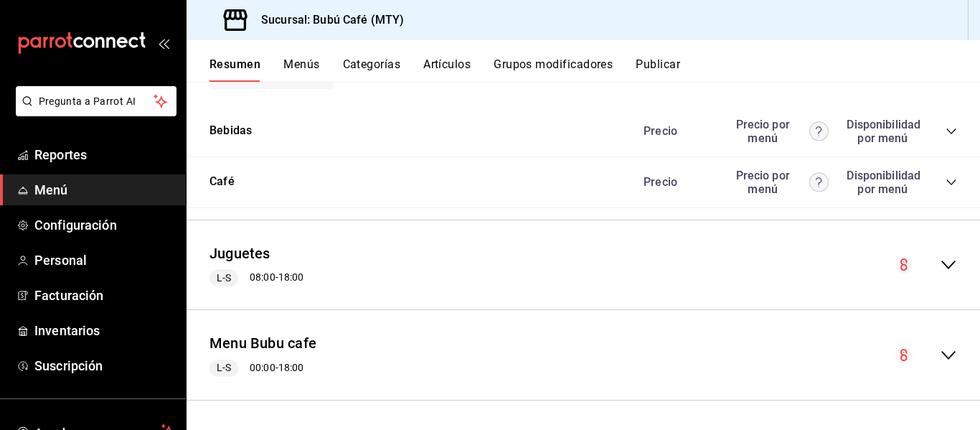
click at [55, 186] on span "Menú" at bounding box center [104, 189] width 140 height 19
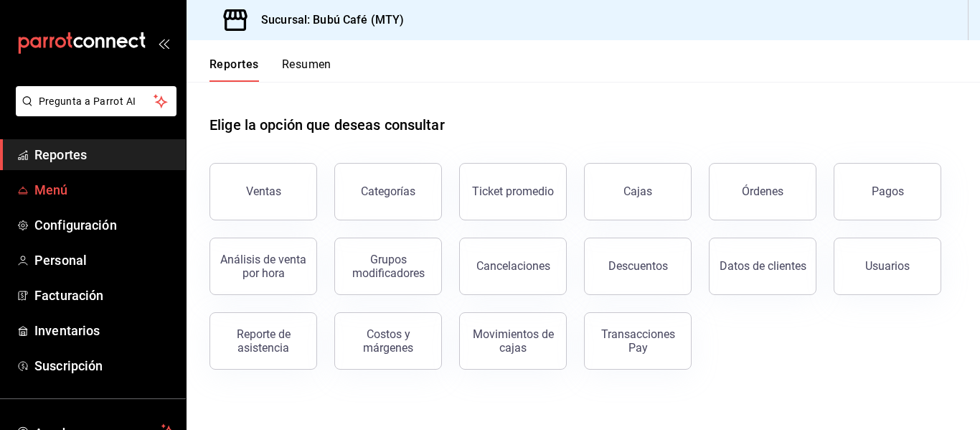
click at [47, 187] on span "Menú" at bounding box center [104, 189] width 140 height 19
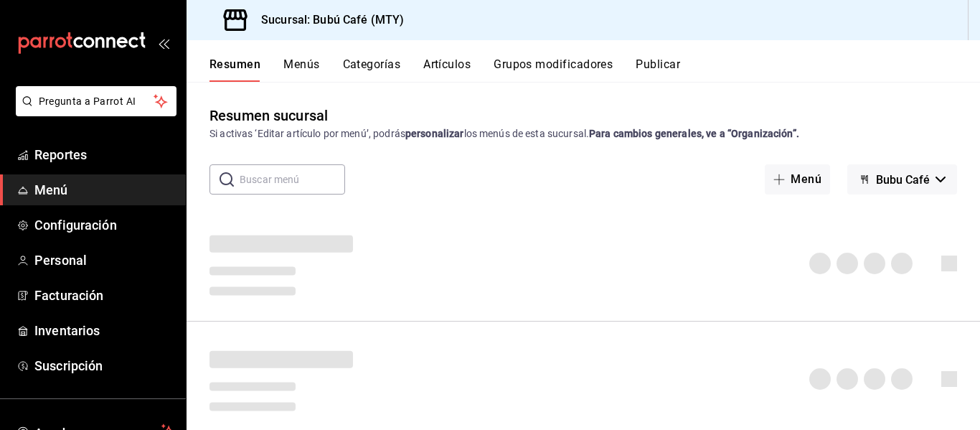
click at [651, 59] on button "Publicar" at bounding box center [658, 69] width 44 height 24
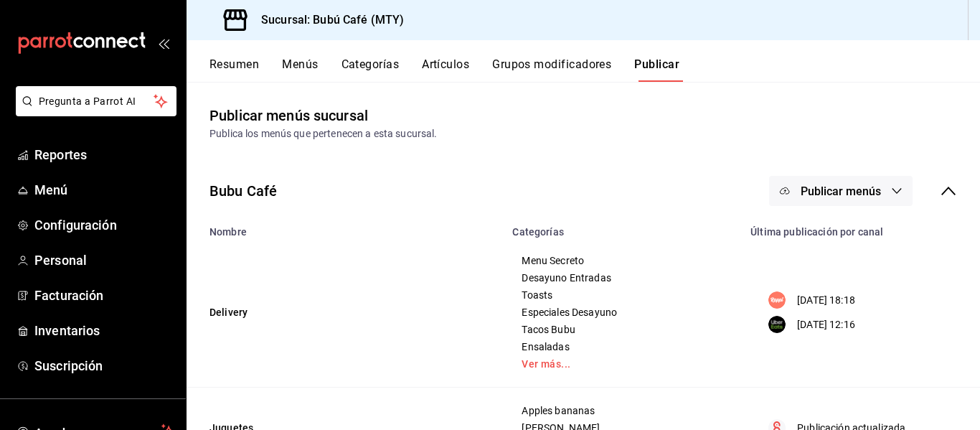
click at [846, 187] on span "Publicar menús" at bounding box center [841, 191] width 80 height 14
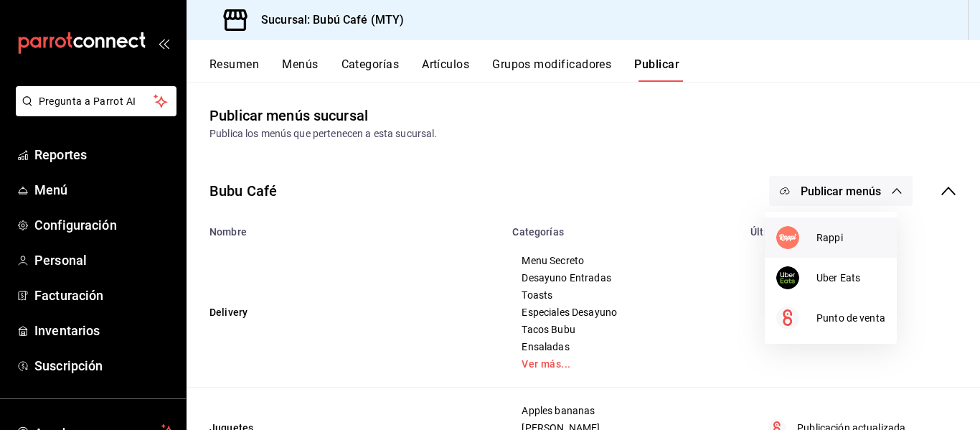
click at [786, 233] on img at bounding box center [787, 237] width 23 height 23
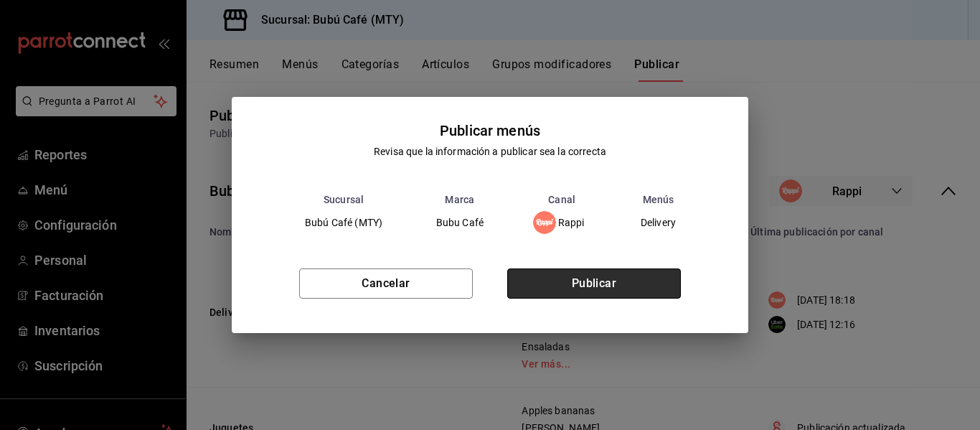
click at [563, 277] on button "Publicar" at bounding box center [594, 283] width 174 height 30
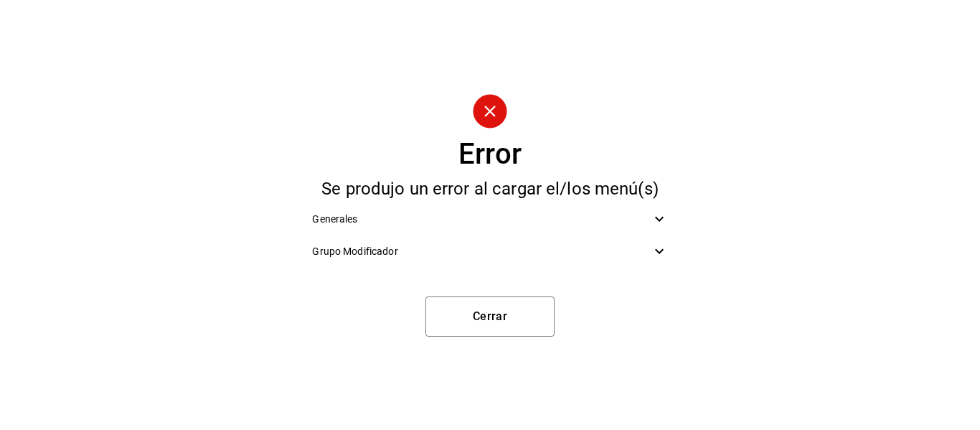
click at [653, 255] on icon at bounding box center [659, 251] width 17 height 17
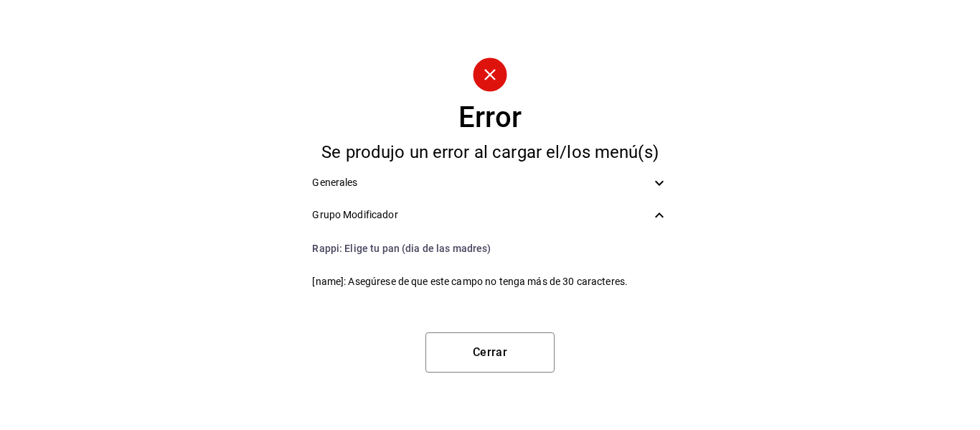
click at [656, 179] on icon at bounding box center [659, 182] width 17 height 17
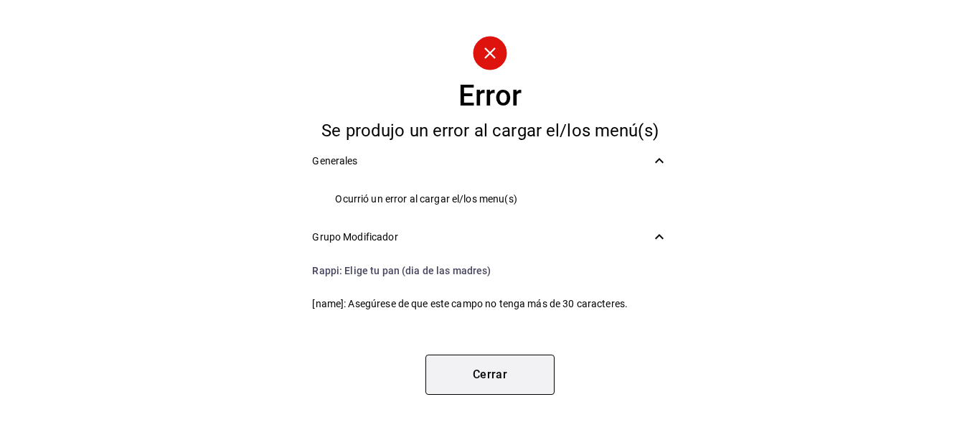
click at [491, 373] on button "Cerrar" at bounding box center [490, 374] width 129 height 40
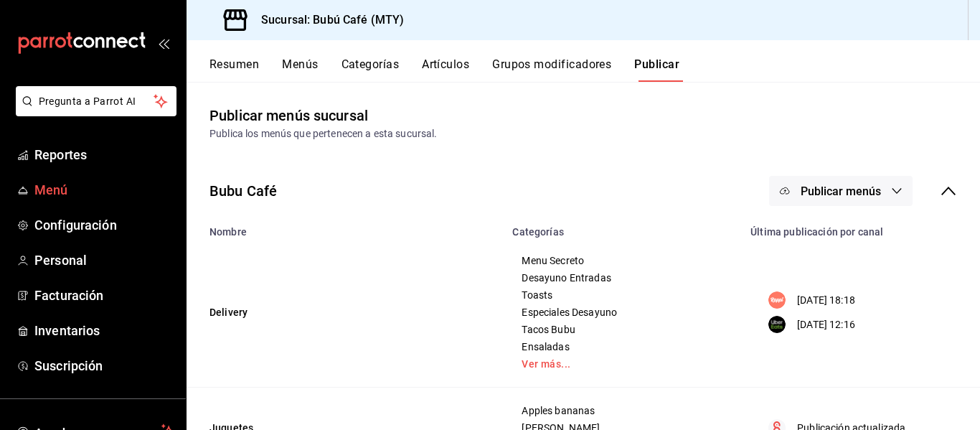
click at [41, 190] on span "Menú" at bounding box center [104, 189] width 140 height 19
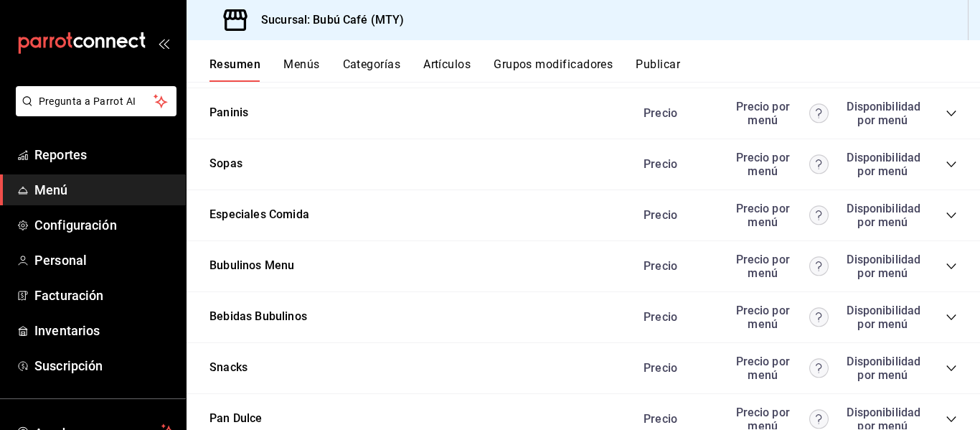
scroll to position [1292, 0]
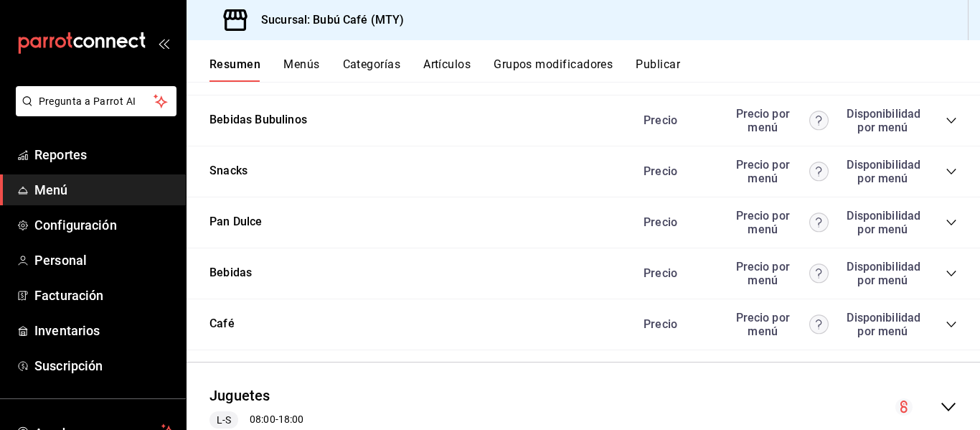
click at [946, 327] on icon "collapse-category-row" at bounding box center [951, 324] width 11 height 11
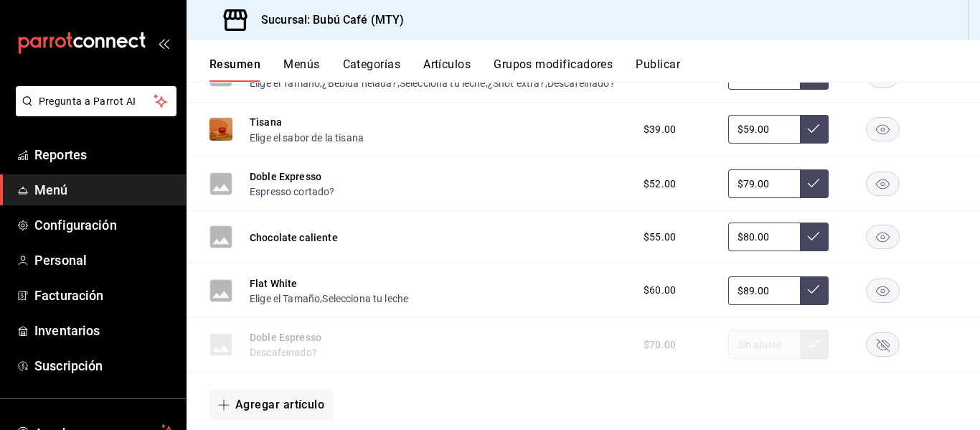
scroll to position [2009, 0]
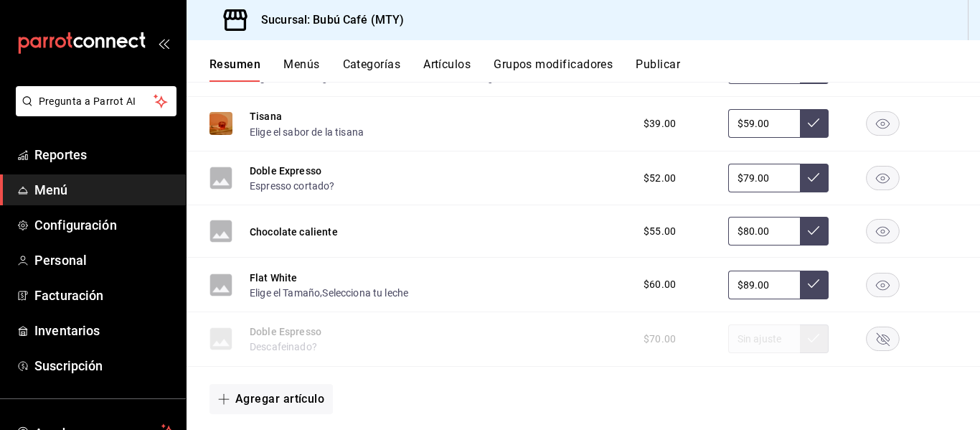
click at [876, 129] on icon "button" at bounding box center [883, 124] width 14 height 10
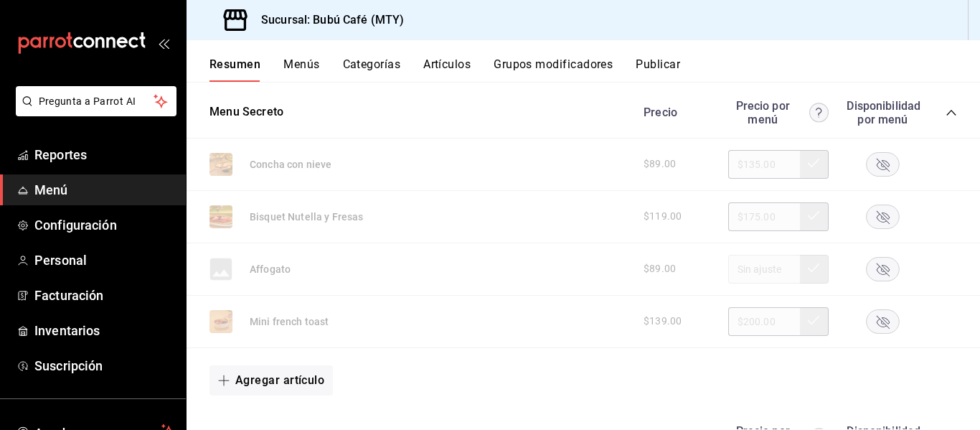
scroll to position [0, 0]
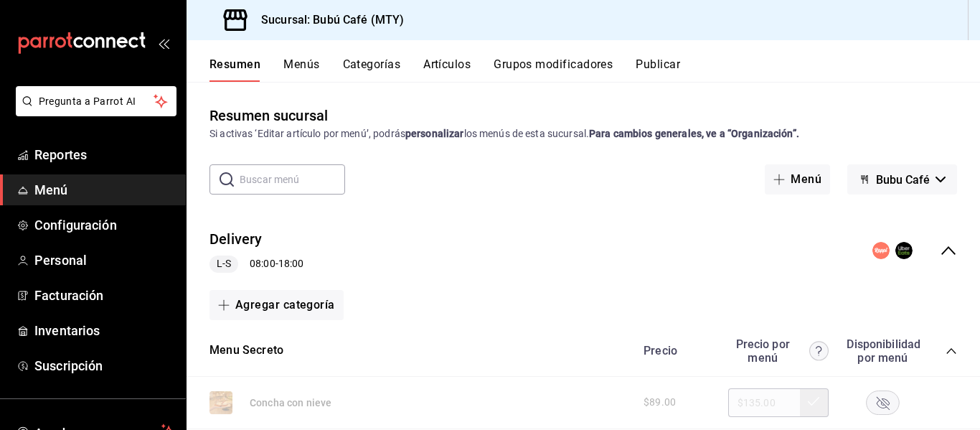
click at [288, 180] on input "text" at bounding box center [292, 179] width 105 height 29
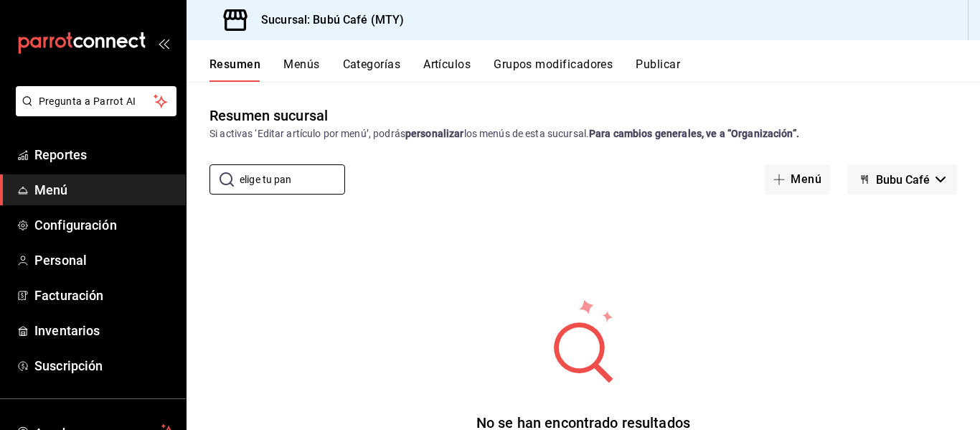
click at [47, 179] on link "Menú" at bounding box center [93, 189] width 186 height 31
click at [293, 225] on div "No se han encontrado resultados Parece que no podemos encontrar ningún resultad…" at bounding box center [584, 385] width 794 height 359
click at [38, 185] on span "Menú" at bounding box center [104, 189] width 140 height 19
click at [304, 176] on input "elige tu pan" at bounding box center [292, 179] width 105 height 29
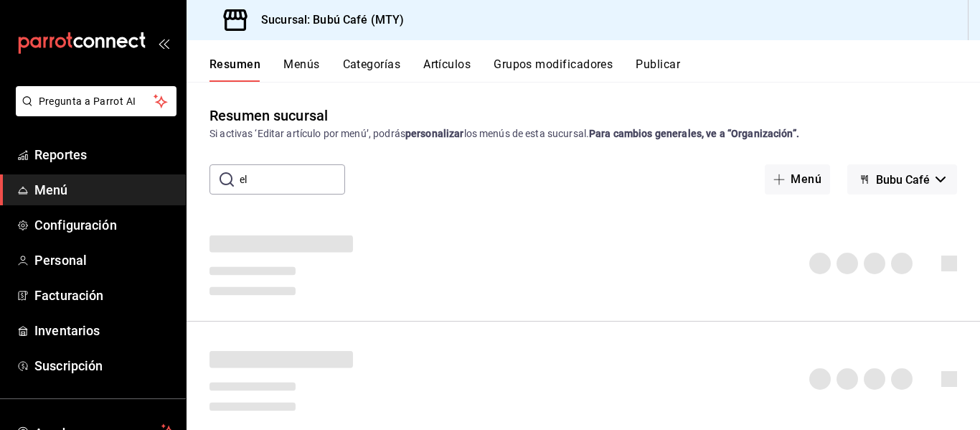
type input "e"
type input "m"
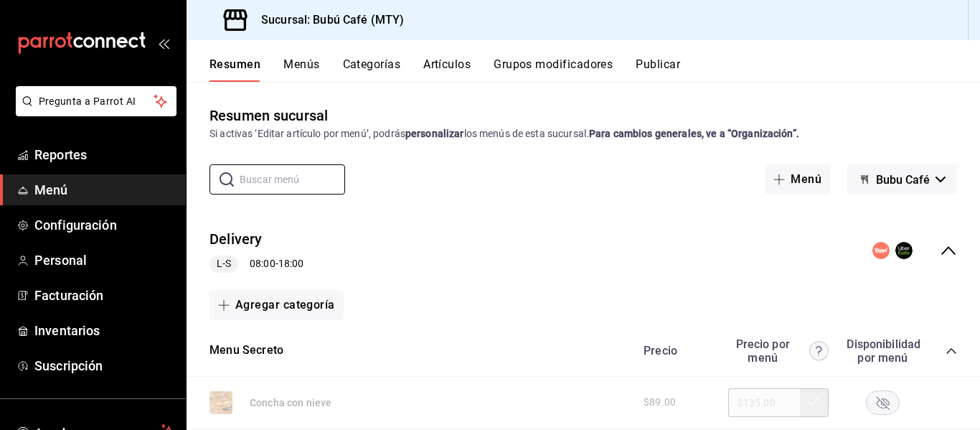
scroll to position [72, 0]
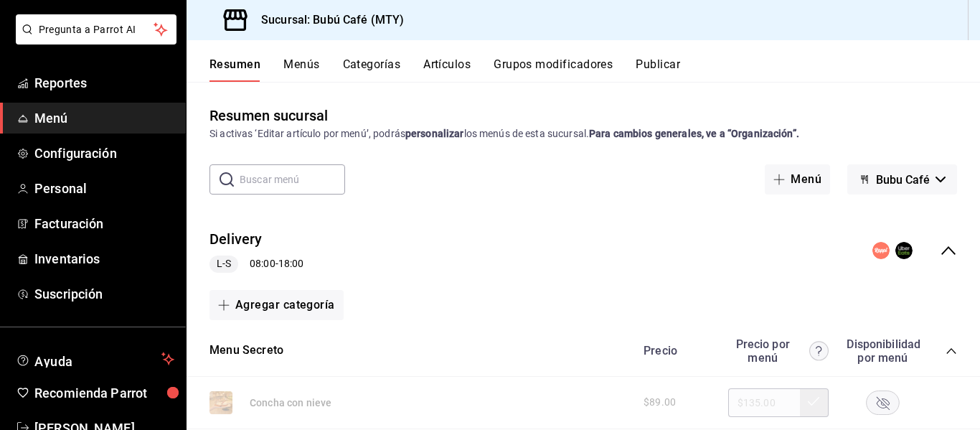
click at [309, 60] on button "Menús" at bounding box center [301, 69] width 36 height 24
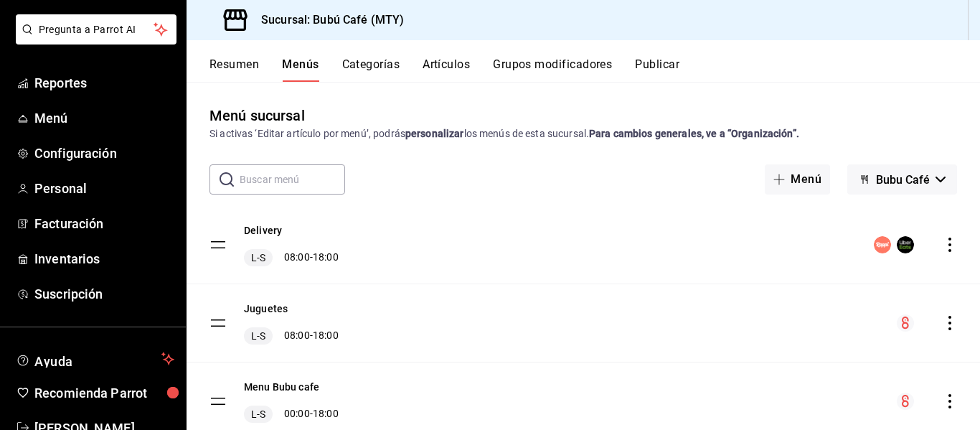
click at [295, 178] on input "text" at bounding box center [292, 179] width 105 height 29
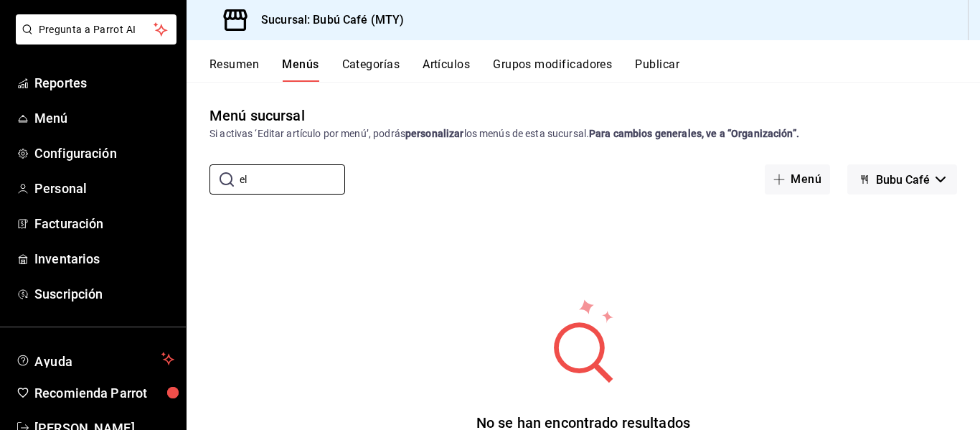
type input "e"
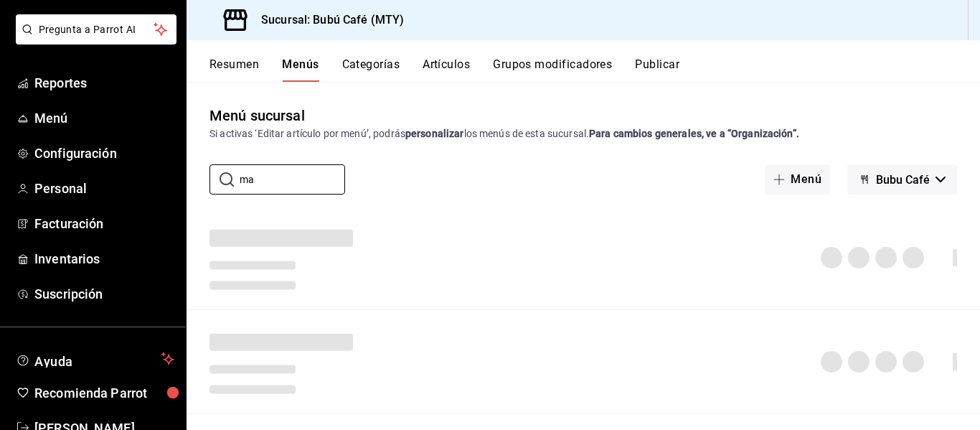
type input "m"
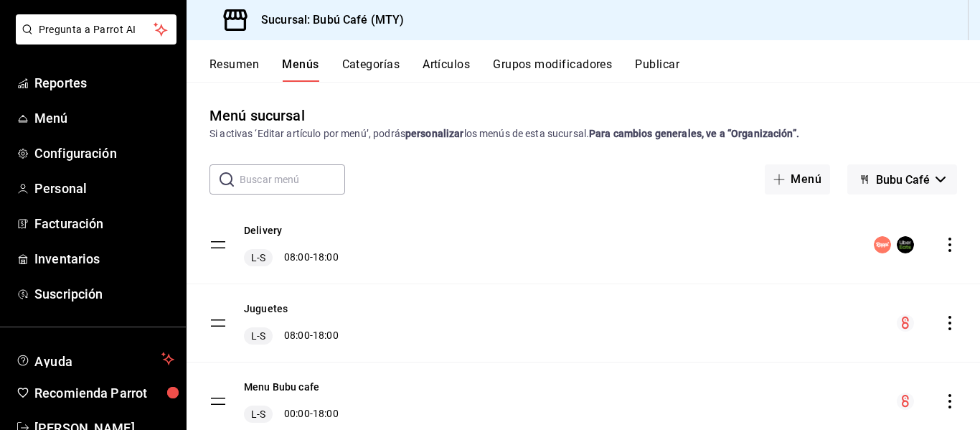
click at [378, 62] on button "Categorías" at bounding box center [371, 69] width 58 height 24
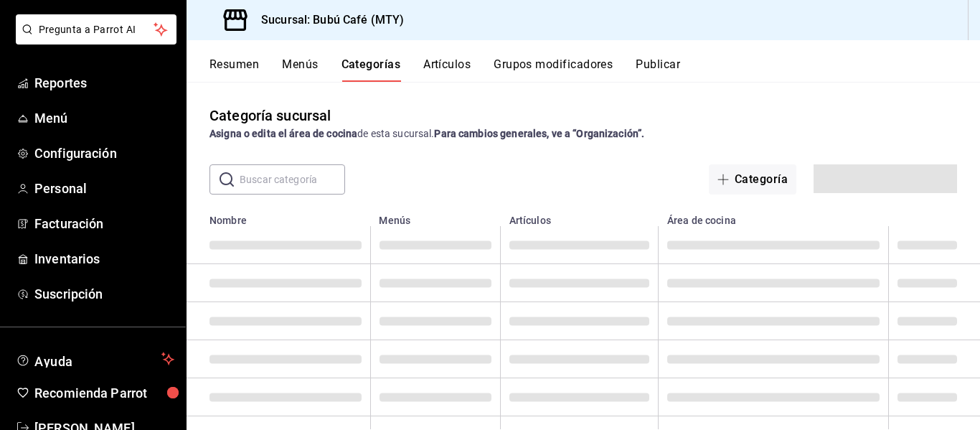
click at [298, 183] on input "text" at bounding box center [292, 179] width 105 height 29
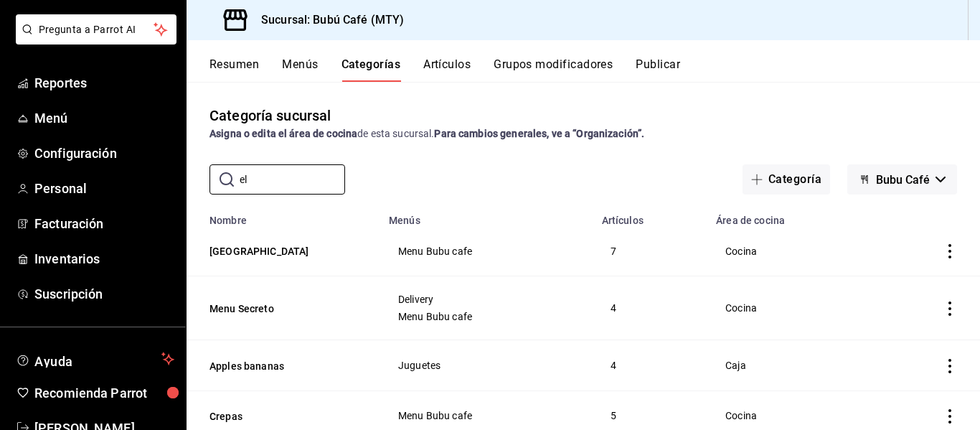
type input "elige tu pan"
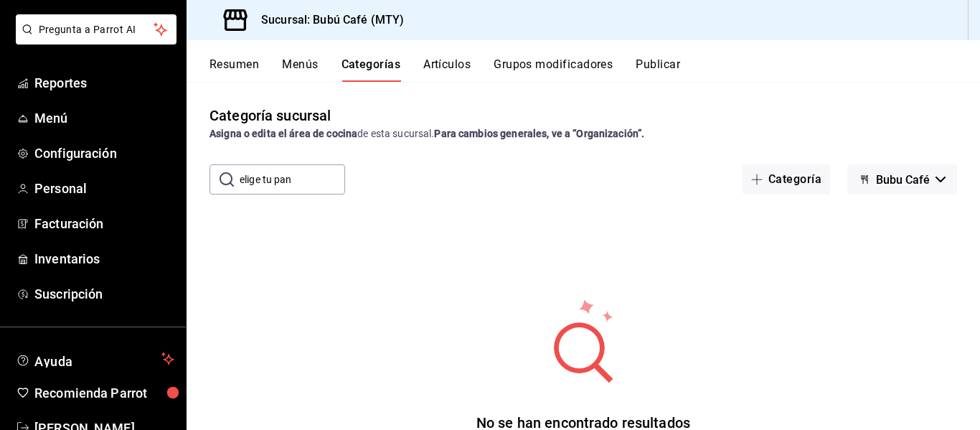
click at [439, 62] on button "Artículos" at bounding box center [446, 69] width 47 height 24
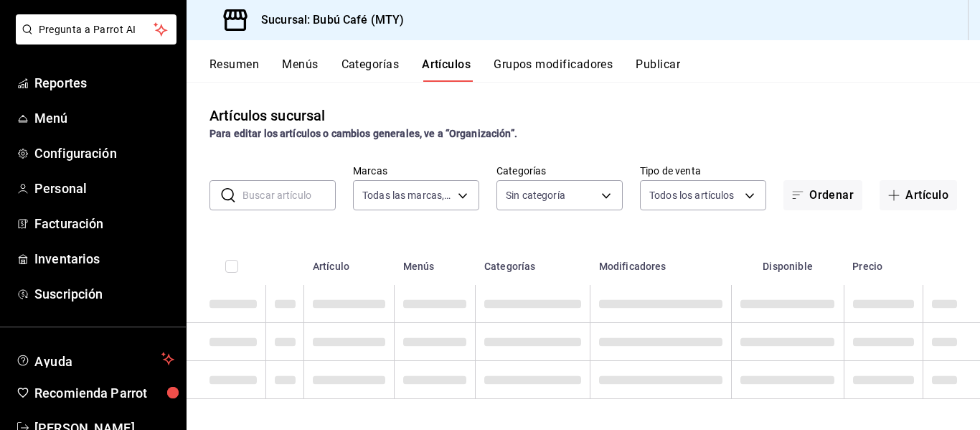
type input "80b59e88-aa3a-497f-ab7c-bcc7cc244fb1,49bbd9e9-8b48-46d9-8f2b-7c268dd84d4f,b77f9…"
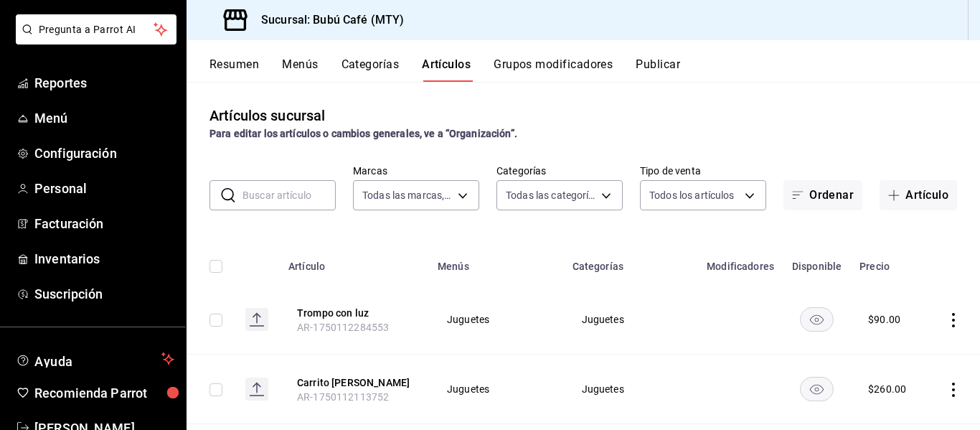
type input "d0ca03d5-3be6-470f-8f56-766e01c5f306,a83e7f59-bc64-4a59-97bc-9f72e74aa050,80ab3…"
click at [295, 199] on input "text" at bounding box center [289, 195] width 93 height 29
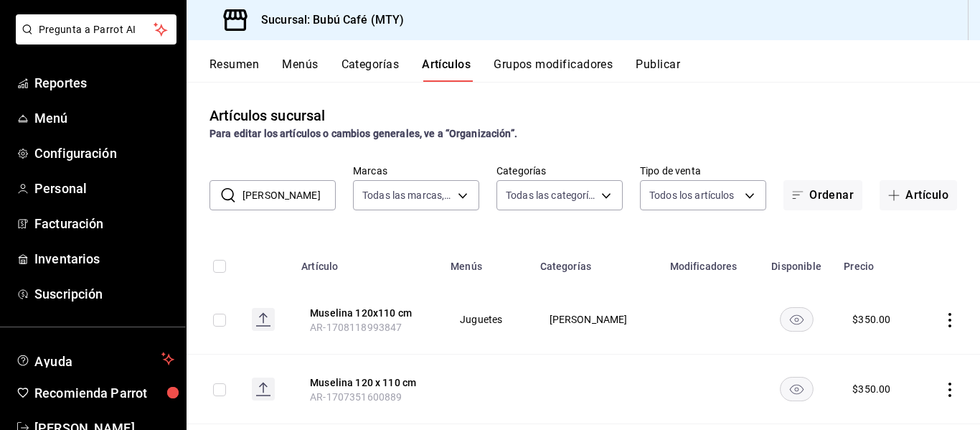
type input "elige tu pan"
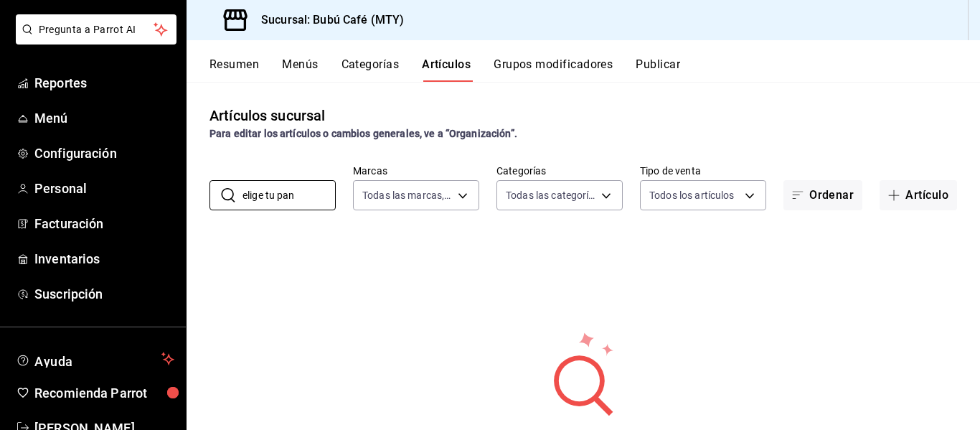
click at [563, 62] on button "Grupos modificadores" at bounding box center [553, 69] width 119 height 24
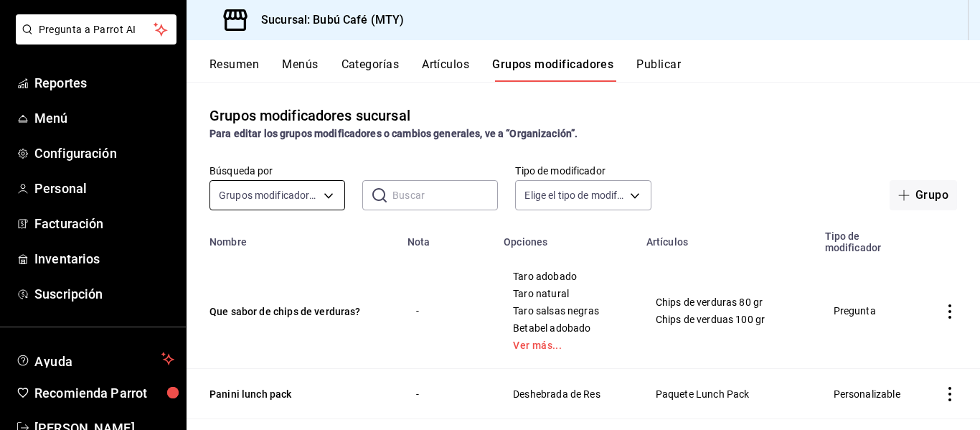
click at [255, 192] on body "Pregunta a Parrot AI Reportes Menú Configuración Personal Facturación Inventari…" at bounding box center [490, 215] width 980 height 430
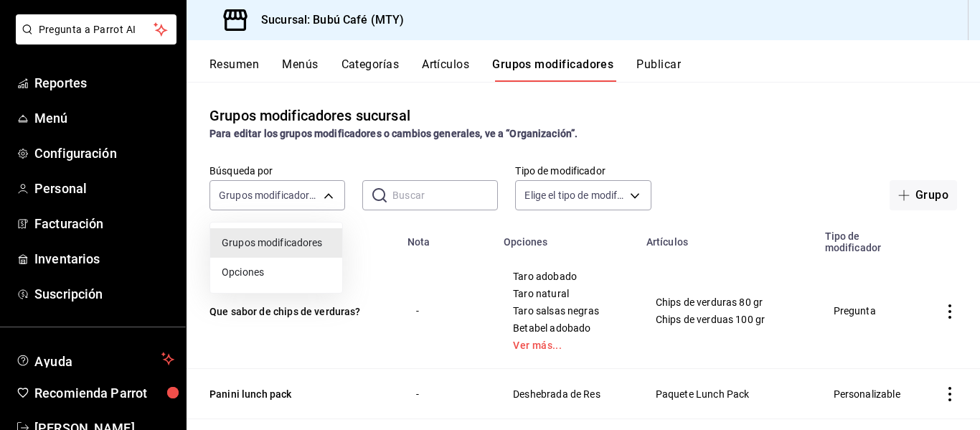
click at [388, 243] on div at bounding box center [490, 215] width 980 height 430
click at [425, 197] on input "text" at bounding box center [445, 195] width 105 height 29
type input "elige tu pan"
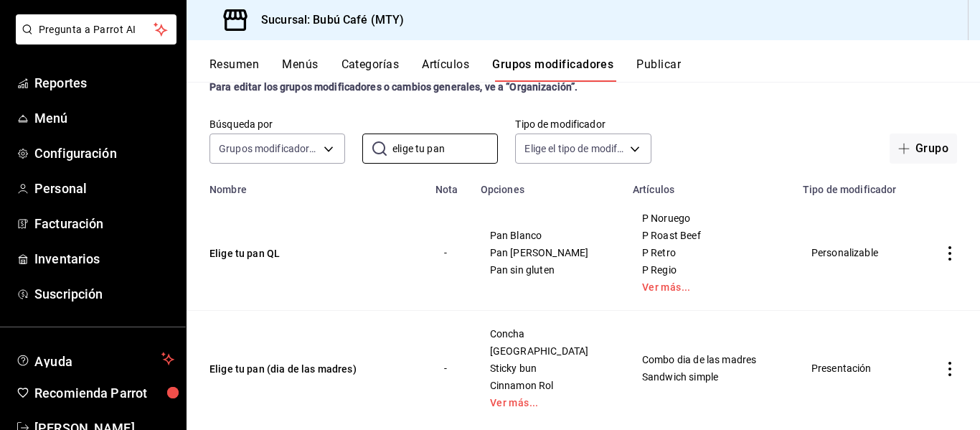
scroll to position [72, 0]
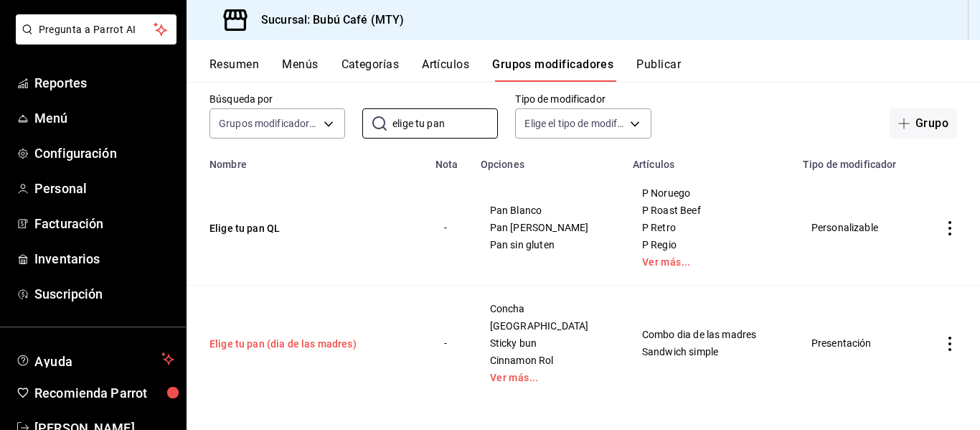
click at [244, 344] on button "Elige tu pan (dia de las madres)" at bounding box center [296, 344] width 172 height 14
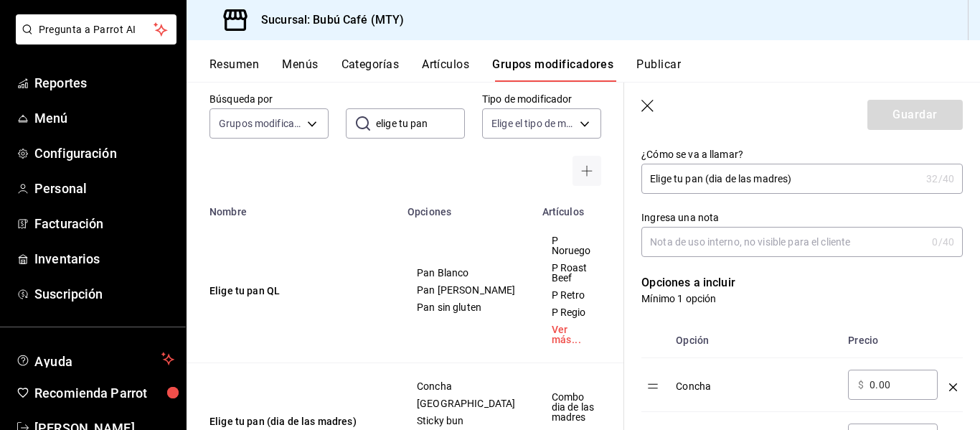
scroll to position [287, 0]
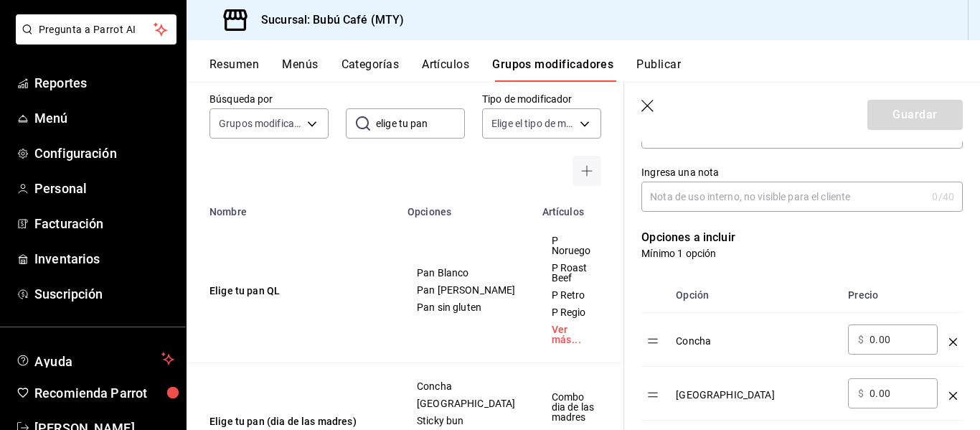
click at [949, 339] on icon "optionsTable" at bounding box center [953, 342] width 8 height 8
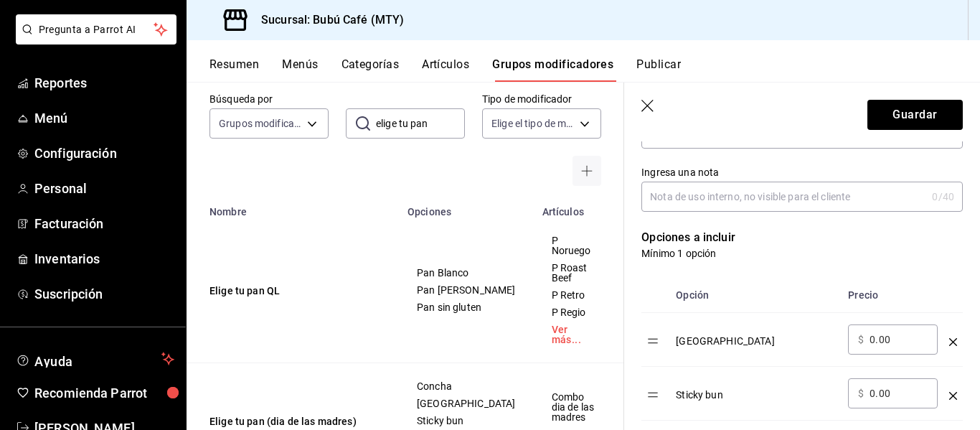
scroll to position [359, 0]
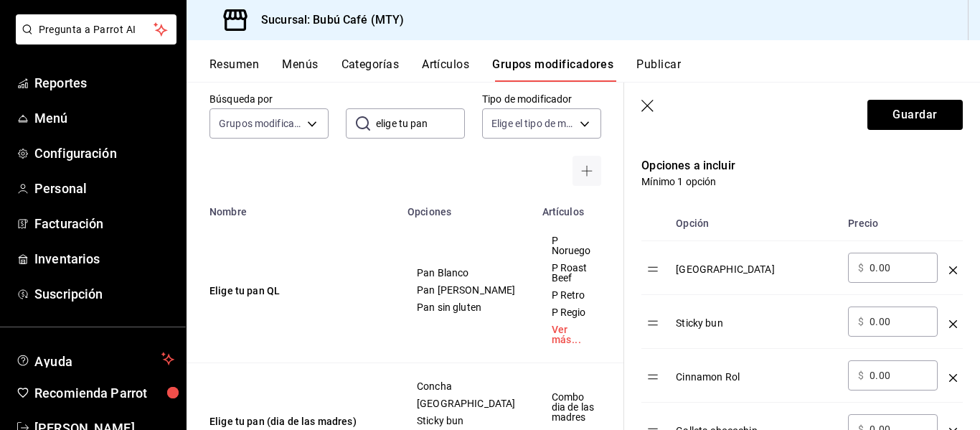
click at [944, 267] on td "optionsTable" at bounding box center [953, 268] width 19 height 54
click at [949, 273] on icon "optionsTable" at bounding box center [953, 270] width 8 height 8
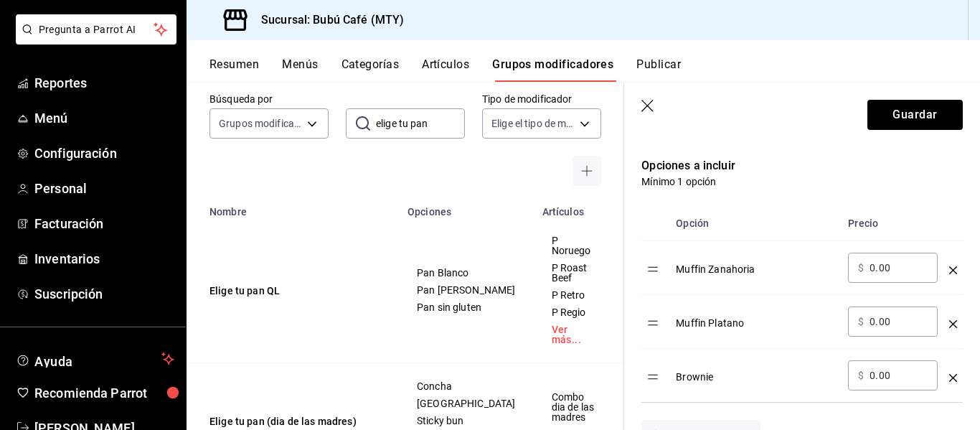
click at [949, 273] on icon "optionsTable" at bounding box center [953, 270] width 8 height 8
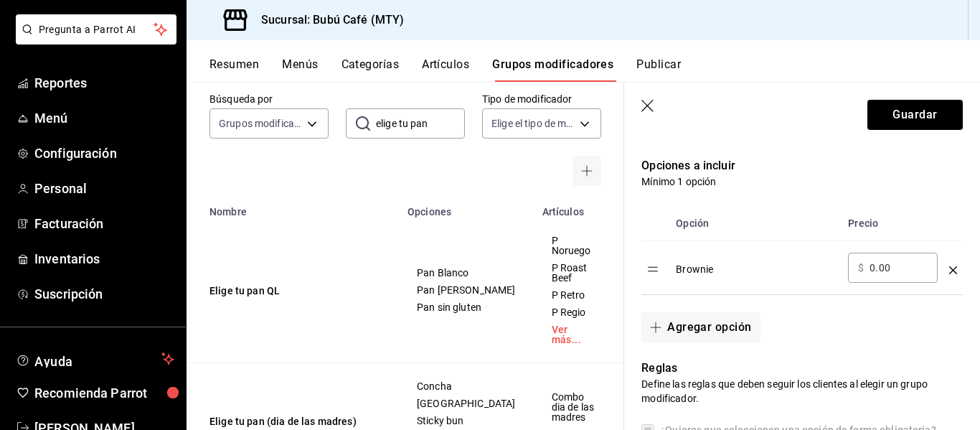
click at [949, 273] on icon "optionsTable" at bounding box center [953, 270] width 8 height 8
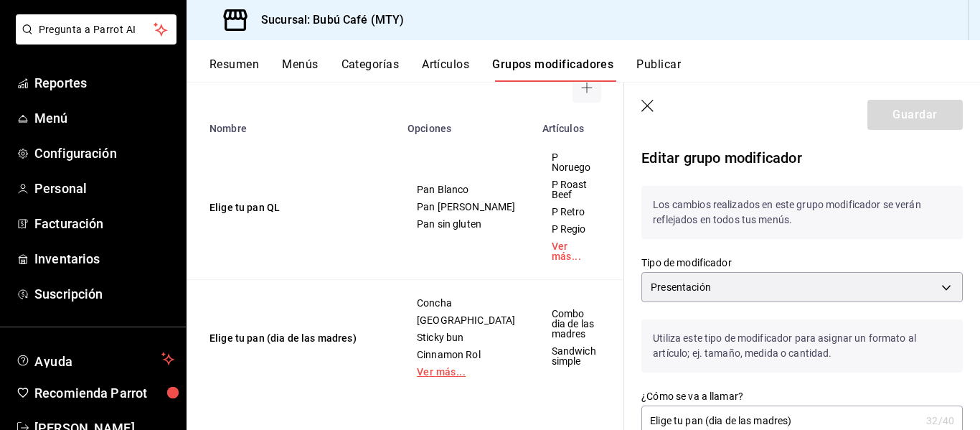
scroll to position [197, 0]
click at [251, 331] on button "Elige tu pan (dia de las madres)" at bounding box center [296, 338] width 172 height 14
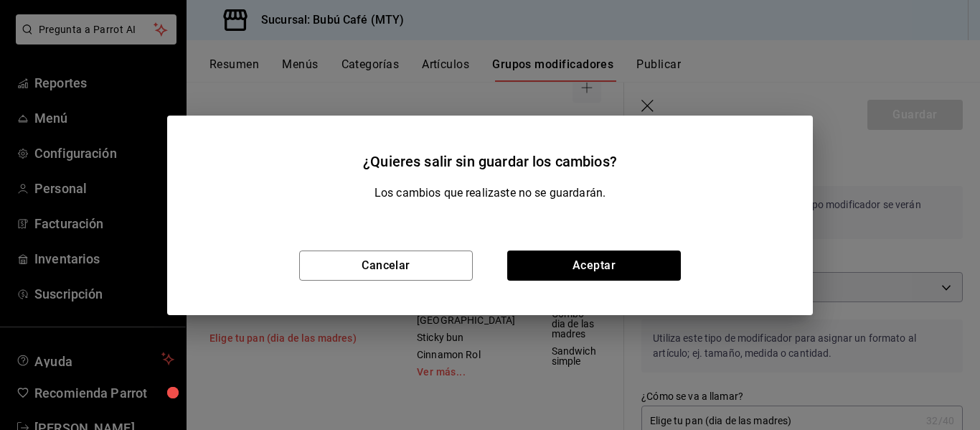
click at [251, 311] on div "Cancelar Aceptar" at bounding box center [490, 265] width 646 height 99
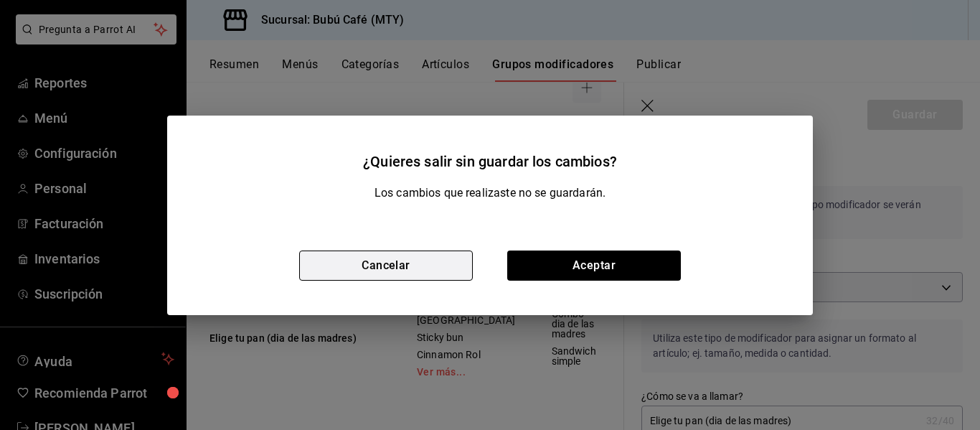
click at [428, 259] on button "Cancelar" at bounding box center [386, 265] width 174 height 30
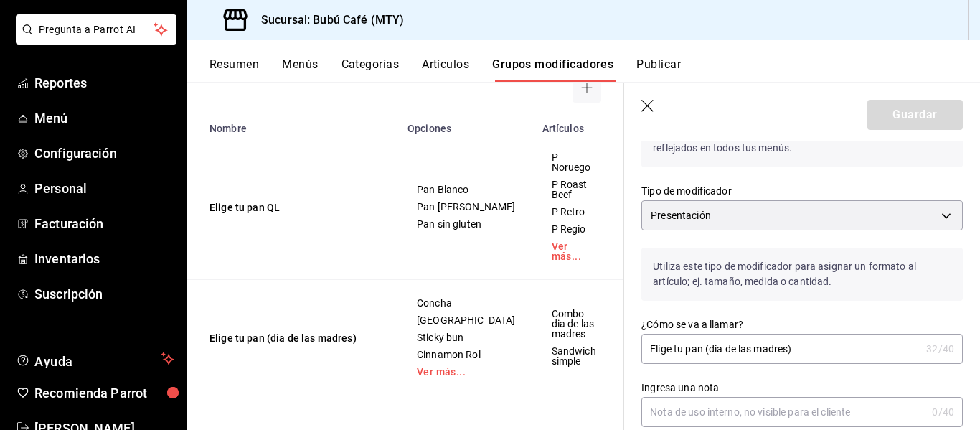
scroll to position [0, 0]
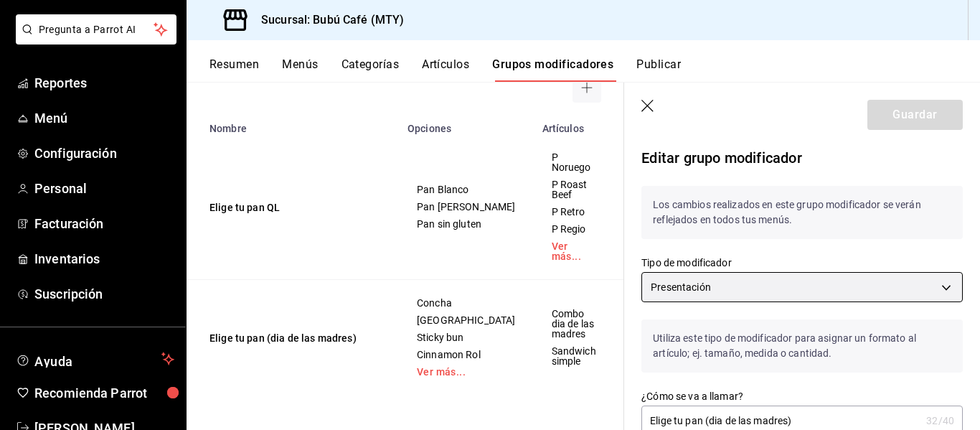
click at [938, 286] on body "Pregunta a Parrot AI Reportes Menú Configuración Personal Facturación Inventari…" at bounding box center [490, 215] width 980 height 430
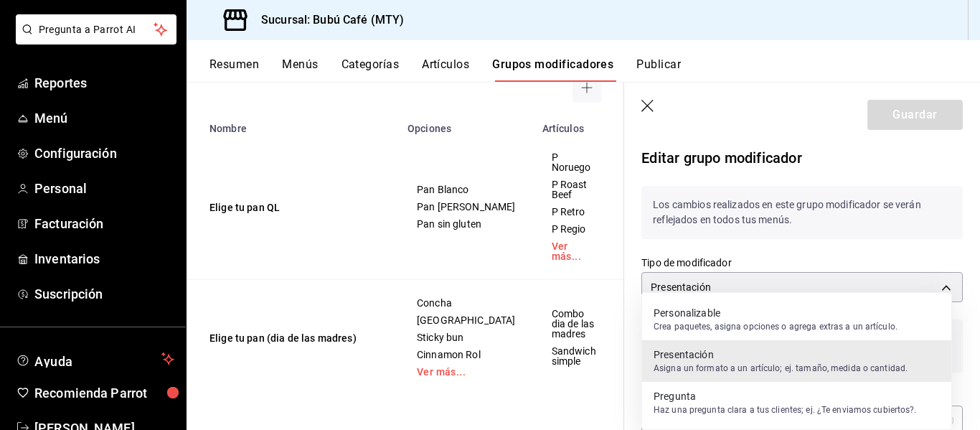
click at [784, 245] on div at bounding box center [490, 215] width 980 height 430
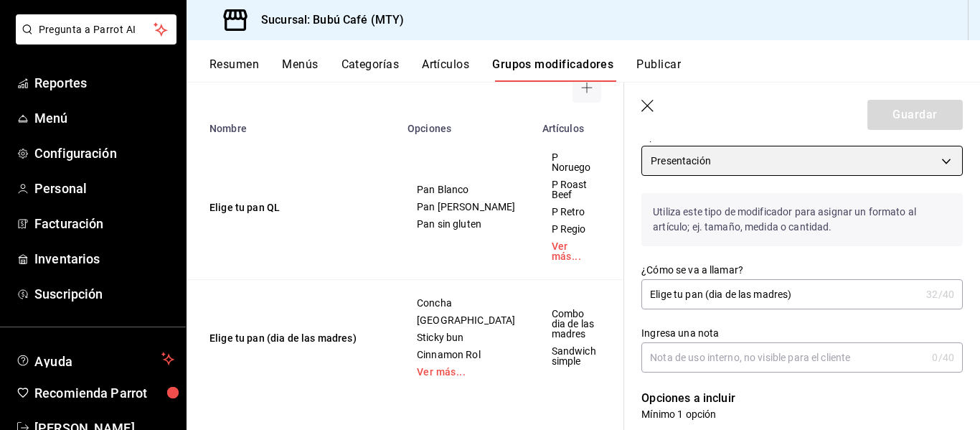
scroll to position [144, 0]
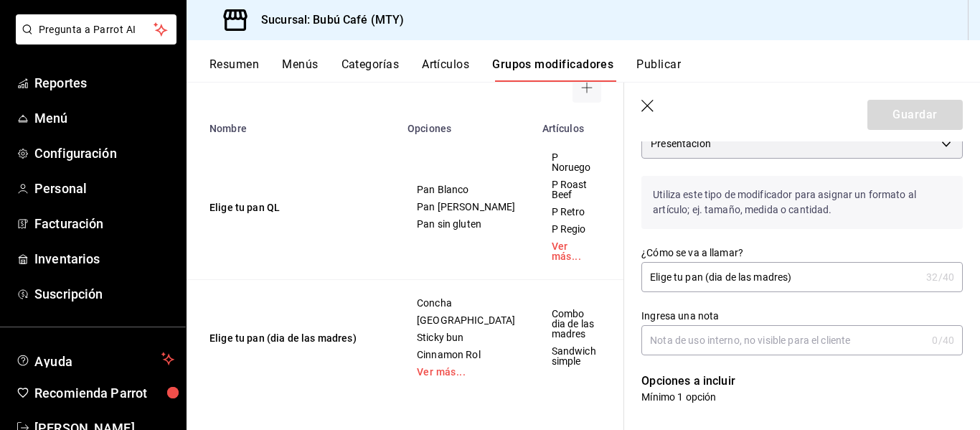
click at [862, 268] on input "Elige tu pan (dia de las madres)" at bounding box center [781, 277] width 279 height 29
click at [809, 273] on input "Elige tu pan (dia de las madres)" at bounding box center [781, 277] width 279 height 29
type input "E"
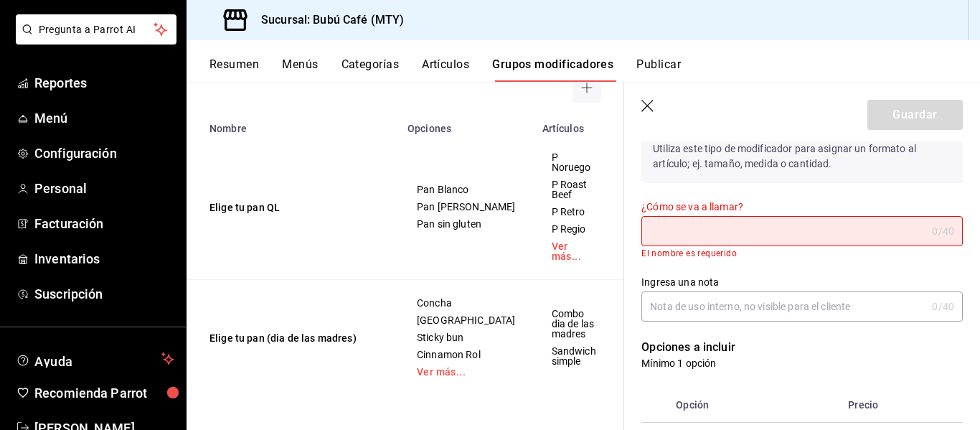
scroll to position [215, 0]
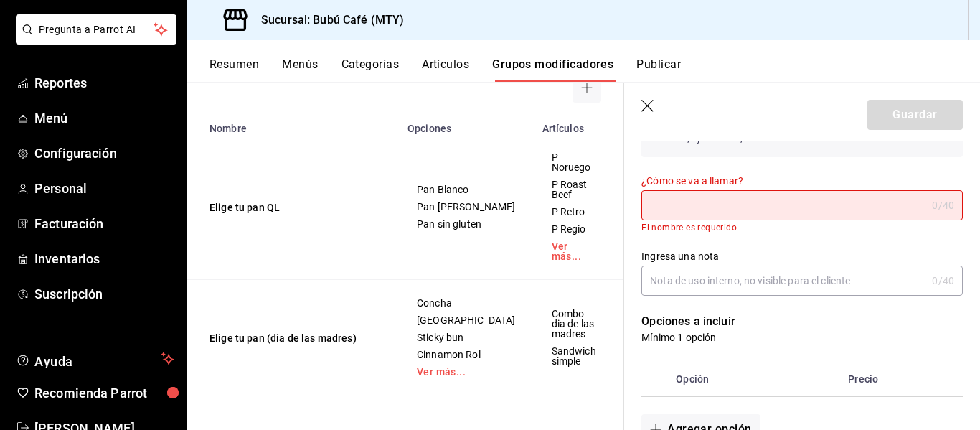
click at [774, 348] on div "Opción Precio" at bounding box center [793, 370] width 339 height 52
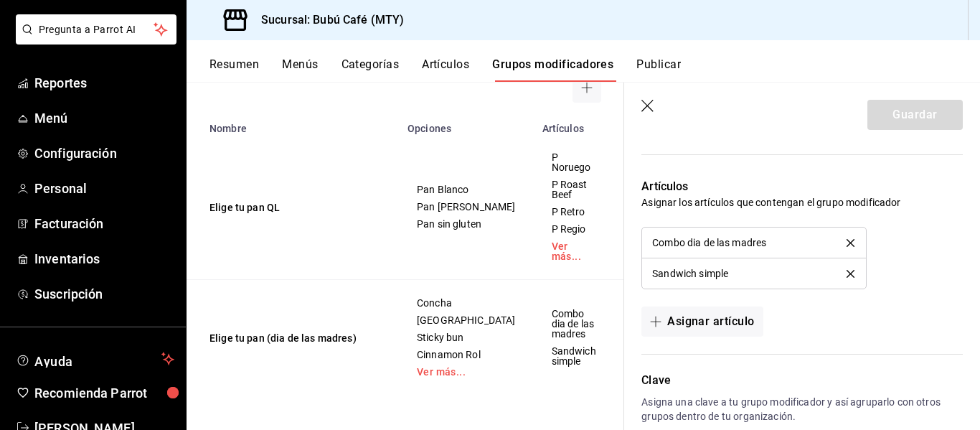
scroll to position [789, 0]
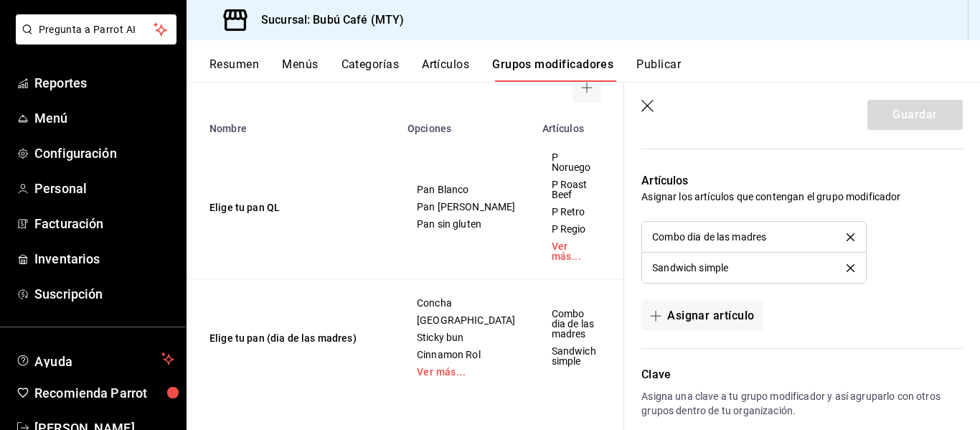
click at [838, 238] on button "delete" at bounding box center [851, 237] width 28 height 8
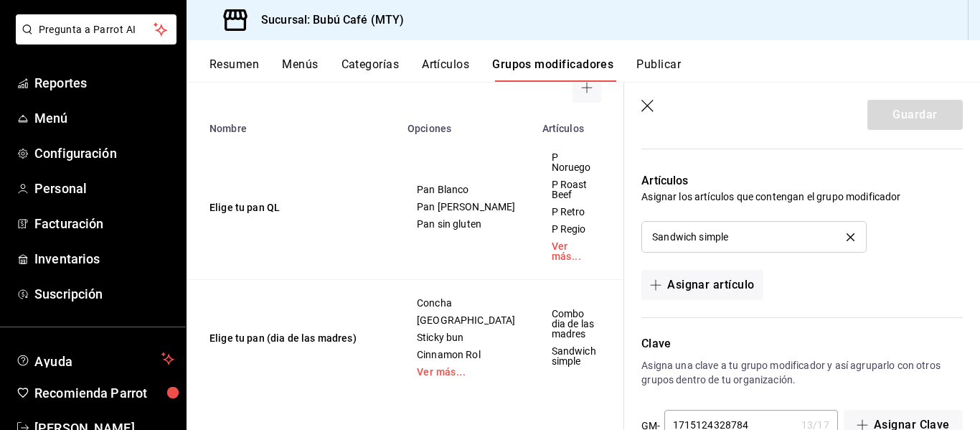
click at [847, 237] on icon "delete" at bounding box center [851, 237] width 8 height 8
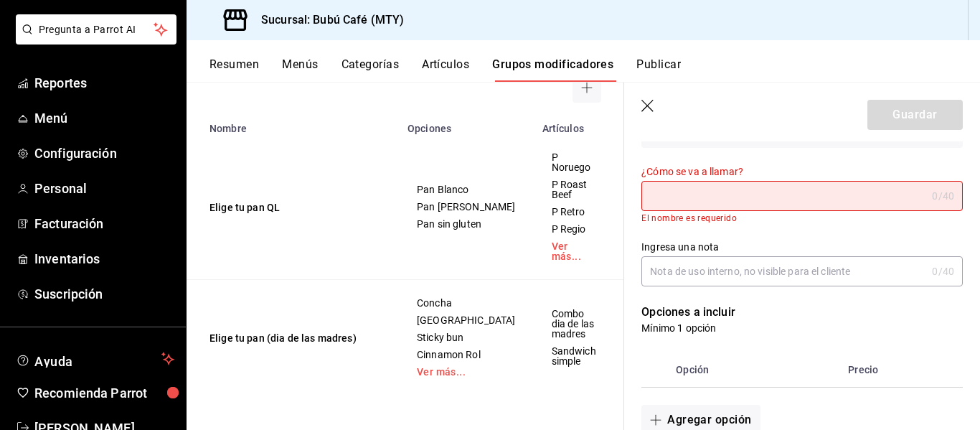
scroll to position [64, 0]
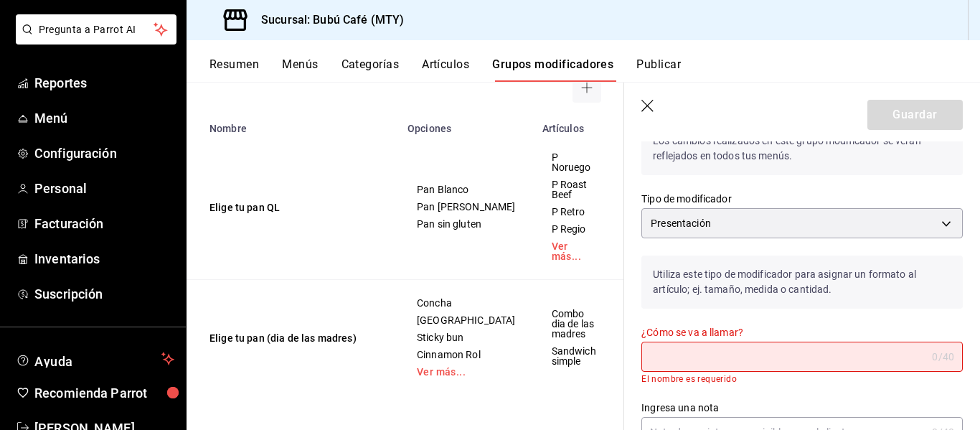
click at [755, 360] on input "¿Cómo se va a llamar?" at bounding box center [784, 356] width 285 height 29
type input "e"
type input "ELIGE TU PAN"
click at [648, 103] on icon "button" at bounding box center [649, 107] width 14 height 14
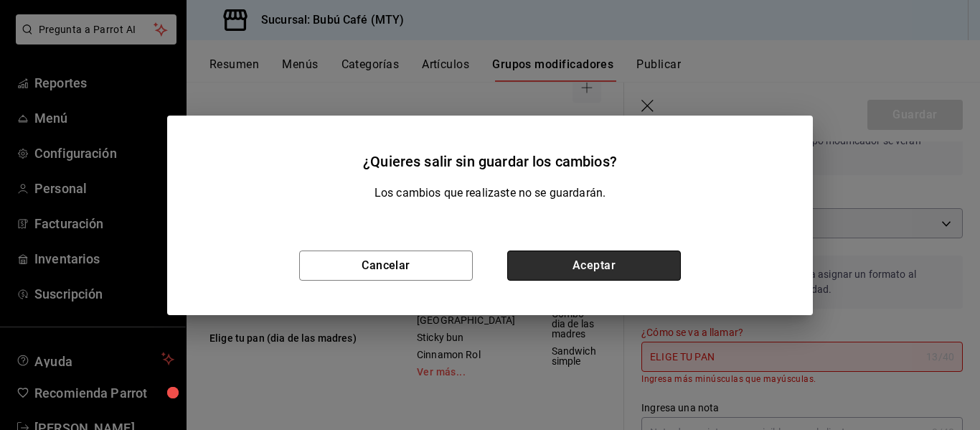
click at [520, 264] on button "Aceptar" at bounding box center [594, 265] width 174 height 30
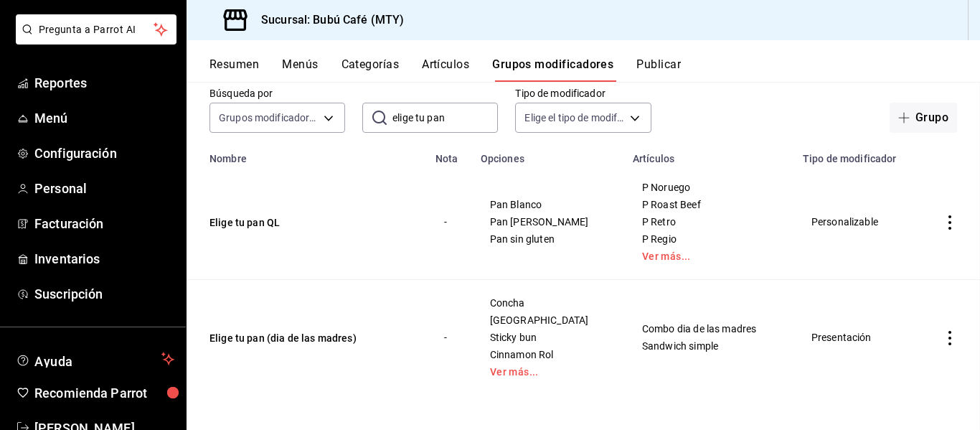
scroll to position [78, 0]
click at [309, 335] on button "Elige tu pan (dia de las madres)" at bounding box center [296, 338] width 172 height 14
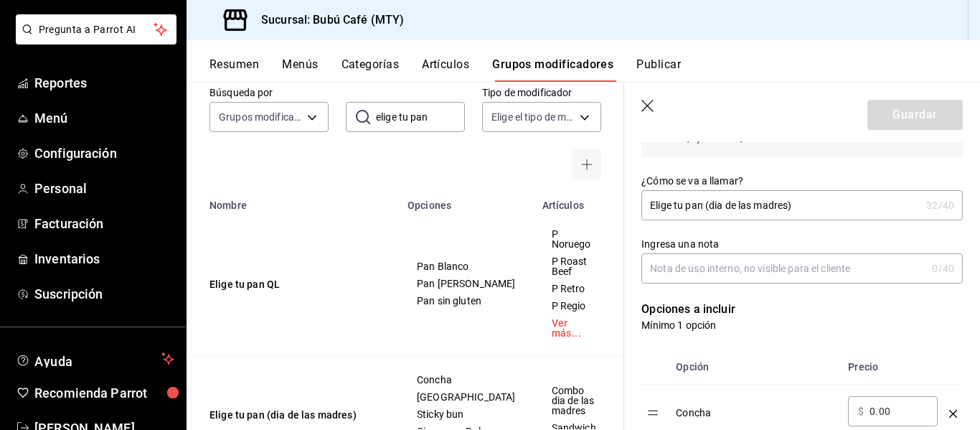
scroll to position [287, 0]
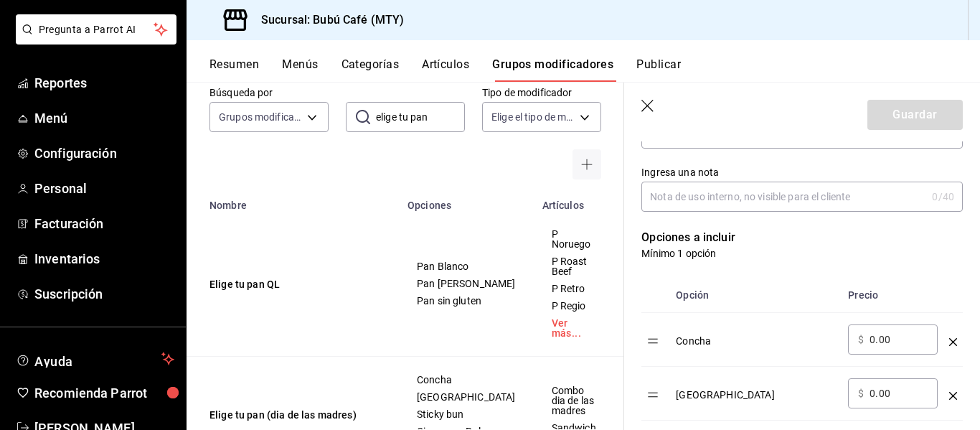
click at [949, 338] on icon "optionsTable" at bounding box center [953, 342] width 8 height 8
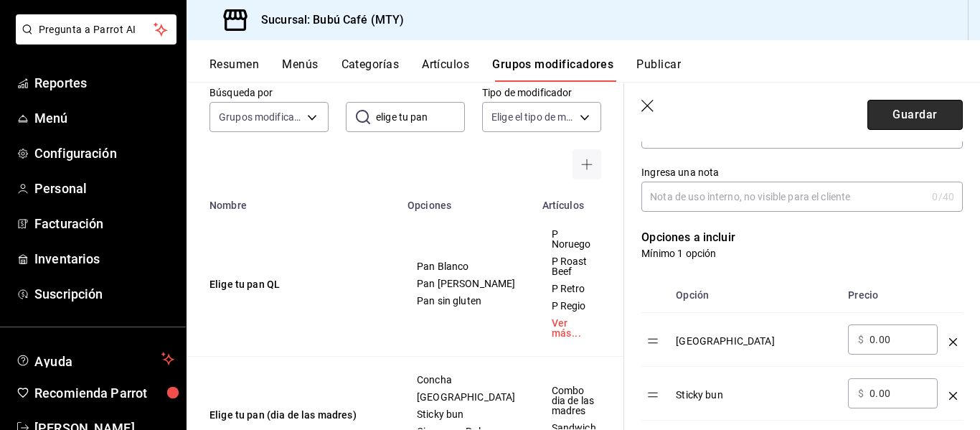
click at [891, 115] on button "Guardar" at bounding box center [915, 115] width 95 height 30
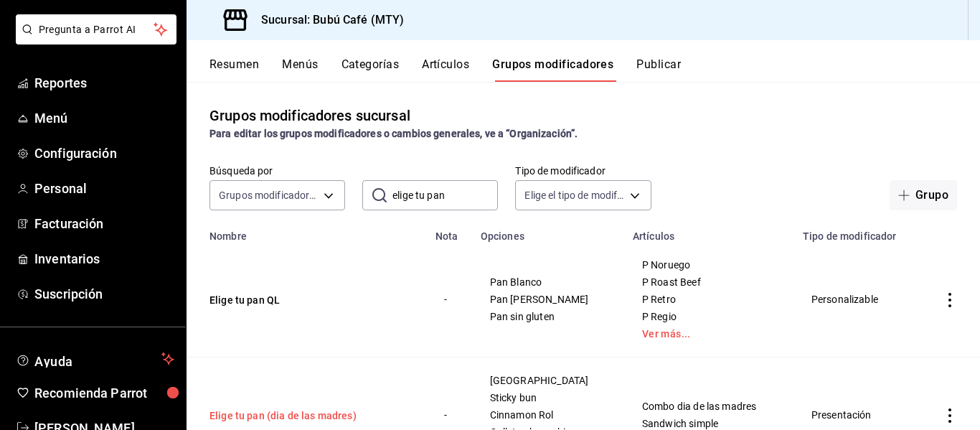
click at [345, 415] on button "Elige tu pan (dia de las madres)" at bounding box center [296, 415] width 172 height 14
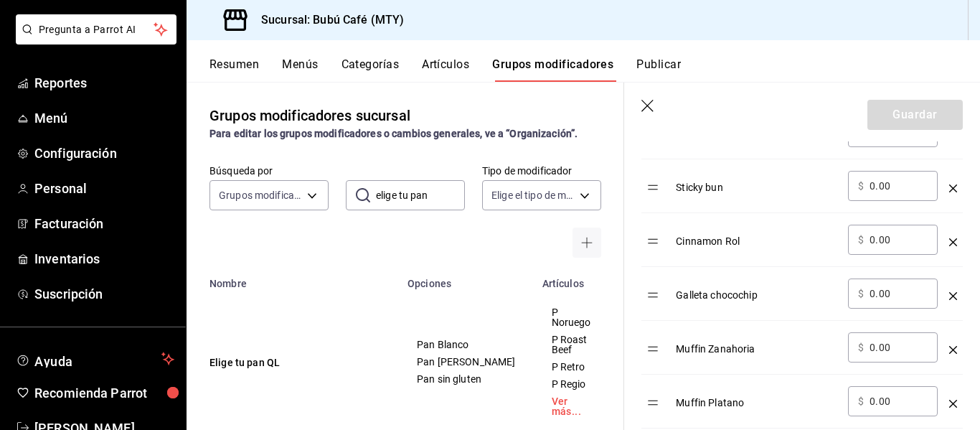
scroll to position [502, 0]
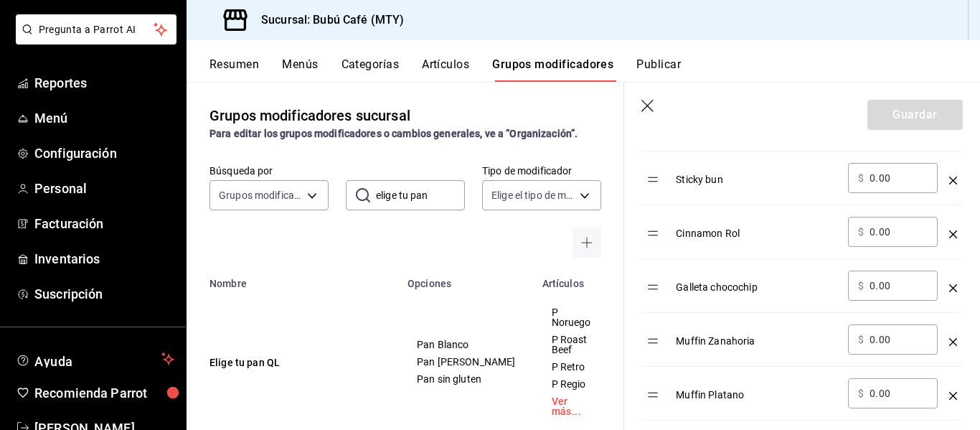
click at [949, 177] on icon "optionsTable" at bounding box center [953, 181] width 8 height 8
click at [949, 235] on icon "optionsTable" at bounding box center [953, 234] width 8 height 8
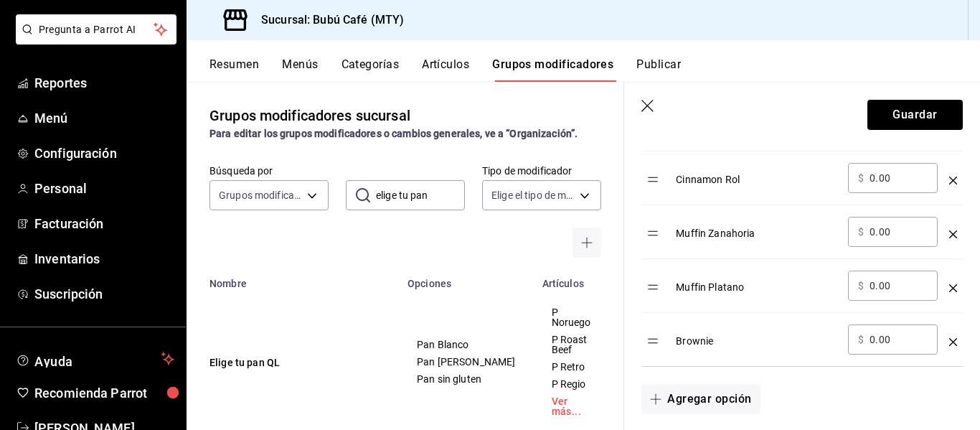
click at [949, 182] on icon "optionsTable" at bounding box center [953, 181] width 8 height 8
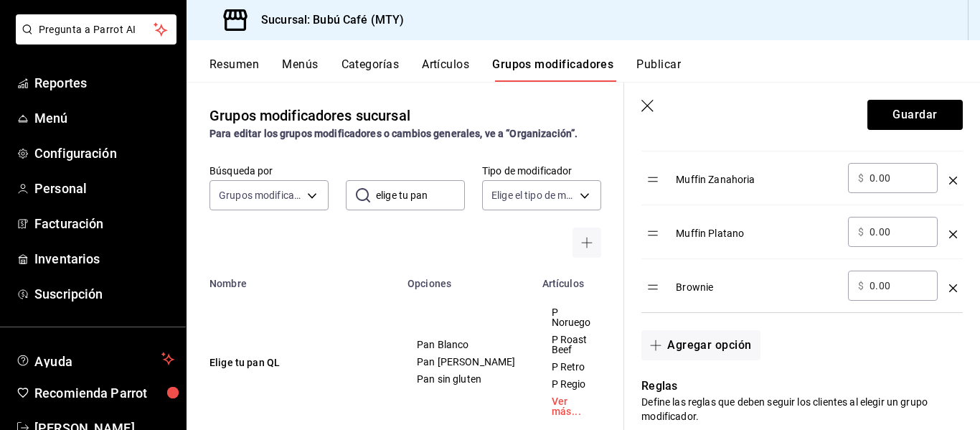
click at [949, 235] on icon "optionsTable" at bounding box center [953, 234] width 8 height 8
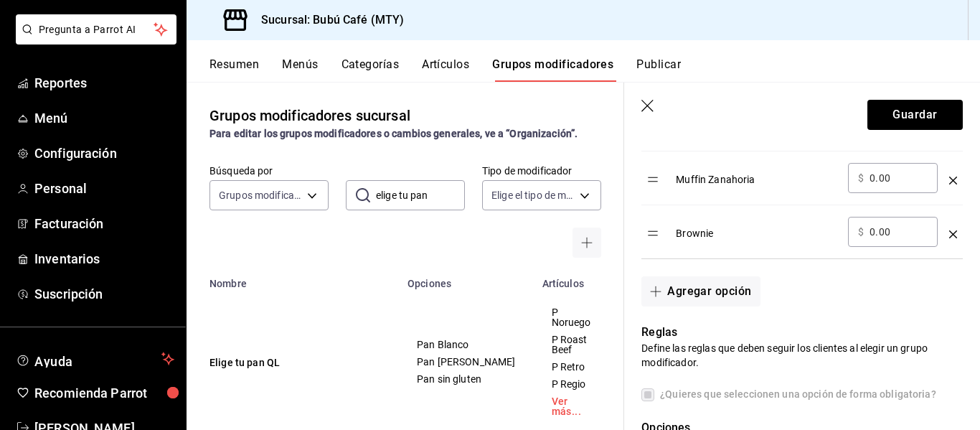
click at [949, 179] on icon "optionsTable" at bounding box center [953, 181] width 8 height 8
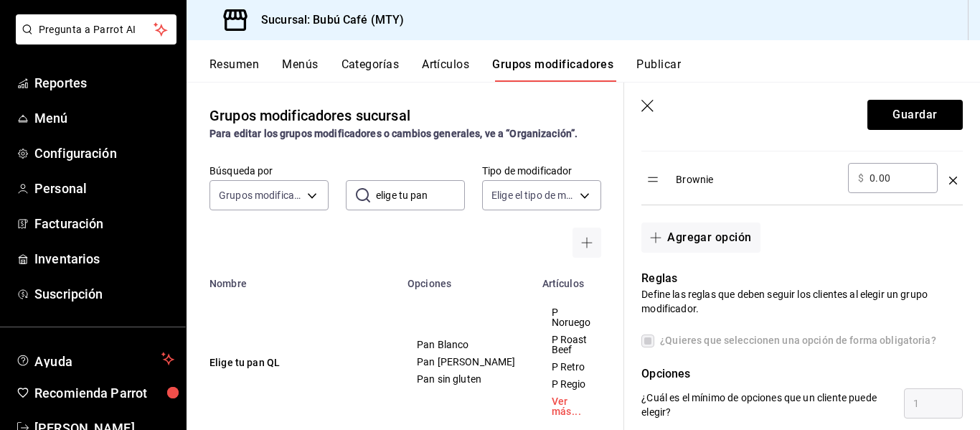
click at [949, 182] on icon "optionsTable" at bounding box center [953, 181] width 8 height 8
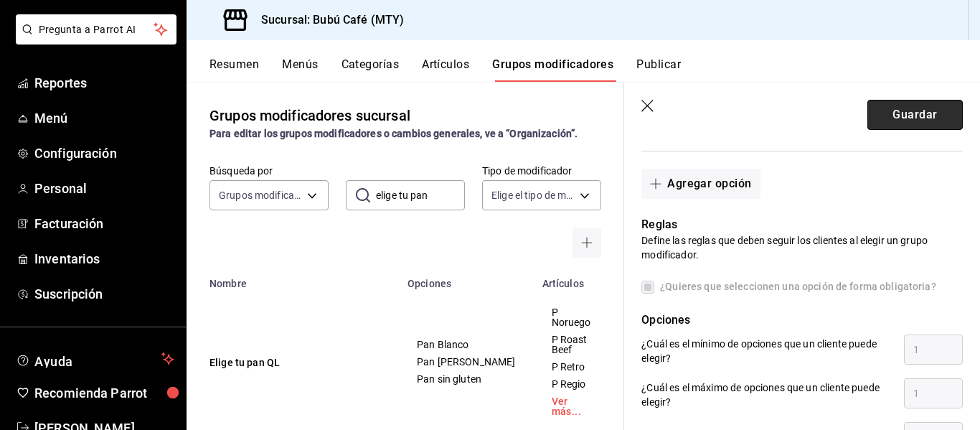
click at [890, 106] on button "Guardar" at bounding box center [915, 115] width 95 height 30
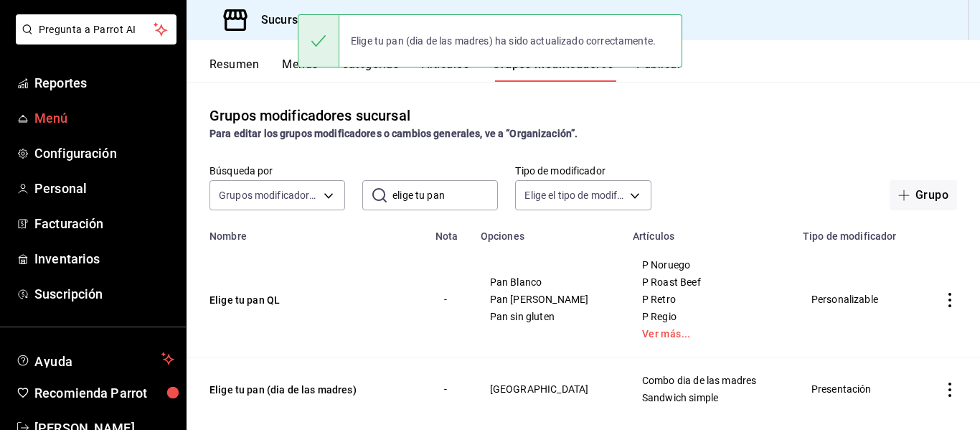
click at [52, 118] on span "Menú" at bounding box center [104, 117] width 140 height 19
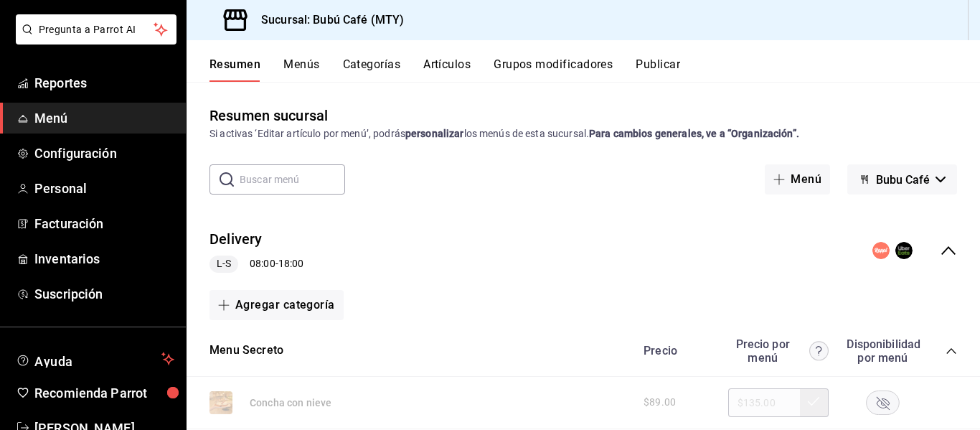
click at [649, 60] on button "Publicar" at bounding box center [658, 69] width 44 height 24
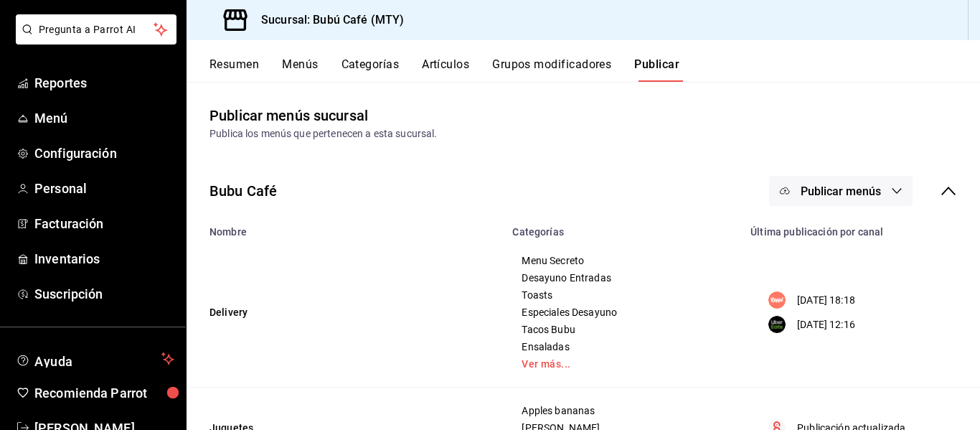
click at [807, 187] on span "Publicar menús" at bounding box center [841, 191] width 80 height 14
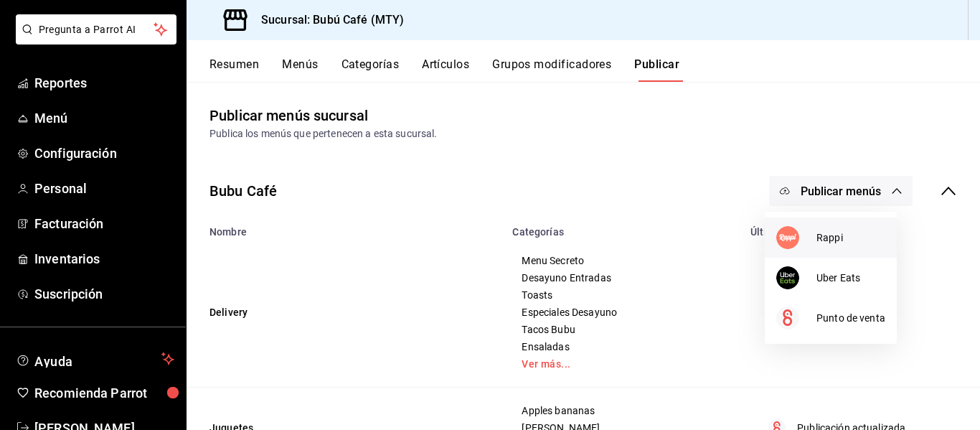
click at [783, 227] on img at bounding box center [787, 237] width 23 height 23
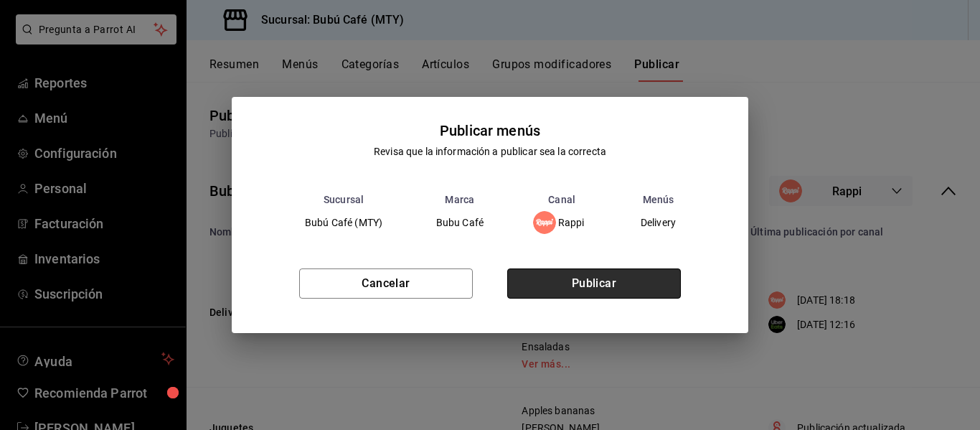
click at [564, 274] on button "Publicar" at bounding box center [594, 283] width 174 height 30
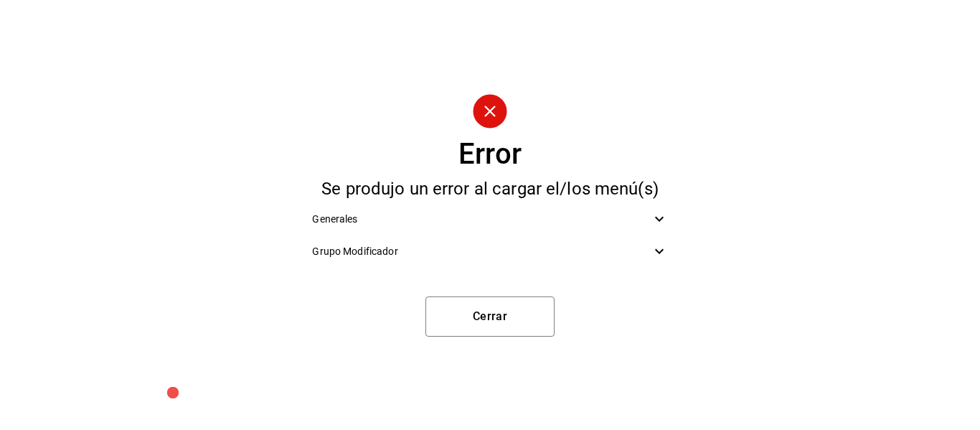
click at [657, 251] on icon at bounding box center [659, 251] width 9 height 5
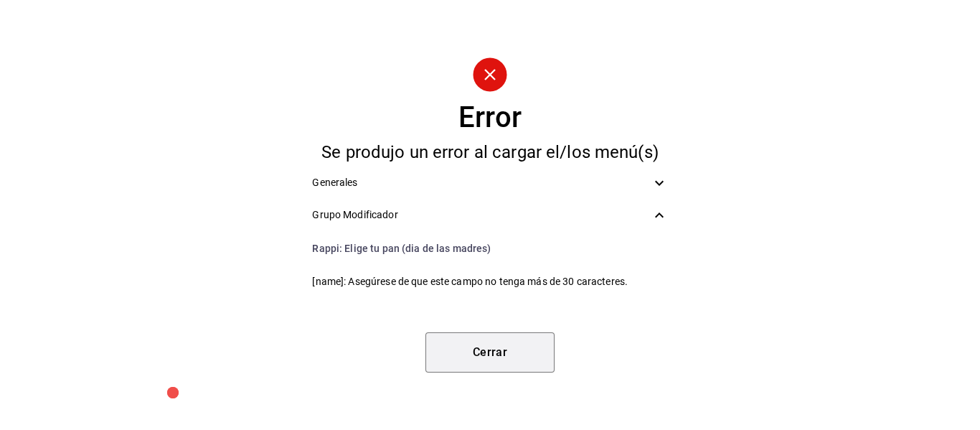
click at [469, 350] on button "Cerrar" at bounding box center [490, 352] width 129 height 40
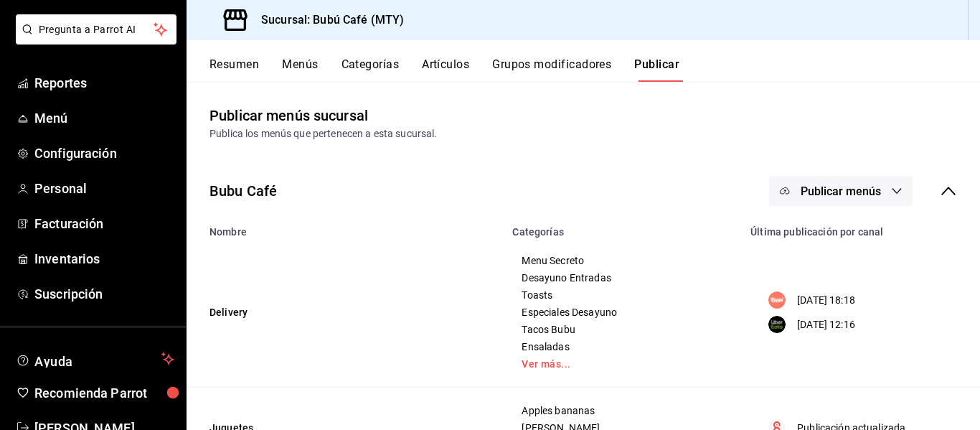
click at [527, 67] on button "Grupos modificadores" at bounding box center [551, 69] width 119 height 24
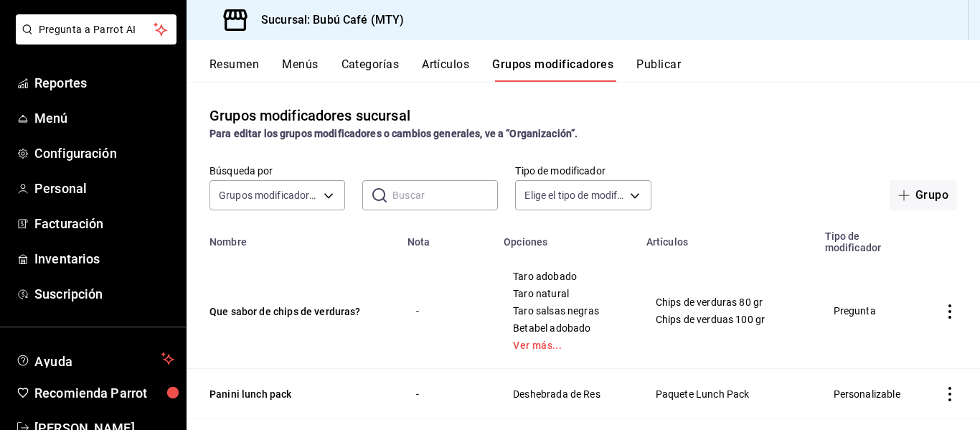
click at [426, 192] on input "text" at bounding box center [445, 195] width 105 height 29
type input "elige tu pan"
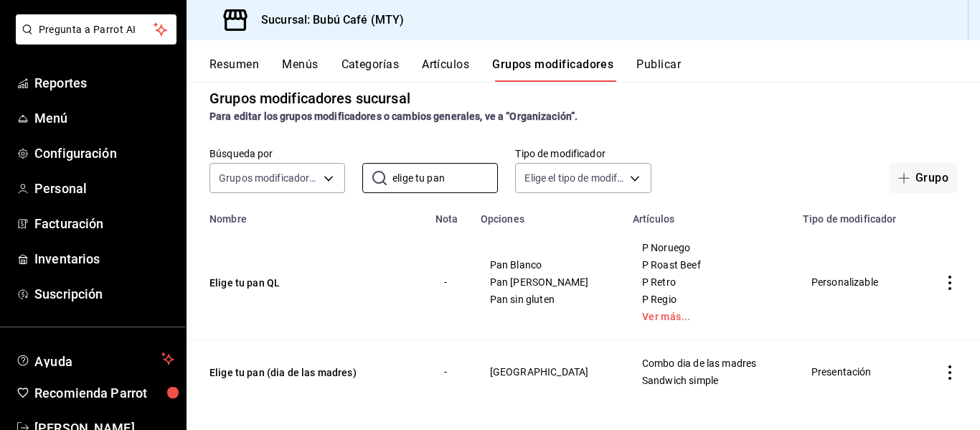
scroll to position [27, 0]
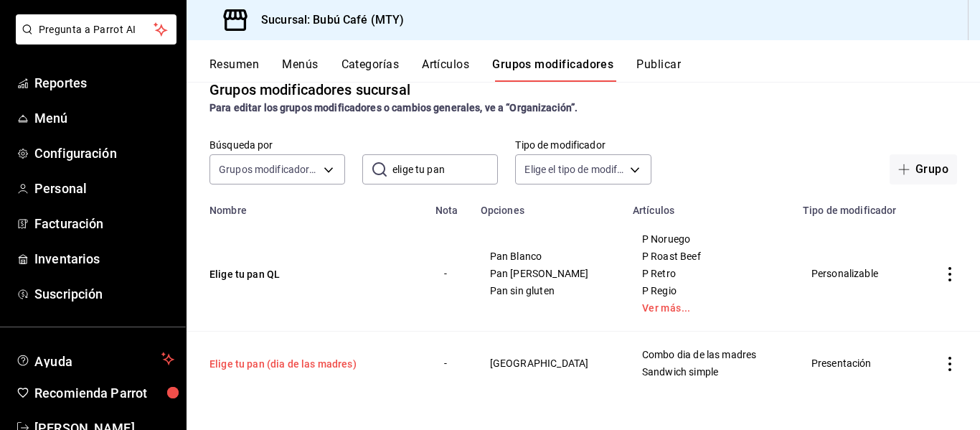
click at [301, 360] on button "Elige tu pan (dia de las madres)" at bounding box center [296, 364] width 172 height 14
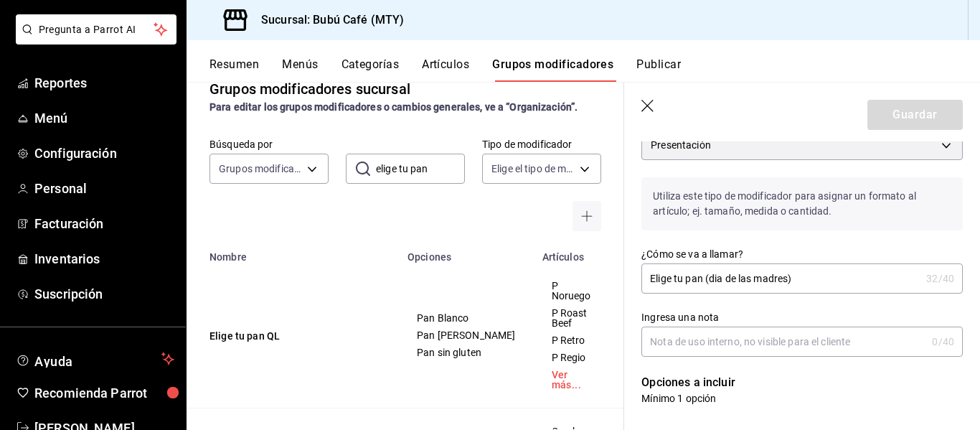
scroll to position [144, 0]
click at [631, 329] on icon "actions" at bounding box center [638, 336] width 14 height 14
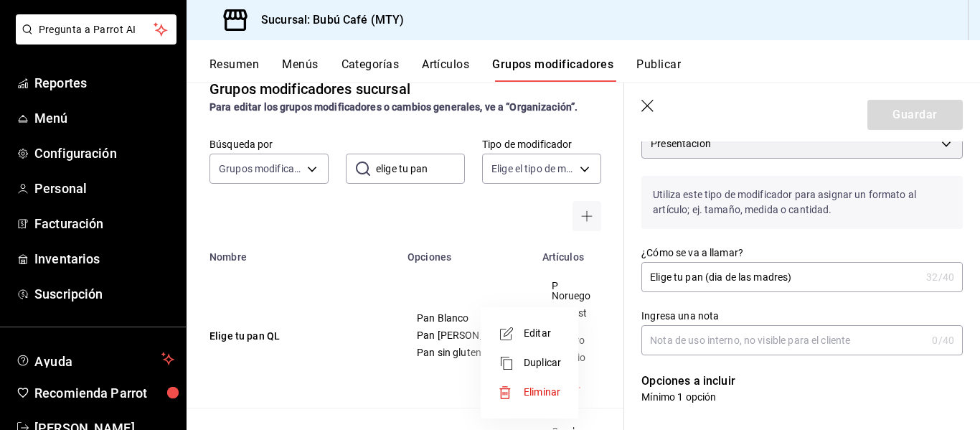
click at [532, 329] on span "Editar" at bounding box center [542, 333] width 37 height 15
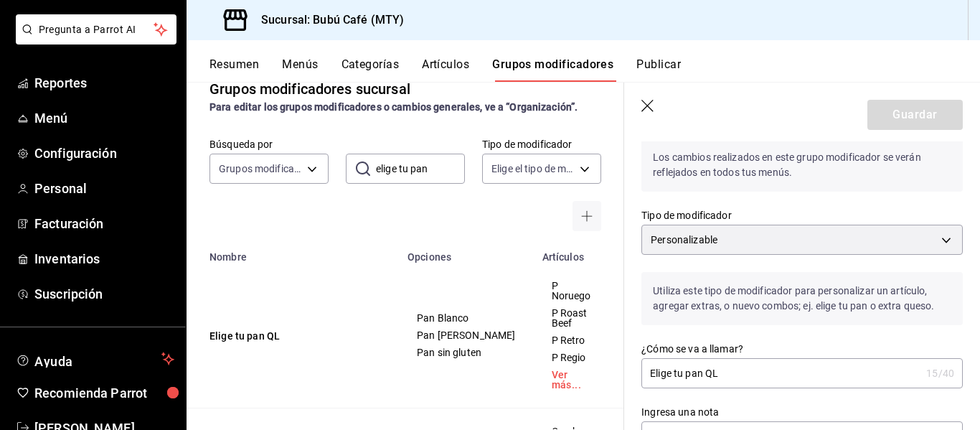
scroll to position [145, 0]
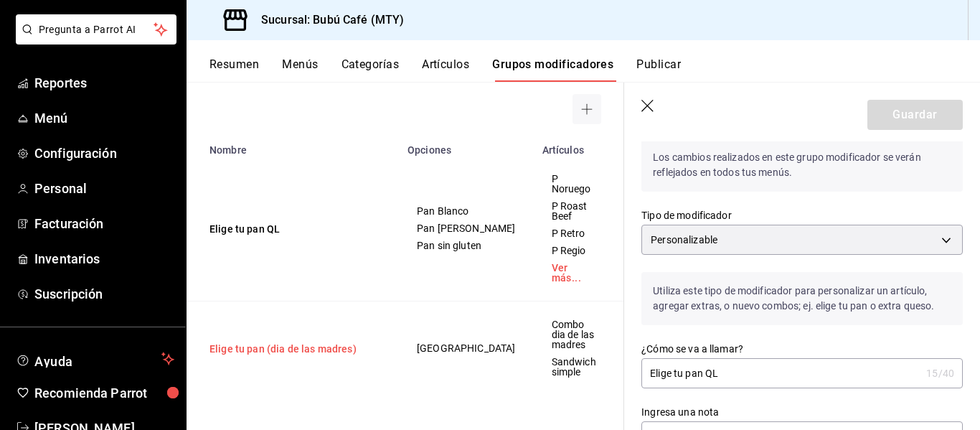
click at [303, 342] on button "Elige tu pan (dia de las madres)" at bounding box center [296, 349] width 172 height 14
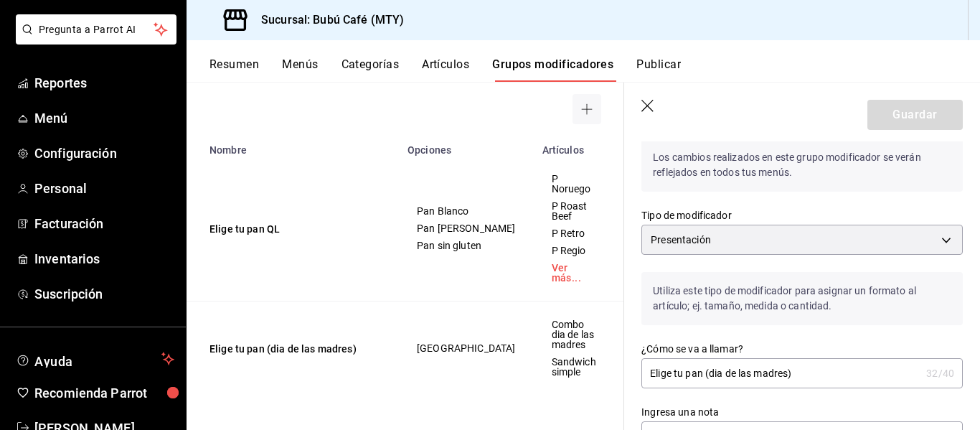
click at [631, 342] on icon "actions" at bounding box center [638, 349] width 14 height 14
click at [541, 326] on span "Editar" at bounding box center [542, 333] width 37 height 15
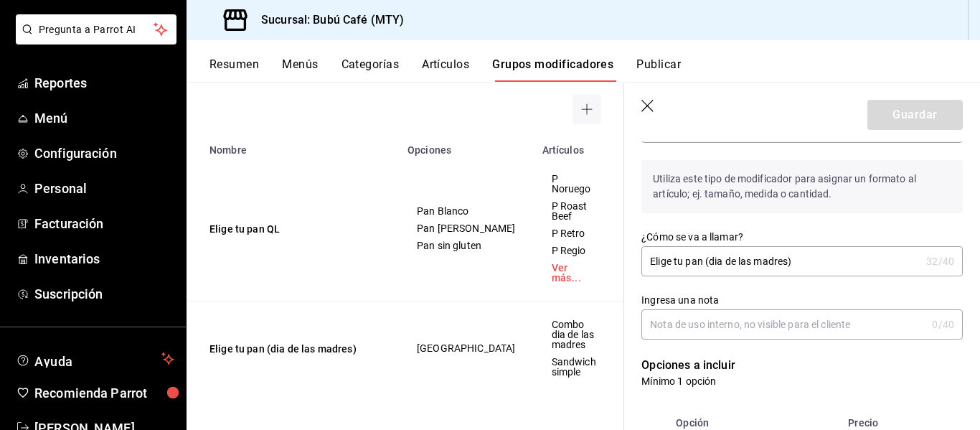
scroll to position [191, 0]
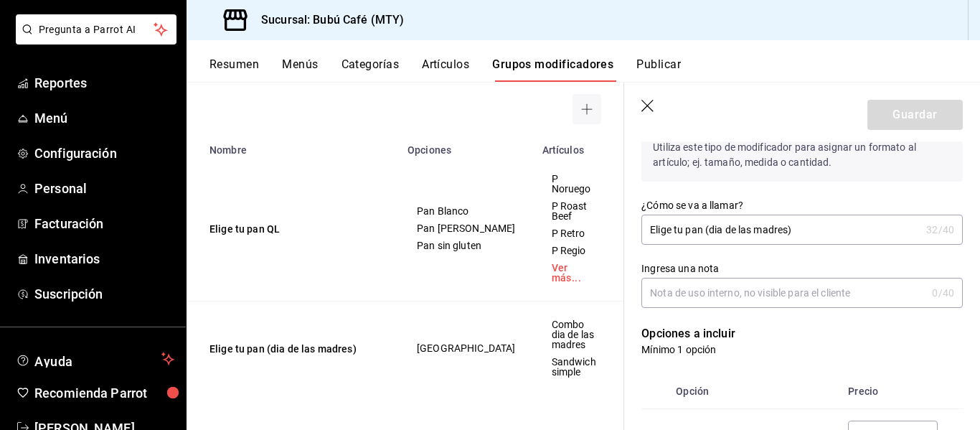
click at [742, 254] on div "Ingresa una nota 0 /40 Ingresa una nota" at bounding box center [793, 276] width 339 height 63
click at [728, 290] on input "Ingresa una nota" at bounding box center [784, 292] width 285 height 29
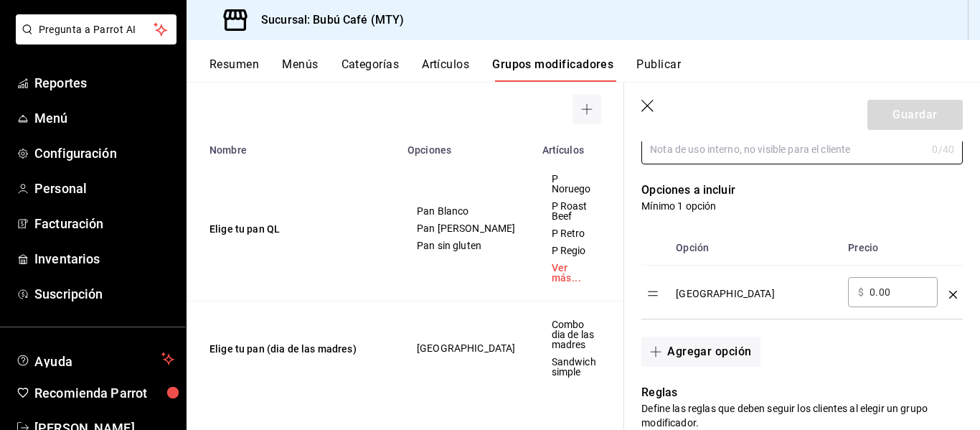
click at [949, 291] on icon "optionsTable" at bounding box center [953, 295] width 8 height 8
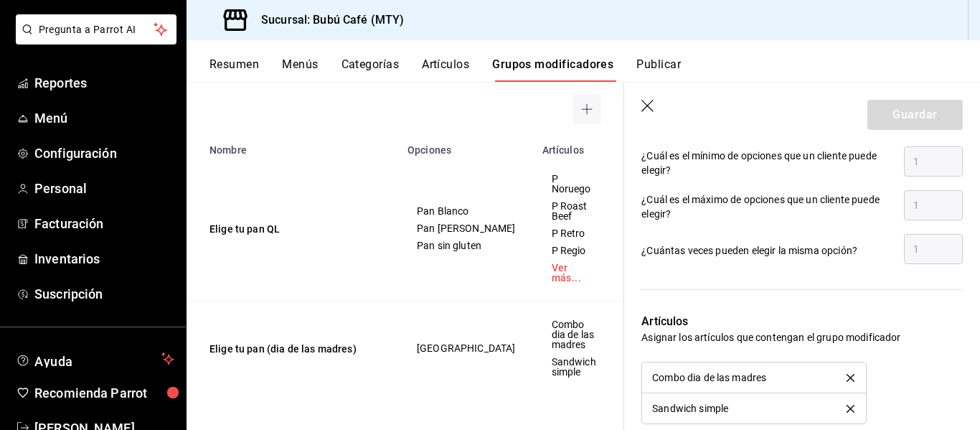
scroll to position [693, 0]
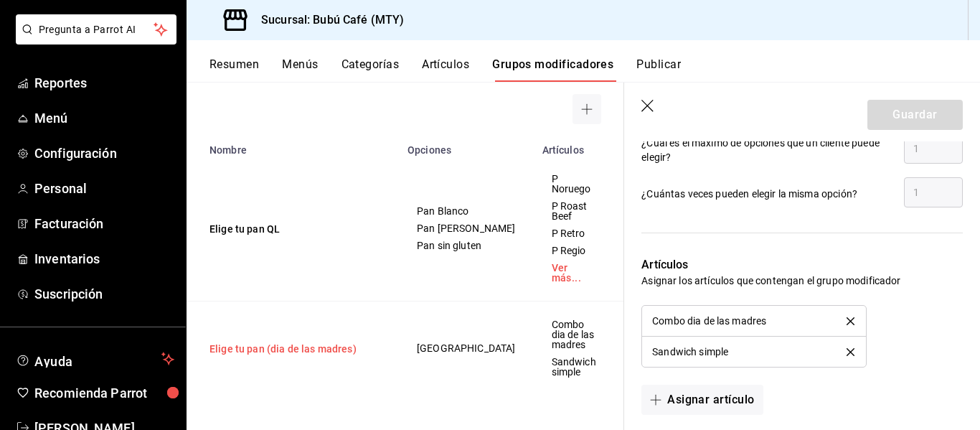
click at [300, 342] on button "Elige tu pan (dia de las madres)" at bounding box center [296, 349] width 172 height 14
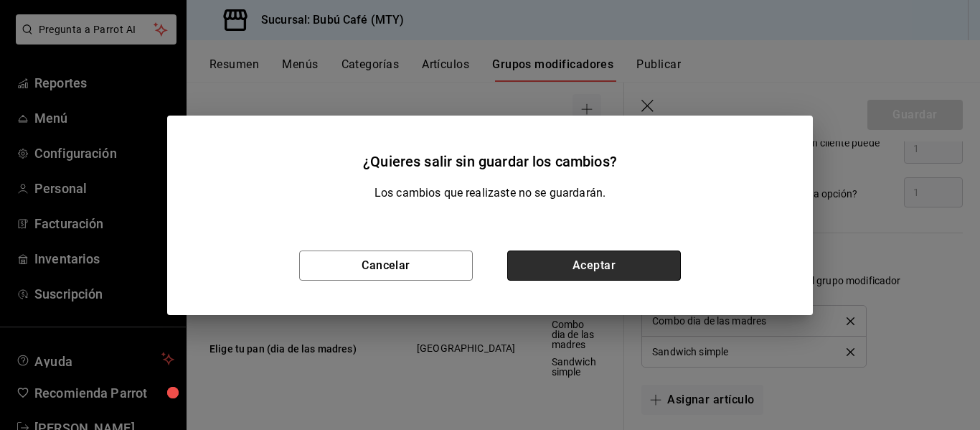
click at [611, 265] on button "Aceptar" at bounding box center [594, 265] width 174 height 30
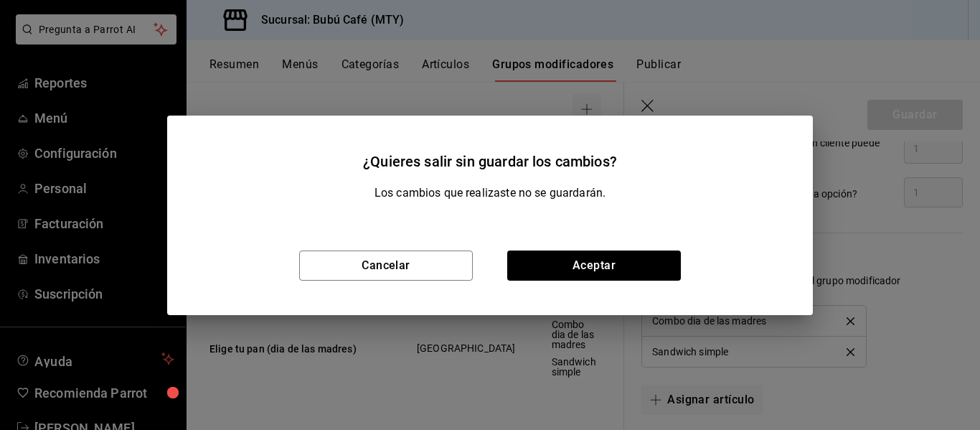
scroll to position [747, 0]
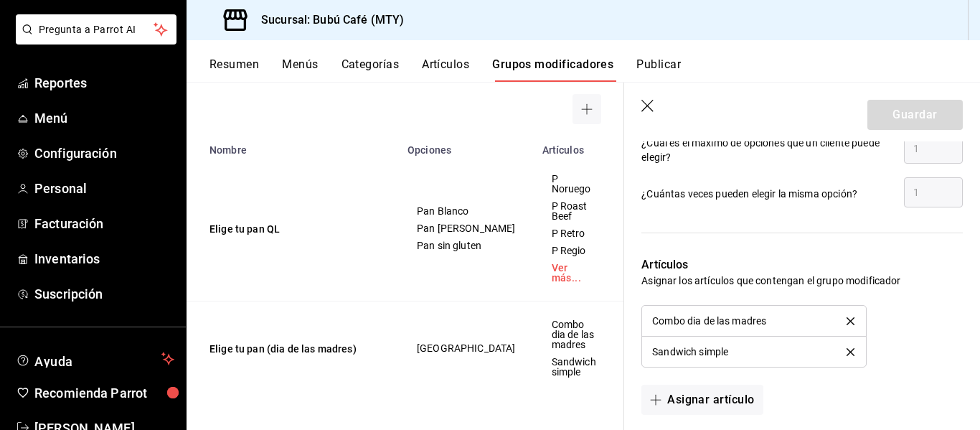
click at [645, 104] on icon "button" at bounding box center [649, 107] width 14 height 14
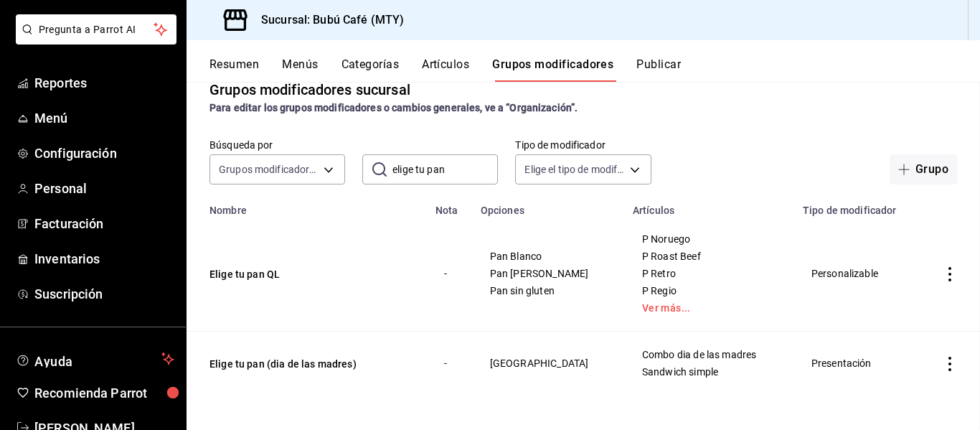
scroll to position [27, 0]
click at [227, 365] on button "Elige tu pan (dia de las madres)" at bounding box center [296, 364] width 172 height 14
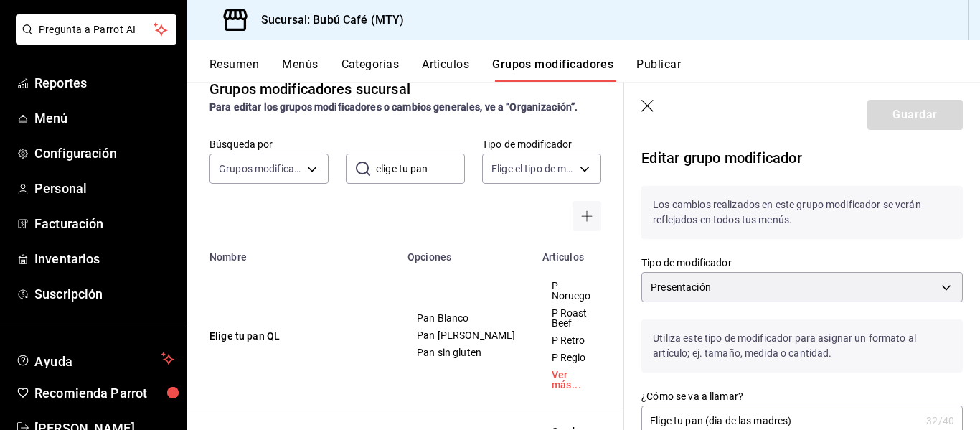
click at [631, 332] on icon "actions" at bounding box center [638, 336] width 14 height 14
click at [548, 332] on span "Editar" at bounding box center [542, 333] width 37 height 15
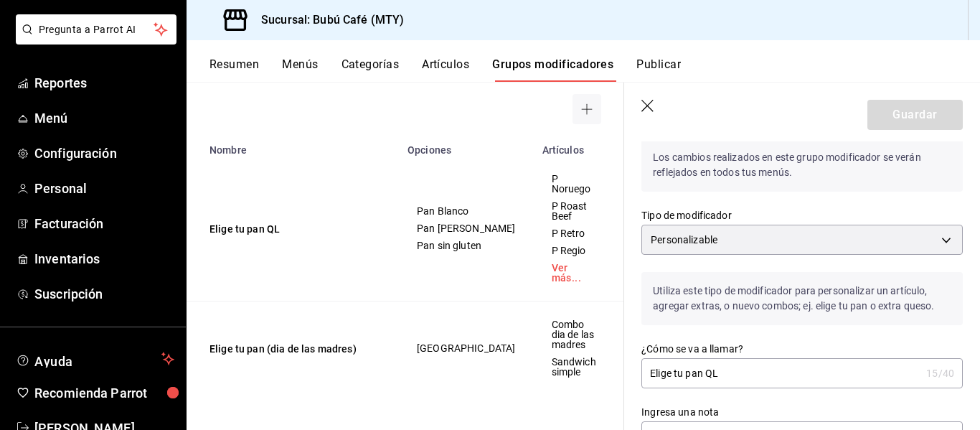
scroll to position [145, 0]
click at [53, 118] on span "Menú" at bounding box center [104, 117] width 140 height 19
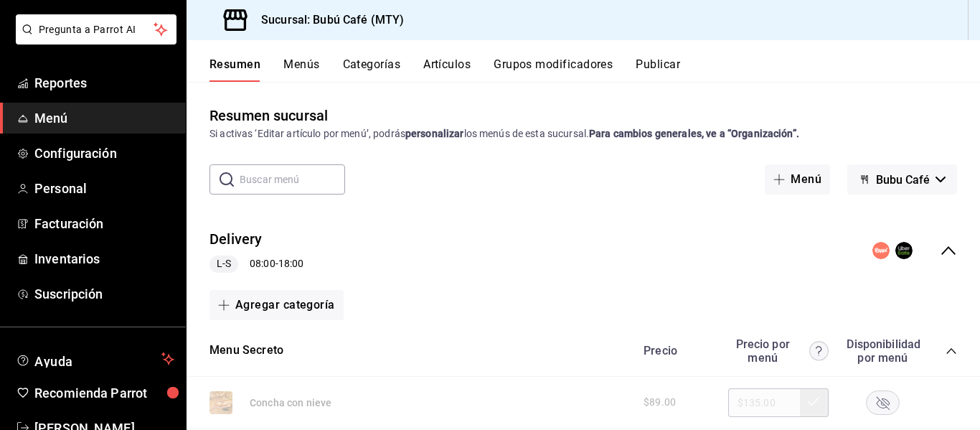
click at [53, 118] on span "Menú" at bounding box center [104, 117] width 140 height 19
click at [369, 61] on button "Categorías" at bounding box center [372, 69] width 58 height 24
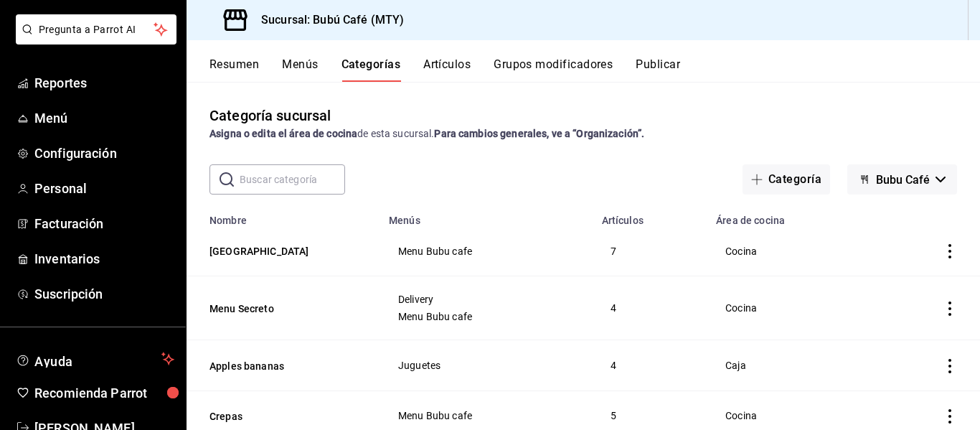
click at [450, 64] on button "Artículos" at bounding box center [446, 69] width 47 height 24
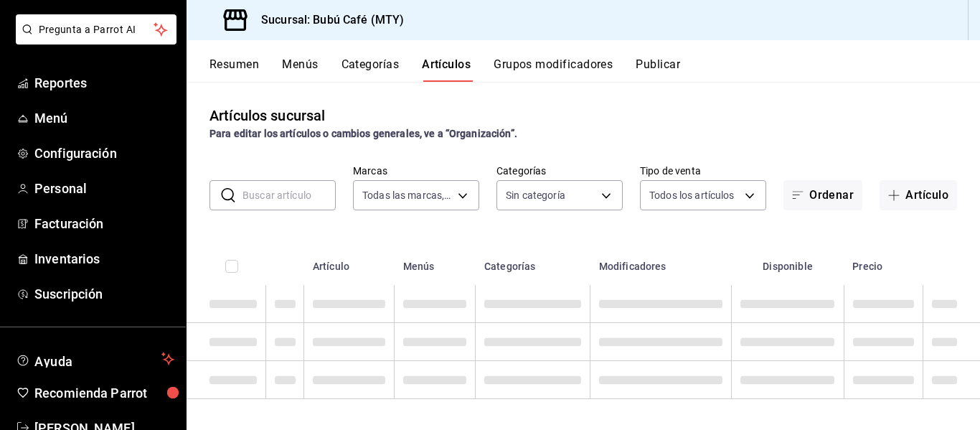
type input "80b59e88-aa3a-497f-ab7c-bcc7cc244fb1,49bbd9e9-8b48-46d9-8f2b-7c268dd84d4f,b77f9…"
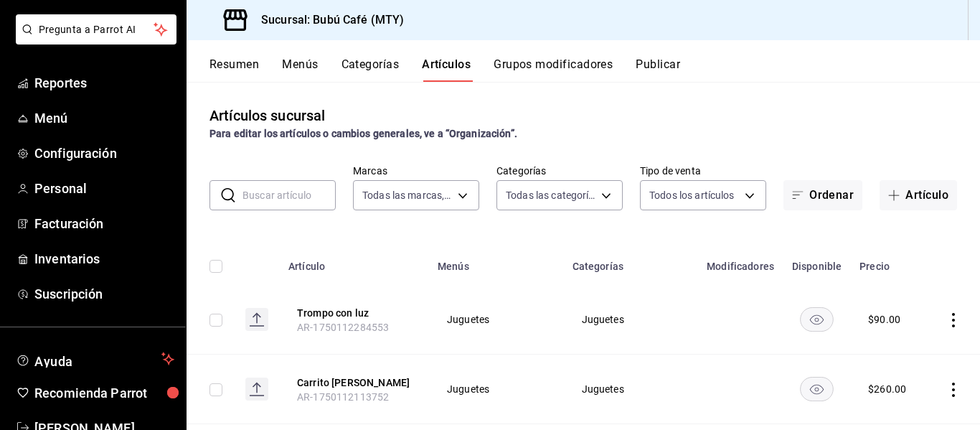
type input "d0ca03d5-3be6-470f-8f56-766e01c5f306,a83e7f59-bc64-4a59-97bc-9f72e74aa050,80ab3…"
click at [358, 67] on button "Categorías" at bounding box center [371, 69] width 58 height 24
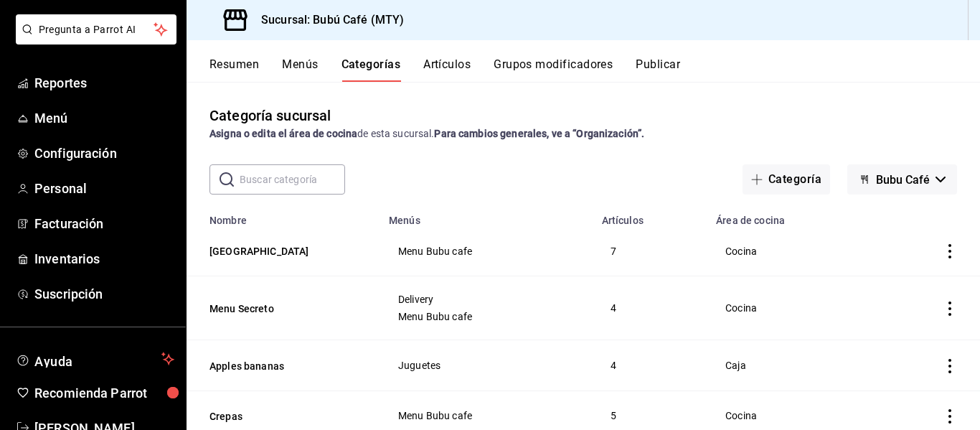
click at [273, 179] on input "text" at bounding box center [292, 179] width 105 height 29
type input "elige tu pan"
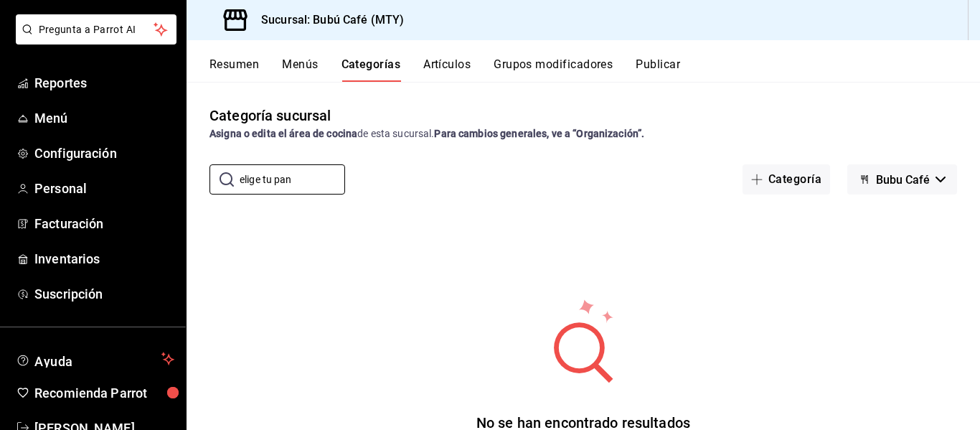
click at [434, 58] on button "Artículos" at bounding box center [446, 69] width 47 height 24
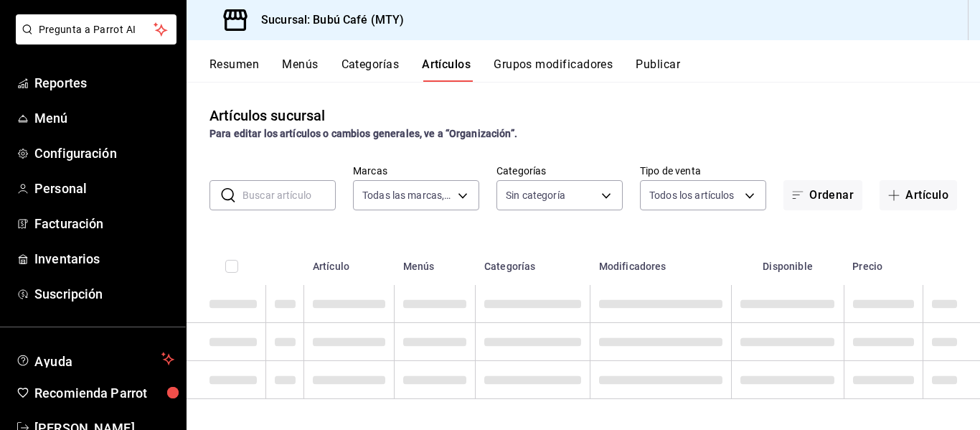
type input "80b59e88-aa3a-497f-ab7c-bcc7cc244fb1,49bbd9e9-8b48-46d9-8f2b-7c268dd84d4f,b77f9…"
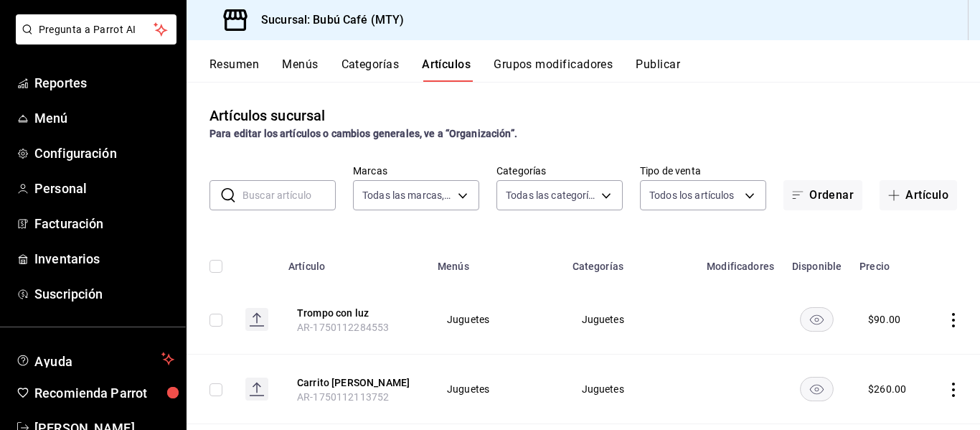
type input "d0ca03d5-3be6-470f-8f56-766e01c5f306,a83e7f59-bc64-4a59-97bc-9f72e74aa050,80ab3…"
click at [514, 59] on button "Grupos modificadores" at bounding box center [553, 69] width 119 height 24
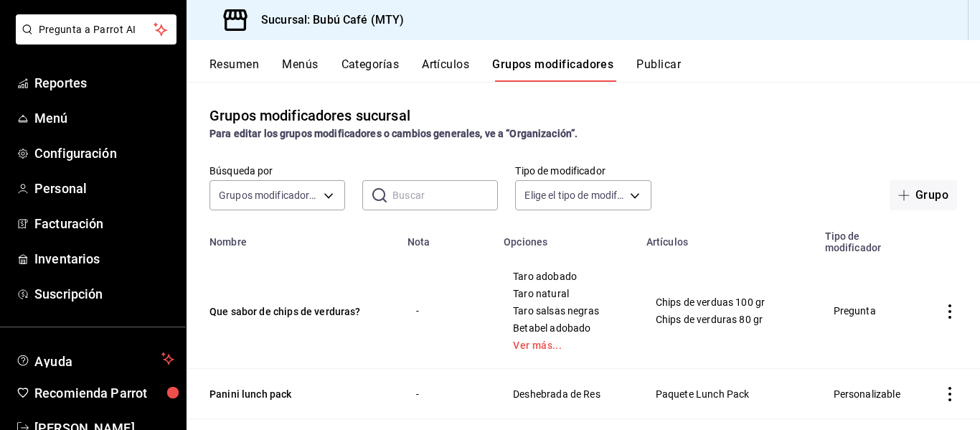
click at [423, 194] on input "text" at bounding box center [445, 195] width 105 height 29
type input "elige tu pan"
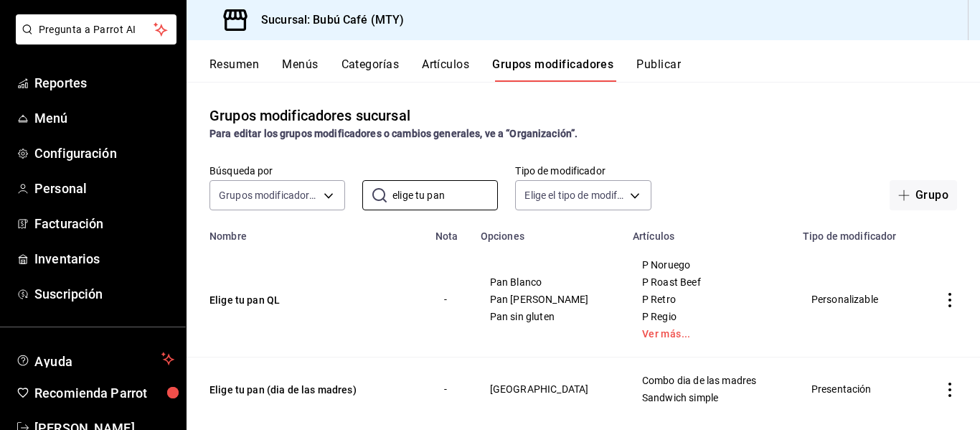
scroll to position [27, 0]
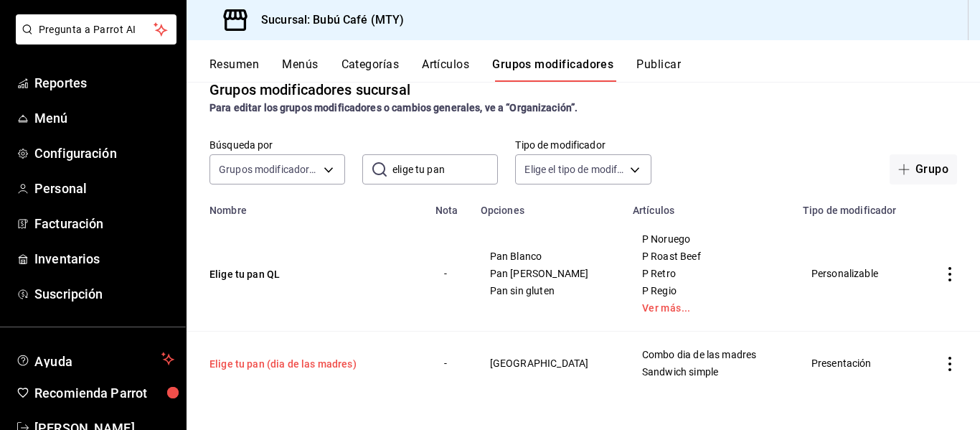
click at [301, 359] on button "Elige tu pan (dia de las madres)" at bounding box center [296, 364] width 172 height 14
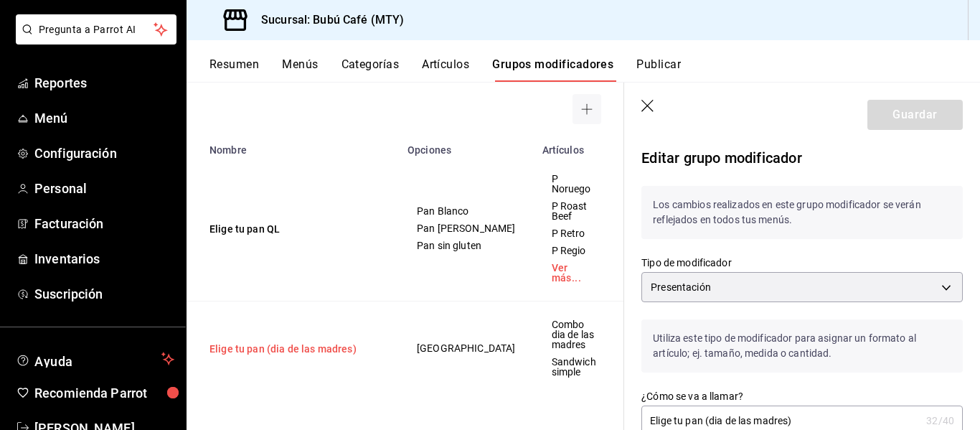
scroll to position [145, 0]
click at [631, 342] on icon "actions" at bounding box center [638, 349] width 14 height 14
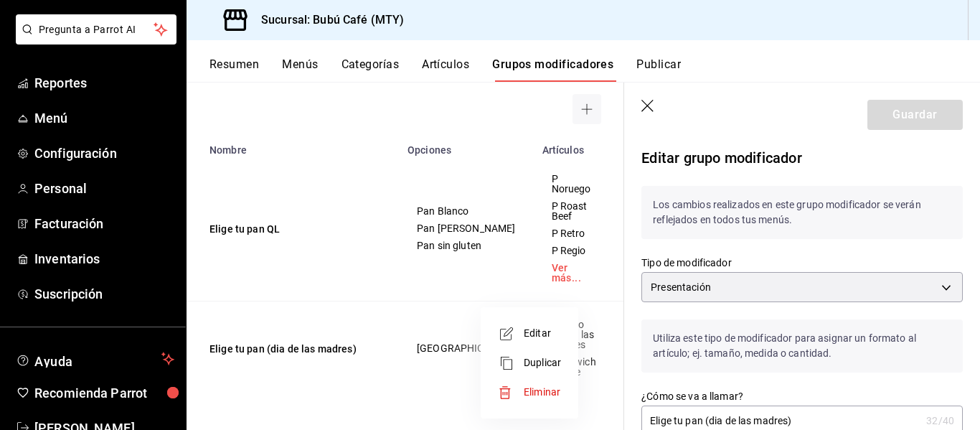
click at [551, 385] on span "Eliminar" at bounding box center [542, 392] width 37 height 15
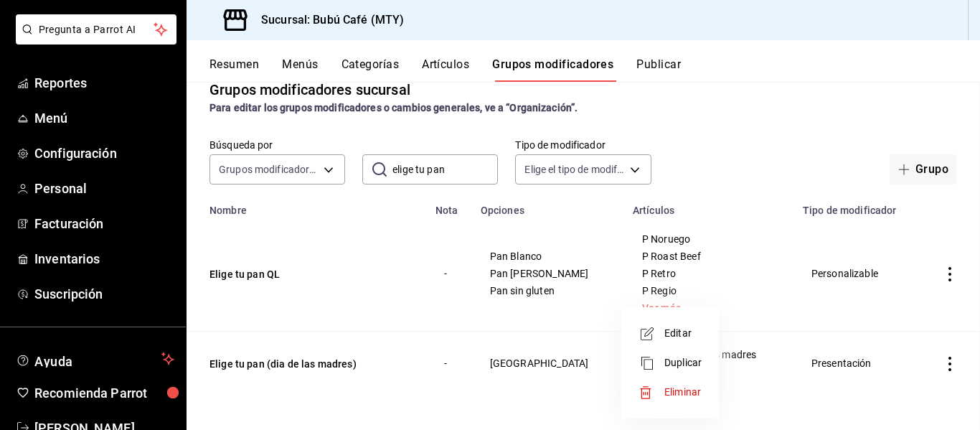
scroll to position [27, 0]
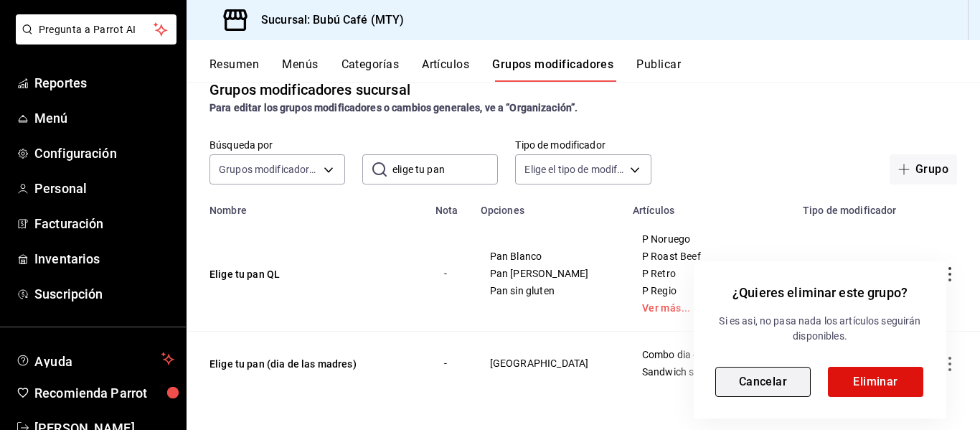
click at [754, 376] on button "Cancelar" at bounding box center [762, 382] width 95 height 30
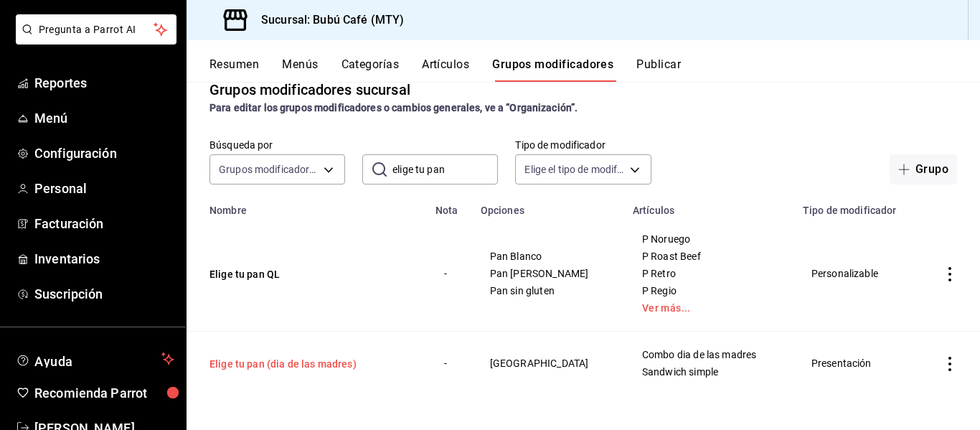
click at [294, 360] on button "Elige tu pan (dia de las madres)" at bounding box center [296, 364] width 172 height 14
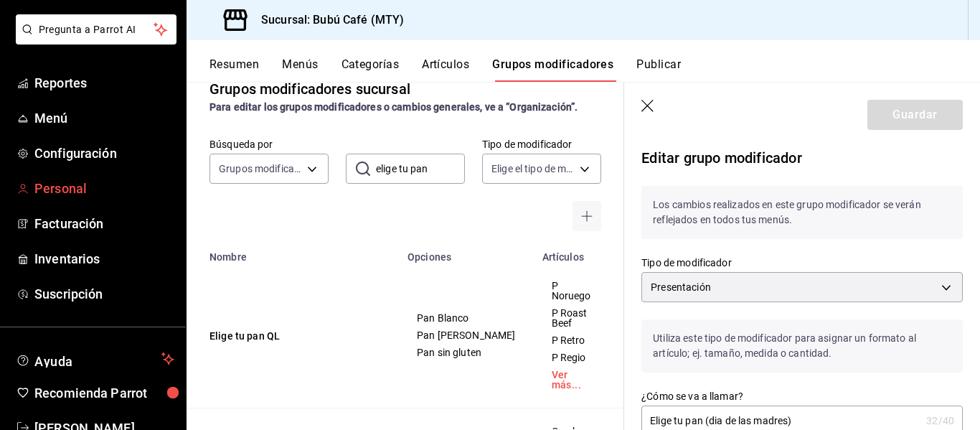
click at [47, 186] on span "Personal" at bounding box center [104, 188] width 140 height 19
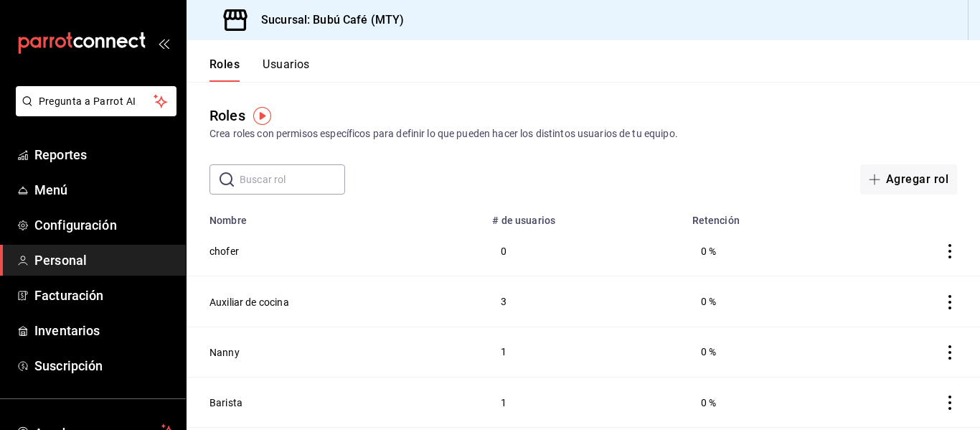
click at [692, 75] on header "Roles Usuarios" at bounding box center [584, 61] width 794 height 42
click at [53, 182] on span "Menú" at bounding box center [104, 189] width 140 height 19
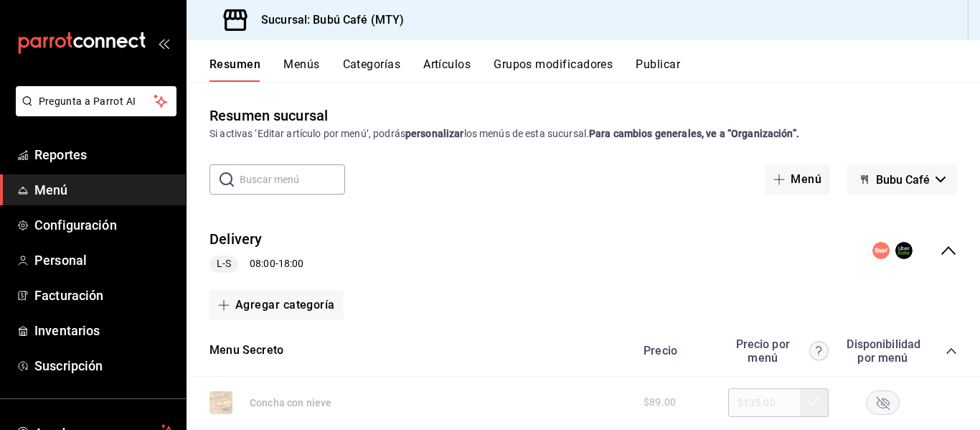
click at [512, 62] on button "Grupos modificadores" at bounding box center [553, 69] width 119 height 24
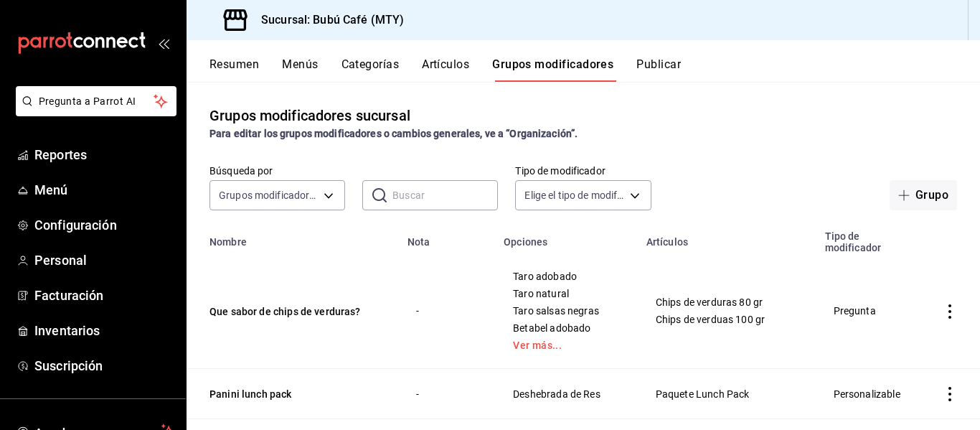
click at [423, 194] on input "text" at bounding box center [445, 195] width 105 height 29
type input "elige tu pan"
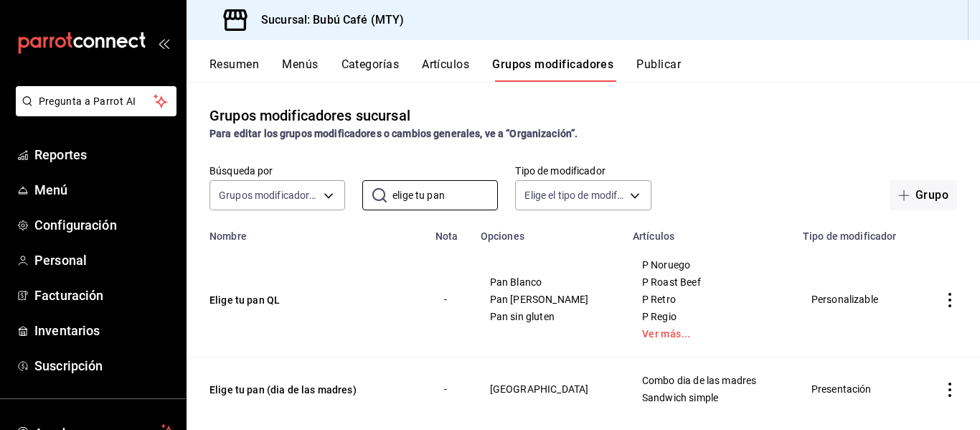
scroll to position [27, 0]
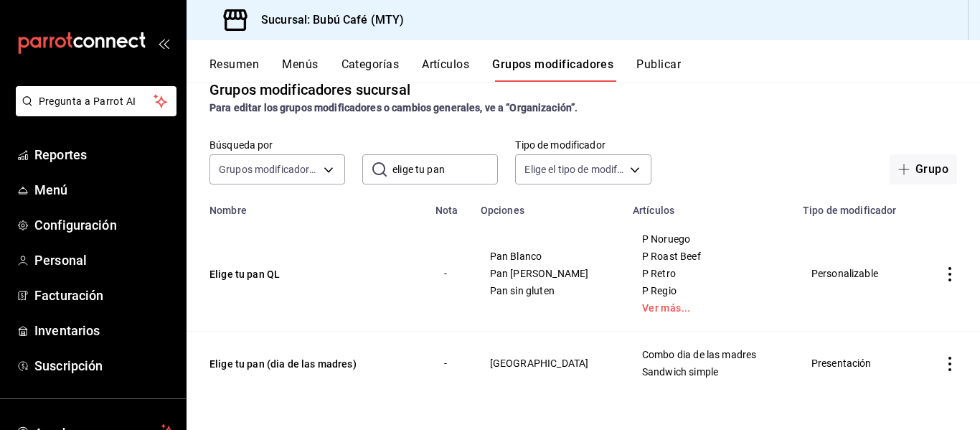
click at [943, 360] on icon "actions" at bounding box center [950, 364] width 14 height 14
click at [899, 383] on li "Eliminar" at bounding box center [883, 391] width 86 height 29
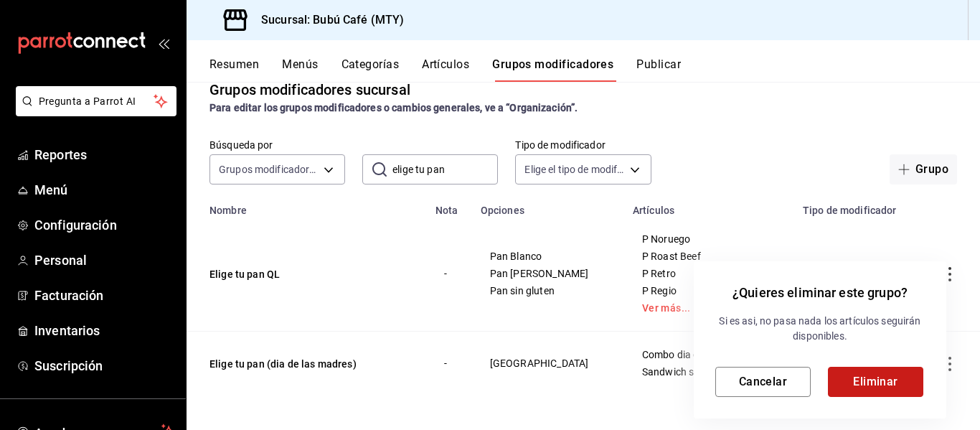
click at [898, 383] on button "Eliminar" at bounding box center [875, 382] width 95 height 30
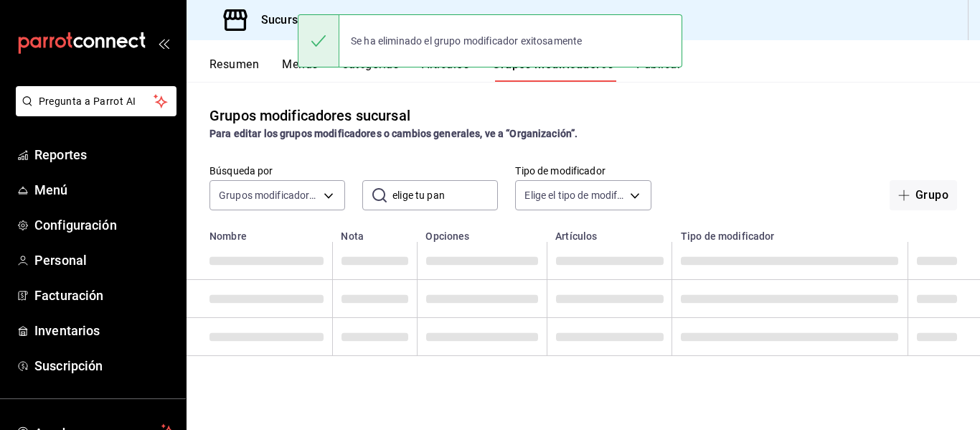
scroll to position [0, 0]
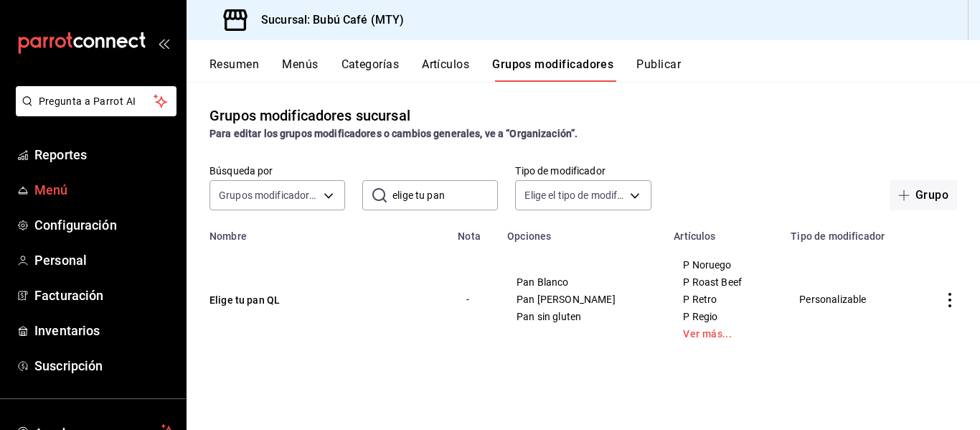
click at [57, 184] on span "Menú" at bounding box center [104, 189] width 140 height 19
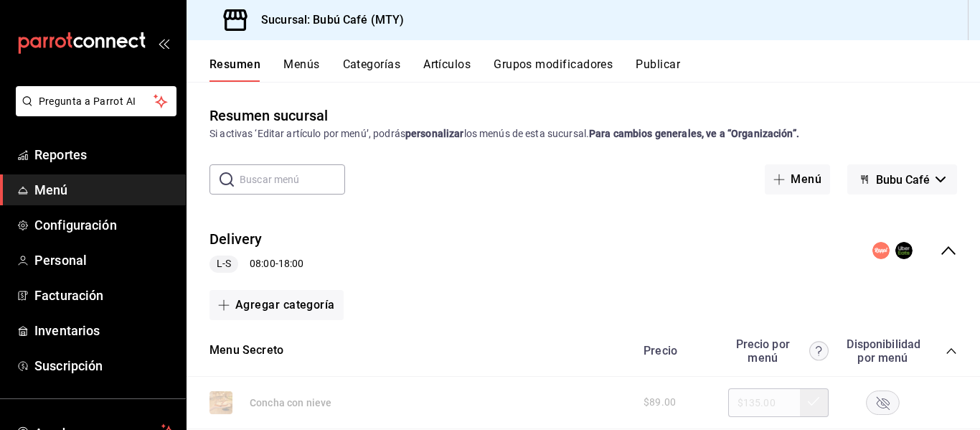
click at [641, 55] on div "Resumen Menús Categorías Artículos Grupos modificadores Publicar" at bounding box center [584, 61] width 794 height 42
click at [650, 66] on button "Publicar" at bounding box center [658, 69] width 44 height 24
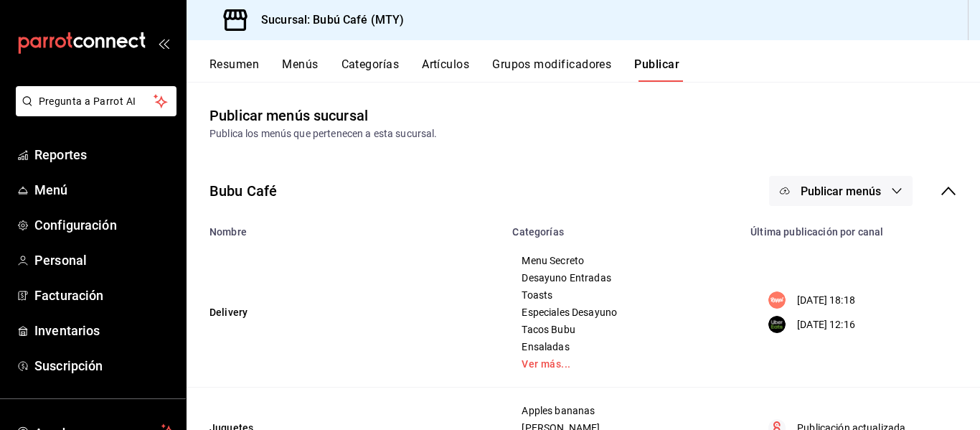
click at [770, 297] on circle "menu maker table for brand" at bounding box center [777, 299] width 17 height 17
click at [807, 303] on p "[DATE] 18:18" at bounding box center [826, 300] width 58 height 15
click at [891, 187] on icon "button" at bounding box center [896, 190] width 11 height 11
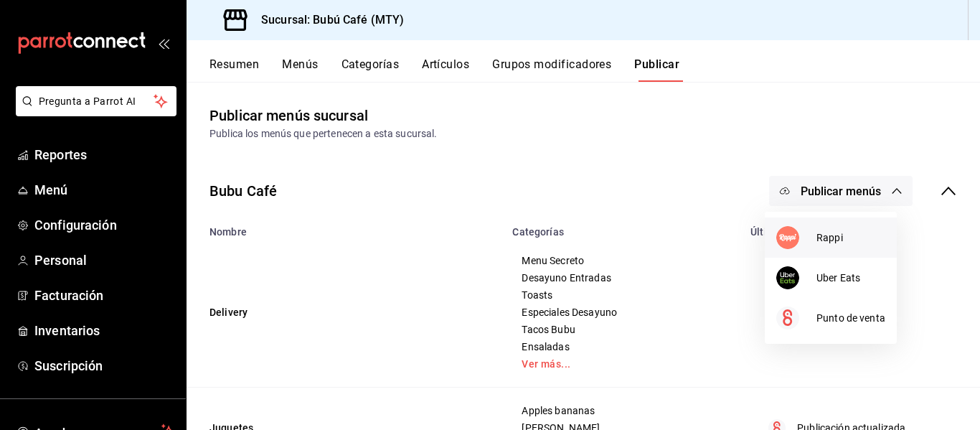
click at [789, 235] on img at bounding box center [787, 237] width 23 height 23
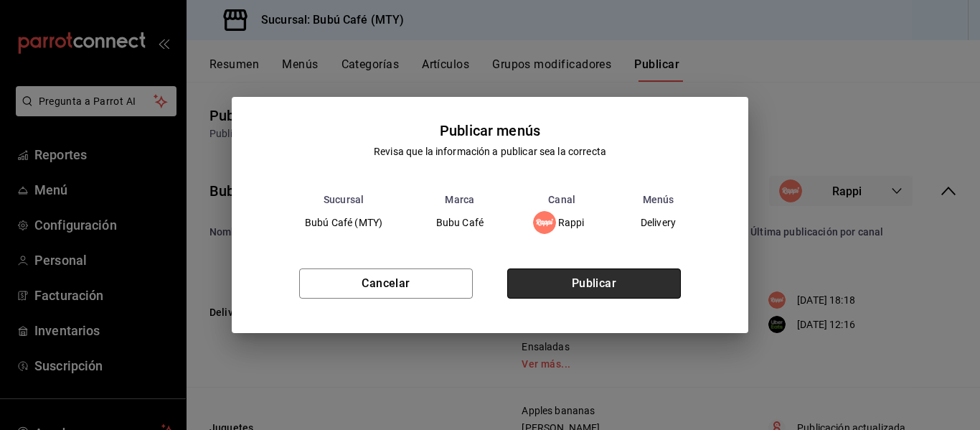
click at [630, 283] on button "Publicar" at bounding box center [594, 283] width 174 height 30
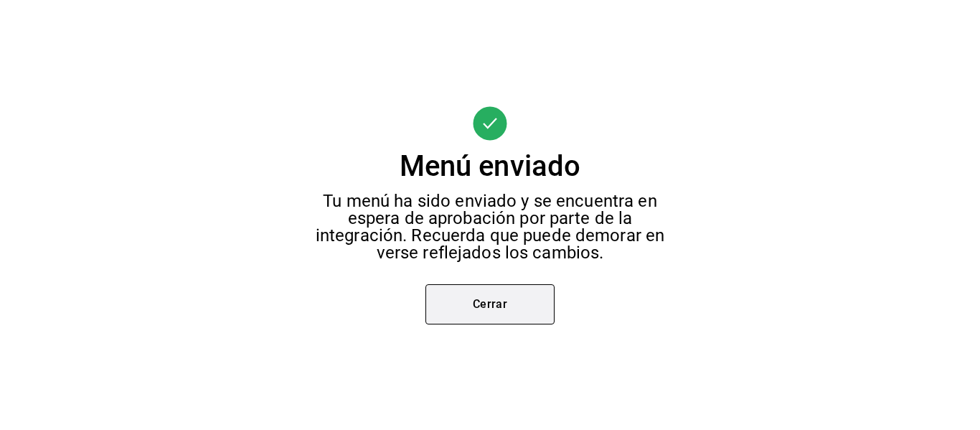
click at [504, 302] on button "Cerrar" at bounding box center [490, 304] width 129 height 40
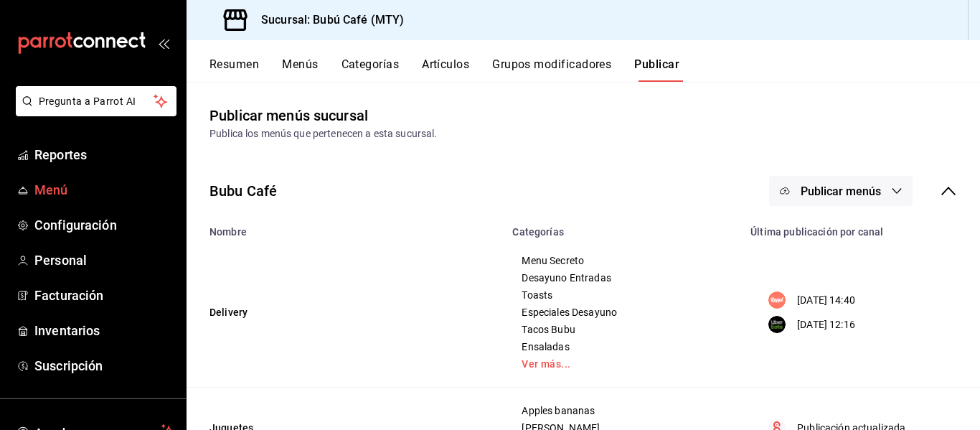
click at [55, 184] on span "Menú" at bounding box center [104, 189] width 140 height 19
